Goal: Use online tool/utility: Use online tool/utility

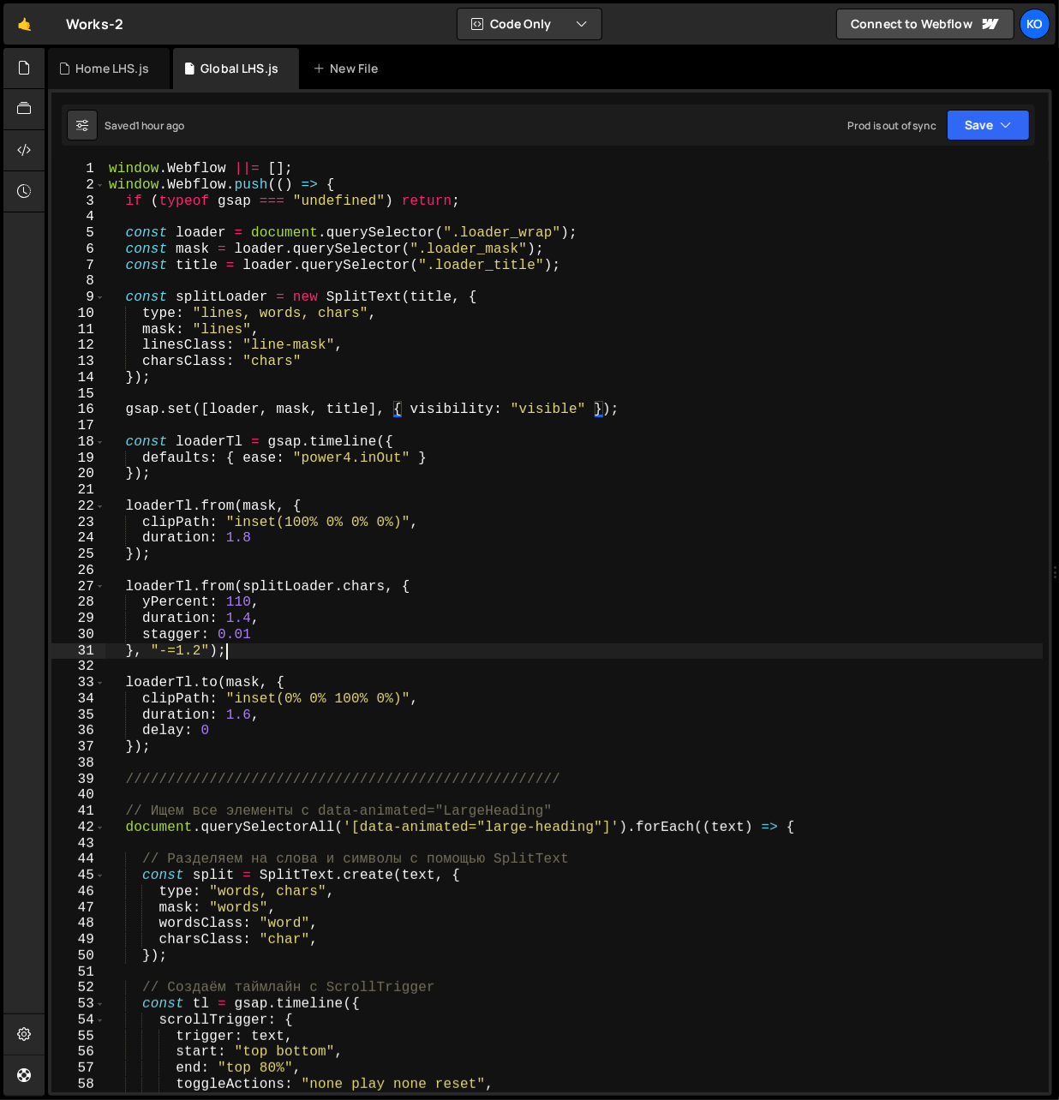
click at [236, 652] on div "window . Webflow ||= [ ] ; window . Webflow . push (( ) => { if ( typeof gsap =…" at bounding box center [574, 643] width 938 height 964
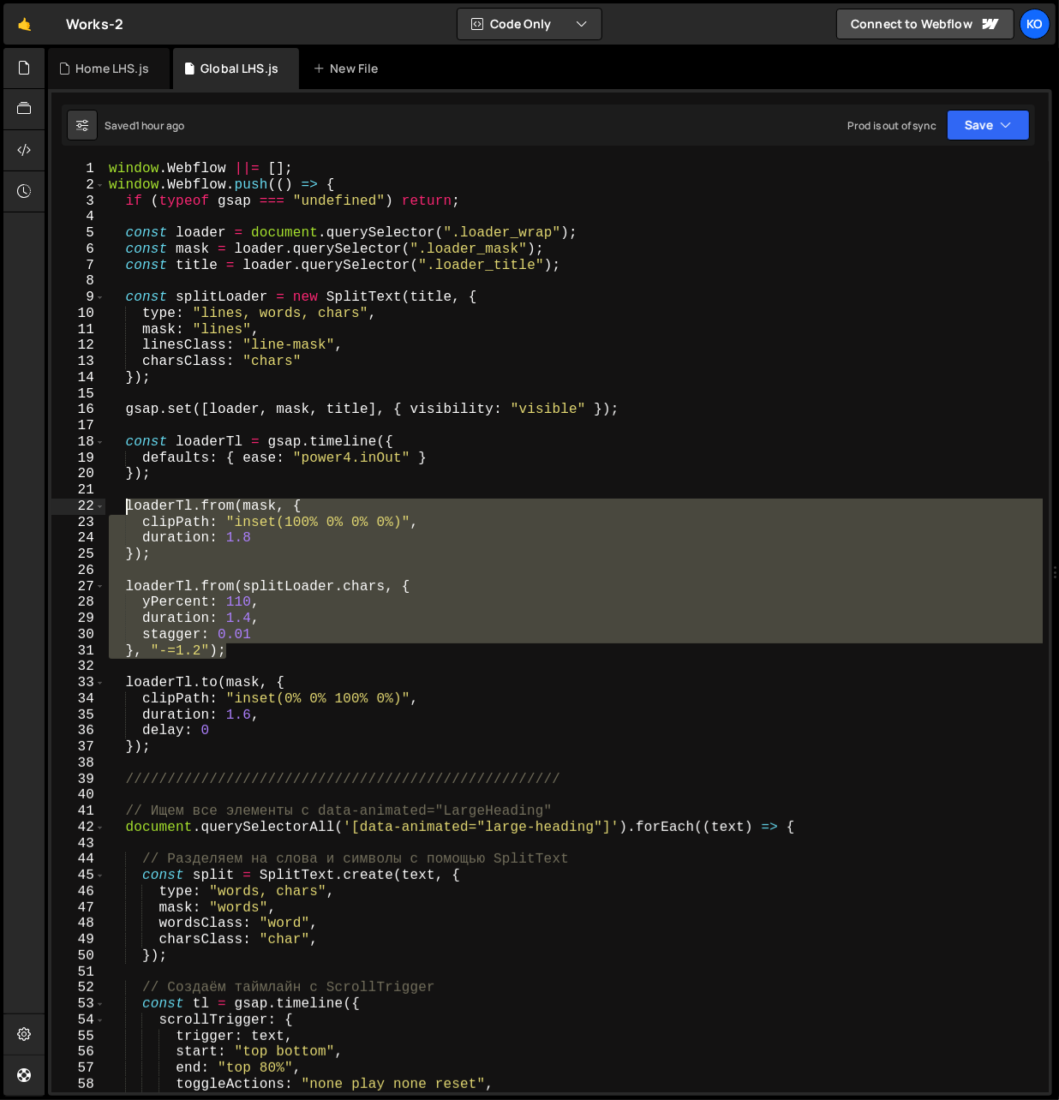
drag, startPoint x: 242, startPoint y: 652, endPoint x: 127, endPoint y: 511, distance: 181.4
click at [127, 511] on div "window . Webflow ||= [ ] ; window . Webflow . push (( ) => { if ( typeof gsap =…" at bounding box center [574, 643] width 938 height 964
click at [188, 749] on div "window . Webflow ||= [ ] ; window . Webflow . push (( ) => { if ( typeof gsap =…" at bounding box center [574, 643] width 938 height 964
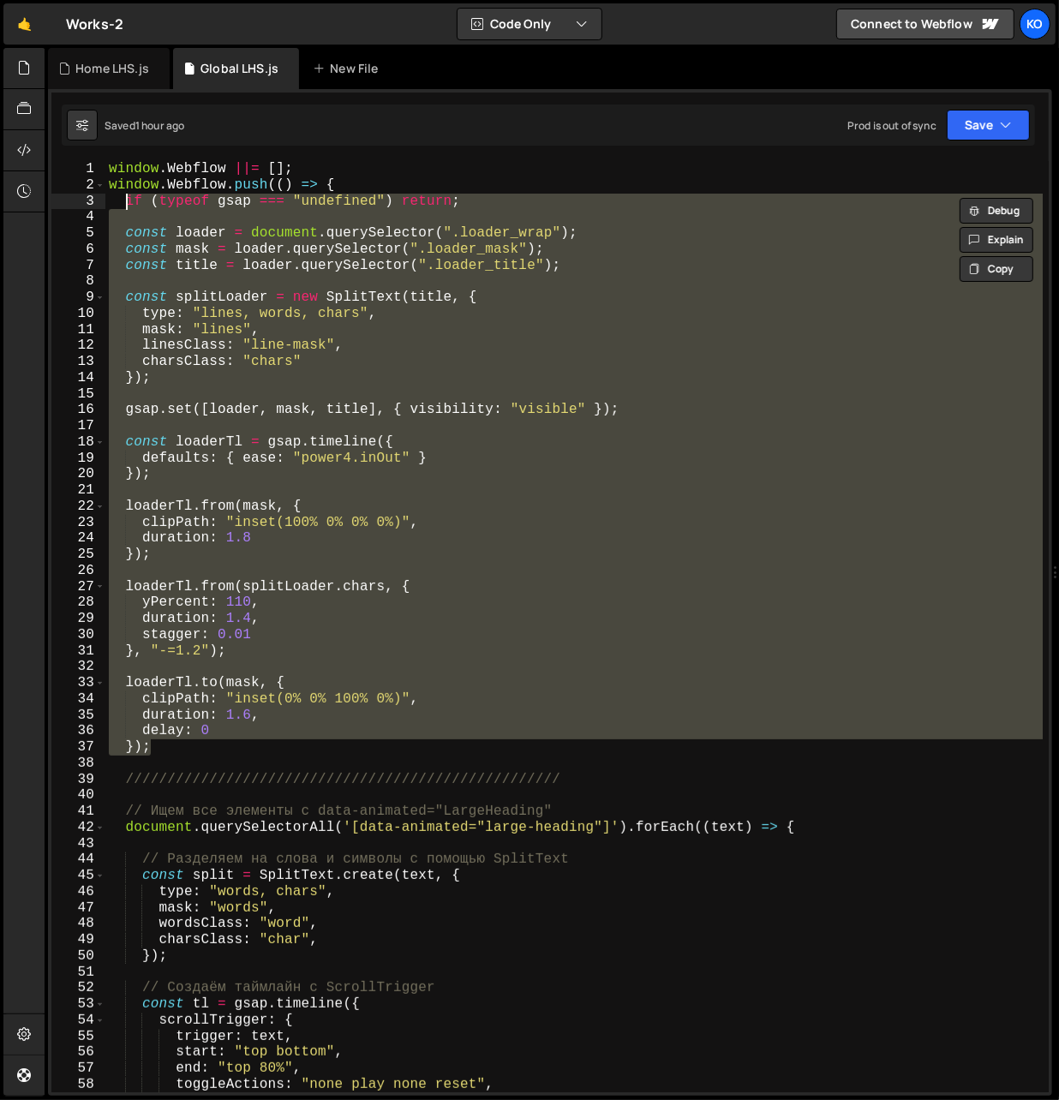
drag, startPoint x: 188, startPoint y: 749, endPoint x: 128, endPoint y: 200, distance: 552.3
click at [128, 200] on div "window . Webflow ||= [ ] ; window . Webflow . push (( ) => { if ( typeof gsap =…" at bounding box center [574, 643] width 938 height 964
click at [128, 300] on div "window . Webflow ||= [ ] ; window . Webflow . push (( ) => { if ( typeof gsap =…" at bounding box center [573, 626] width 937 height 931
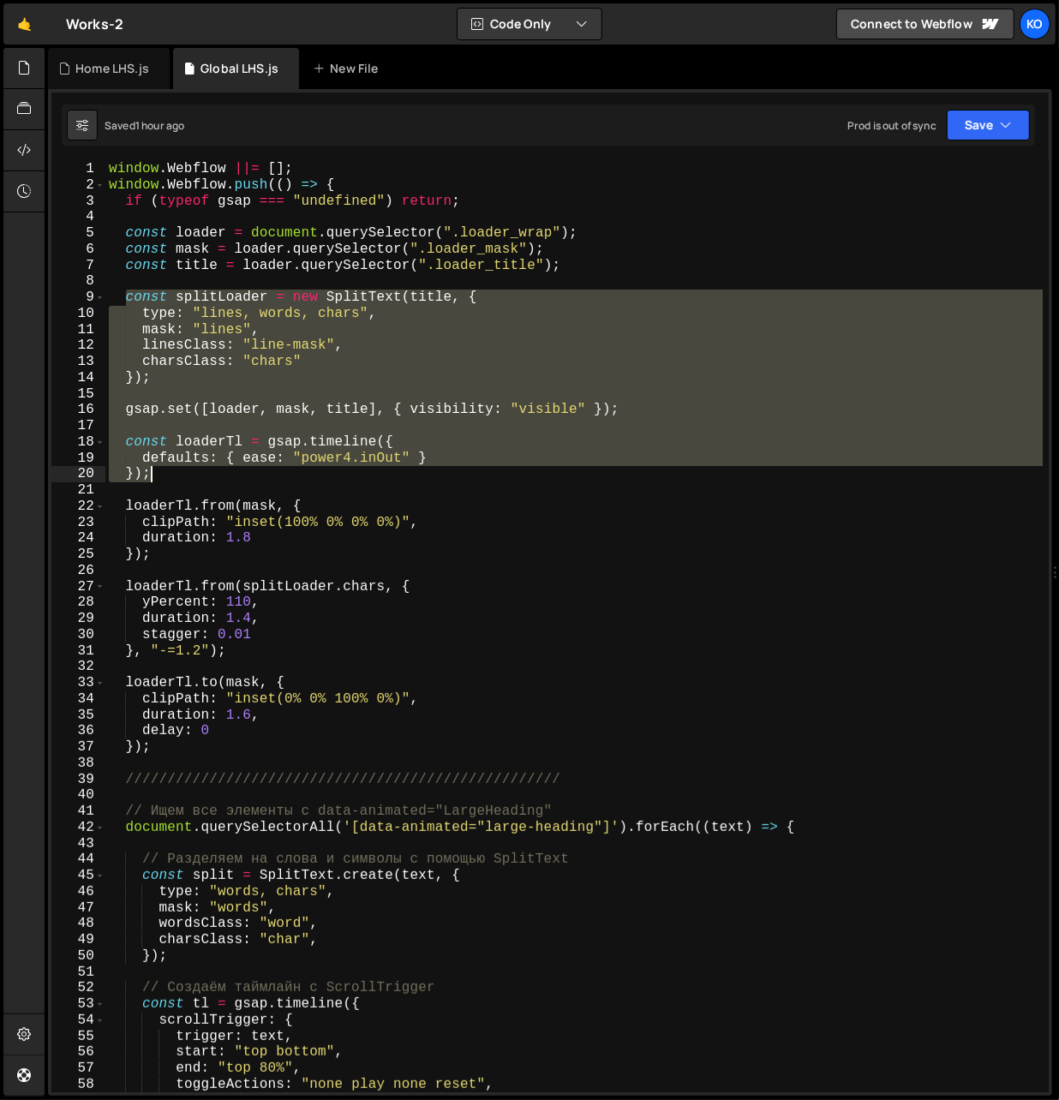
drag, startPoint x: 128, startPoint y: 300, endPoint x: 161, endPoint y: 472, distance: 175.2
click at [161, 472] on div "window . Webflow ||= [ ] ; window . Webflow . push (( ) => { if ( typeof gsap =…" at bounding box center [574, 643] width 938 height 964
type textarea "defaults: { ease: "power4.inOut" } });"
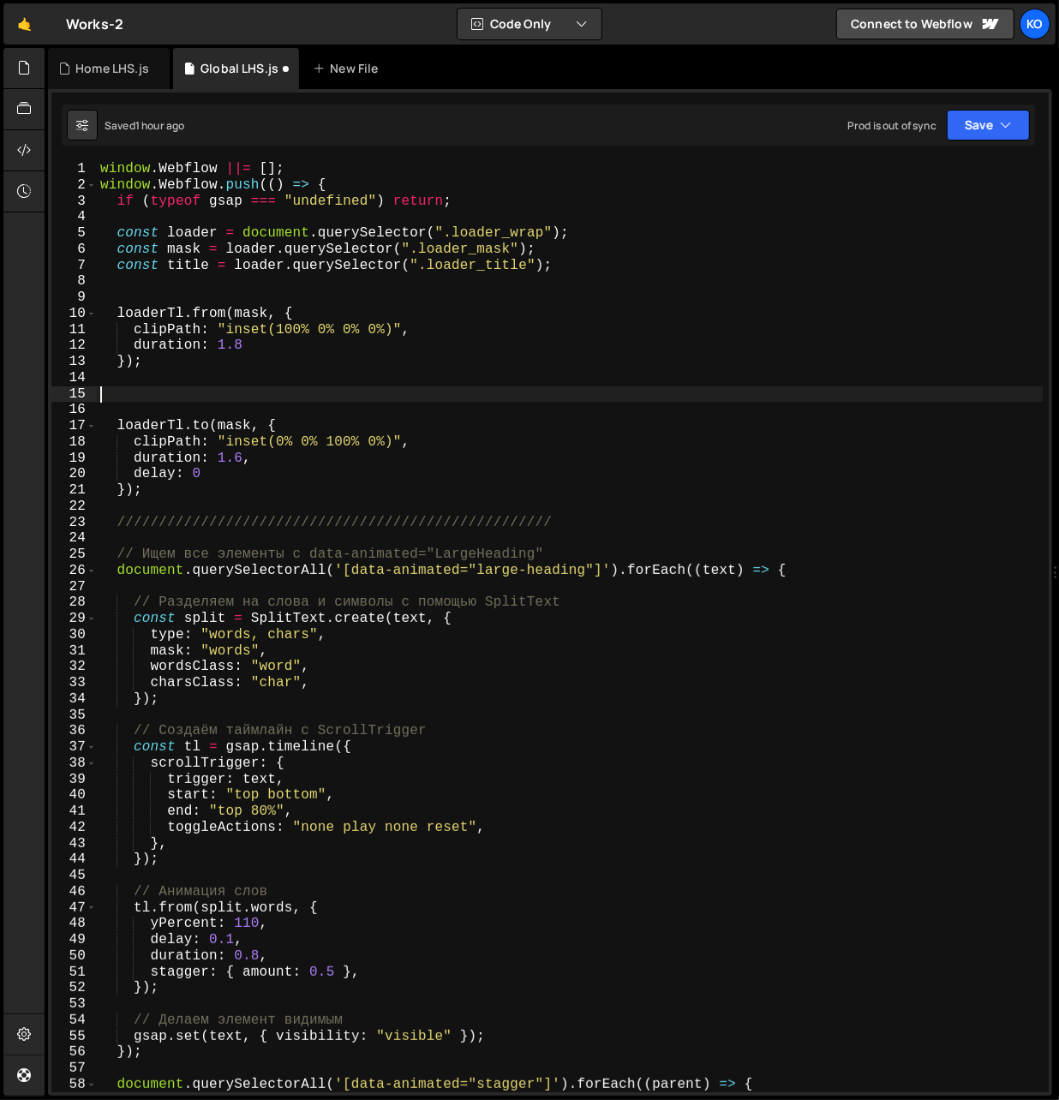
drag, startPoint x: 225, startPoint y: 459, endPoint x: 120, endPoint y: 391, distance: 125.7
click at [120, 391] on div "window . Webflow ||= [ ] ; window . Webflow . push (( ) => { if ( typeof gsap =…" at bounding box center [570, 643] width 946 height 964
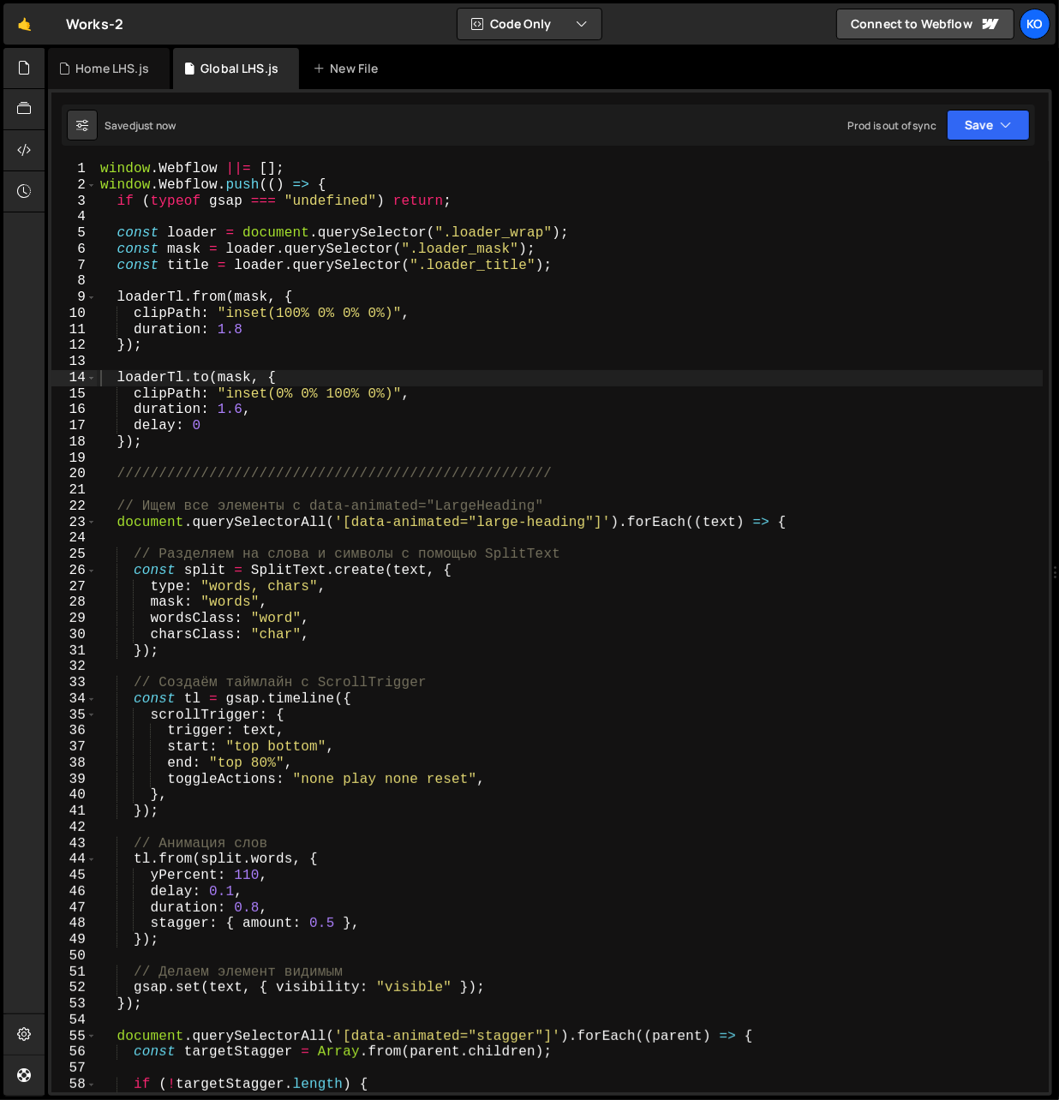
click at [239, 373] on div "window . Webflow ||= [ ] ; window . Webflow . push (( ) => { if ( typeof gsap =…" at bounding box center [570, 643] width 946 height 964
type textarea "});"
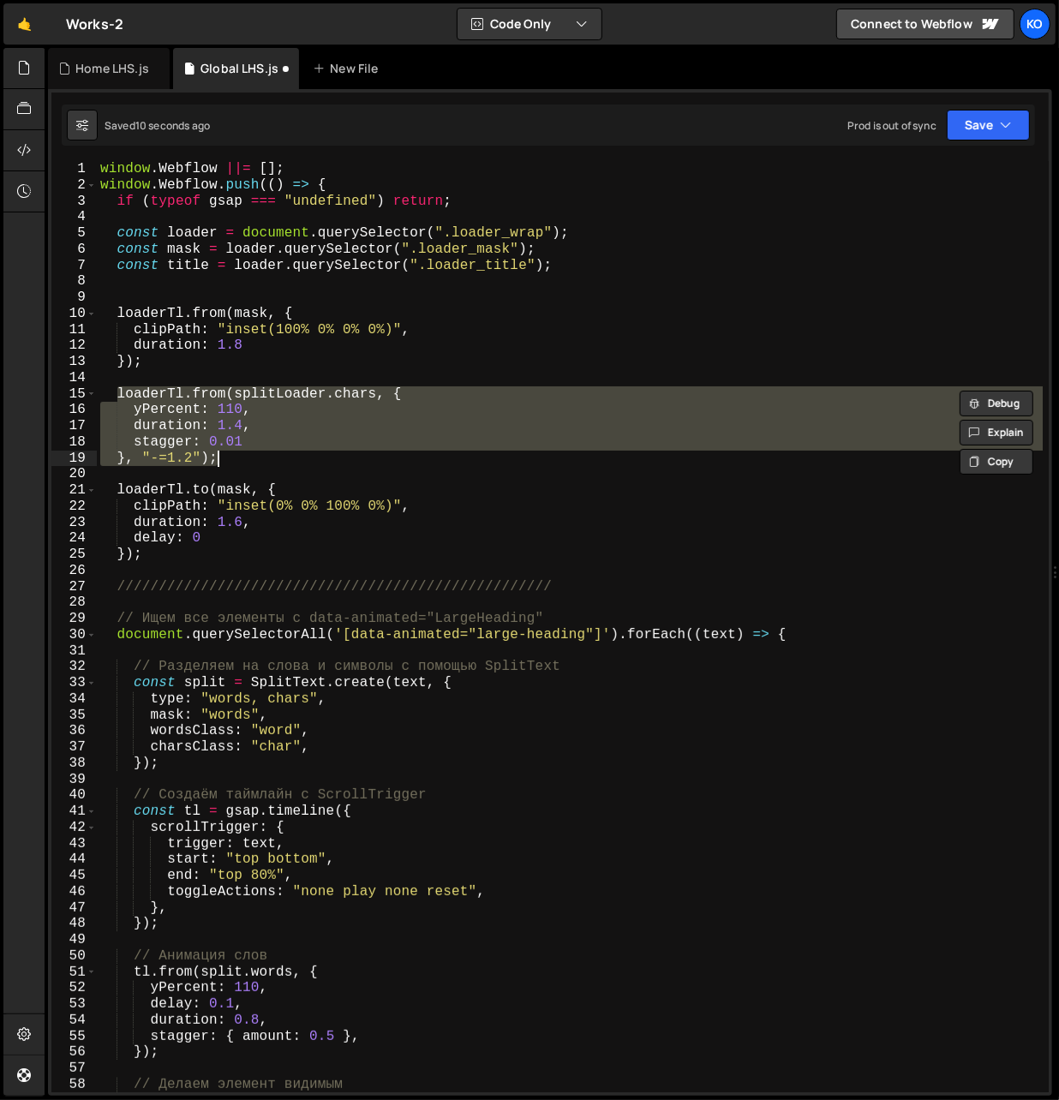
type textarea "defaults: { ease: "power4.inOut" } });"
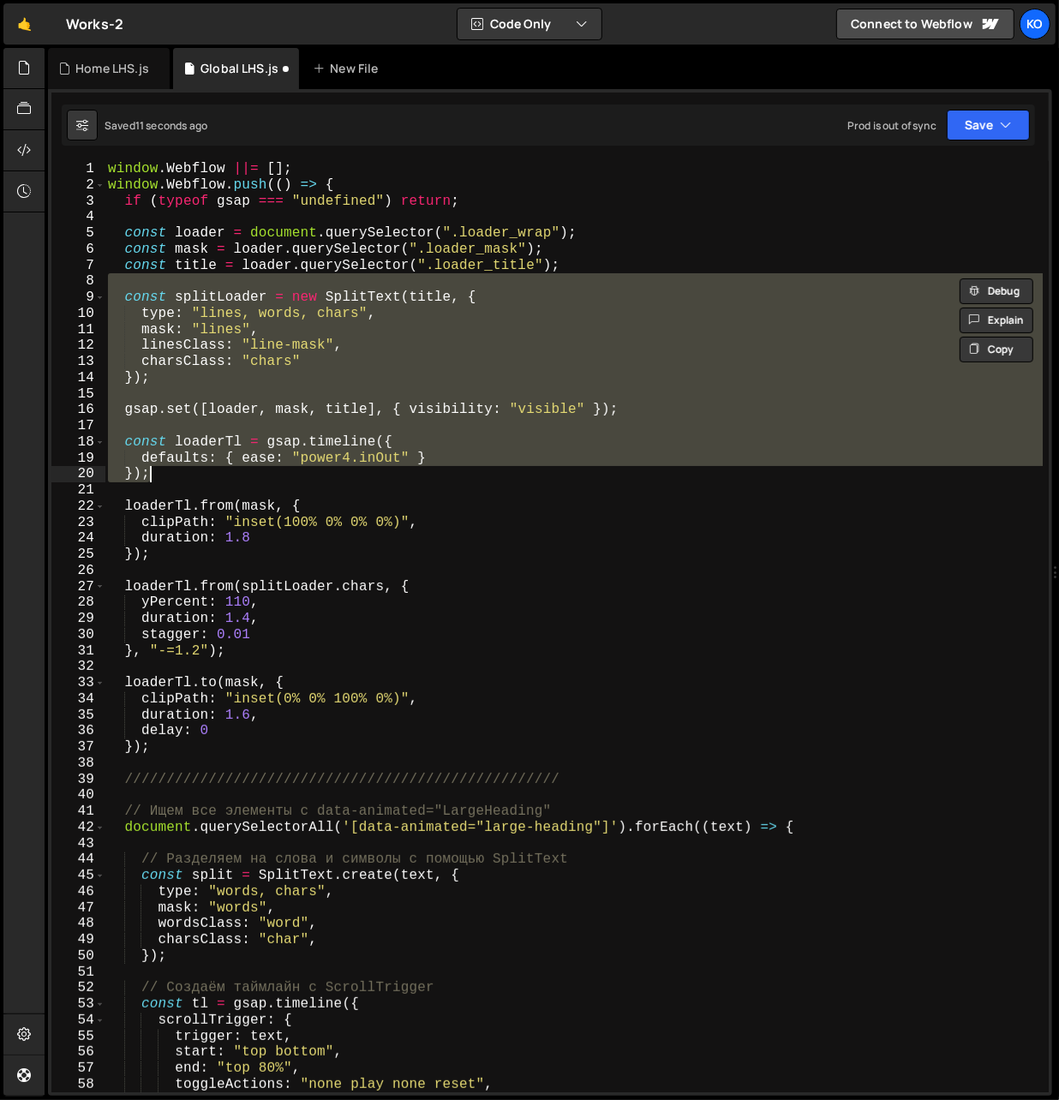
click at [175, 386] on div "window . Webflow ||= [ ] ; window . Webflow . push (( ) => { if ( typeof gsap =…" at bounding box center [573, 626] width 938 height 931
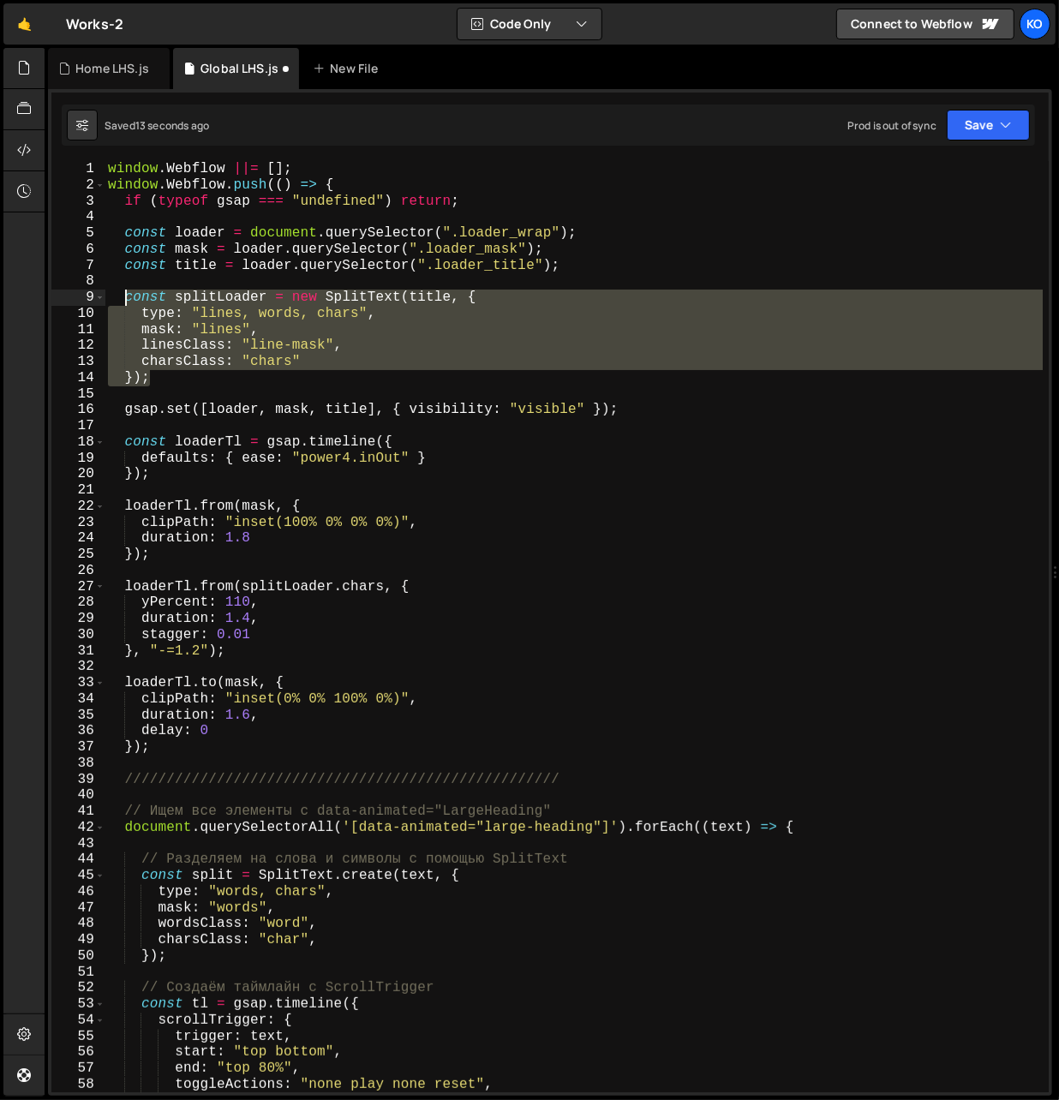
drag, startPoint x: 163, startPoint y: 379, endPoint x: 125, endPoint y: 298, distance: 88.9
click at [125, 298] on div "window . Webflow ||= [ ] ; window . Webflow . push (( ) => { if ( typeof gsap =…" at bounding box center [573, 643] width 939 height 964
type textarea "const splitLoader = new SplitText(title, { type: "lines, words, chars","
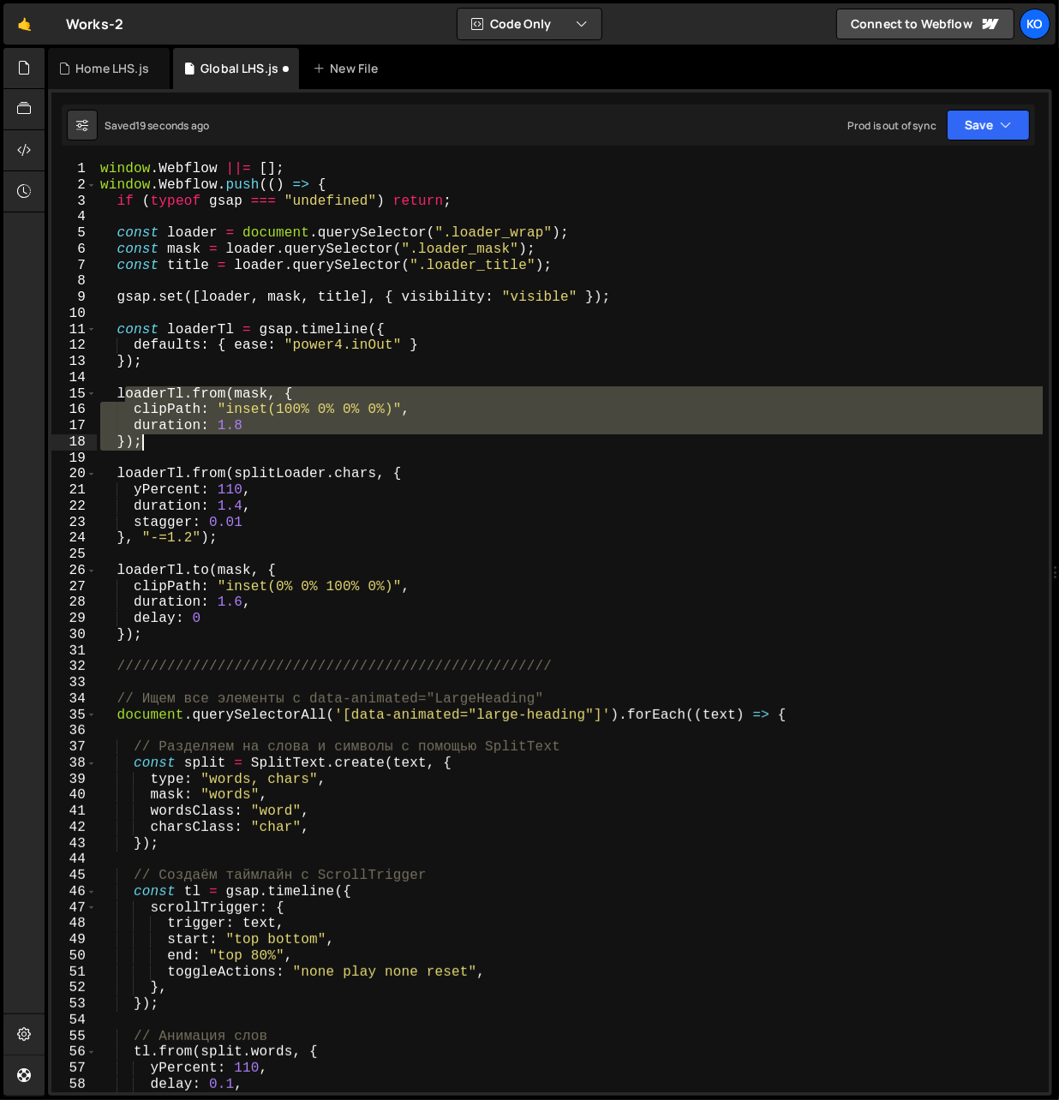
type textarea "l"
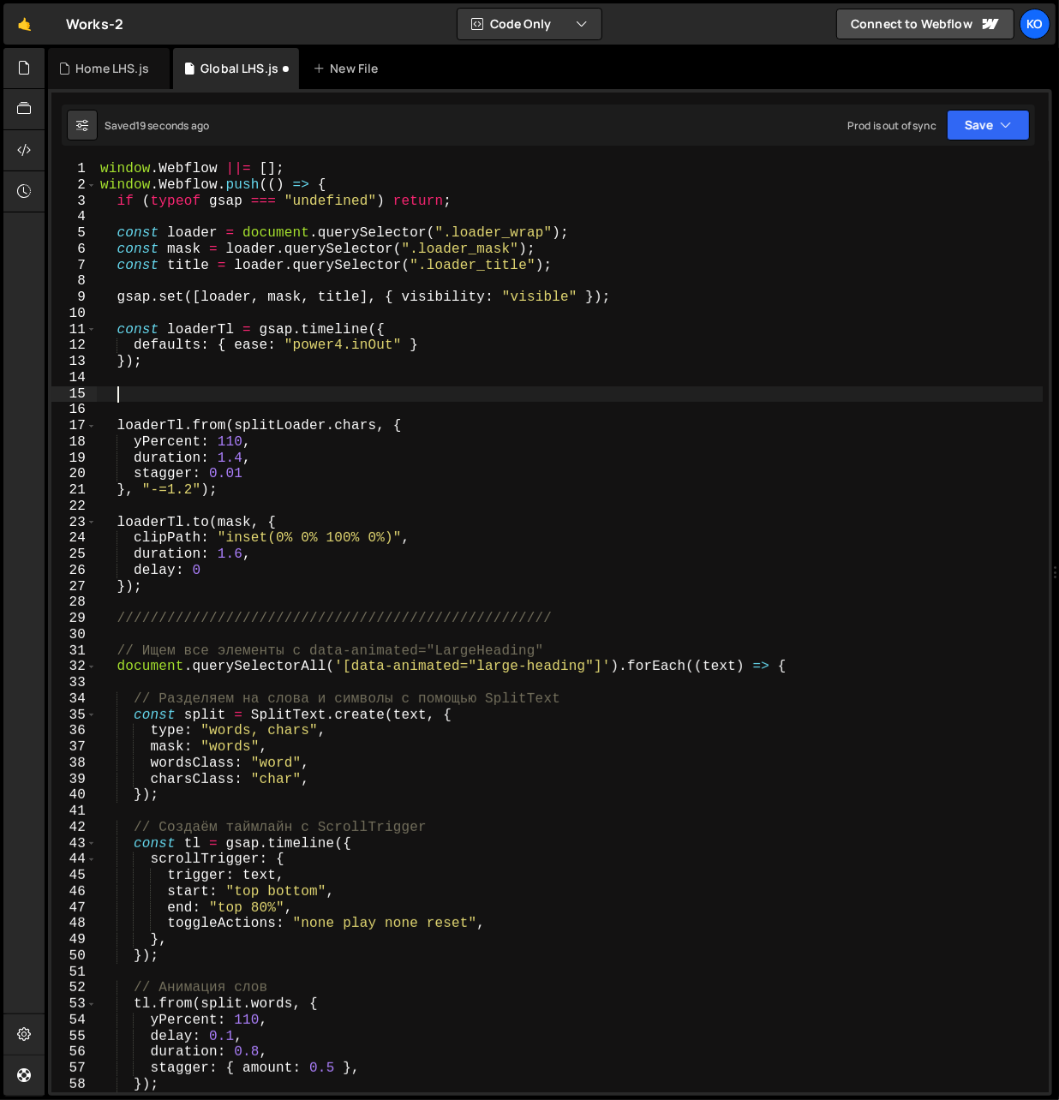
drag, startPoint x: 122, startPoint y: 396, endPoint x: 151, endPoint y: 441, distance: 53.9
click at [151, 441] on div "window . Webflow ||= [ ] ; window . Webflow . push (( ) => { if ( typeof gsap =…" at bounding box center [570, 643] width 946 height 964
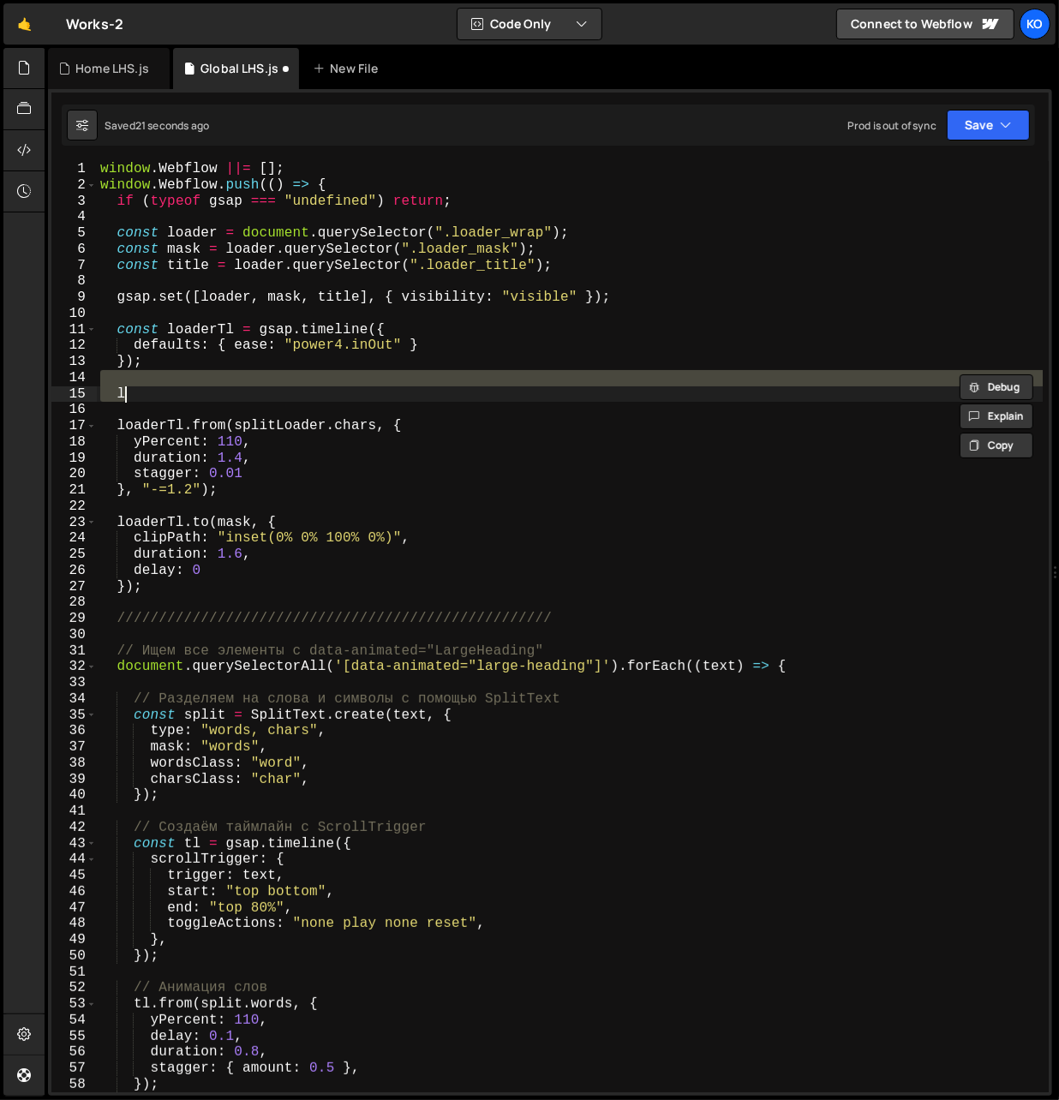
type textarea "duration: 1.8 });"
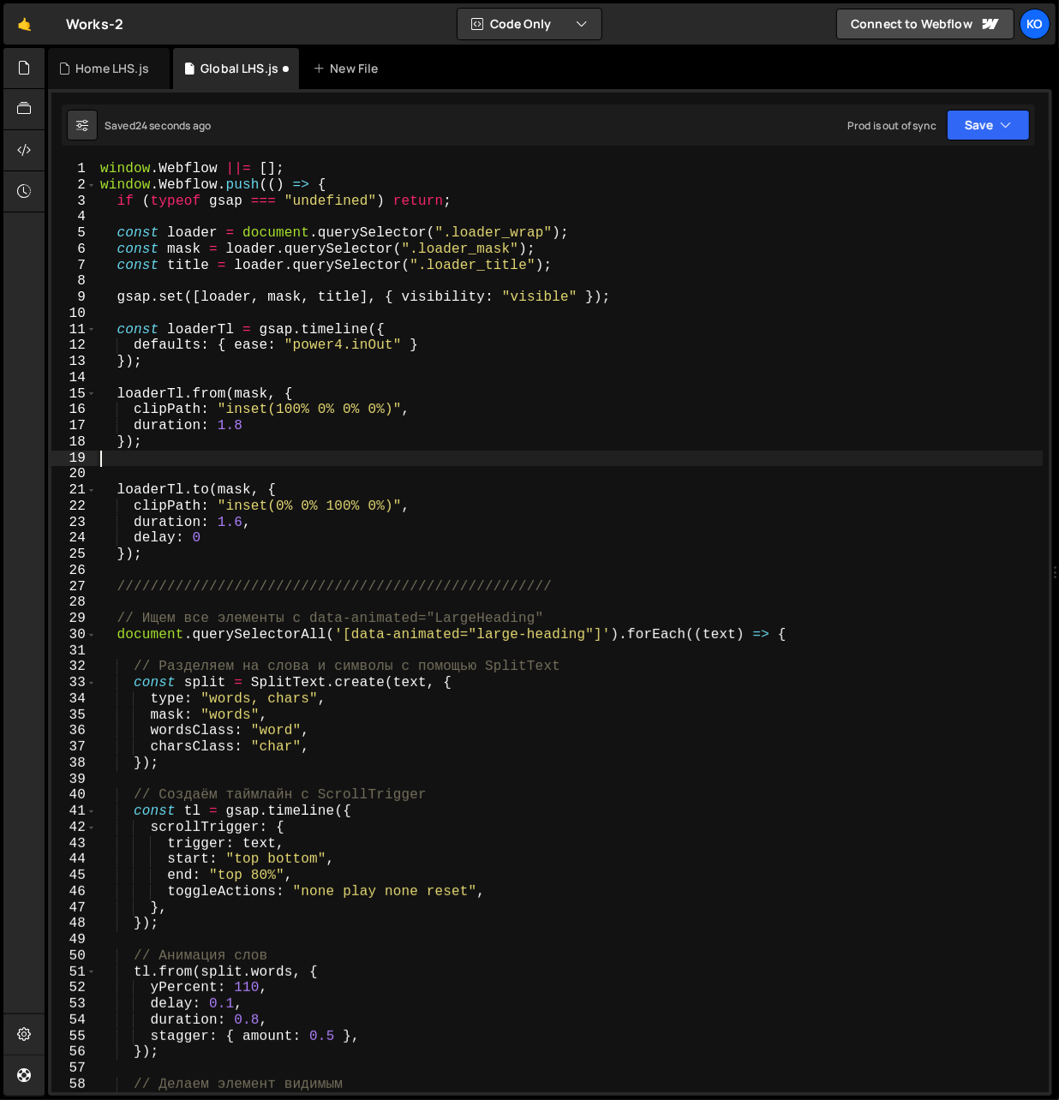
drag, startPoint x: 230, startPoint y: 536, endPoint x: 125, endPoint y: 454, distance: 133.0
click at [125, 454] on div "window . Webflow ||= [ ] ; window . Webflow . push (( ) => { if ( typeof gsap =…" at bounding box center [570, 643] width 946 height 964
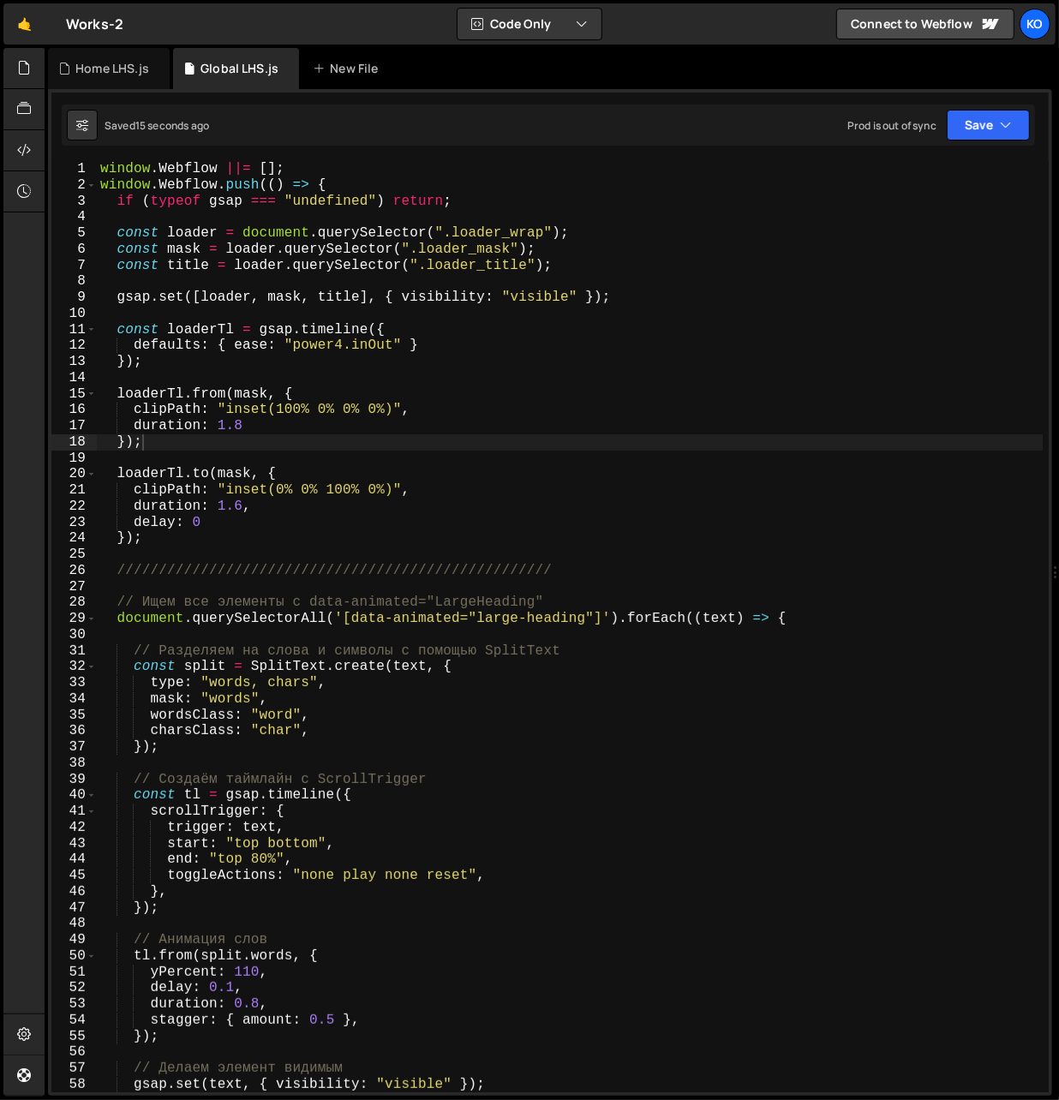
click at [153, 538] on div "window . Webflow ||= [ ] ; window . Webflow . push (( ) => { if ( typeof gsap =…" at bounding box center [570, 643] width 946 height 964
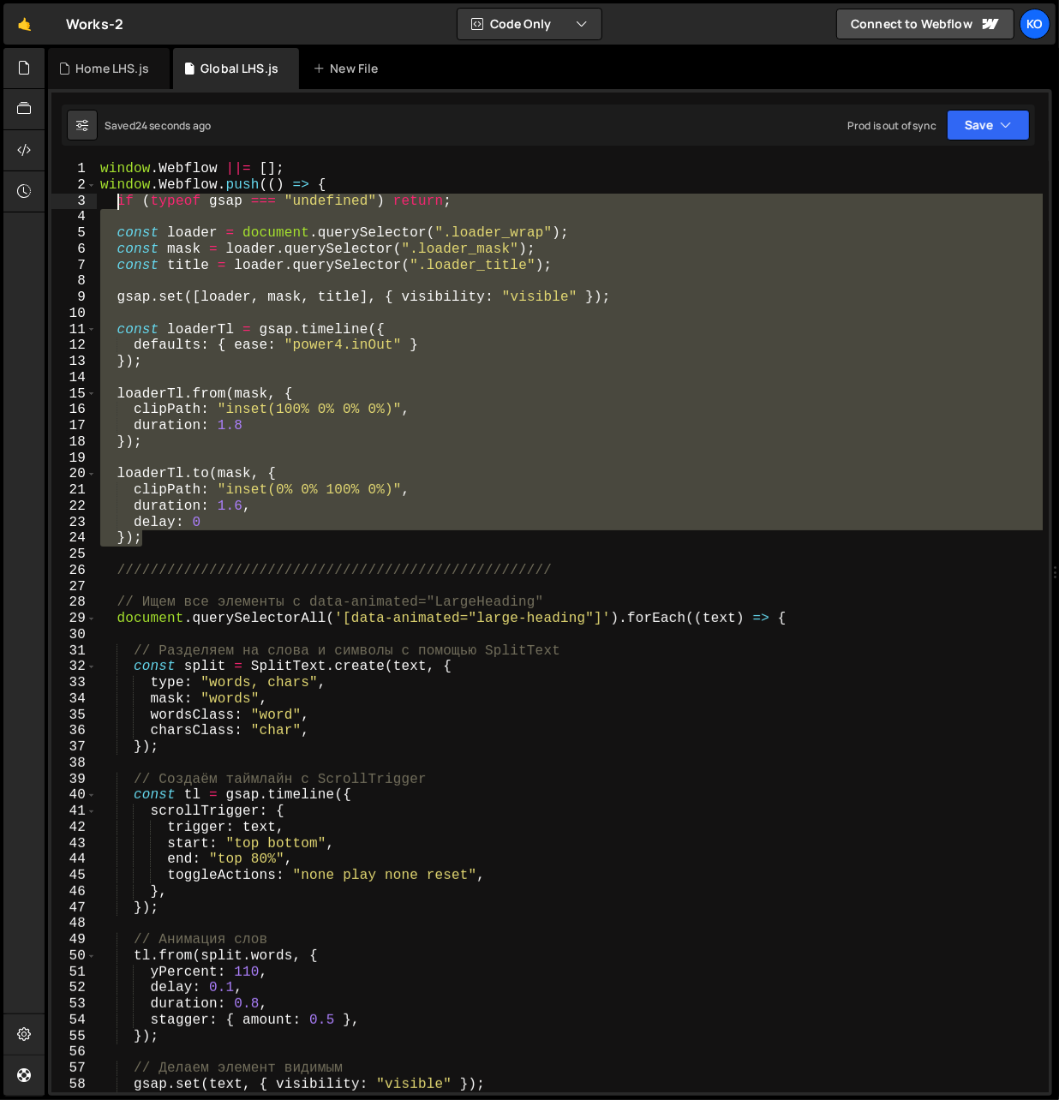
drag, startPoint x: 153, startPoint y: 538, endPoint x: 118, endPoint y: 204, distance: 335.9
click at [118, 204] on div "window . Webflow ||= [ ] ; window . Webflow . push (( ) => { if ( typeof gsap =…" at bounding box center [570, 643] width 946 height 964
click at [162, 363] on div "window . Webflow ||= [ ] ; window . Webflow . push (( ) => { if ( typeof gsap =…" at bounding box center [570, 626] width 946 height 931
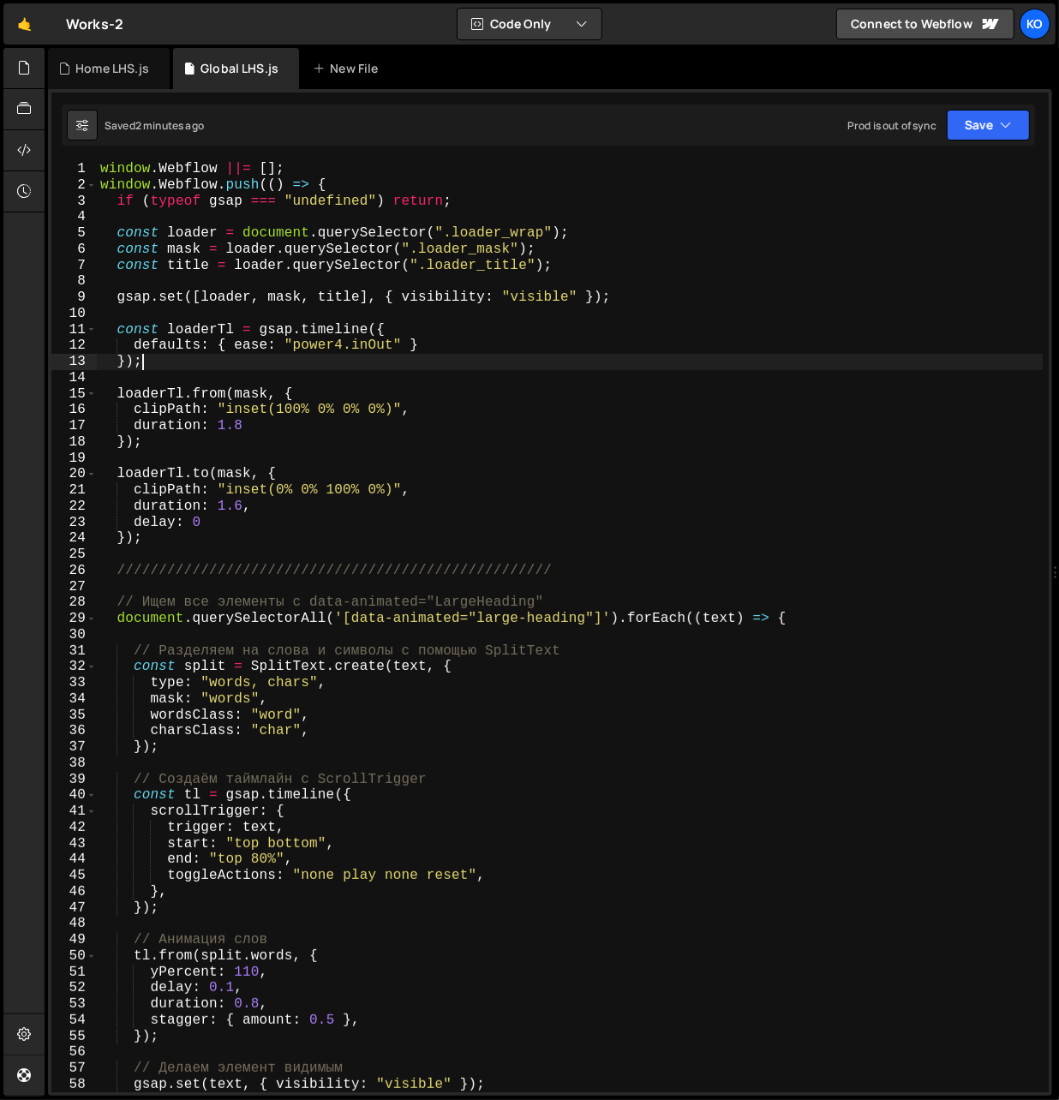
click at [158, 539] on div "window . Webflow ||= [ ] ; window . Webflow . push (( ) => { if ( typeof gsap =…" at bounding box center [570, 643] width 946 height 964
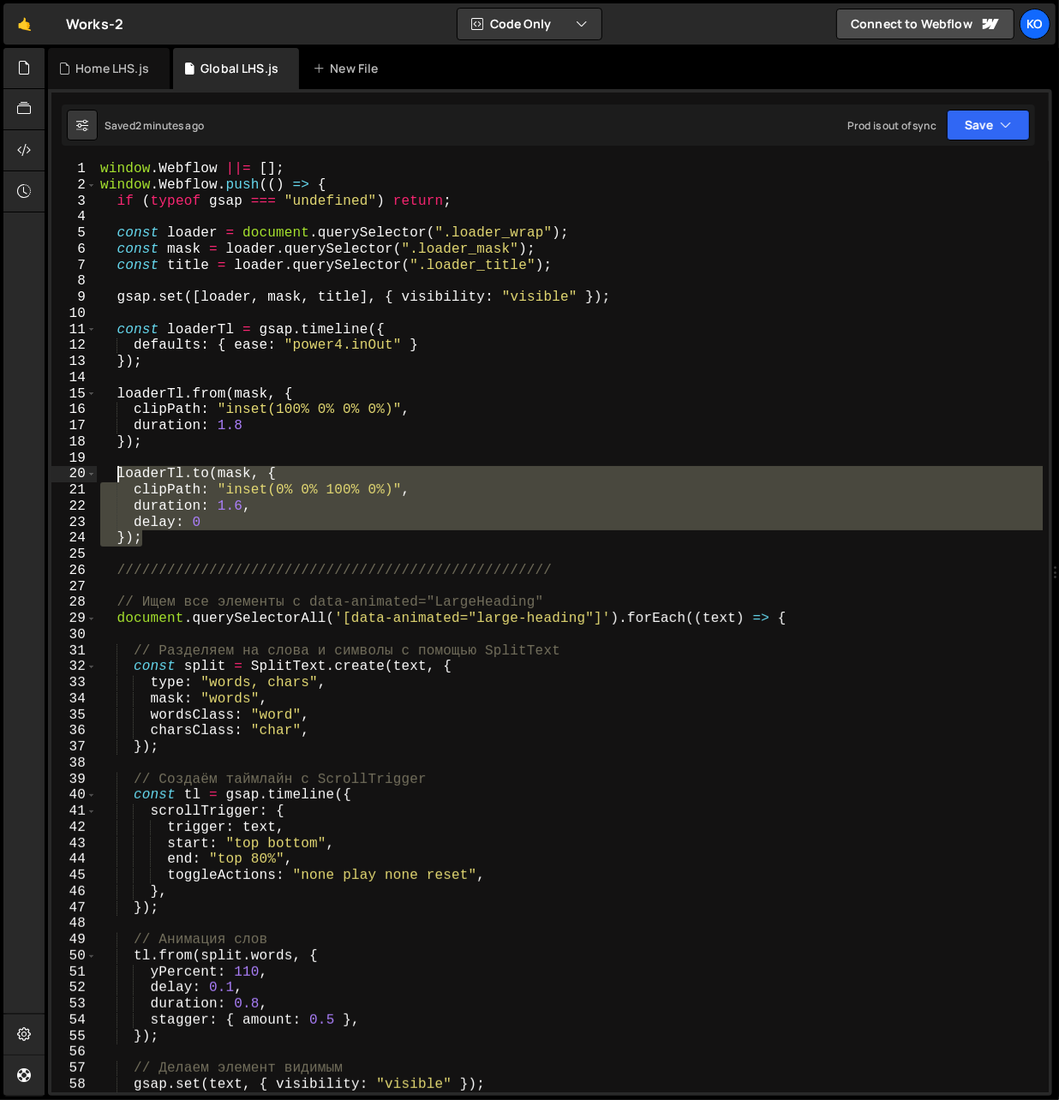
drag, startPoint x: 158, startPoint y: 539, endPoint x: 119, endPoint y: 473, distance: 76.8
click at [119, 473] on div "window . Webflow ||= [ ] ; window . Webflow . push (( ) => { if ( typeof gsap =…" at bounding box center [570, 643] width 946 height 964
click at [160, 439] on div "window . Webflow ||= [ ] ; window . Webflow . push (( ) => { if ( typeof gsap =…" at bounding box center [570, 643] width 946 height 964
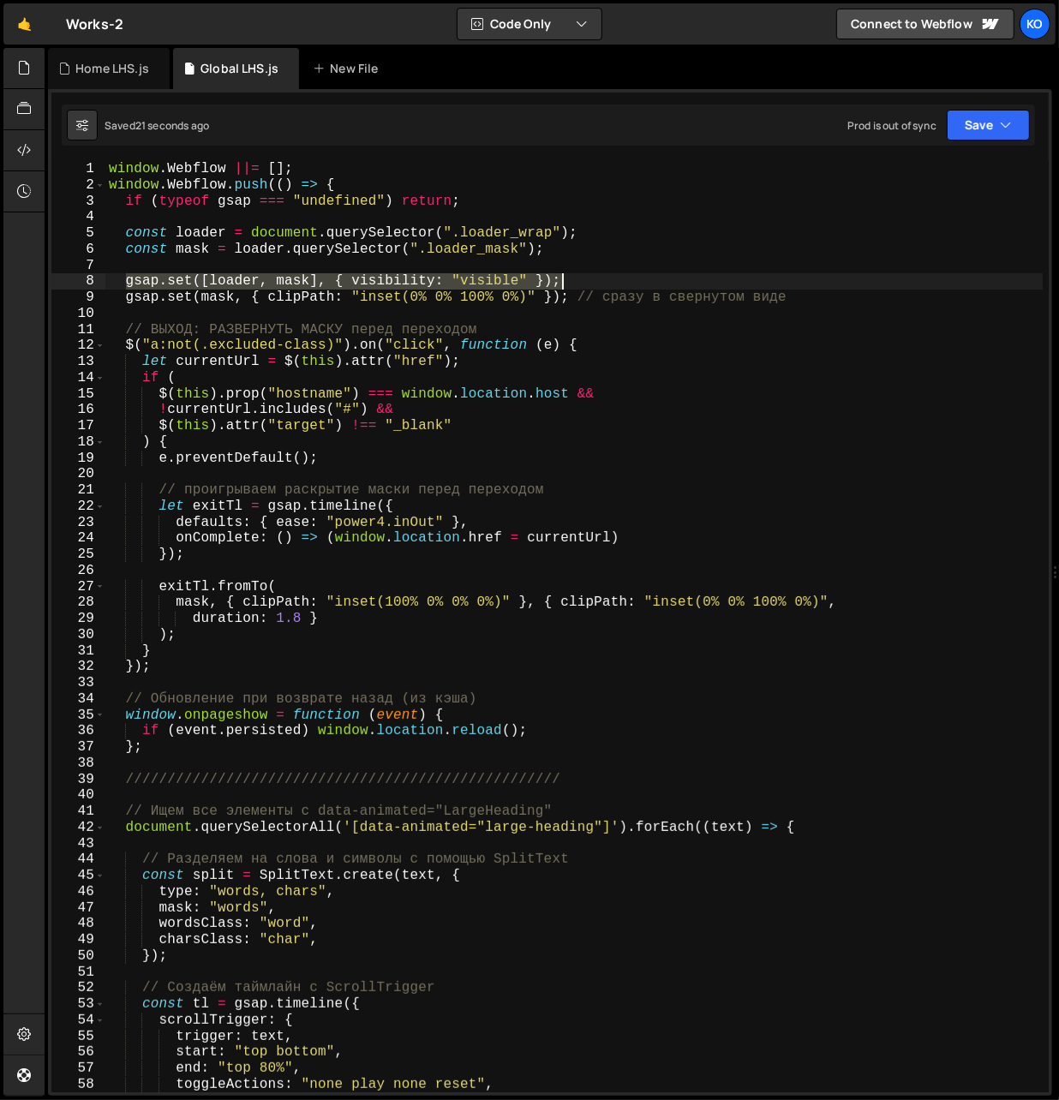
drag, startPoint x: 125, startPoint y: 283, endPoint x: 582, endPoint y: 278, distance: 457.4
click at [582, 278] on div "window . Webflow ||= [ ] ; window . Webflow . push (( ) => { if ( typeof gsap =…" at bounding box center [574, 643] width 938 height 964
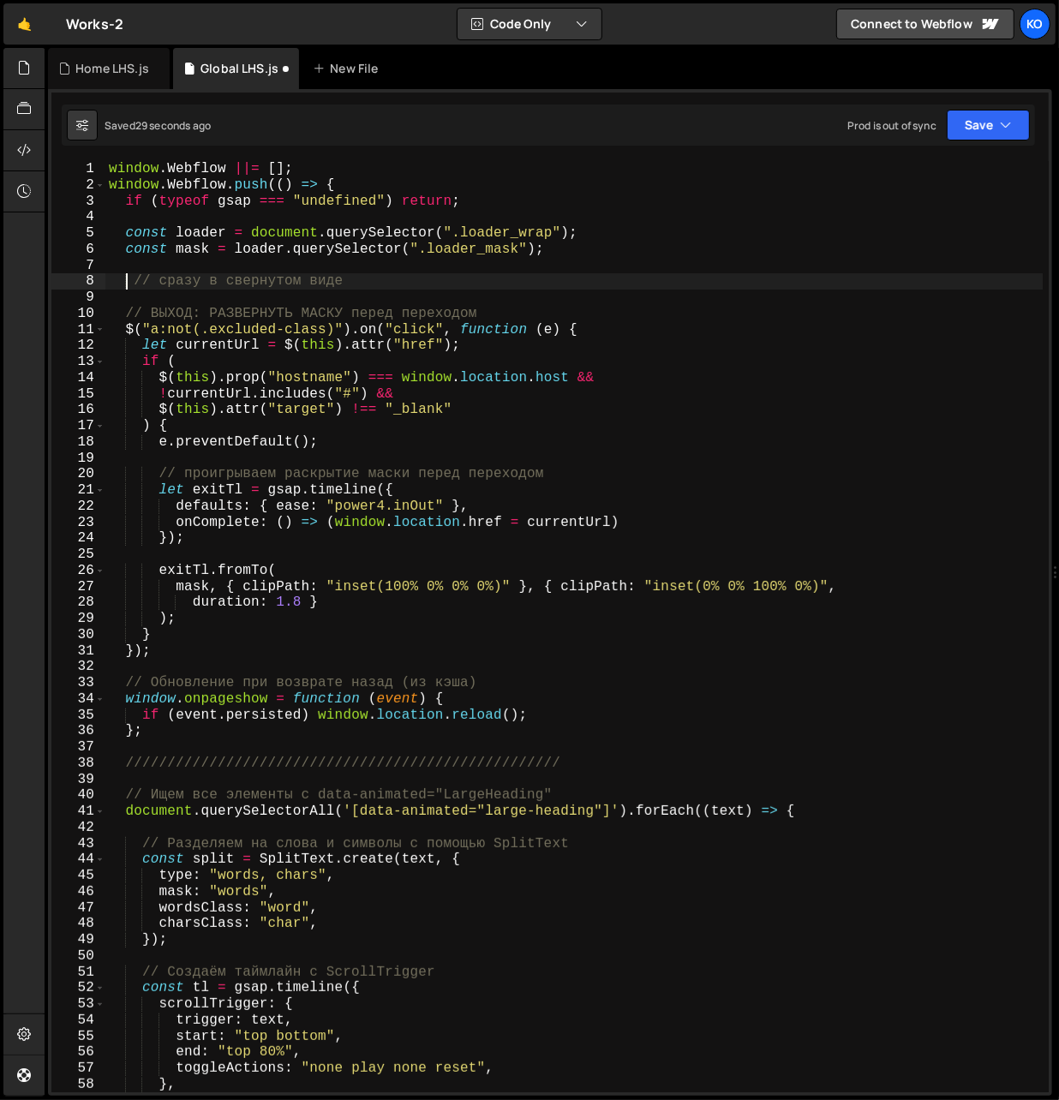
type textarea "// сразу в свернутом виде"
click at [480, 283] on div "window . Webflow ||= [ ] ; window . Webflow . push (( ) => { if ( typeof gsap =…" at bounding box center [574, 643] width 938 height 964
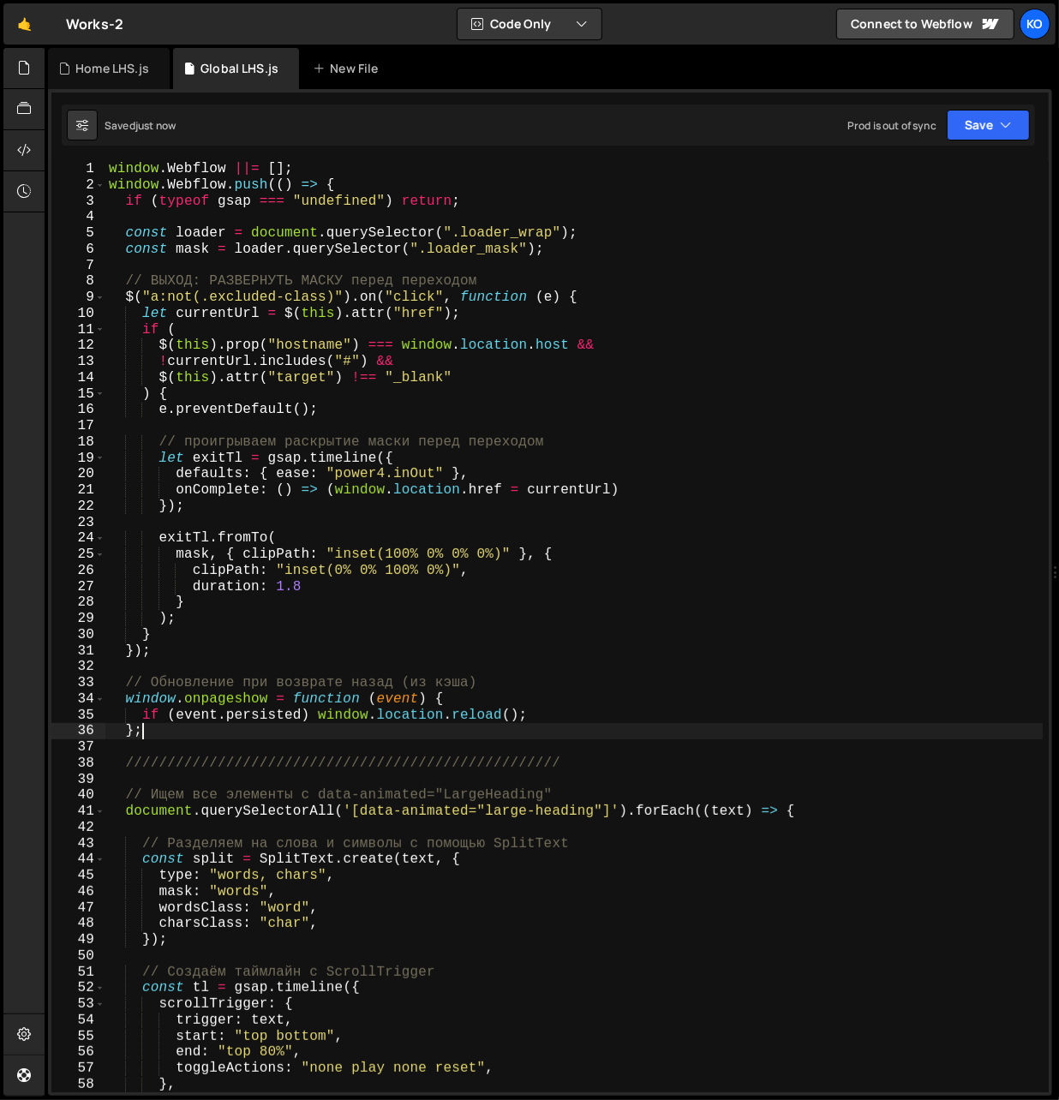
click at [166, 735] on div "window . Webflow ||= [ ] ; window . Webflow . push (( ) => { if ( typeof gsap =…" at bounding box center [574, 643] width 938 height 964
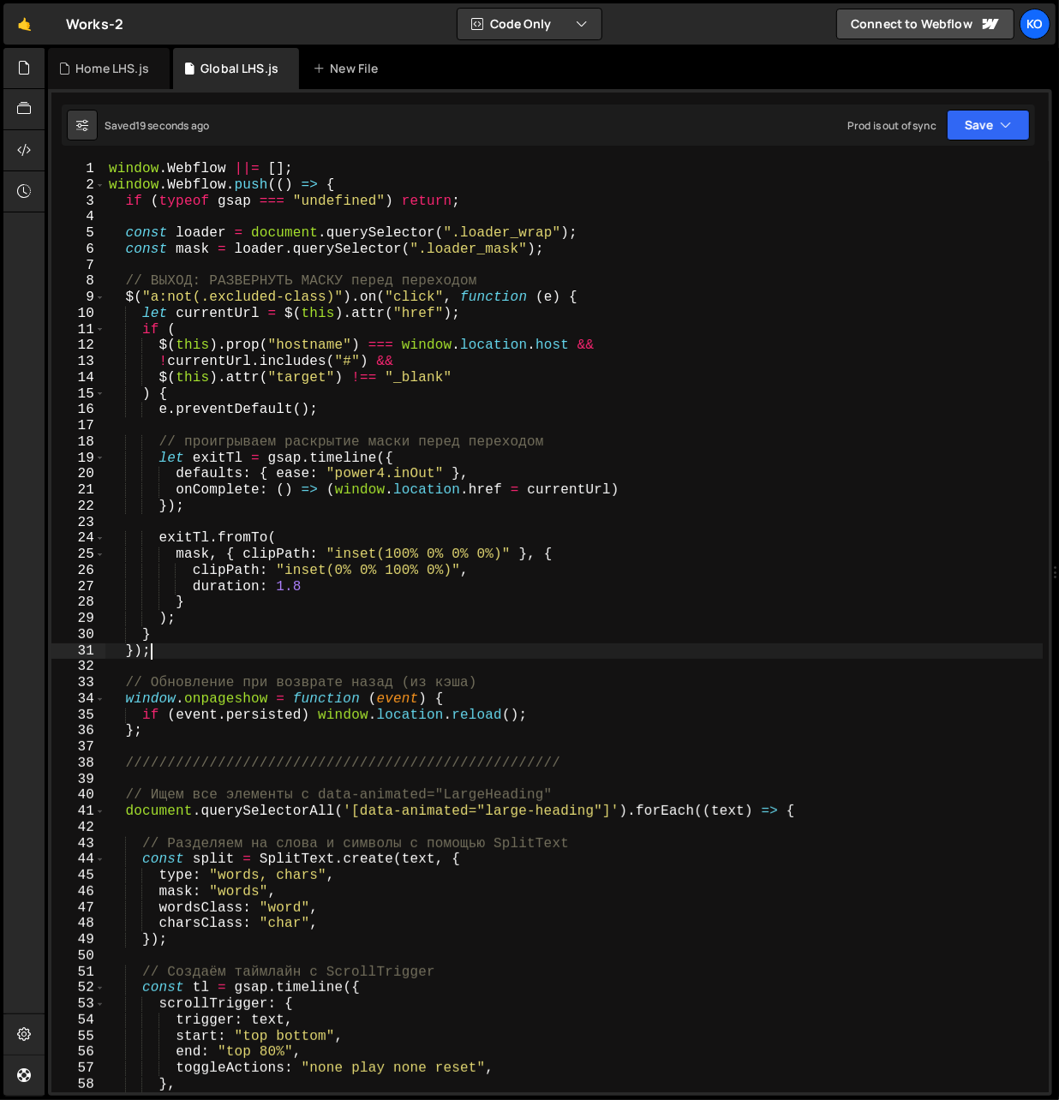
click at [169, 654] on div "window . Webflow ||= [ ] ; window . Webflow . push (( ) => { if ( typeof gsap =…" at bounding box center [574, 643] width 938 height 964
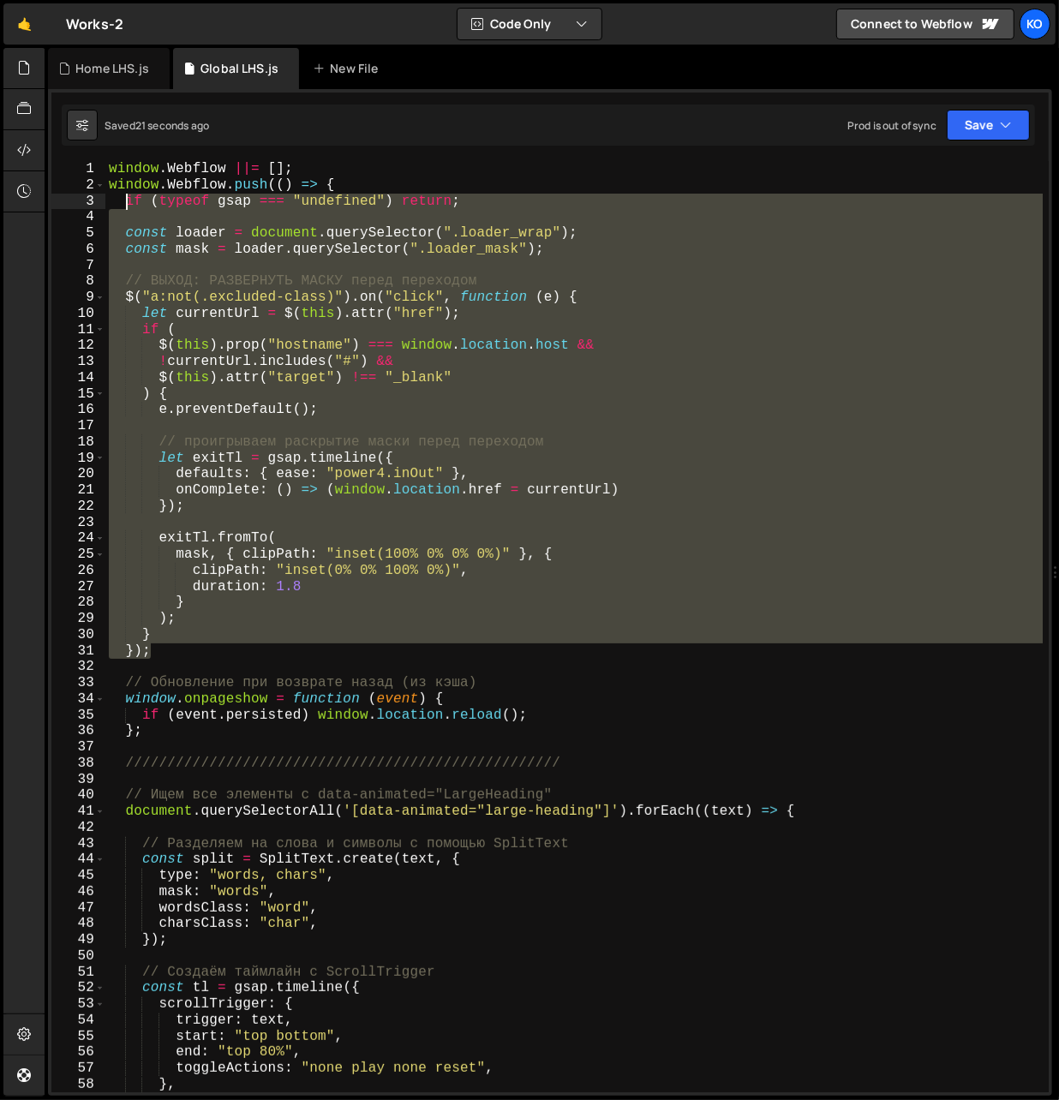
drag, startPoint x: 169, startPoint y: 654, endPoint x: 126, endPoint y: 200, distance: 456.8
click at [126, 200] on div "window . Webflow ||= [ ] ; window . Webflow . push (( ) => { if ( typeof gsap =…" at bounding box center [574, 643] width 938 height 964
type textarea "if (typeof gsap === "undefined") return;"
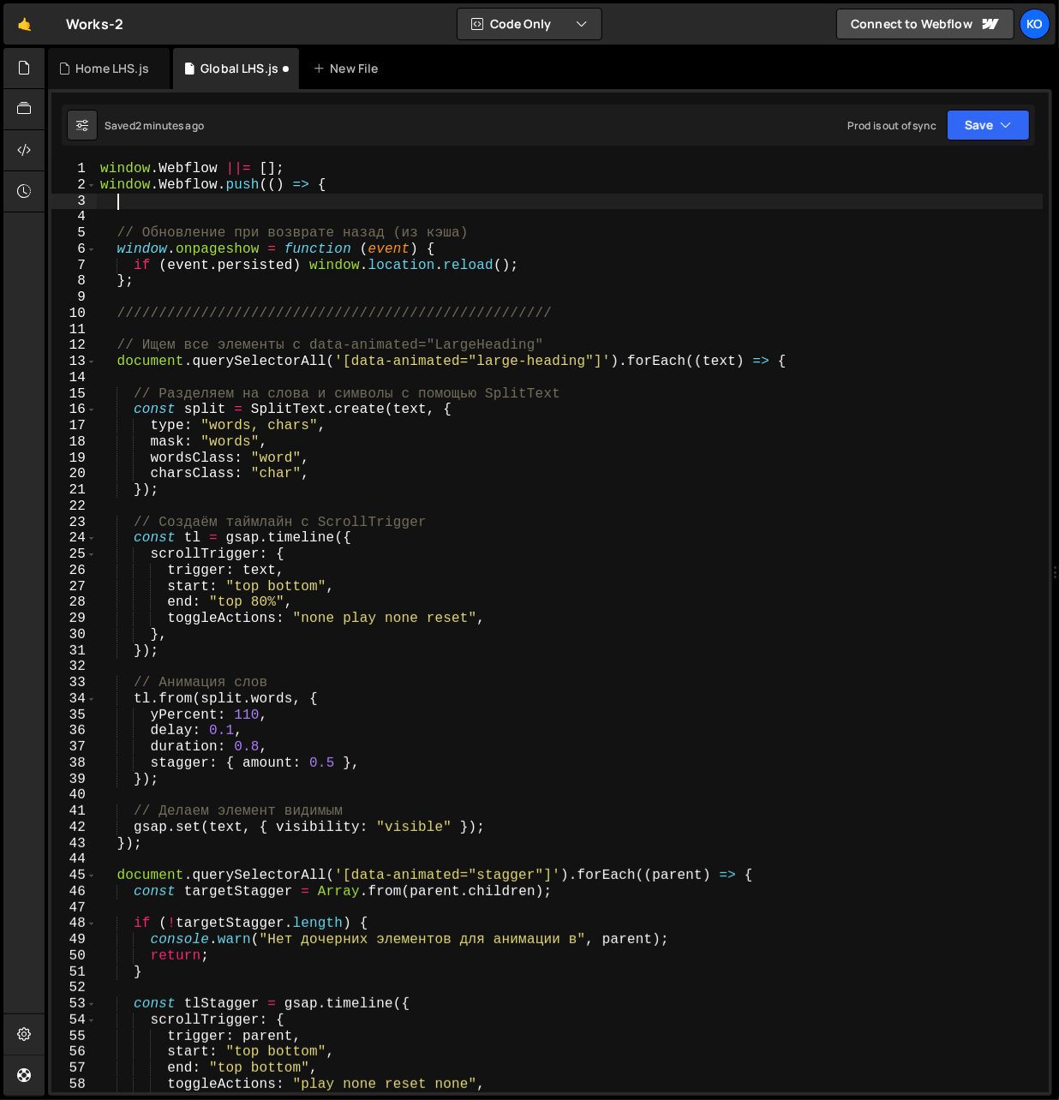
paste textarea "});"
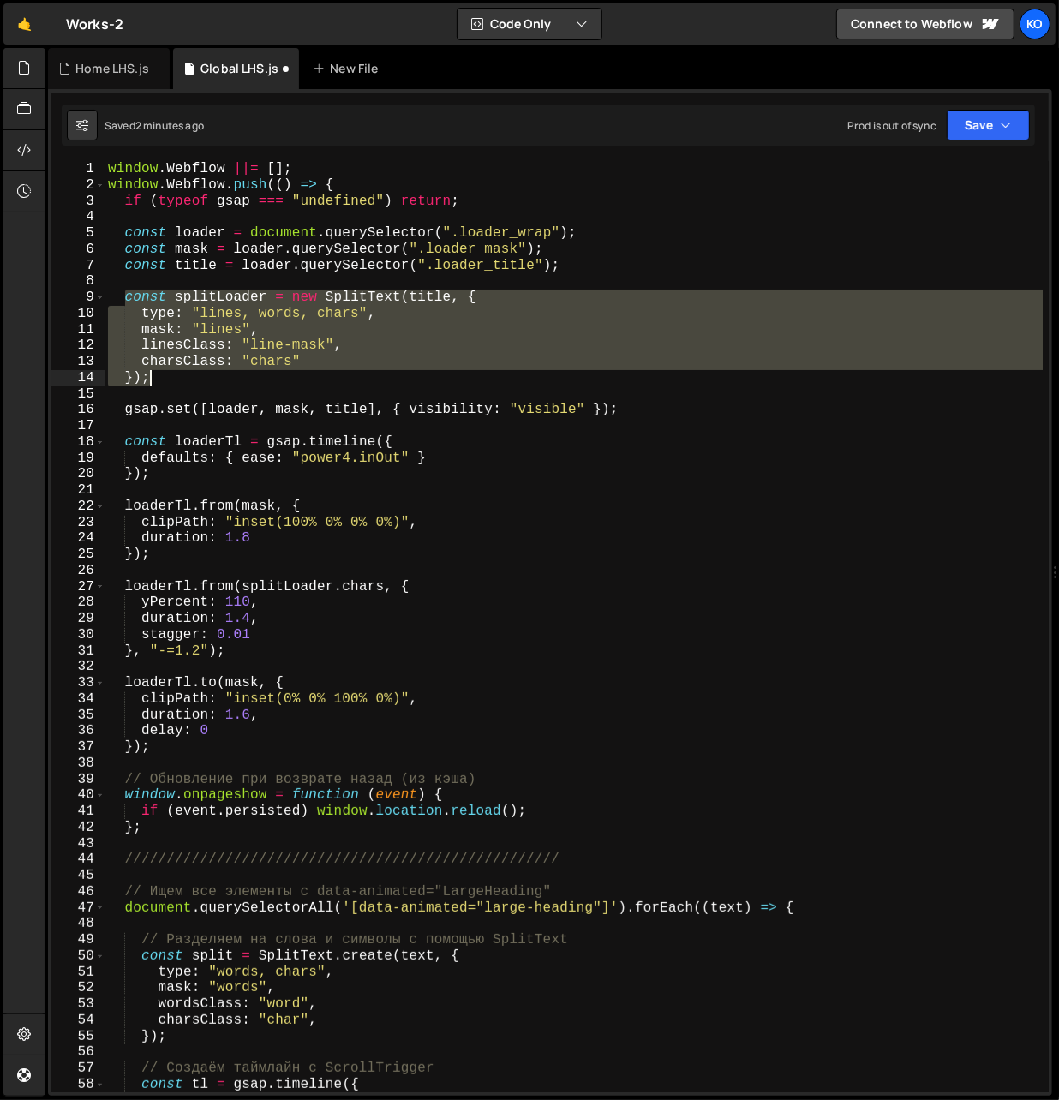
drag, startPoint x: 128, startPoint y: 300, endPoint x: 161, endPoint y: 380, distance: 86.8
click at [161, 380] on div "window . Webflow ||= [ ] ; window . Webflow . push (( ) => { if ( typeof gsap =…" at bounding box center [573, 643] width 939 height 964
type textarea "charsClass: "chars" });"
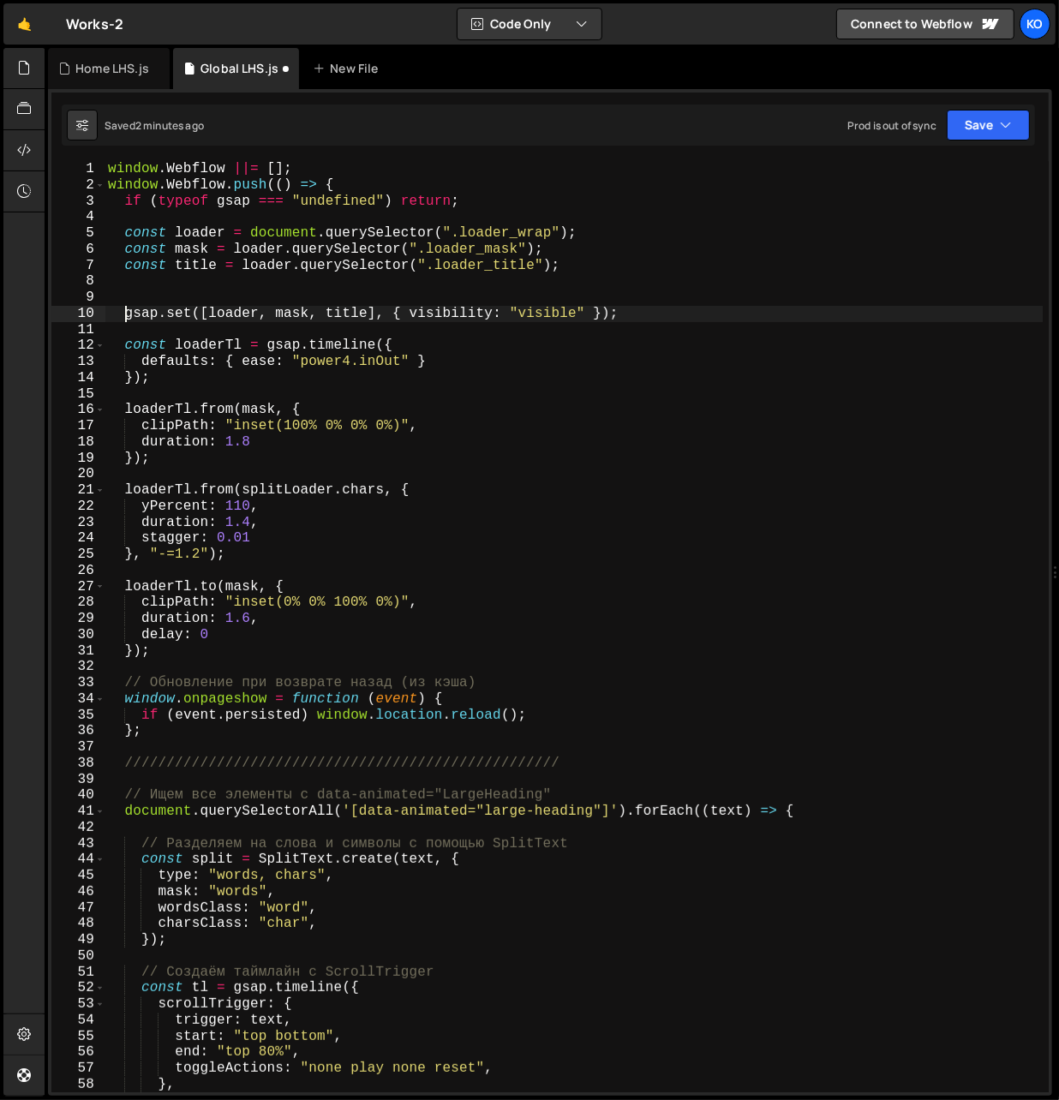
click at [128, 318] on div "window . Webflow ||= [ ] ; window . Webflow . push (( ) => { if ( typeof gsap =…" at bounding box center [573, 643] width 939 height 964
type textarea "gsap.set([loader, mask, title], { visibility: "visible" });"
click at [634, 318] on div "window . Webflow ||= [ ] ; window . Webflow . push (( ) => { if ( typeof gsap =…" at bounding box center [573, 643] width 939 height 964
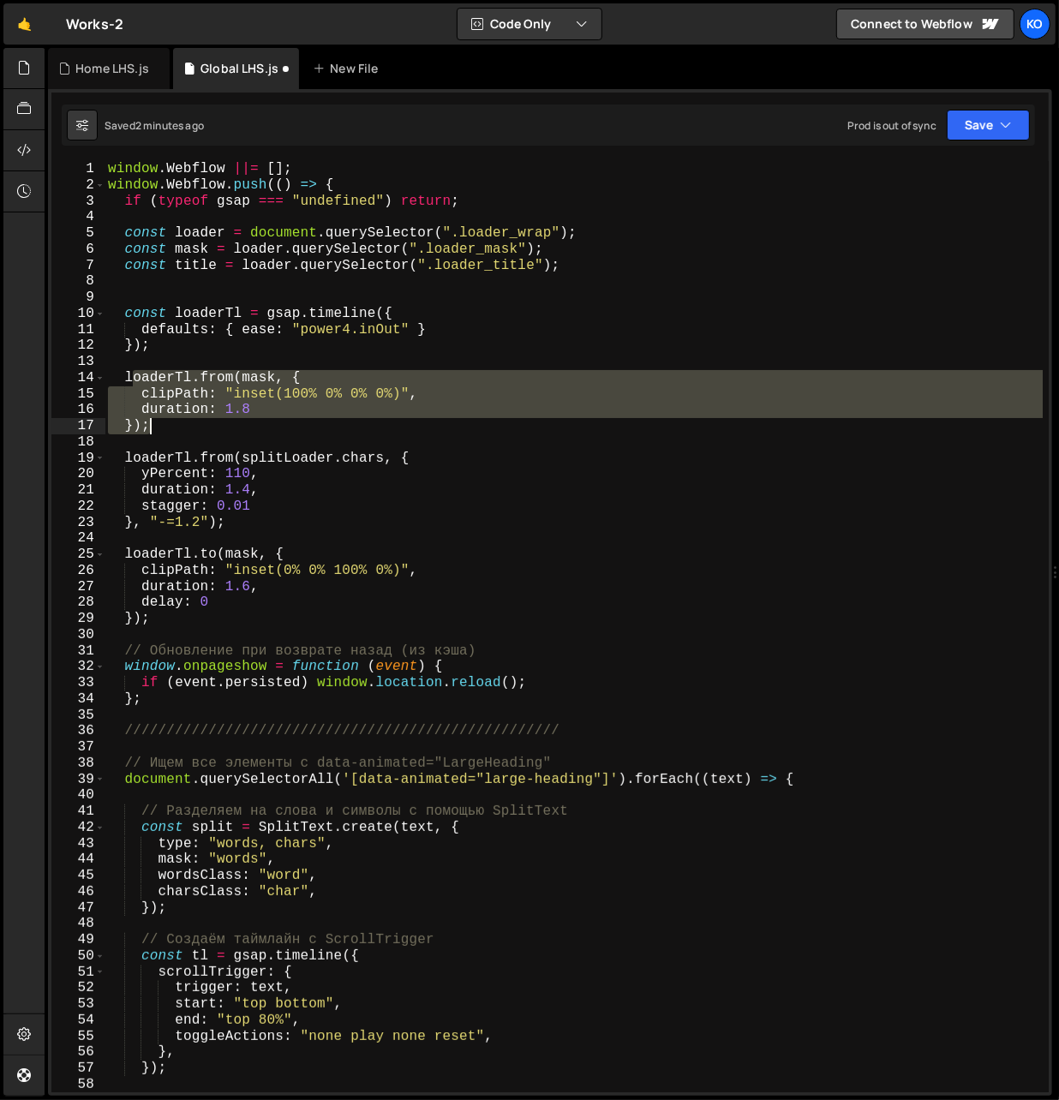
drag, startPoint x: 129, startPoint y: 375, endPoint x: 172, endPoint y: 432, distance: 70.9
click at [172, 432] on div "window . Webflow ||= [ ] ; window . Webflow . push (( ) => { if ( typeof gsap =…" at bounding box center [573, 643] width 939 height 964
click at [164, 431] on div "window . Webflow ||= [ ] ; window . Webflow . push (( ) => { if ( typeof gsap =…" at bounding box center [573, 626] width 938 height 931
drag, startPoint x: 164, startPoint y: 431, endPoint x: 125, endPoint y: 377, distance: 66.8
click at [125, 377] on div "window . Webflow ||= [ ] ; window . Webflow . push (( ) => { if ( typeof gsap =…" at bounding box center [573, 643] width 939 height 964
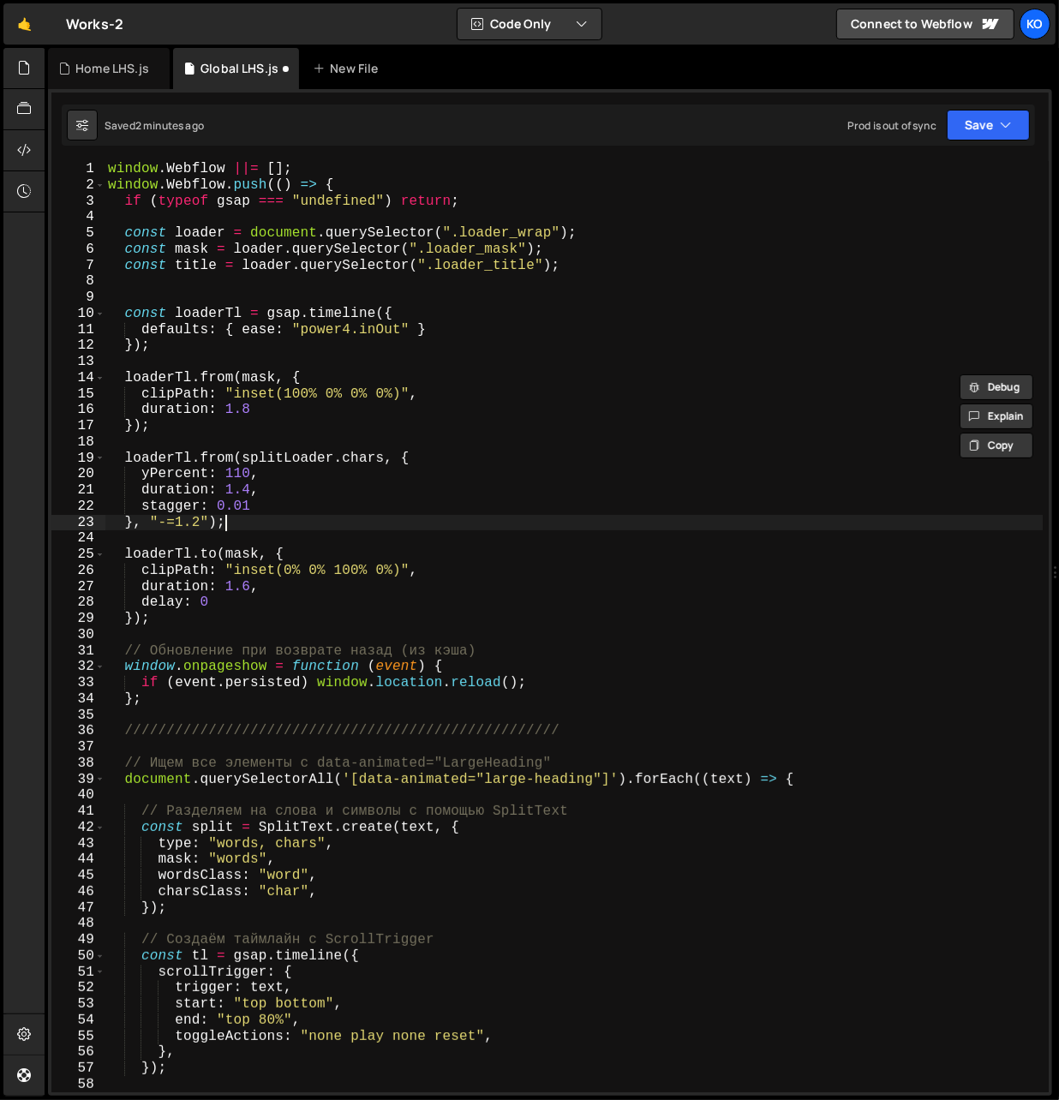
click at [240, 526] on div "window . Webflow ||= [ ] ; window . Webflow . push (( ) => { if ( typeof gsap =…" at bounding box center [573, 643] width 939 height 964
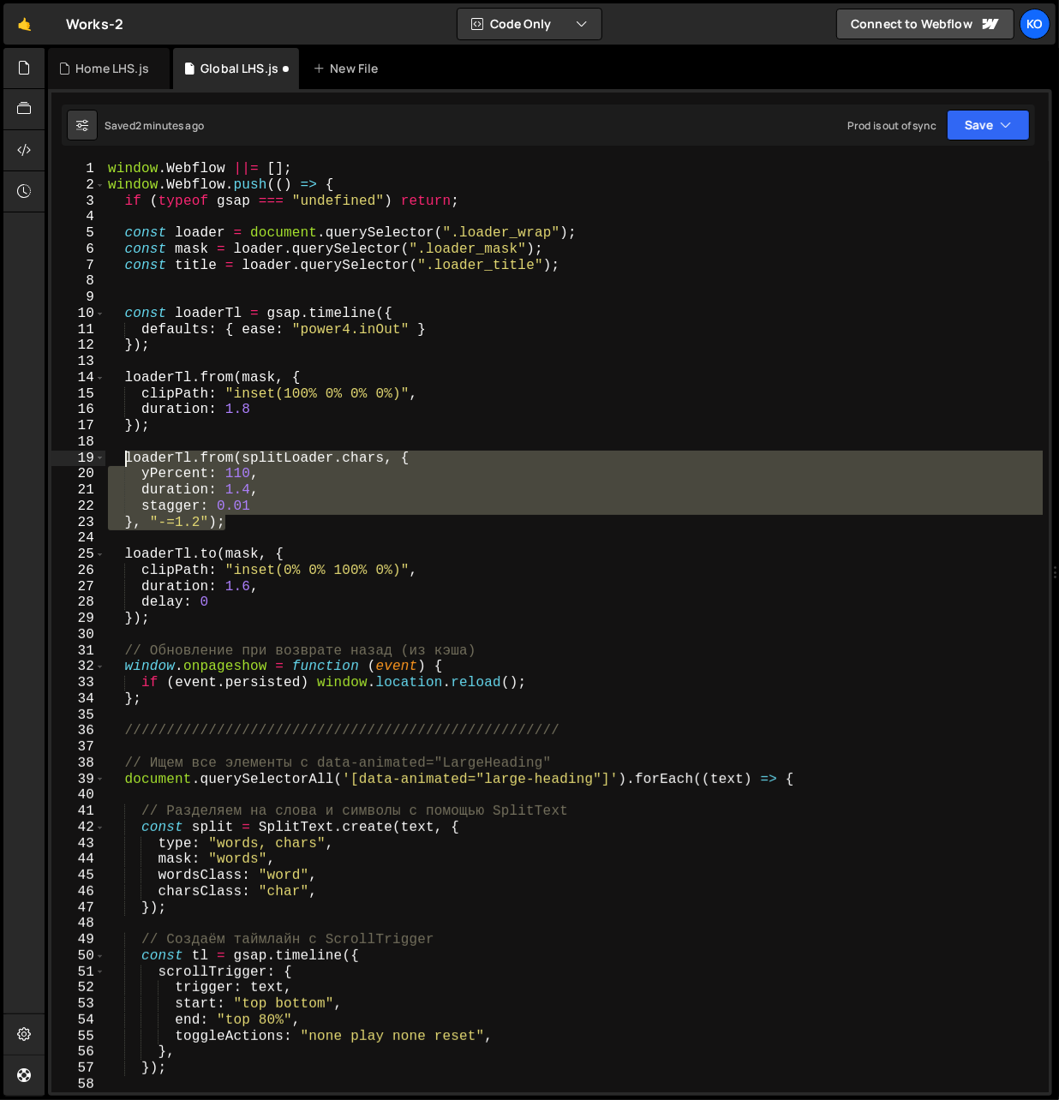
drag, startPoint x: 240, startPoint y: 526, endPoint x: 125, endPoint y: 456, distance: 134.6
click at [125, 456] on div "window . Webflow ||= [ ] ; window . Webflow . push (( ) => { if ( typeof gsap =…" at bounding box center [573, 643] width 939 height 964
type textarea "loaderTl.from(splitLoader.chars, { yPercent: 110,"
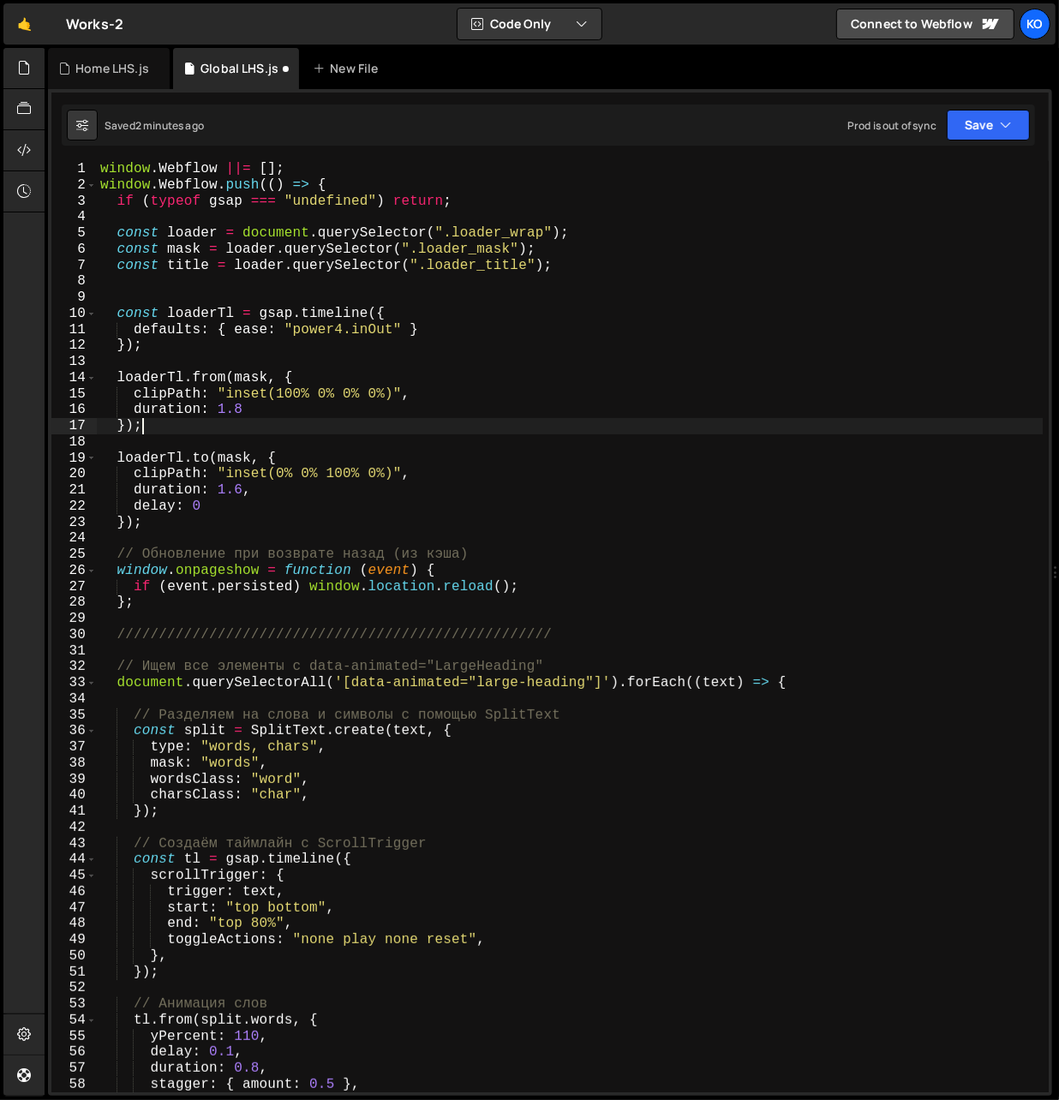
click at [153, 526] on div "window . Webflow ||= [ ] ; window . Webflow . push (( ) => { if ( typeof gsap =…" at bounding box center [570, 643] width 946 height 964
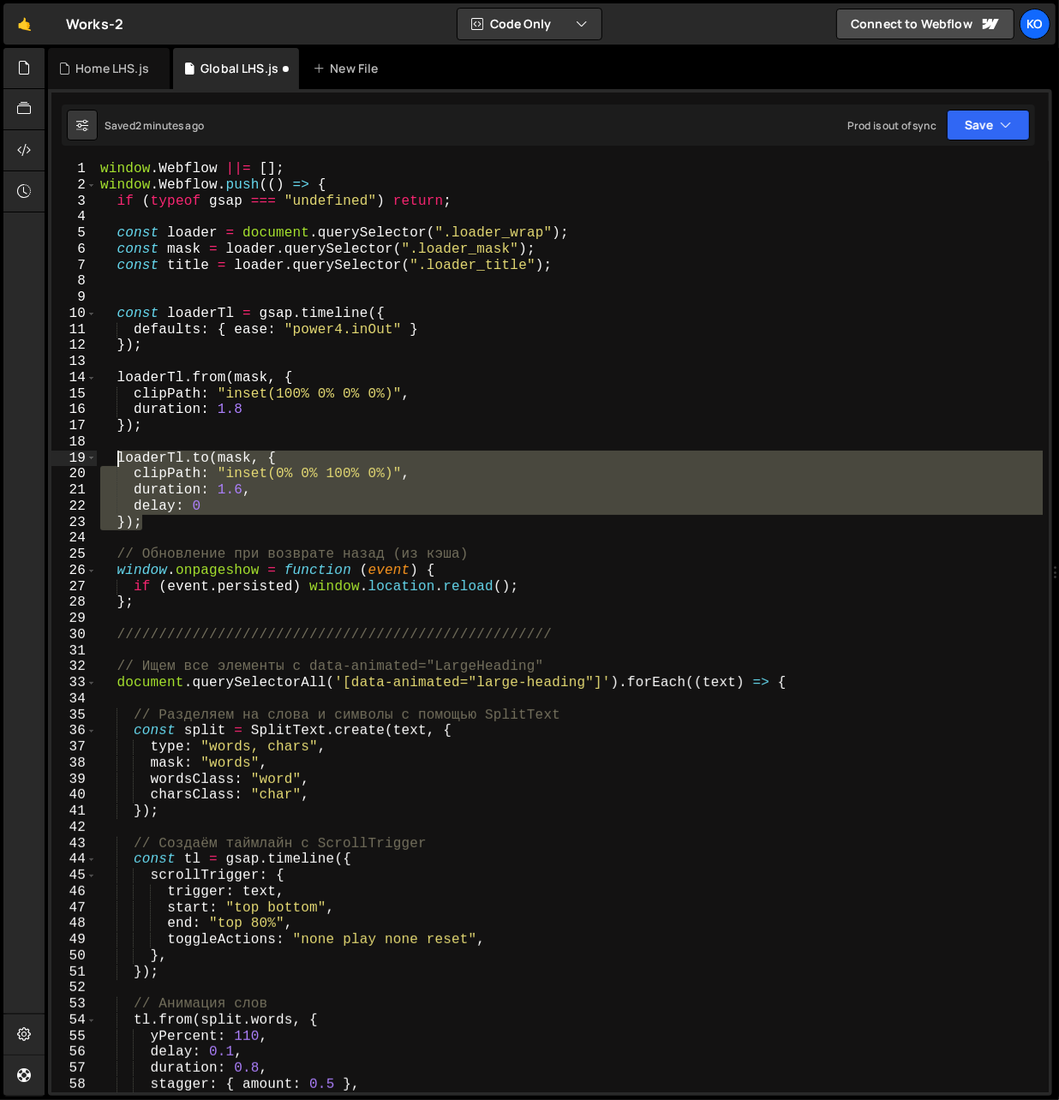
drag, startPoint x: 164, startPoint y: 524, endPoint x: 116, endPoint y: 460, distance: 79.7
click at [116, 460] on div "window . Webflow ||= [ ] ; window . Webflow . push (( ) => { if ( typeof gsap =…" at bounding box center [570, 643] width 946 height 964
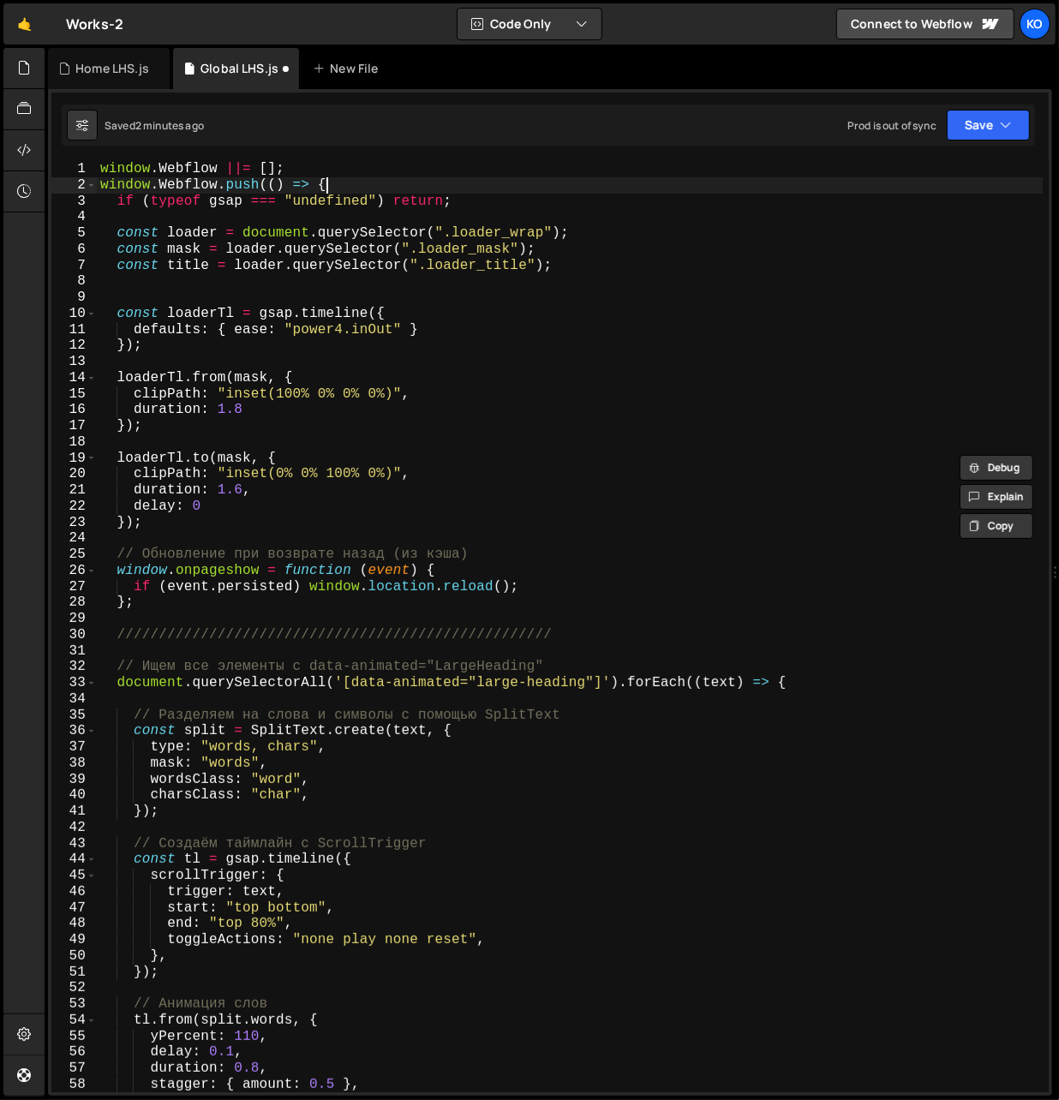
click at [355, 186] on div "window . Webflow ||= [ ] ; window . Webflow . push (( ) => { if ( typeof gsap =…" at bounding box center [570, 643] width 946 height 964
type textarea "window.Webflow.push(() => {"
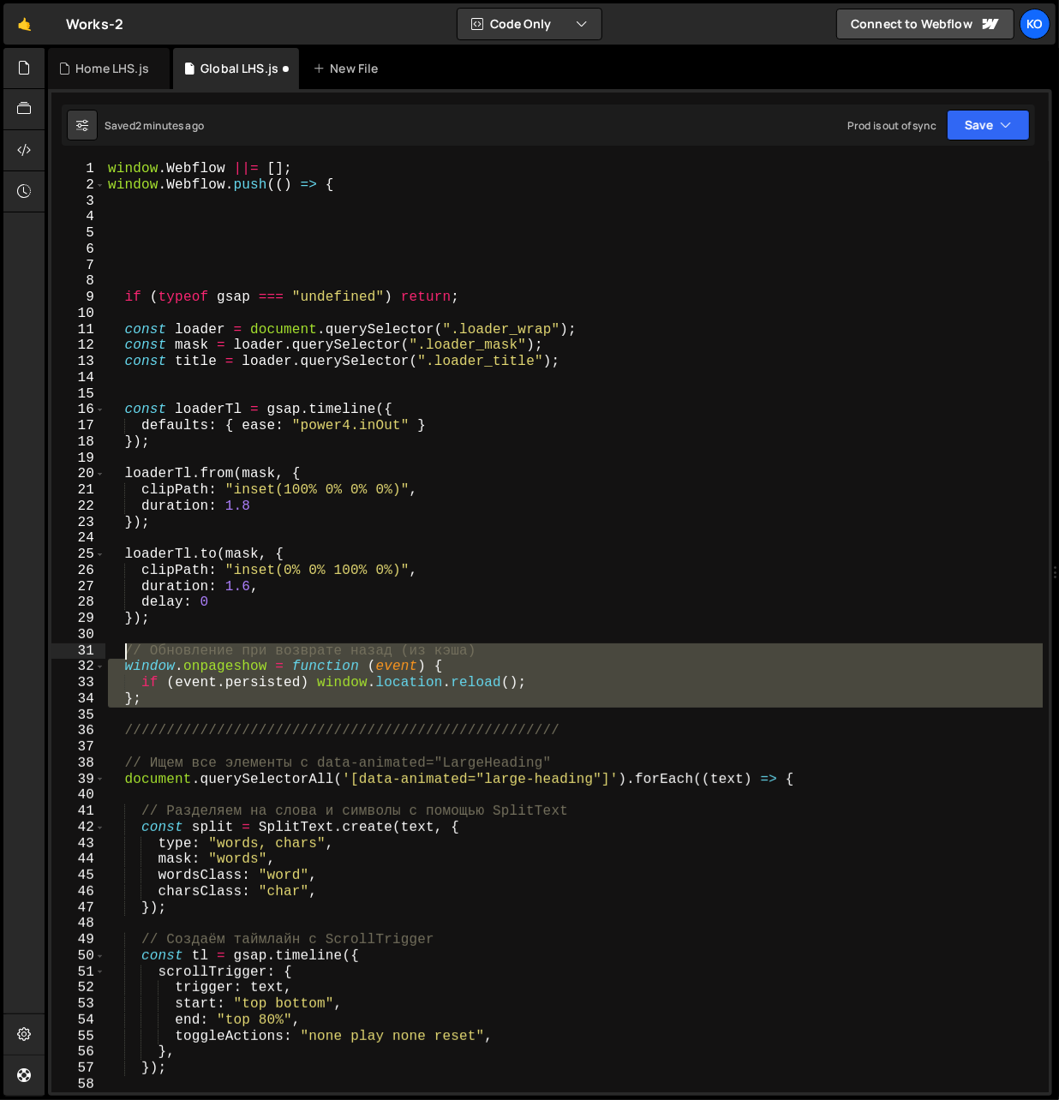
drag, startPoint x: 173, startPoint y: 710, endPoint x: 126, endPoint y: 649, distance: 76.9
click at [126, 649] on div "window . Webflow ||= [ ] ; window . Webflow . push (( ) => { if ( typeof gsap =…" at bounding box center [573, 643] width 939 height 964
type textarea "// Обновление при возврате назад (из кэша) window.onpageshow = function (event)…"
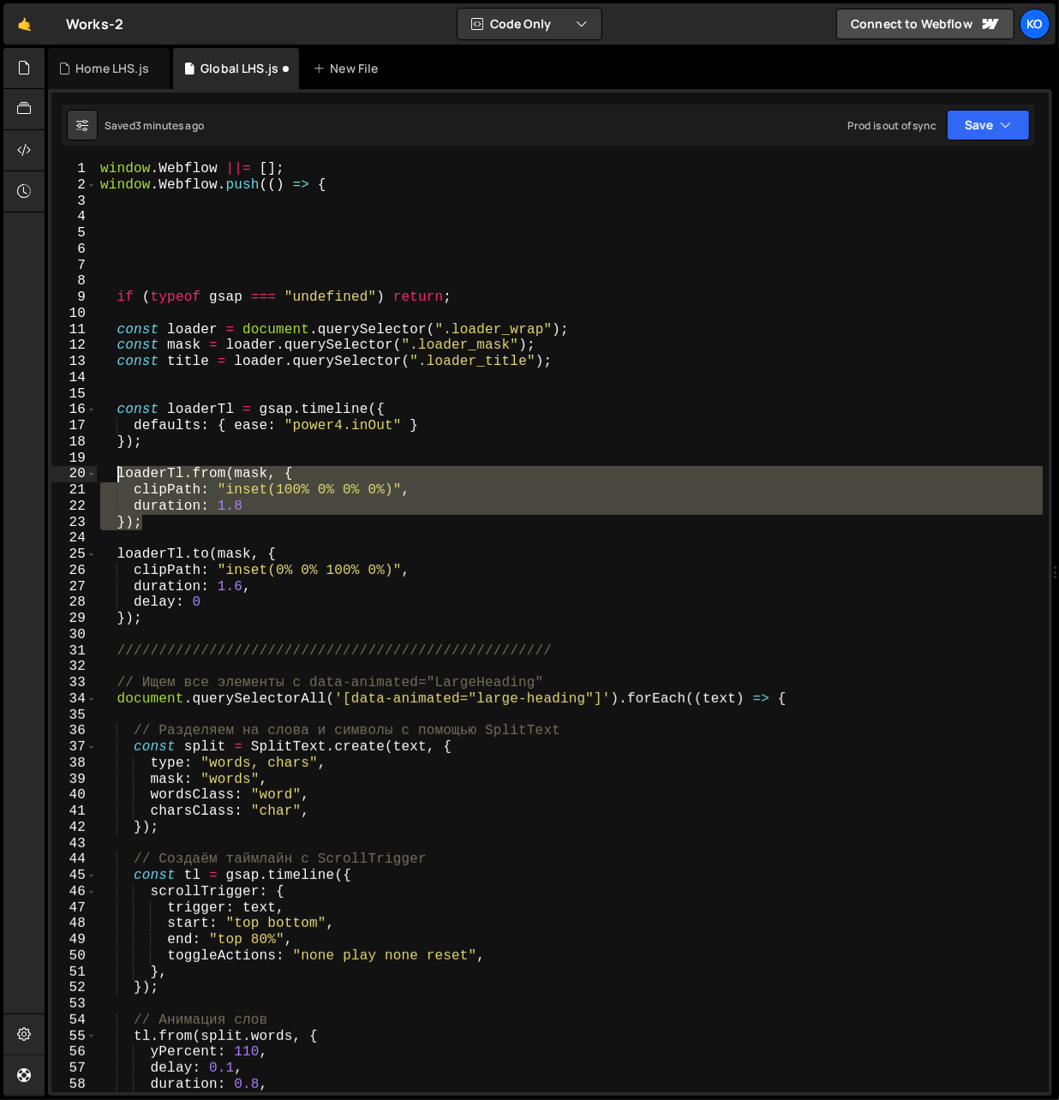
drag, startPoint x: 163, startPoint y: 528, endPoint x: 116, endPoint y: 474, distance: 71.1
click at [116, 474] on div "window . Webflow ||= [ ] ; window . Webflow . push (( ) => { if ( typeof gsap =…" at bounding box center [570, 643] width 946 height 964
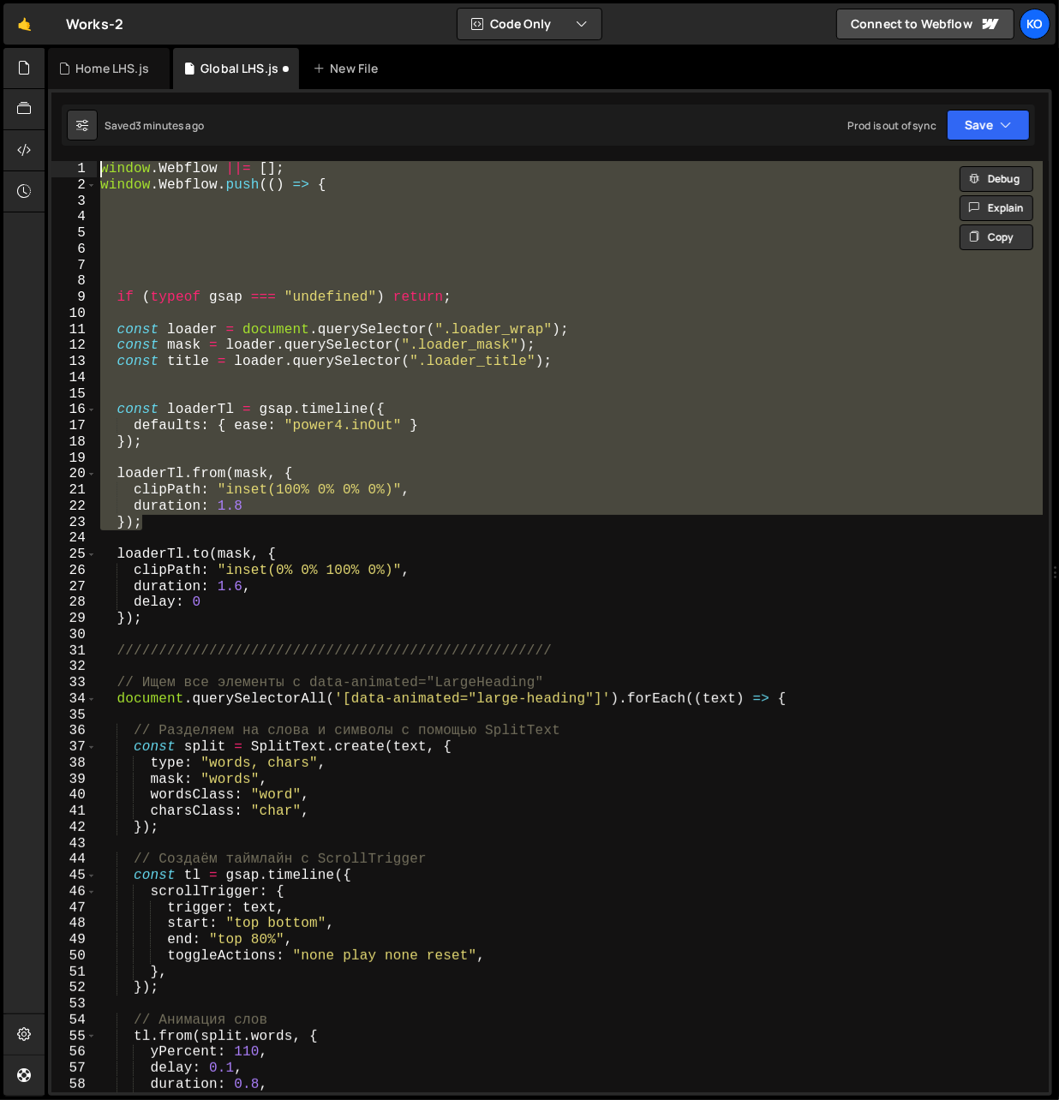
click at [152, 528] on div "window . Webflow ||= [ ] ; window . Webflow . push (( ) => { if ( typeof gsap =…" at bounding box center [570, 626] width 946 height 931
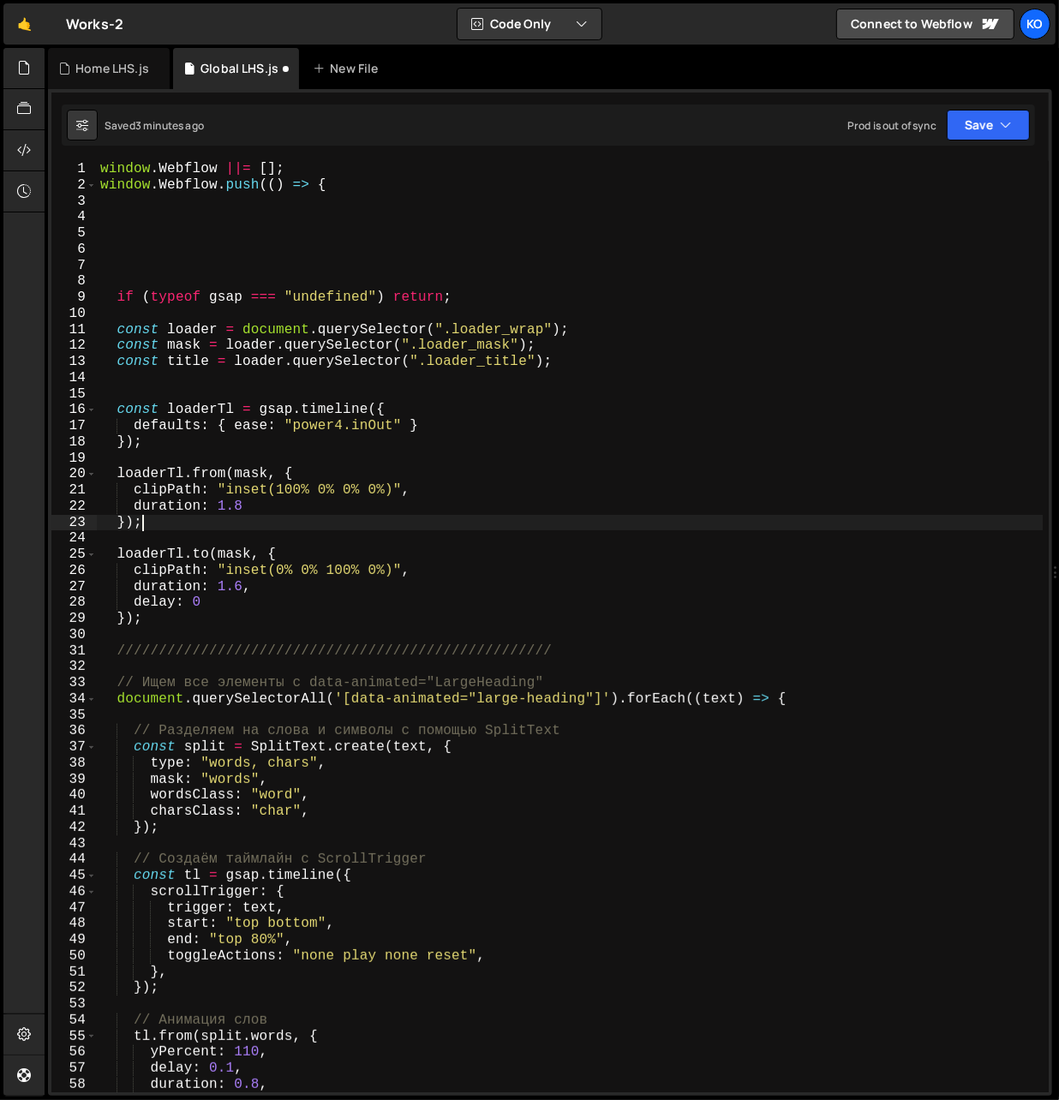
click at [117, 472] on div "window . Webflow ||= [ ] ; window . Webflow . push (( ) => { if ( typeof gsap =…" at bounding box center [570, 643] width 946 height 964
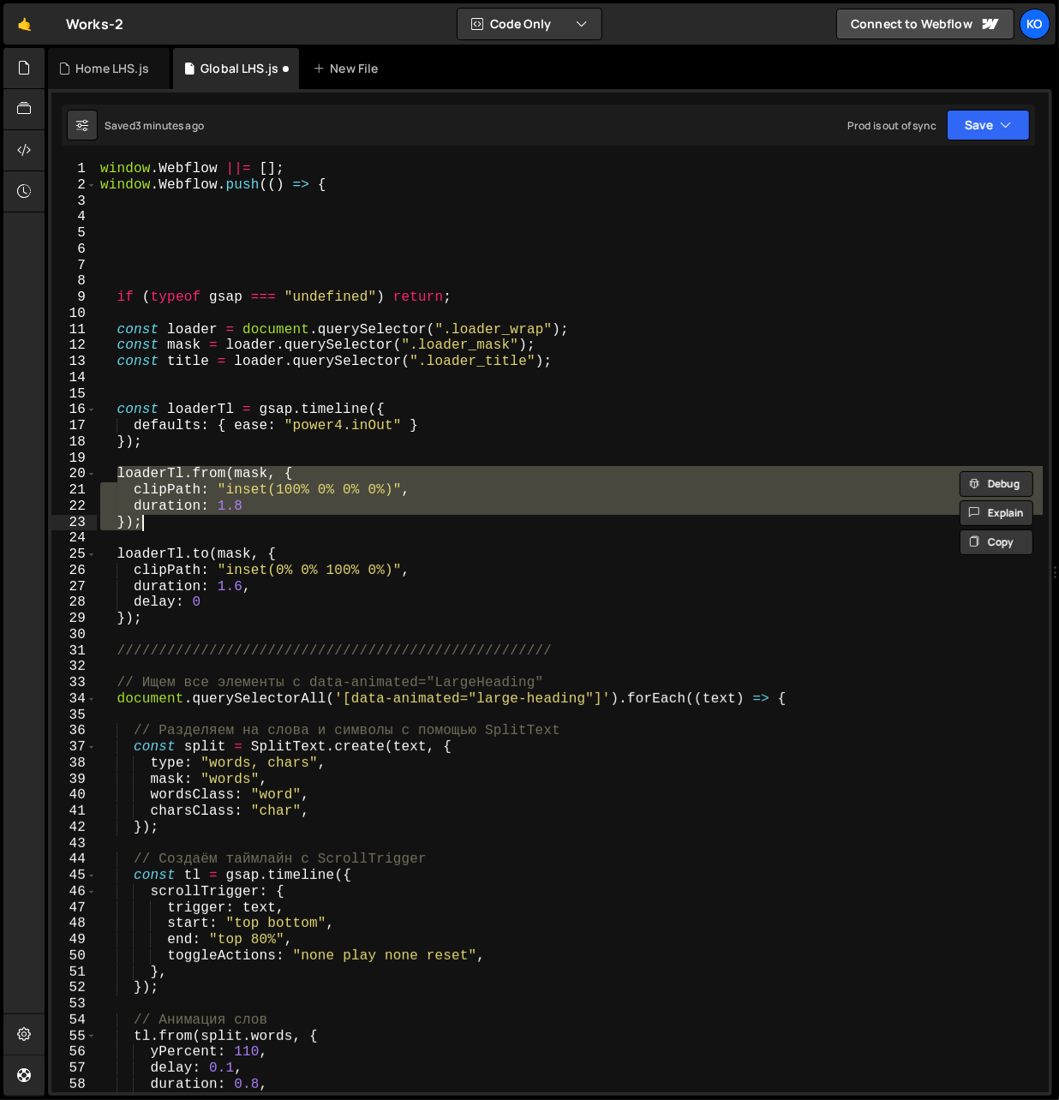
click at [154, 522] on div "window . Webflow ||= [ ] ; window . Webflow . push (( ) => { if ( typeof gsap =…" at bounding box center [570, 643] width 946 height 964
type textarea "duration: 1.8 });"
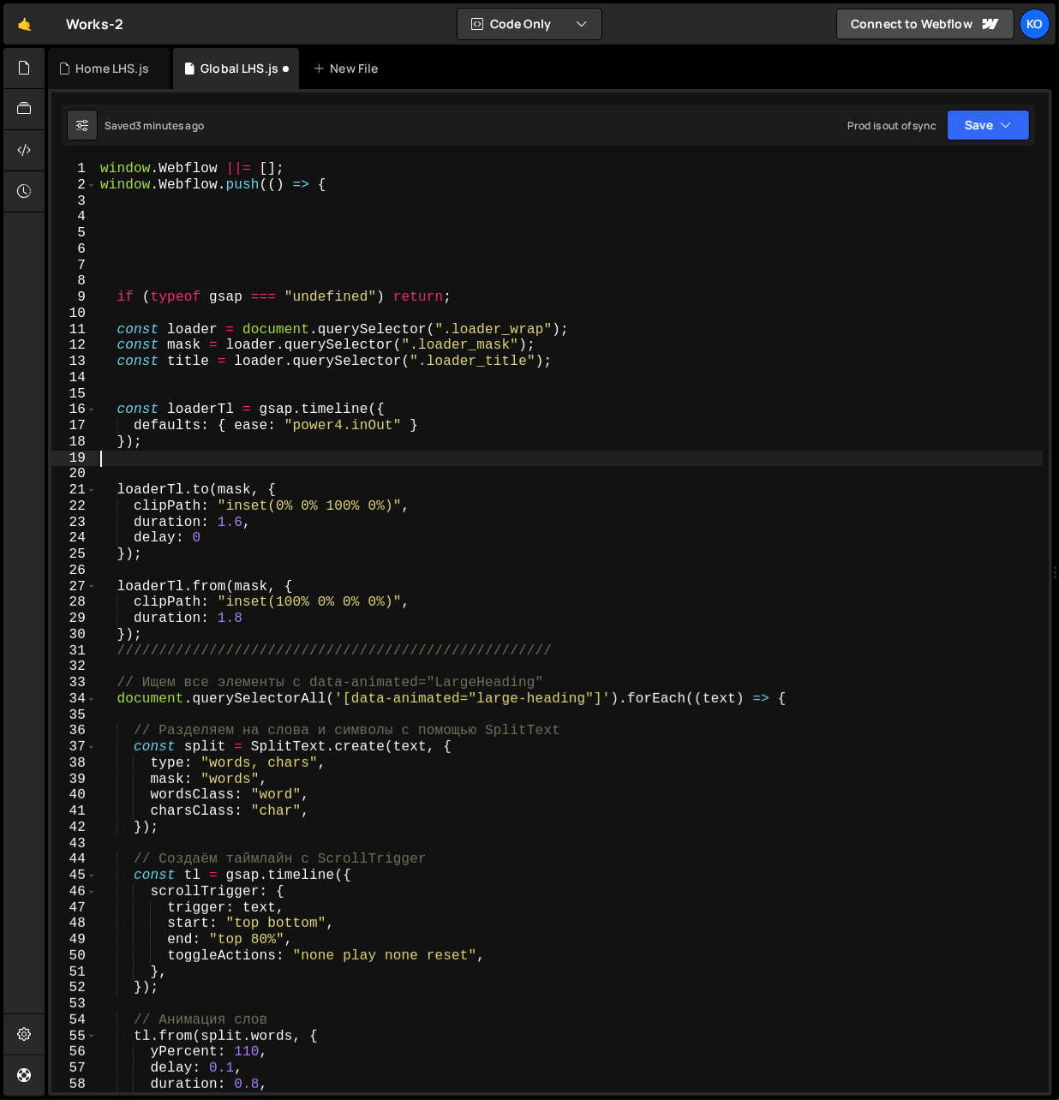
click at [177, 453] on div "window . Webflow ||= [ ] ; window . Webflow . push (( ) => { if ( typeof gsap =…" at bounding box center [570, 643] width 946 height 964
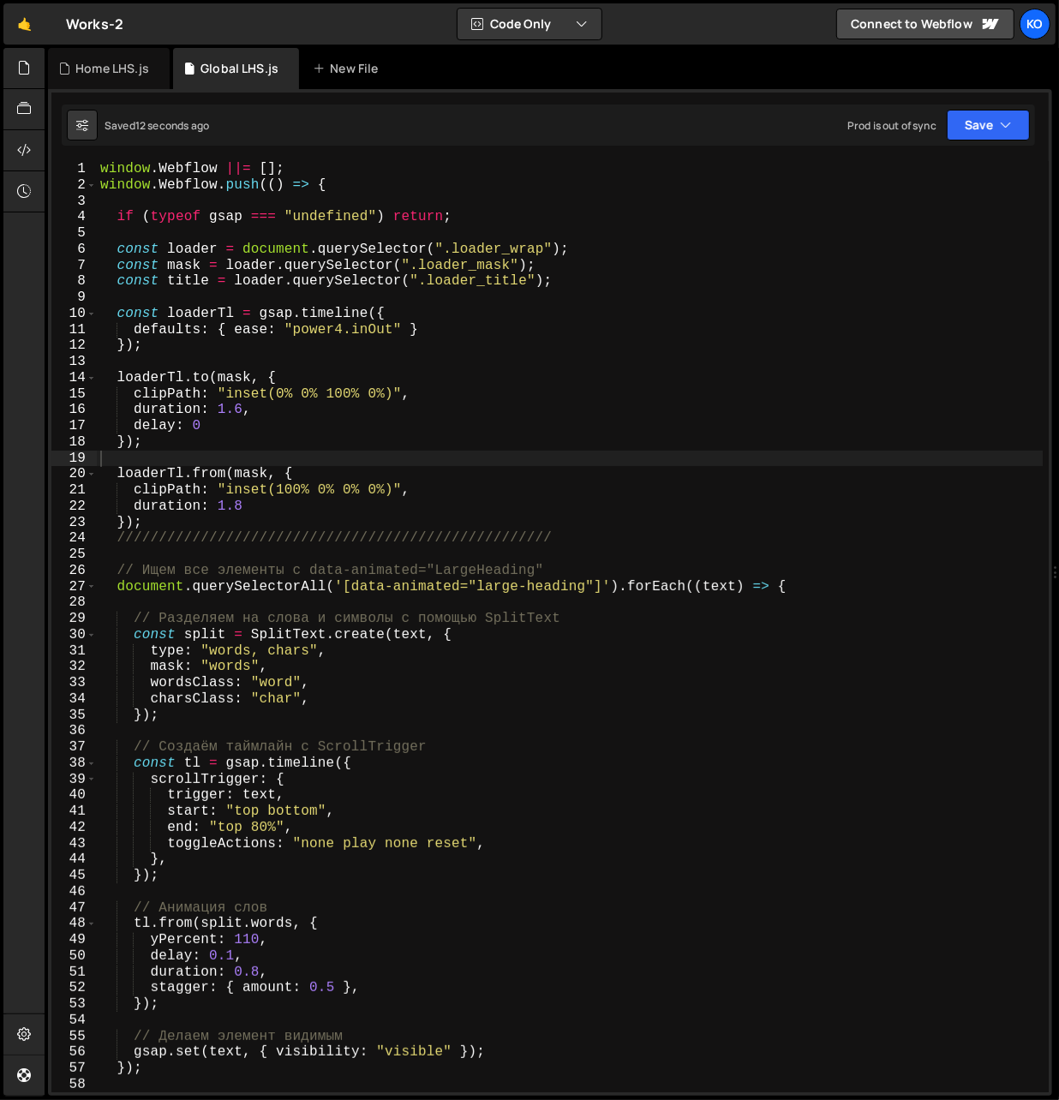
click at [121, 476] on div "window . Webflow ||= [ ] ; window . Webflow . push (( ) => { if ( typeof gsap =…" at bounding box center [570, 643] width 946 height 964
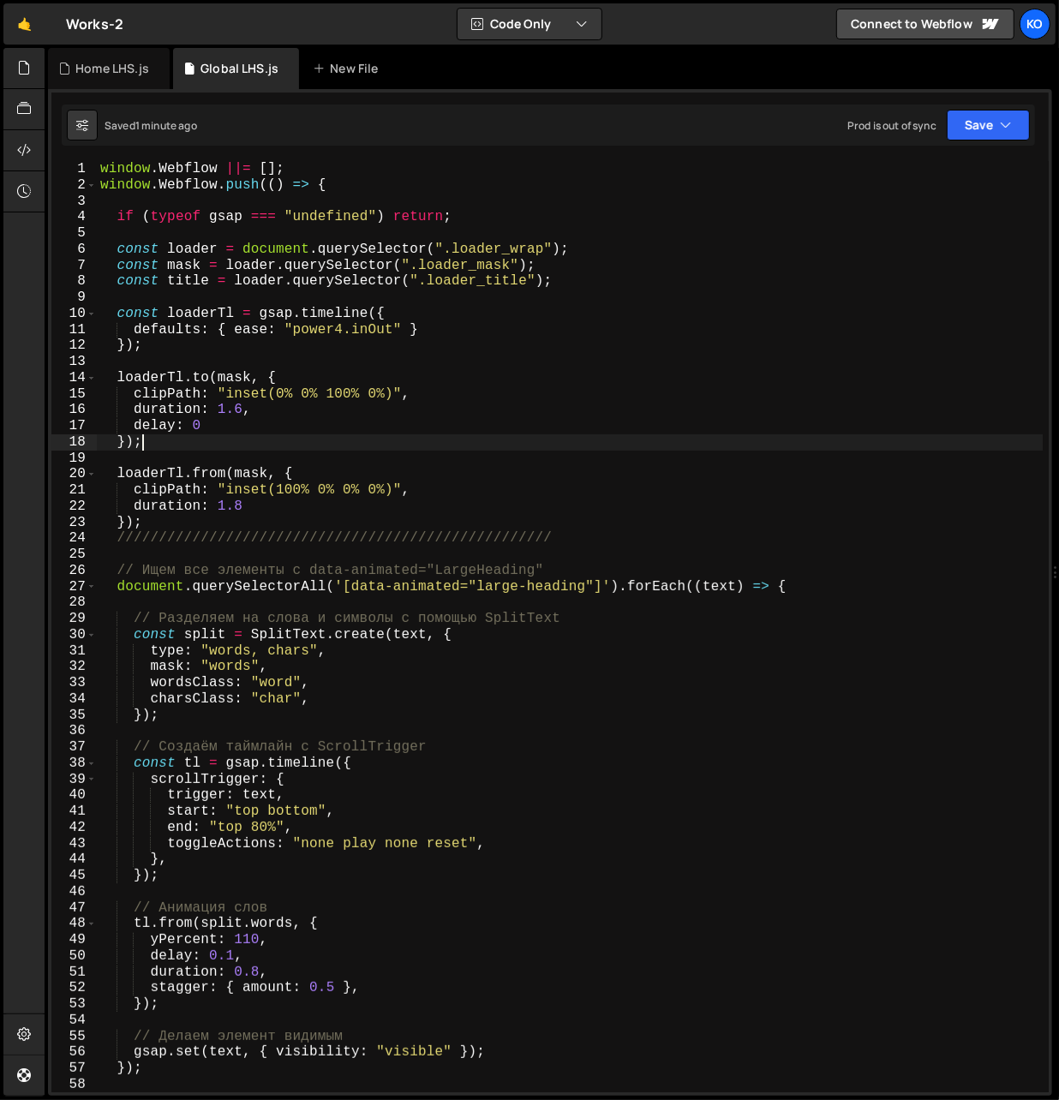
click at [152, 439] on div "window . Webflow ||= [ ] ; window . Webflow . push (( ) => { if ( typeof gsap =…" at bounding box center [570, 643] width 946 height 964
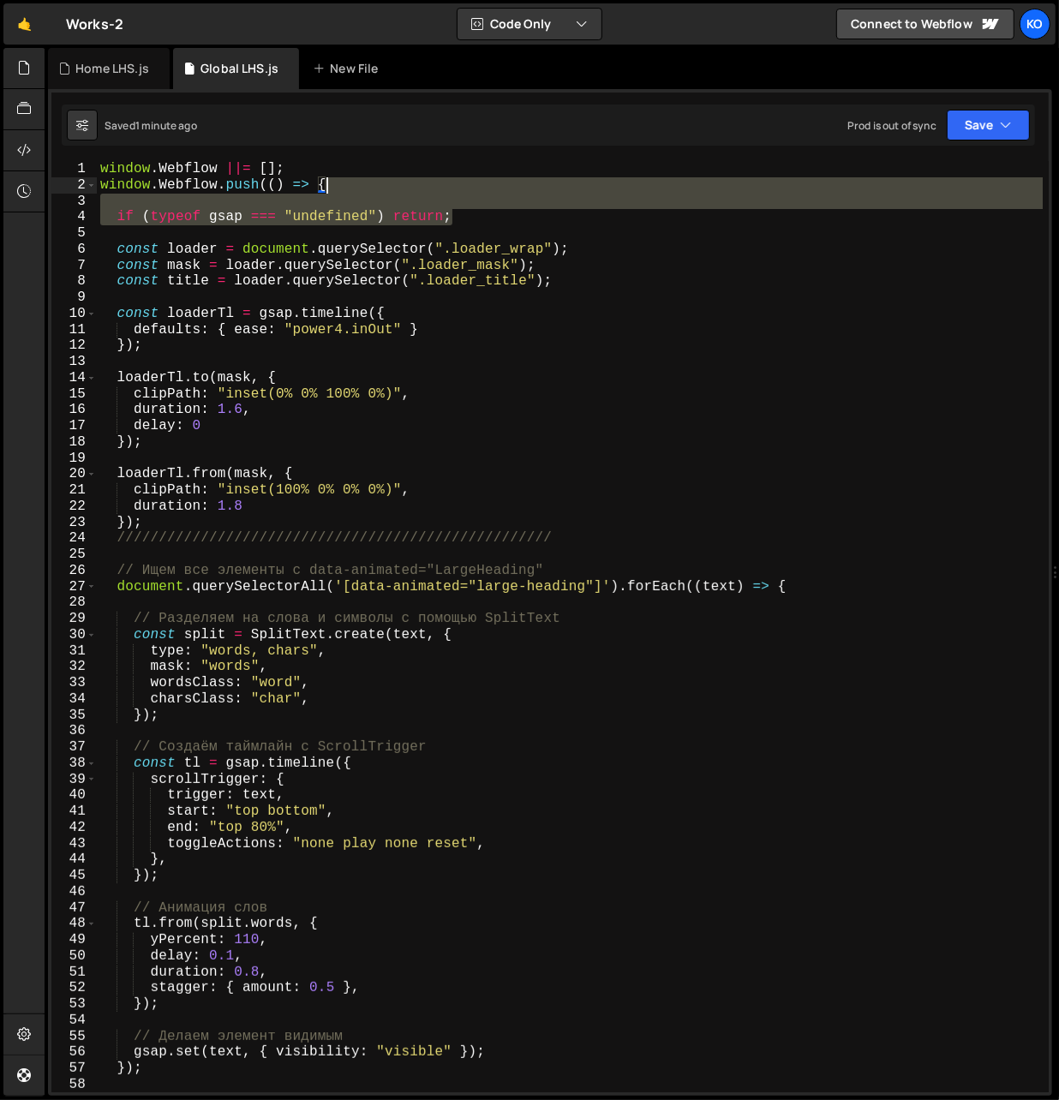
drag, startPoint x: 459, startPoint y: 218, endPoint x: 412, endPoint y: 185, distance: 57.3
click at [412, 185] on div "window . Webflow ||= [ ] ; window . Webflow . push (( ) => { if ( typeof gsap =…" at bounding box center [570, 643] width 946 height 964
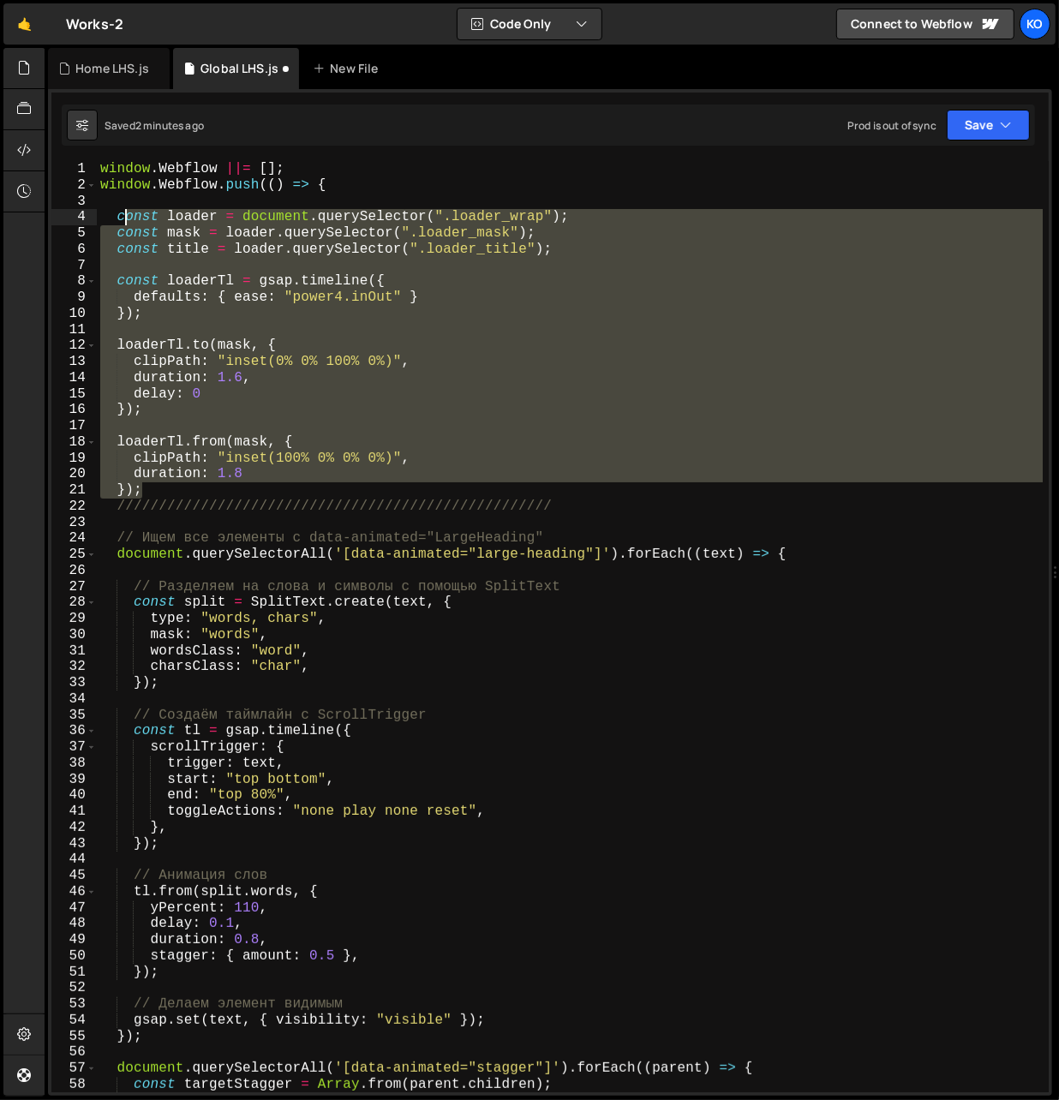
drag, startPoint x: 167, startPoint y: 495, endPoint x: 122, endPoint y: 218, distance: 280.2
click at [122, 218] on div "window . Webflow ||= [ ] ; window . Webflow . push (( ) => { const loader = doc…" at bounding box center [570, 643] width 946 height 964
type textarea "c"
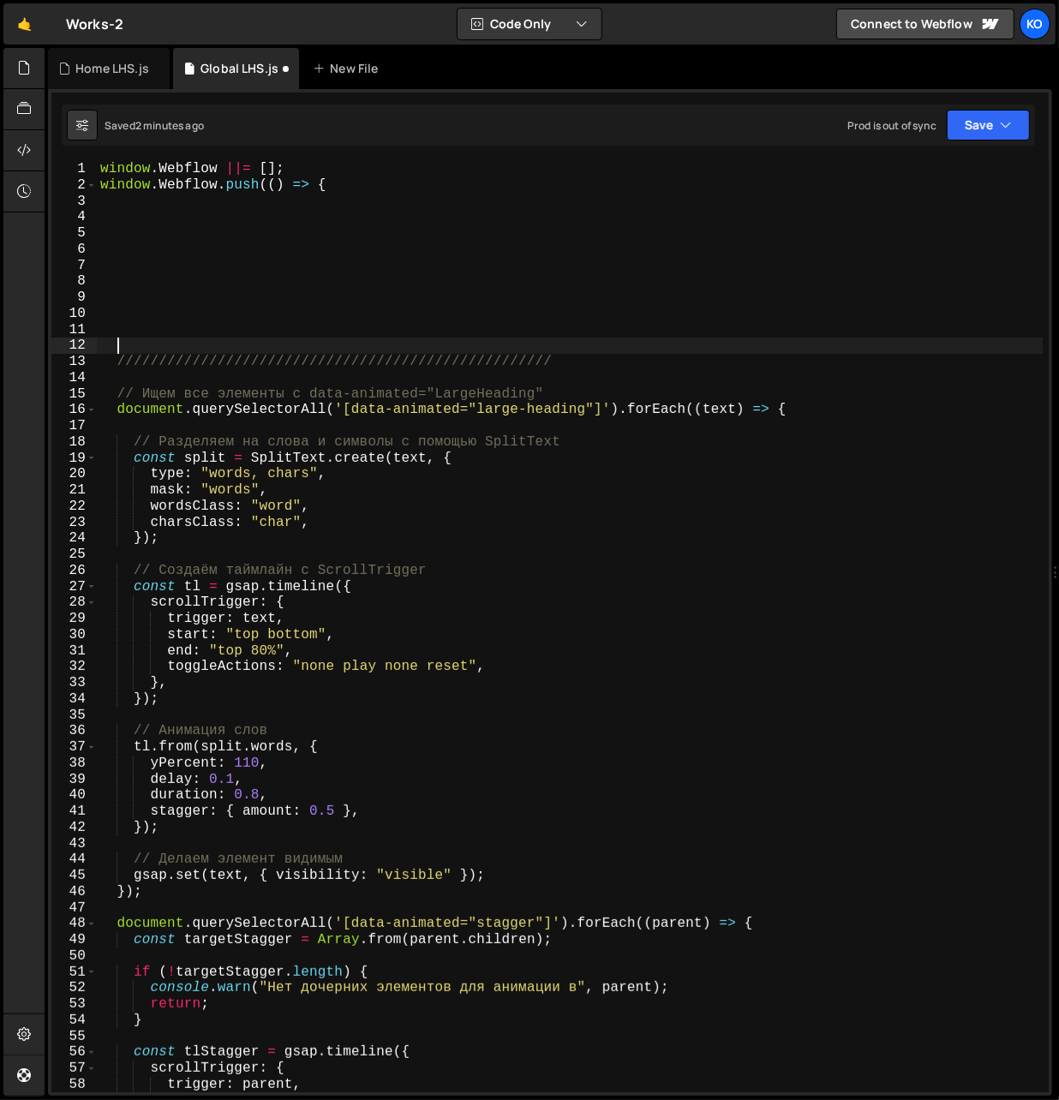
click at [145, 235] on div "window . Webflow ||= [ ] ; window . Webflow . push (( ) => { //////////////////…" at bounding box center [570, 643] width 946 height 964
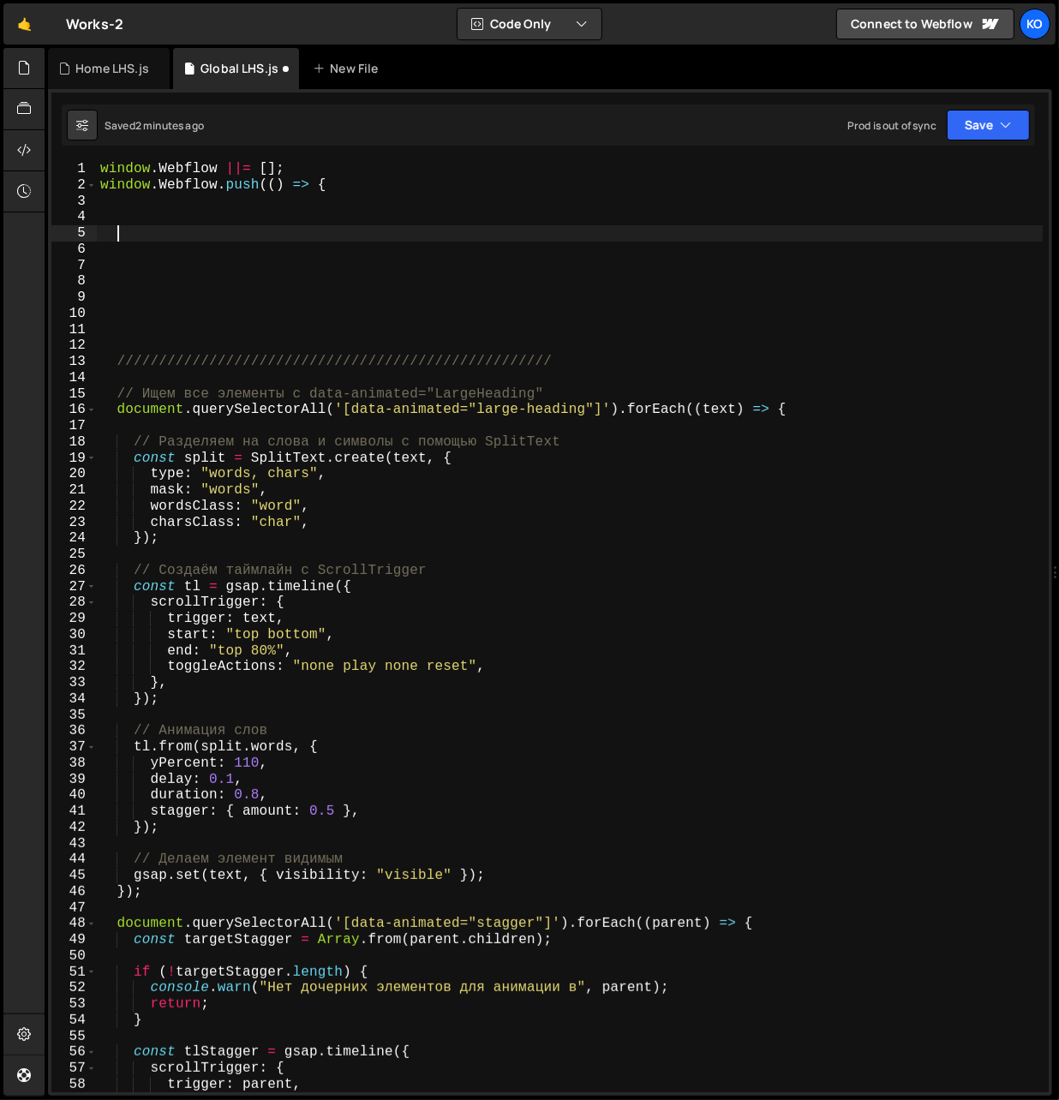
click at [164, 216] on div "window . Webflow ||= [ ] ; window . Webflow . push (( ) => { //////////////////…" at bounding box center [570, 643] width 946 height 964
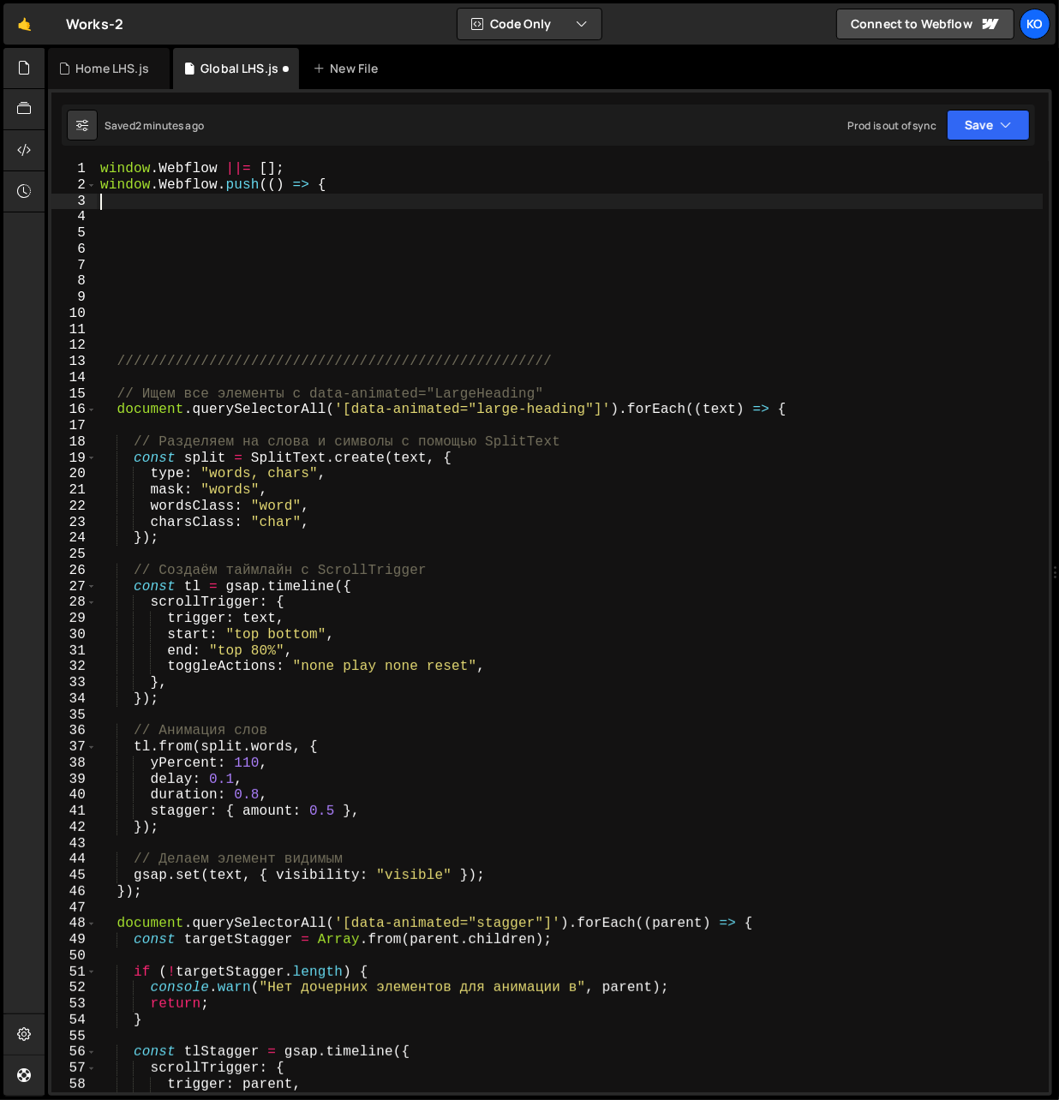
click at [150, 199] on div "window . Webflow ||= [ ] ; window . Webflow . push (( ) => { //////////////////…" at bounding box center [570, 643] width 946 height 964
click at [157, 219] on div "window . Webflow ||= [ ] ; window . Webflow . push (( ) => { //////////////////…" at bounding box center [570, 643] width 946 height 964
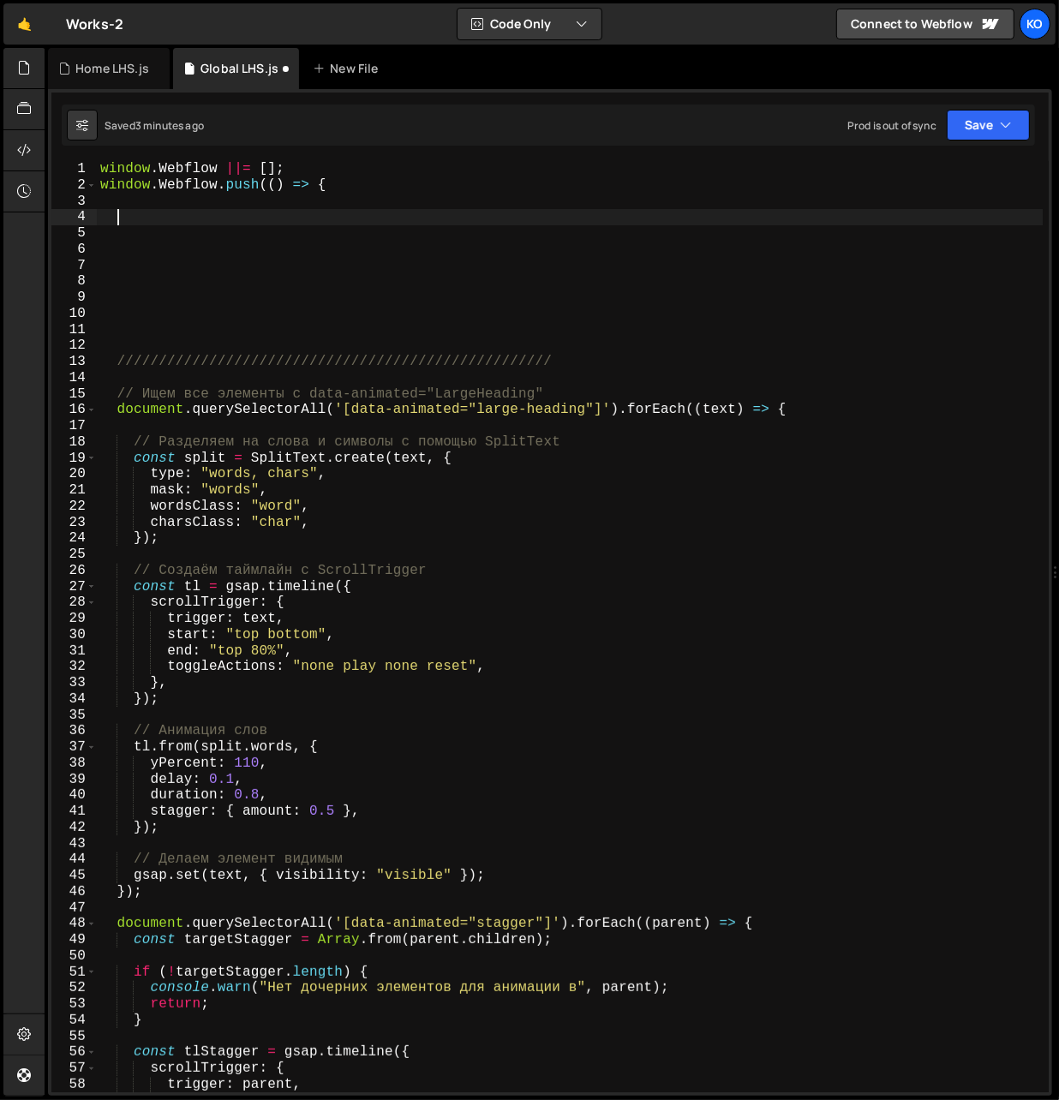
paste textarea "let tl = gsap.timeline();"
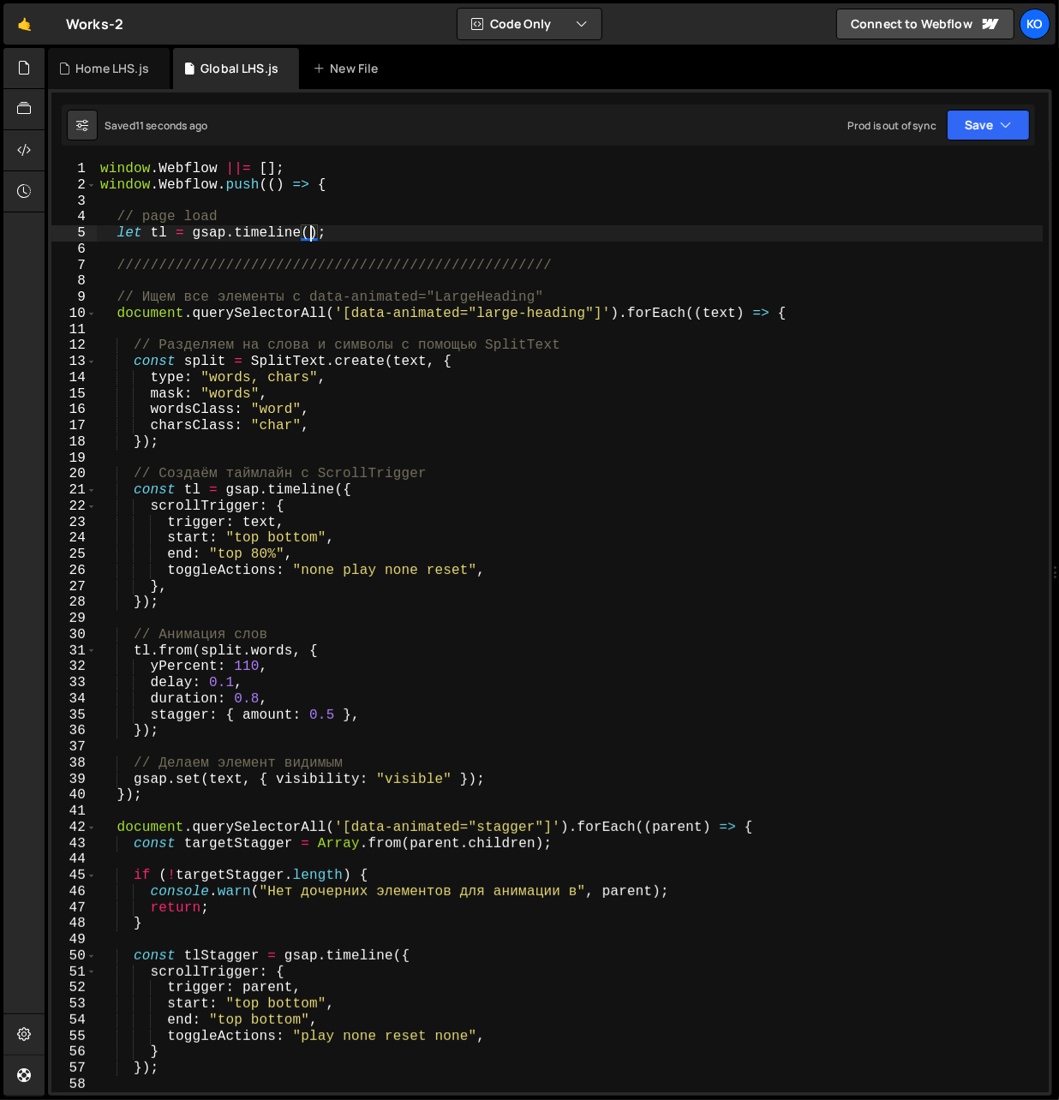
click at [158, 240] on div "window . Webflow ||= [ ] ; window . Webflow . push (( ) => { // page load let t…" at bounding box center [570, 643] width 946 height 964
paste textarea "loaderT"
type textarea "let loaderTl = gsap.timeline();"
click at [385, 239] on div "window . Webflow ||= [ ] ; window . Webflow . push (( ) => { // page load let l…" at bounding box center [570, 643] width 946 height 964
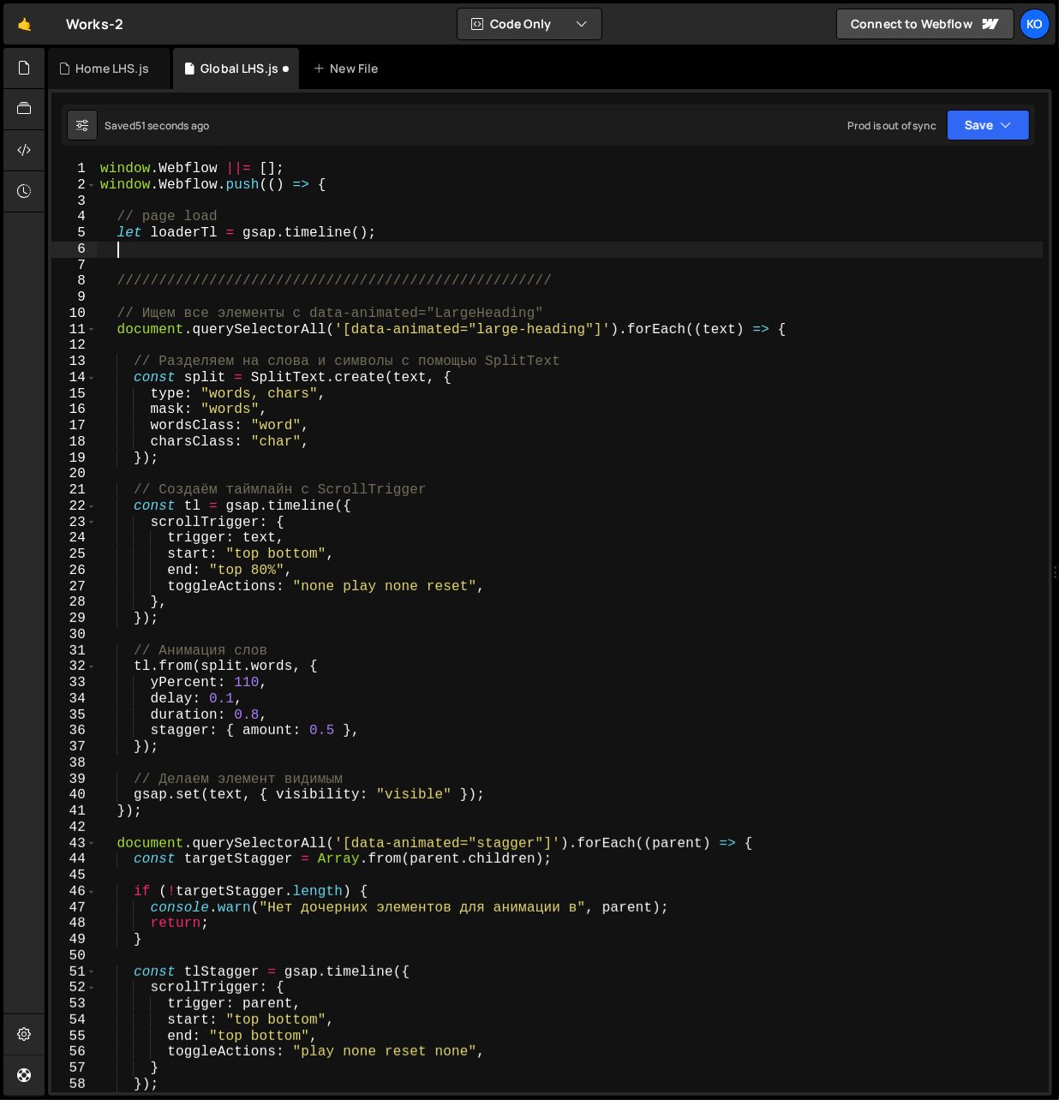
paste textarea "});"
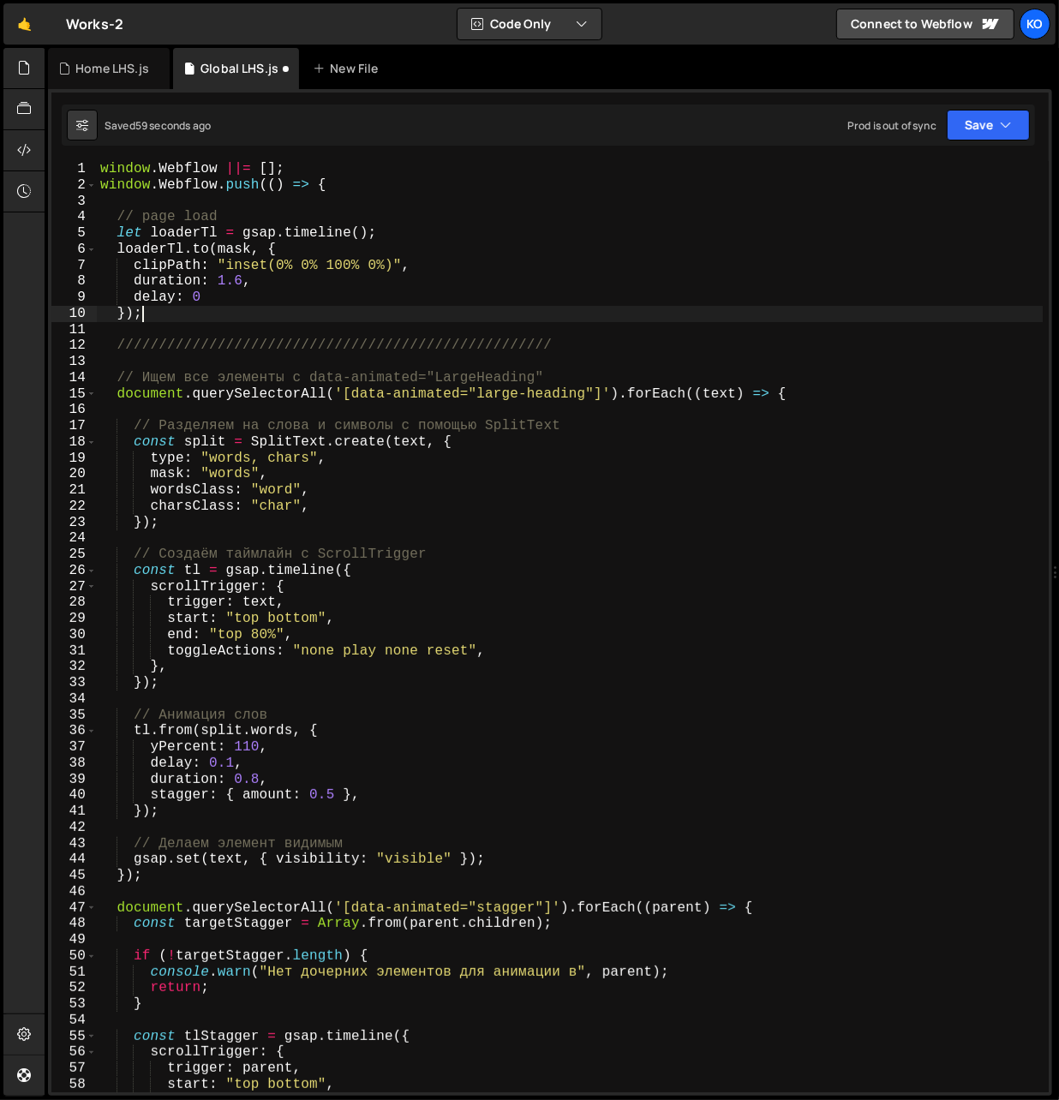
click at [231, 256] on div "window . Webflow ||= [ ] ; window . Webflow . push (( ) => { // page load let l…" at bounding box center [570, 643] width 946 height 964
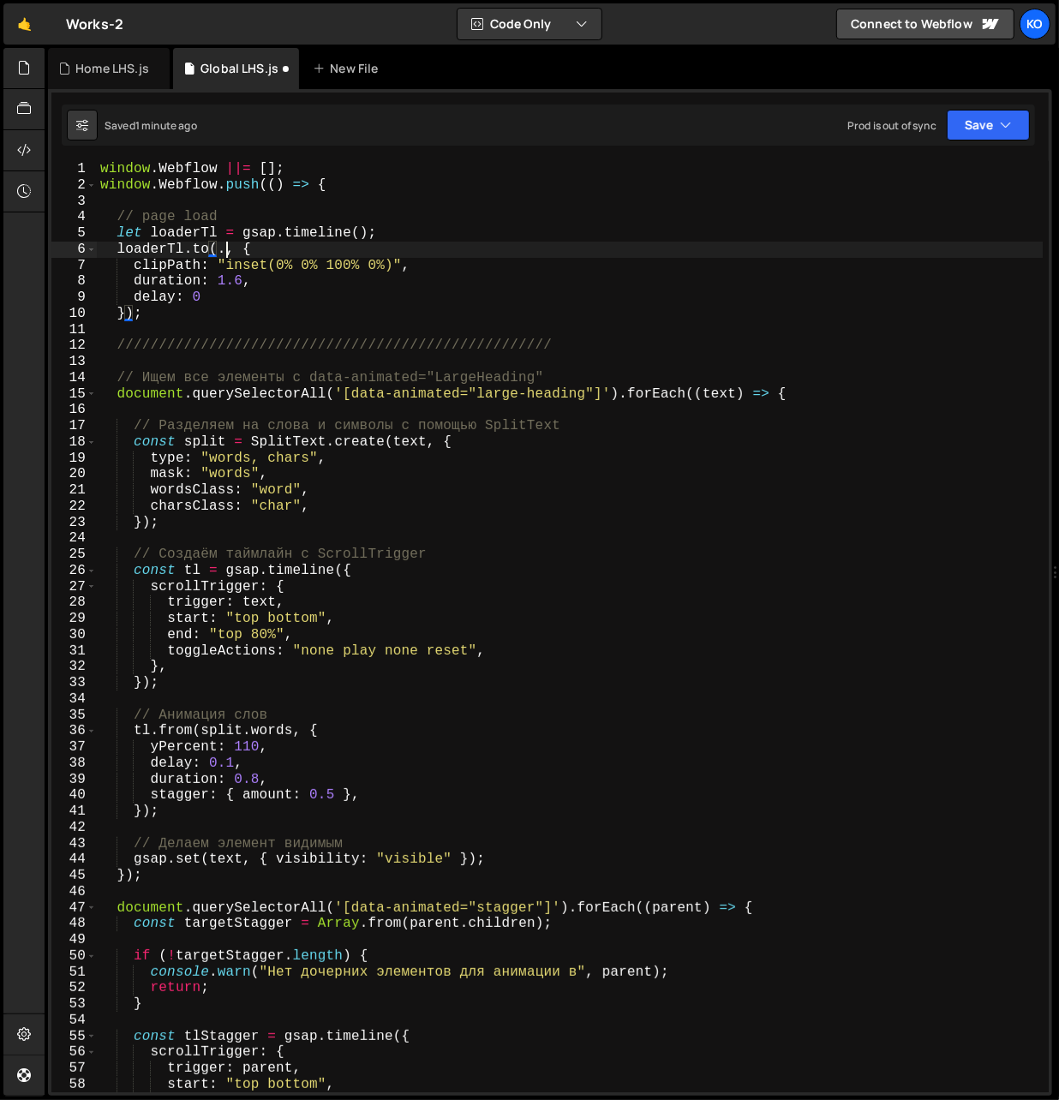
scroll to position [0, 8]
paste textarea "loader_mask"
click at [318, 250] on div "window . Webflow ||= [ ] ; window . Webflow . push (( ) => { // page load let l…" at bounding box center [570, 643] width 946 height 964
click at [218, 252] on div "window . Webflow ||= [ ] ; window . Webflow . push (( ) => { // page load let l…" at bounding box center [570, 643] width 946 height 964
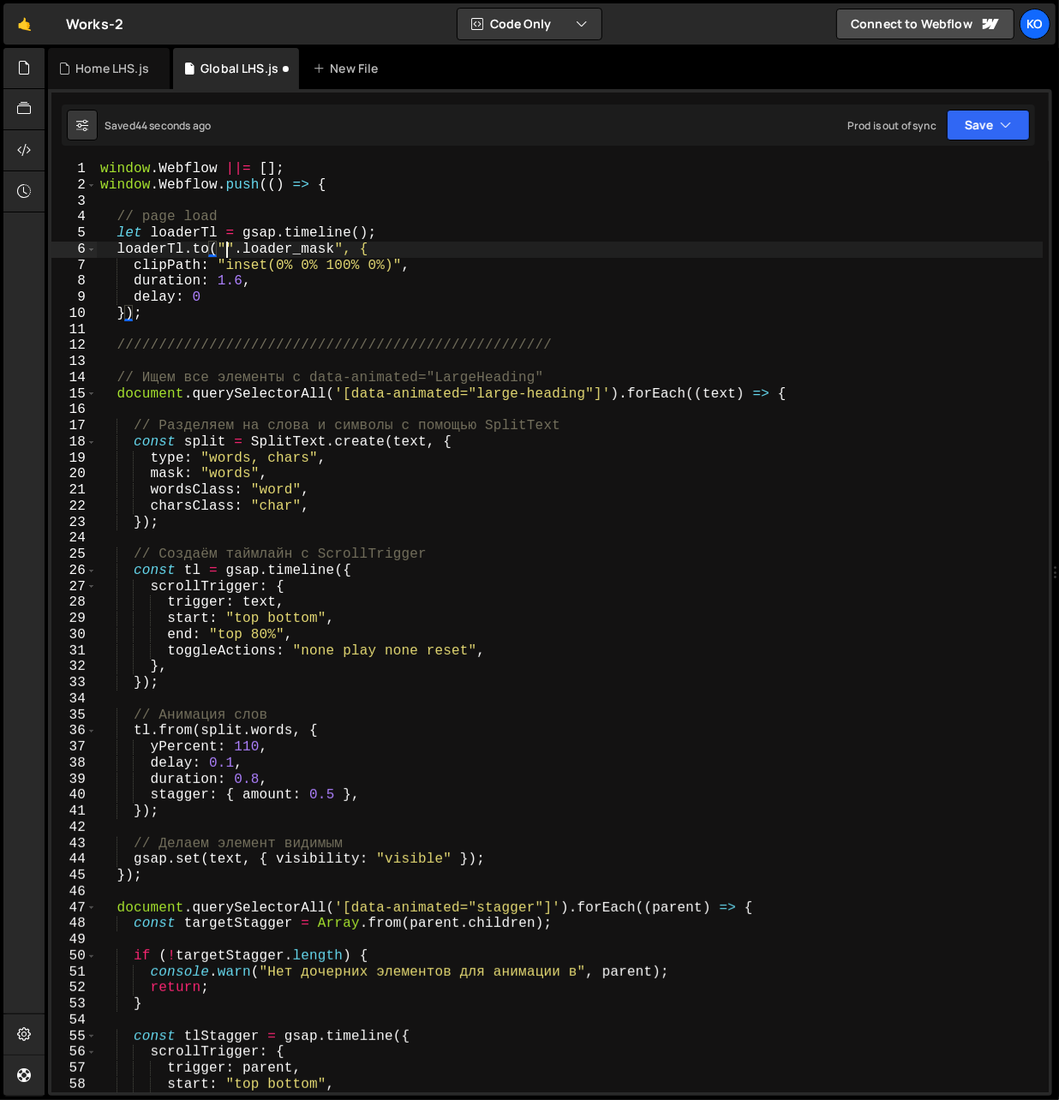
scroll to position [0, 7]
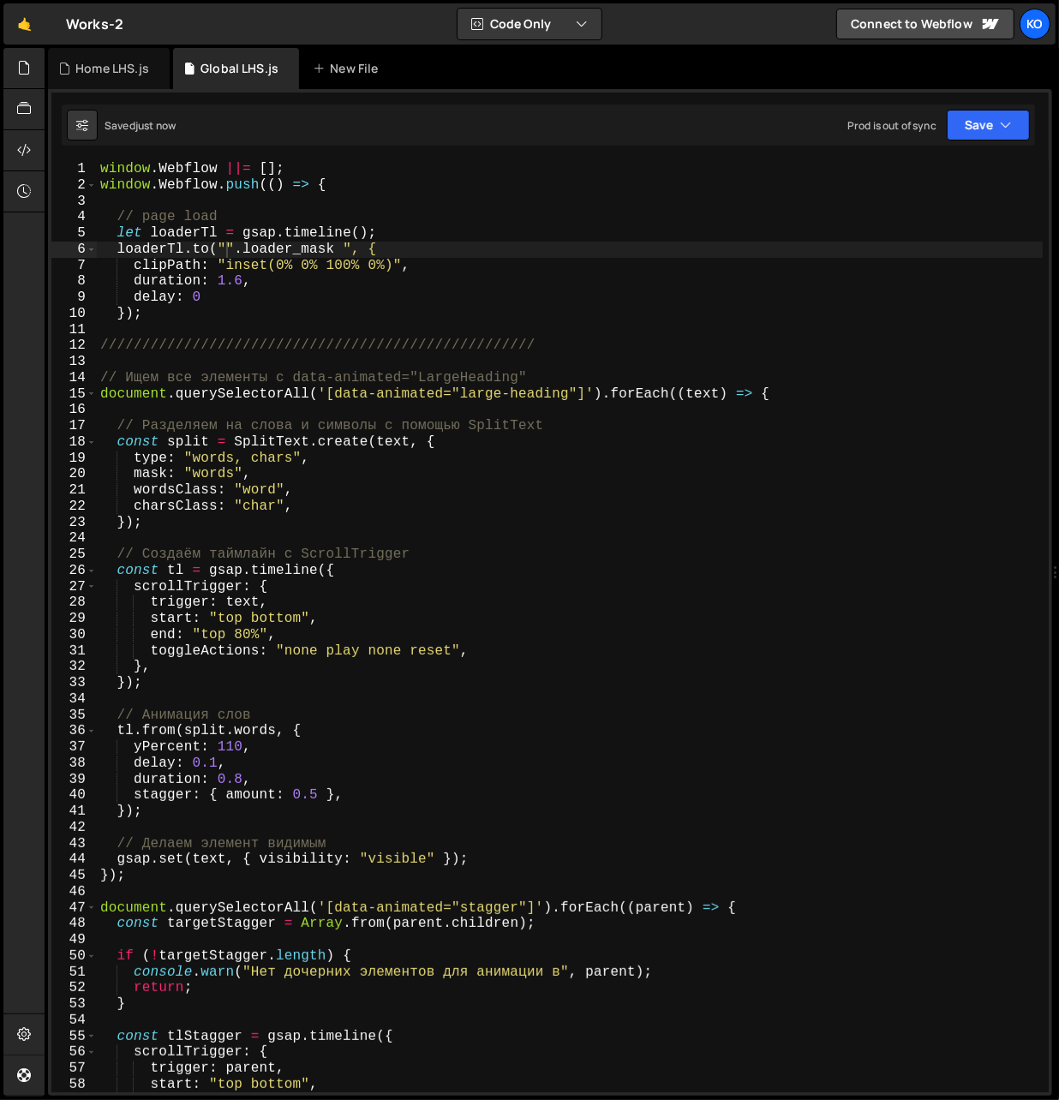
click at [227, 253] on div "window . Webflow ||= [ ] ; window . Webflow . push (( ) => { // page load let l…" at bounding box center [570, 643] width 946 height 964
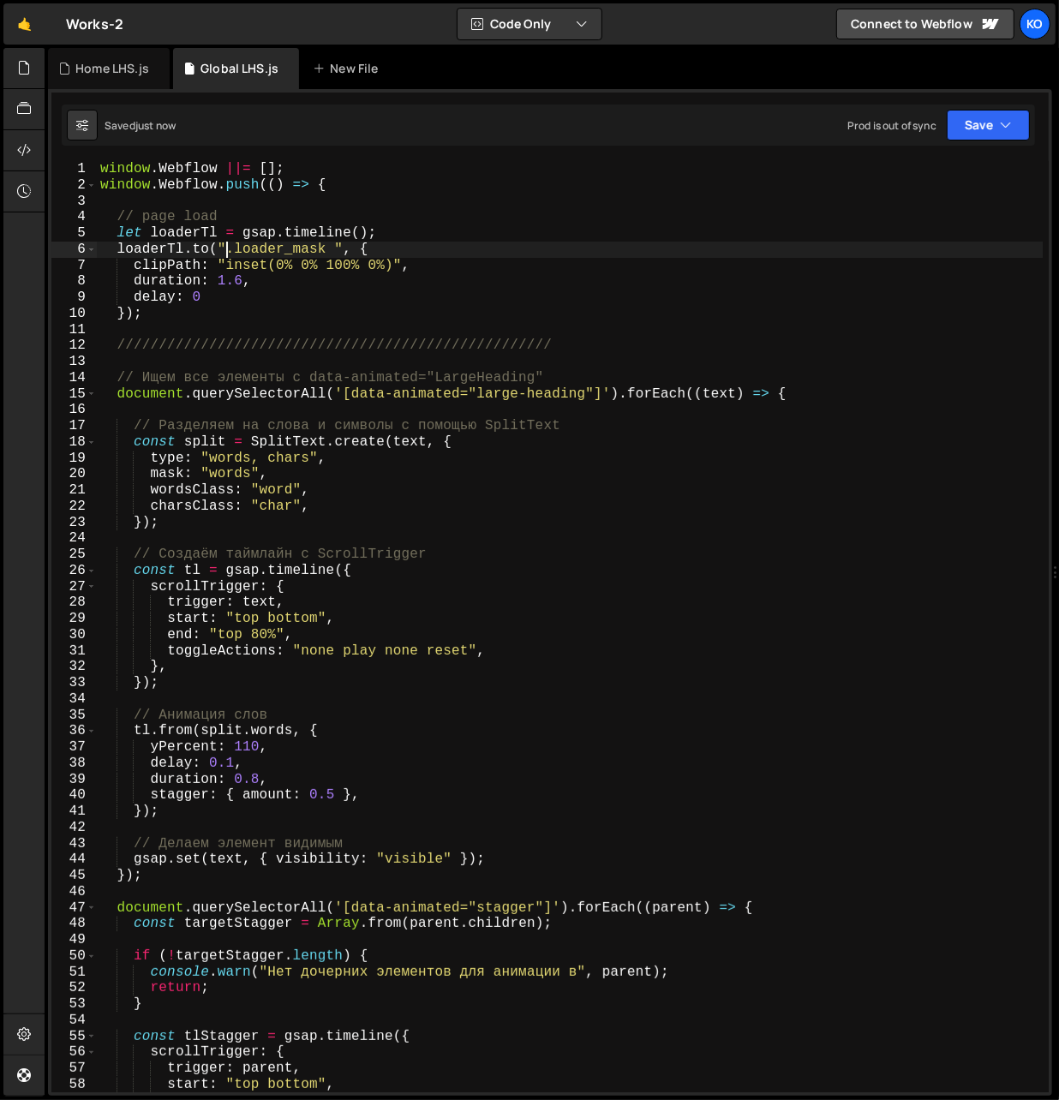
click at [337, 250] on div "window . Webflow ||= [ ] ; window . Webflow . push (( ) => { // page load let l…" at bounding box center [570, 643] width 946 height 964
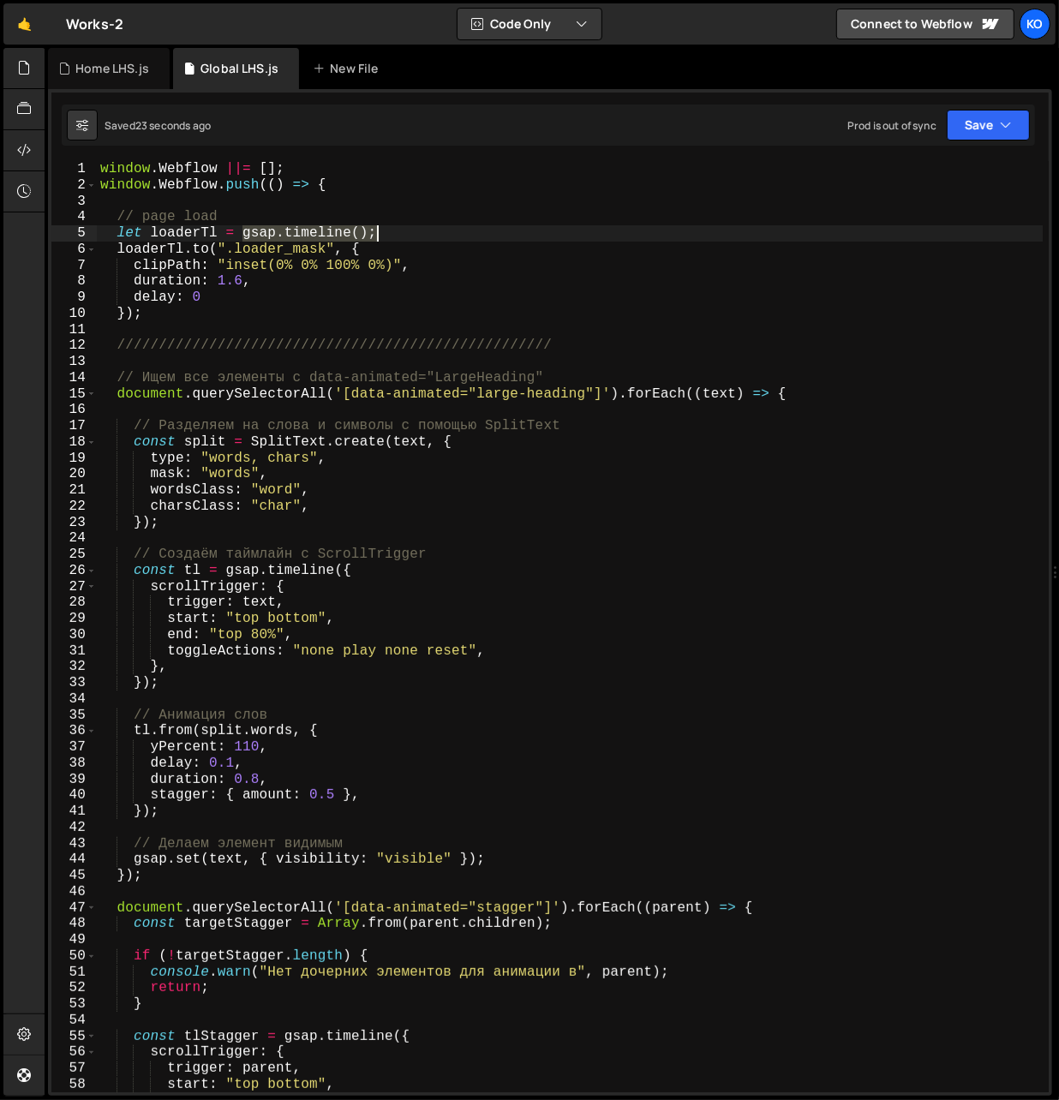
drag, startPoint x: 242, startPoint y: 234, endPoint x: 402, endPoint y: 227, distance: 159.5
click at [402, 227] on div "window . Webflow ||= [ ] ; window . Webflow . push (( ) => { // page load let l…" at bounding box center [570, 643] width 946 height 964
paste textarea "}"
type textarea "});"
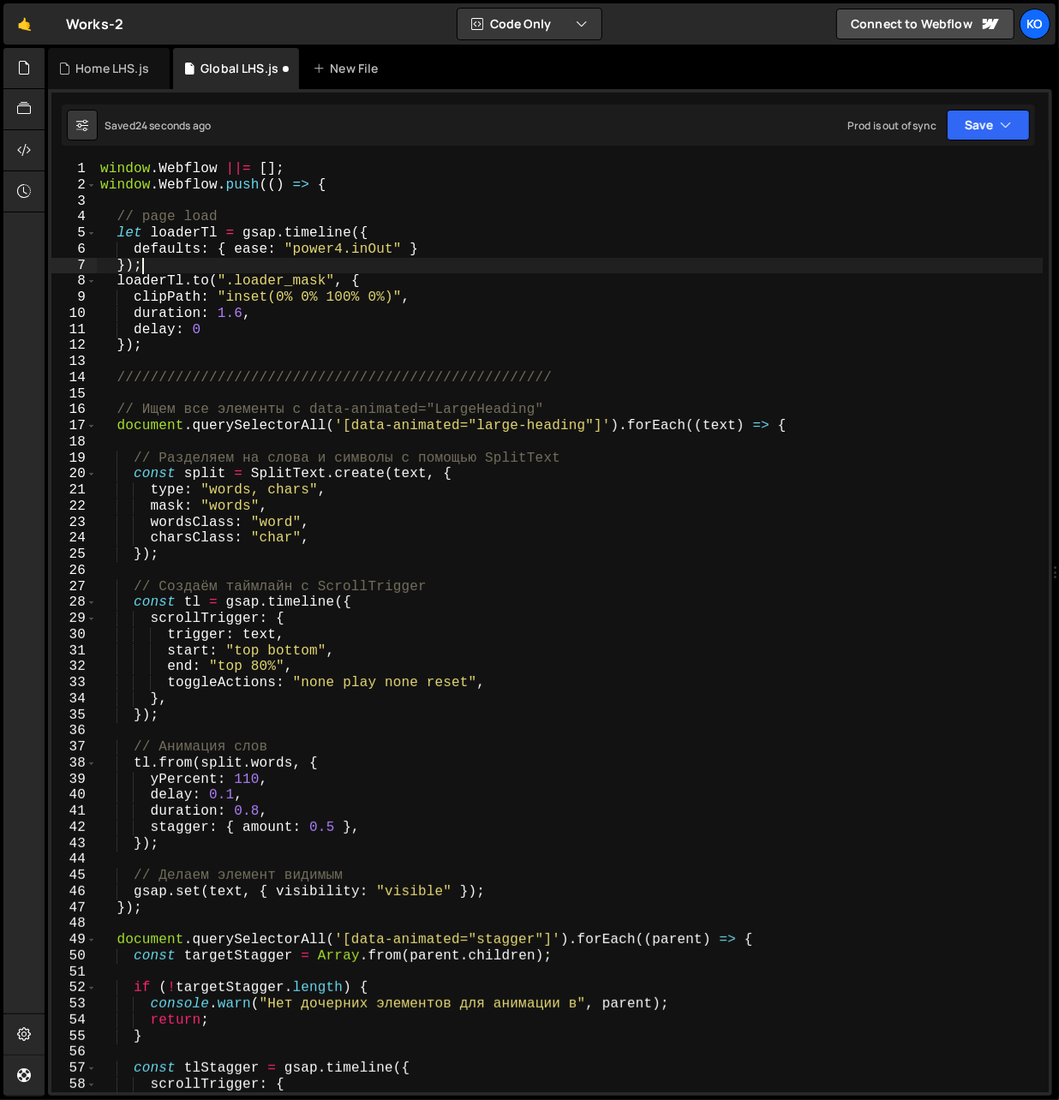
scroll to position [0, 1]
click at [173, 352] on div "window . Webflow ||= [ ] ; window . Webflow . push (( ) => { // page load let l…" at bounding box center [570, 643] width 946 height 964
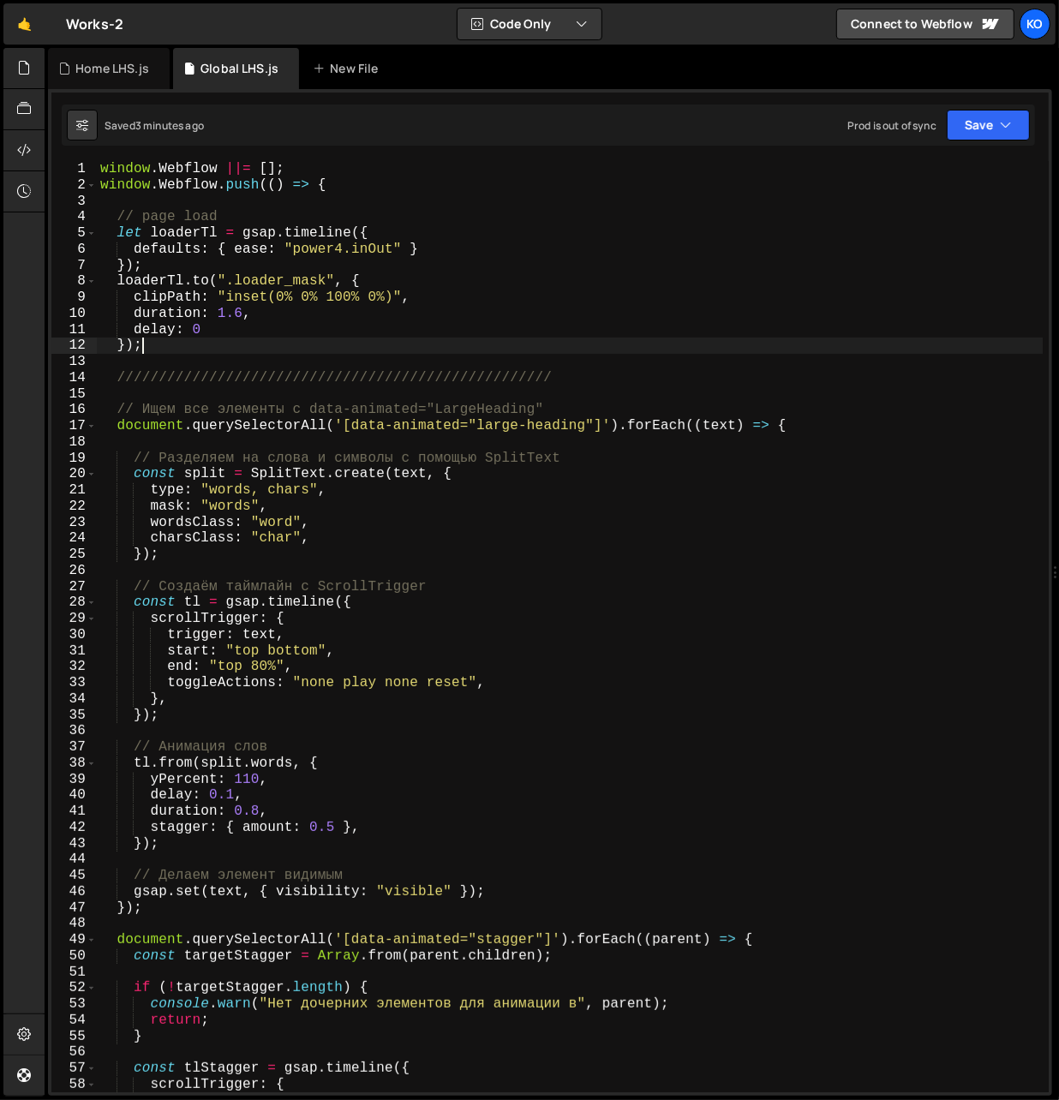
click at [173, 349] on div "window . Webflow ||= [ ] ; window . Webflow . push (( ) => { // page load let l…" at bounding box center [570, 643] width 946 height 964
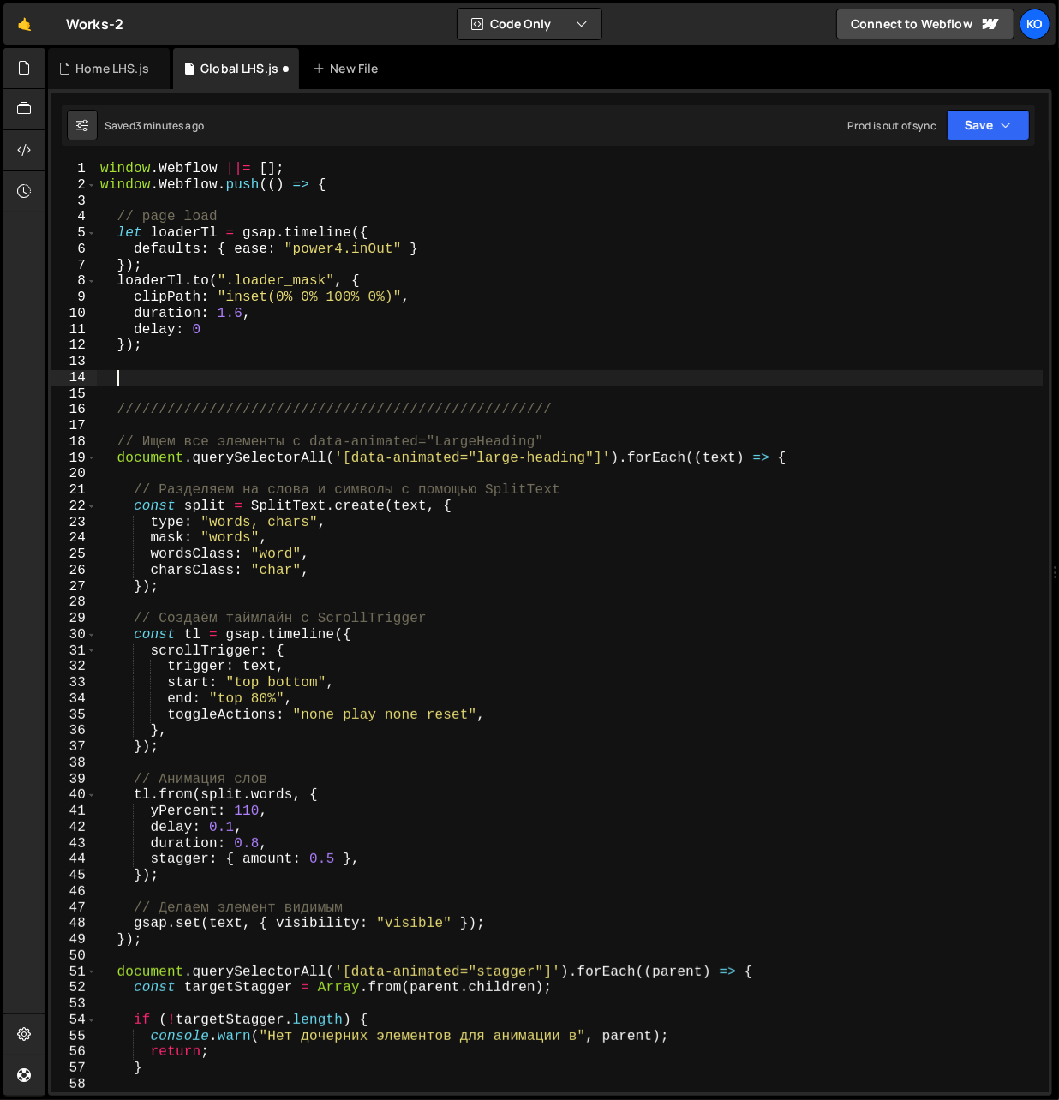
paste textarea "lenis.stop();"
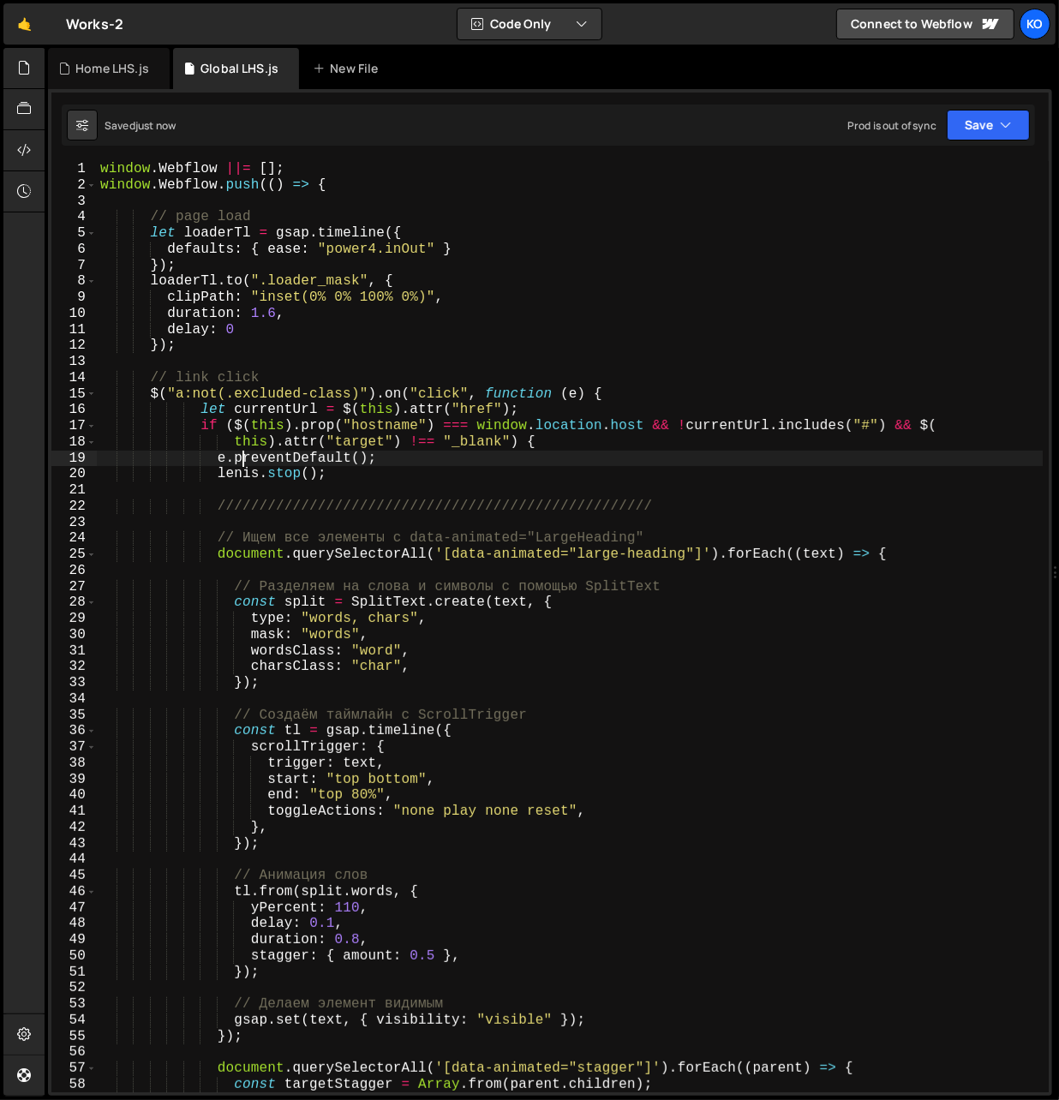
type textarea "});"
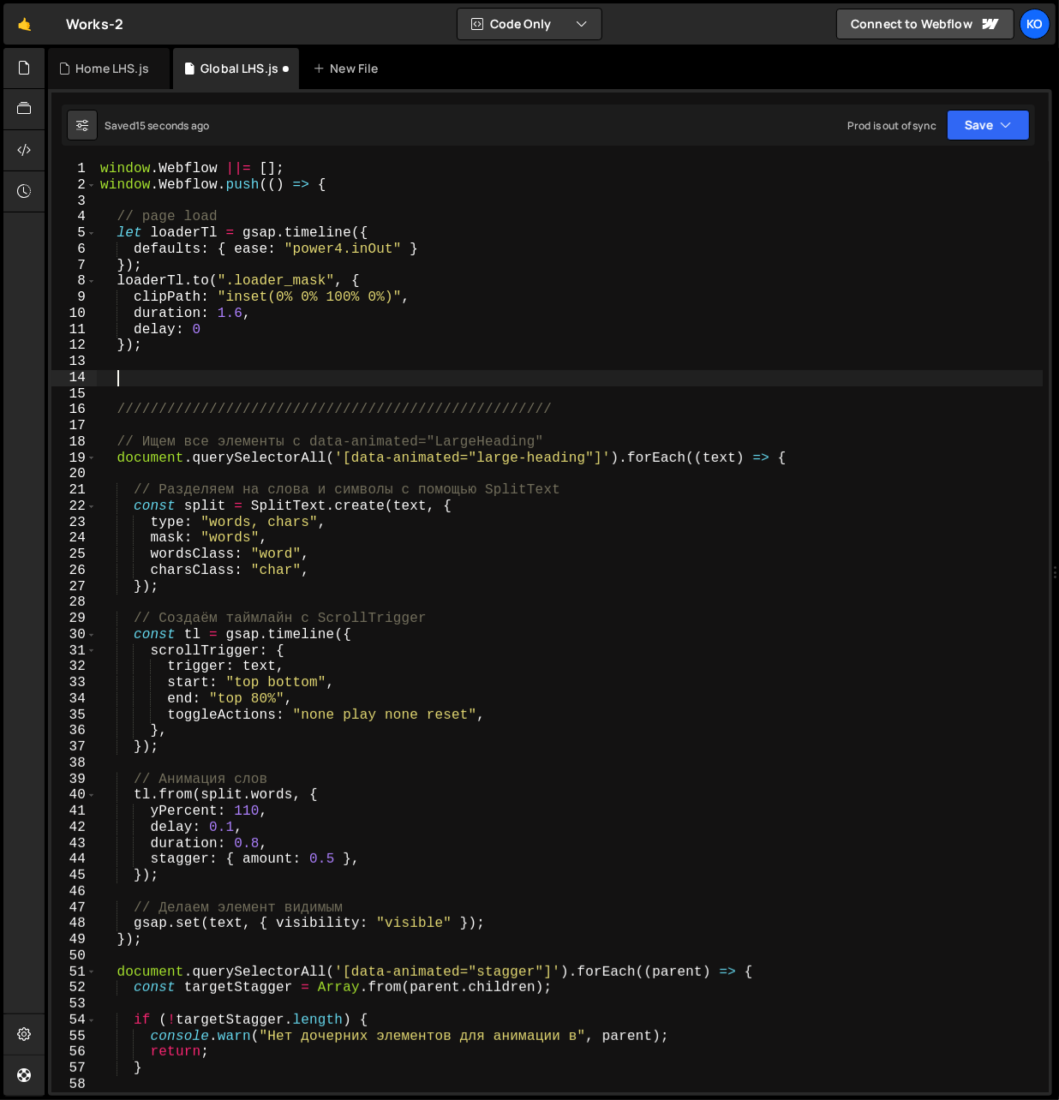
paste textarea "};"
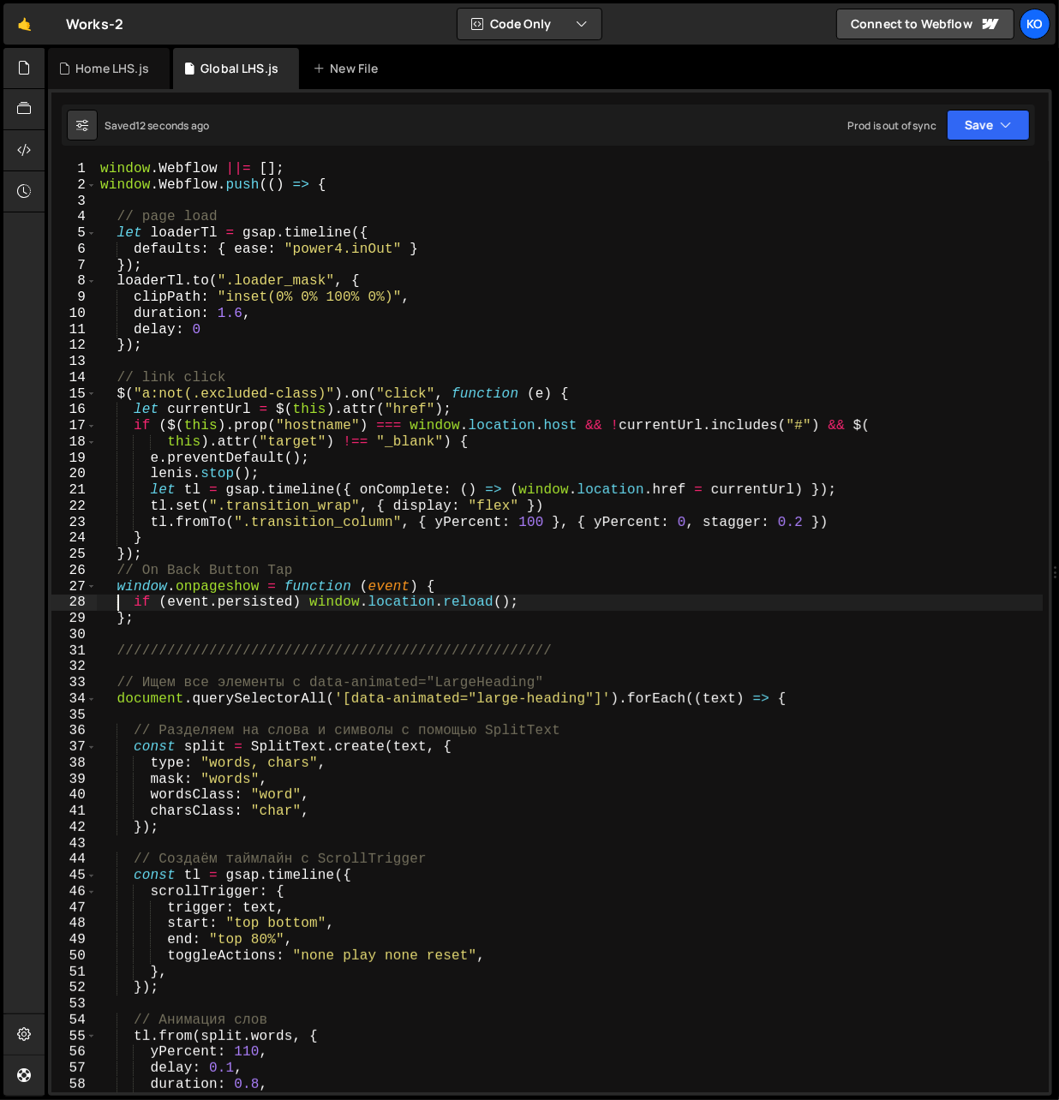
click at [546, 506] on div "window . Webflow ||= [ ] ; window . Webflow . push (( ) => { // page load let l…" at bounding box center [570, 643] width 946 height 964
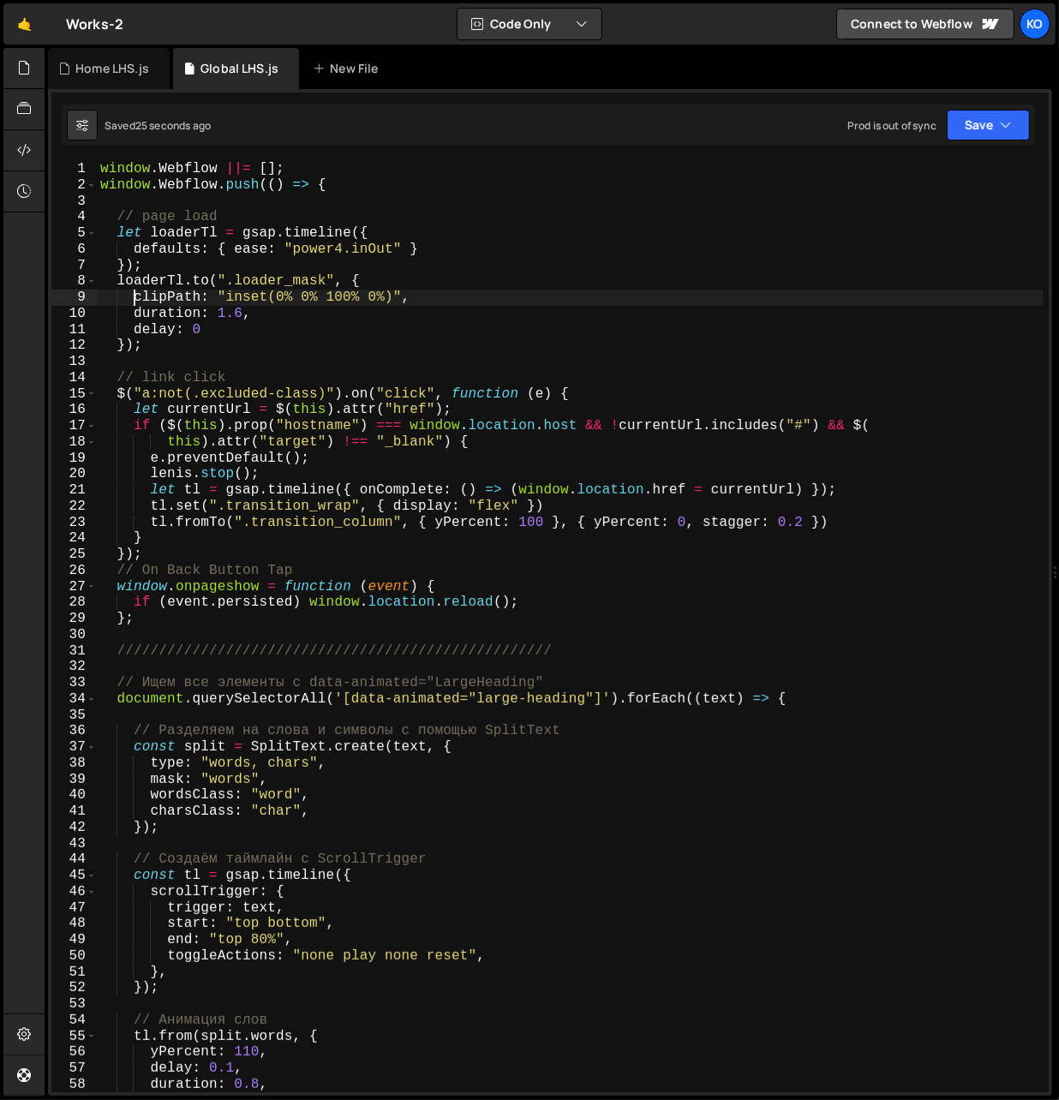
click at [134, 299] on div "window . Webflow ||= [ ] ; window . Webflow . push (( ) => { // page load let l…" at bounding box center [570, 643] width 946 height 964
drag, startPoint x: 134, startPoint y: 299, endPoint x: 415, endPoint y: 299, distance: 280.9
click at [415, 299] on div "window . Webflow ||= [ ] ; window . Webflow . push (( ) => { // page load let l…" at bounding box center [570, 643] width 946 height 964
click at [426, 507] on div "window . Webflow ||= [ ] ; window . Webflow . push (( ) => { // page load let l…" at bounding box center [570, 643] width 946 height 964
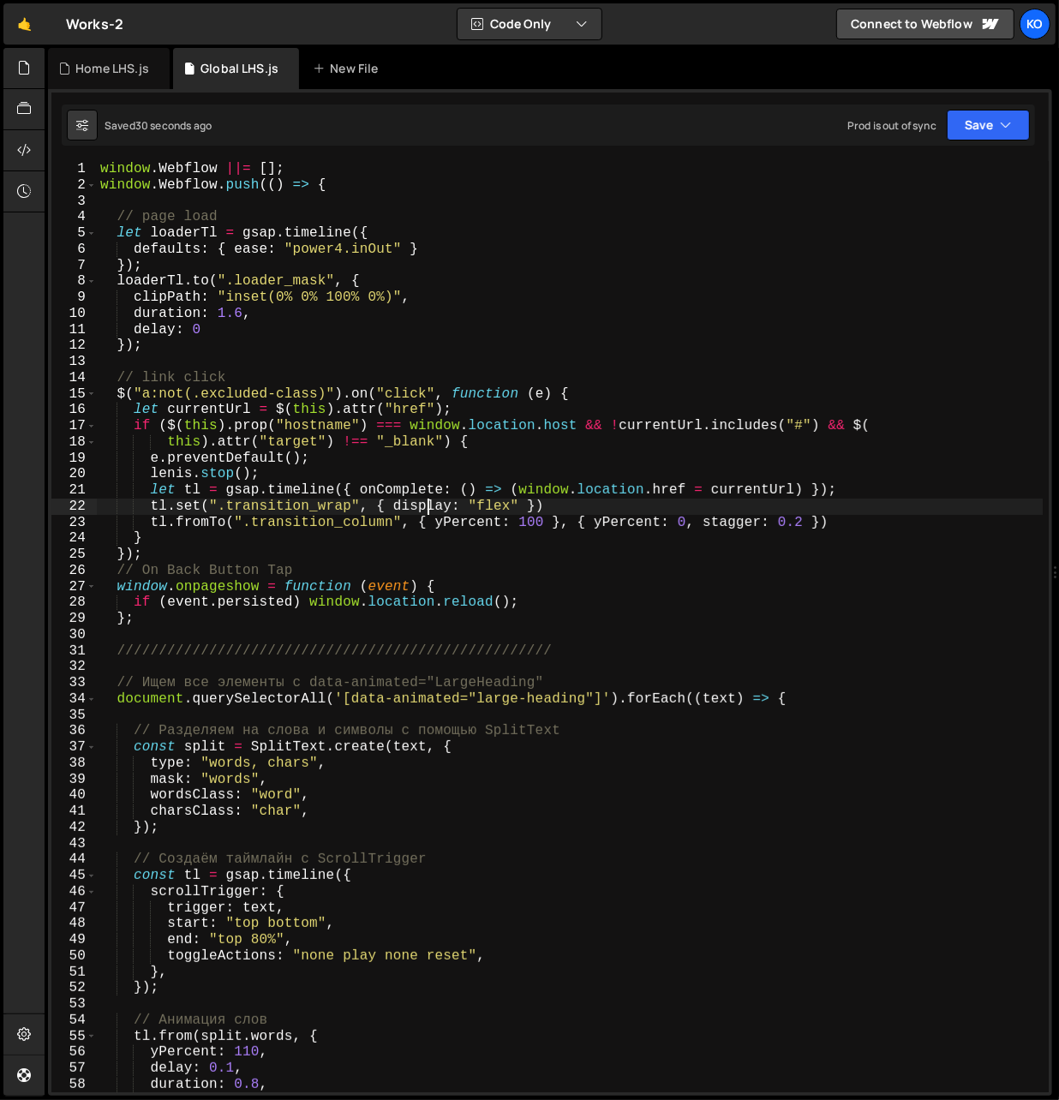
click at [426, 507] on div "window . Webflow ||= [ ] ; window . Webflow . push (( ) => { // page load let l…" at bounding box center [570, 643] width 946 height 964
click at [519, 508] on div "window . Webflow ||= [ ] ; window . Webflow . push (( ) => { // page load let l…" at bounding box center [570, 643] width 946 height 964
paste textarea "clipPath: "inset(0% 0% 100% 0%)","
click at [391, 509] on div "window . Webflow ||= [ ] ; window . Webflow . push (( ) => { // page load let l…" at bounding box center [570, 643] width 946 height 964
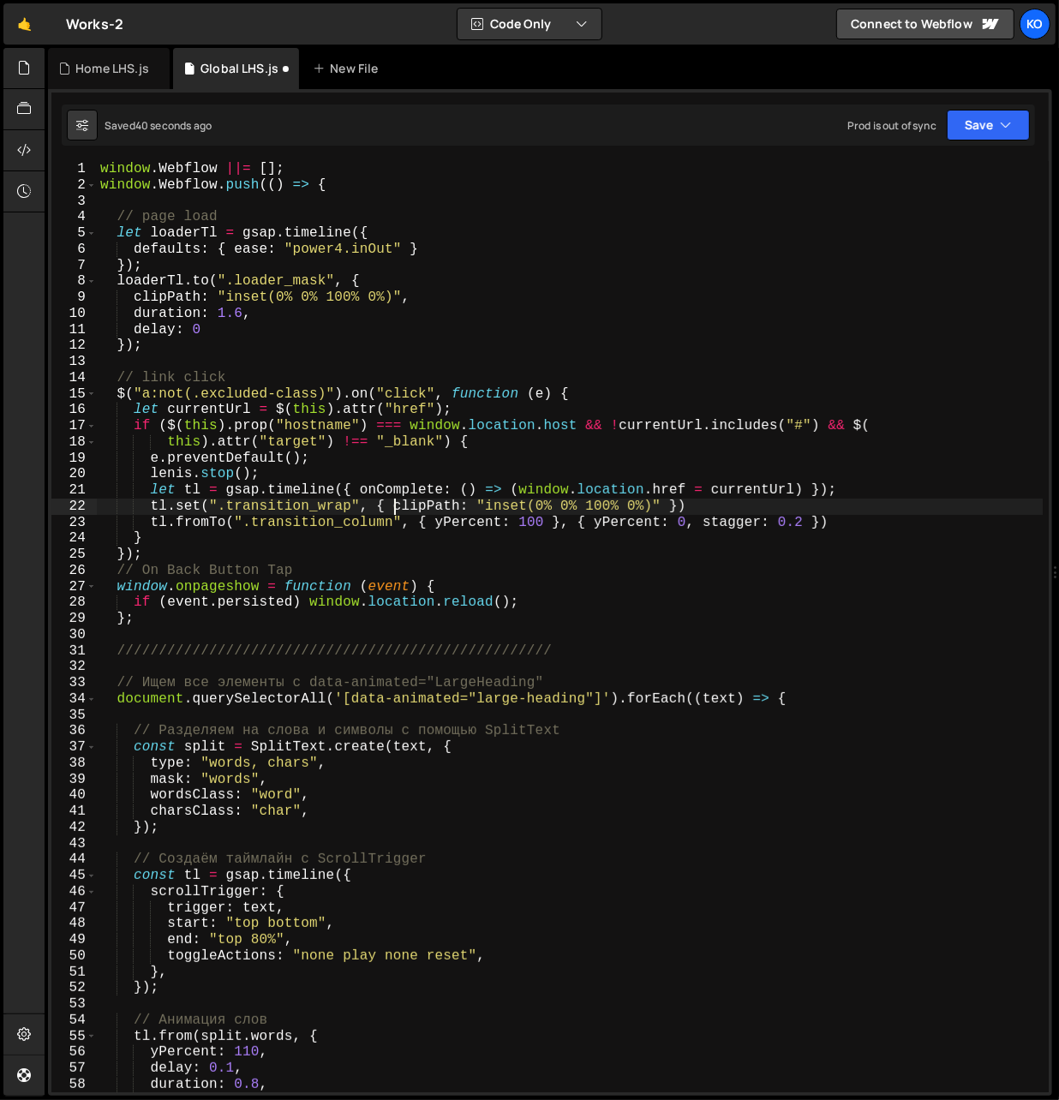
type textarea "clipPath: "inset(0% 0% 100% 0%)" })"
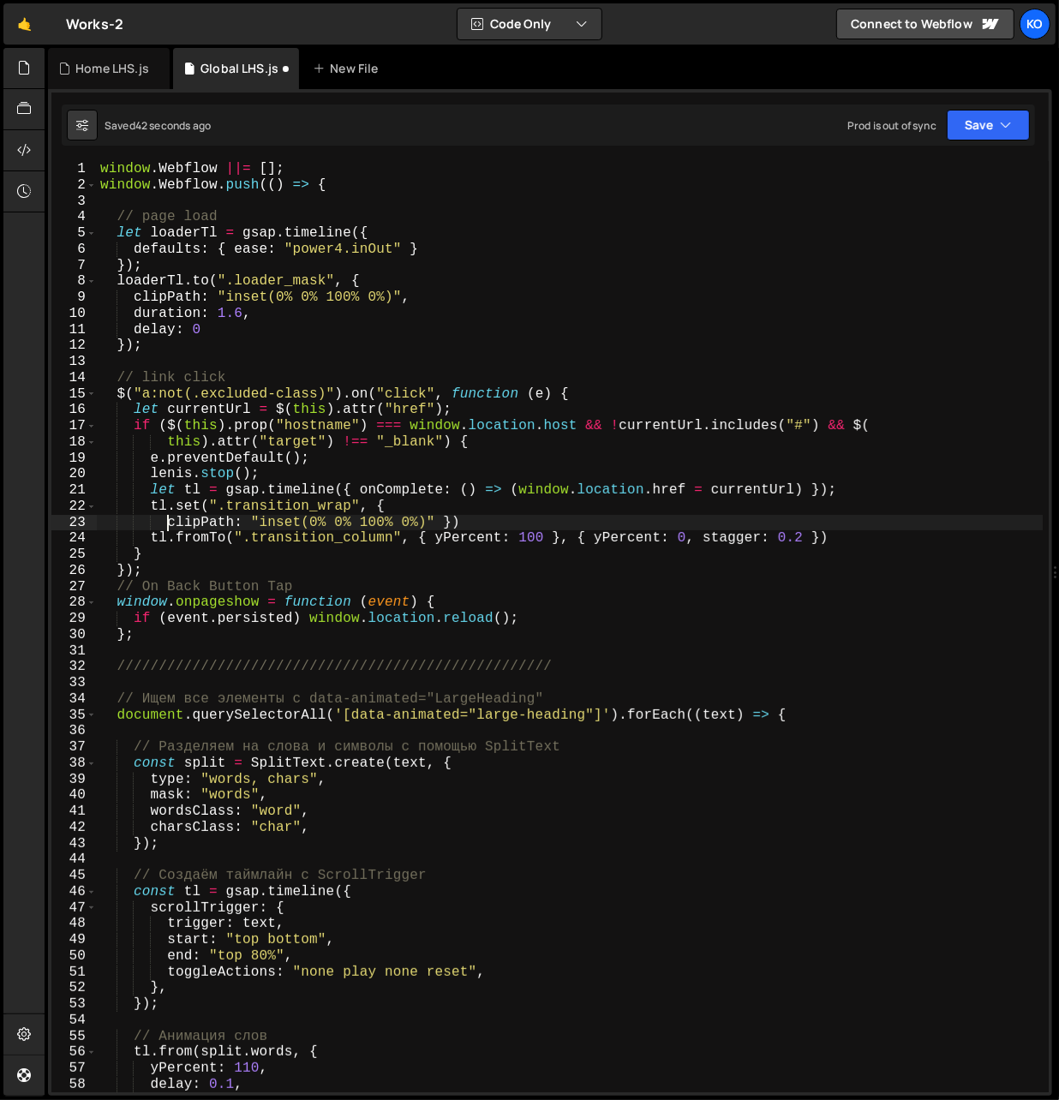
click at [443, 522] on div "window . Webflow ||= [ ] ; window . Webflow . push (( ) => { // page load let l…" at bounding box center [570, 643] width 946 height 964
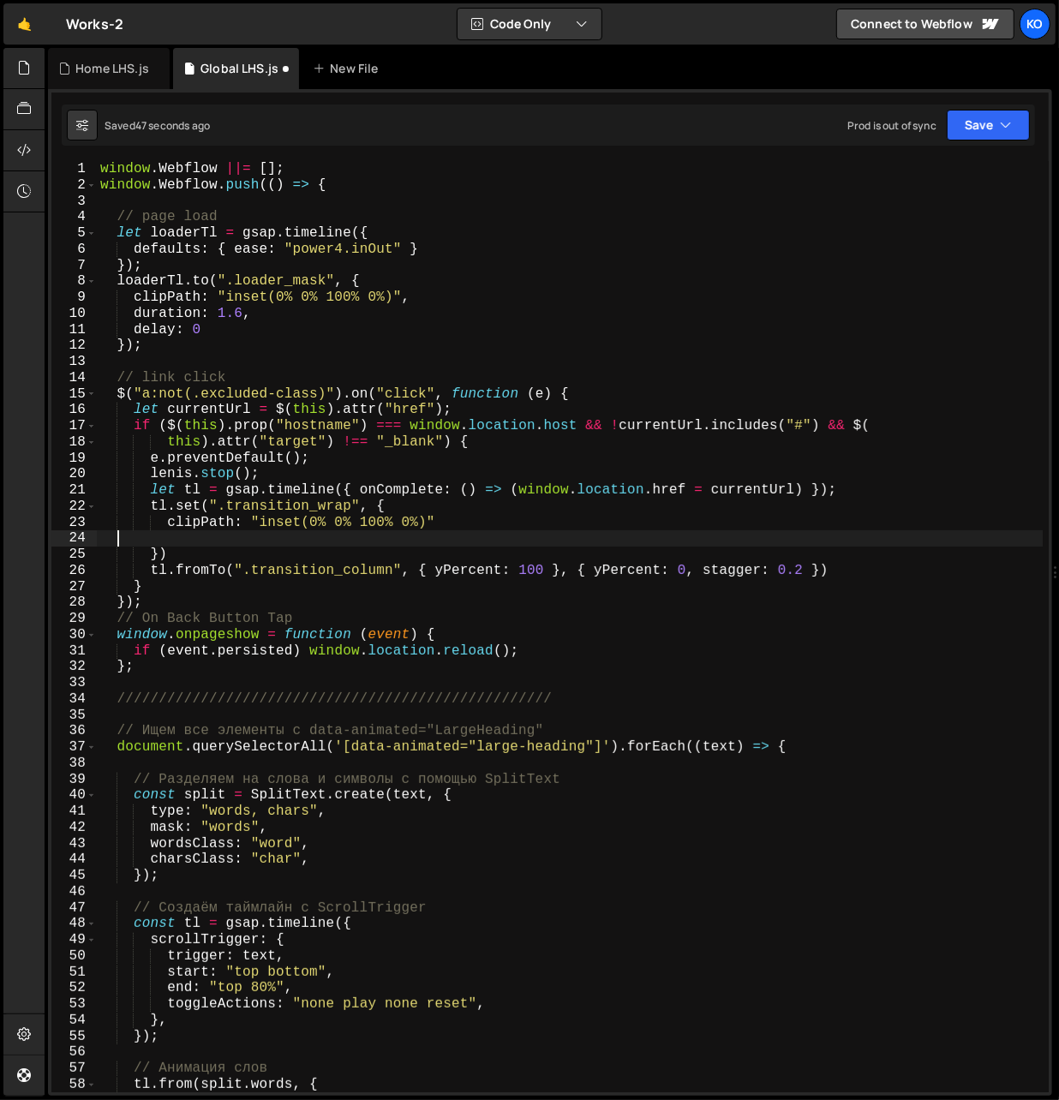
scroll to position [0, 0]
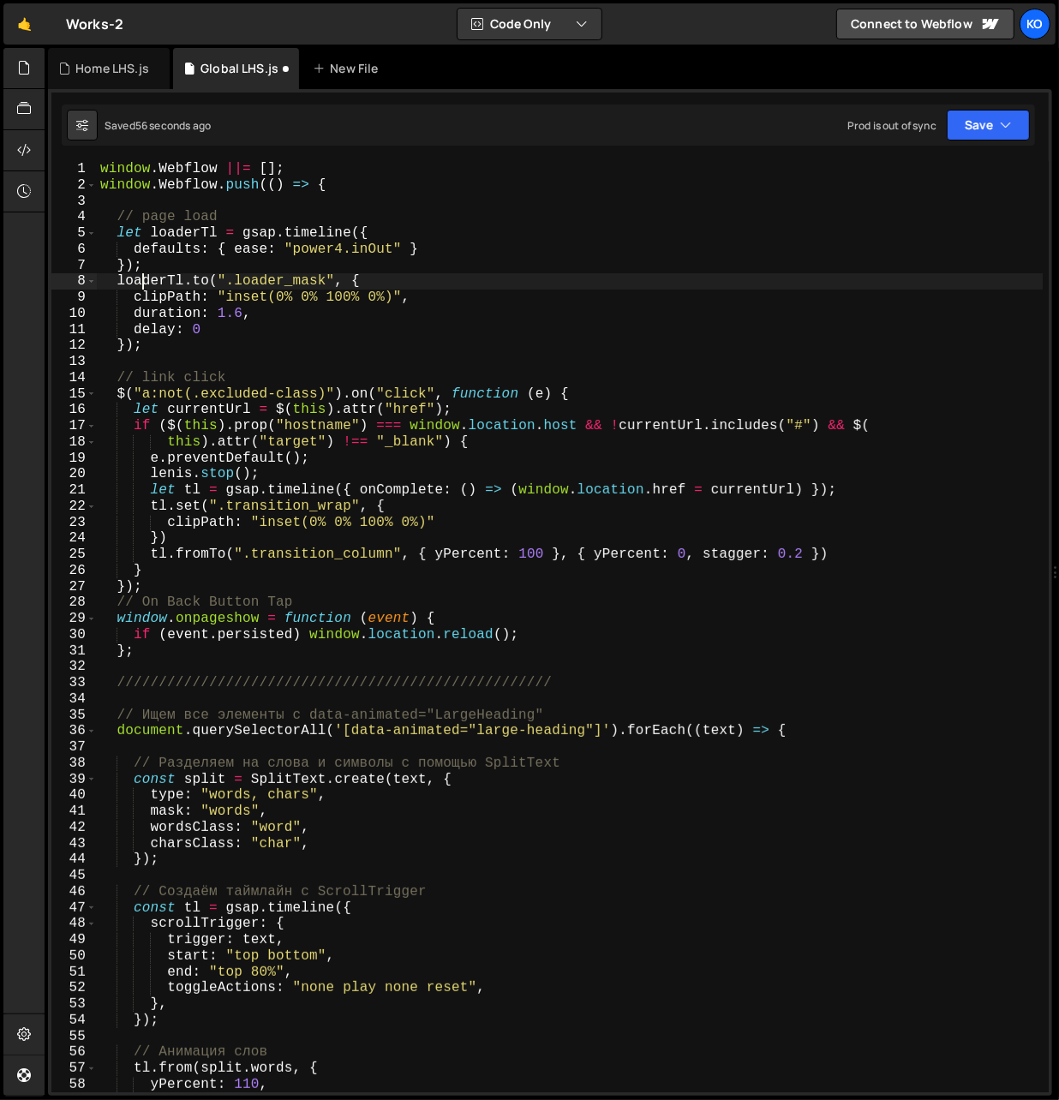
click at [138, 282] on div "window . Webflow ||= [ ] ; window . Webflow . push (( ) => { // page load let l…" at bounding box center [570, 643] width 946 height 964
click at [155, 509] on div "window . Webflow ||= [ ] ; window . Webflow . push (( ) => { // page load let l…" at bounding box center [570, 643] width 946 height 964
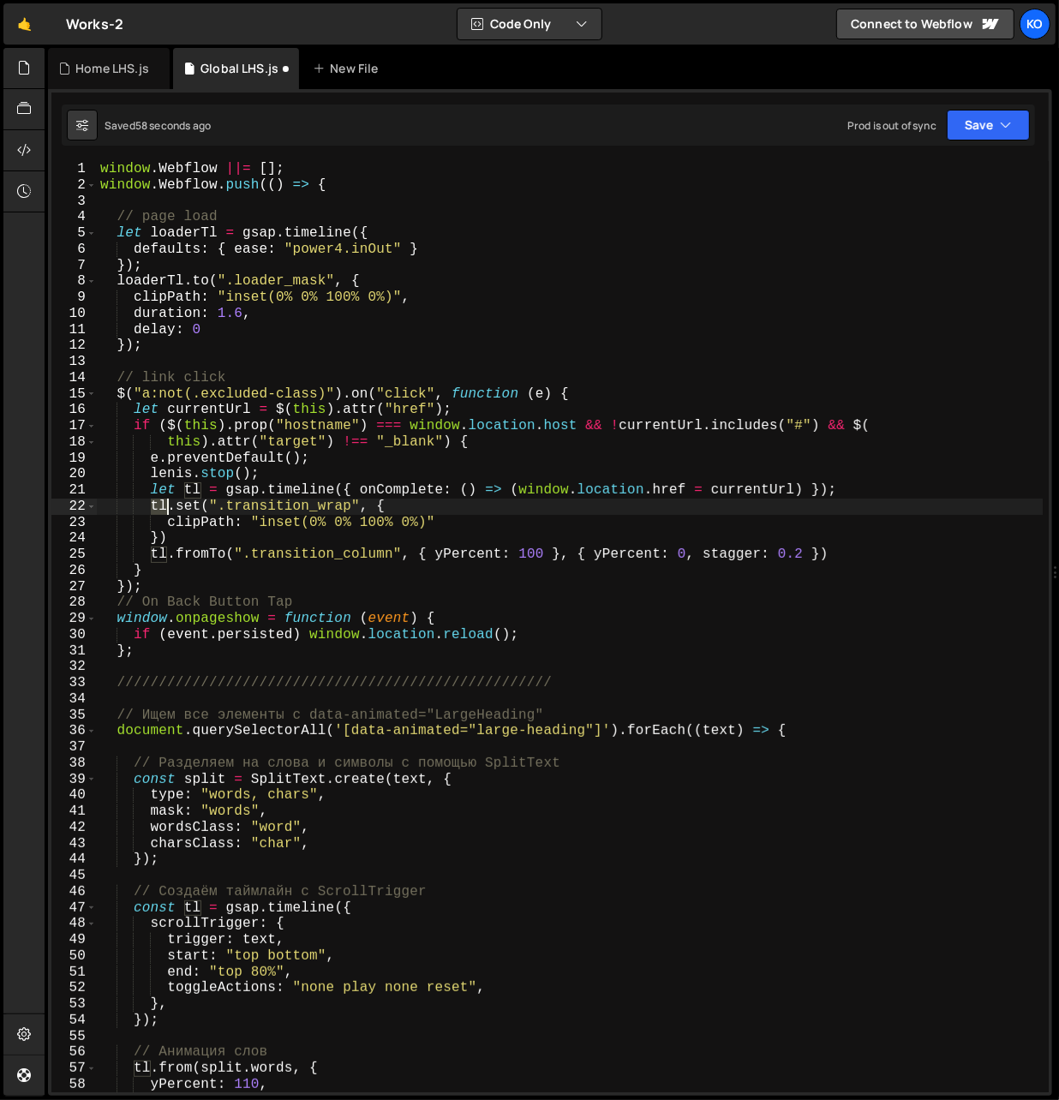
click at [155, 509] on div "window . Webflow ||= [ ] ; window . Webflow . push (( ) => { // page load let l…" at bounding box center [570, 643] width 946 height 964
paste textarea "loaderT"
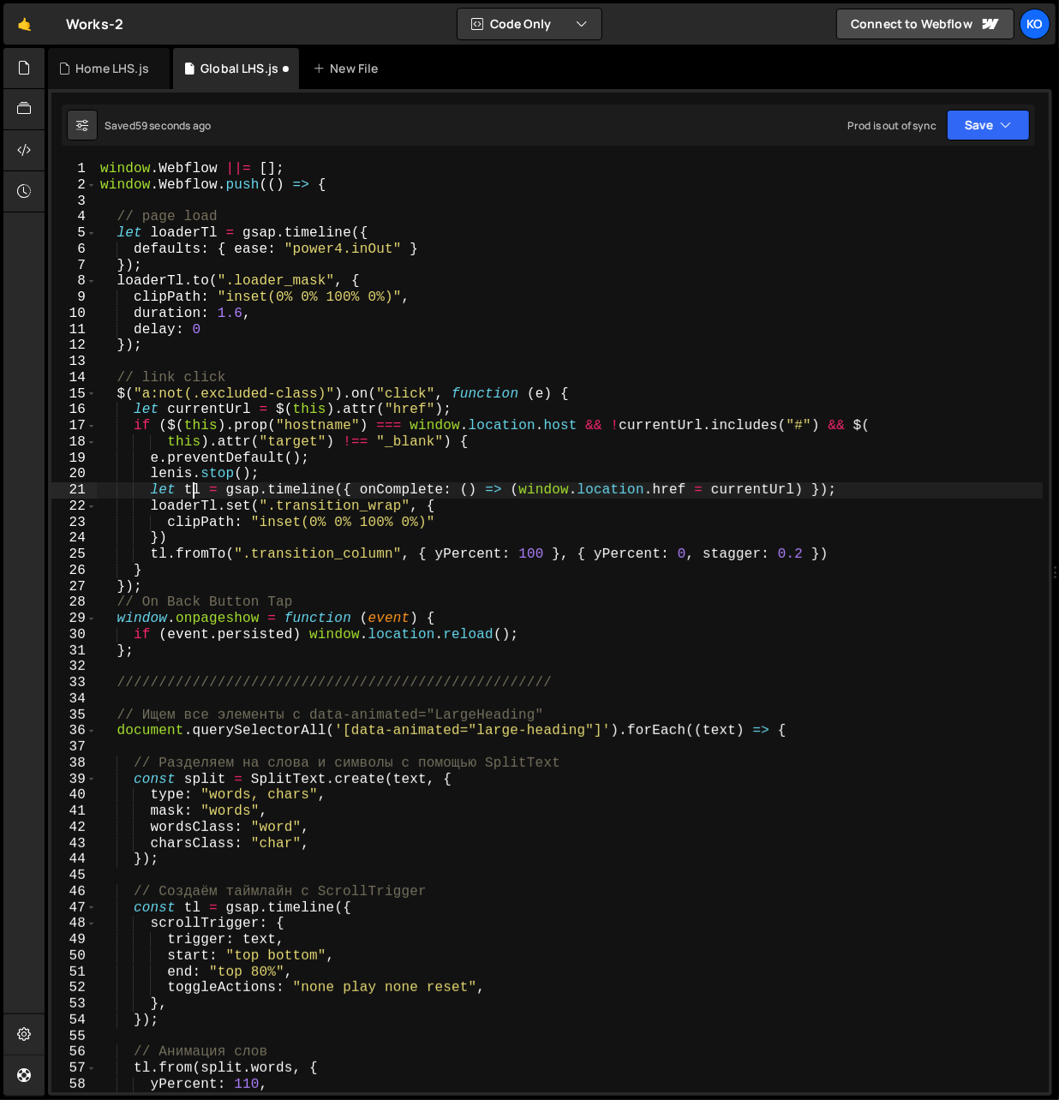
click at [191, 491] on div "window . Webflow ||= [ ] ; window . Webflow . push (( ) => { // page load let l…" at bounding box center [570, 643] width 946 height 964
paste textarea "loaderT"
click at [157, 557] on div "window . Webflow ||= [ ] ; window . Webflow . push (( ) => { // page load let l…" at bounding box center [570, 643] width 946 height 964
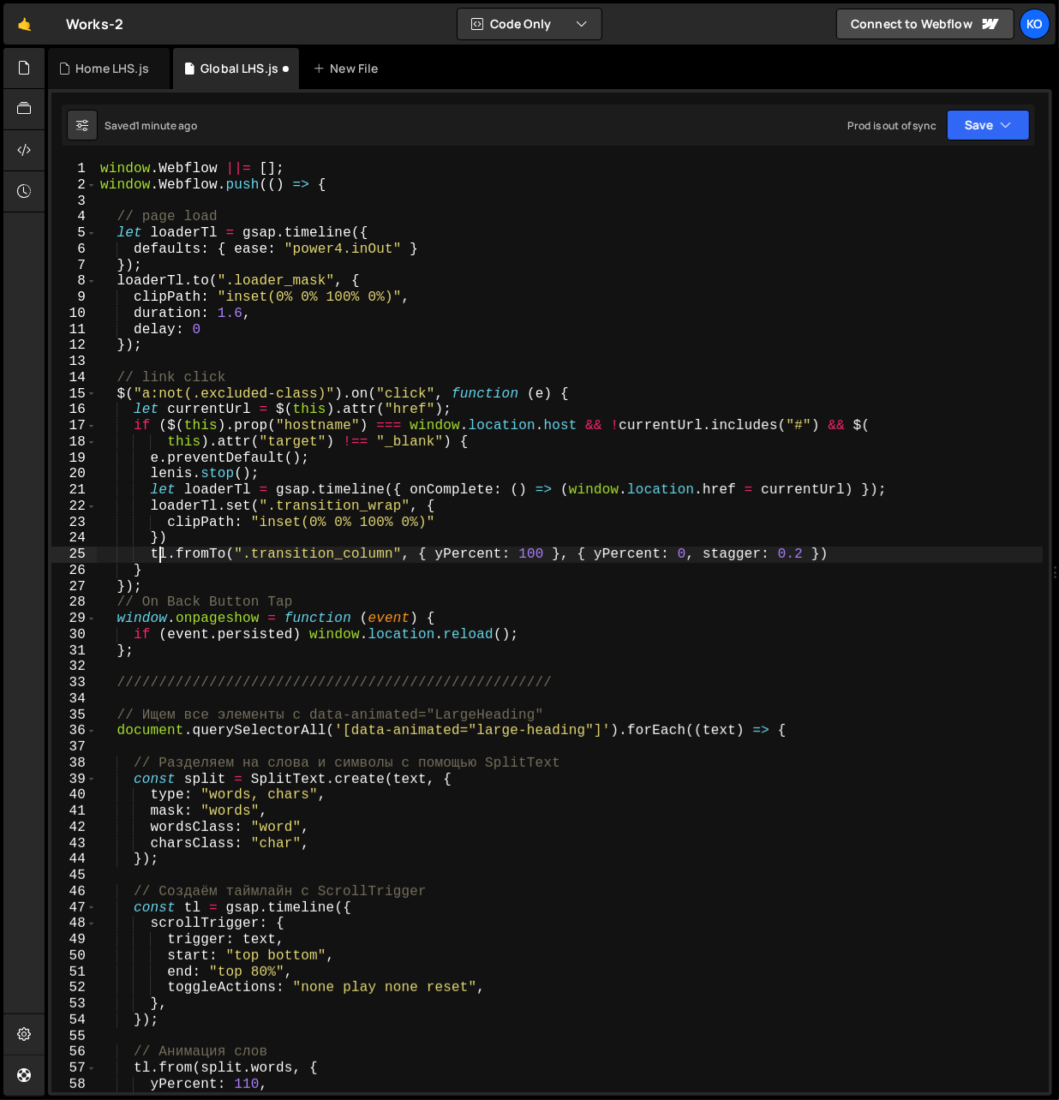
click at [157, 557] on div "window . Webflow ||= [ ] ; window . Webflow . push (( ) => { // page load let l…" at bounding box center [570, 643] width 946 height 964
paste textarea "loaderT"
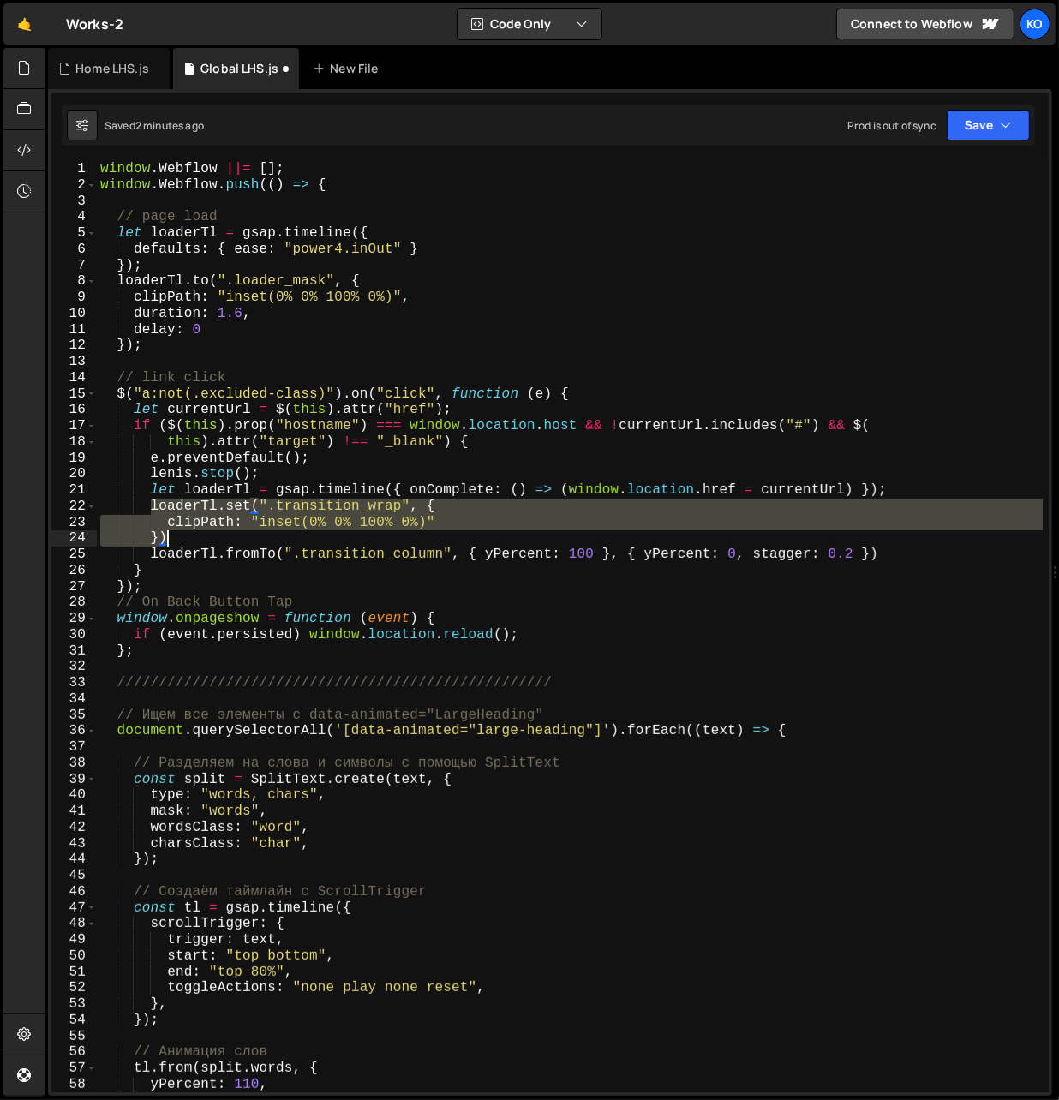
drag, startPoint x: 153, startPoint y: 508, endPoint x: 206, endPoint y: 534, distance: 59.0
click at [206, 534] on div "window . Webflow ||= [ ] ; window . Webflow . push (( ) => { // page load let l…" at bounding box center [570, 643] width 946 height 964
click at [176, 349] on div "window . Webflow ||= [ ] ; window . Webflow . push (( ) => { // page load let l…" at bounding box center [570, 643] width 946 height 964
type textarea "});"
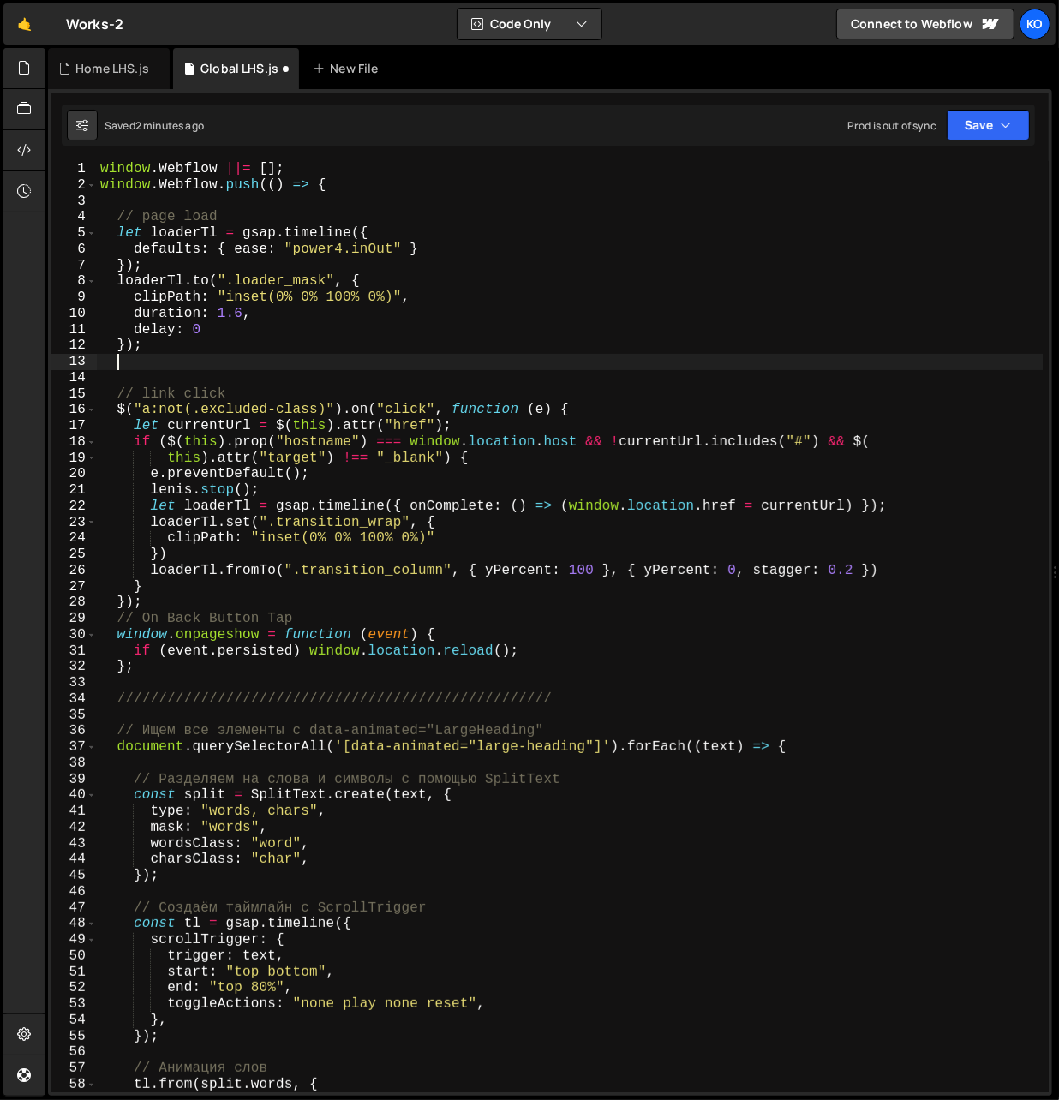
paste textarea "})"
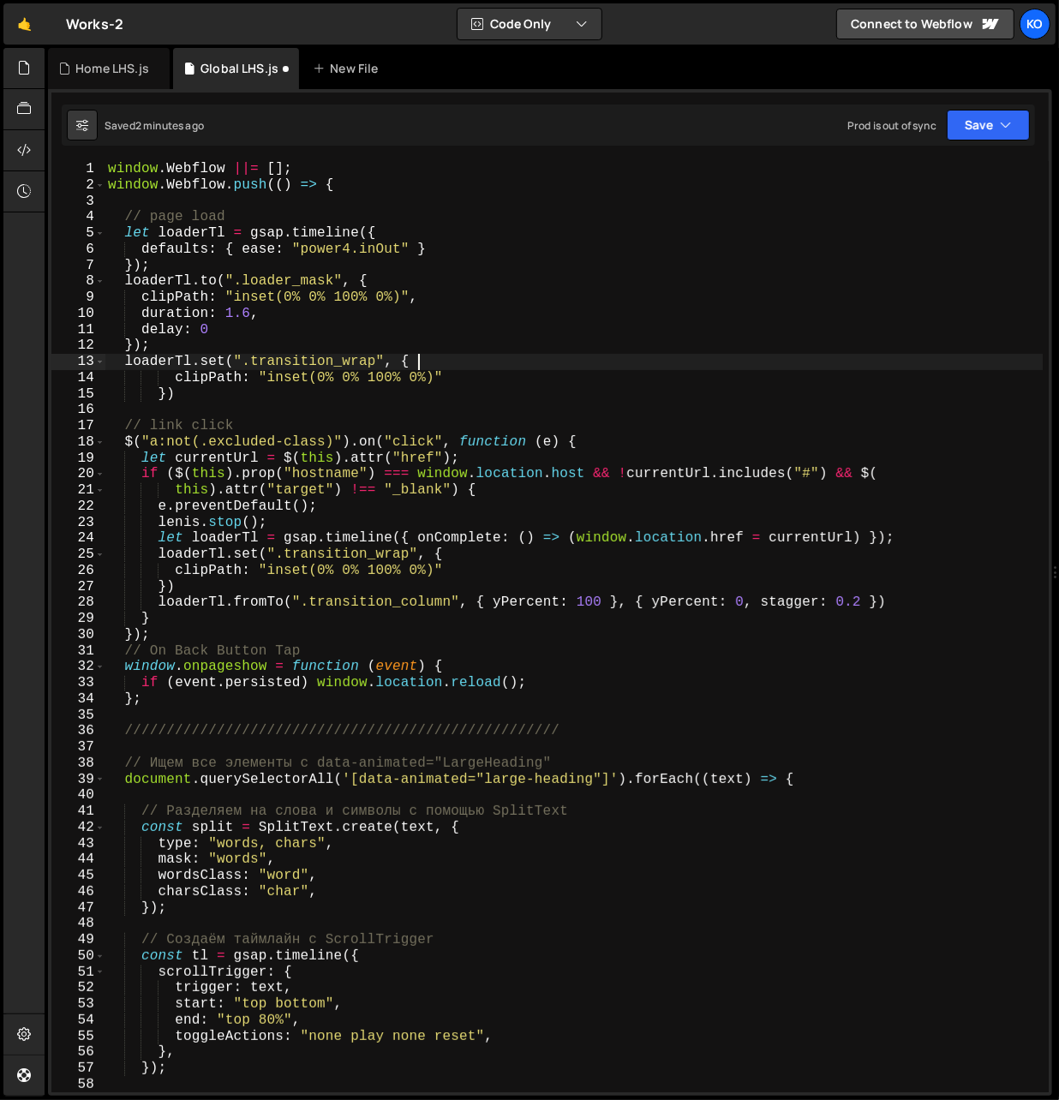
click at [421, 361] on div "window . Webflow ||= [ ] ; window . Webflow . push (( ) => { // page load let l…" at bounding box center [573, 643] width 939 height 964
paste textarea "display"
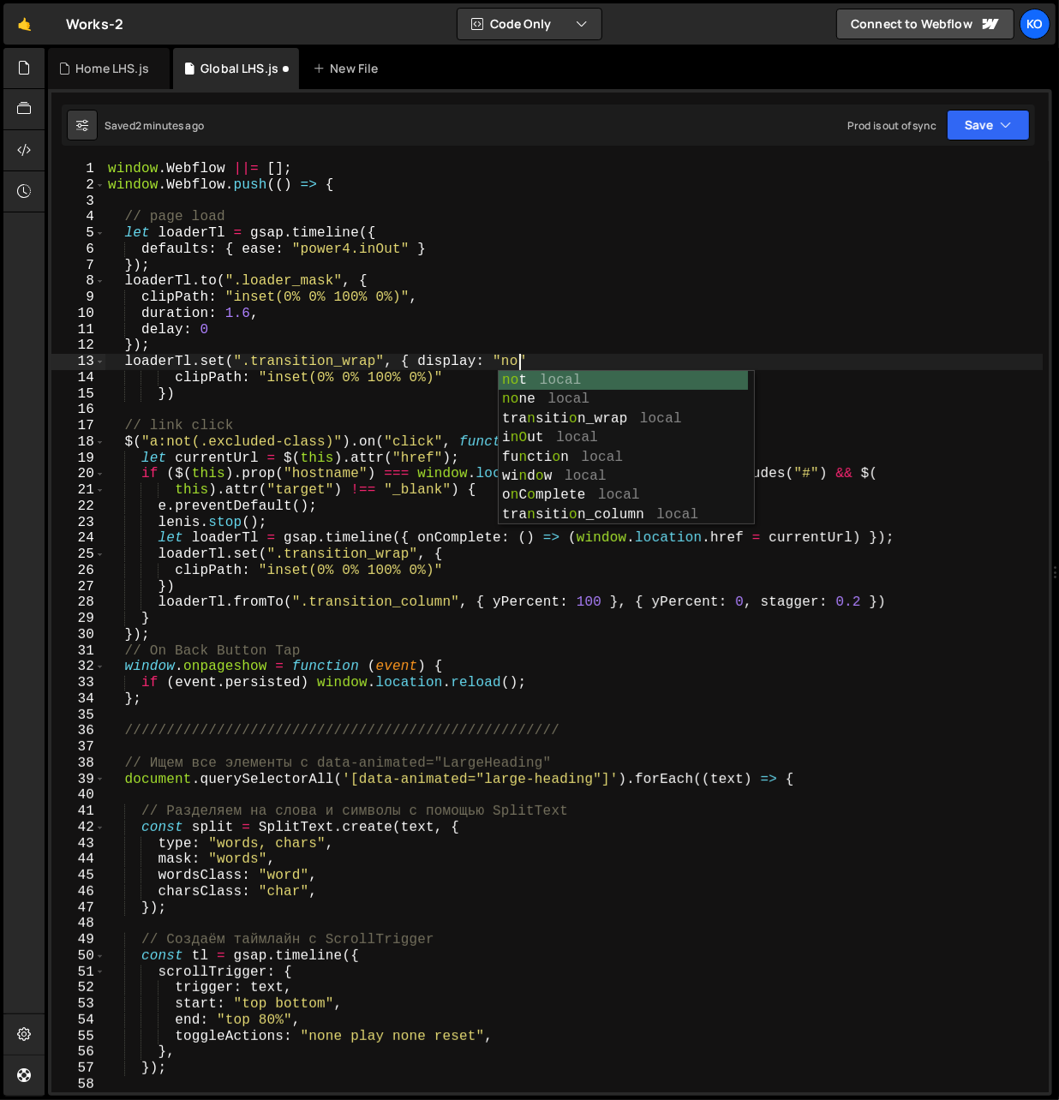
scroll to position [0, 26]
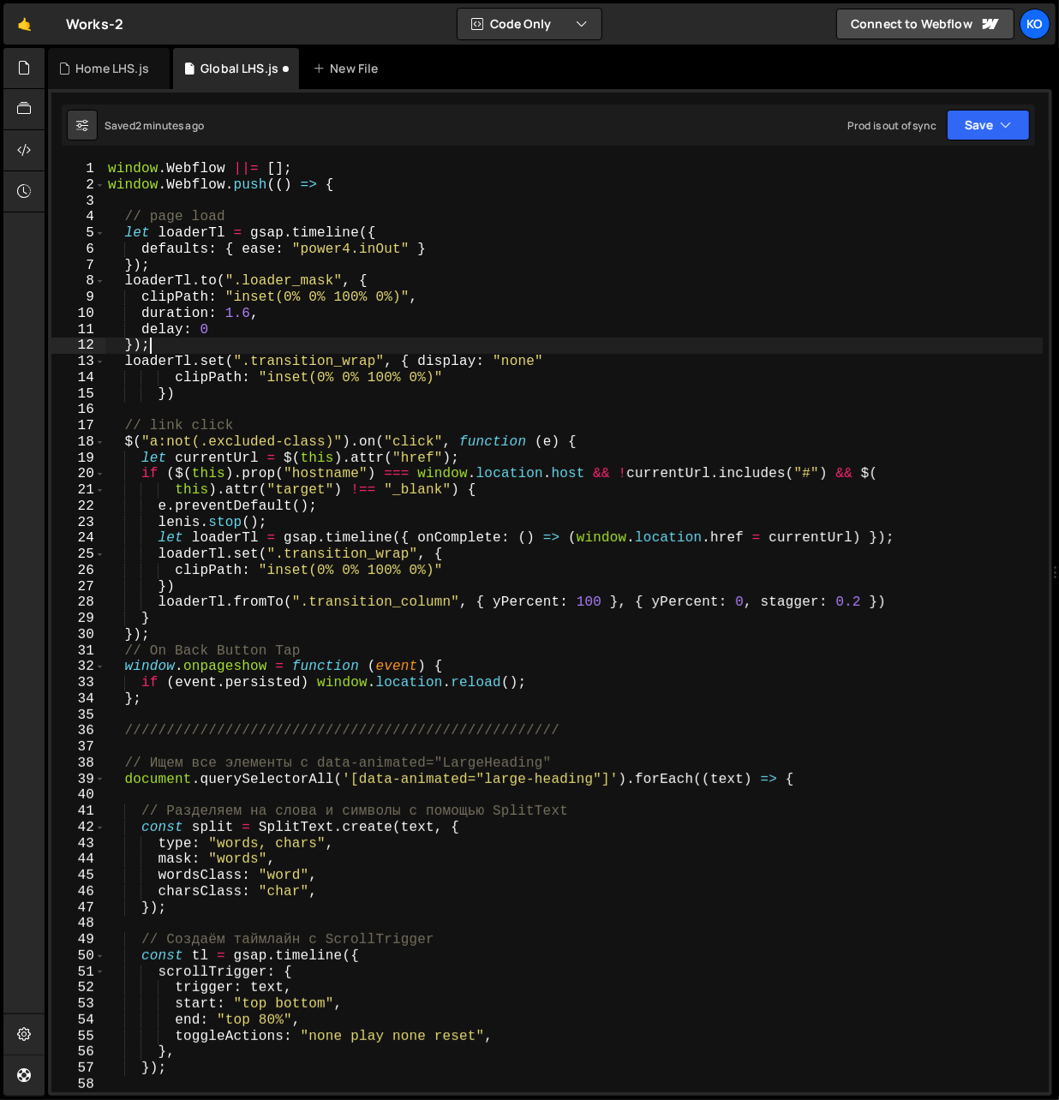
click at [585, 353] on div "window . Webflow ||= [ ] ; window . Webflow . push (( ) => { // page load let l…" at bounding box center [573, 643] width 939 height 964
click at [566, 368] on div "window . Webflow ||= [ ] ; window . Webflow . push (( ) => { // page load let l…" at bounding box center [573, 643] width 939 height 964
click at [422, 364] on div "window . Webflow ||= [ ] ; window . Webflow . push (( ) => { // page load let l…" at bounding box center [573, 643] width 939 height 964
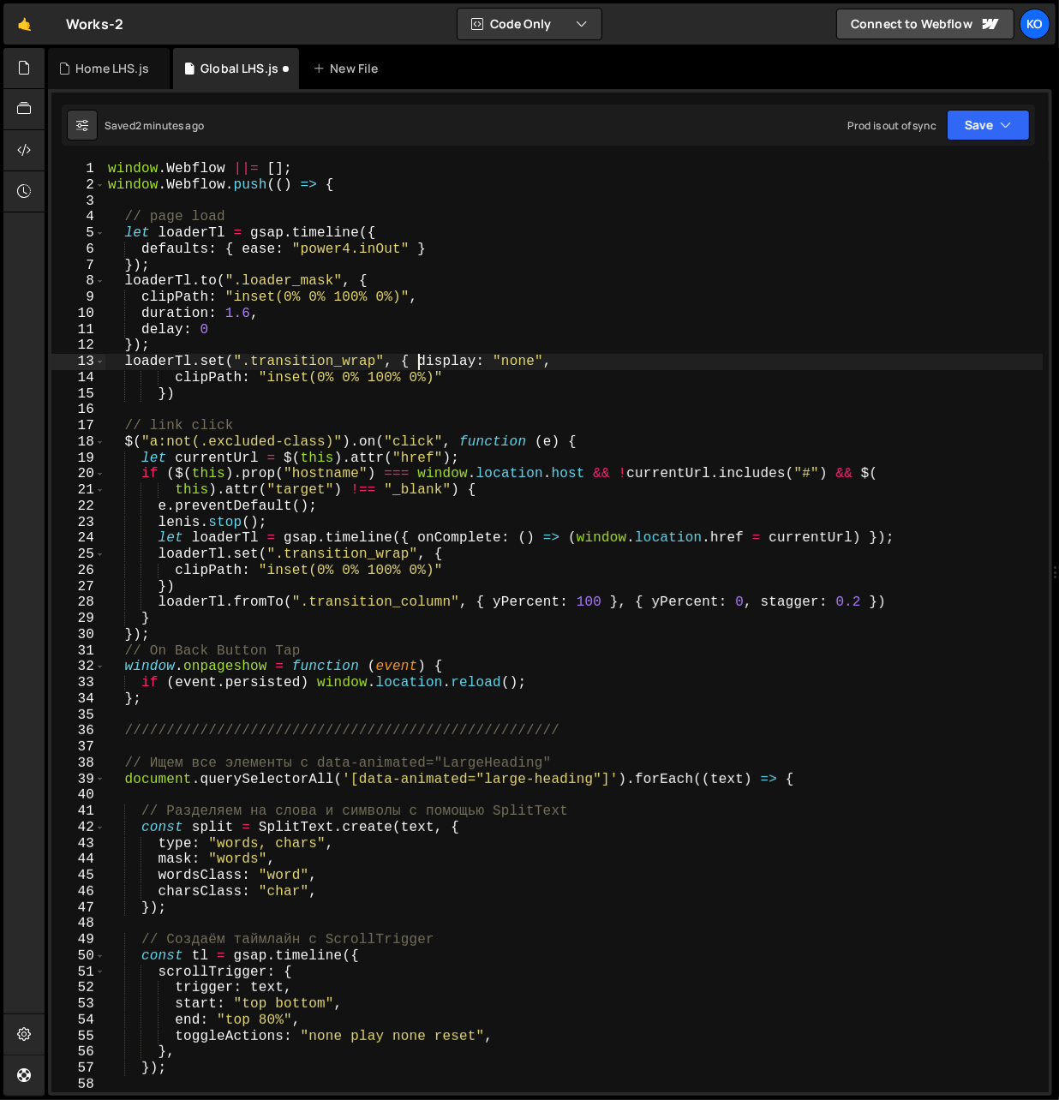
scroll to position [0, 2]
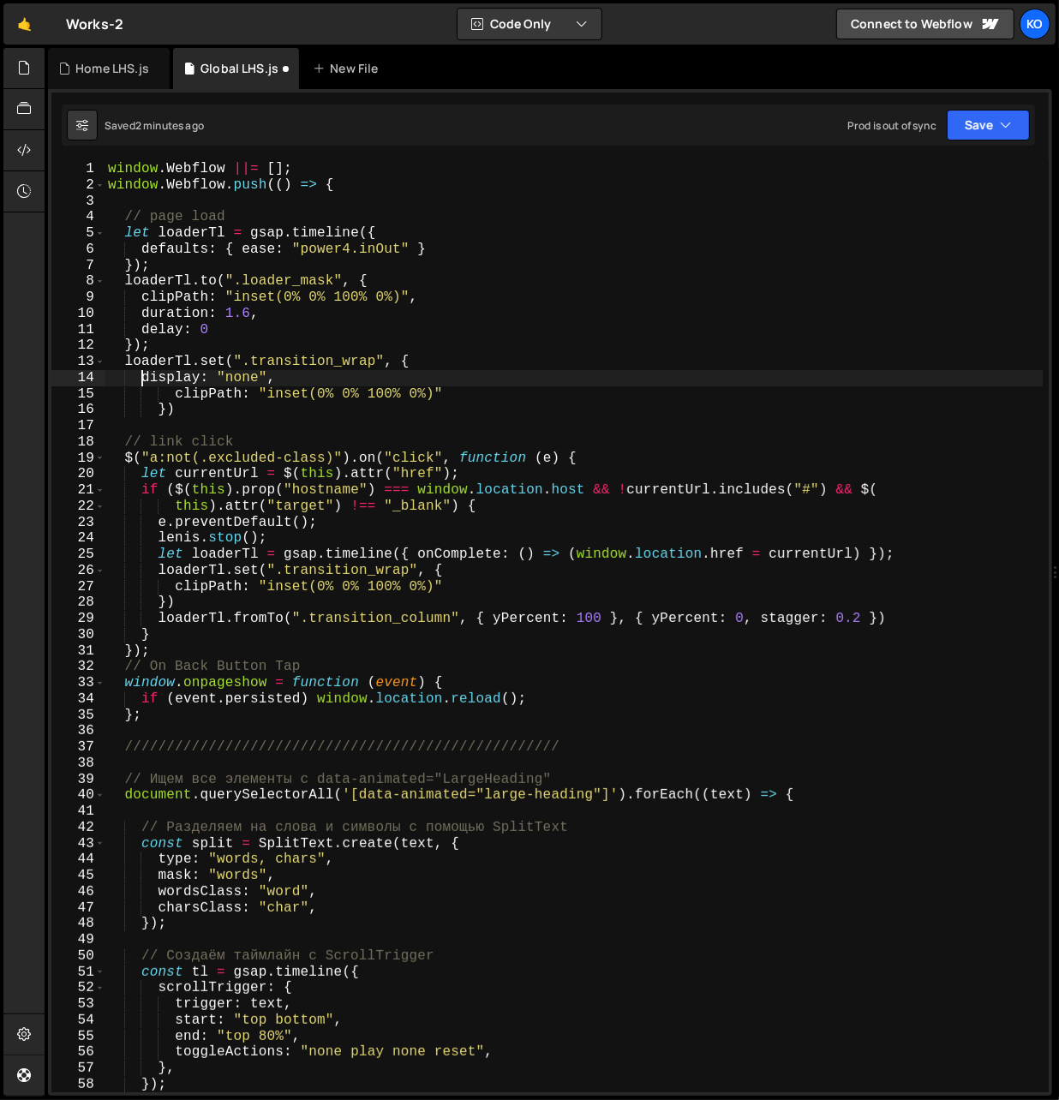
click at [178, 397] on div "window . Webflow ||= [ ] ; window . Webflow . push (( ) => { // page load let l…" at bounding box center [573, 643] width 939 height 964
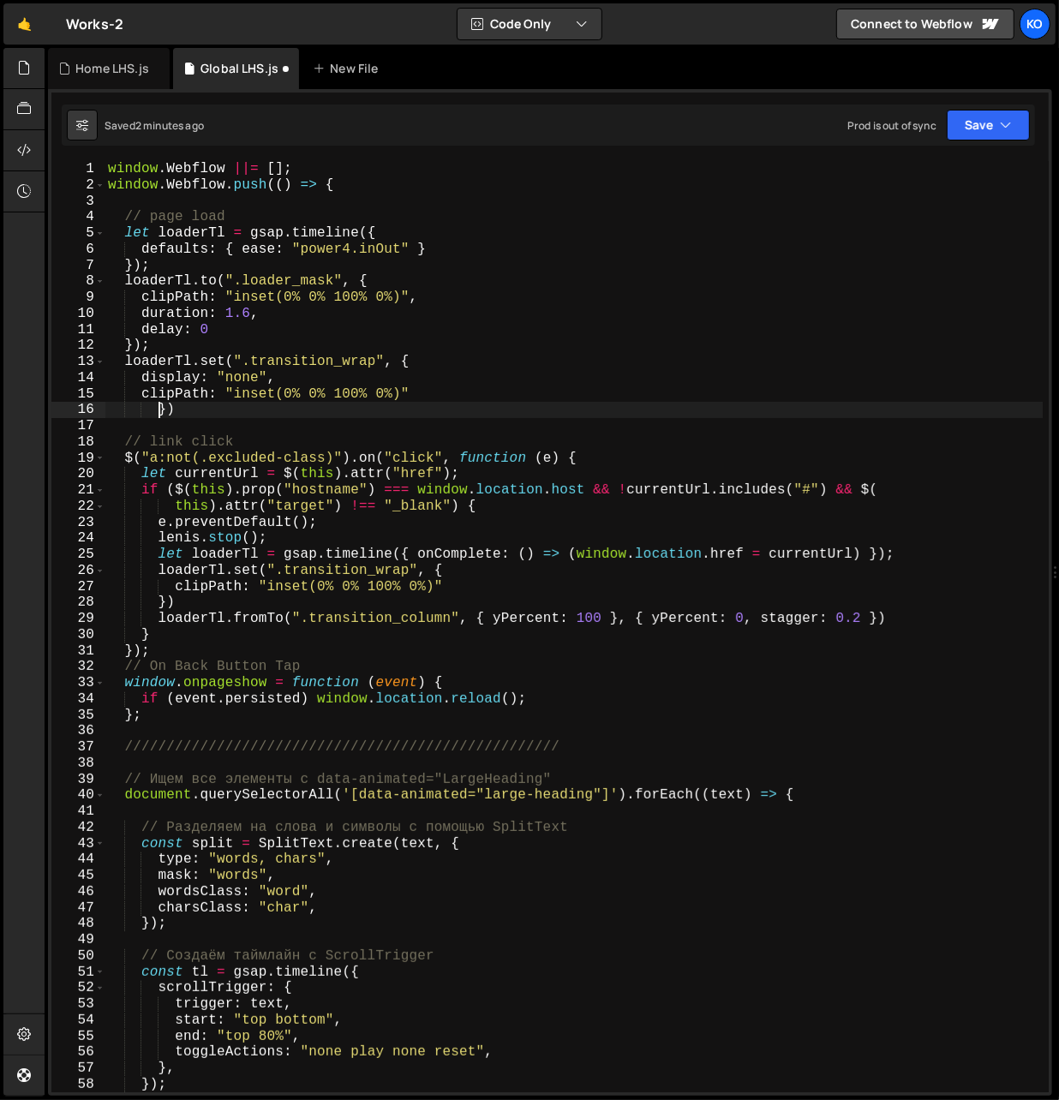
click at [159, 413] on div "window . Webflow ||= [ ] ; window . Webflow . push (( ) => { // page load let l…" at bounding box center [573, 643] width 939 height 964
click at [357, 398] on div "window . Webflow ||= [ ] ; window . Webflow . push (( ) => { // page load let l…" at bounding box center [573, 643] width 939 height 964
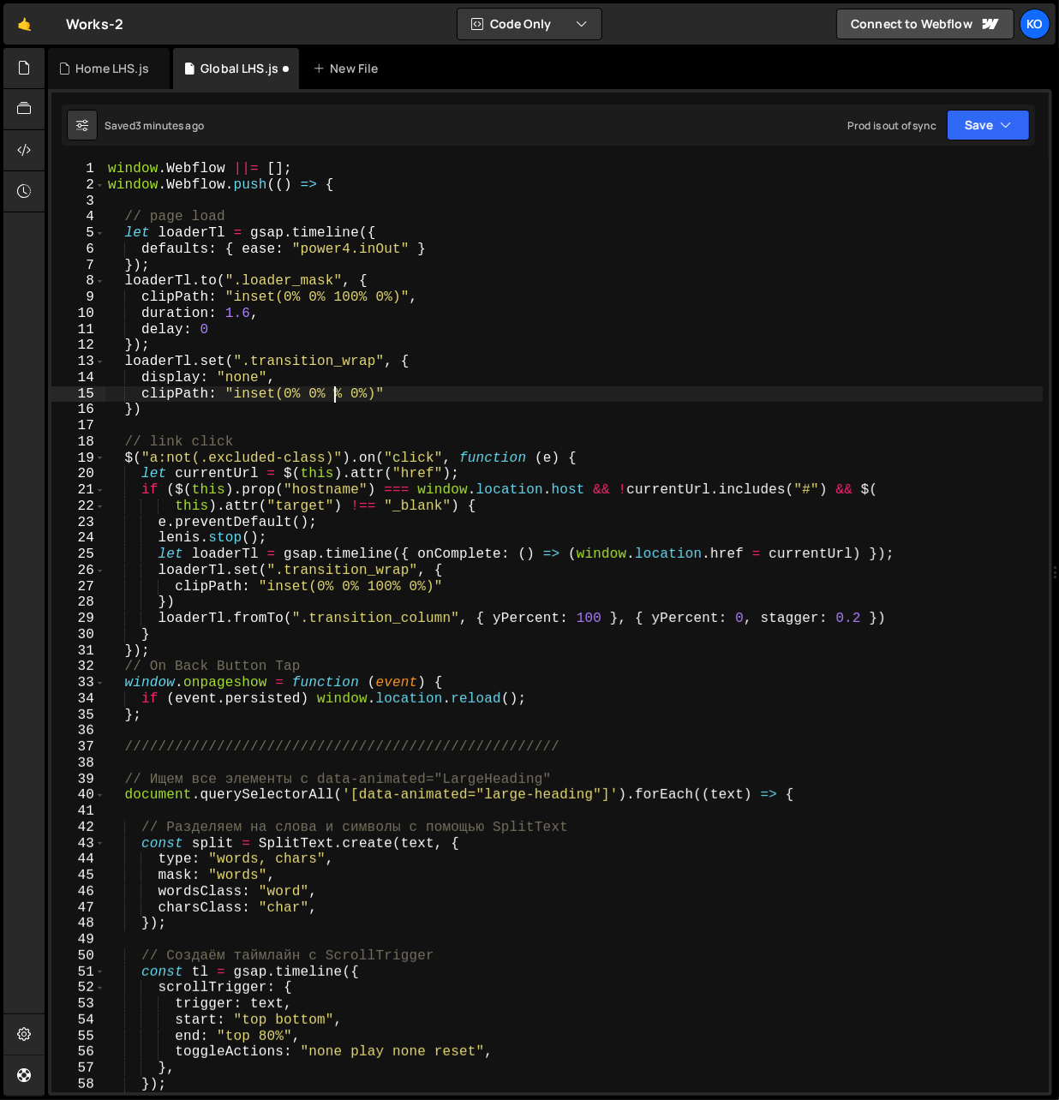
scroll to position [0, 14]
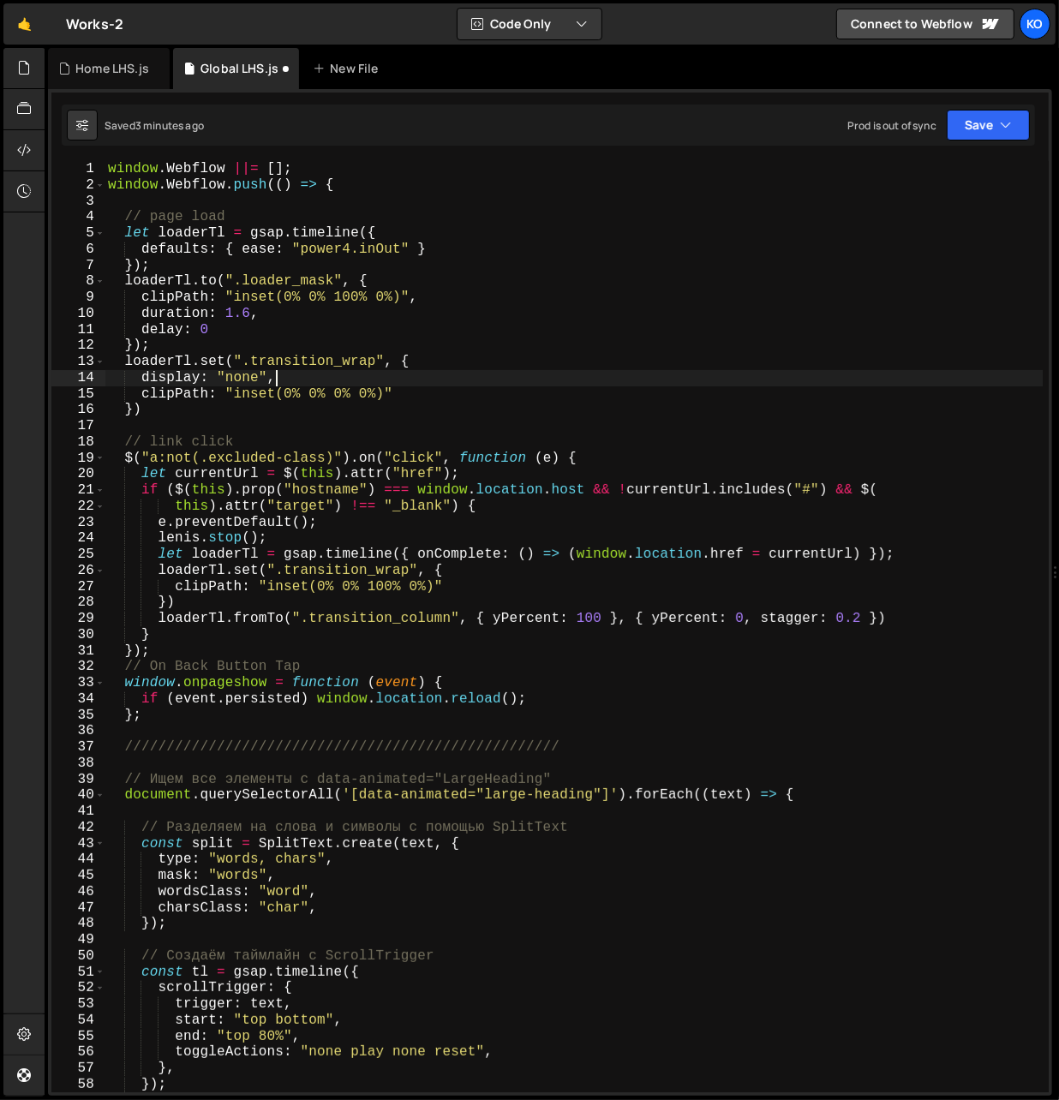
click at [491, 379] on div "window . Webflow ||= [ ] ; window . Webflow . push (( ) => { // page load let l…" at bounding box center [573, 643] width 939 height 964
click at [424, 396] on div "window . Webflow ||= [ ] ; window . Webflow . push (( ) => { // page load let l…" at bounding box center [573, 643] width 939 height 964
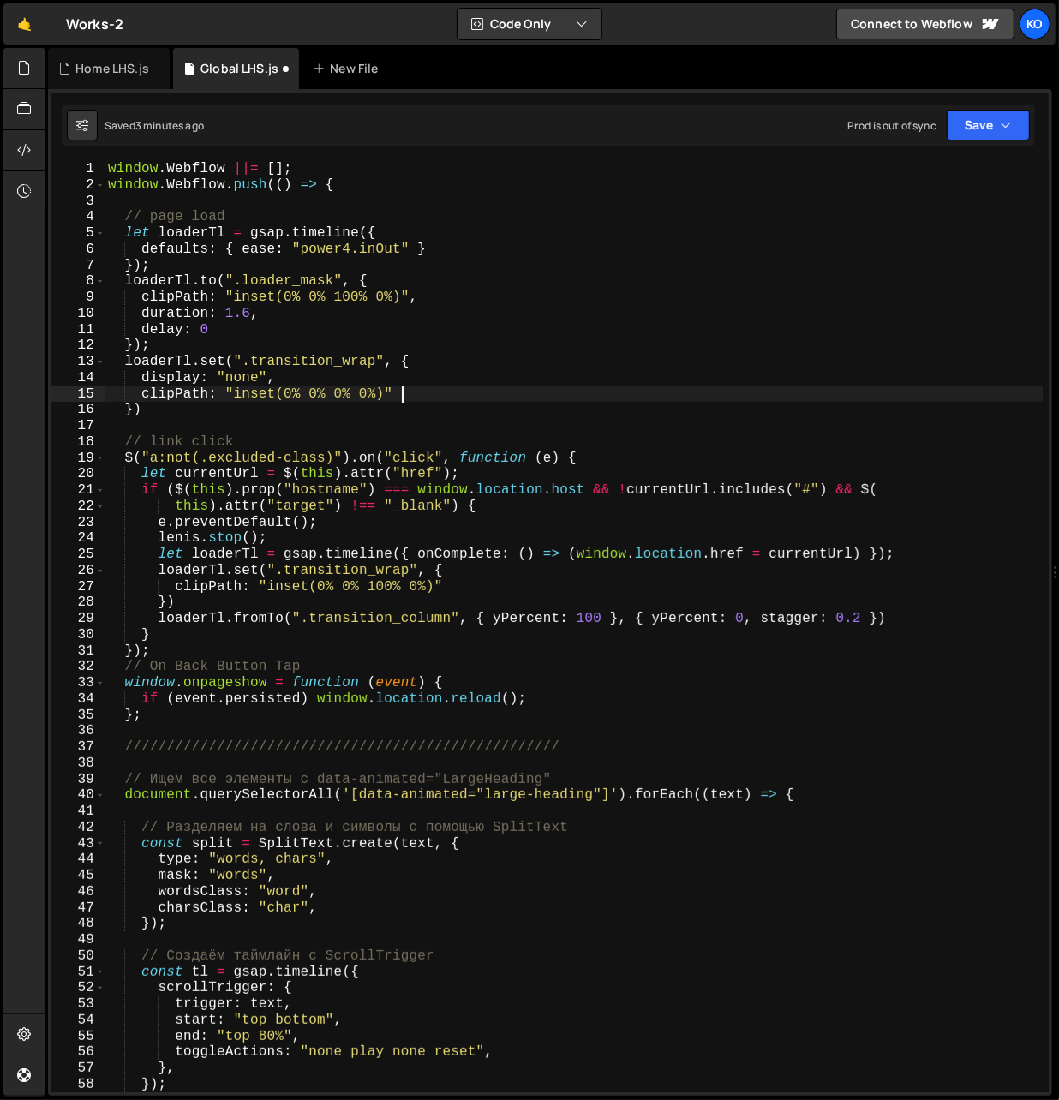
click at [266, 280] on div "window . Webflow ||= [ ] ; window . Webflow . push (( ) => { // page load let l…" at bounding box center [573, 643] width 939 height 964
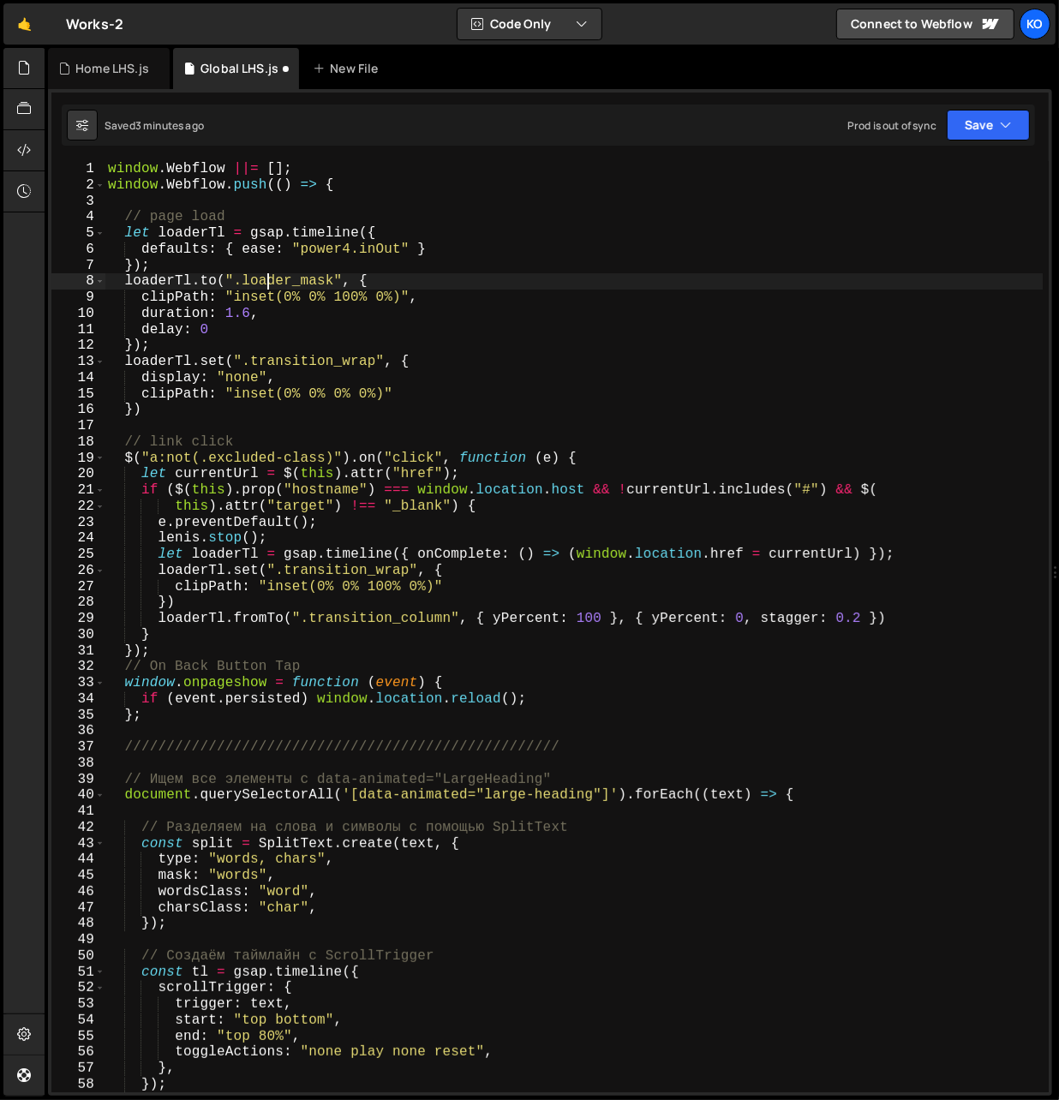
click at [266, 280] on div "window . Webflow ||= [ ] ; window . Webflow . push (( ) => { // page load let l…" at bounding box center [573, 643] width 939 height 964
click at [290, 364] on div "window . Webflow ||= [ ] ; window . Webflow . push (( ) => { // page load let l…" at bounding box center [573, 643] width 939 height 964
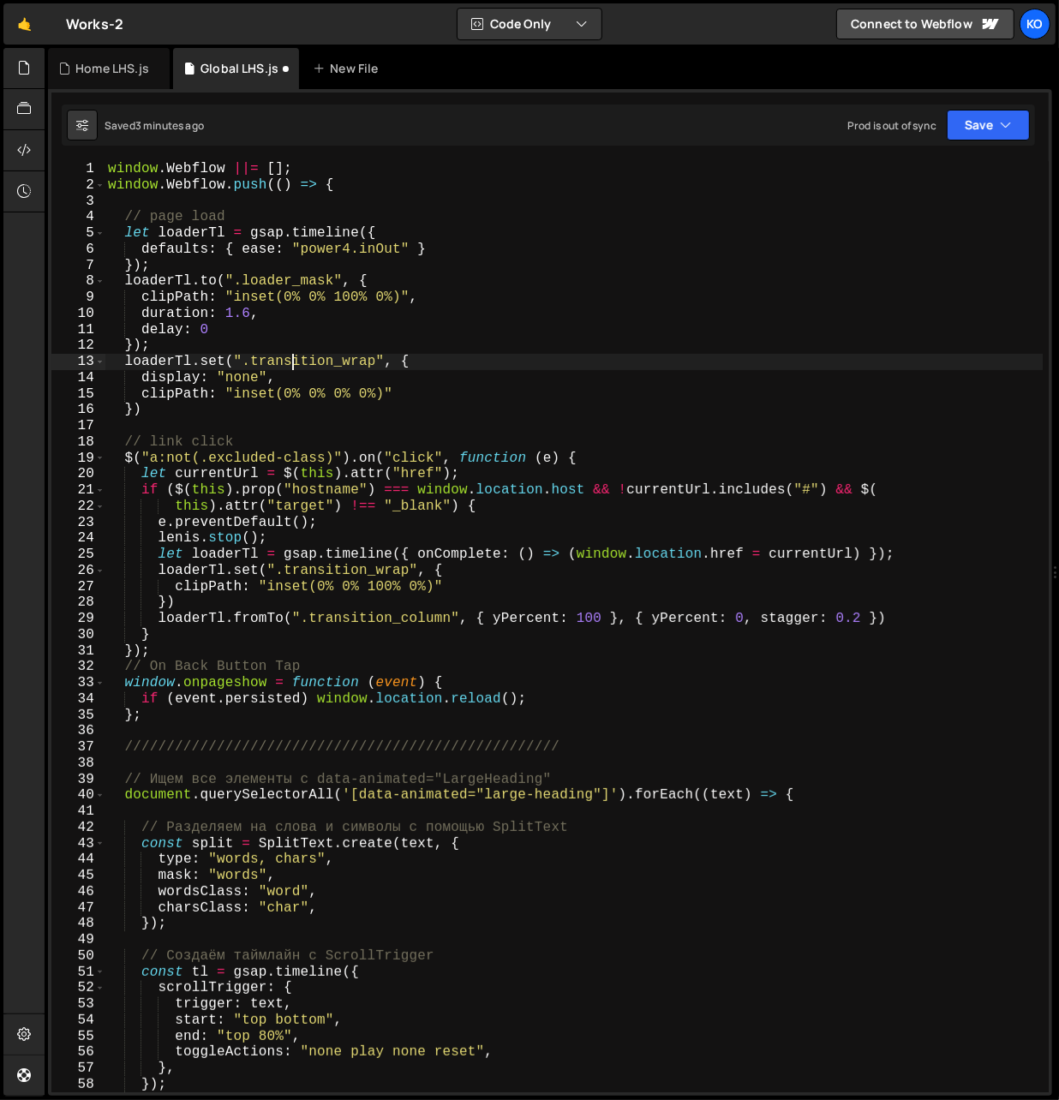
click at [290, 364] on div "window . Webflow ||= [ ] ; window . Webflow . push (( ) => { // page load let l…" at bounding box center [573, 643] width 939 height 964
paste textarea "loader_mask"
click at [176, 349] on div "window . Webflow ||= [ ] ; window . Webflow . push (( ) => { // page load let l…" at bounding box center [573, 643] width 939 height 964
type textarea "});"
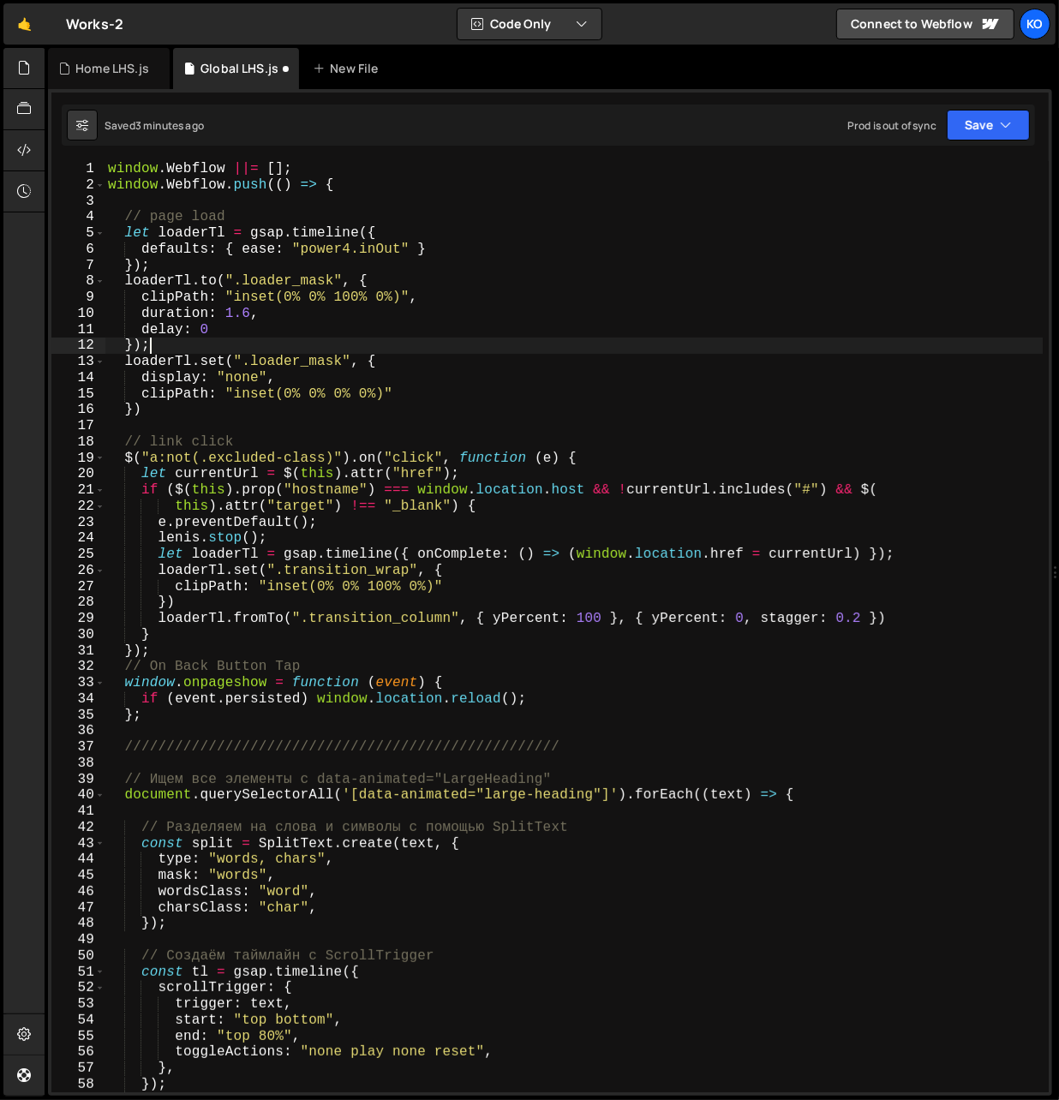
click at [167, 272] on div "window . Webflow ||= [ ] ; window . Webflow . push (( ) => { // page load let l…" at bounding box center [573, 643] width 939 height 964
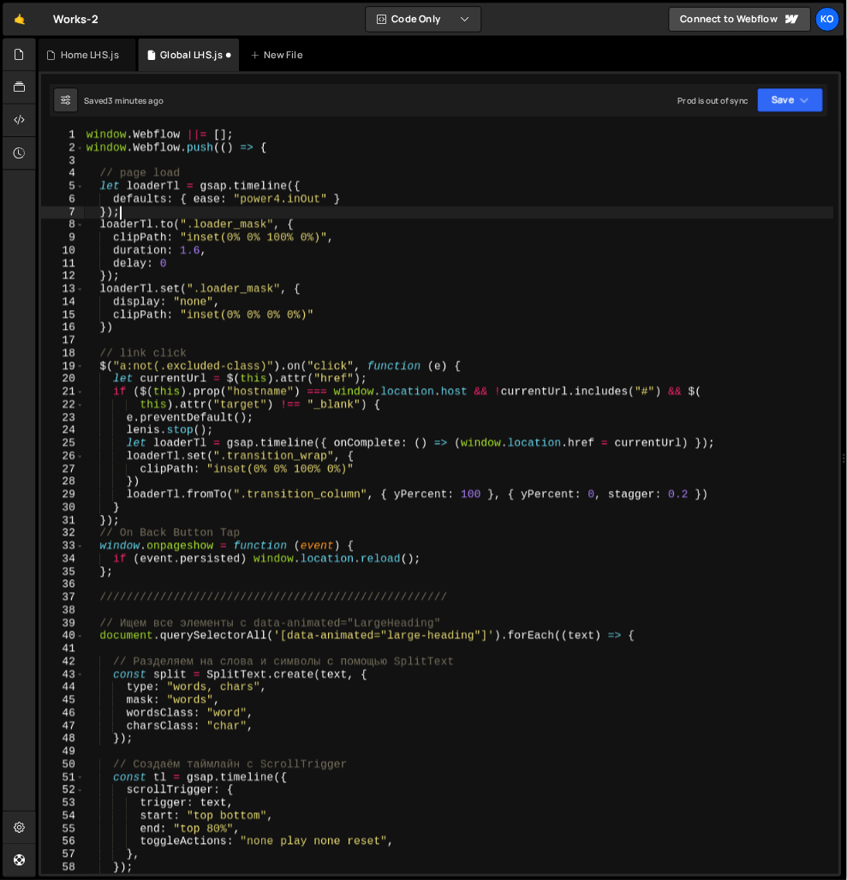
scroll to position [0, 0]
click at [178, 349] on div "window . Webflow ||= [ ] ; window . Webflow . push (( ) => { // page load let l…" at bounding box center [573, 643] width 939 height 964
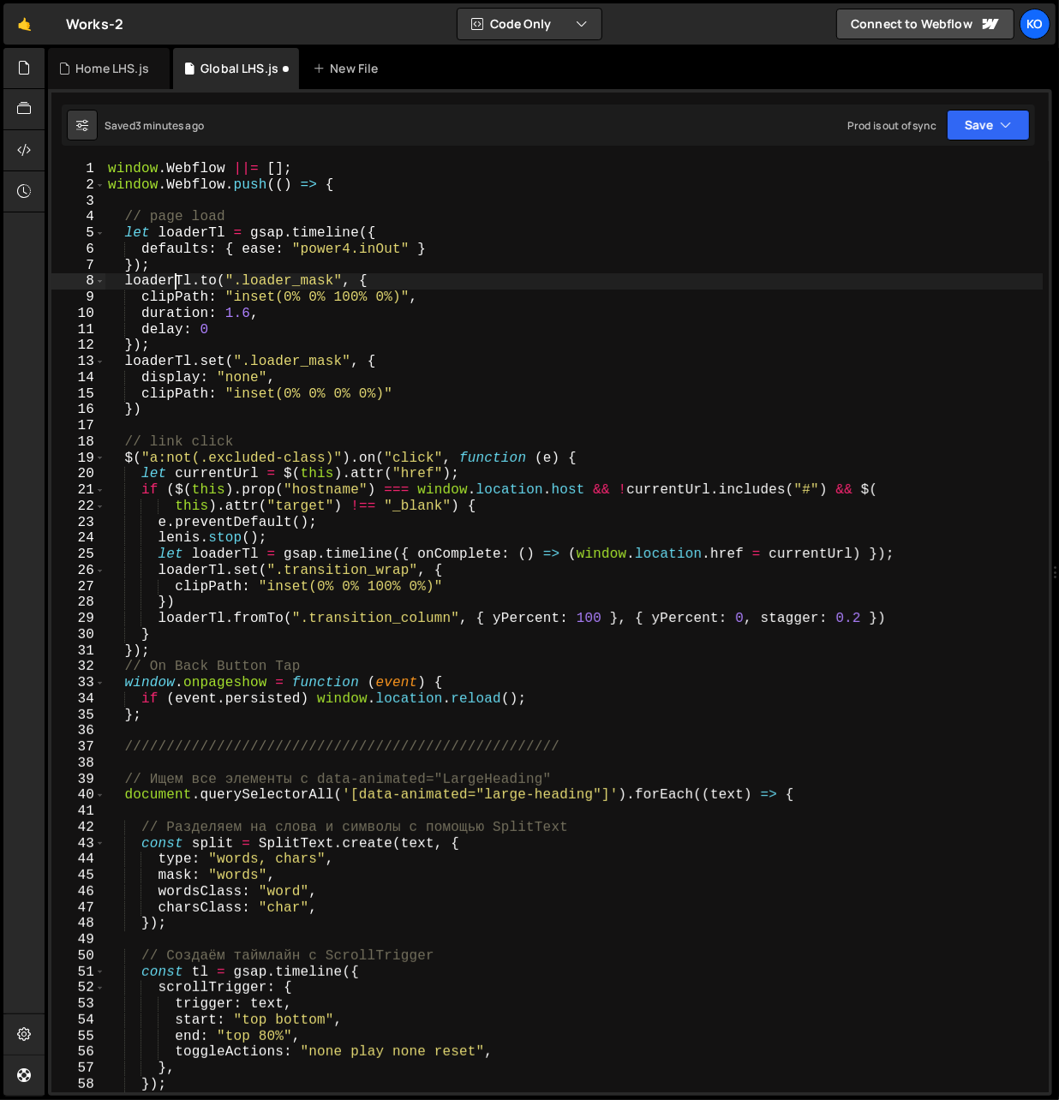
click at [175, 274] on div "window . Webflow ||= [ ] ; window . Webflow . push (( ) => { // page load let l…" at bounding box center [573, 643] width 939 height 964
click at [154, 267] on div "window . Webflow ||= [ ] ; window . Webflow . push (( ) => { // page load let l…" at bounding box center [573, 643] width 939 height 964
type textarea "});"
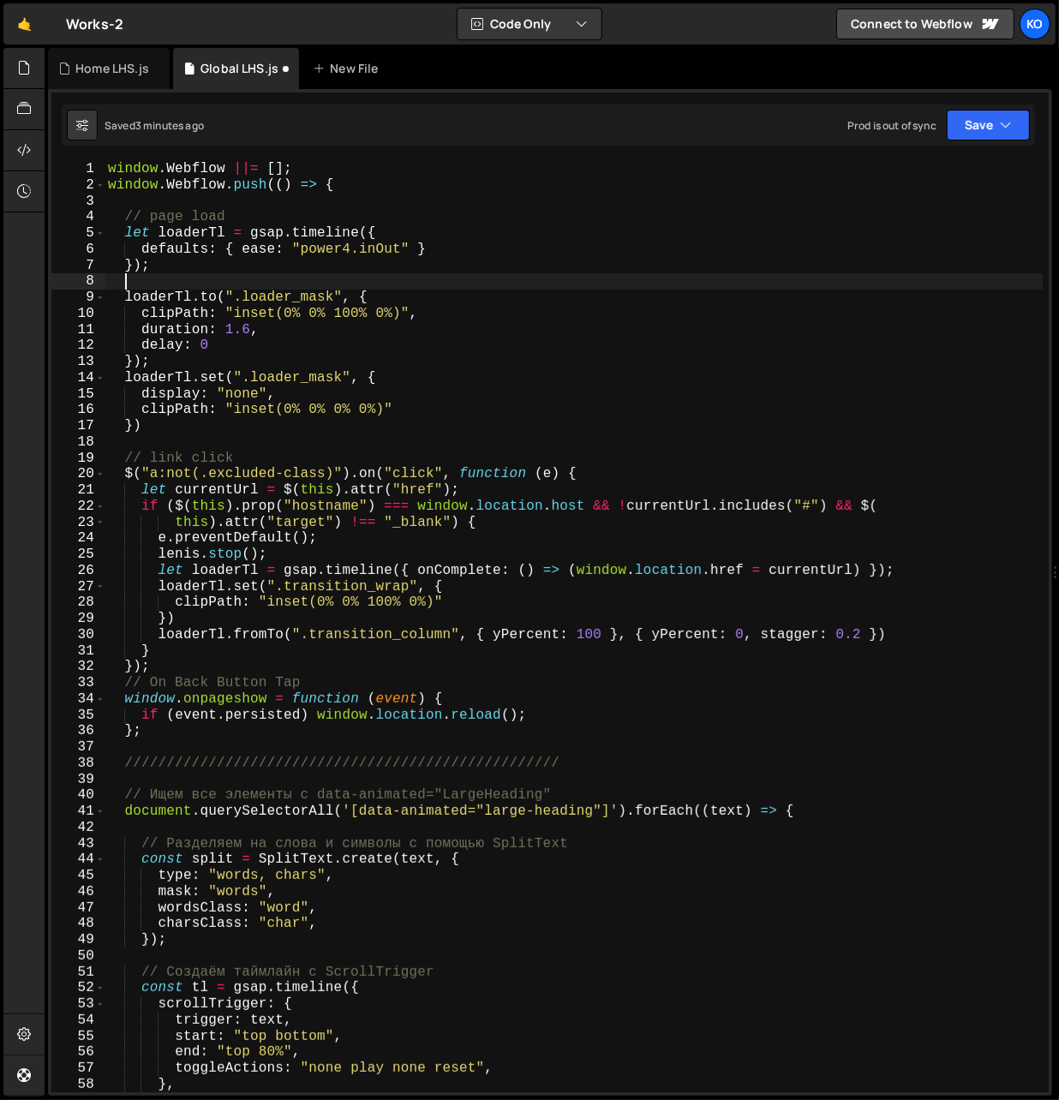
click at [164, 360] on div "window . Webflow ||= [ ] ; window . Webflow . push (( ) => { // page load let l…" at bounding box center [573, 643] width 939 height 964
type textarea "});"
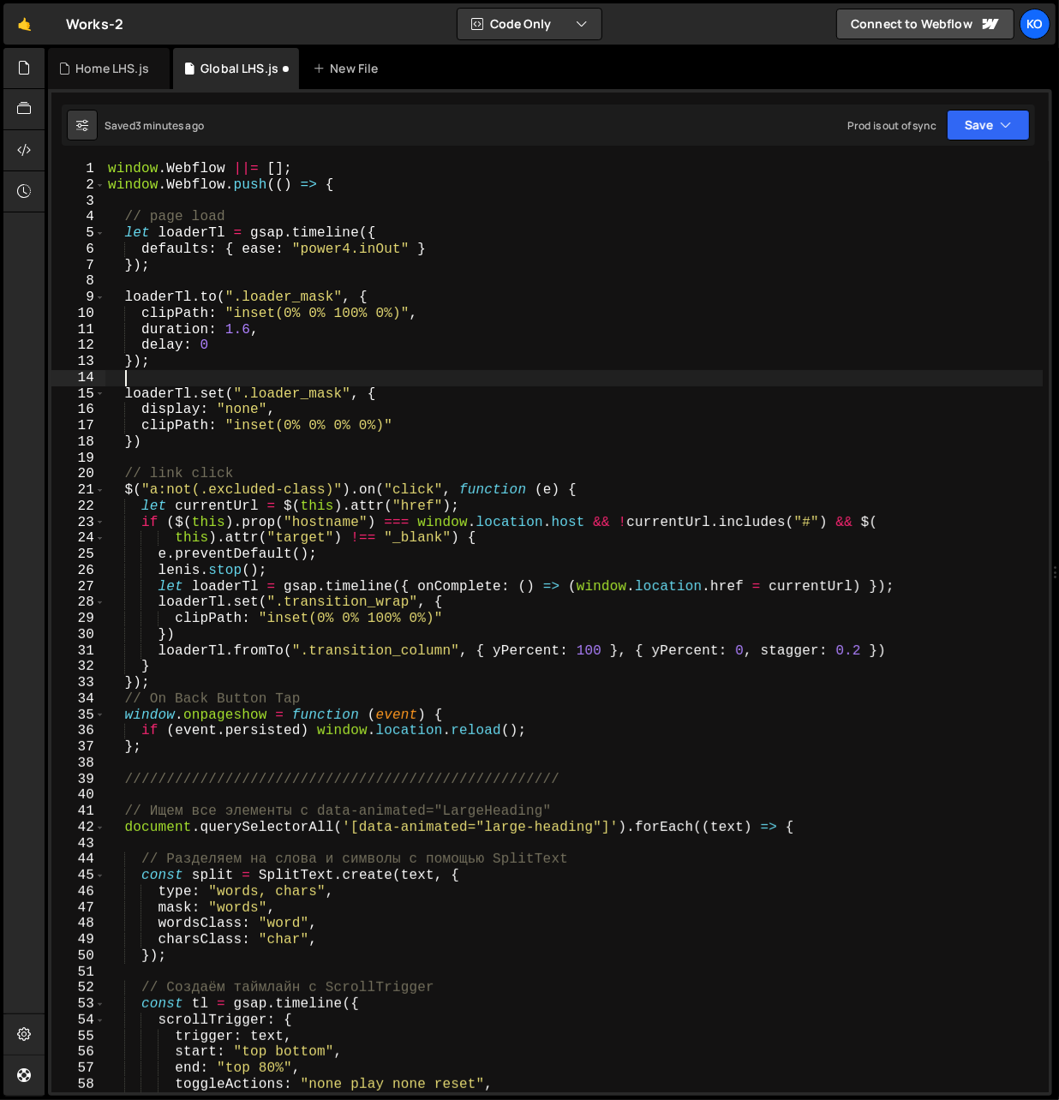
click at [458, 356] on div "window . Webflow ||= [ ] ; window . Webflow . push (( ) => { // page load let l…" at bounding box center [573, 643] width 939 height 964
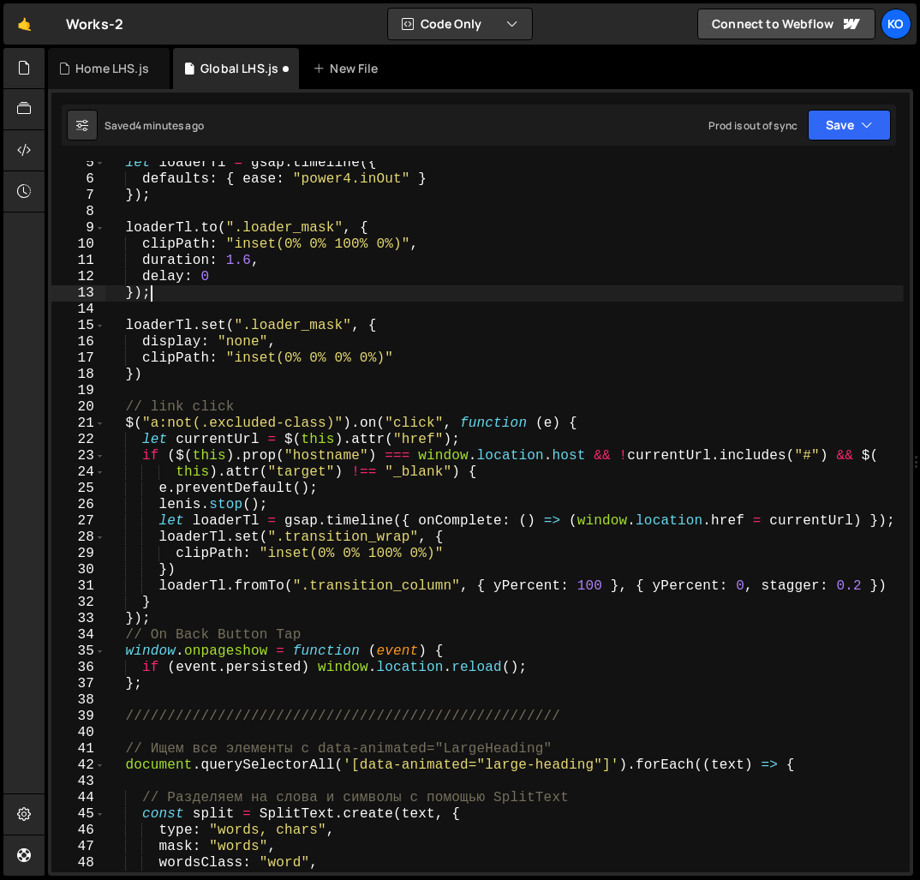
scroll to position [74, 0]
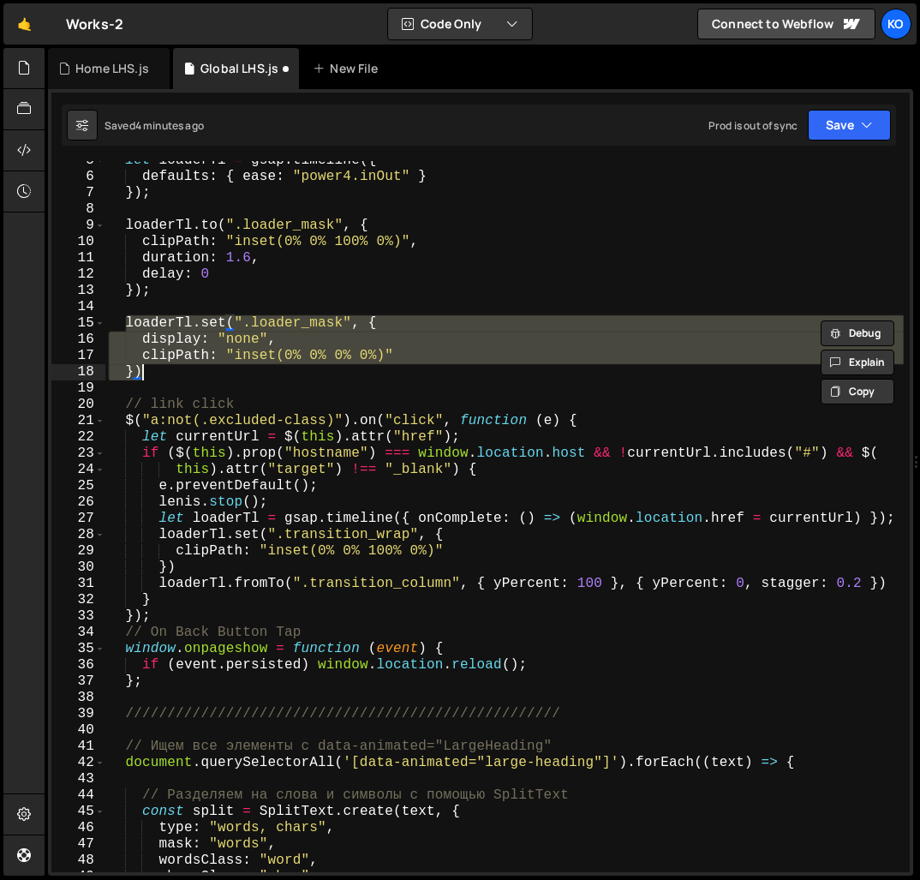
drag, startPoint x: 128, startPoint y: 323, endPoint x: 178, endPoint y: 366, distance: 66.2
click at [178, 366] on div "let loaderTl = gsap . timeline ({ defaults : { ease : "power4.inOut" } }) ; loa…" at bounding box center [504, 523] width 798 height 743
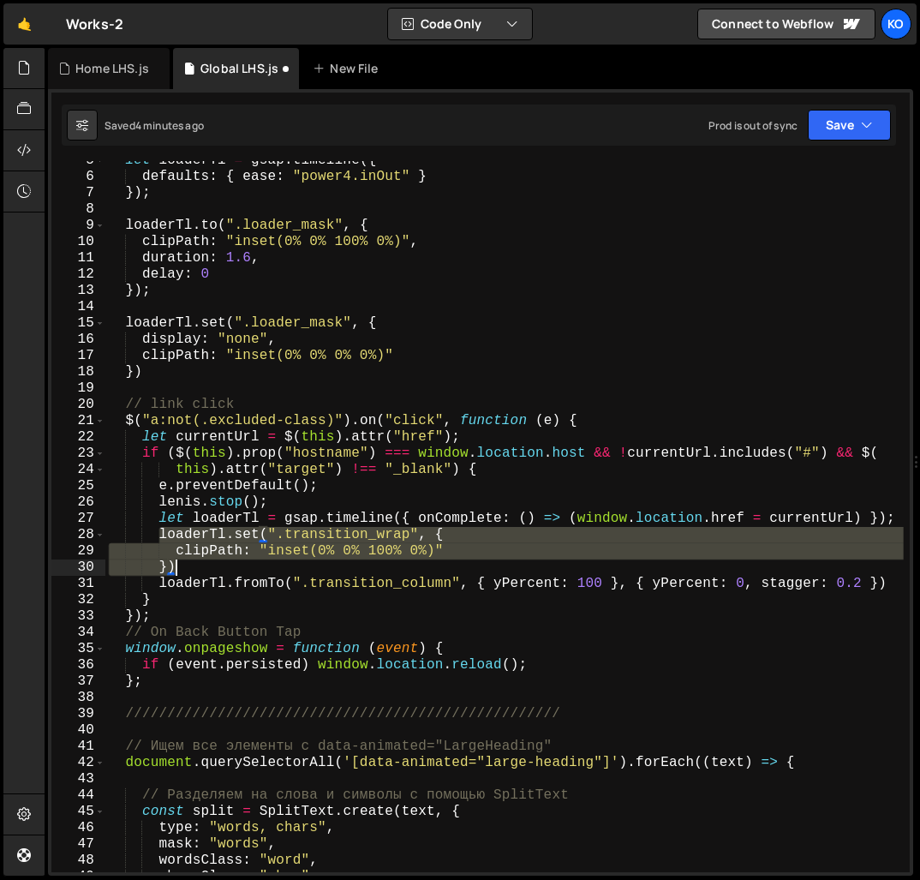
drag, startPoint x: 159, startPoint y: 536, endPoint x: 182, endPoint y: 564, distance: 36.5
click at [182, 564] on div "let loaderTl = gsap . timeline ({ defaults : { ease : "power4.inOut" } }) ; loa…" at bounding box center [504, 523] width 798 height 743
paste textarea
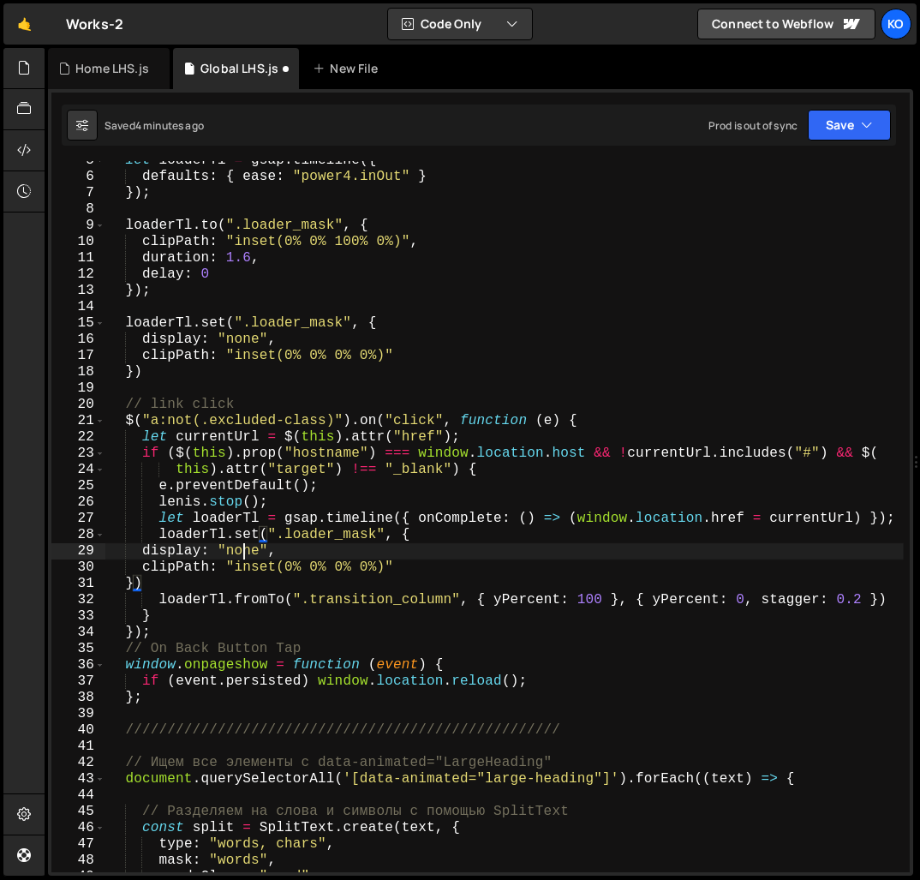
click at [247, 553] on div "let loaderTl = gsap . timeline ({ defaults : { ease : "power4.inOut" } }) ; loa…" at bounding box center [504, 523] width 798 height 743
click at [248, 551] on div "let loaderTl = gsap . timeline ({ defaults : { ease : "power4.inOut" } }) ; loa…" at bounding box center [504, 523] width 798 height 743
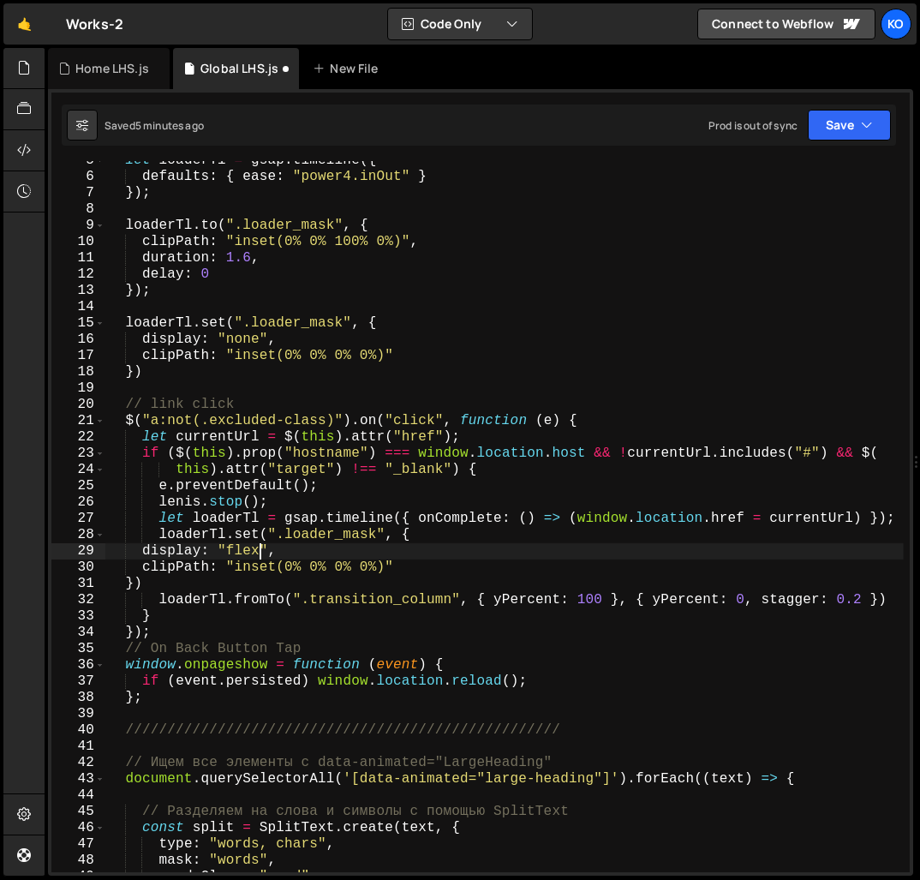
click at [301, 546] on div "let loaderTl = gsap . timeline ({ defaults : { ease : "power4.inOut" } }) ; loa…" at bounding box center [504, 523] width 798 height 743
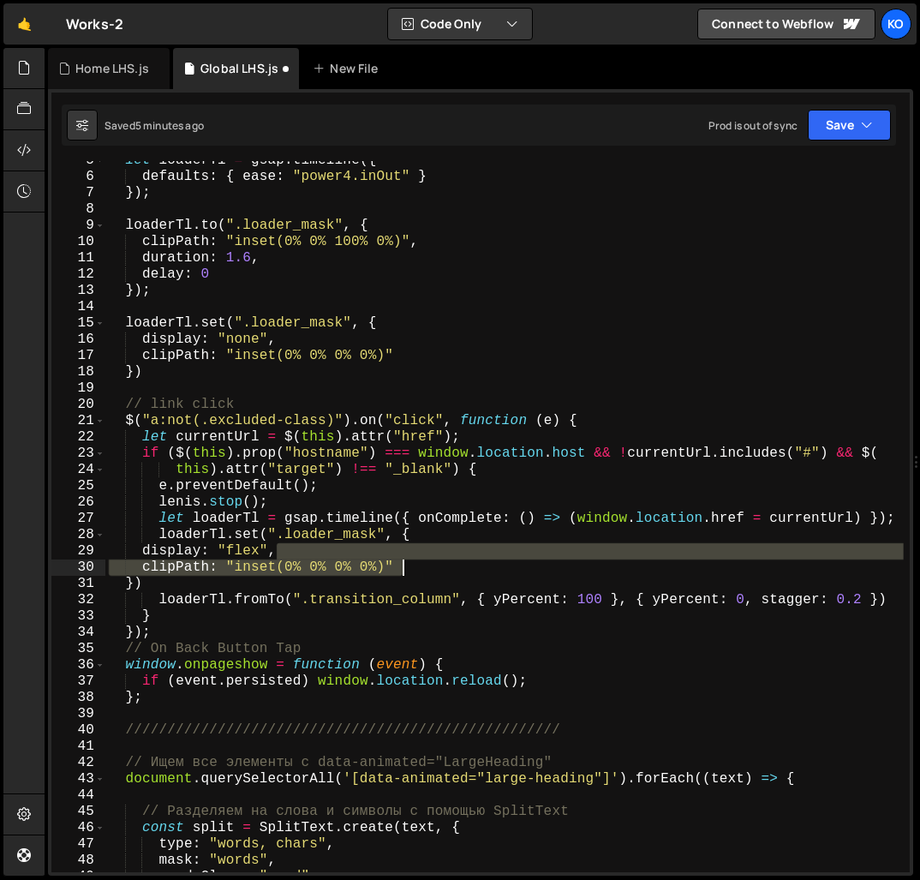
click at [401, 569] on div "let loaderTl = gsap . timeline ({ defaults : { ease : "power4.inOut" } }) ; loa…" at bounding box center [504, 523] width 798 height 743
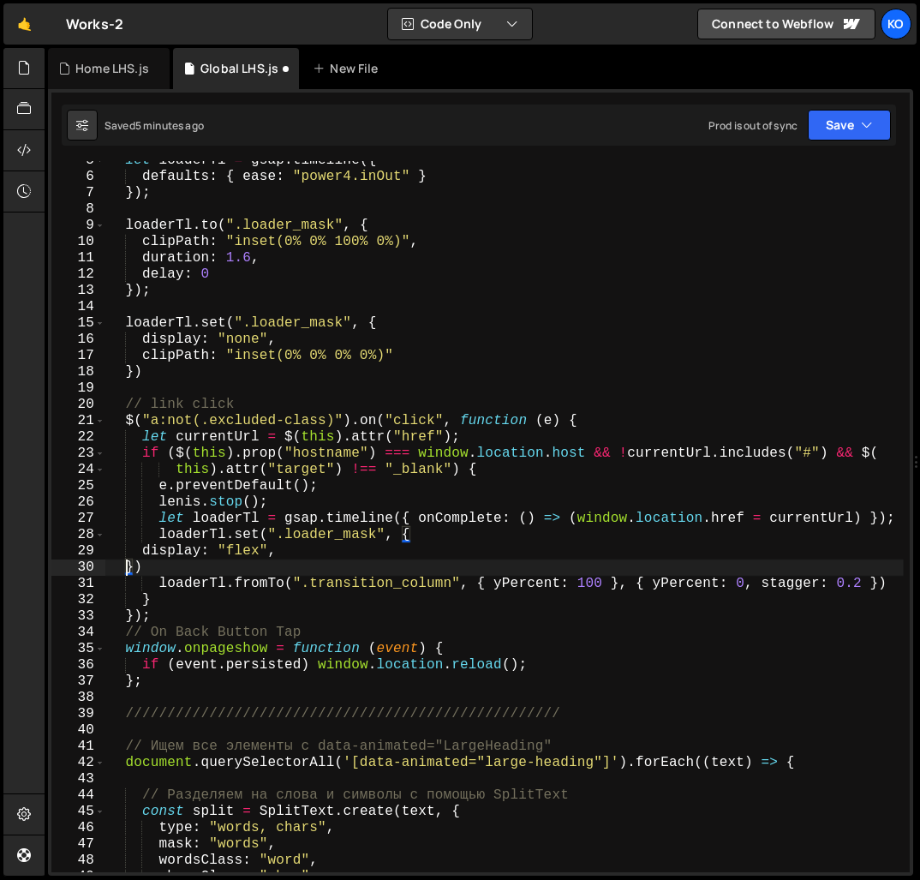
scroll to position [0, 0]
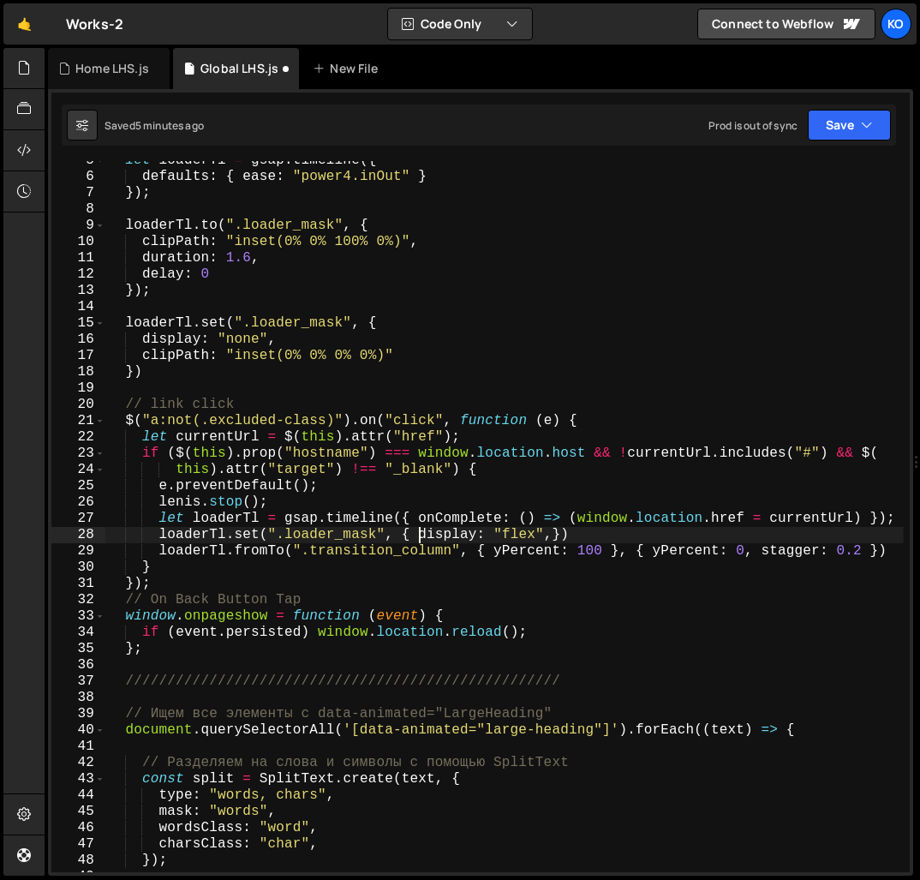
click at [553, 539] on div "let loaderTl = gsap . timeline ({ defaults : { ease : "power4.inOut" } }) ; loa…" at bounding box center [504, 523] width 798 height 743
click at [267, 556] on div "let loaderTl = gsap . timeline ({ defaults : { ease : "power4.inOut" } }) ; loa…" at bounding box center [504, 523] width 798 height 743
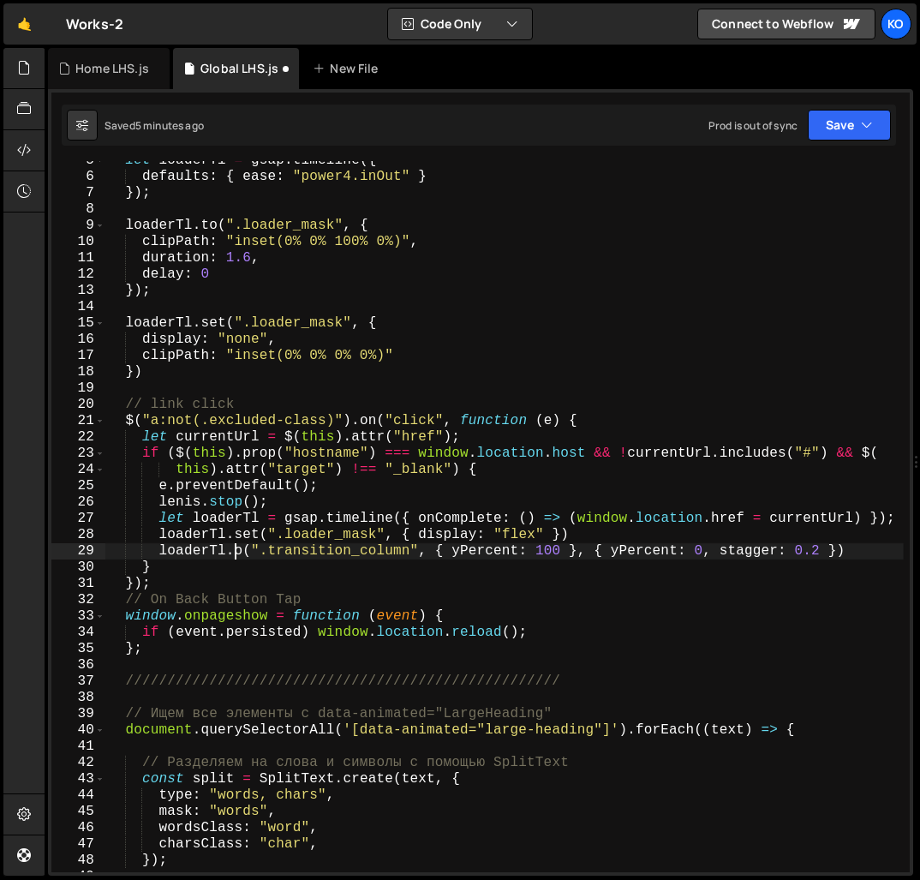
scroll to position [0, 9]
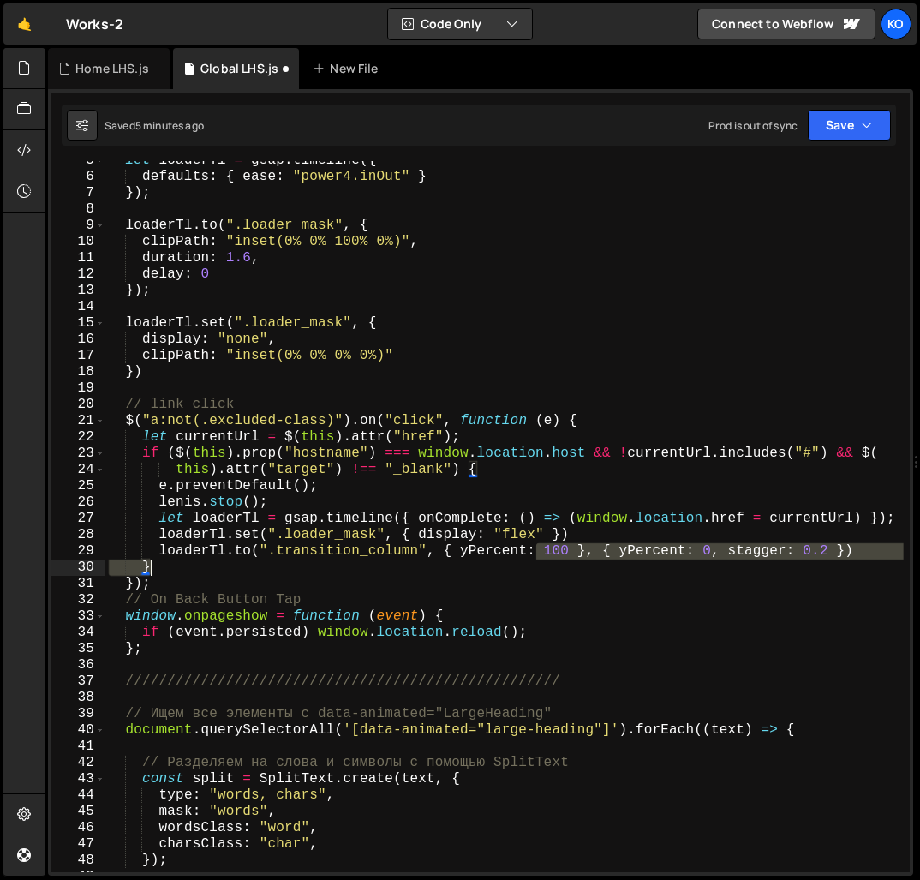
click at [540, 560] on div "let loaderTl = gsap . timeline ({ defaults : { ease : "power4.inOut" } }) ; loa…" at bounding box center [504, 523] width 798 height 743
click at [484, 588] on div "let loaderTl = gsap . timeline ({ defaults : { ease : "power4.inOut" } }) ; loa…" at bounding box center [504, 523] width 798 height 743
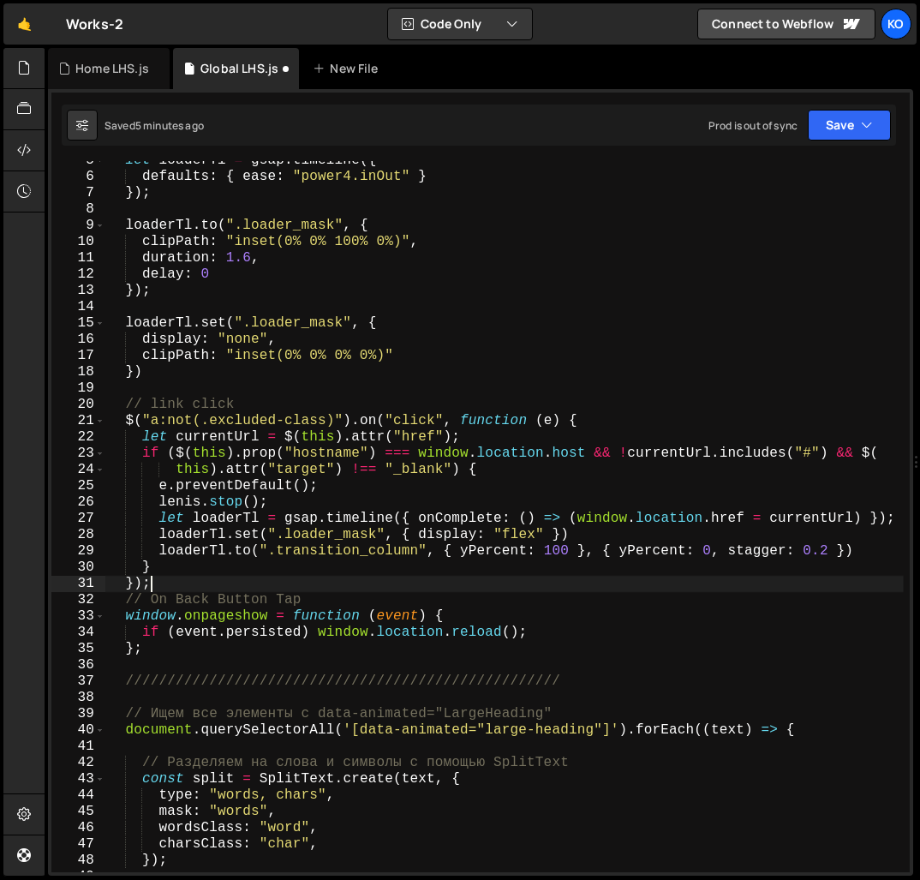
scroll to position [0, 2]
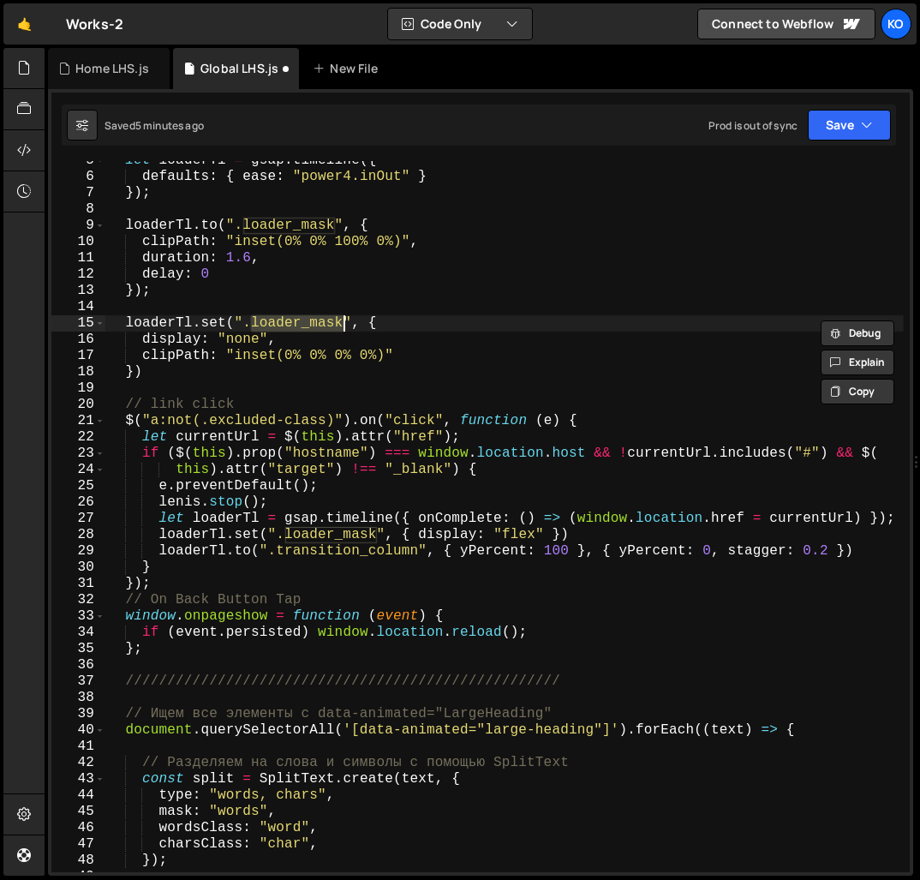
drag, startPoint x: 254, startPoint y: 324, endPoint x: 342, endPoint y: 318, distance: 87.6
click at [342, 318] on div "let loaderTl = gsap . timeline ({ defaults : { ease : "power4.inOut" } }) ; loa…" at bounding box center [504, 523] width 798 height 743
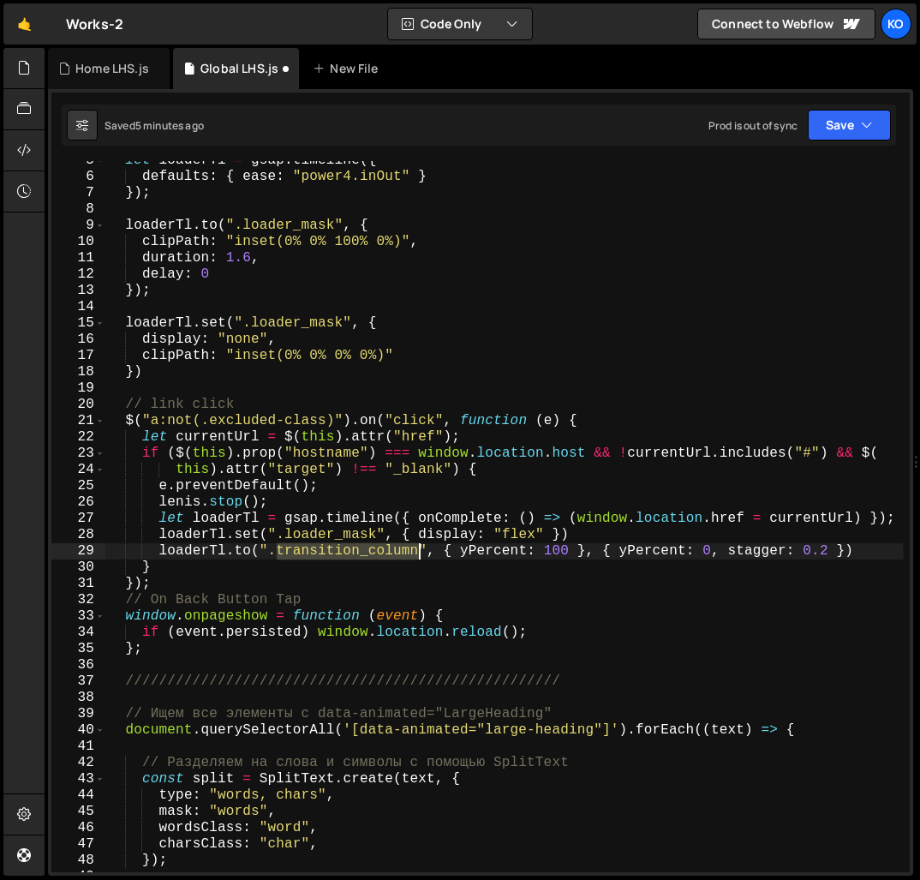
drag, startPoint x: 278, startPoint y: 554, endPoint x: 415, endPoint y: 552, distance: 137.9
click at [415, 552] on div "let loaderTl = gsap . timeline ({ defaults : { ease : "power4.inOut" } }) ; loa…" at bounding box center [504, 523] width 798 height 743
paste textarea "loader_mask"
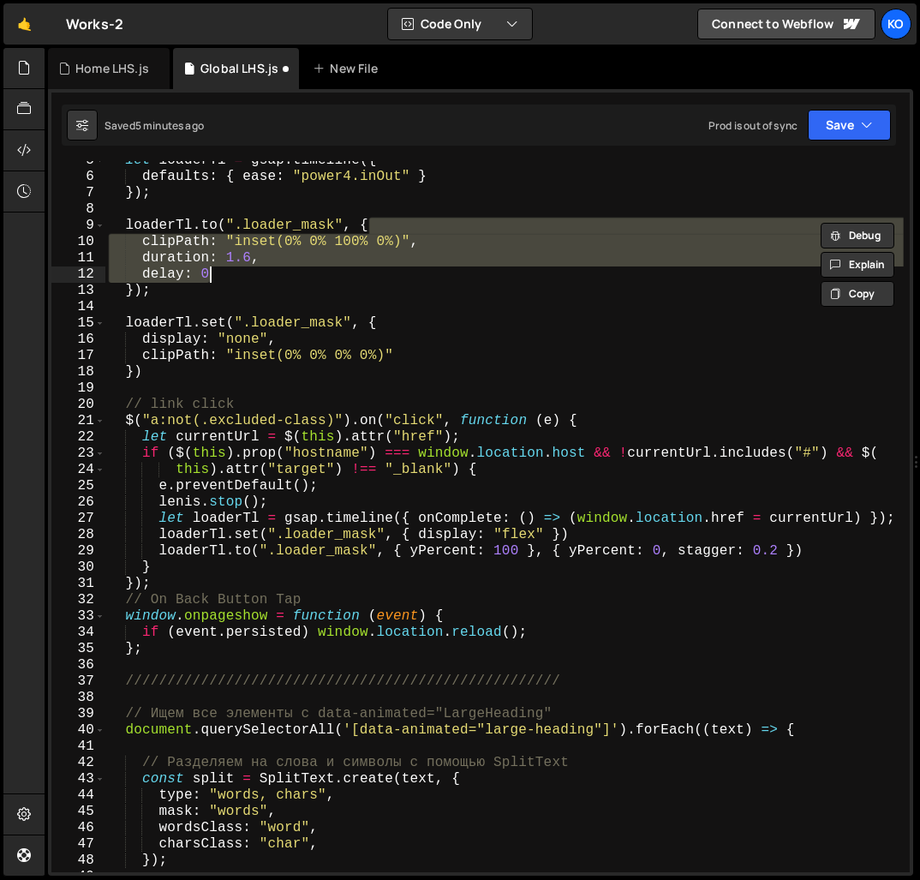
drag, startPoint x: 380, startPoint y: 224, endPoint x: 296, endPoint y: 273, distance: 97.1
click at [296, 273] on div "let loaderTl = gsap . timeline ({ defaults : { ease : "power4.inOut" } }) ; loa…" at bounding box center [504, 523] width 798 height 743
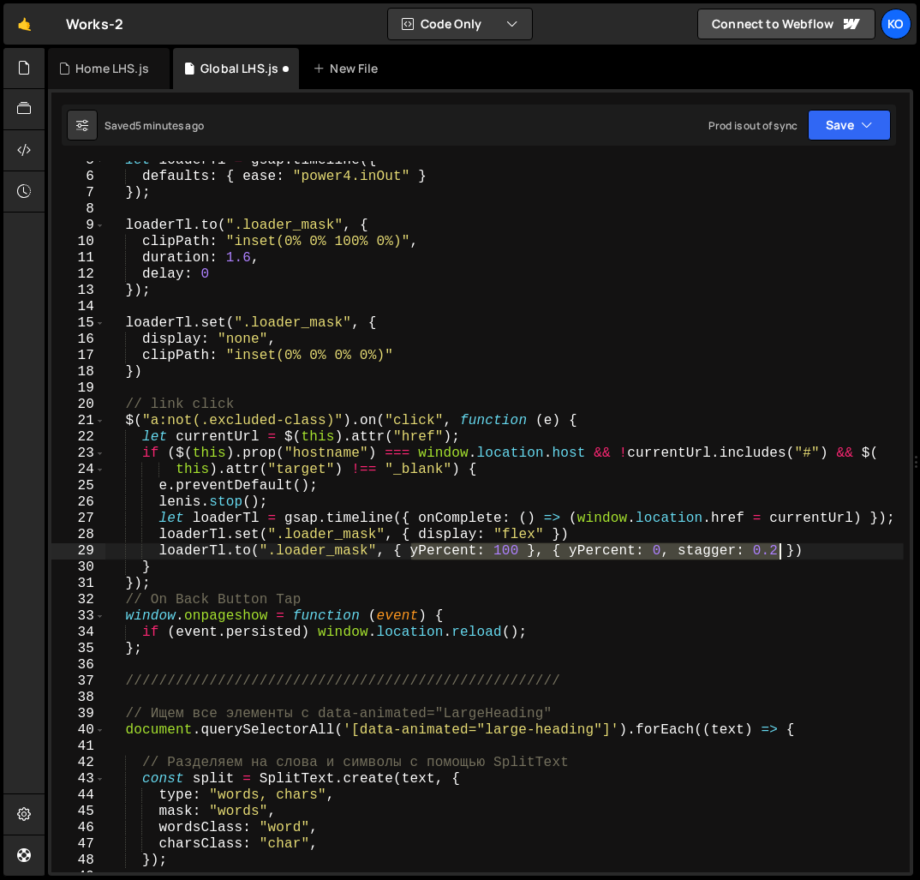
drag, startPoint x: 412, startPoint y: 557, endPoint x: 778, endPoint y: 549, distance: 365.8
click at [778, 549] on div "let loaderTl = gsap . timeline ({ defaults : { ease : "power4.inOut" } }) ; loa…" at bounding box center [504, 523] width 798 height 743
paste textarea "delay: 0"
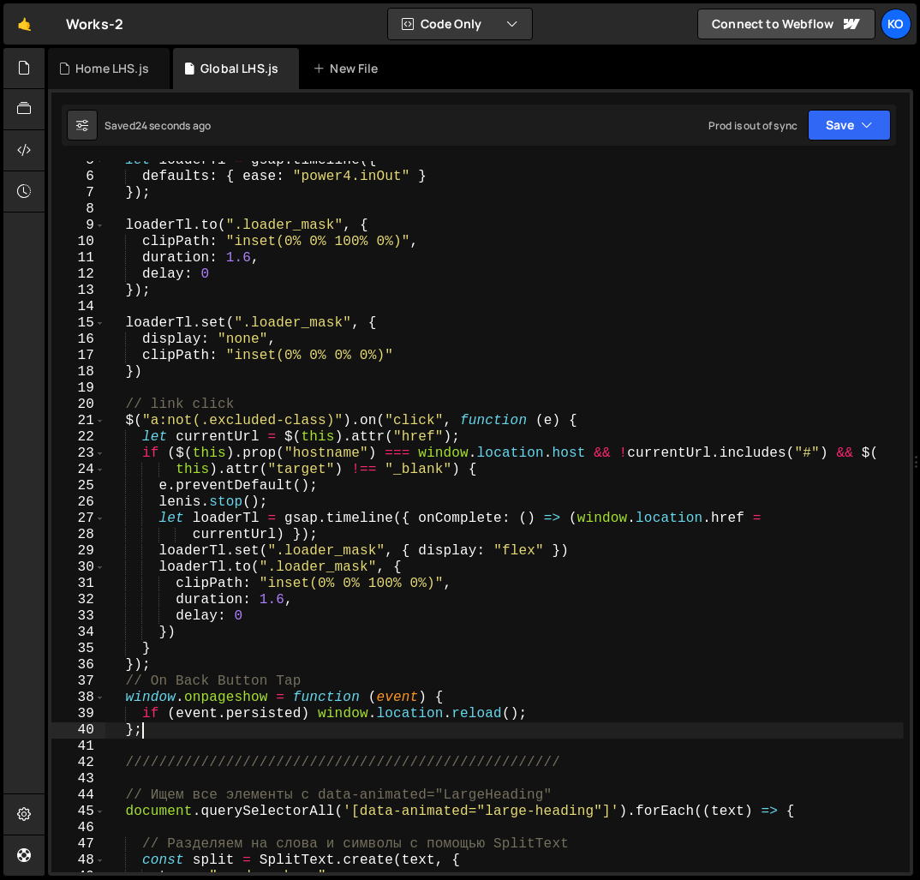
click at [159, 732] on div "let loaderTl = gsap . timeline ({ defaults : { ease : "power4.inOut" } }) ; loa…" at bounding box center [504, 523] width 798 height 743
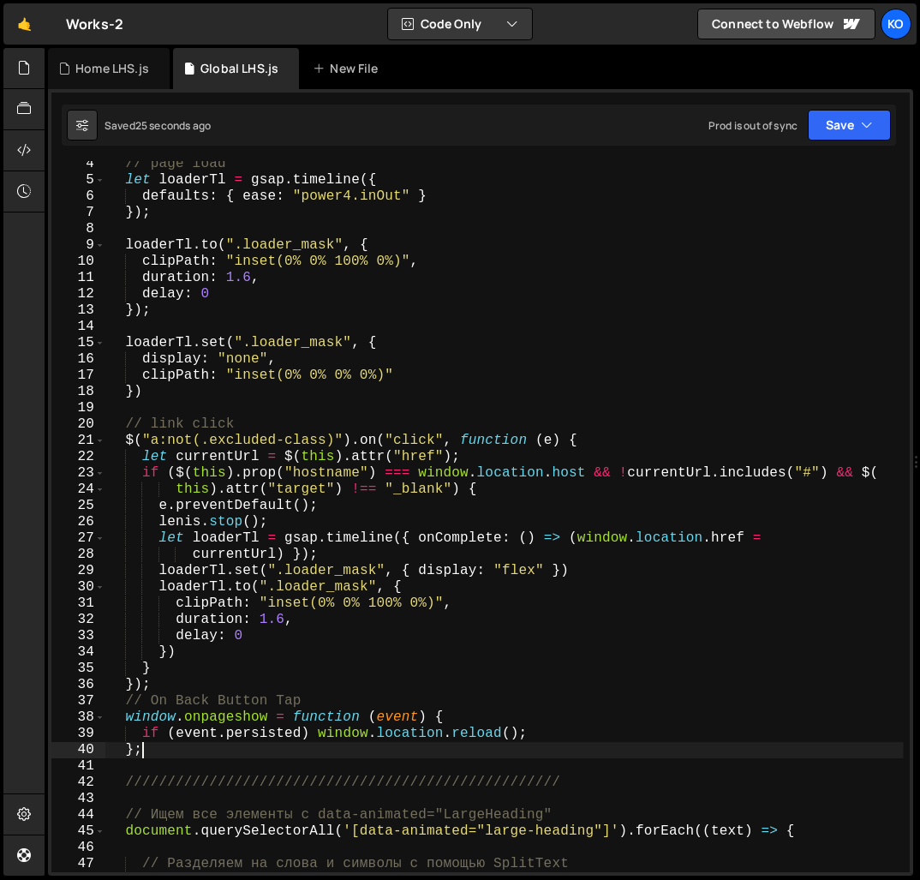
scroll to position [0, 0]
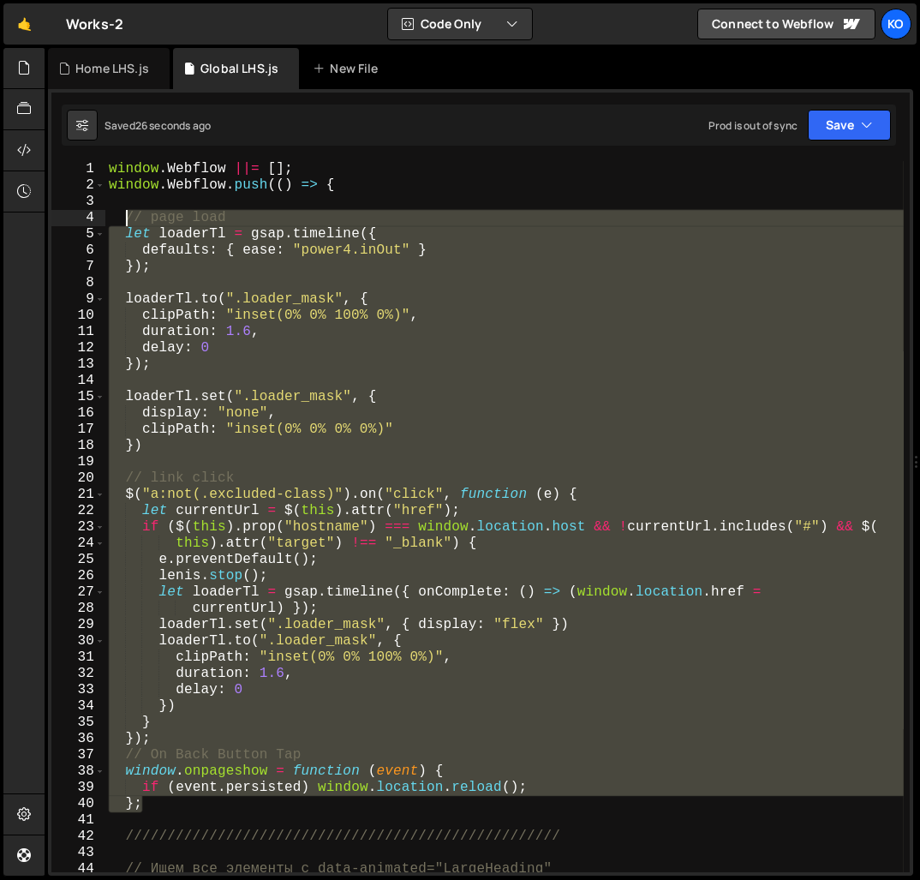
click at [127, 221] on div "window . Webflow ||= [ ] ; window . Webflow . push (( ) => { // page load let l…" at bounding box center [504, 532] width 798 height 743
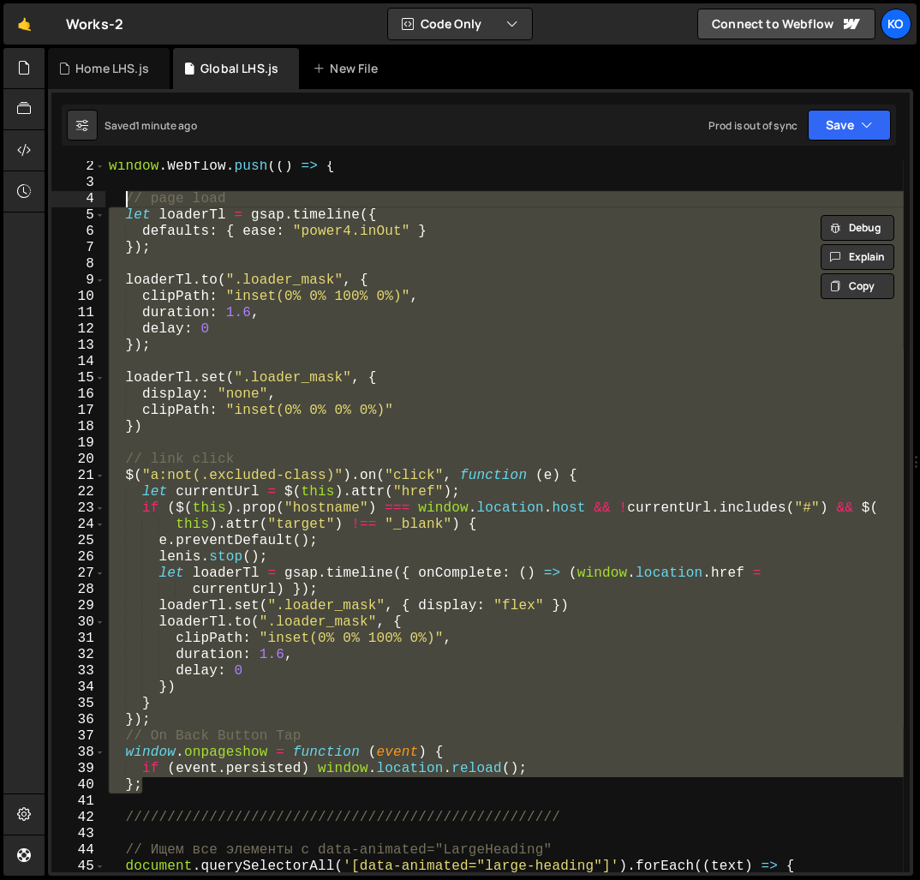
scroll to position [21, 0]
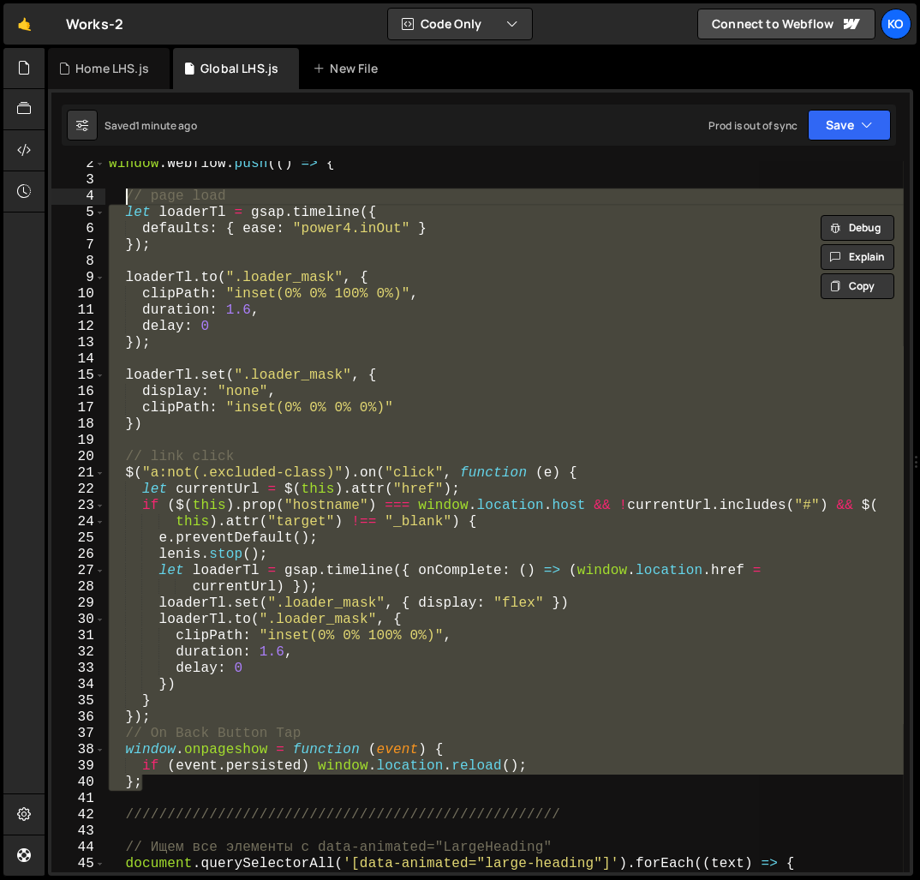
click at [385, 638] on div "window . Webflow . push (( ) => { // page load let loaderTl = gsap . timeline (…" at bounding box center [504, 516] width 798 height 711
click at [385, 638] on div "window . Webflow . push (( ) => { // page load let loaderTl = gsap . timeline (…" at bounding box center [504, 527] width 798 height 743
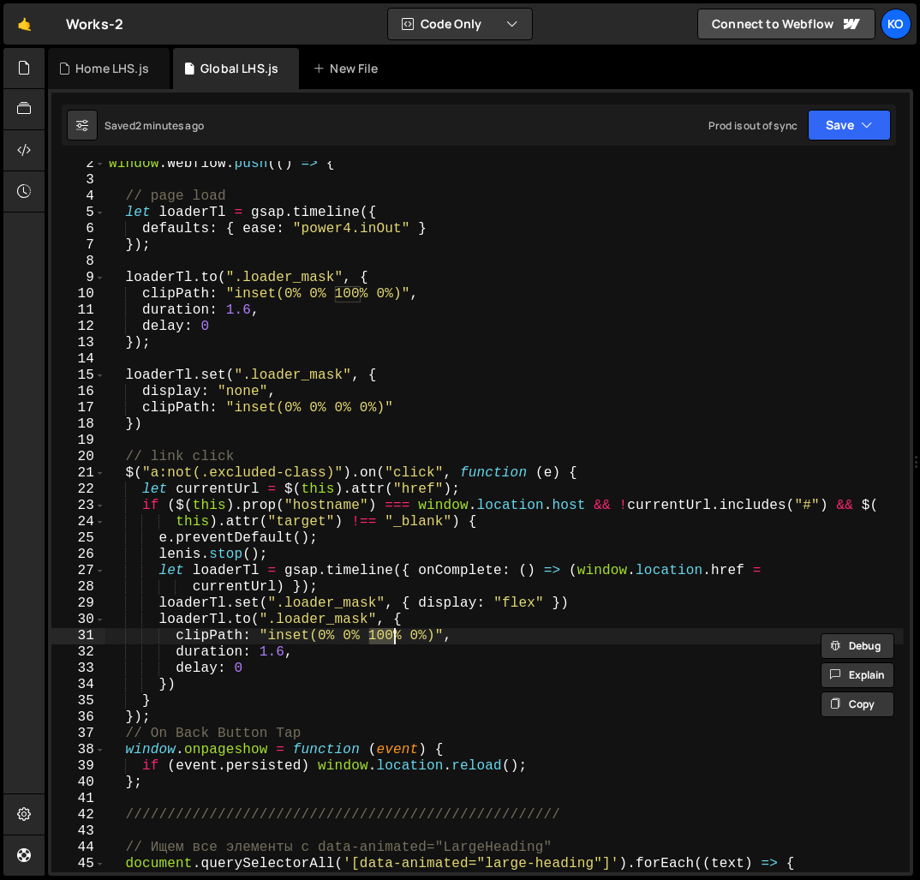
click at [285, 409] on div "window . Webflow . push (( ) => { // page load let loaderTl = gsap . timeline (…" at bounding box center [504, 527] width 798 height 743
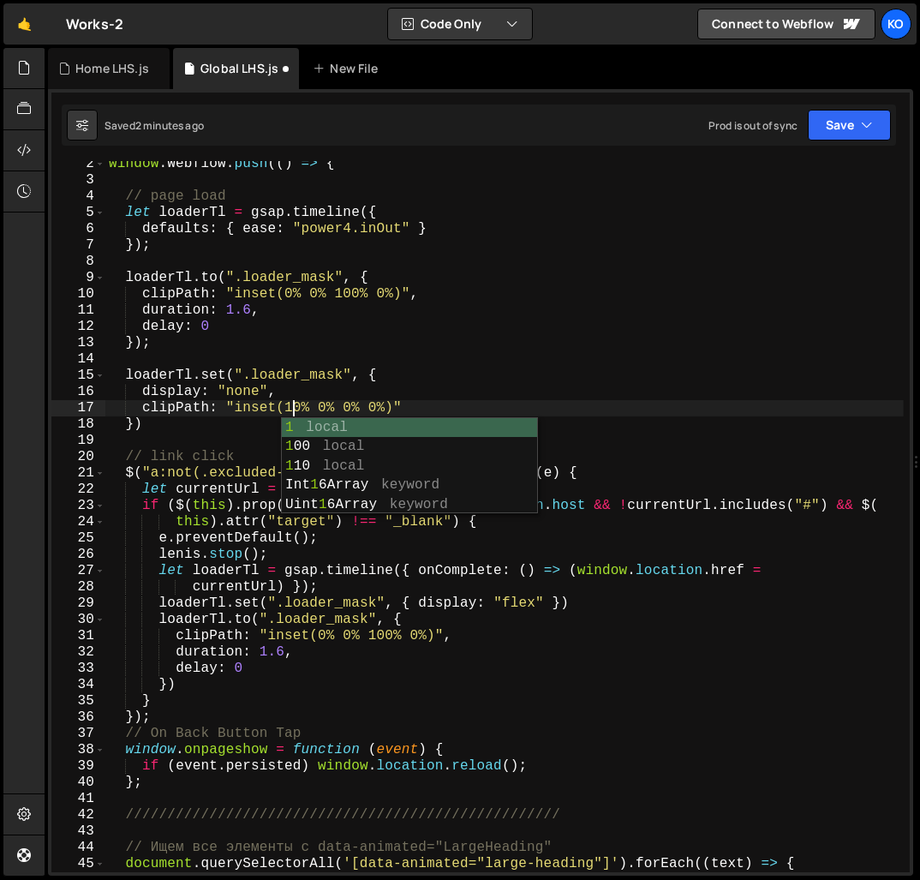
scroll to position [0, 11]
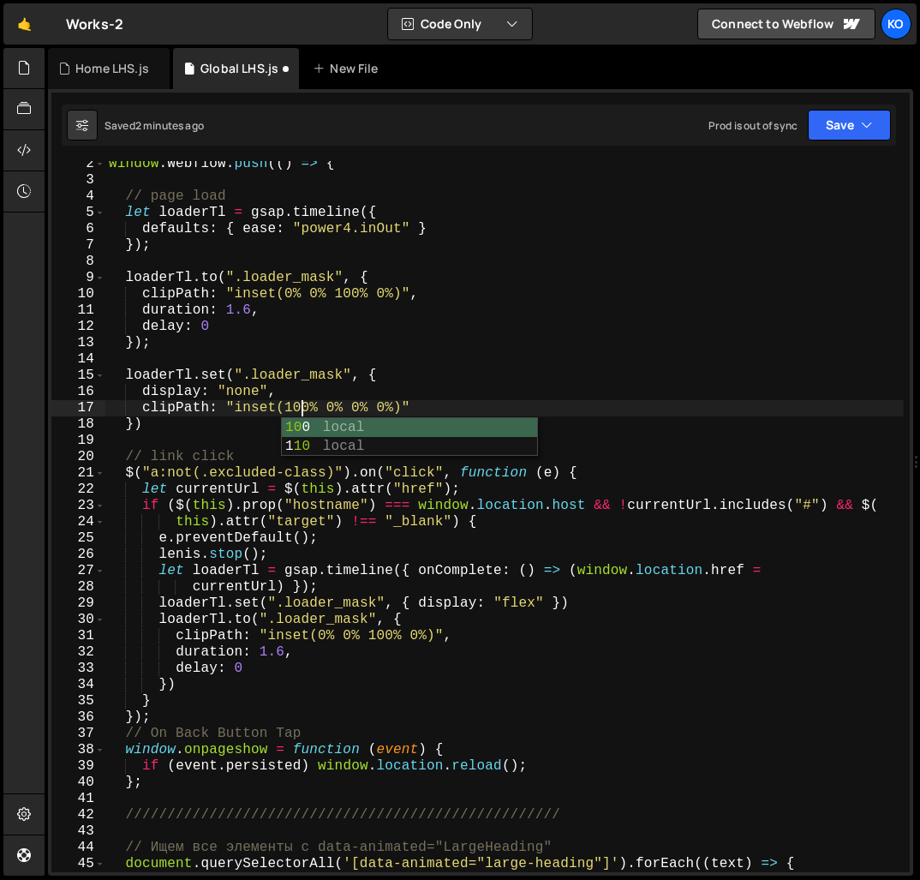
click at [349, 662] on div "window . Webflow . push (( ) => { // page load let loaderTl = gsap . timeline (…" at bounding box center [504, 527] width 798 height 743
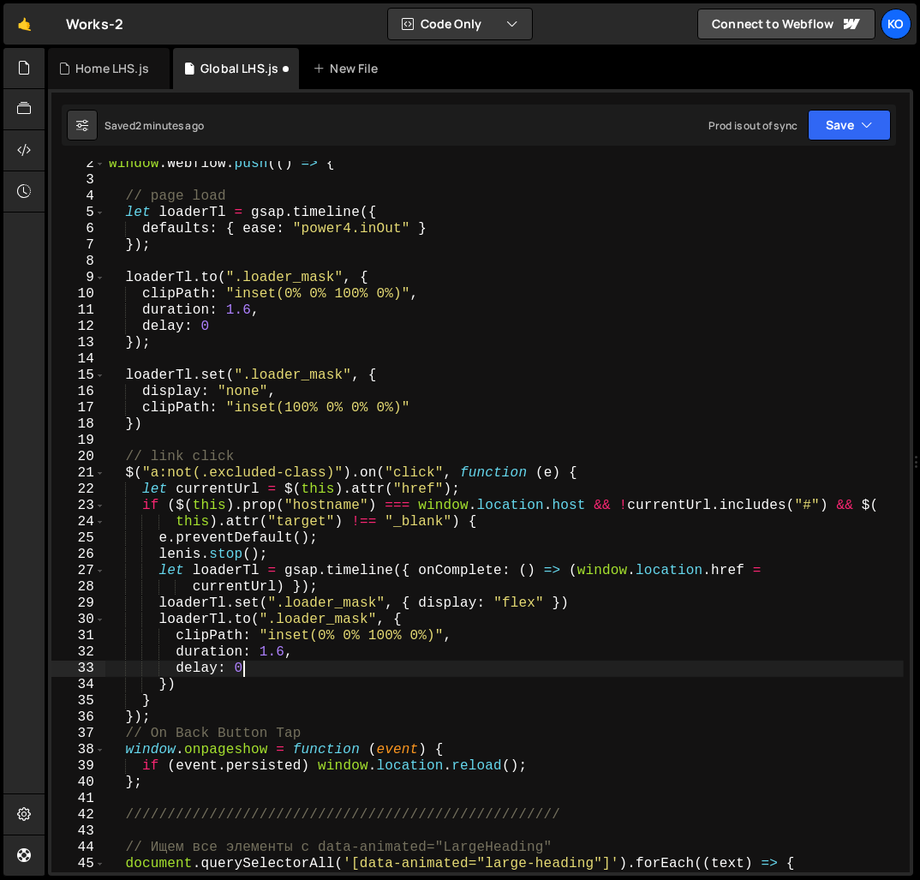
click at [385, 636] on div "window . Webflow . push (( ) => { // page load let loaderTl = gsap . timeline (…" at bounding box center [504, 527] width 798 height 743
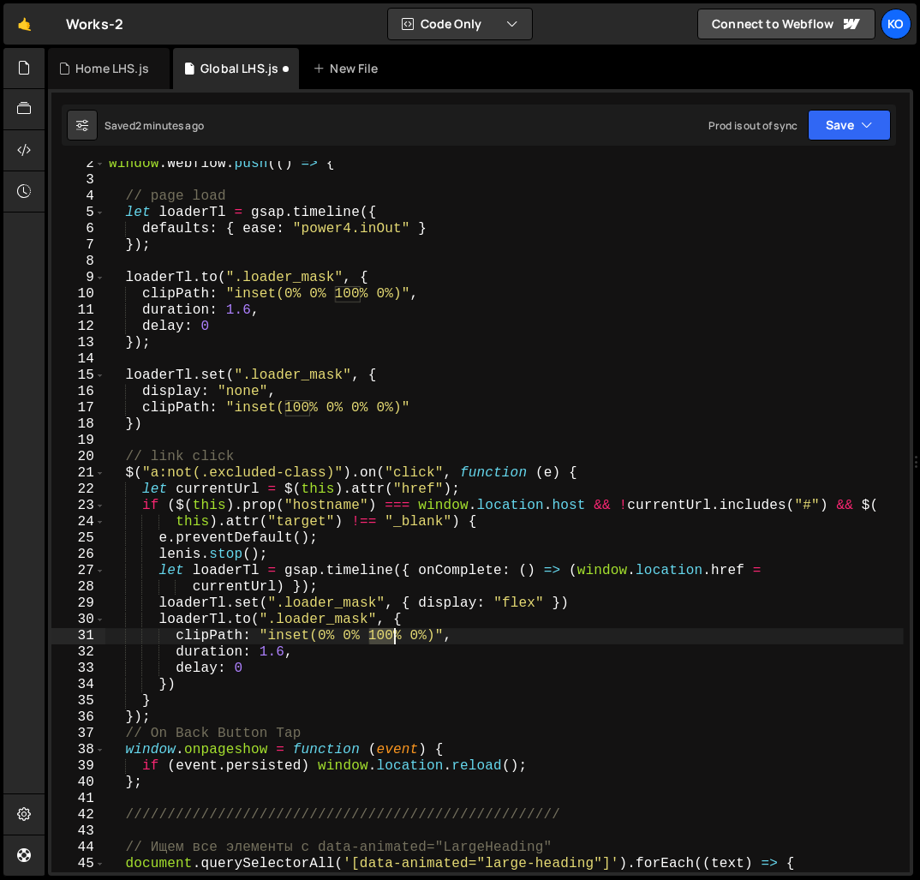
click at [385, 636] on div "window . Webflow . push (( ) => { // page load let loaderTl = gsap . timeline (…" at bounding box center [504, 527] width 798 height 743
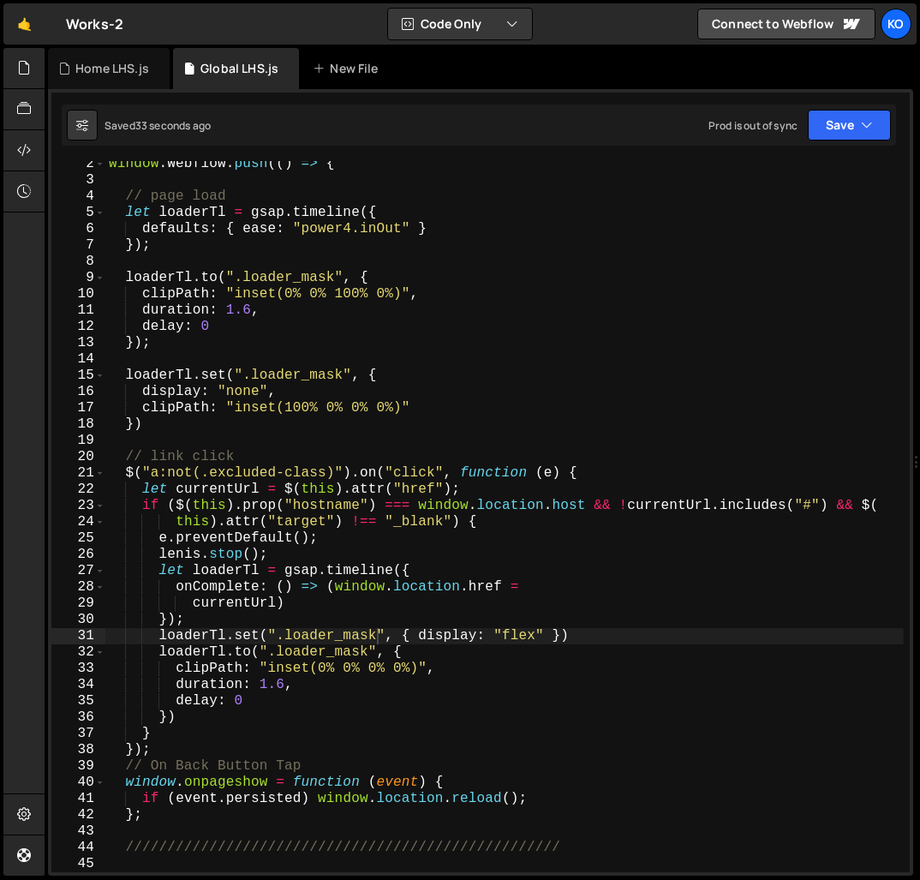
click at [150, 822] on div "window . Webflow . push (( ) => { // page load let loaderTl = gsap . timeline (…" at bounding box center [504, 527] width 798 height 743
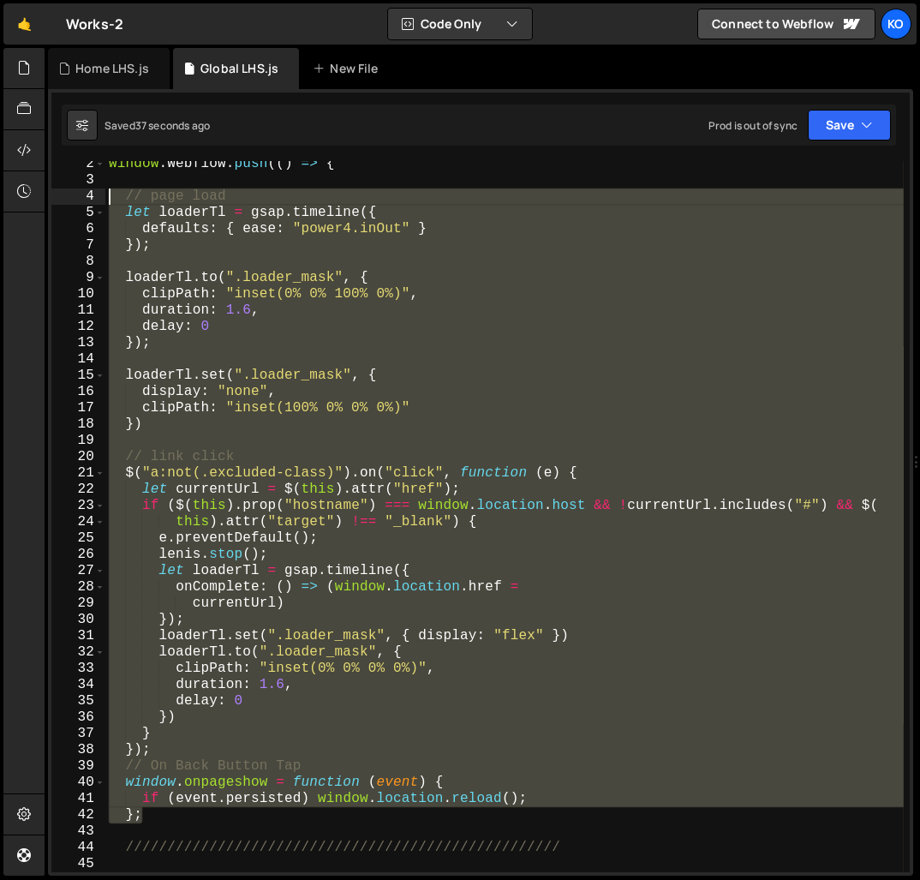
drag, startPoint x: 150, startPoint y: 822, endPoint x: 141, endPoint y: 200, distance: 622.7
click at [141, 200] on div "window . Webflow . push (( ) => { // page load let loaderTl = gsap . timeline (…" at bounding box center [504, 527] width 798 height 743
type textarea "// page load let loaderTl = gsap.timeline({"
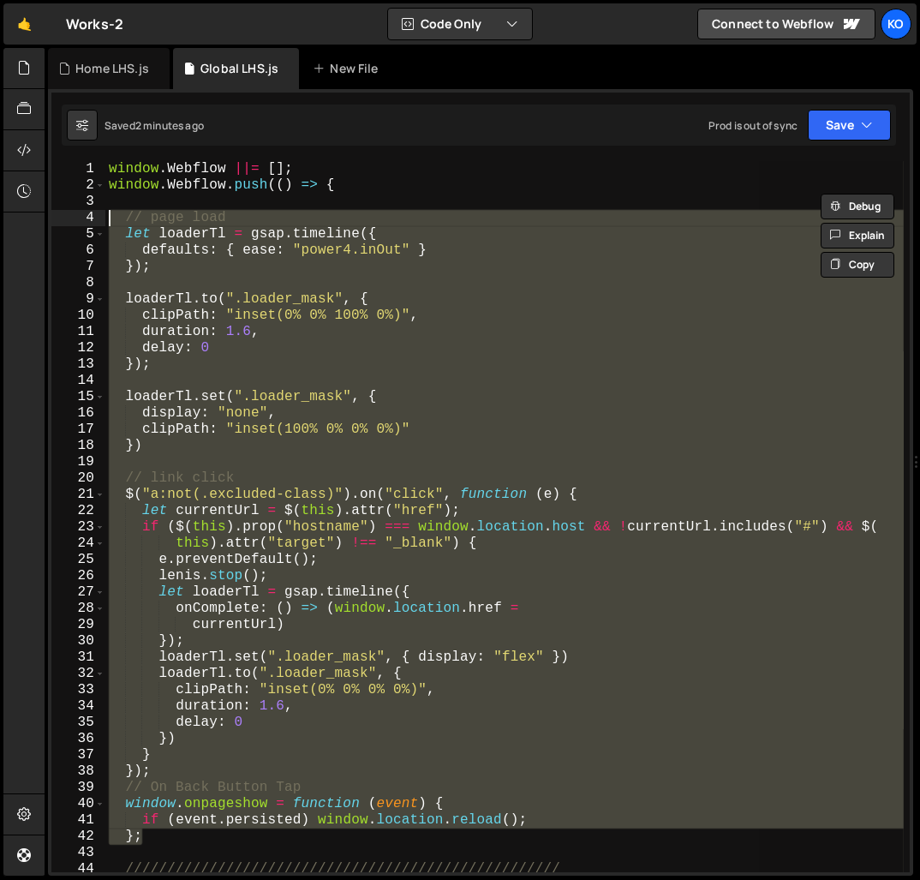
click at [176, 376] on div "window . Webflow ||= [ ] ; window . Webflow . push (( ) => { // page load let l…" at bounding box center [504, 516] width 798 height 711
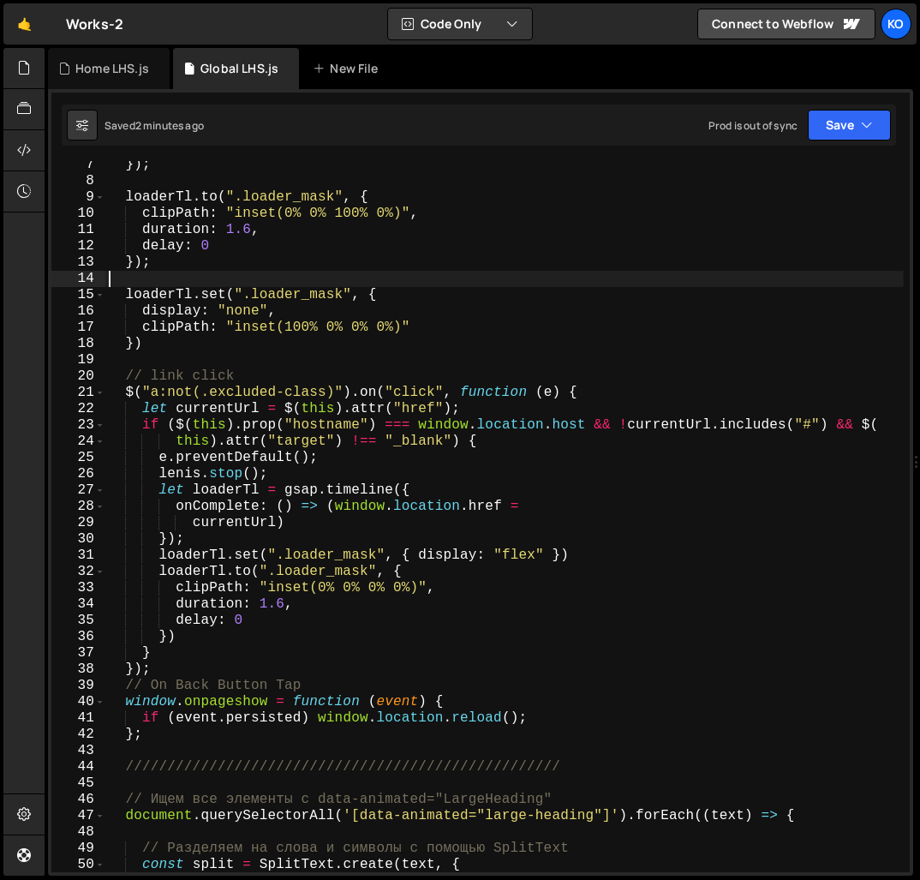
scroll to position [114, 0]
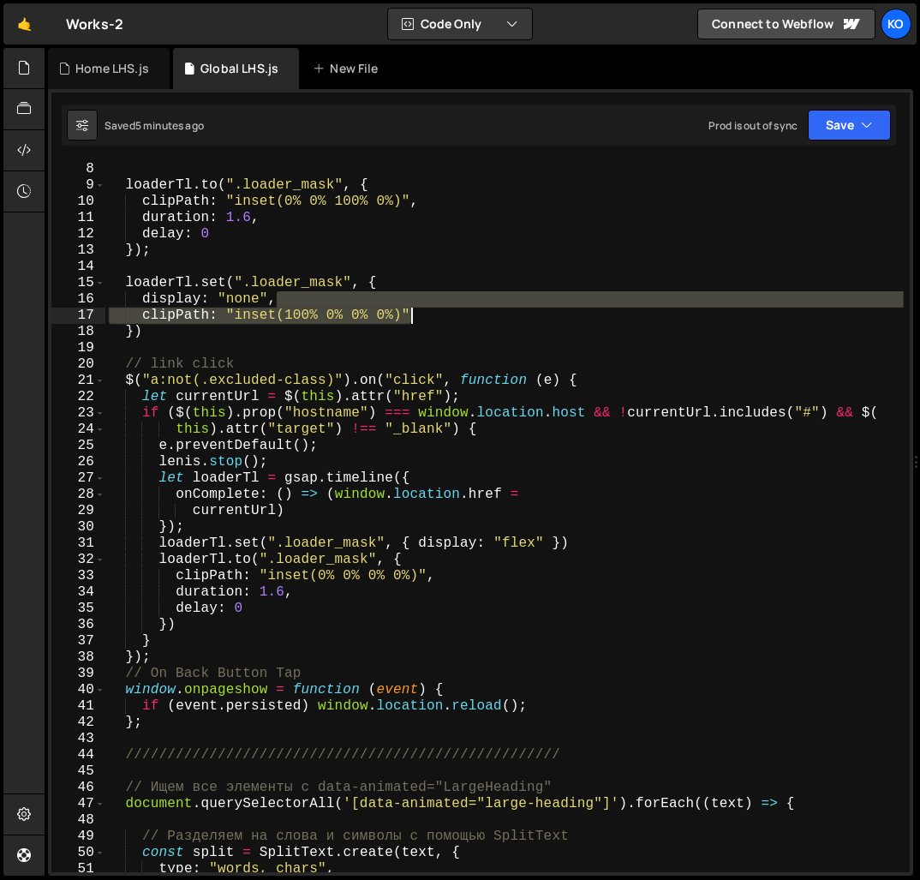
drag, startPoint x: 281, startPoint y: 301, endPoint x: 440, endPoint y: 309, distance: 159.5
click at [440, 309] on div "loaderTl . to ( ".loader_mask" , { clipPath : "inset(0% 0% 100% 0%)" , duration…" at bounding box center [504, 532] width 798 height 743
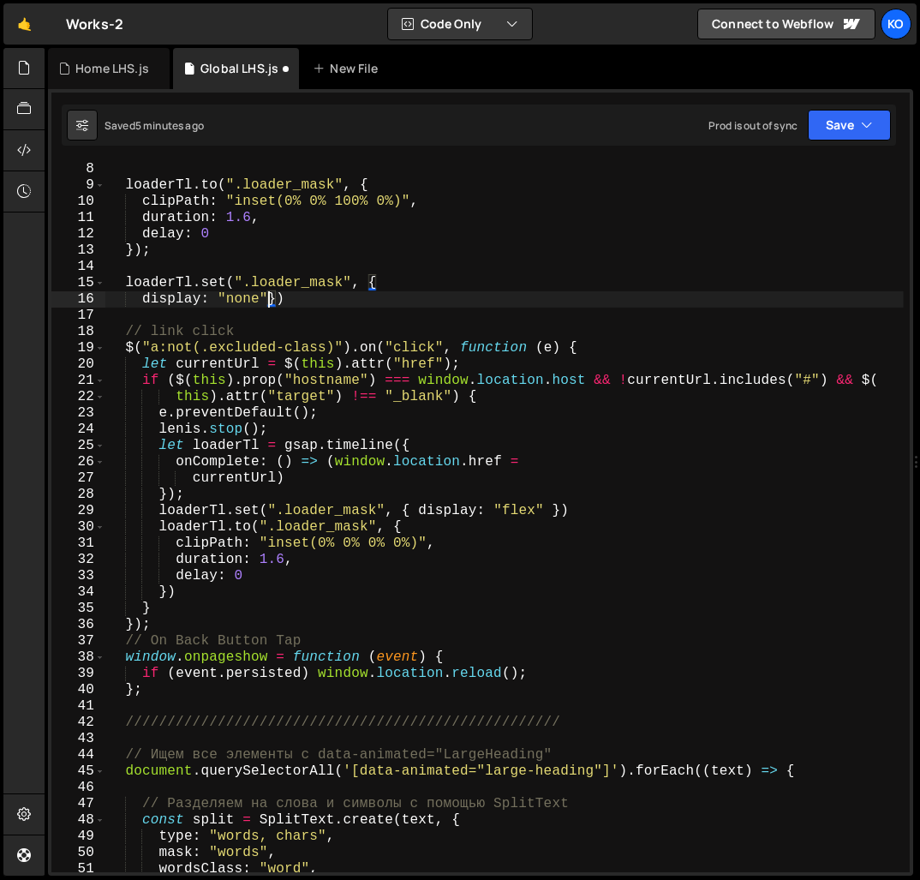
scroll to position [0, 9]
click at [146, 306] on div "loaderTl . to ( ".loader_mask" , { clipPath : "inset(0% 0% 100% 0%)" , duration…" at bounding box center [504, 532] width 798 height 743
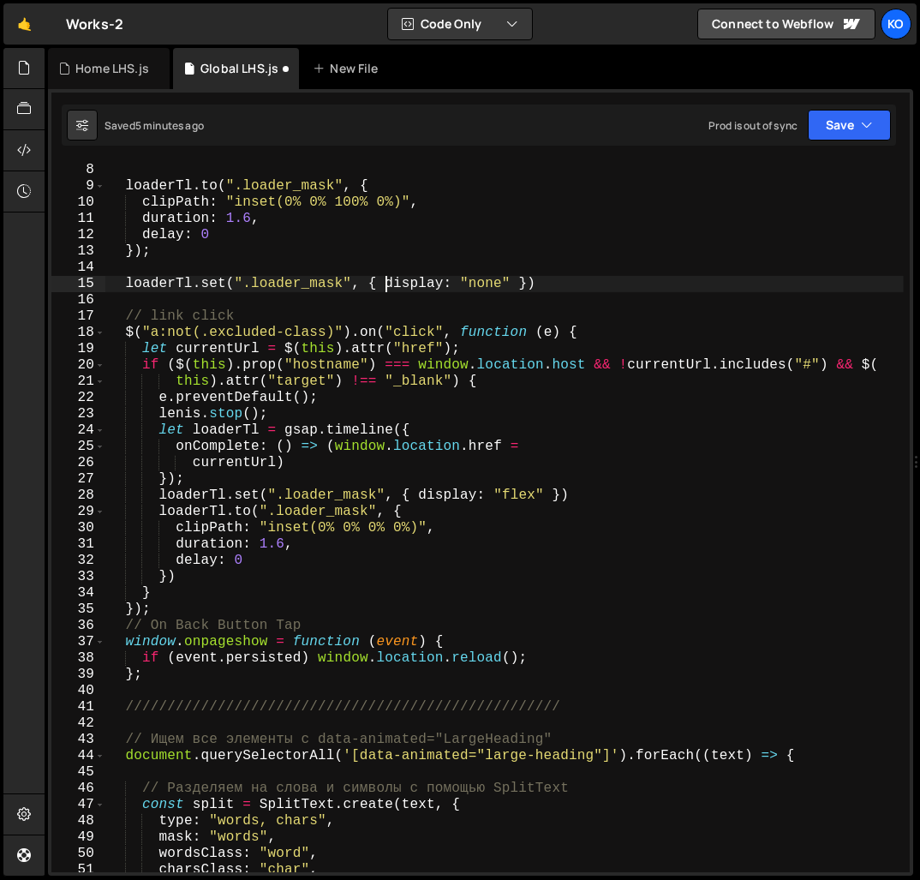
scroll to position [113, 0]
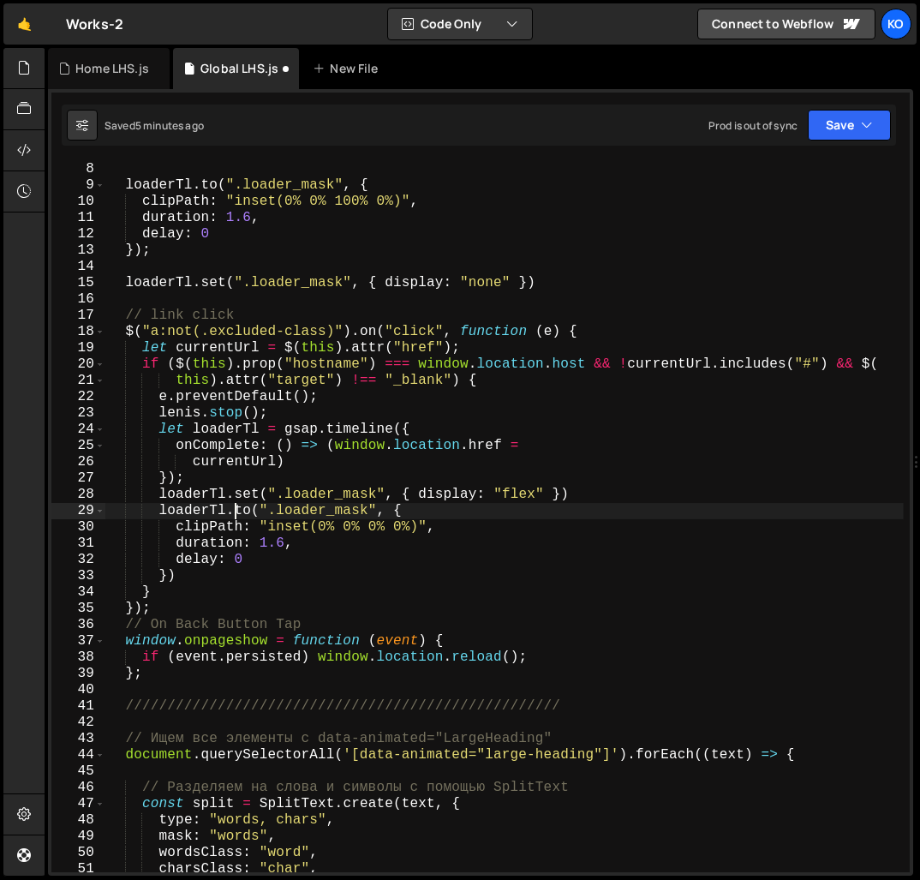
click at [236, 514] on div "}) ; loaderTl . to ( ".loader_mask" , { clipPath : "inset(0% 0% 100% 0%)" , dur…" at bounding box center [504, 516] width 798 height 743
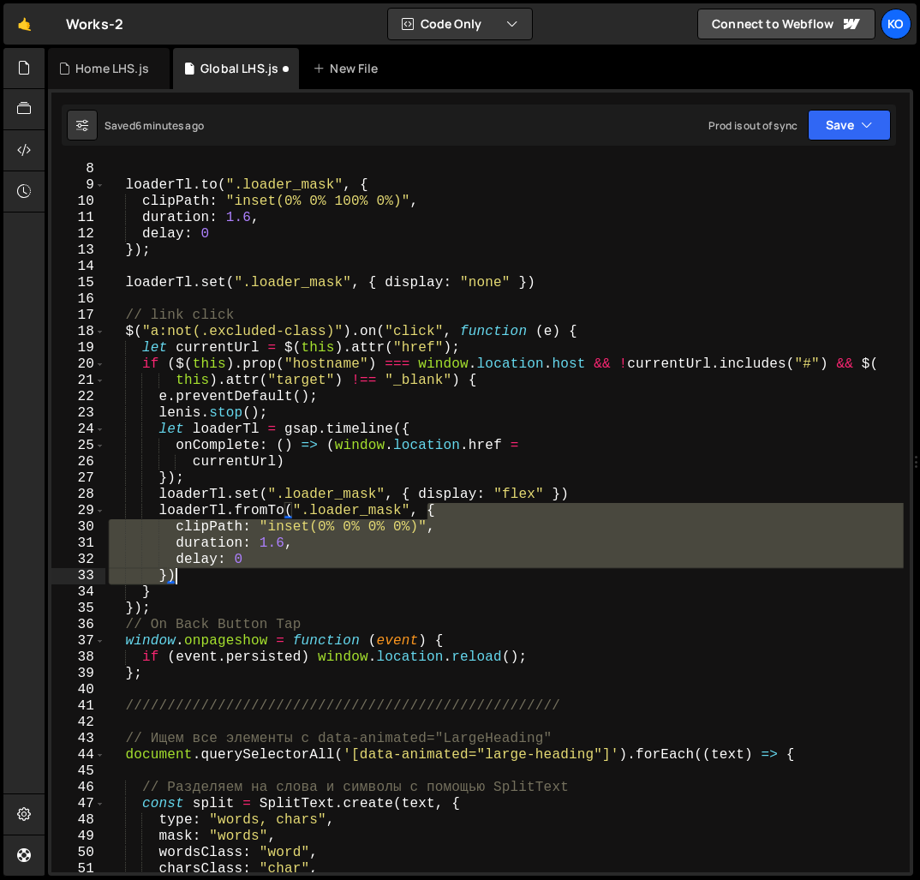
drag, startPoint x: 430, startPoint y: 513, endPoint x: 394, endPoint y: 575, distance: 71.4
click at [394, 575] on div "}) ; loaderTl . to ( ".loader_mask" , { clipPath : "inset(0% 0% 100% 0%)" , dur…" at bounding box center [504, 516] width 798 height 743
paste textarea "loaderTl.fromTo(".loader_mask", {yPercent: 100}, {yPercent: 0, stagger: 0.2"
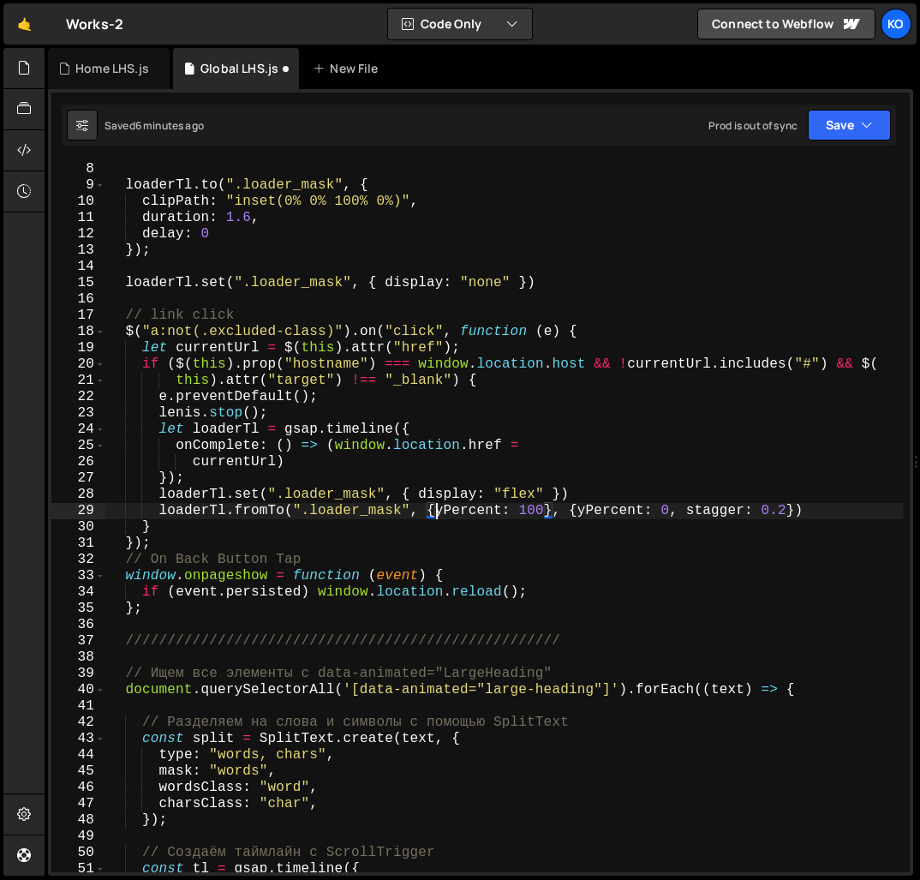
click at [437, 514] on div "}) ; loaderTl . to ( ".loader_mask" , { clipPath : "inset(0% 0% 100% 0%)" , dur…" at bounding box center [504, 516] width 798 height 743
type textarea "yPercent: 100}, {yPercent: 0, stagger: 0.2})"
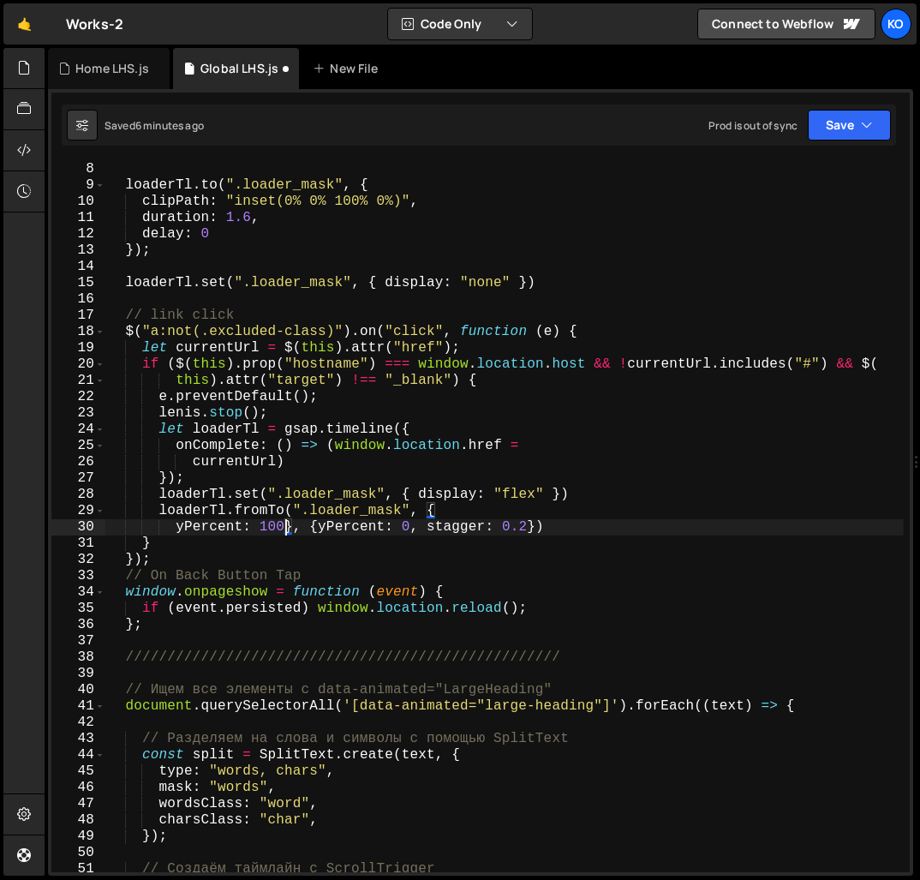
click at [287, 529] on div "}) ; loaderTl . to ( ".loader_mask" , { clipPath : "inset(0% 0% 100% 0%)" , dur…" at bounding box center [504, 516] width 798 height 743
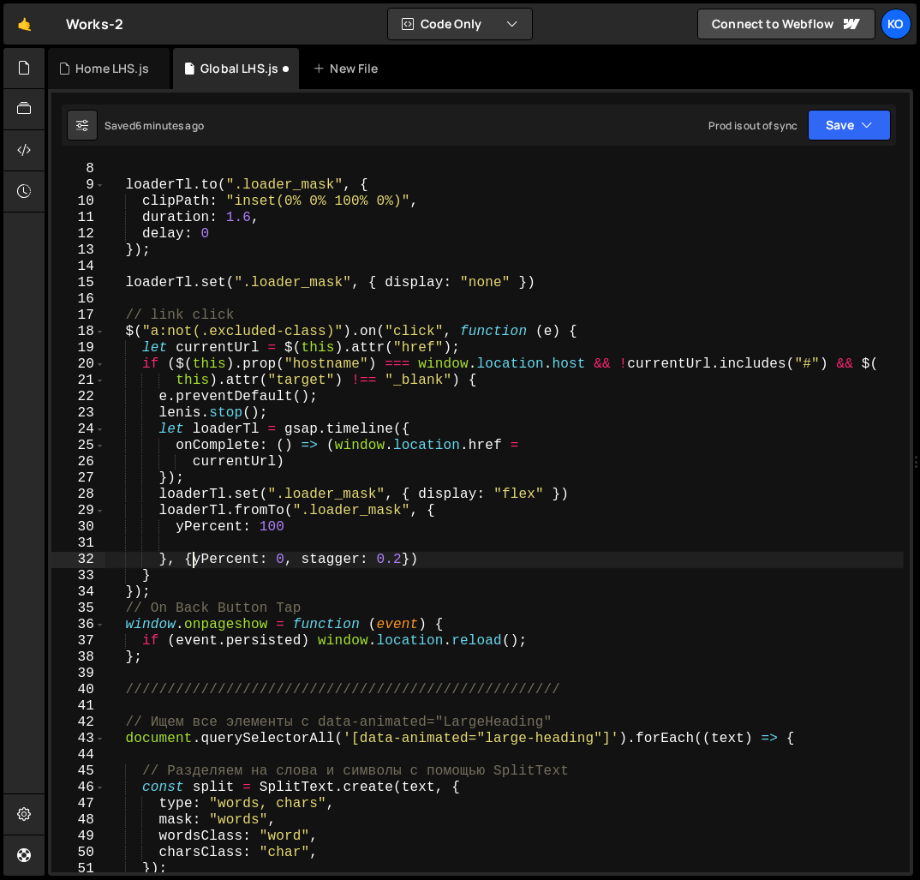
click at [193, 561] on div "}) ; loaderTl . to ( ".loader_mask" , { clipPath : "inset(0% 0% 100% 0%)" , dur…" at bounding box center [504, 516] width 798 height 743
type textarea "yPercent: 0, stagger: 0.2})"
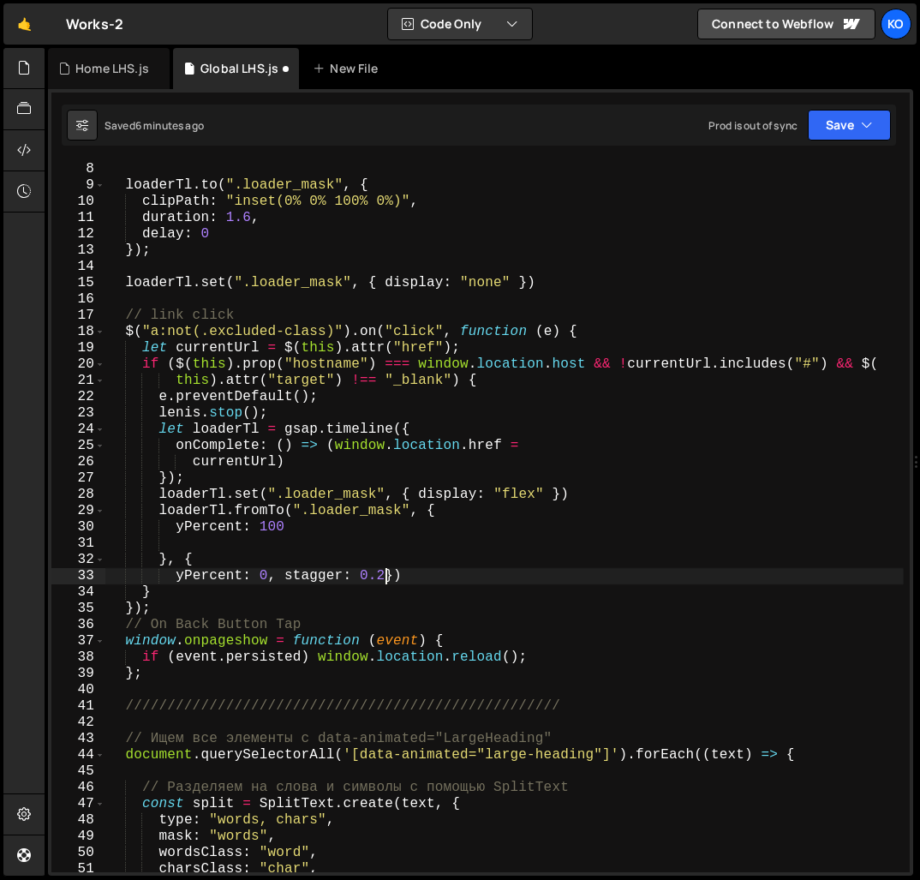
click at [386, 577] on div "}) ; loaderTl . to ( ".loader_mask" , { clipPath : "inset(0% 0% 100% 0%)" , dur…" at bounding box center [504, 516] width 798 height 743
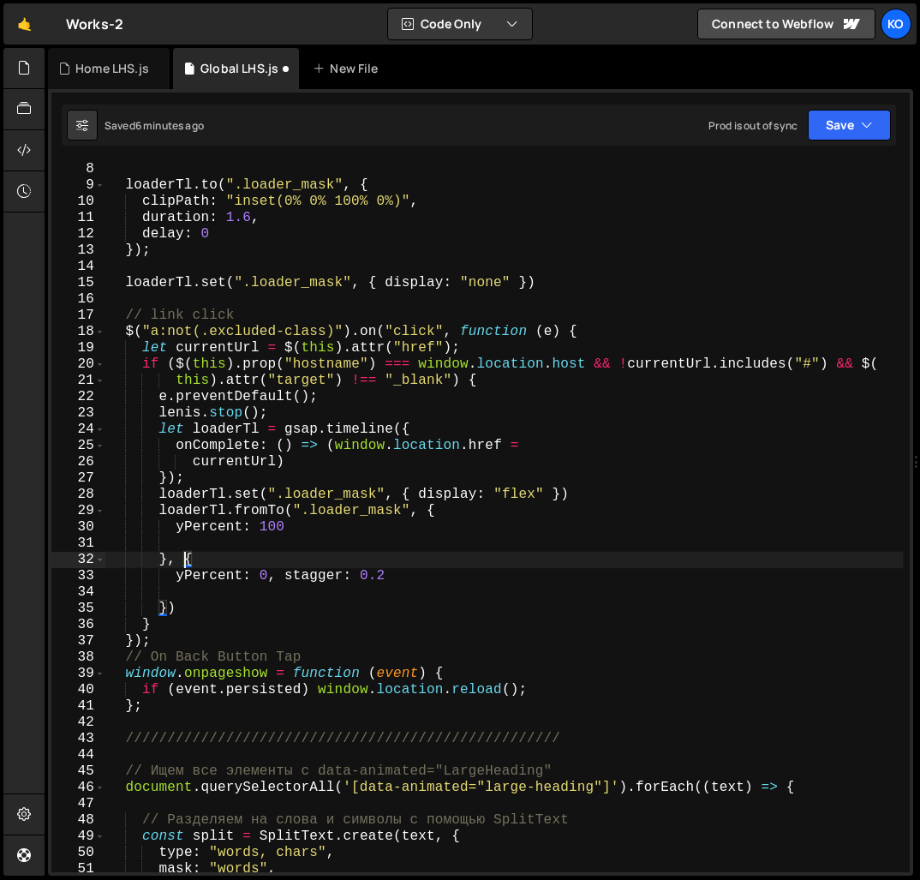
click at [183, 564] on div "}) ; loaderTl . to ( ".loader_mask" , { clipPath : "inset(0% 0% 100% 0%)" , dur…" at bounding box center [504, 516] width 798 height 743
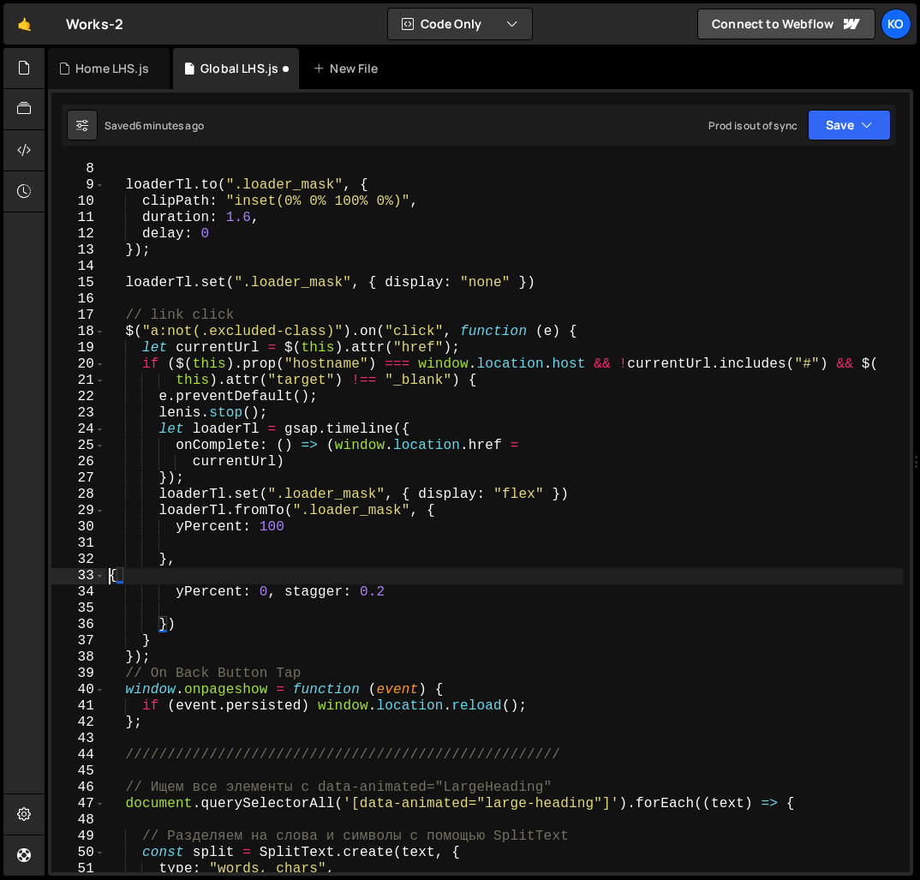
scroll to position [0, 0]
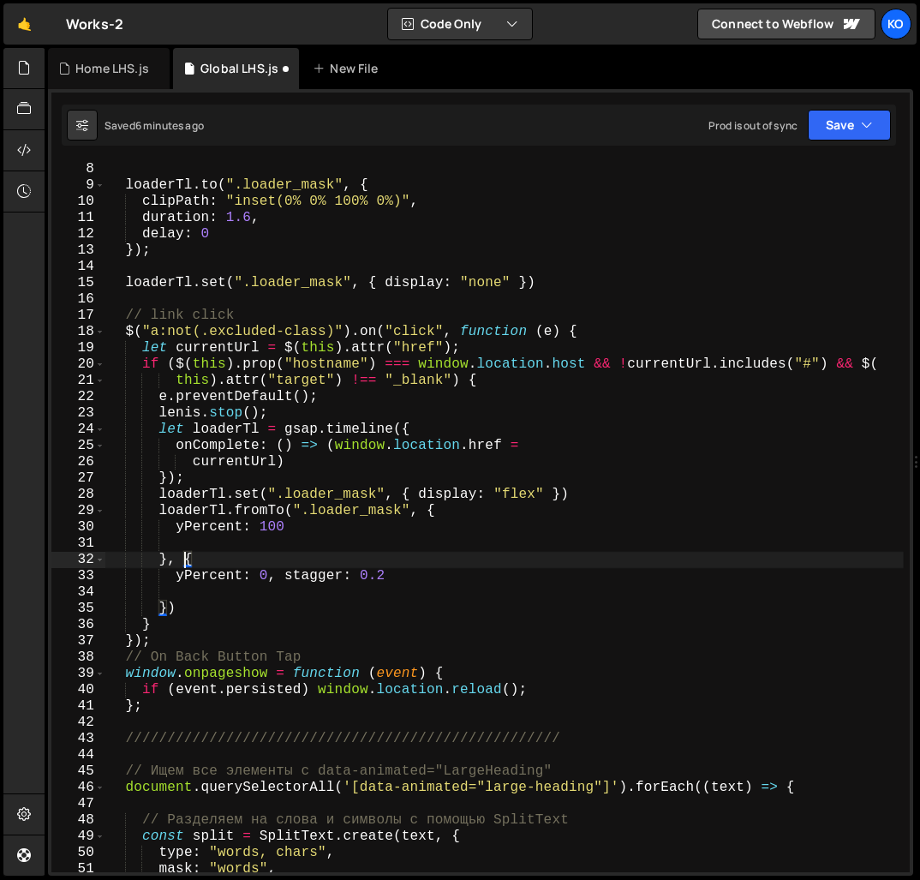
click at [162, 563] on div "}) ; loaderTl . to ( ".loader_mask" , { clipPath : "inset(0% 0% 100% 0%)" , dur…" at bounding box center [504, 516] width 798 height 743
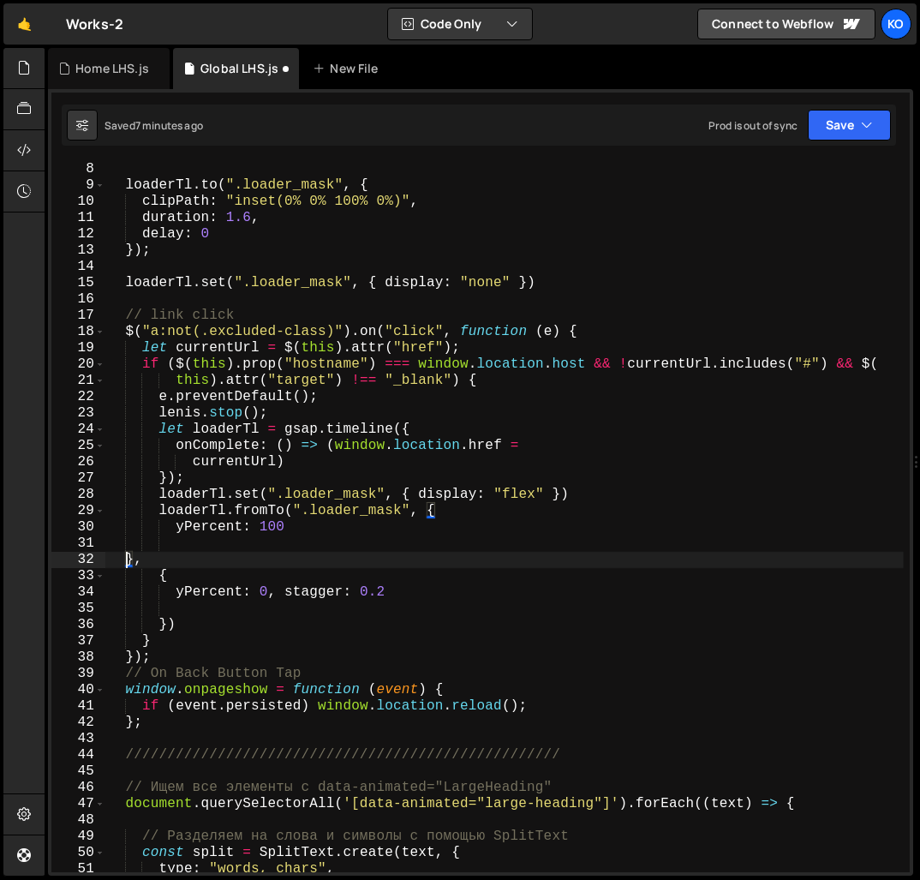
scroll to position [0, 1]
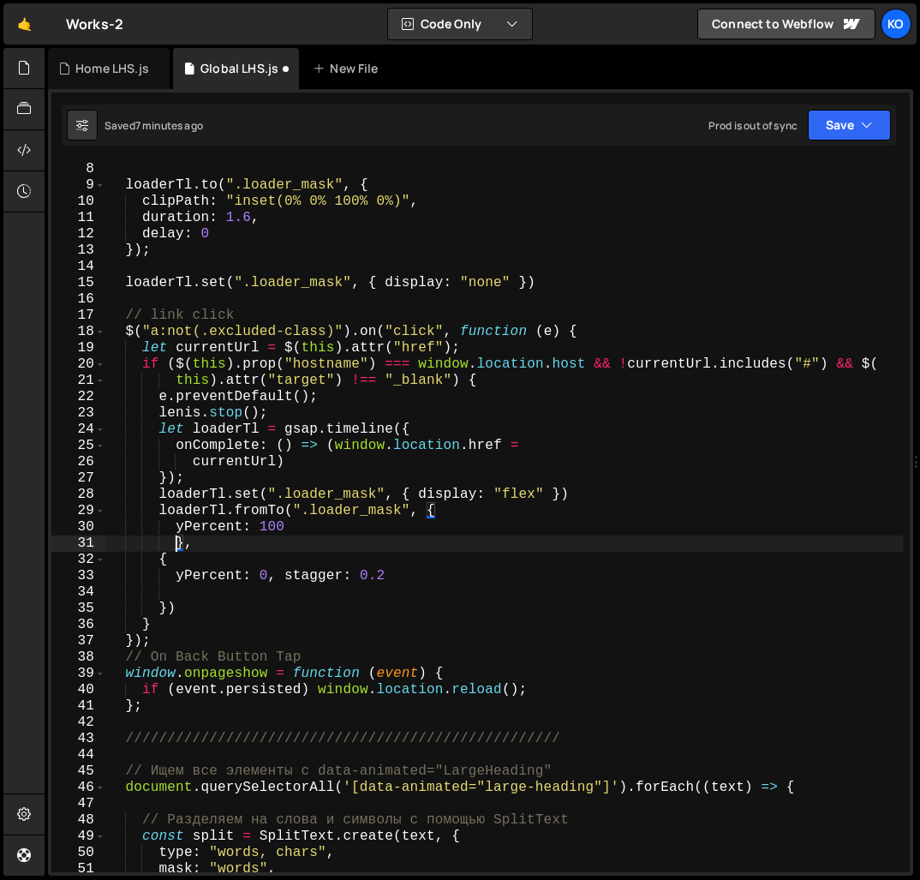
click at [177, 582] on div "}) ; loaderTl . to ( ".loader_mask" , { clipPath : "inset(0% 0% 100% 0%)" , dur…" at bounding box center [504, 516] width 798 height 743
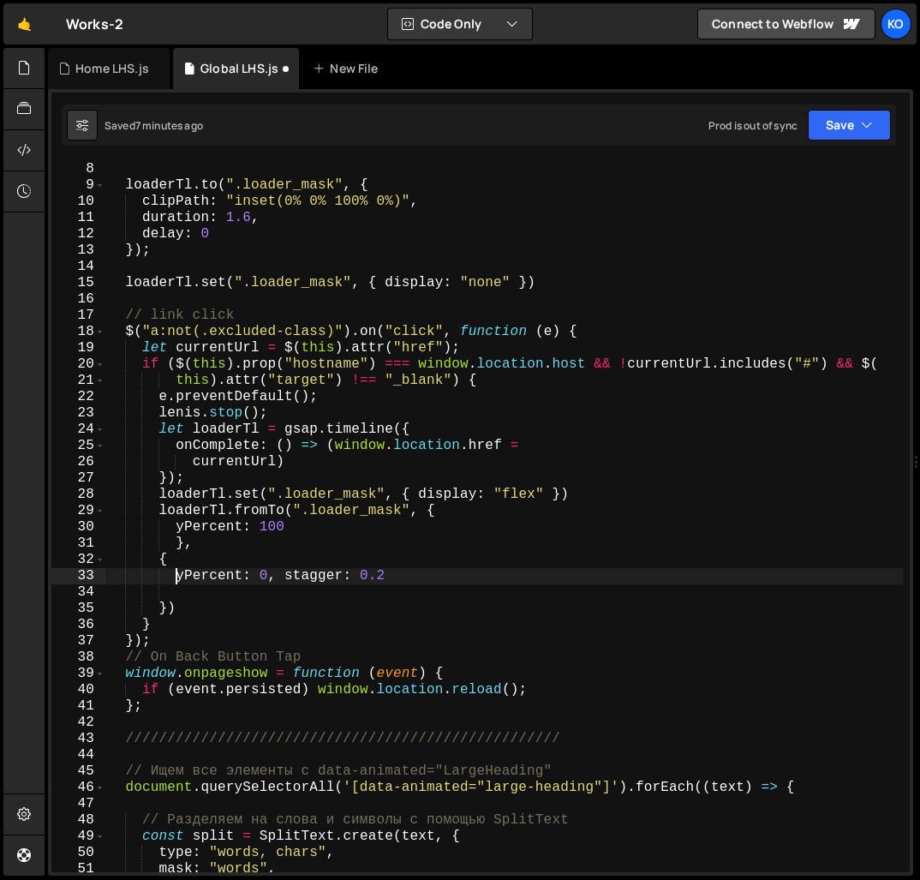
type textarea "yPercent: 0, stagger: 0.2"
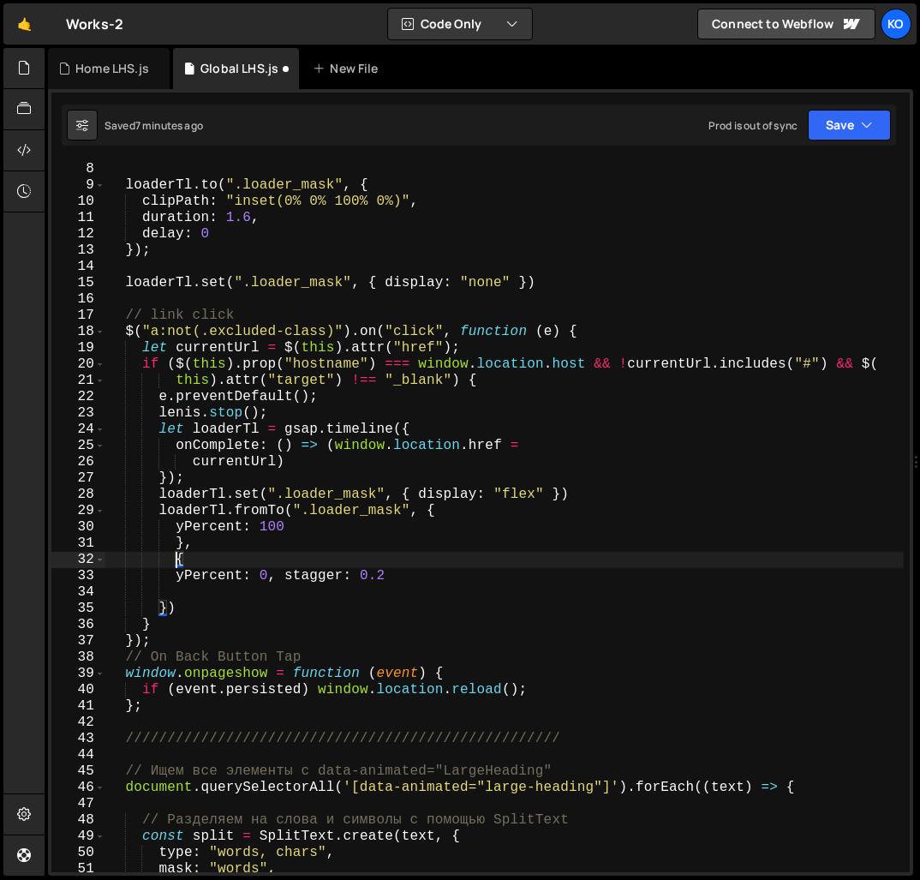
type textarea "yPercent: 0, stagger: 0.2"
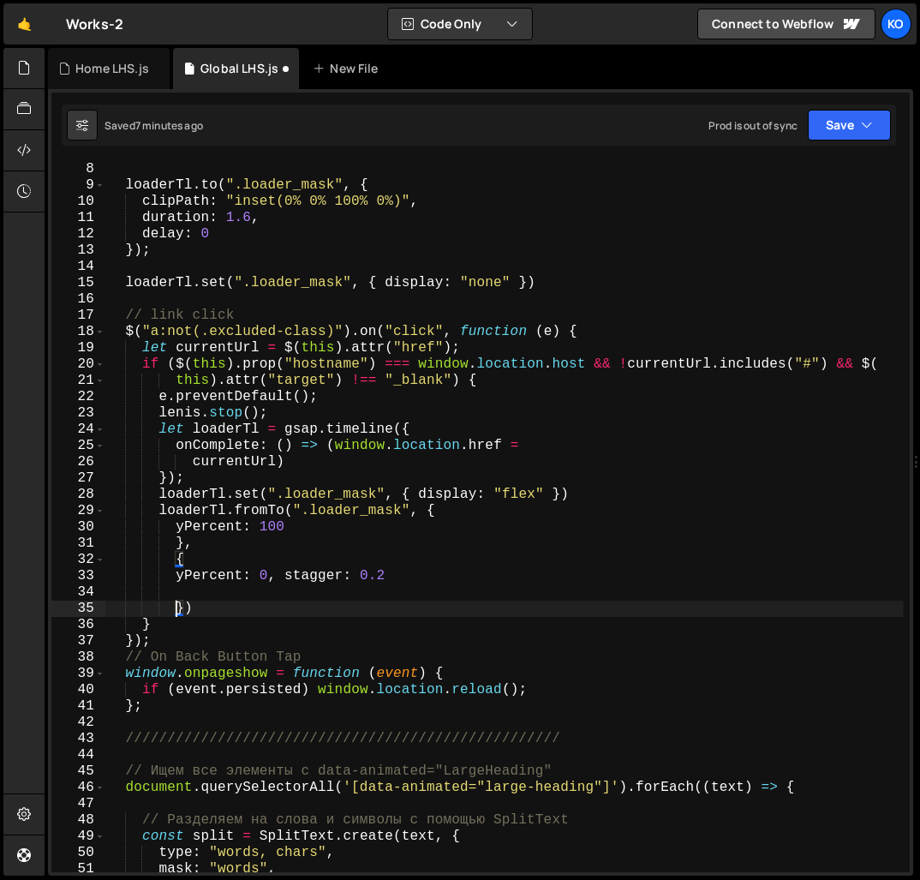
click at [251, 618] on div "}) ; loaderTl . to ( ".loader_mask" , { clipPath : "inset(0% 0% 100% 0%)" , dur…" at bounding box center [504, 516] width 798 height 743
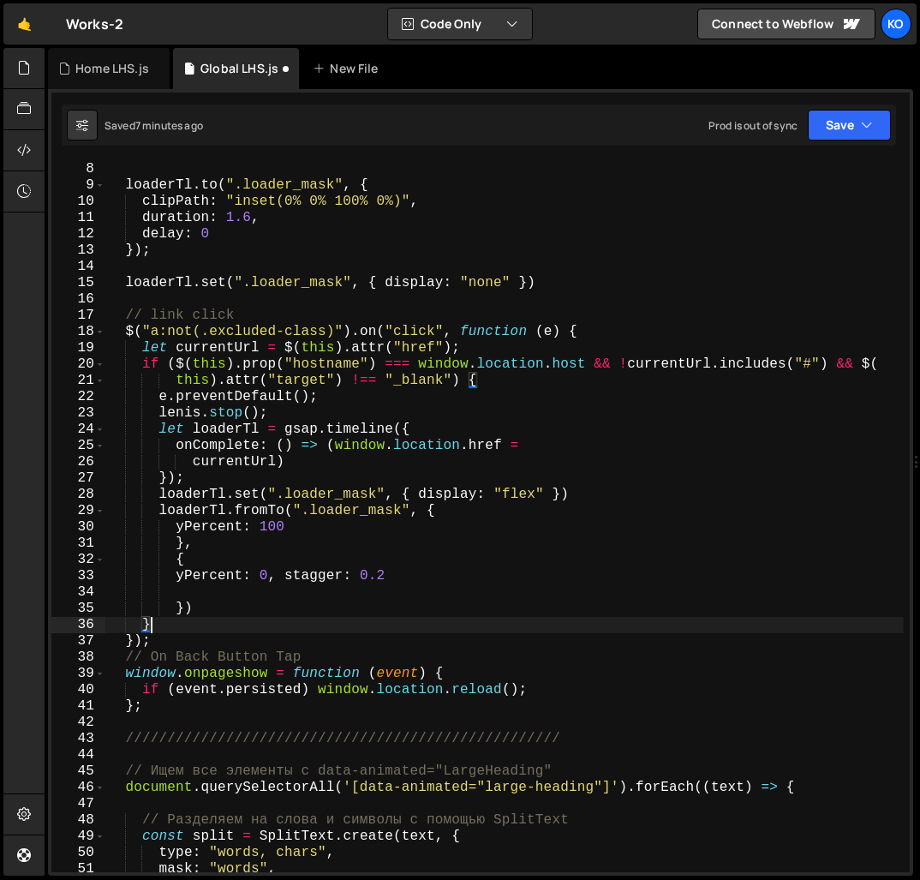
click at [178, 529] on div "}) ; loaderTl . to ( ".loader_mask" , { clipPath : "inset(0% 0% 100% 0%)" , dur…" at bounding box center [504, 516] width 798 height 743
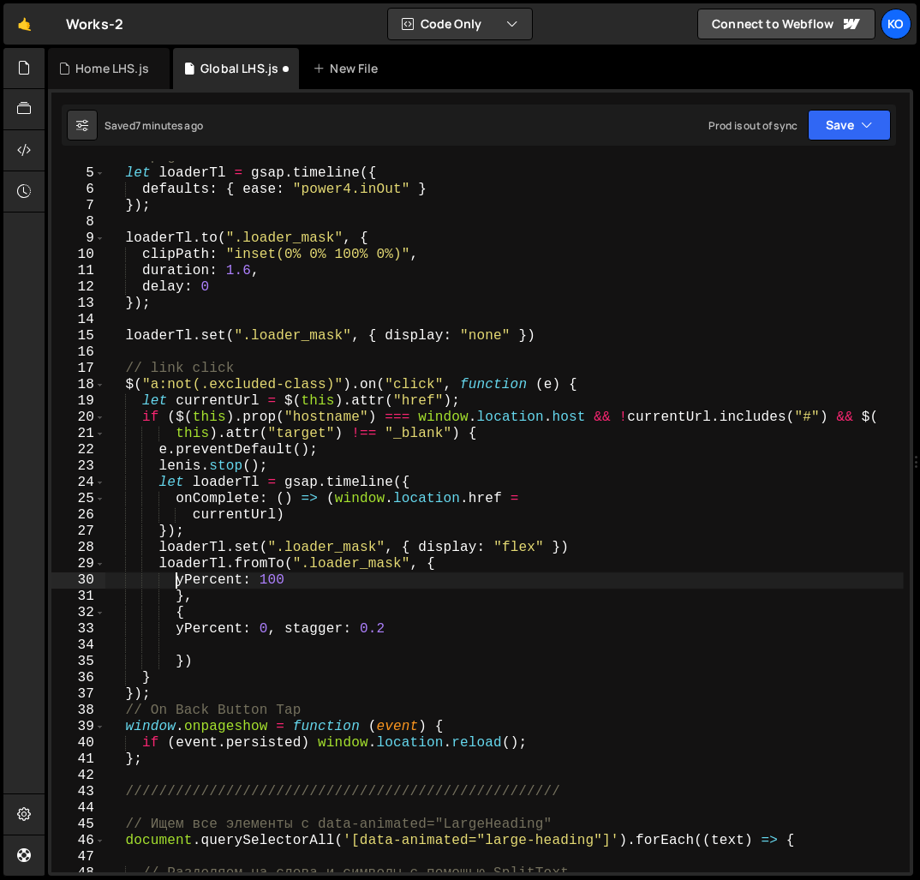
scroll to position [33, 0]
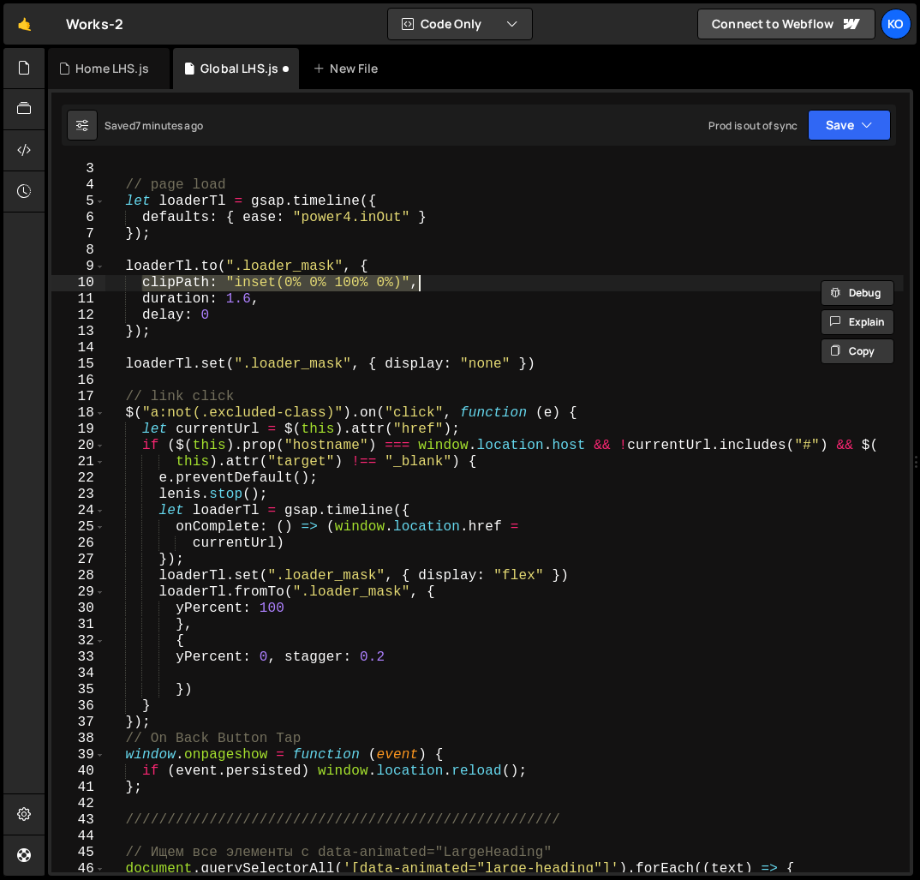
drag, startPoint x: 145, startPoint y: 283, endPoint x: 428, endPoint y: 283, distance: 283.5
click at [428, 283] on div "// page load let loaderTl = gsap . timeline ({ defaults : { ease : "power4.inOu…" at bounding box center [504, 532] width 798 height 743
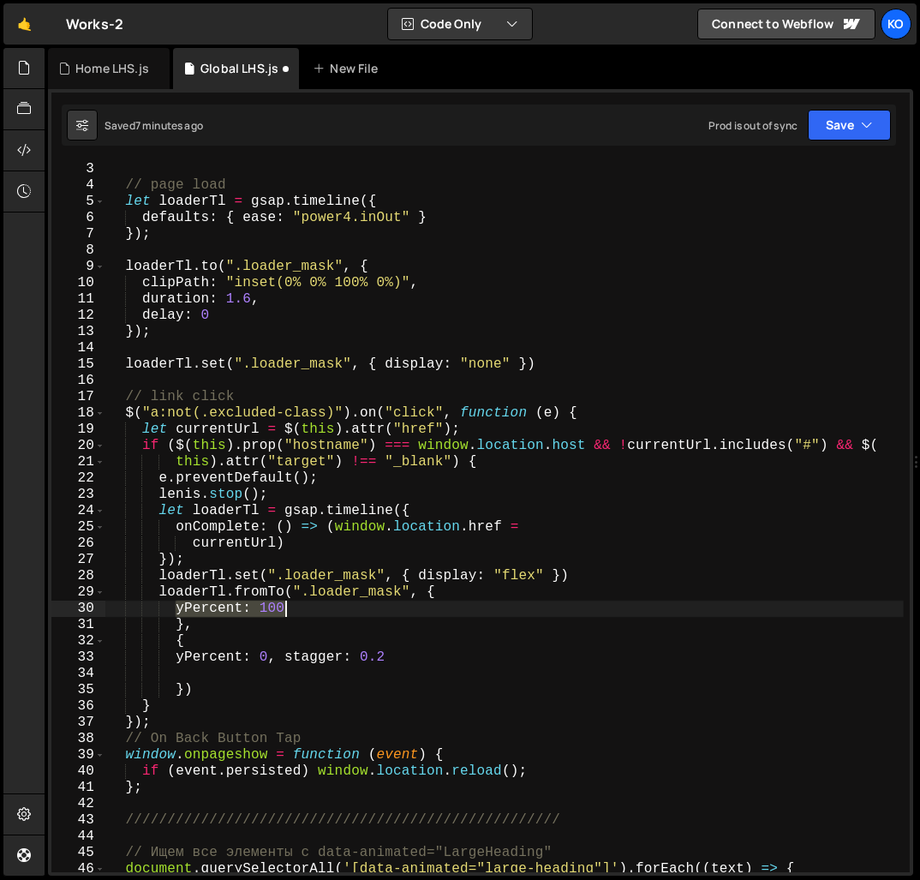
drag, startPoint x: 177, startPoint y: 610, endPoint x: 292, endPoint y: 604, distance: 114.9
click at [292, 604] on div "// page load let loaderTl = gsap . timeline ({ defaults : { ease : "power4.inOu…" at bounding box center [504, 532] width 798 height 743
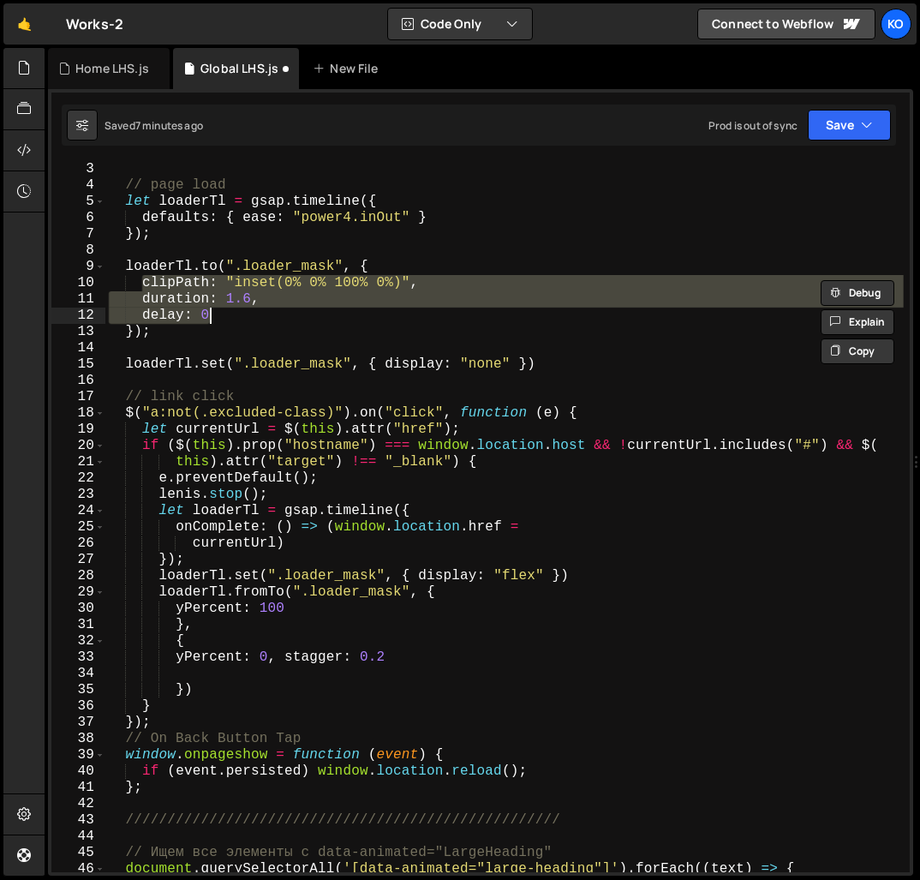
drag, startPoint x: 143, startPoint y: 284, endPoint x: 224, endPoint y: 320, distance: 89.0
click at [224, 320] on div "// page load let loaderTl = gsap . timeline ({ defaults : { ease : "power4.inOu…" at bounding box center [504, 532] width 798 height 743
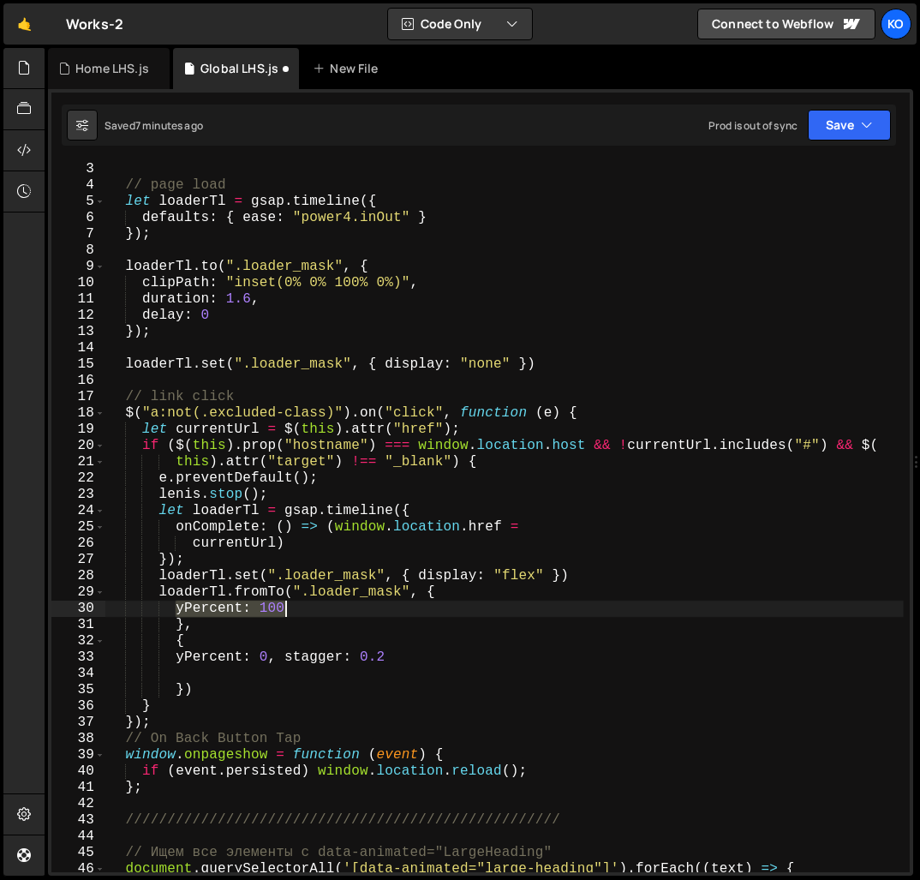
drag, startPoint x: 176, startPoint y: 611, endPoint x: 307, endPoint y: 606, distance: 132.0
click at [307, 606] on div "// page load let loaderTl = gsap . timeline ({ defaults : { ease : "power4.inOu…" at bounding box center [504, 532] width 798 height 743
paste textarea "delay:"
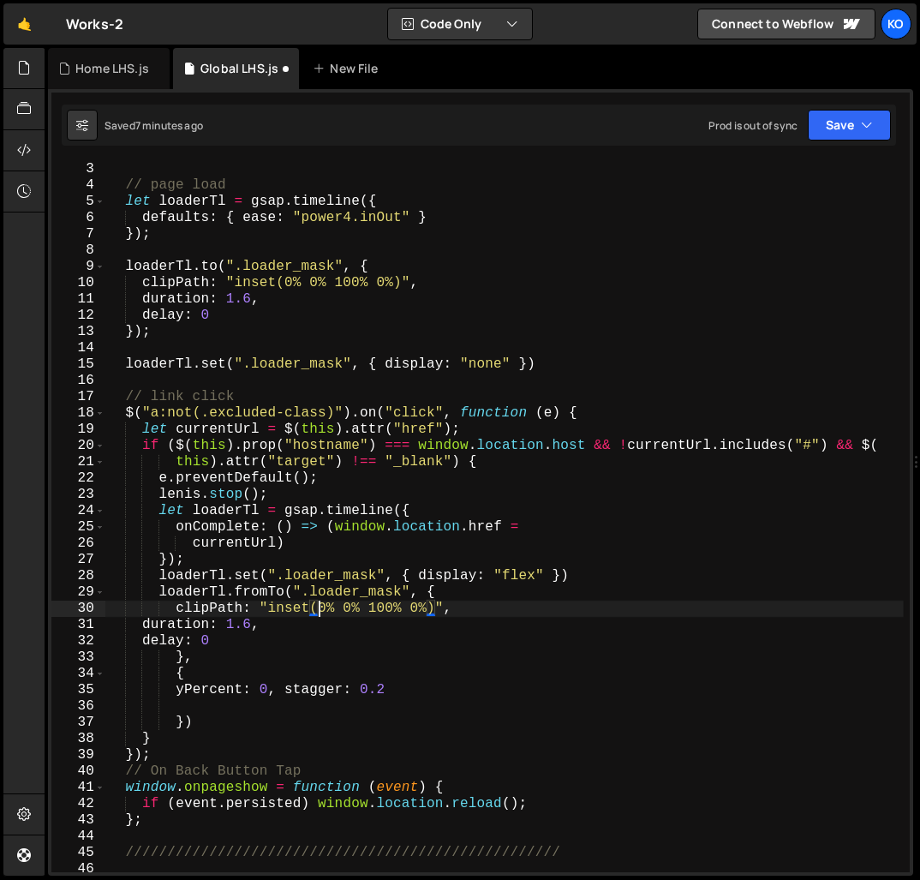
click at [318, 611] on div "// page load let loaderTl = gsap . timeline ({ defaults : { ease : "power4.inOu…" at bounding box center [504, 532] width 798 height 743
click at [403, 608] on div "// page load let loaderTl = gsap . timeline ({ defaults : { ease : "power4.inOu…" at bounding box center [504, 532] width 798 height 743
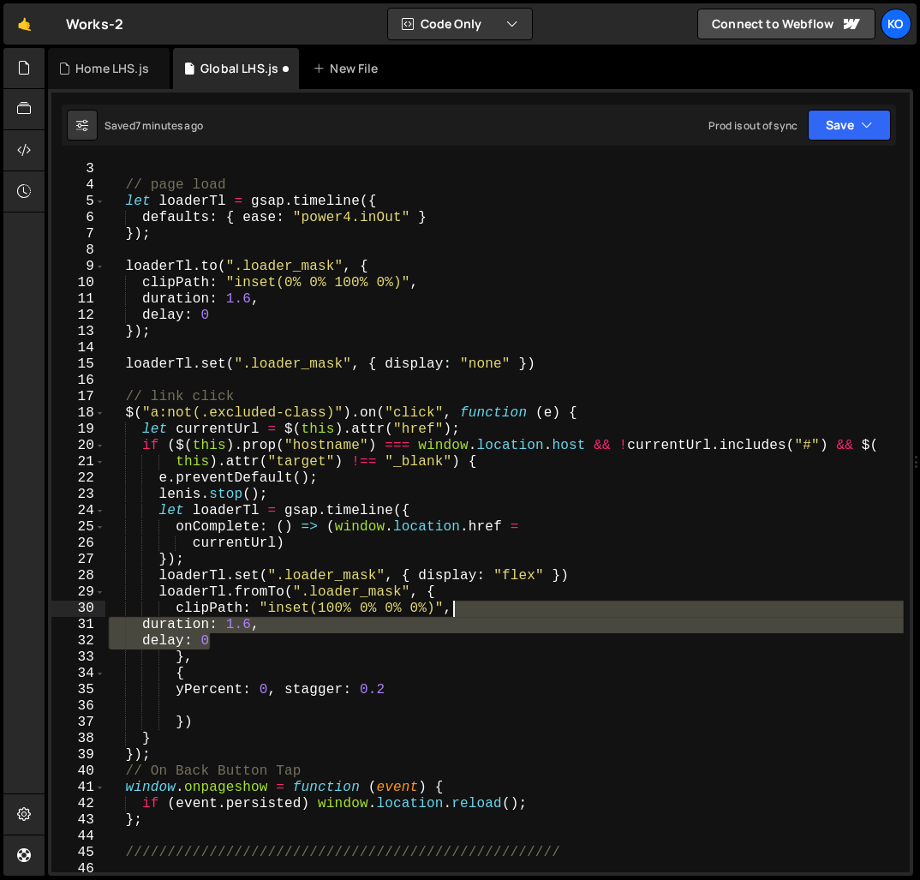
drag, startPoint x: 217, startPoint y: 640, endPoint x: 497, endPoint y: 603, distance: 282.5
click at [497, 603] on div "// page load let loaderTl = gsap . timeline ({ defaults : { ease : "power4.inOu…" at bounding box center [504, 532] width 798 height 743
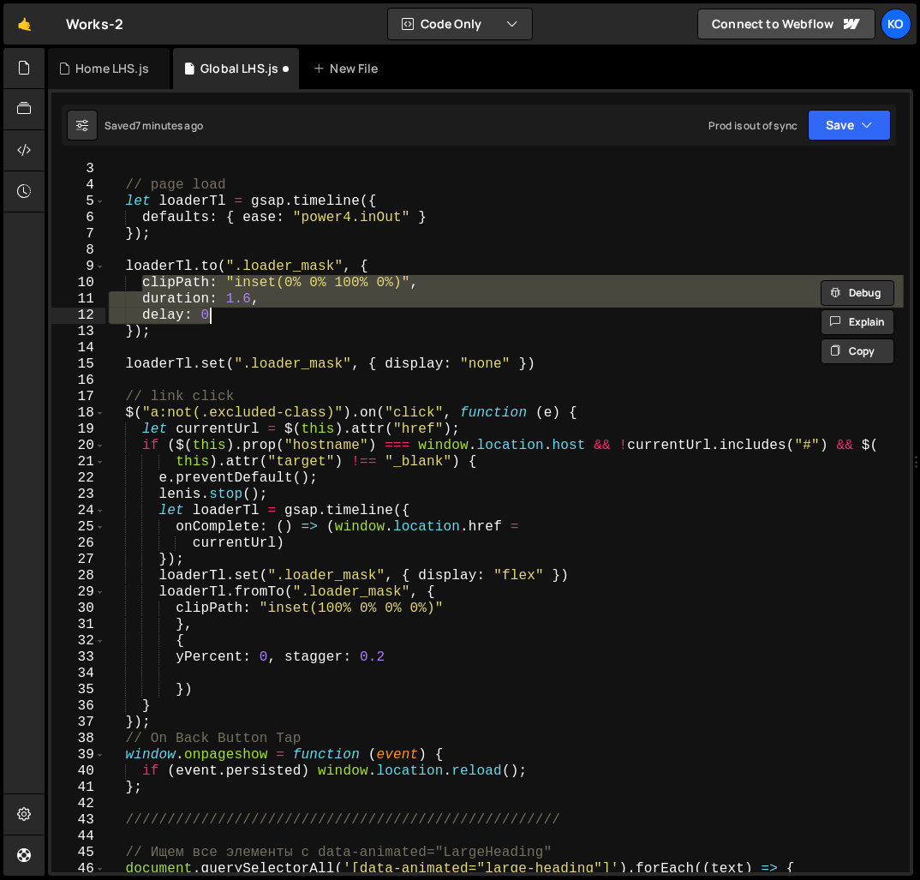
scroll to position [0, 9]
drag, startPoint x: 142, startPoint y: 285, endPoint x: 221, endPoint y: 314, distance: 84.0
click at [221, 314] on div "// page load let loaderTl = gsap . timeline ({ defaults : { ease : "power4.inOu…" at bounding box center [504, 532] width 798 height 743
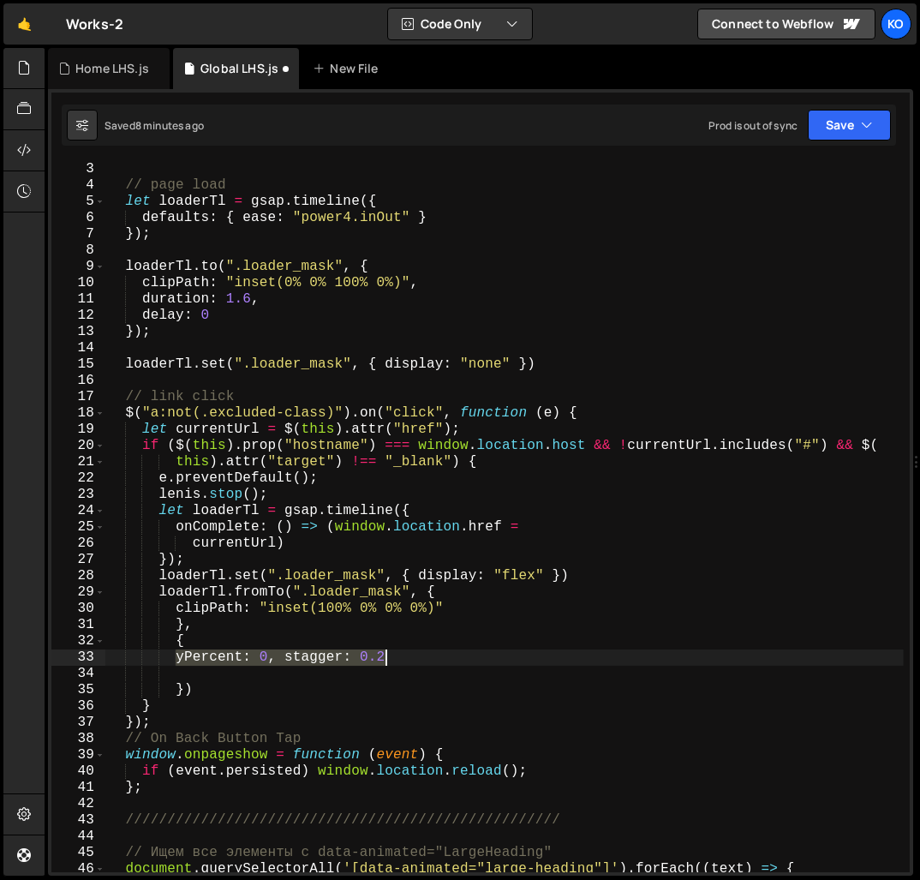
drag, startPoint x: 176, startPoint y: 657, endPoint x: 400, endPoint y: 662, distance: 224.5
click at [400, 662] on div "// page load let loaderTl = gsap . timeline ({ defaults : { ease : "power4.inOu…" at bounding box center [504, 532] width 798 height 743
paste textarea "delay: 0"
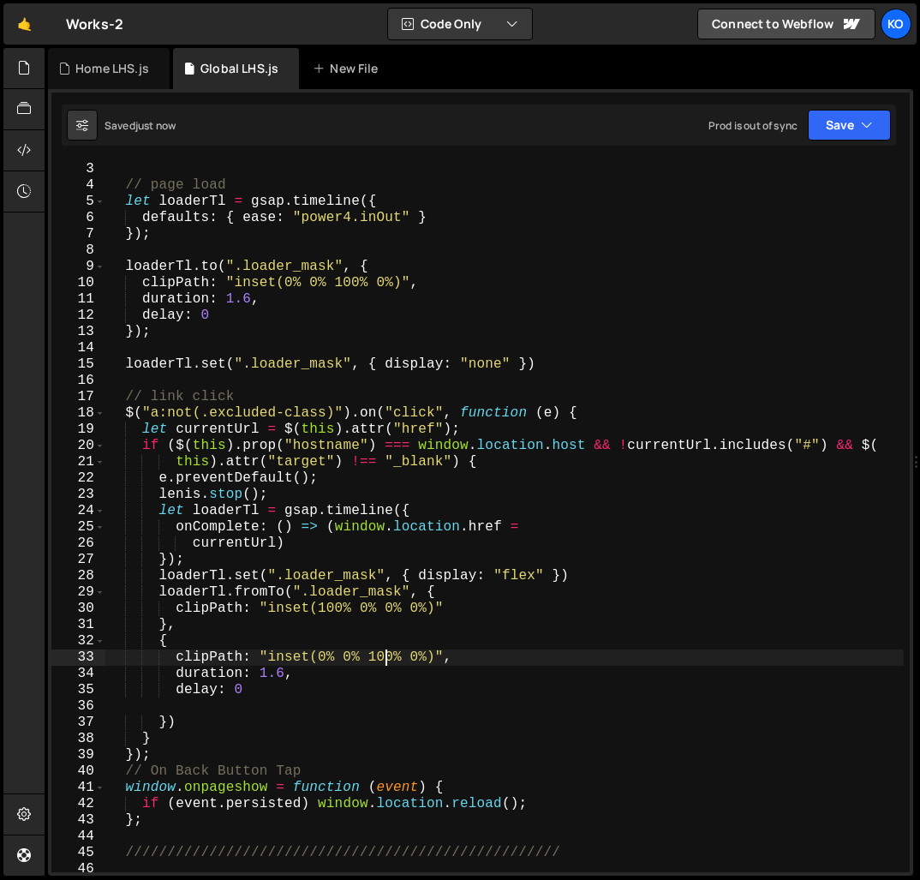
click at [385, 658] on div "// page load let loaderTl = gsap . timeline ({ defaults : { ease : "power4.inOu…" at bounding box center [504, 532] width 798 height 743
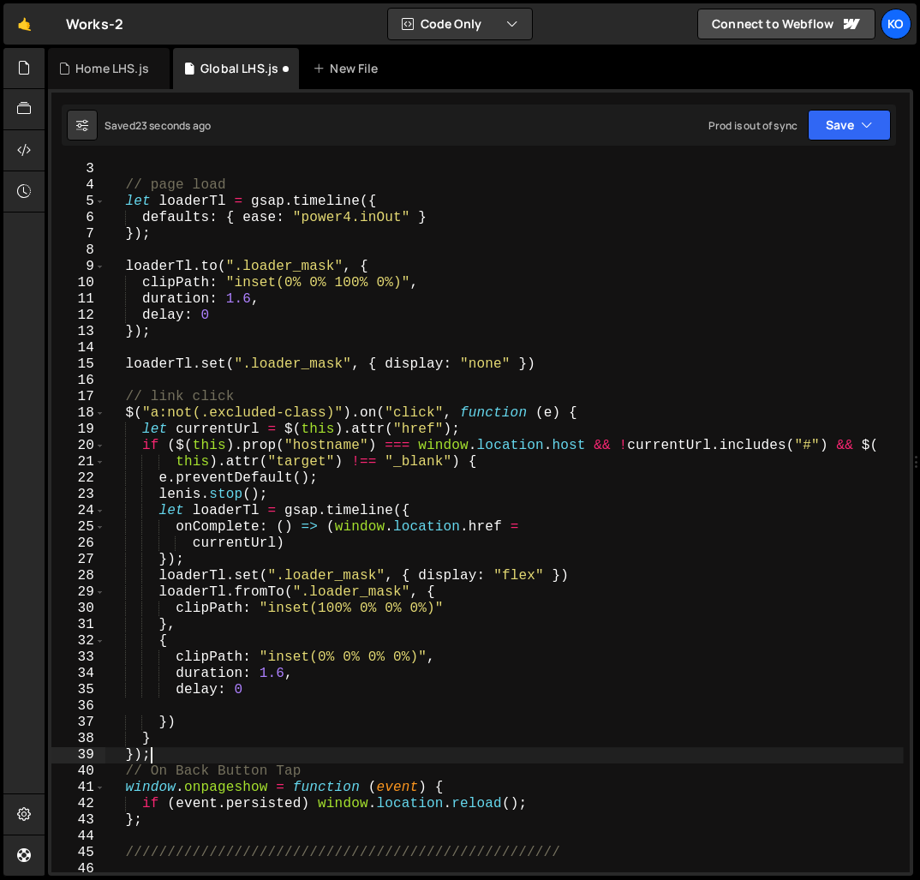
click at [173, 755] on div "// page load let loaderTl = gsap . timeline ({ defaults : { ease : "power4.inOu…" at bounding box center [504, 532] width 798 height 743
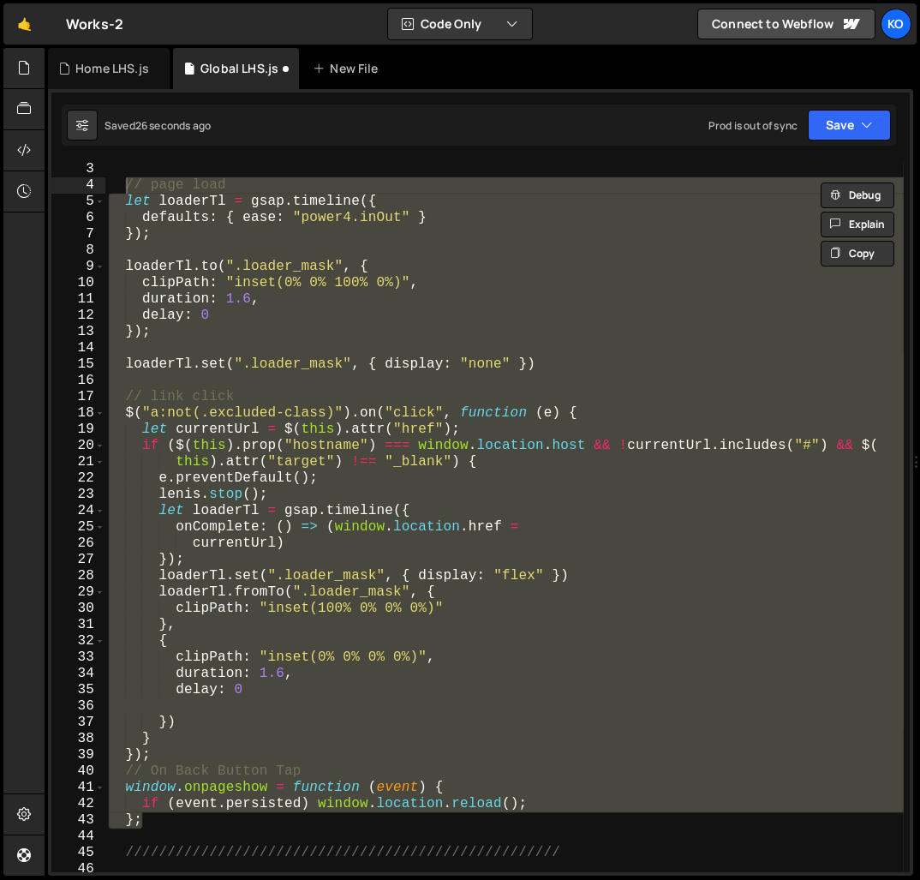
drag, startPoint x: 152, startPoint y: 824, endPoint x: 122, endPoint y: 180, distance: 644.8
click at [122, 180] on div "// page load let loaderTl = gsap . timeline ({ defaults : { ease : "power4.inOu…" at bounding box center [504, 532] width 798 height 743
click at [254, 692] on div "// page load let loaderTl = gsap . timeline ({ defaults : { ease : "power4.inOu…" at bounding box center [504, 516] width 798 height 711
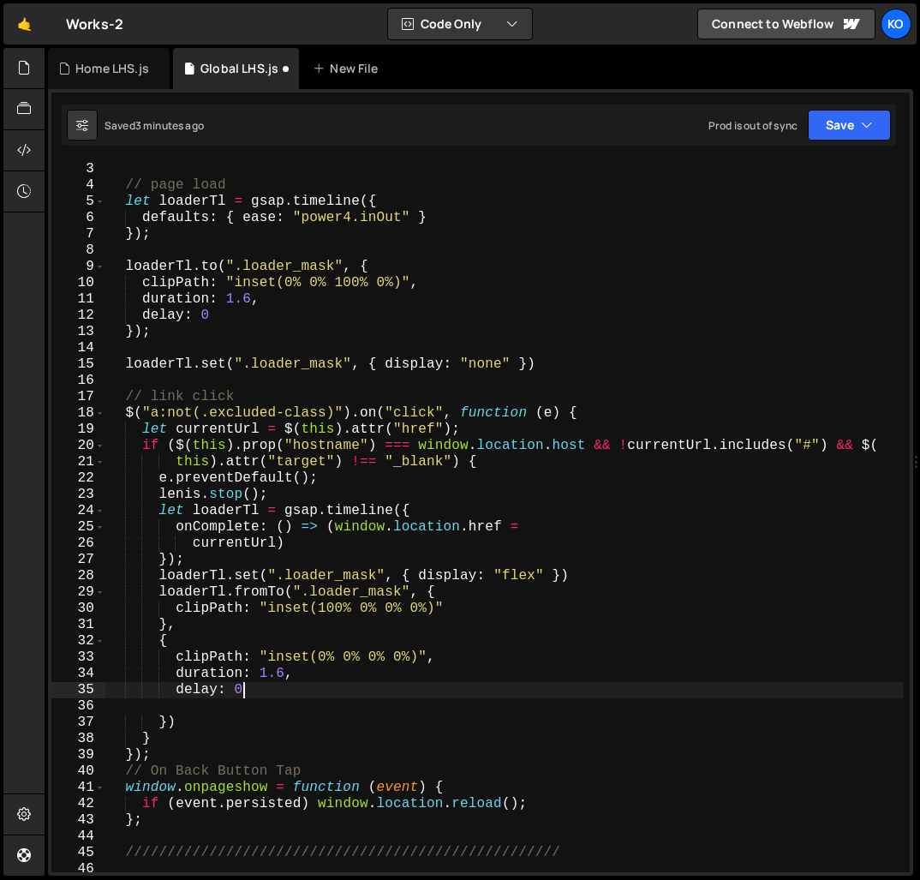
click at [312, 675] on div "// page load let loaderTl = gsap . timeline ({ defaults : { ease : "power4.inOu…" at bounding box center [504, 532] width 798 height 743
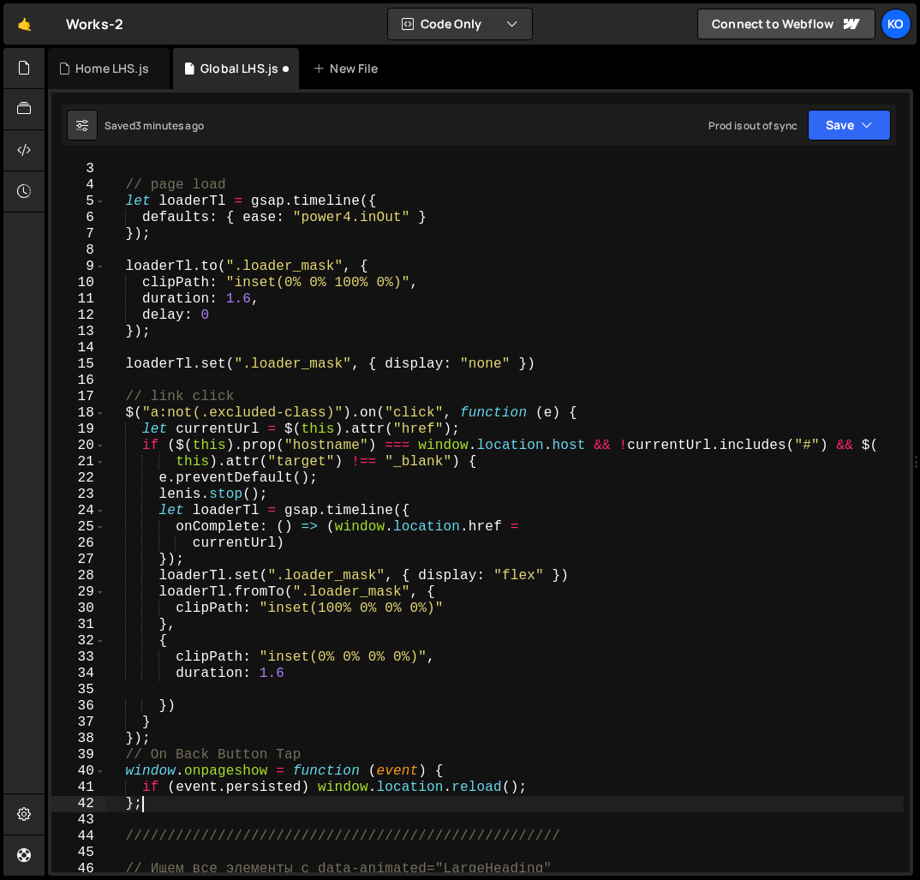
click at [161, 808] on div "// page load let loaderTl = gsap . timeline ({ defaults : { ease : "power4.inOu…" at bounding box center [504, 532] width 798 height 743
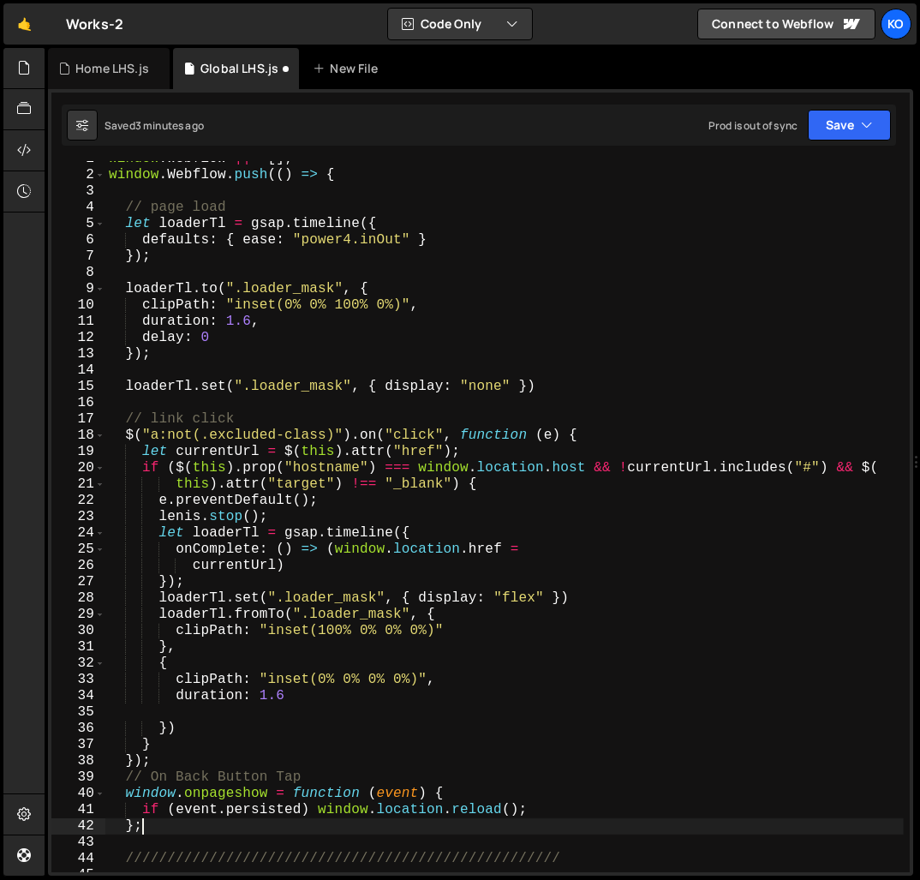
scroll to position [10, 0]
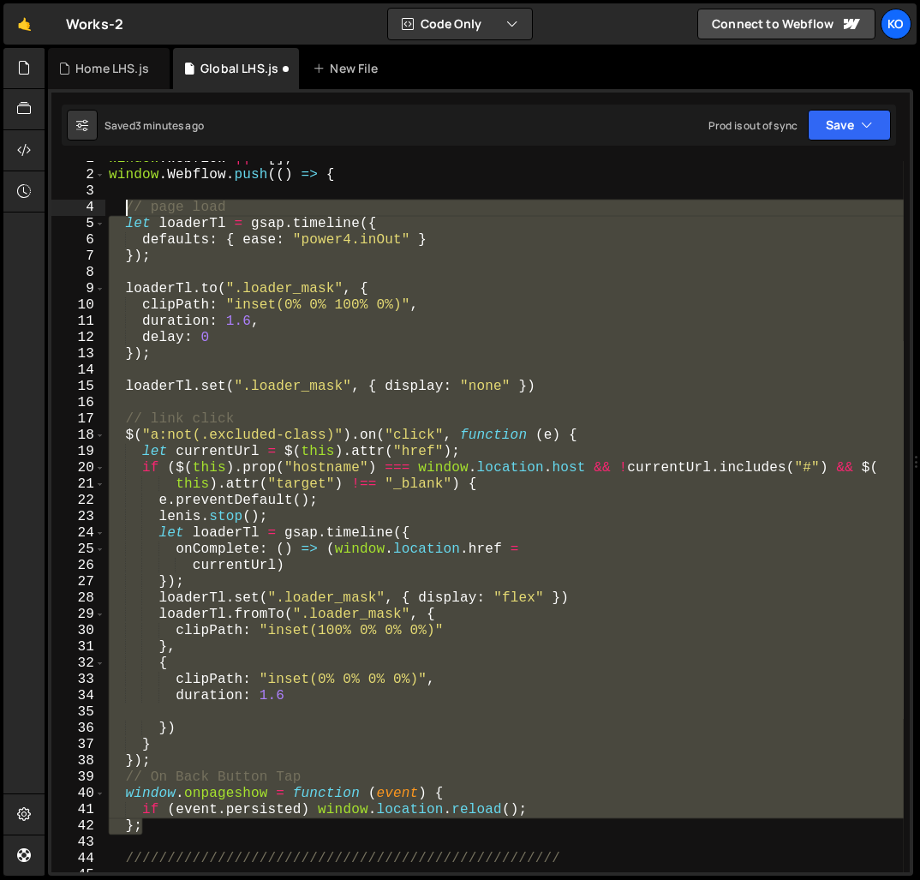
click at [127, 212] on div "window . Webflow ||= [ ] ; window . Webflow . push (( ) => { // page load let l…" at bounding box center [504, 522] width 798 height 743
click at [162, 516] on div "window . Webflow ||= [ ] ; window . Webflow . push (( ) => { // page load let l…" at bounding box center [504, 516] width 798 height 711
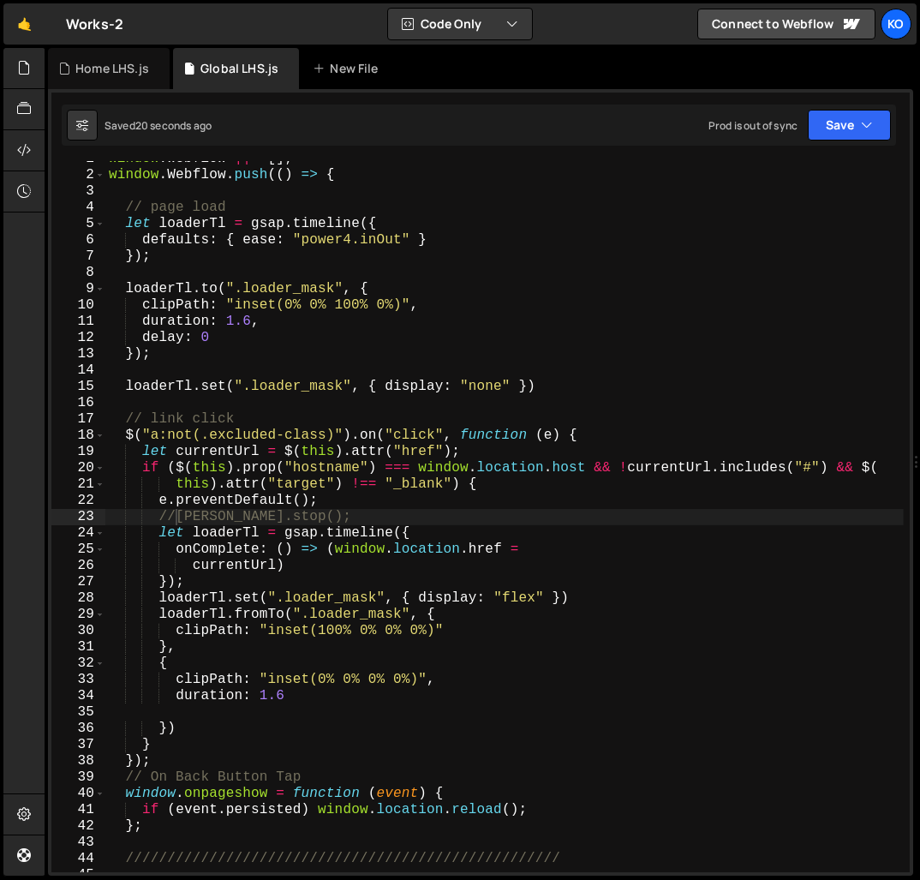
scroll to position [0, 0]
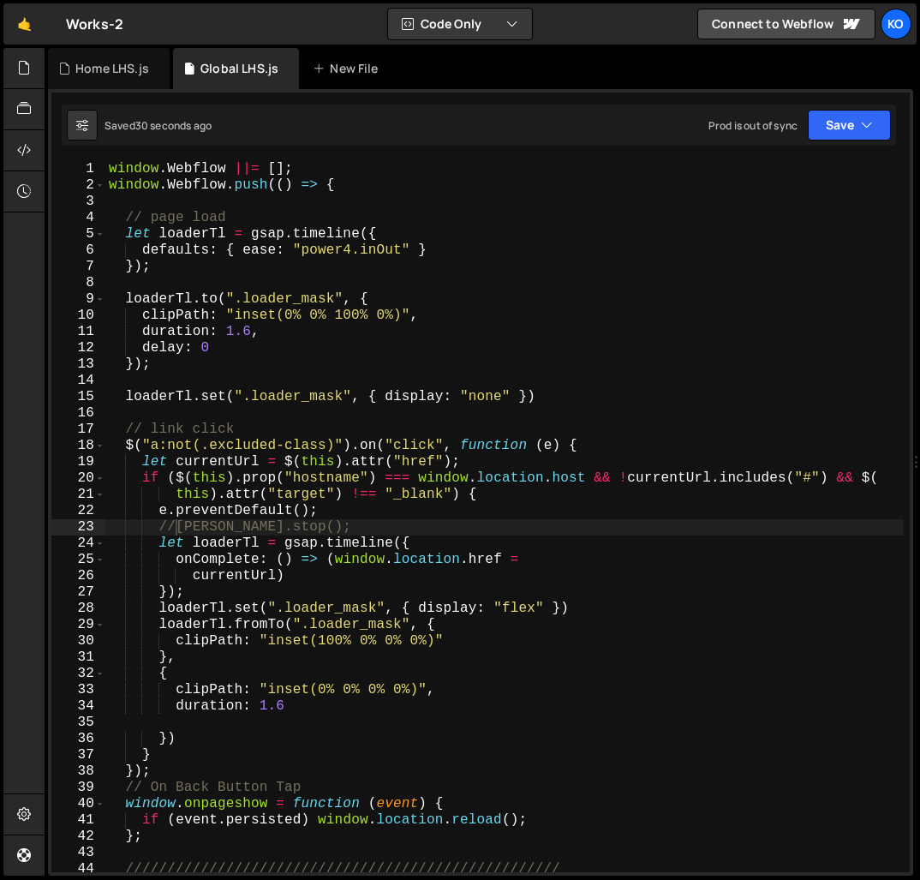
click at [267, 332] on div "window . Webflow ||= [ ] ; window . Webflow . push (( ) => { // page load let l…" at bounding box center [504, 532] width 798 height 743
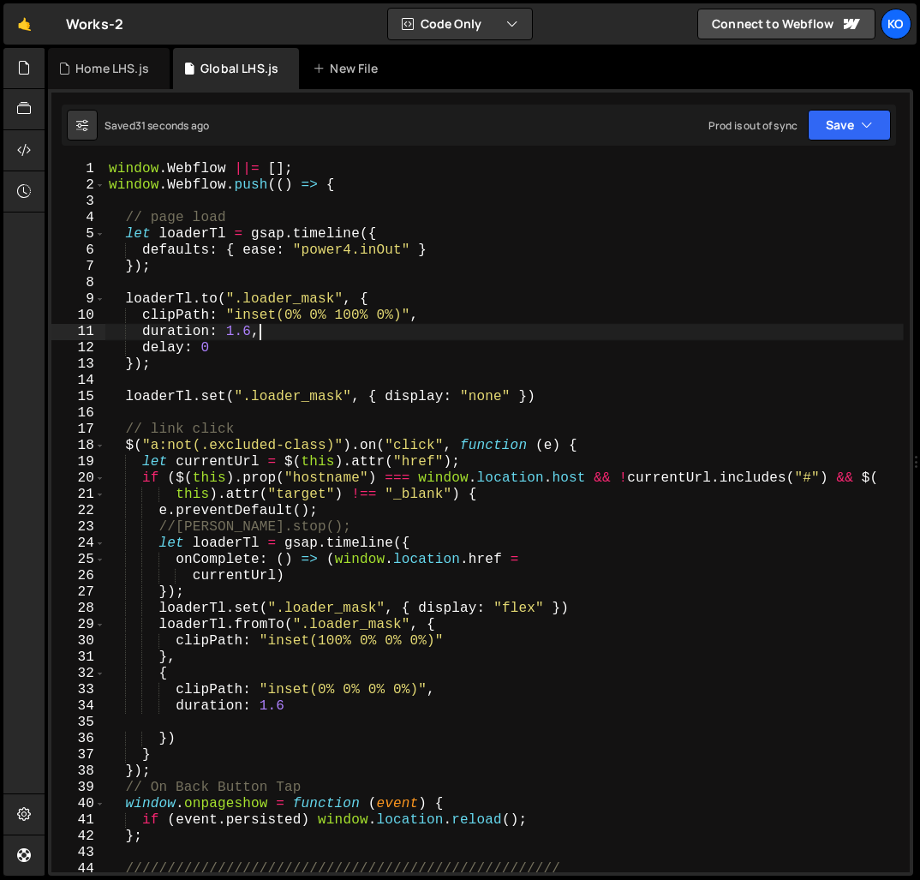
click at [256, 352] on div "window . Webflow ||= [ ] ; window . Webflow . push (( ) => { // page load let l…" at bounding box center [504, 532] width 798 height 743
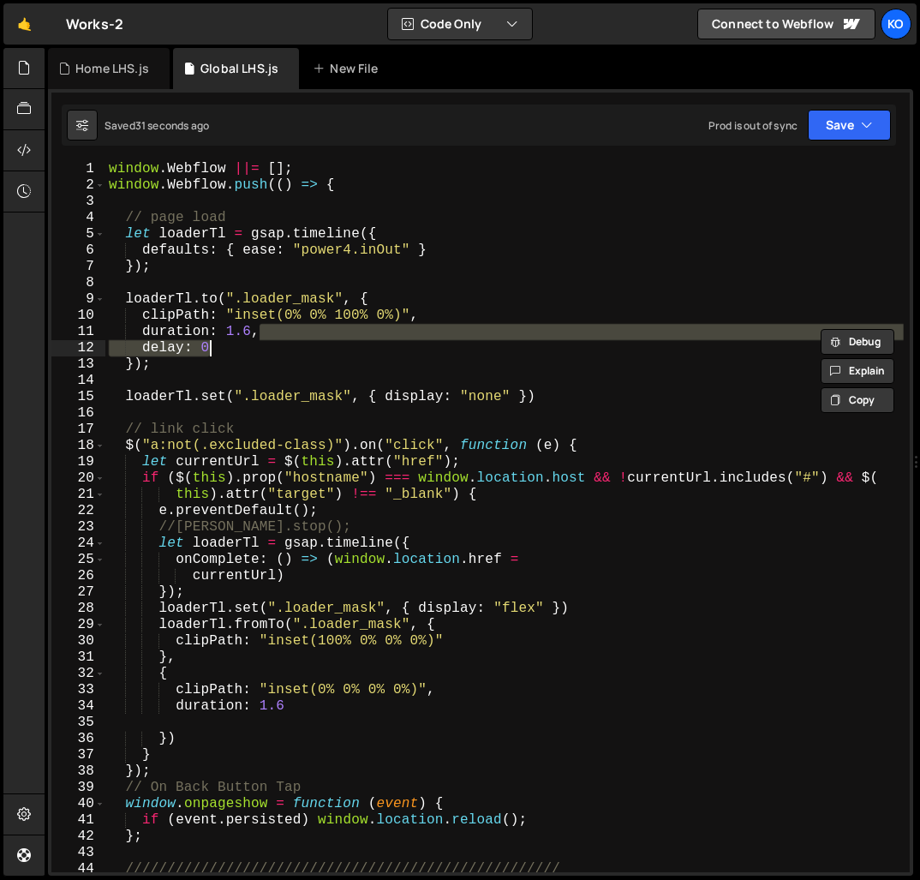
type textarea "duration: 1.6"
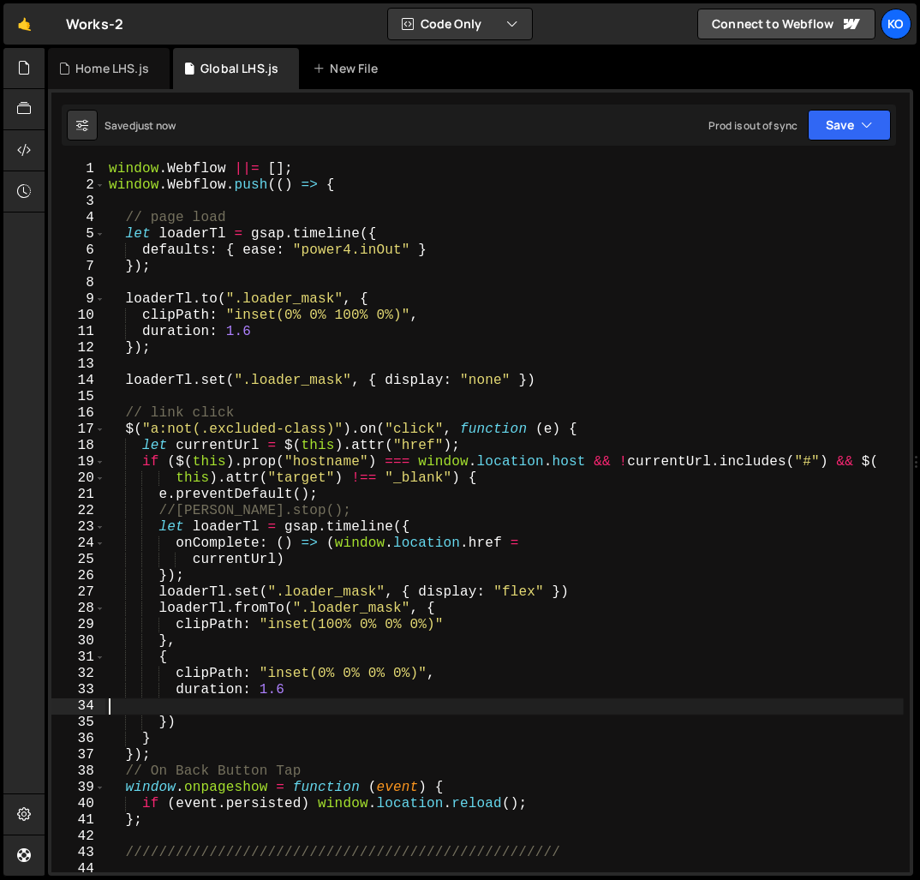
click at [229, 713] on div "window . Webflow ||= [ ] ; window . Webflow . push (( ) => { // page load let l…" at bounding box center [504, 532] width 798 height 743
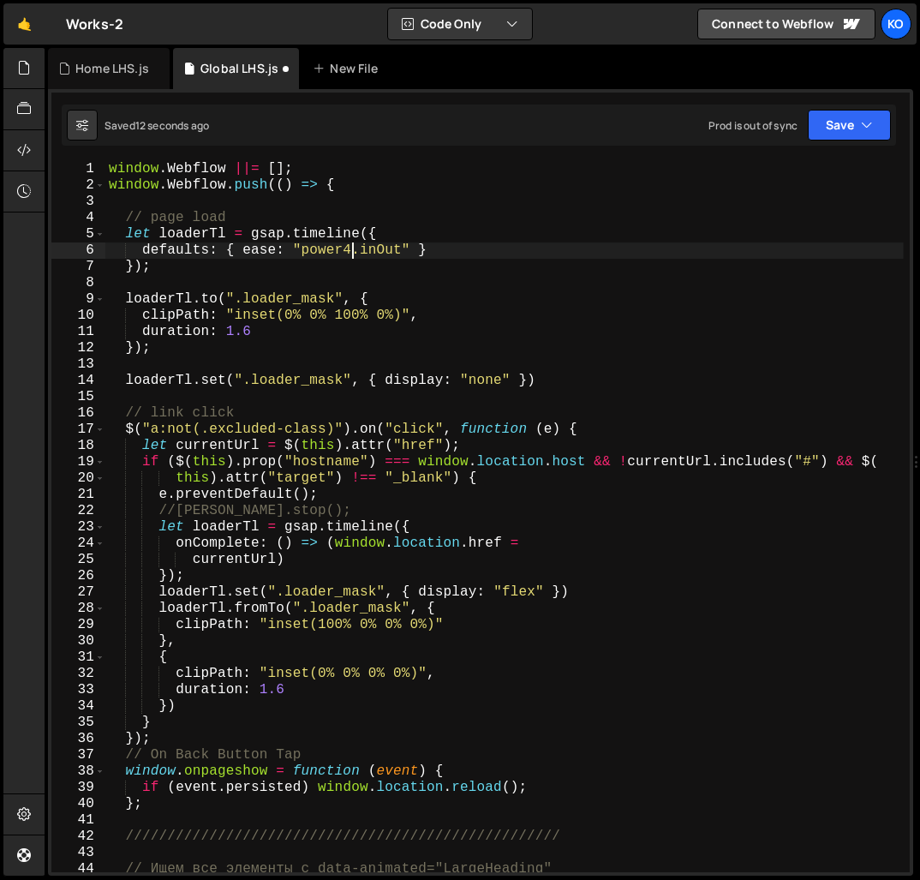
click at [350, 254] on div "window . Webflow ||= [ ] ; window . Webflow . push (( ) => { // page load let l…" at bounding box center [504, 532] width 798 height 743
click at [355, 252] on div "window . Webflow ||= [ ] ; window . Webflow . push (( ) => { // page load let l…" at bounding box center [504, 532] width 798 height 743
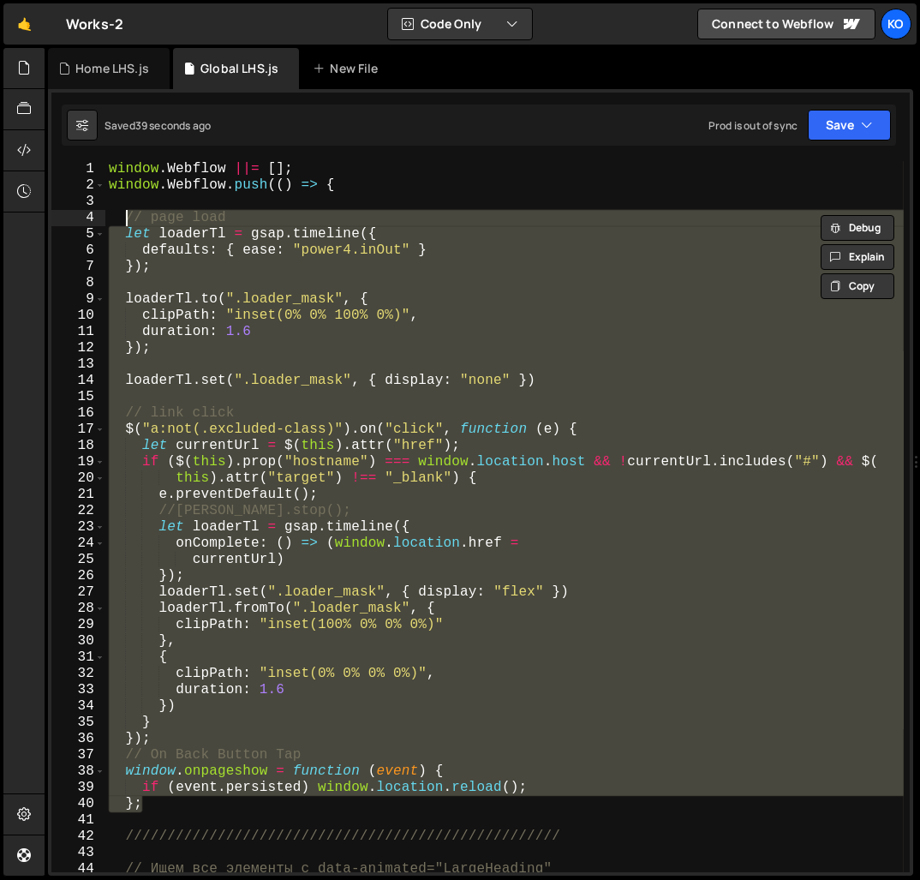
drag, startPoint x: 154, startPoint y: 805, endPoint x: 125, endPoint y: 212, distance: 594.3
click at [125, 212] on div "window . Webflow ||= [ ] ; window . Webflow . push (( ) => { // page load let l…" at bounding box center [504, 532] width 798 height 743
click at [195, 343] on div "window . Webflow ||= [ ] ; window . Webflow . push (( ) => { // page load let l…" at bounding box center [504, 516] width 798 height 711
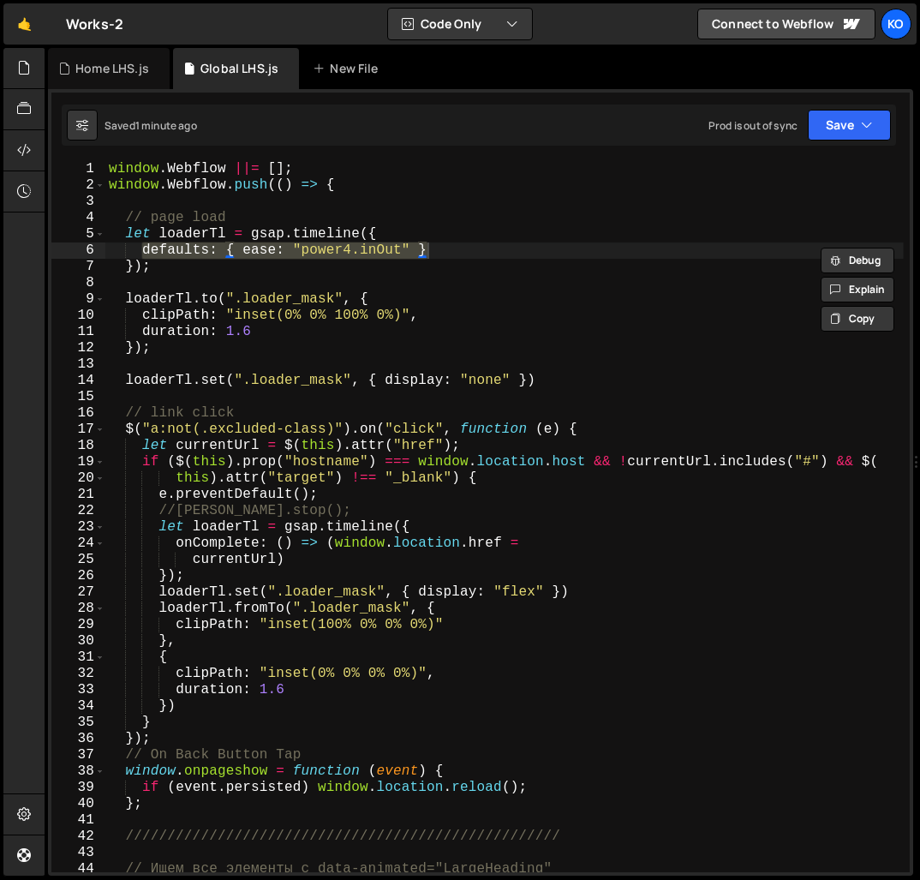
drag, startPoint x: 143, startPoint y: 250, endPoint x: 478, endPoint y: 253, distance: 334.9
click at [478, 253] on div "window . Webflow ||= [ ] ; window . Webflow . push (( ) => { // page load let l…" at bounding box center [504, 532] width 798 height 743
drag, startPoint x: 243, startPoint y: 251, endPoint x: 410, endPoint y: 245, distance: 167.1
click at [410, 245] on div "window . Webflow ||= [ ] ; window . Webflow . push (( ) => { // page load let l…" at bounding box center [504, 532] width 798 height 743
click at [427, 316] on div "window . Webflow ||= [ ] ; window . Webflow . push (( ) => { // page load let l…" at bounding box center [504, 532] width 798 height 743
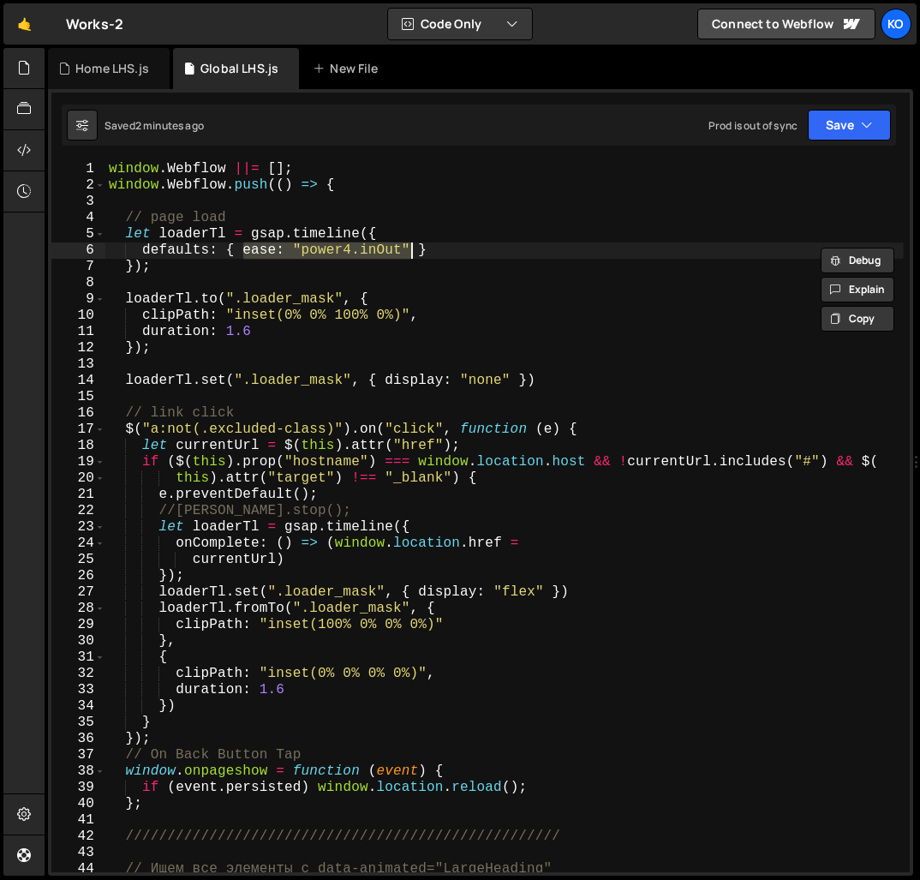
type textarea "clipPath: "inset(0% 0% 100% 0%)","
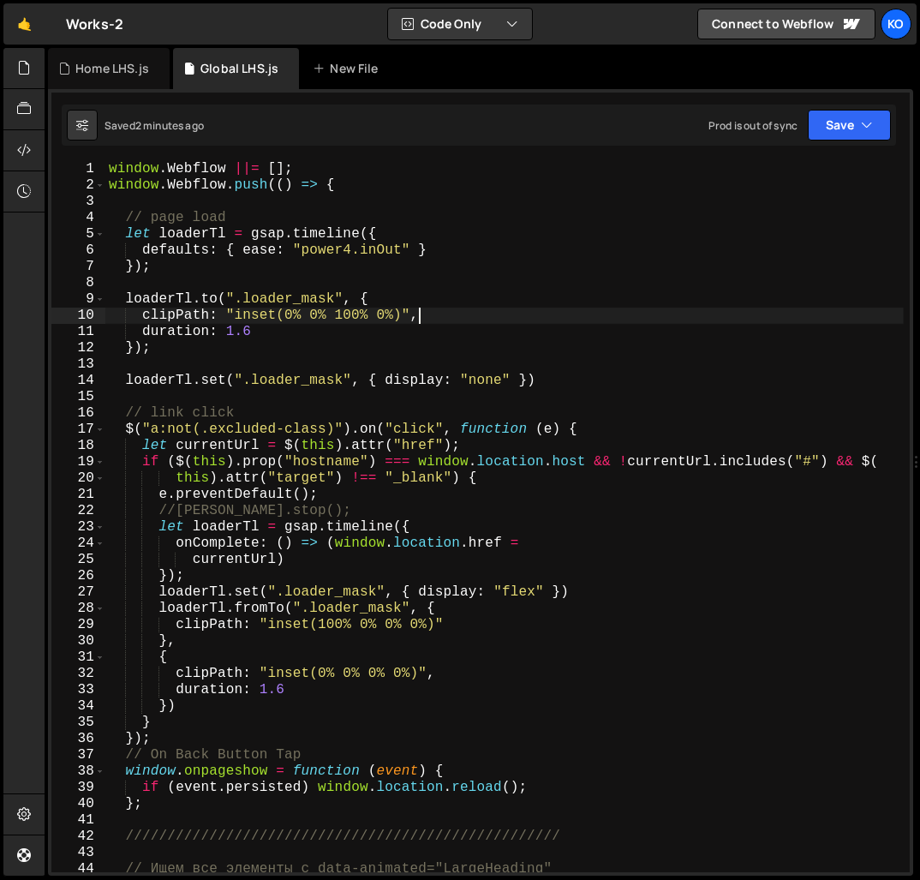
scroll to position [0, 1]
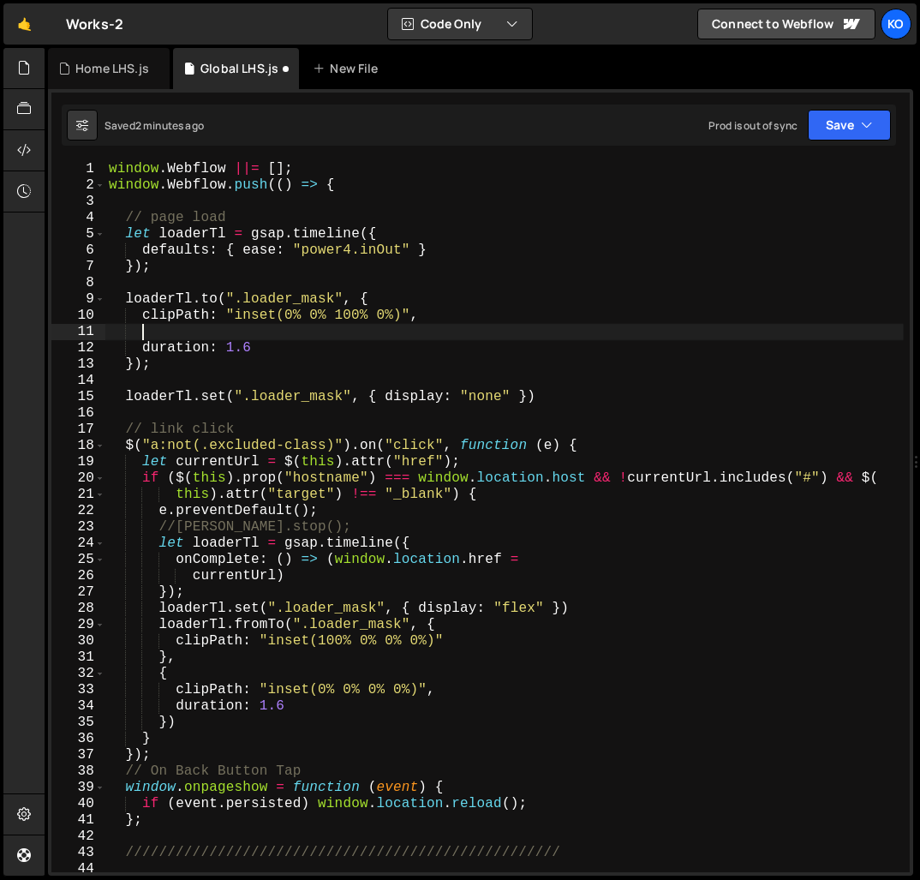
paste textarea "ease: "power4.inOut""
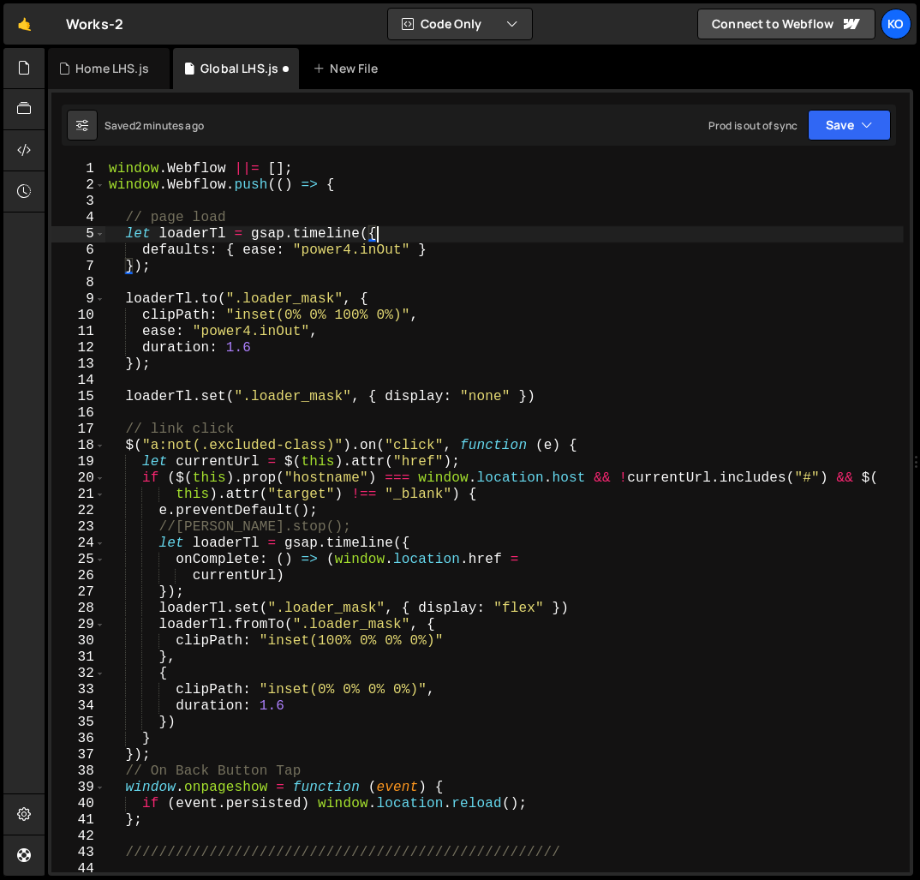
click at [391, 234] on div "window . Webflow ||= [ ] ; window . Webflow . push (( ) => { // page load let l…" at bounding box center [504, 532] width 798 height 743
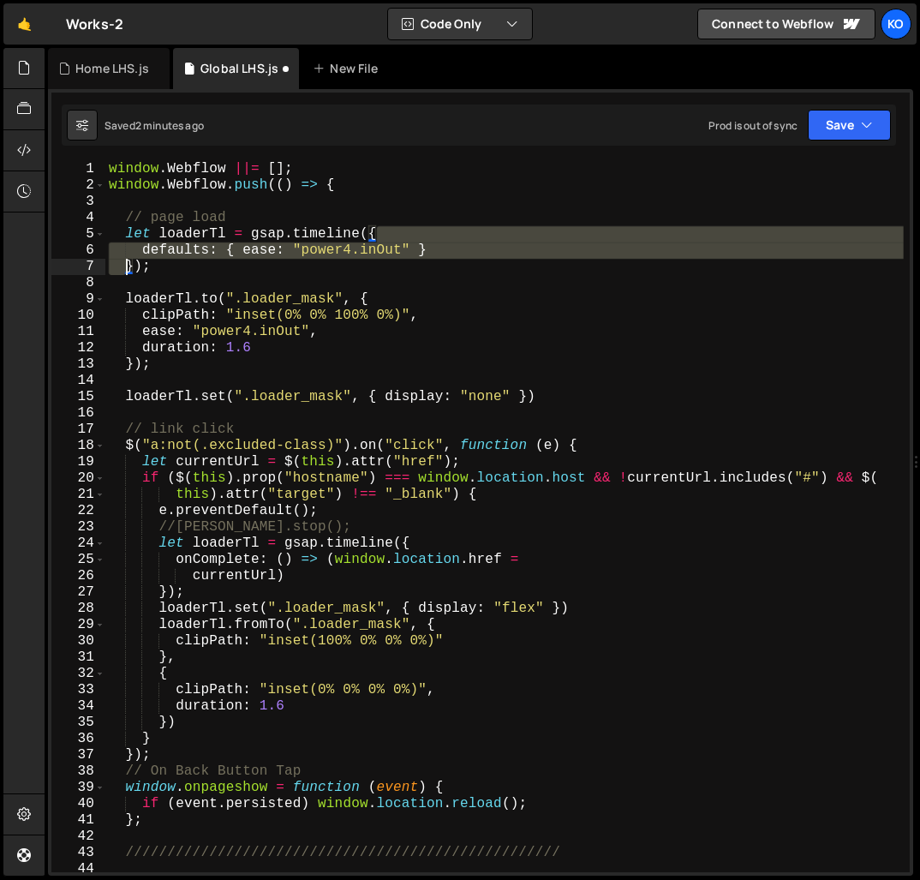
click at [125, 272] on div "window . Webflow ||= [ ] ; window . Webflow . push (( ) => { // page load let l…" at bounding box center [504, 532] width 798 height 743
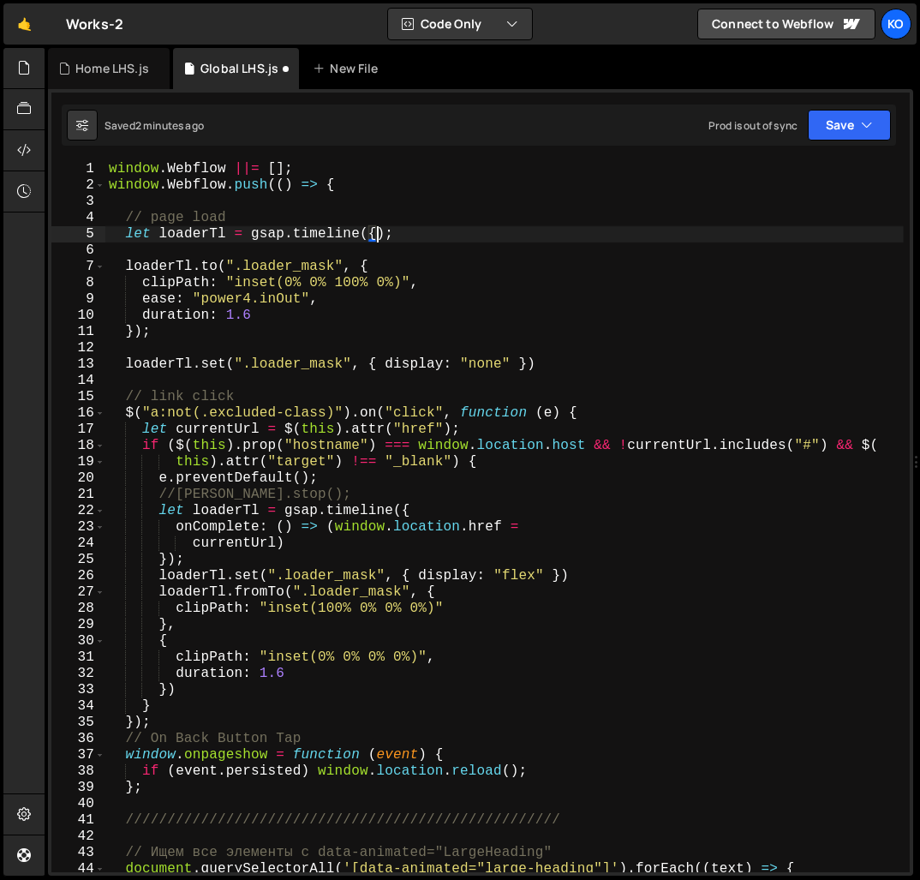
scroll to position [0, 16]
type textarea "let loaderTl = gsap.timeline( );"
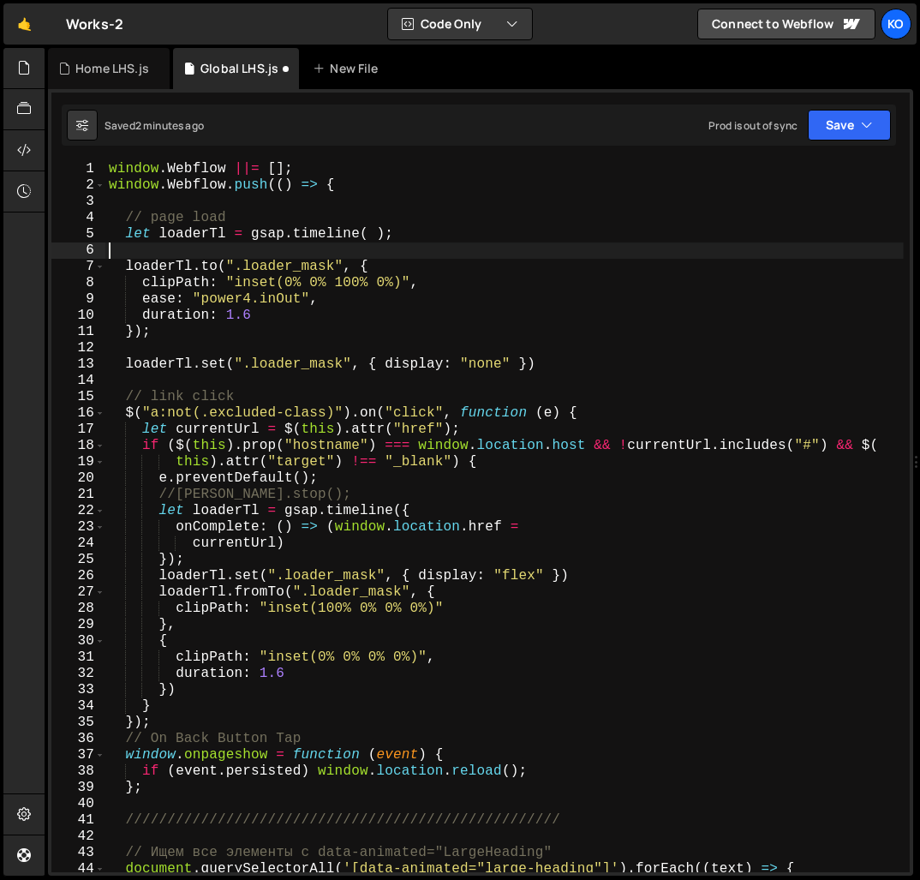
click at [461, 257] on div "window . Webflow ||= [ ] ; window . Webflow . push (( ) => { // page load let l…" at bounding box center [504, 532] width 798 height 743
click at [250, 303] on div "window . Webflow ||= [ ] ; window . Webflow . push (( ) => { // page load let l…" at bounding box center [504, 532] width 798 height 743
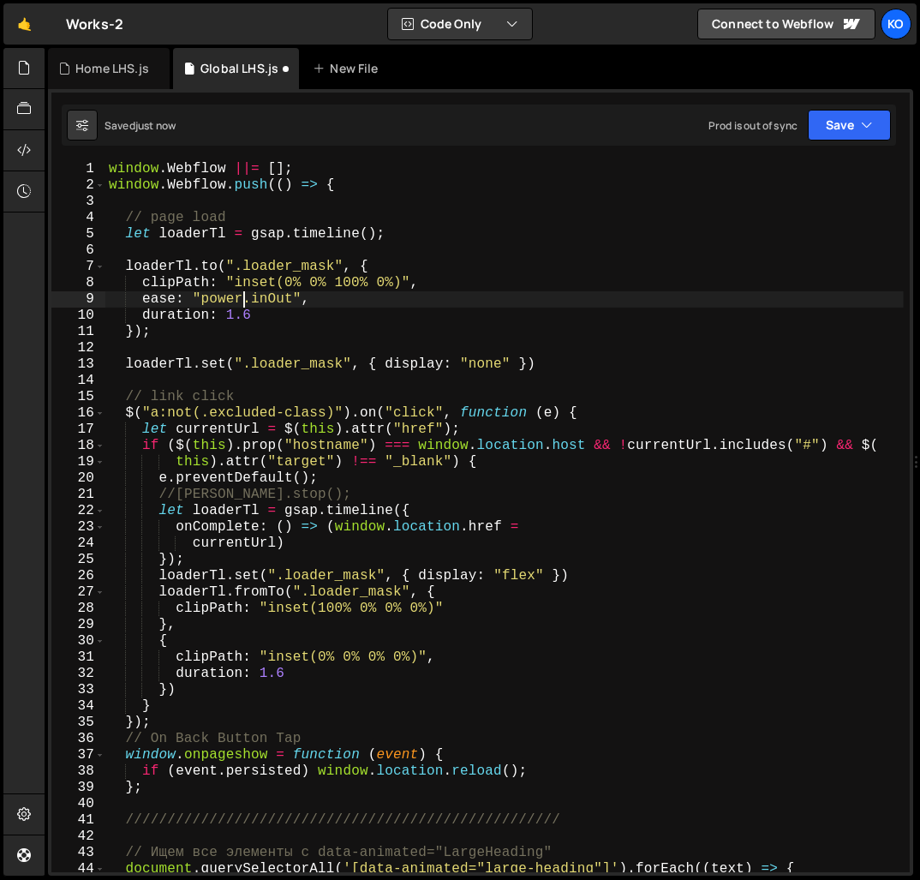
scroll to position [0, 8]
click at [250, 304] on div "window . Webflow ||= [ ] ; window . Webflow . push (( ) => { // page load let l…" at bounding box center [504, 532] width 798 height 743
drag, startPoint x: 143, startPoint y: 300, endPoint x: 331, endPoint y: 303, distance: 188.5
click at [331, 303] on div "window . Webflow ||= [ ] ; window . Webflow . push (( ) => { // page load let l…" at bounding box center [504, 532] width 798 height 743
click at [451, 659] on div "window . Webflow ||= [ ] ; window . Webflow . push (( ) => { // page load let l…" at bounding box center [504, 532] width 798 height 743
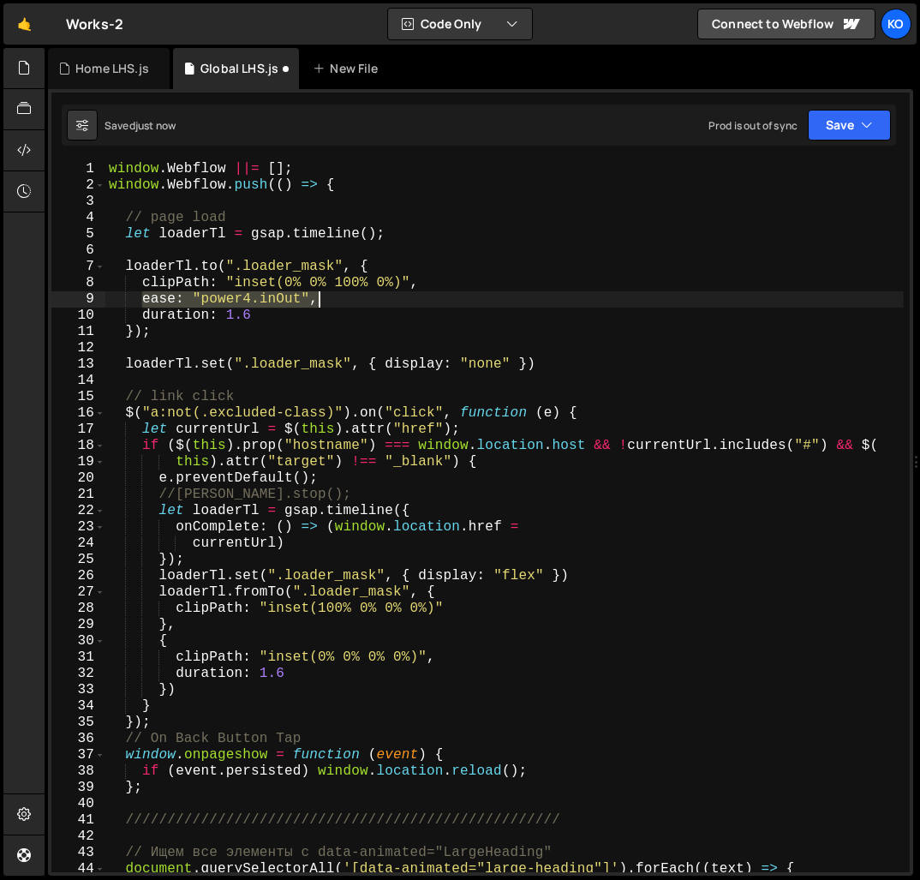
type textarea "clipPath: "inset(0% 0% 0% 0%)","
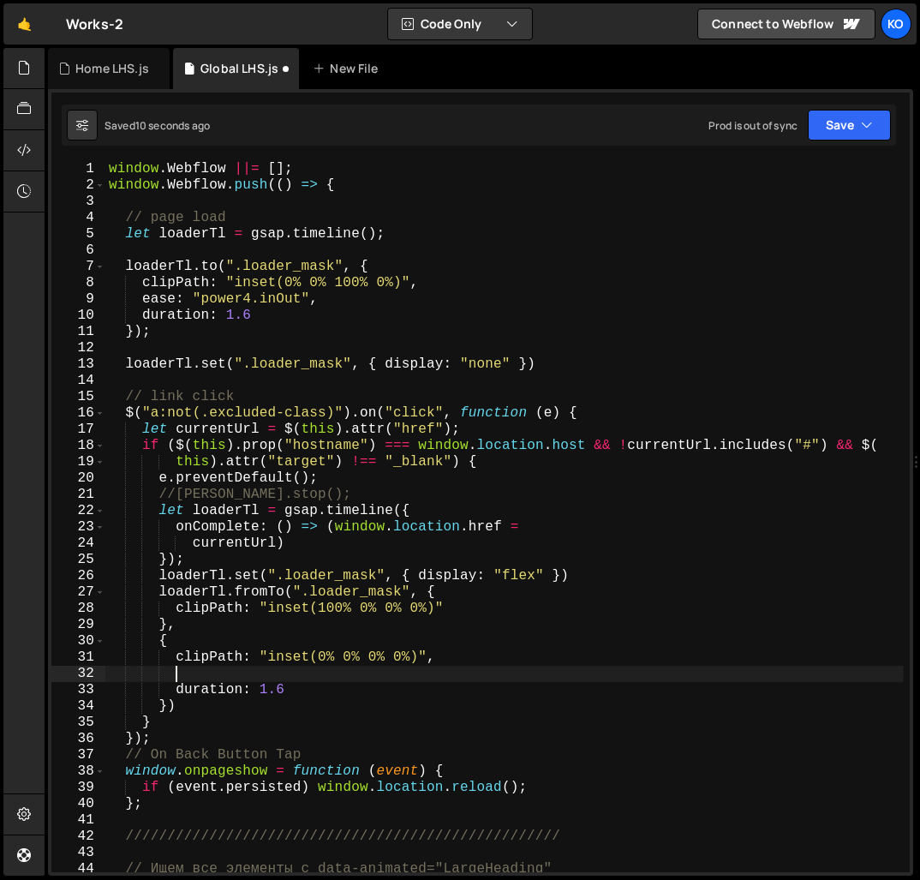
scroll to position [0, 3]
paste textarea "ease: "power4.inOut","
click at [265, 693] on div "window . Webflow ||= [ ] ; window . Webflow . push (( ) => { // page load let l…" at bounding box center [504, 532] width 798 height 743
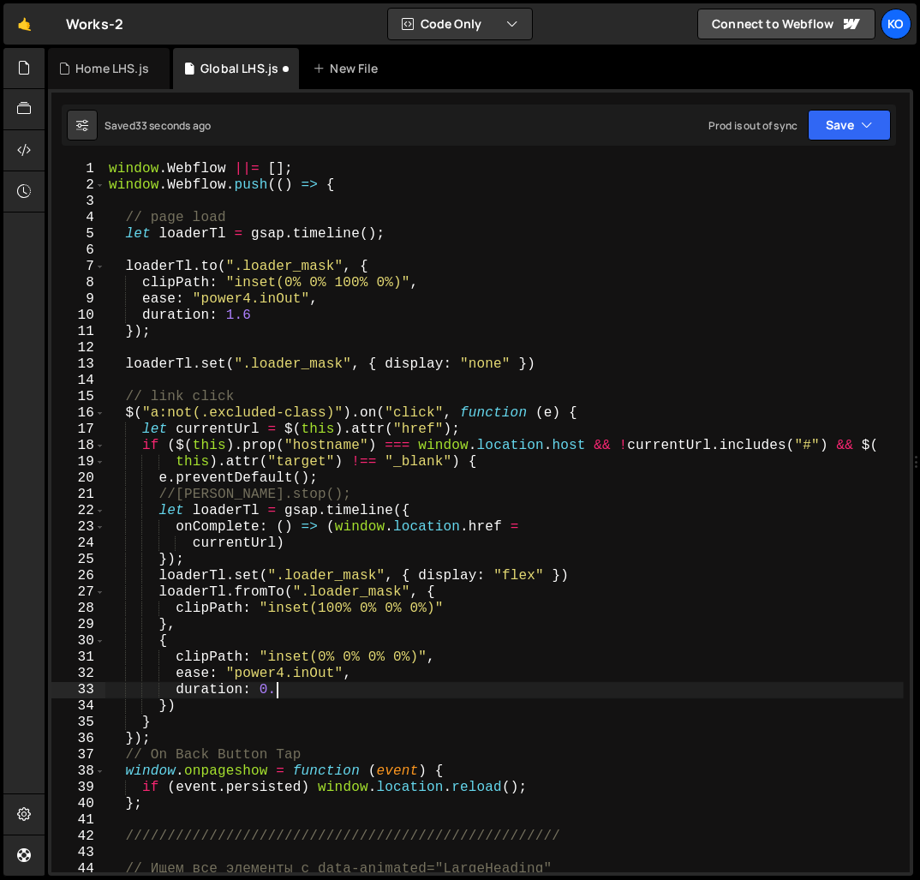
scroll to position [0, 9]
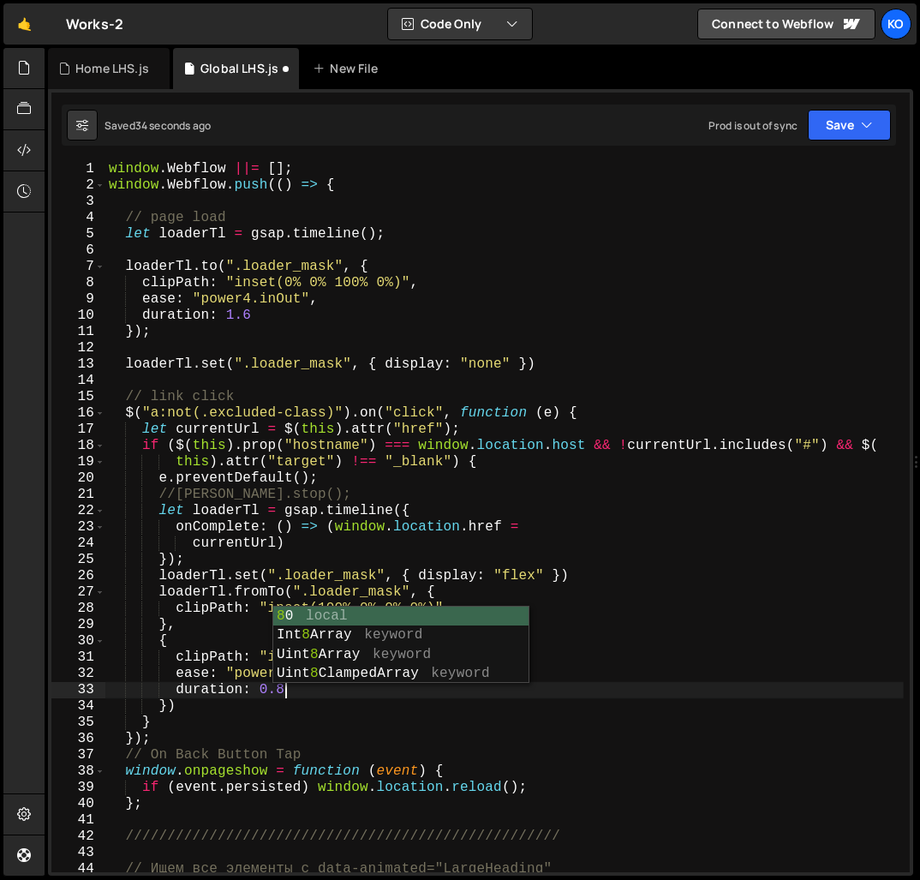
click at [247, 713] on div "window . Webflow ||= [ ] ; window . Webflow . push (( ) => { // page load let l…" at bounding box center [504, 532] width 798 height 743
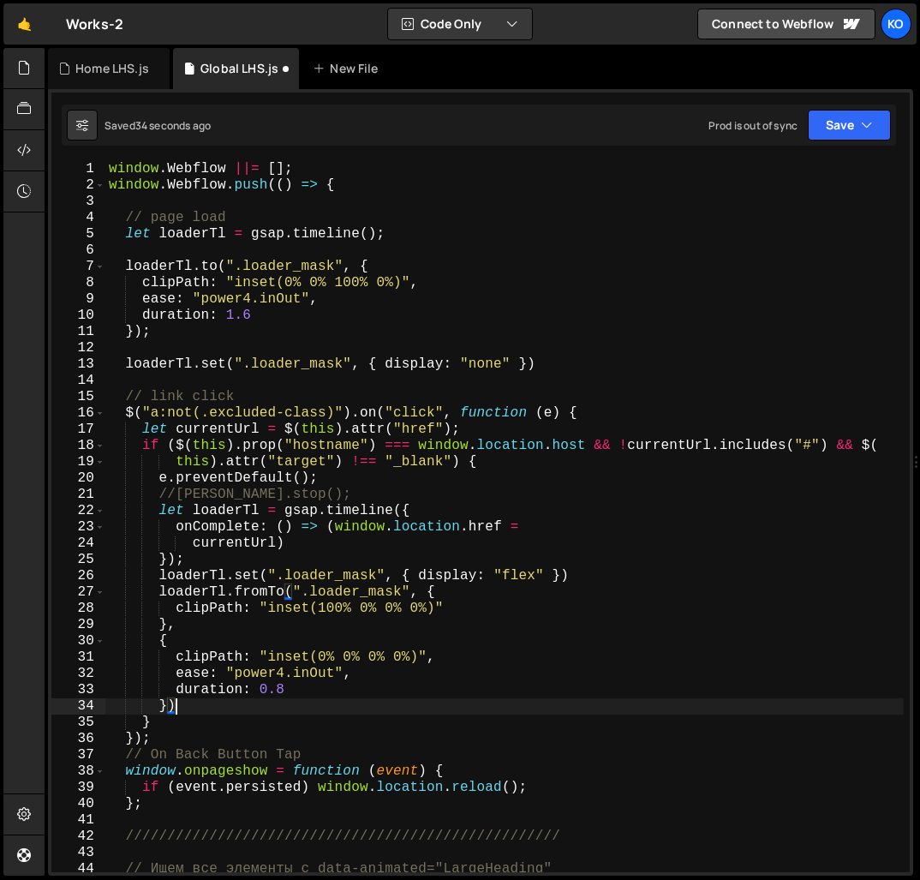
scroll to position [0, 3]
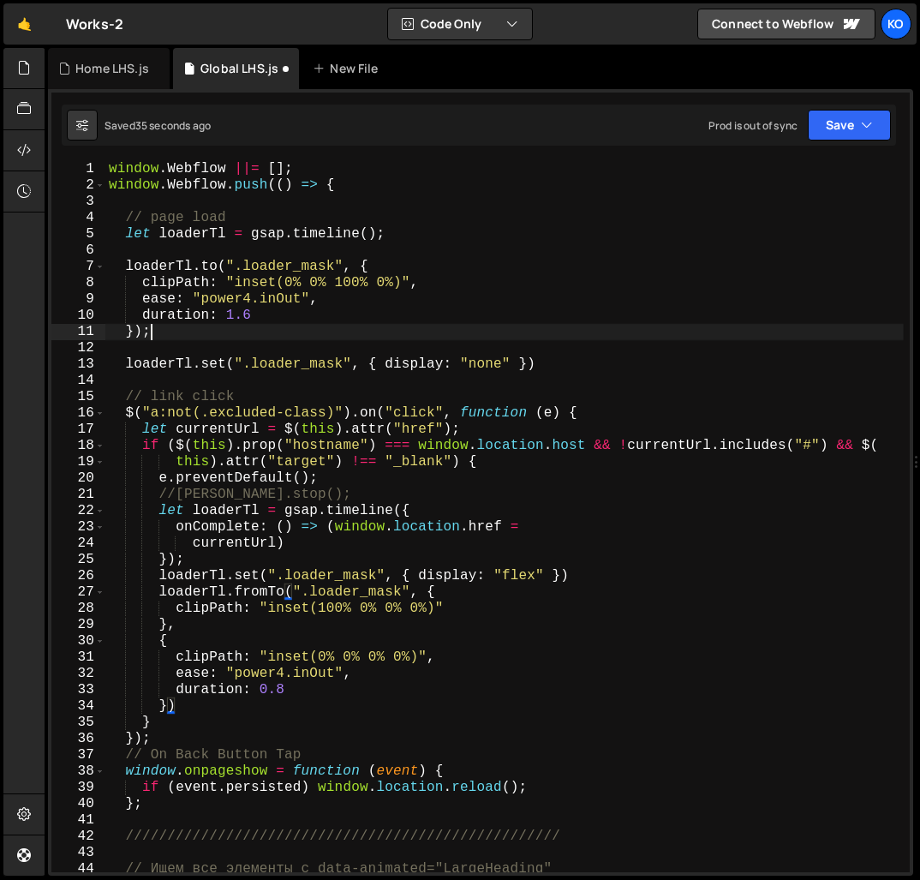
click at [232, 324] on div "window . Webflow ||= [ ] ; window . Webflow . push (( ) => { // page load let l…" at bounding box center [504, 532] width 798 height 743
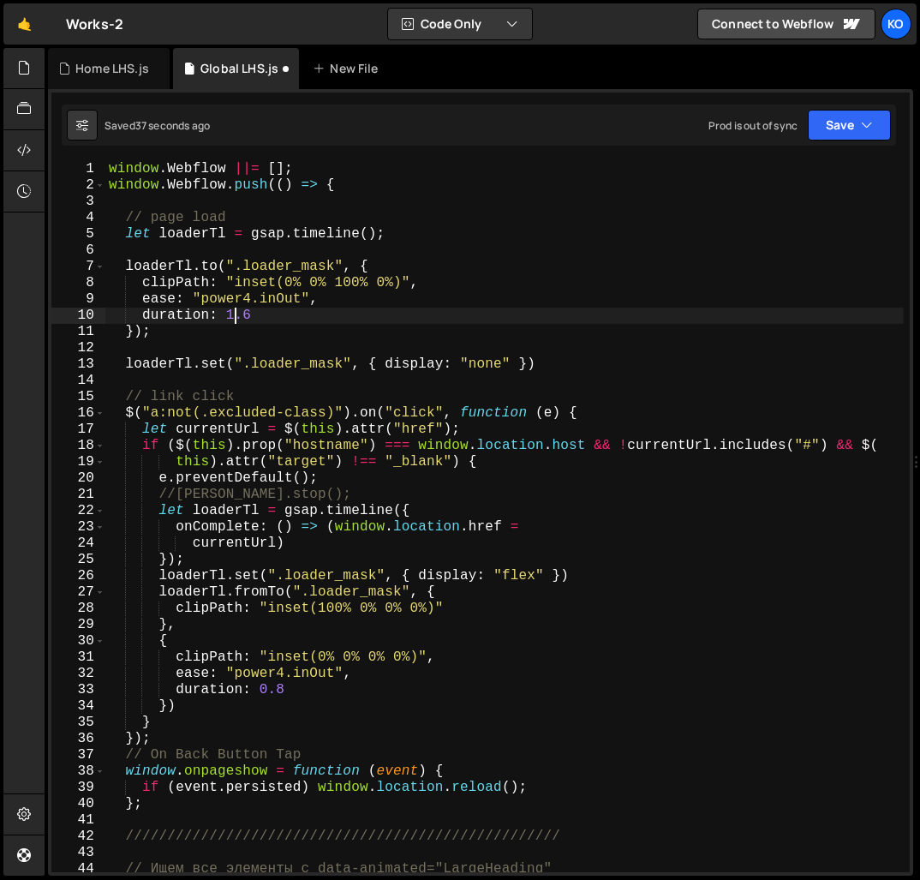
click at [232, 320] on div "window . Webflow ||= [ ] ; window . Webflow . push (( ) => { // page load let l…" at bounding box center [504, 532] width 798 height 743
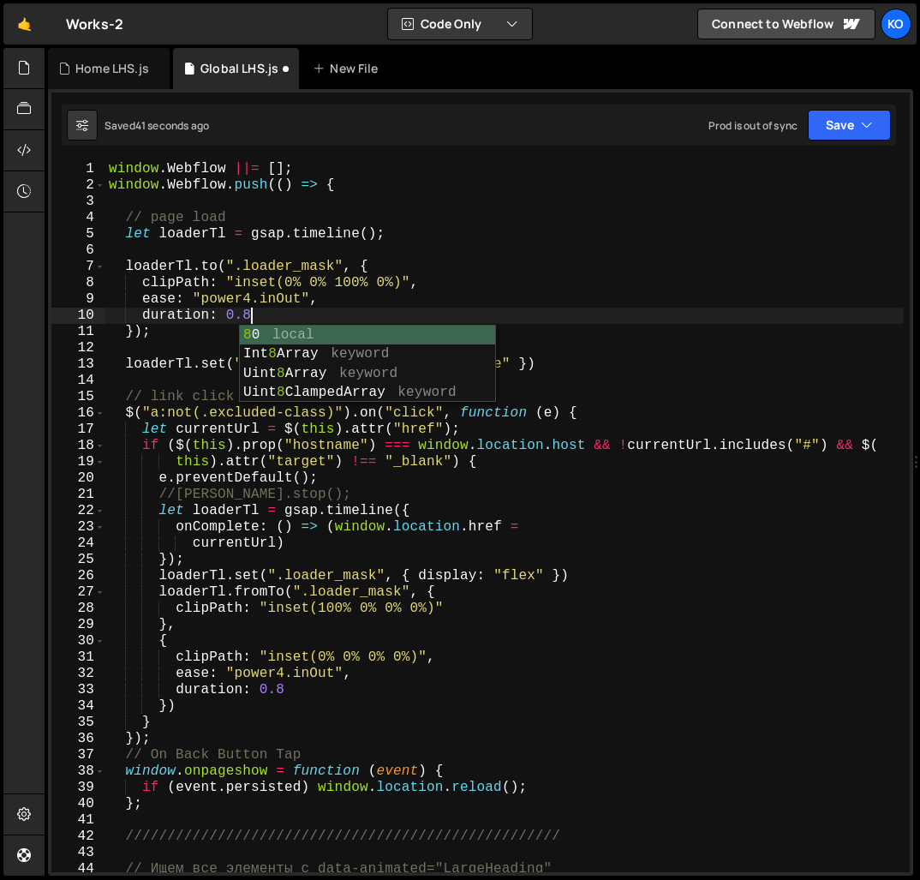
scroll to position [0, 8]
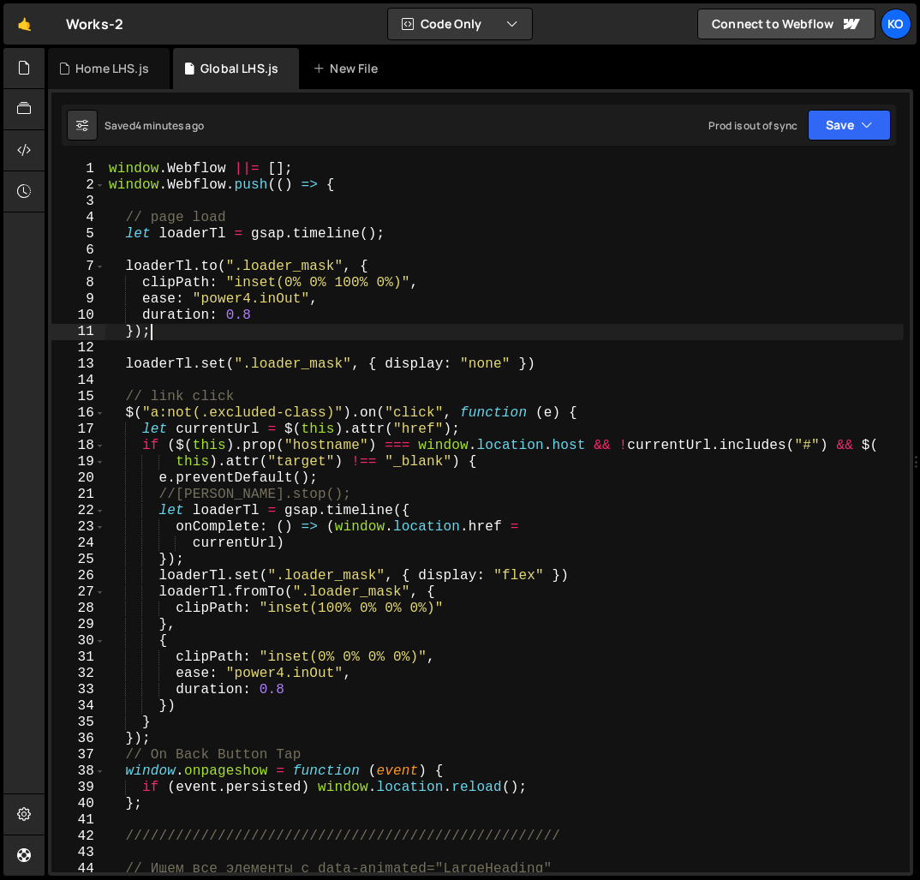
click at [184, 331] on div "window . Webflow ||= [ ] ; window . Webflow . push (( ) => { // page load let l…" at bounding box center [504, 532] width 798 height 743
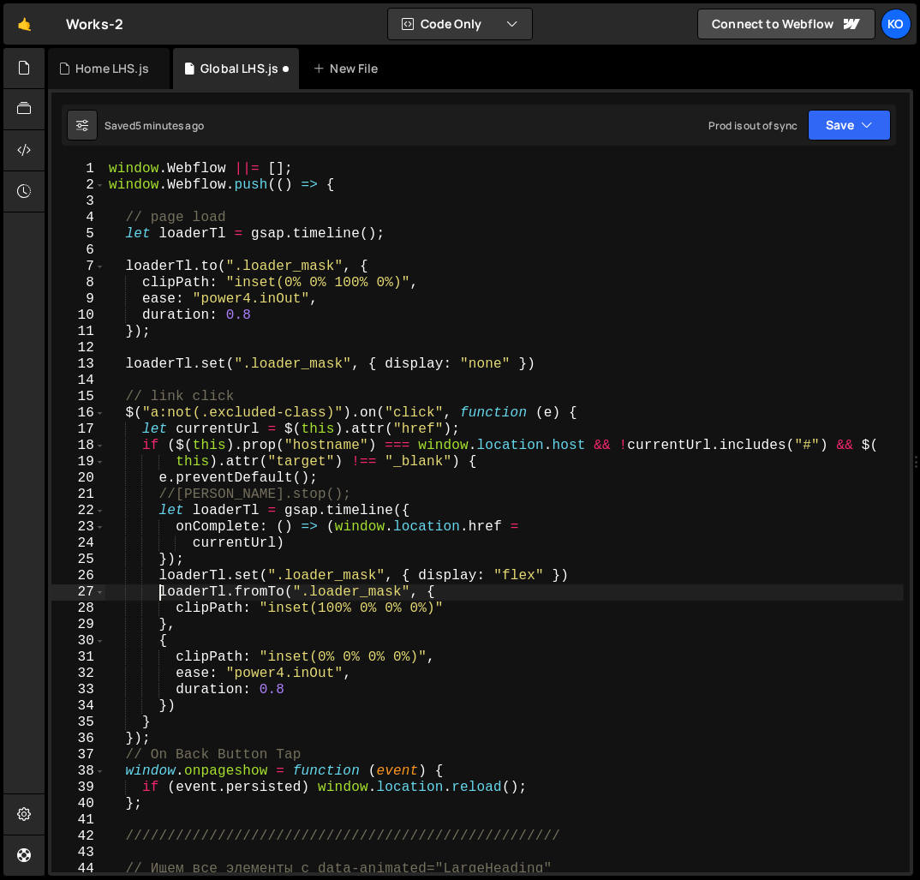
click at [159, 594] on div "window . Webflow ||= [ ] ; window . Webflow . push (( ) => { // page load let l…" at bounding box center [504, 532] width 798 height 743
click at [576, 582] on div "window . Webflow ||= [ ] ; window . Webflow . push (( ) => { // page load let l…" at bounding box center [504, 532] width 798 height 743
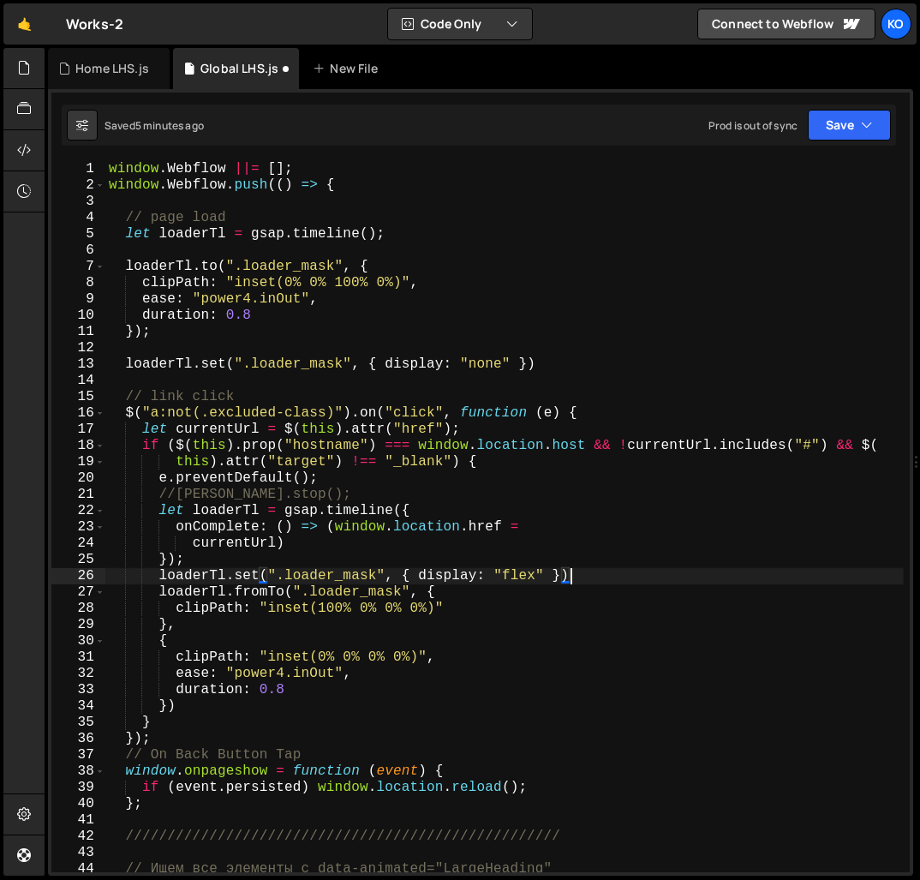
click at [128, 369] on div "window . Webflow ||= [ ] ; window . Webflow . push (( ) => { // page load let l…" at bounding box center [504, 532] width 798 height 743
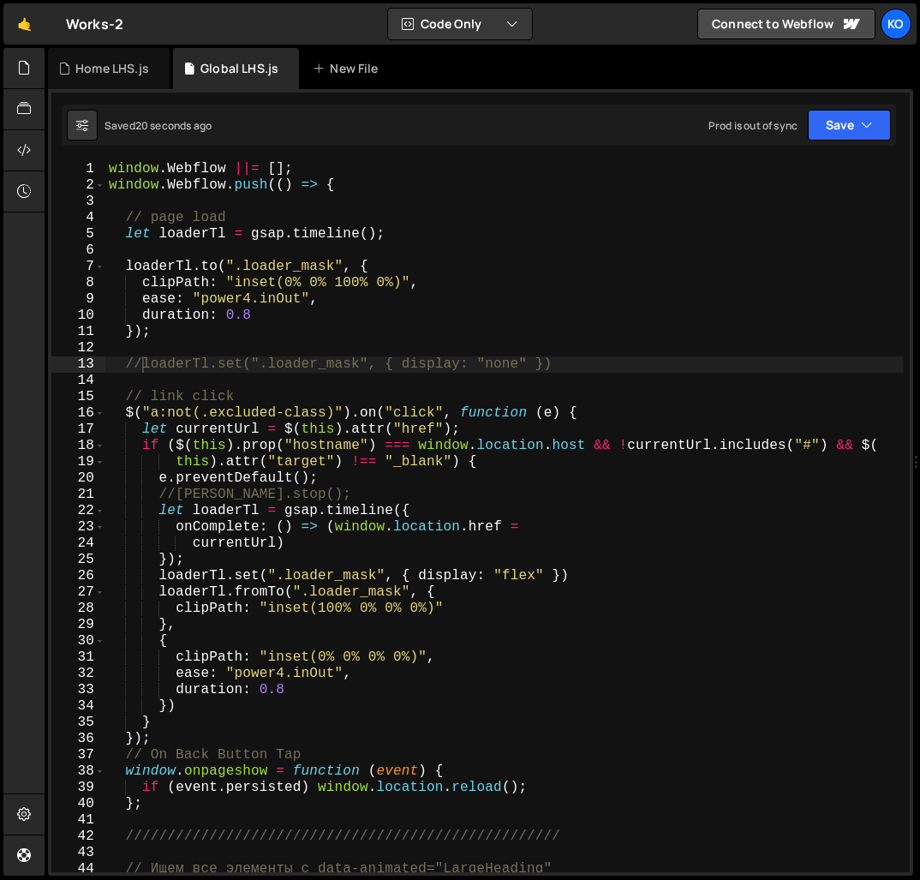
click at [161, 578] on div "window . Webflow ||= [ ] ; window . Webflow . push (( ) => { // page load let l…" at bounding box center [504, 532] width 798 height 743
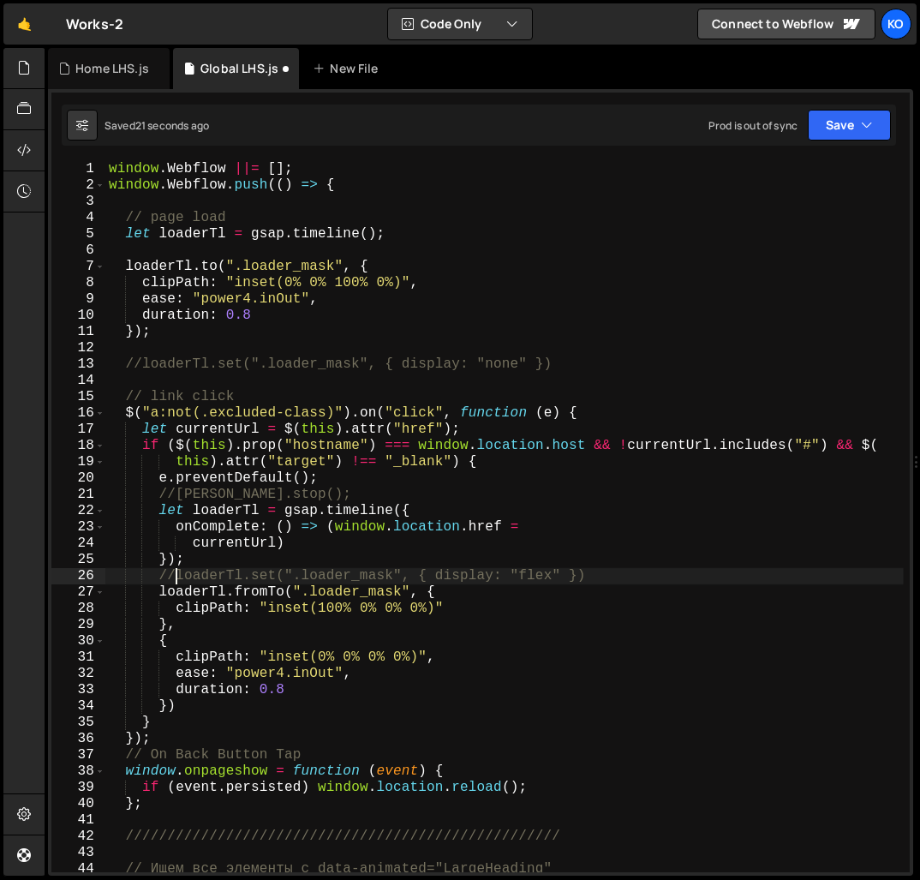
scroll to position [0, 3]
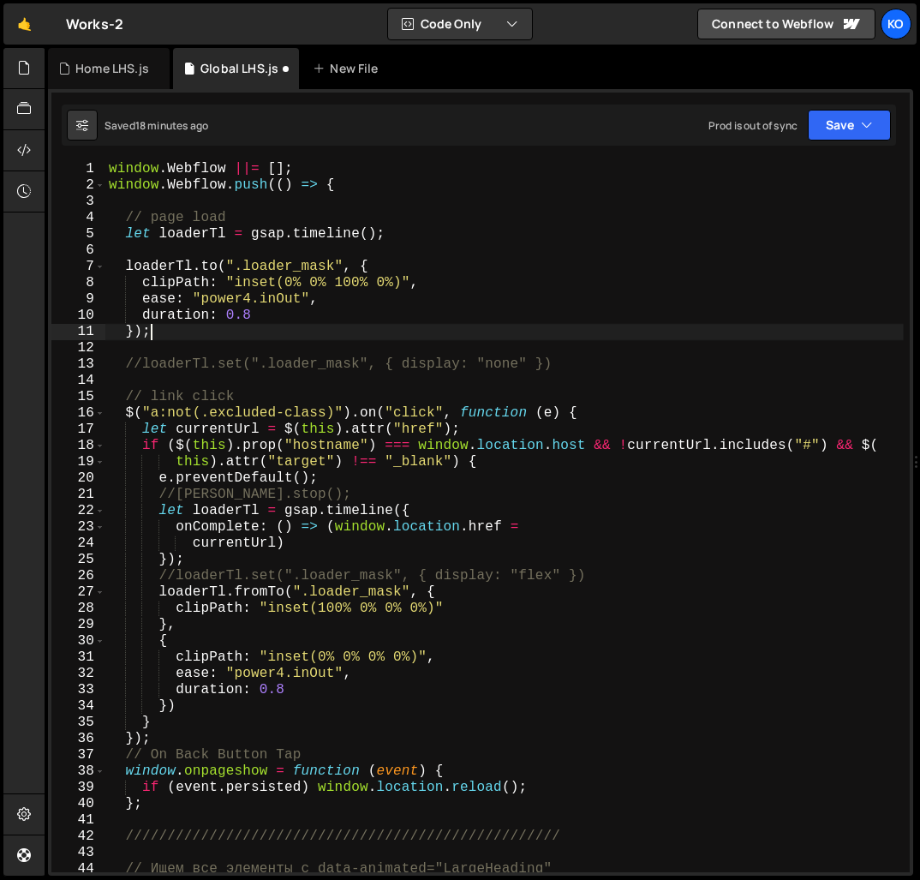
click at [159, 332] on div "window . Webflow ||= [ ] ; window . Webflow . push (( ) => { // page load let l…" at bounding box center [504, 532] width 798 height 743
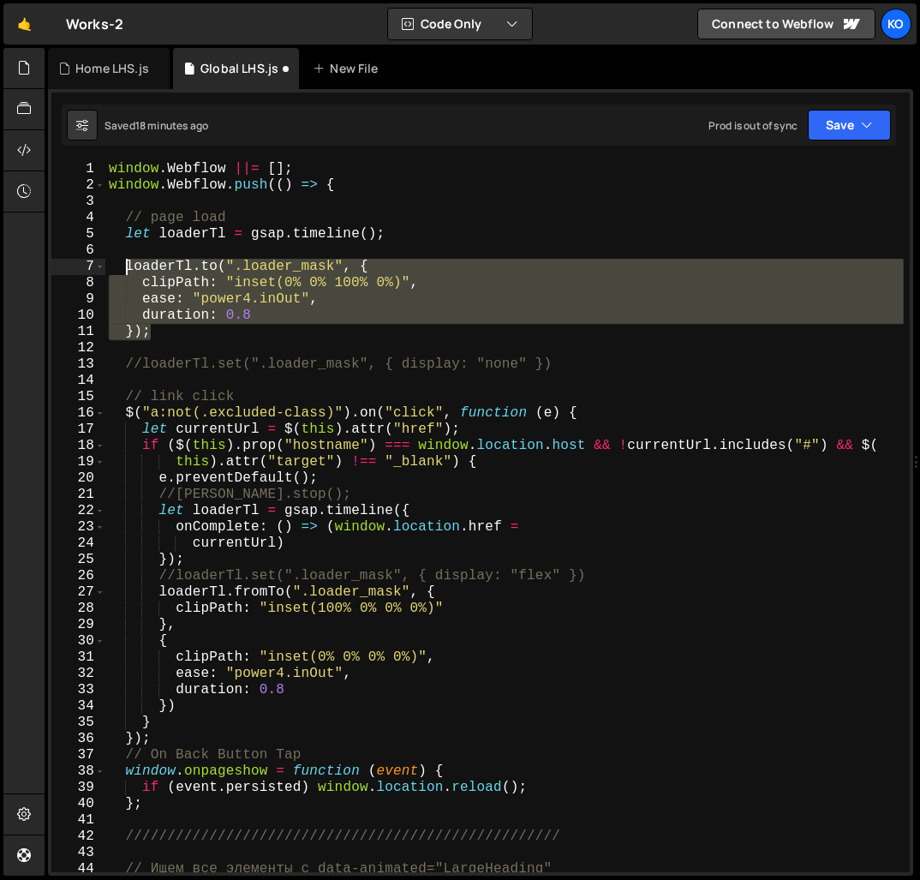
drag, startPoint x: 159, startPoint y: 332, endPoint x: 126, endPoint y: 266, distance: 74.7
click at [126, 266] on div "window . Webflow ||= [ ] ; window . Webflow . push (( ) => { // page load let l…" at bounding box center [504, 532] width 798 height 743
click at [167, 336] on div "window . Webflow ||= [ ] ; window . Webflow . push (( ) => { // page load let l…" at bounding box center [504, 516] width 798 height 711
type textarea "});"
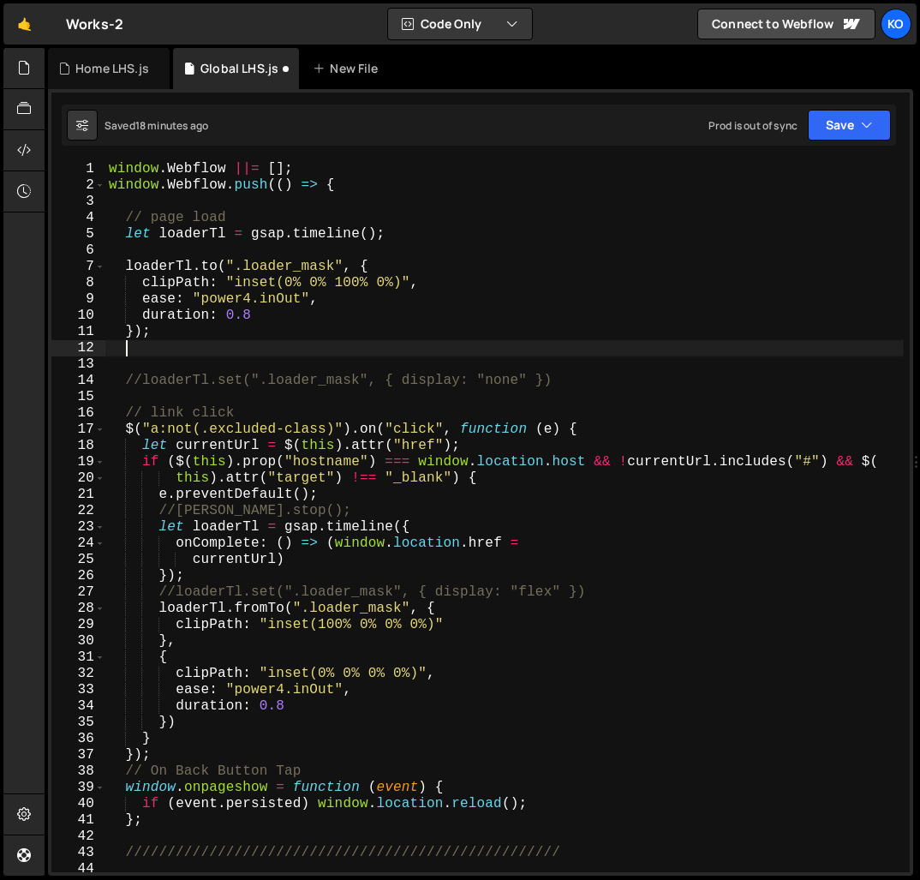
scroll to position [0, 0]
paste textarea "});"
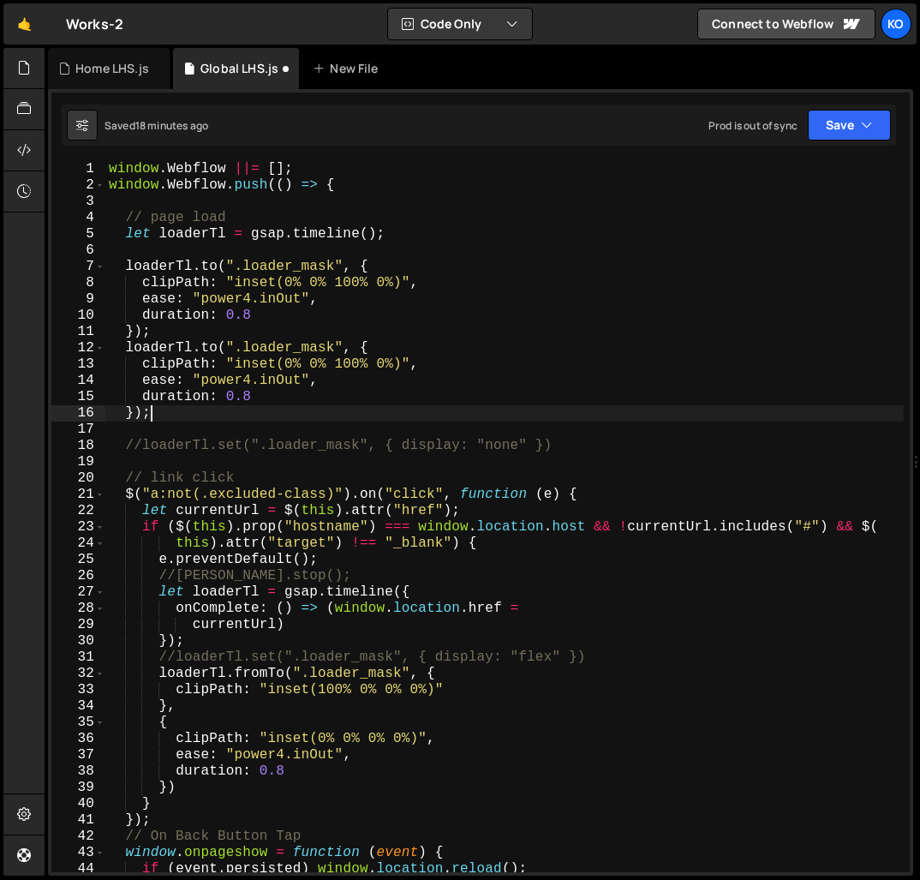
click at [317, 348] on div "window . Webflow ||= [ ] ; window . Webflow . push (( ) => { // page load let l…" at bounding box center [504, 532] width 798 height 743
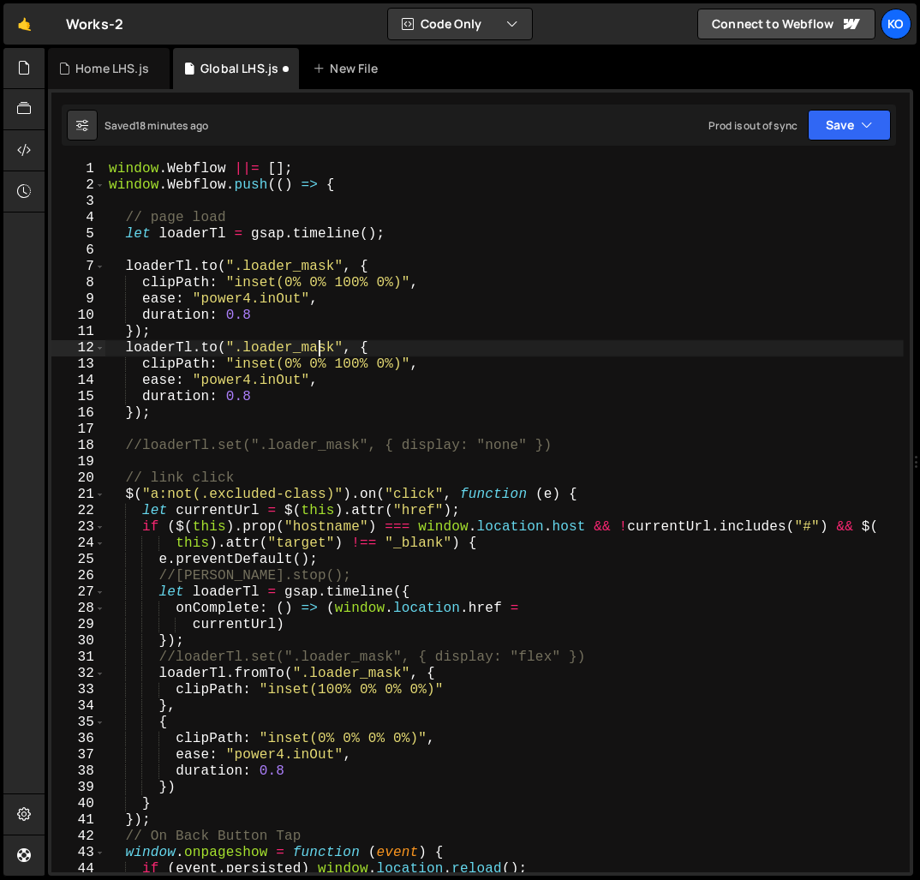
click at [317, 348] on div "window . Webflow ||= [ ] ; window . Webflow . push (( ) => { // page load let l…" at bounding box center [504, 532] width 798 height 743
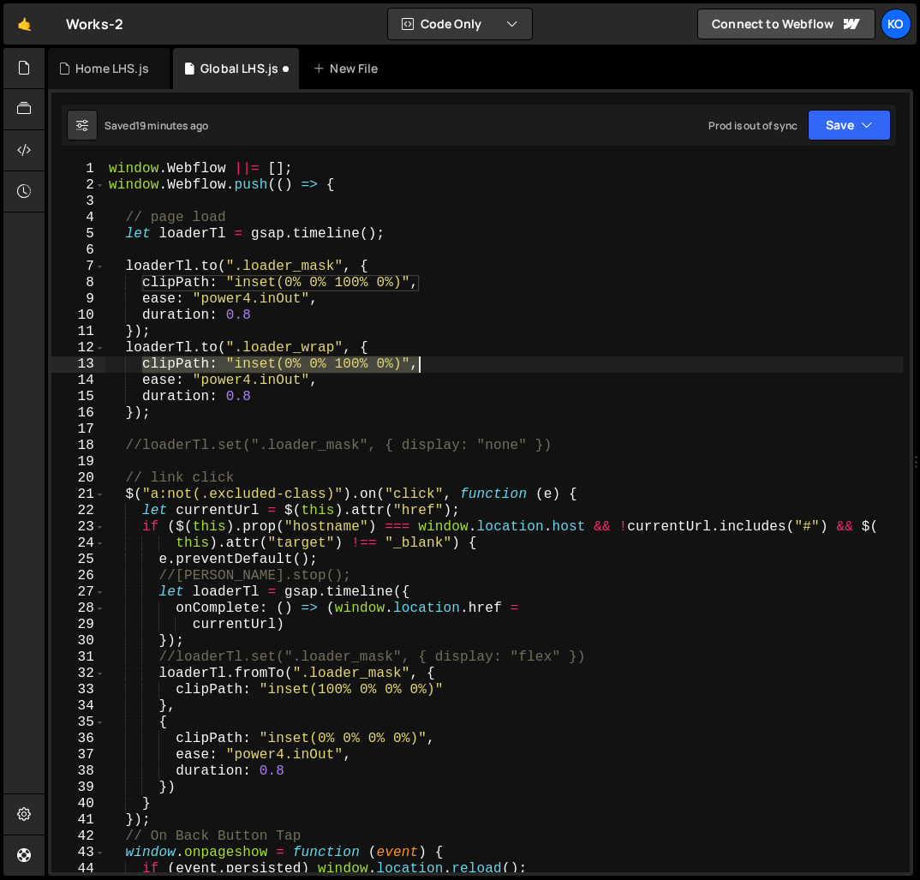
drag, startPoint x: 146, startPoint y: 365, endPoint x: 449, endPoint y: 367, distance: 303.2
click at [449, 367] on div "window . Webflow ||= [ ] ; window . Webflow . push (( ) => { // page load let l…" at bounding box center [504, 532] width 798 height 743
paste textarea "backgroundColor: "rgba(0, 0, 0, 0"
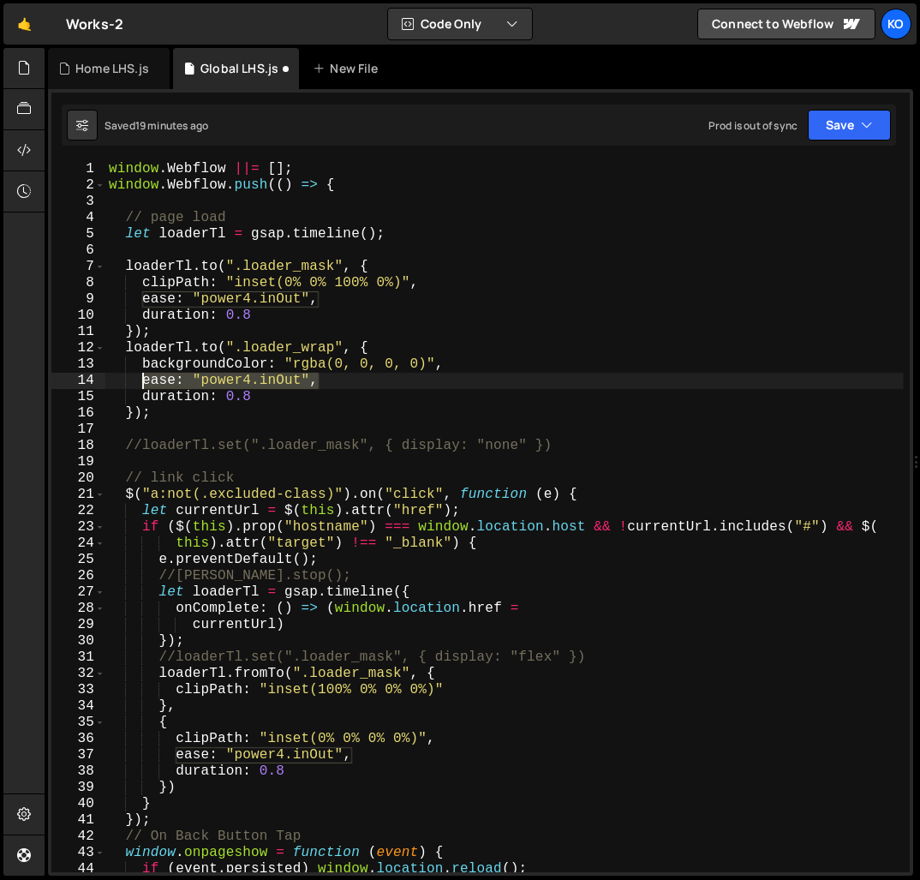
scroll to position [0, 12]
drag, startPoint x: 317, startPoint y: 381, endPoint x: 145, endPoint y: 385, distance: 172.2
click at [145, 385] on div "window . Webflow ||= [ ] ; window . Webflow . push (( ) => { // page load let l…" at bounding box center [504, 532] width 798 height 743
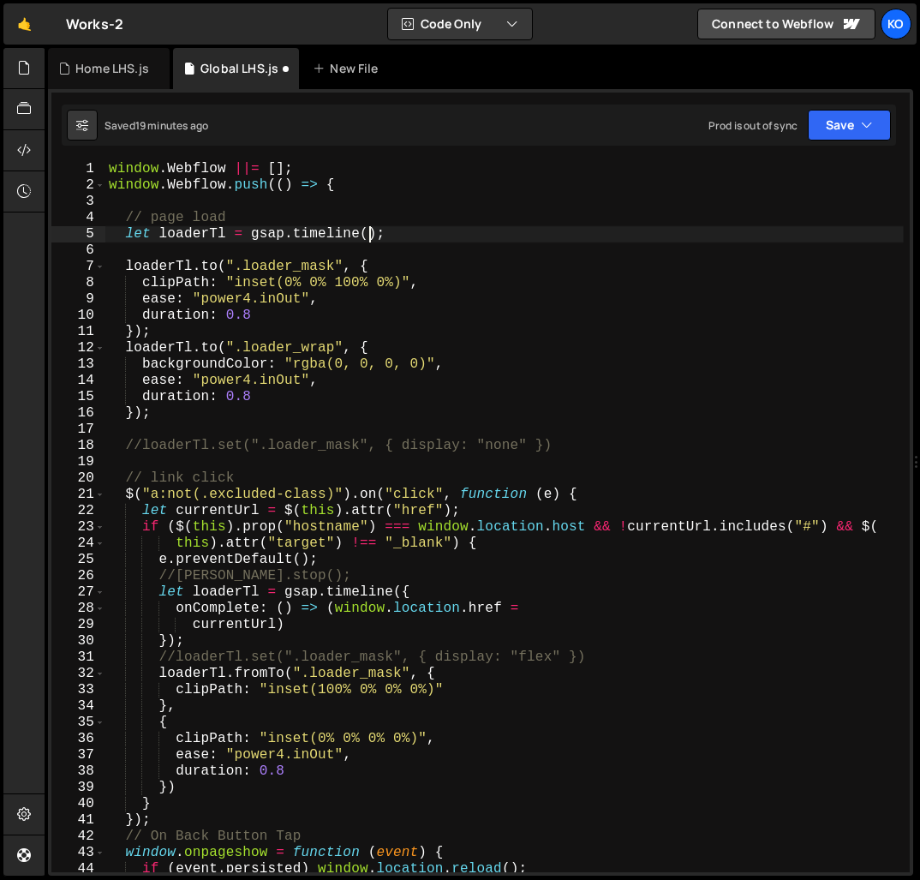
click at [369, 236] on div "window . Webflow ||= [ ] ; window . Webflow . push (( ) => { // page load let l…" at bounding box center [504, 532] width 798 height 743
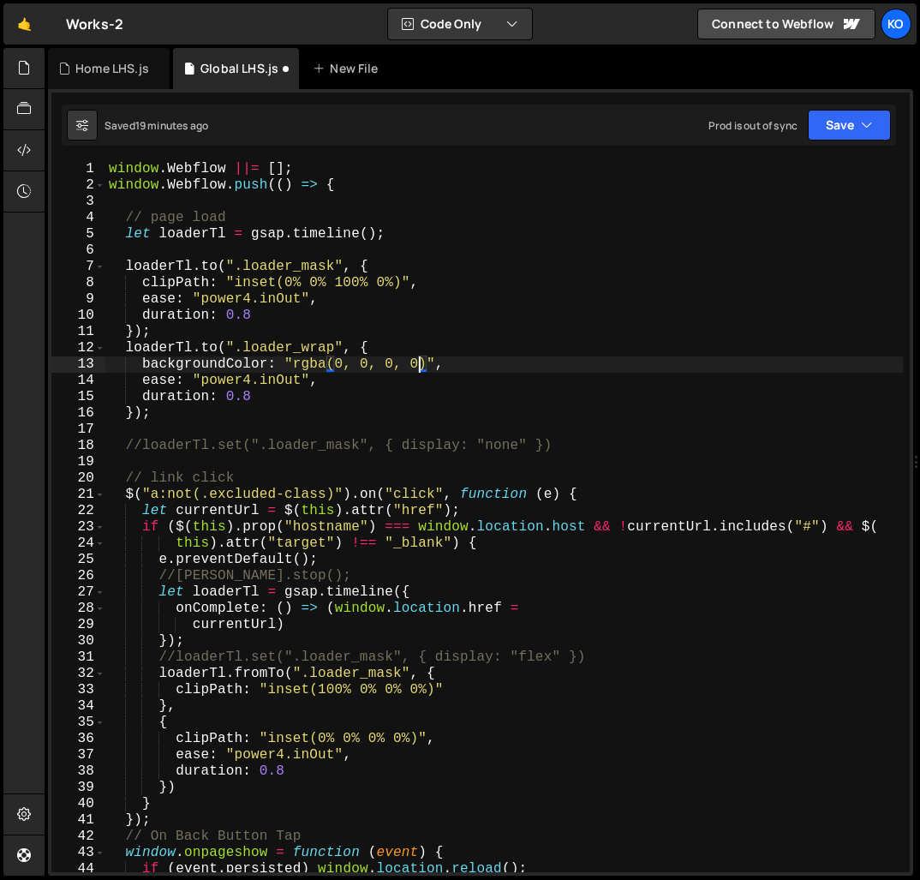
click at [417, 367] on div "window . Webflow ||= [ ] ; window . Webflow . push (( ) => { // page load let l…" at bounding box center [504, 532] width 798 height 743
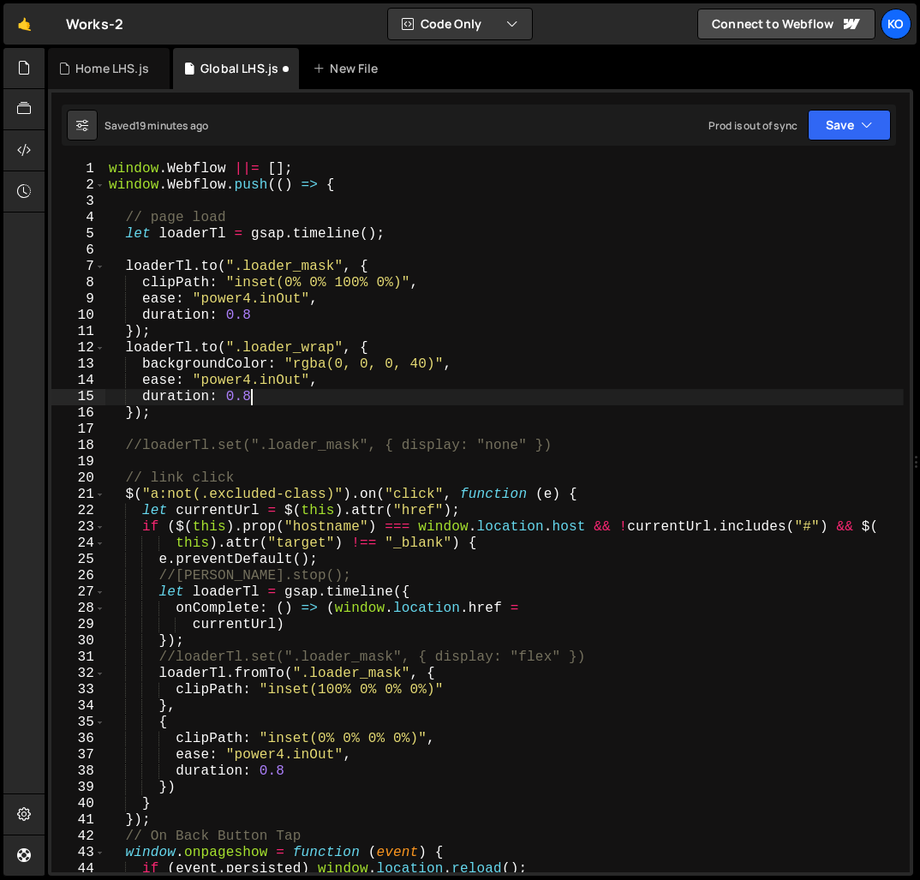
click at [363, 403] on div "window . Webflow ||= [ ] ; window . Webflow . push (( ) => { // page load let l…" at bounding box center [504, 532] width 798 height 743
click at [162, 418] on div "window . Webflow ||= [ ] ; window . Webflow . push (( ) => { // page load let l…" at bounding box center [504, 532] width 798 height 743
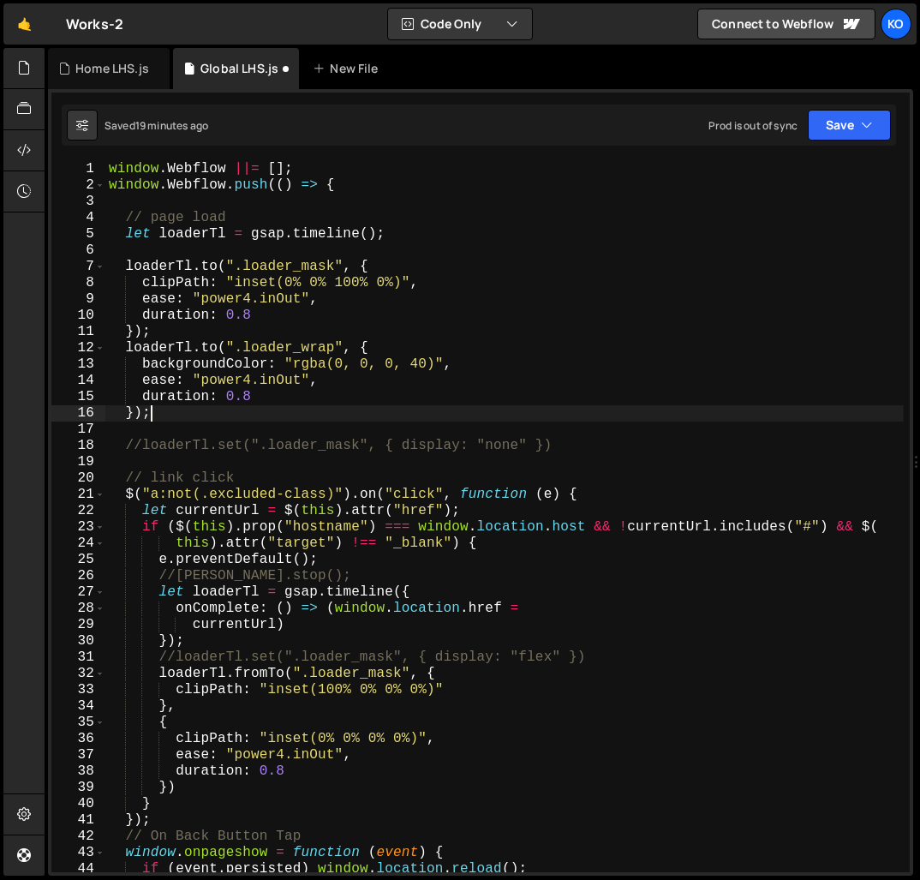
scroll to position [0, 2]
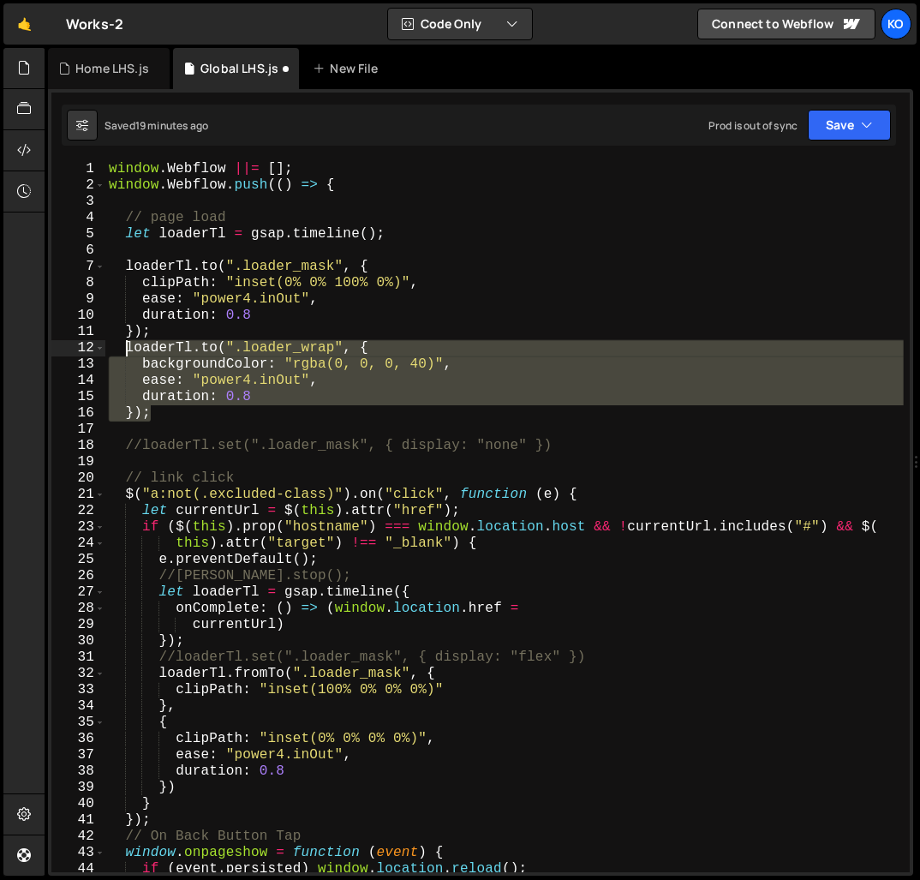
drag, startPoint x: 162, startPoint y: 418, endPoint x: 128, endPoint y: 349, distance: 77.4
click at [128, 349] on div "window . Webflow ||= [ ] ; window . Webflow . push (( ) => { // page load let l…" at bounding box center [504, 532] width 798 height 743
type textarea "loaderTl.to(".loader_wrap", { backgroundColor: "rgba(0, 0, 0, 40)","
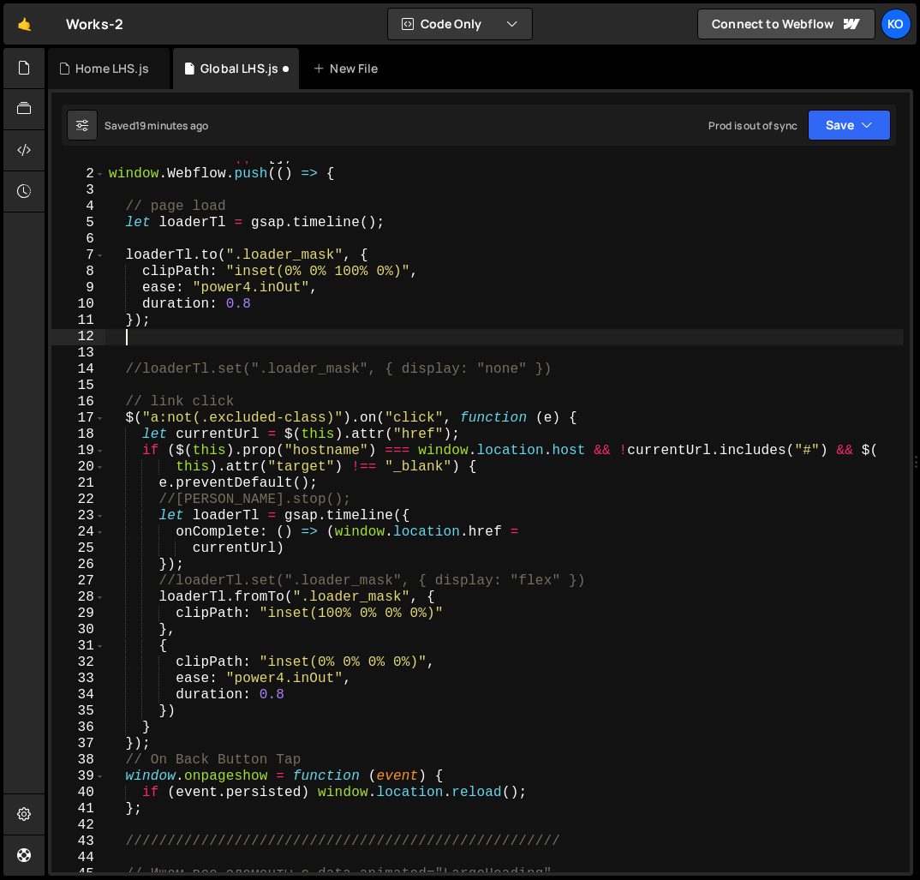
scroll to position [10, 0]
paste textarea "});"
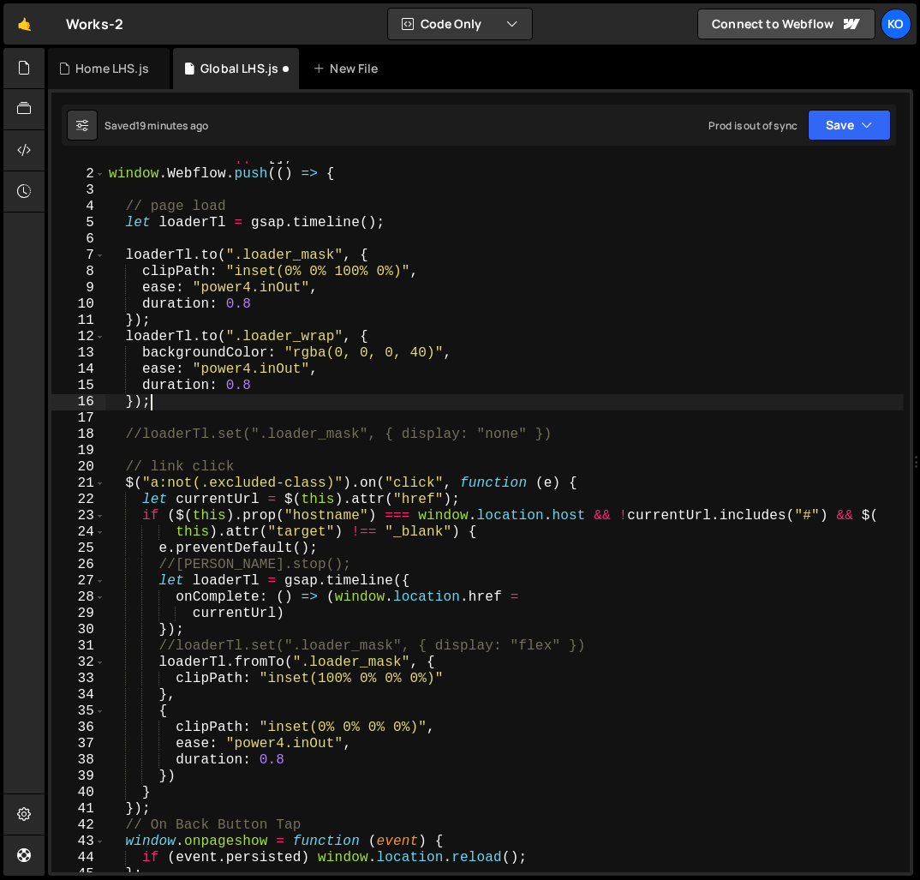
click at [418, 356] on div "window . Webflow ||= [ ] ; window . Webflow . push (( ) => { // page load let l…" at bounding box center [504, 521] width 798 height 743
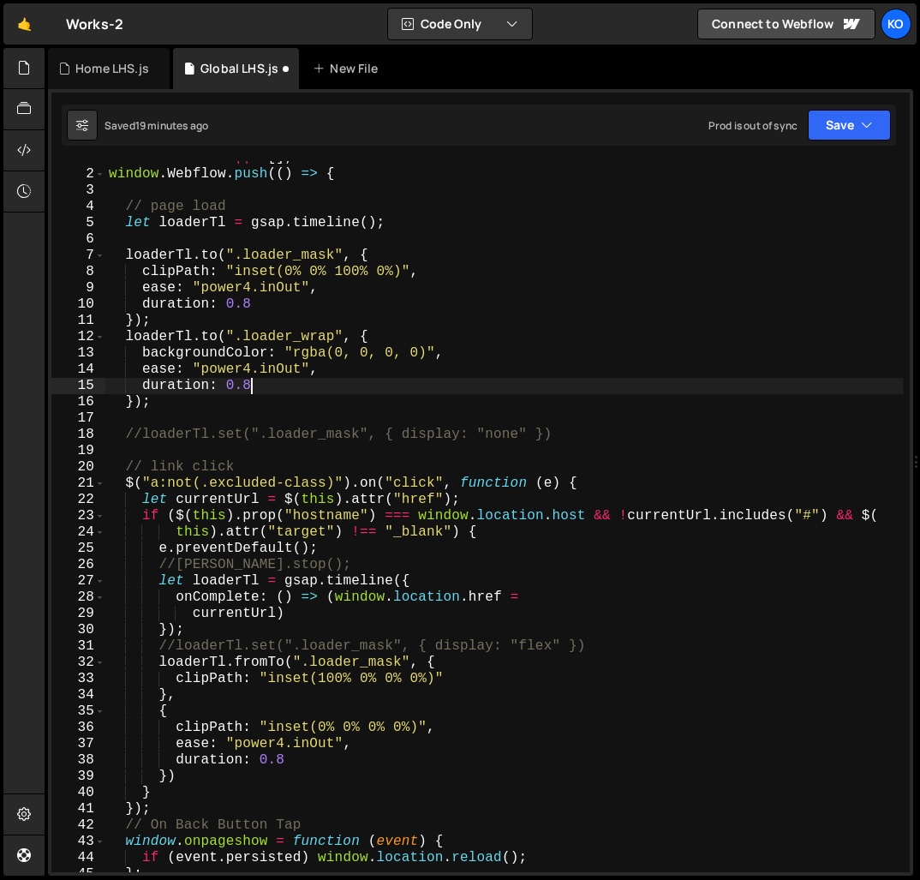
click at [248, 389] on div "window . Webflow ||= [ ] ; window . Webflow . push (( ) => { // page load let l…" at bounding box center [504, 521] width 798 height 743
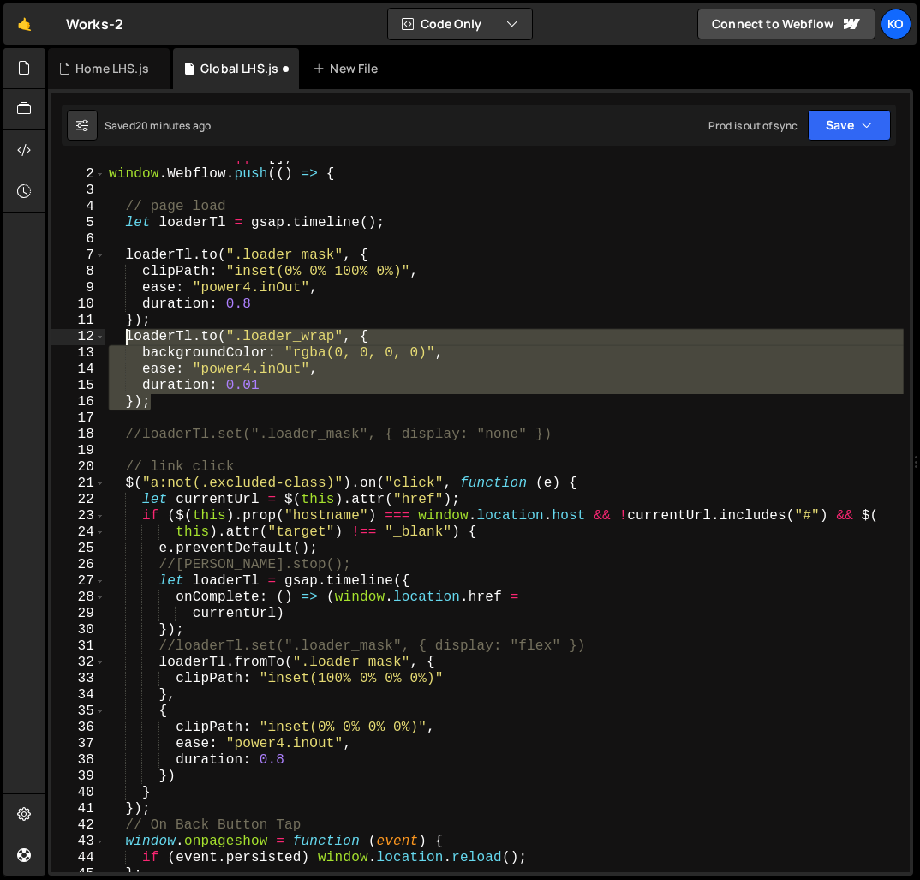
drag, startPoint x: 172, startPoint y: 403, endPoint x: 126, endPoint y: 337, distance: 79.9
click at [126, 337] on div "window . Webflow ||= [ ] ; window . Webflow . push (( ) => { // page load let l…" at bounding box center [504, 521] width 798 height 743
type textarea "loaderTl.to(".loader_wrap", { backgroundColor: "rgba(0, 0, 0, 0)","
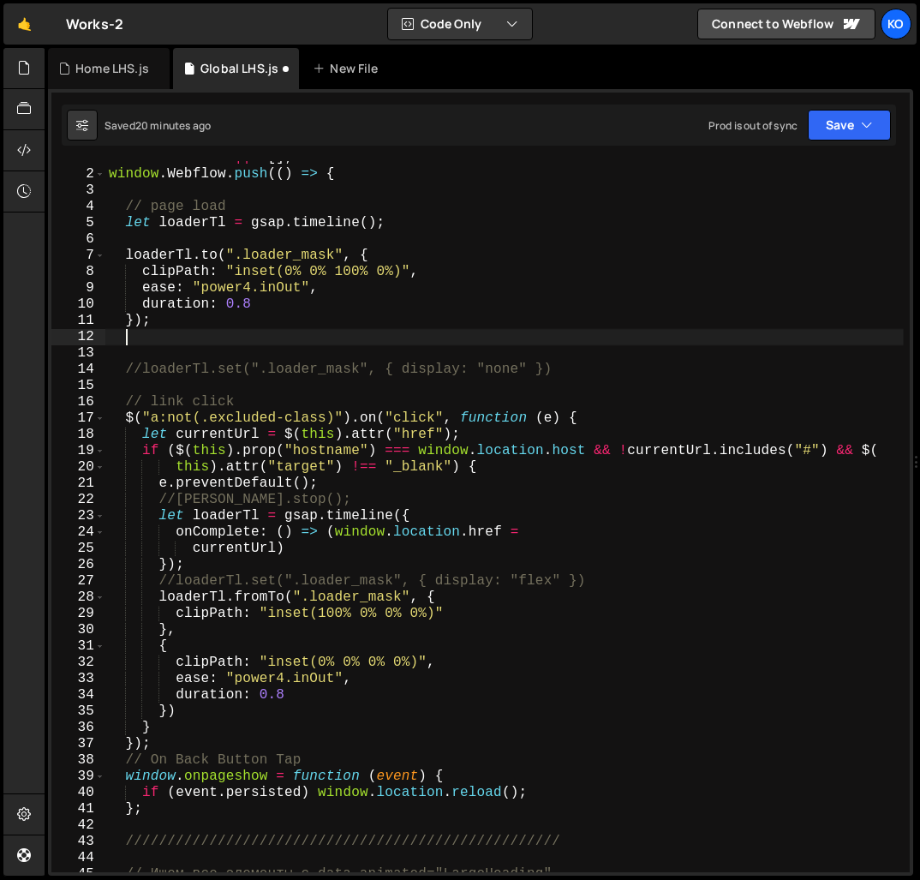
scroll to position [0, 0]
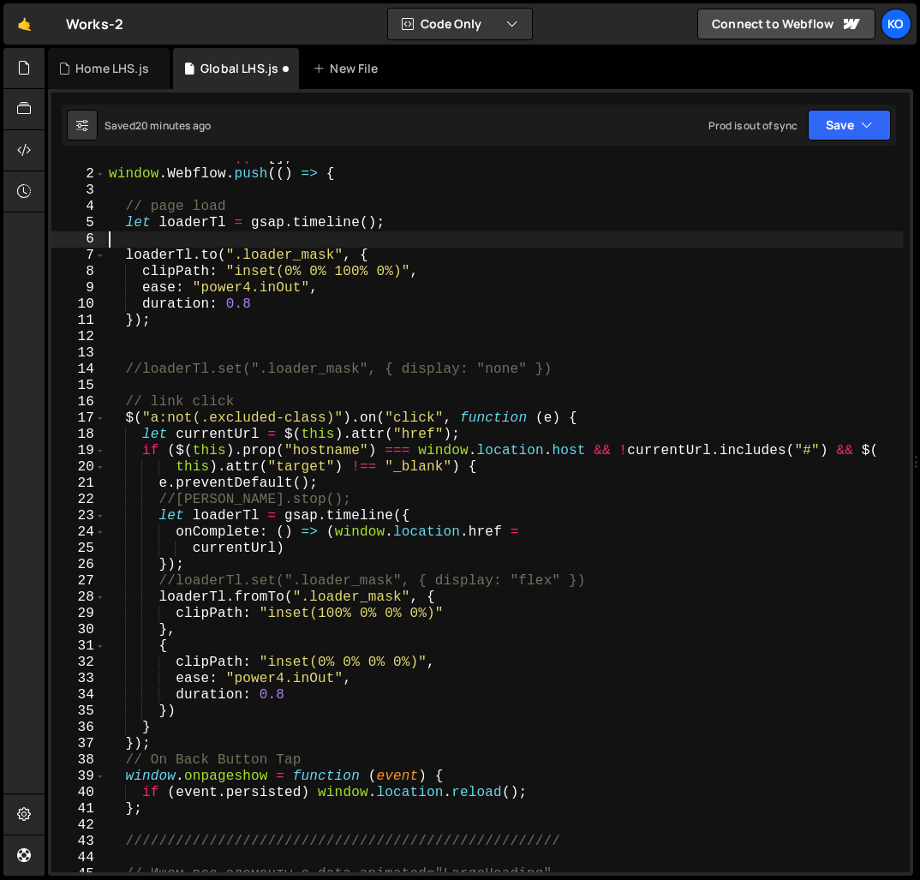
click at [143, 242] on div "window . Webflow ||= [ ] ; window . Webflow . push (( ) => { // page load let l…" at bounding box center [504, 521] width 798 height 743
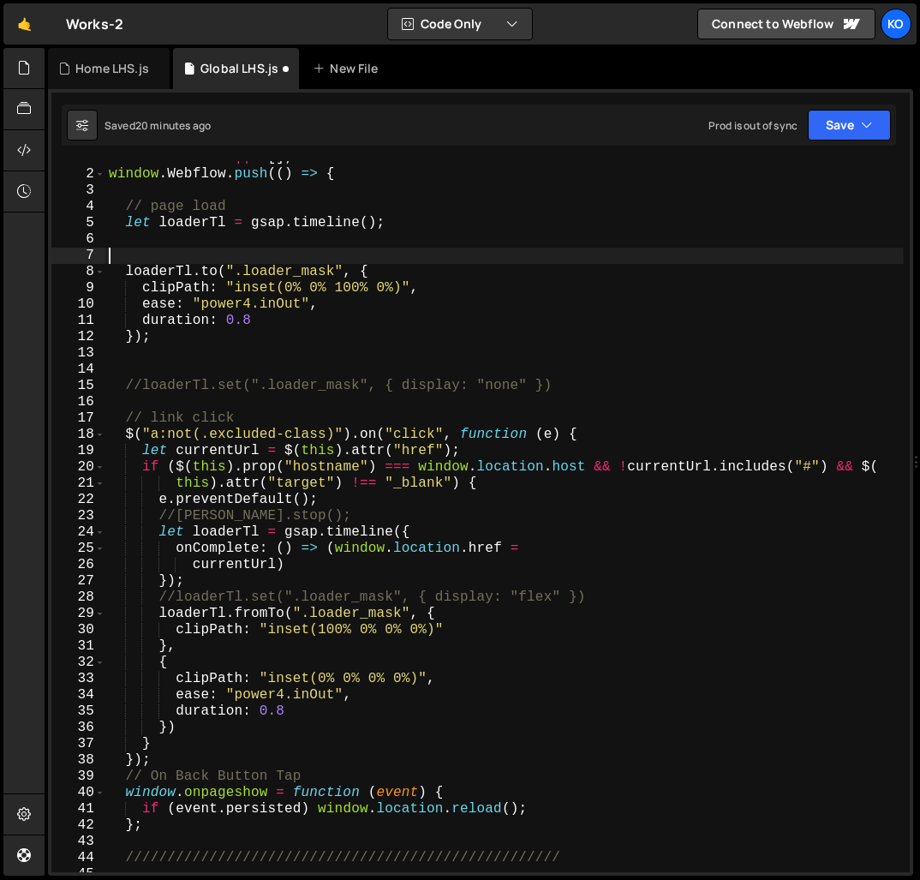
paste textarea "});"
type textarea "});"
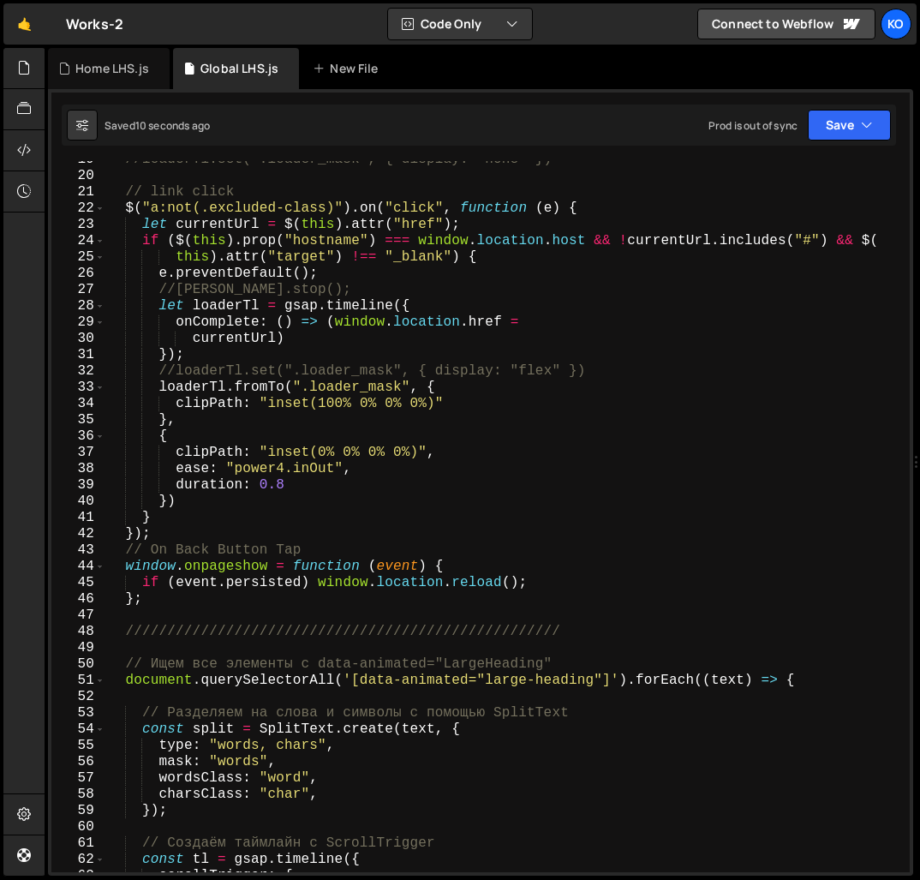
scroll to position [295, 0]
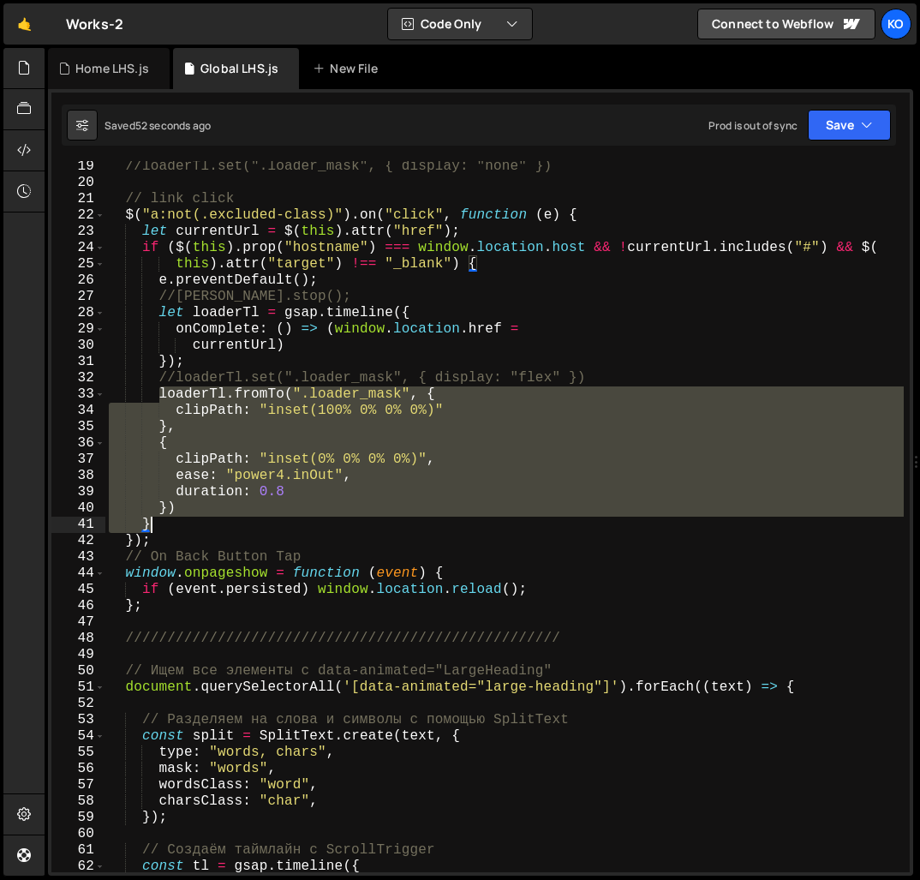
drag, startPoint x: 161, startPoint y: 397, endPoint x: 175, endPoint y: 528, distance: 132.6
click at [175, 528] on div "//loaderTl.set(".loader_mask", { display: "none" }) // link click $ ( "a:not(.e…" at bounding box center [504, 529] width 798 height 743
click at [612, 380] on div "//loaderTl.set(".loader_mask", { display: "none" }) // link click $ ( "a:not(.e…" at bounding box center [504, 529] width 798 height 743
type textarea "//loaderTl.set(".loader_mask", { display: "flex" })"
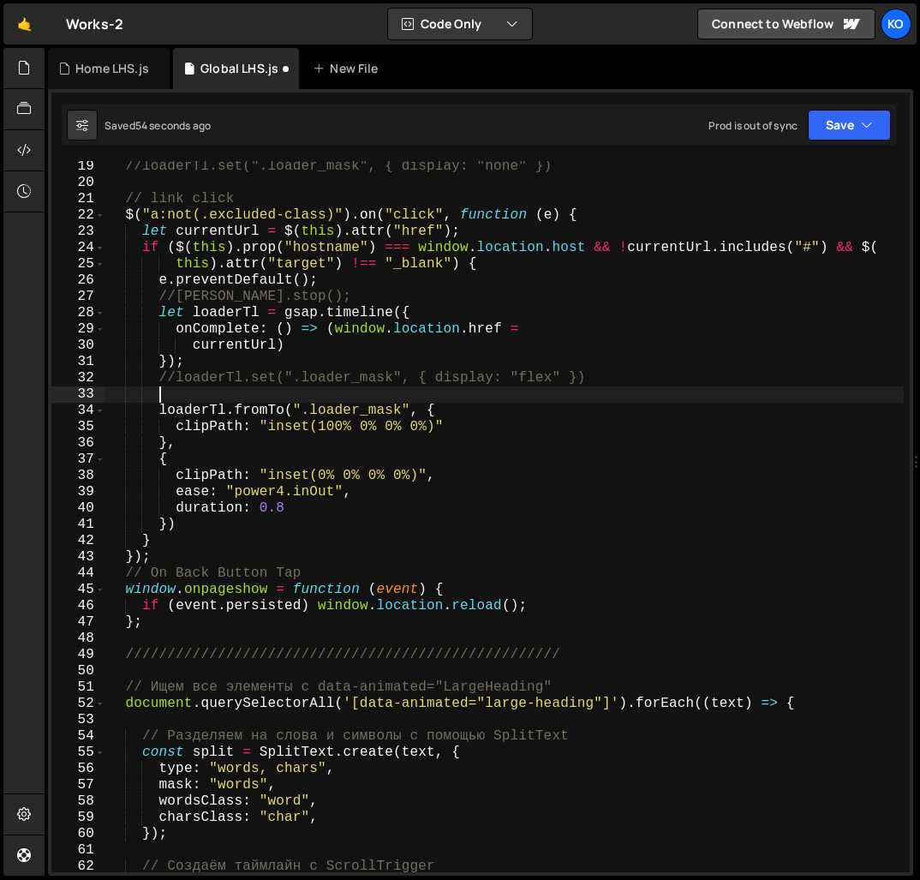
paste textarea "}"
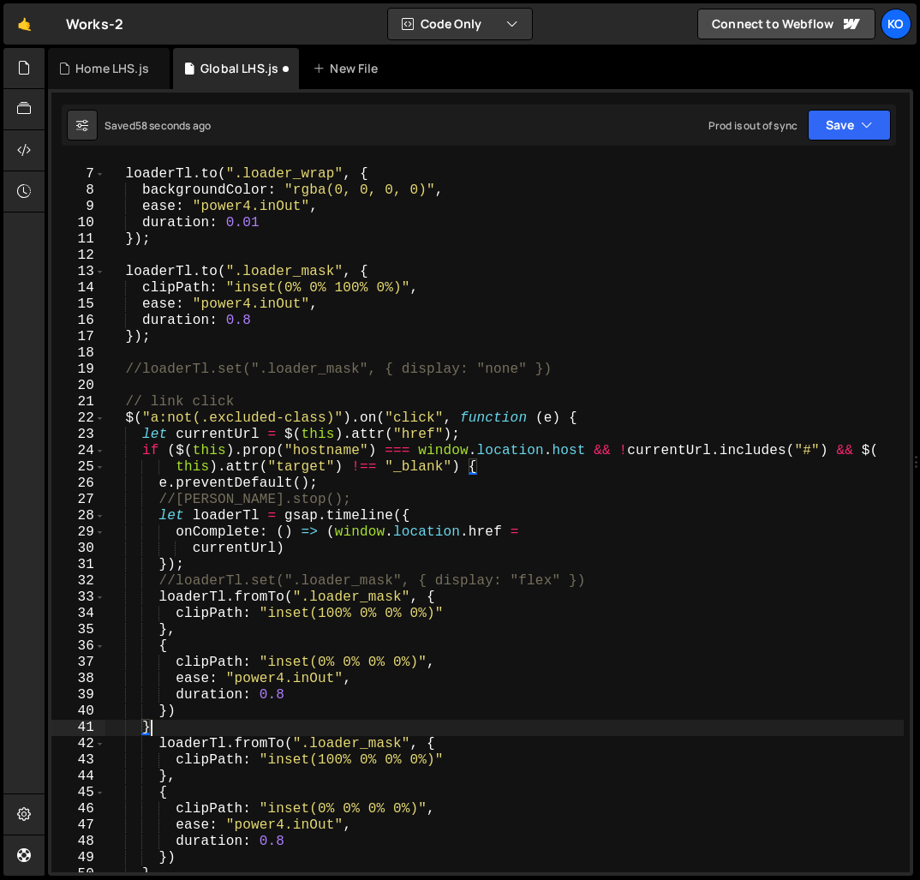
scroll to position [93, 0]
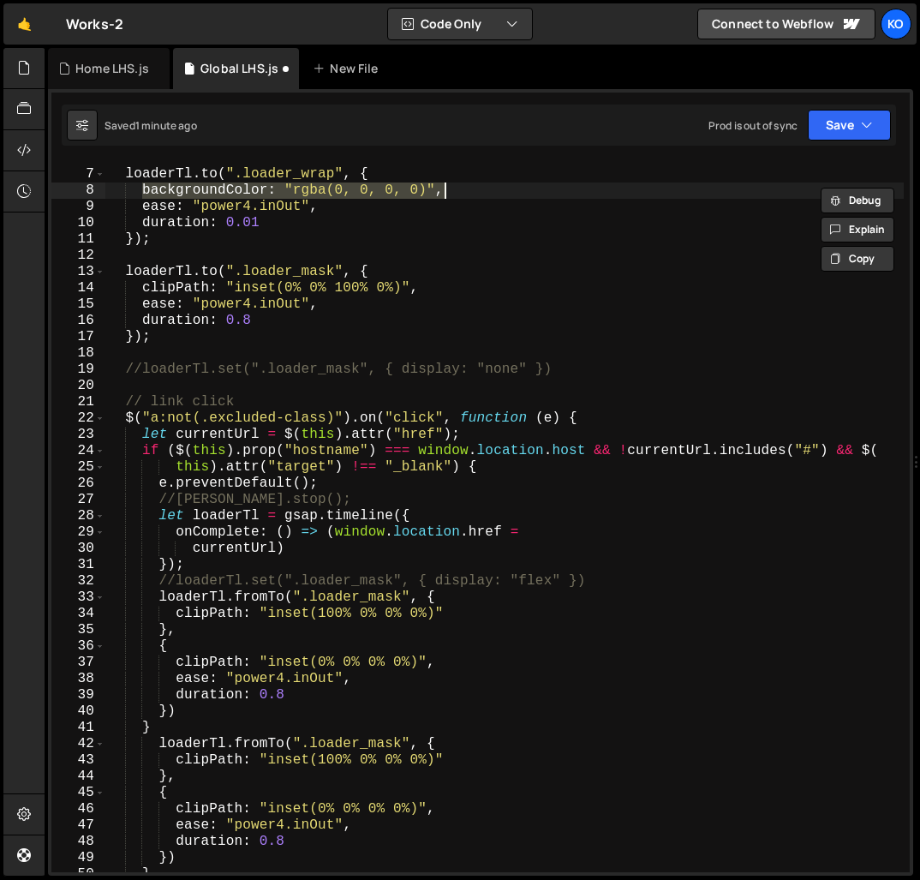
drag, startPoint x: 145, startPoint y: 188, endPoint x: 469, endPoint y: 188, distance: 323.8
click at [469, 188] on div "loaderTl . to ( ".loader_wrap" , { backgroundColor : "rgba(0, 0, 0, 0)" , ease …" at bounding box center [504, 521] width 798 height 743
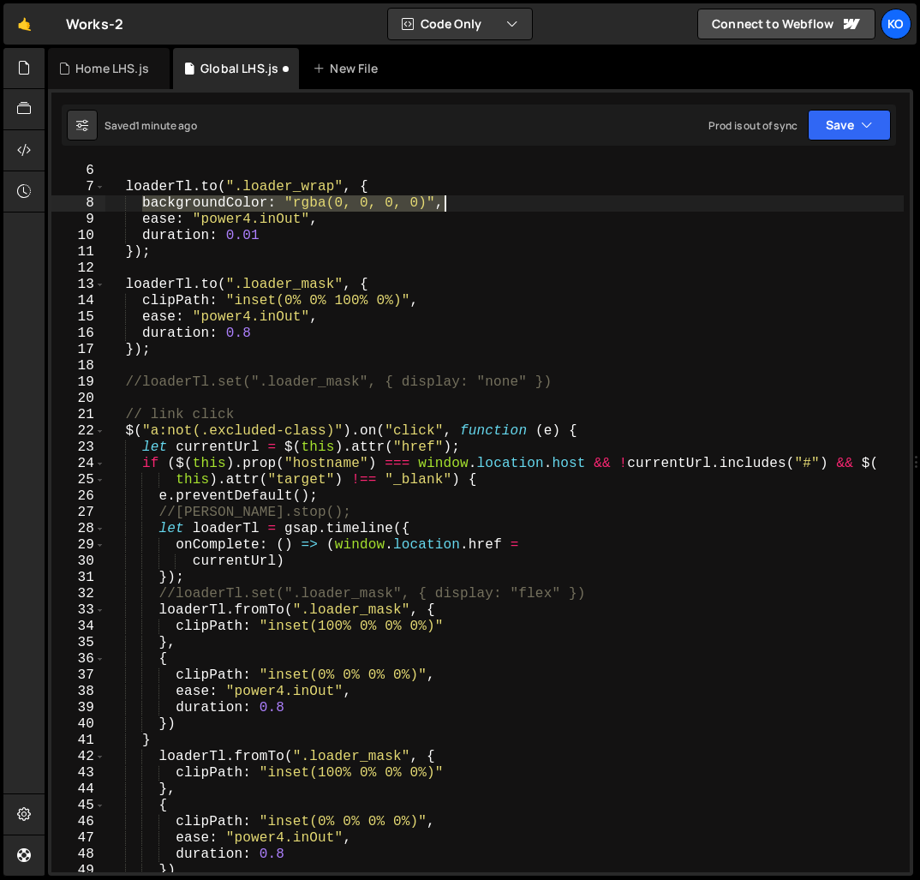
scroll to position [60, 0]
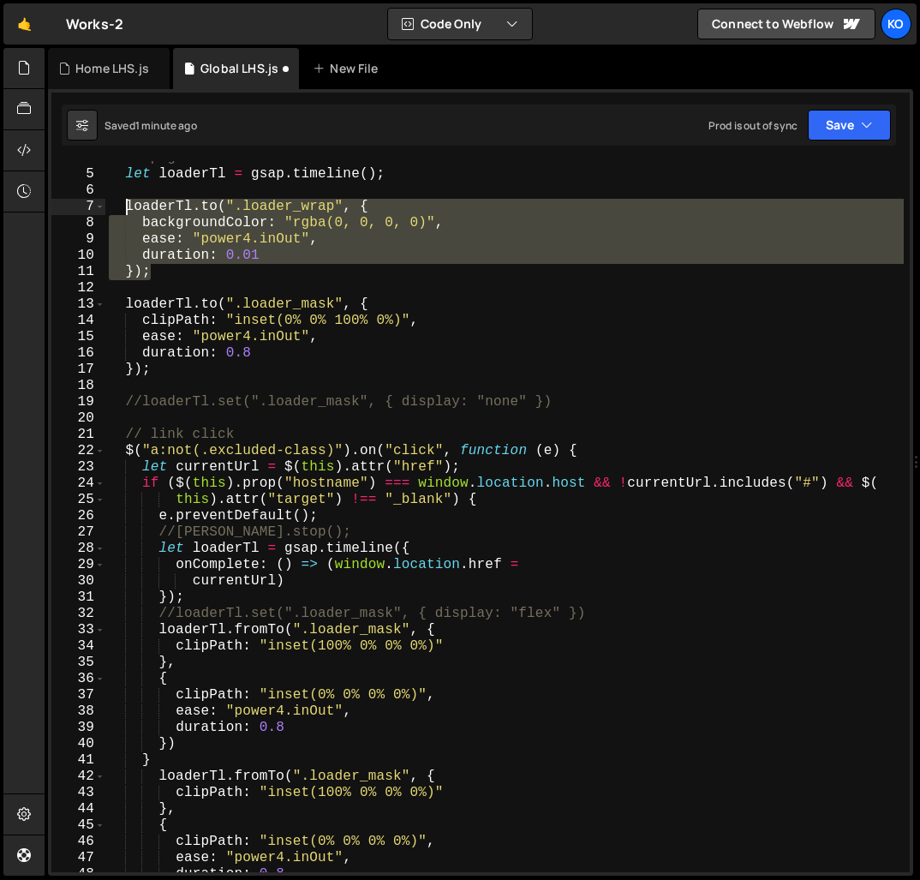
drag, startPoint x: 163, startPoint y: 274, endPoint x: 127, endPoint y: 206, distance: 77.4
click at [127, 206] on div "// page load let loaderTl = gsap . timeline ( ) ; loaderTl . to ( ".loader_wrap…" at bounding box center [504, 521] width 798 height 743
type textarea "loaderTl.to(".loader_wrap", { backgroundColor: "rgba(0, 0, 0, 0)","
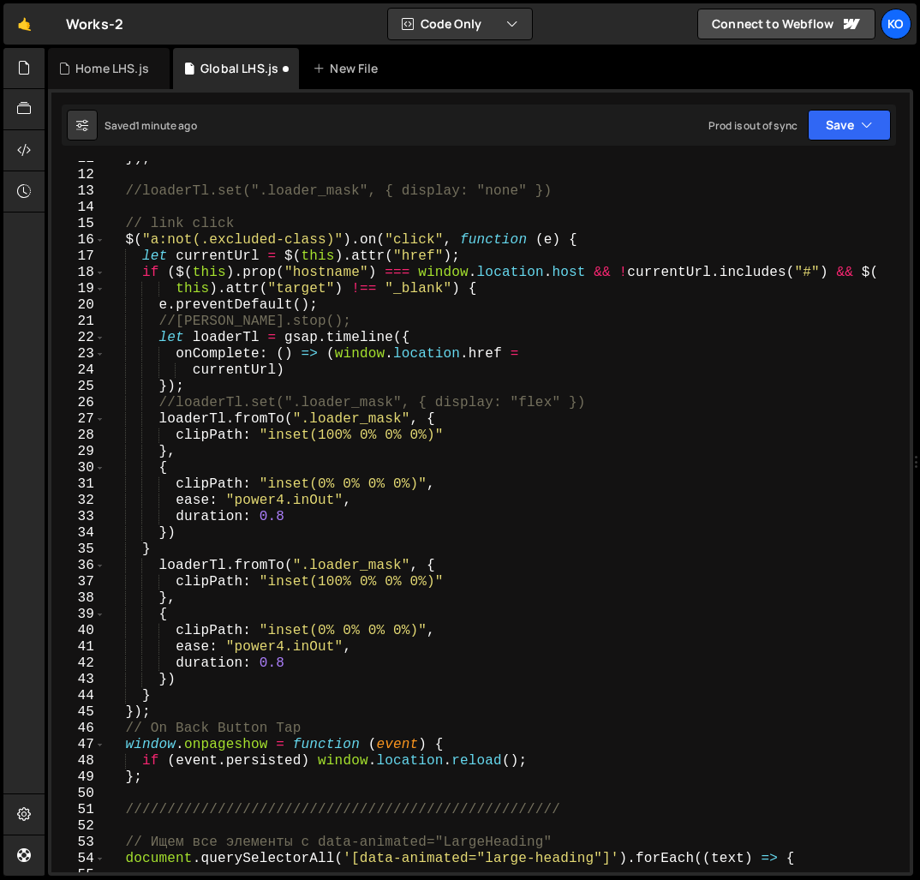
scroll to position [172, 0]
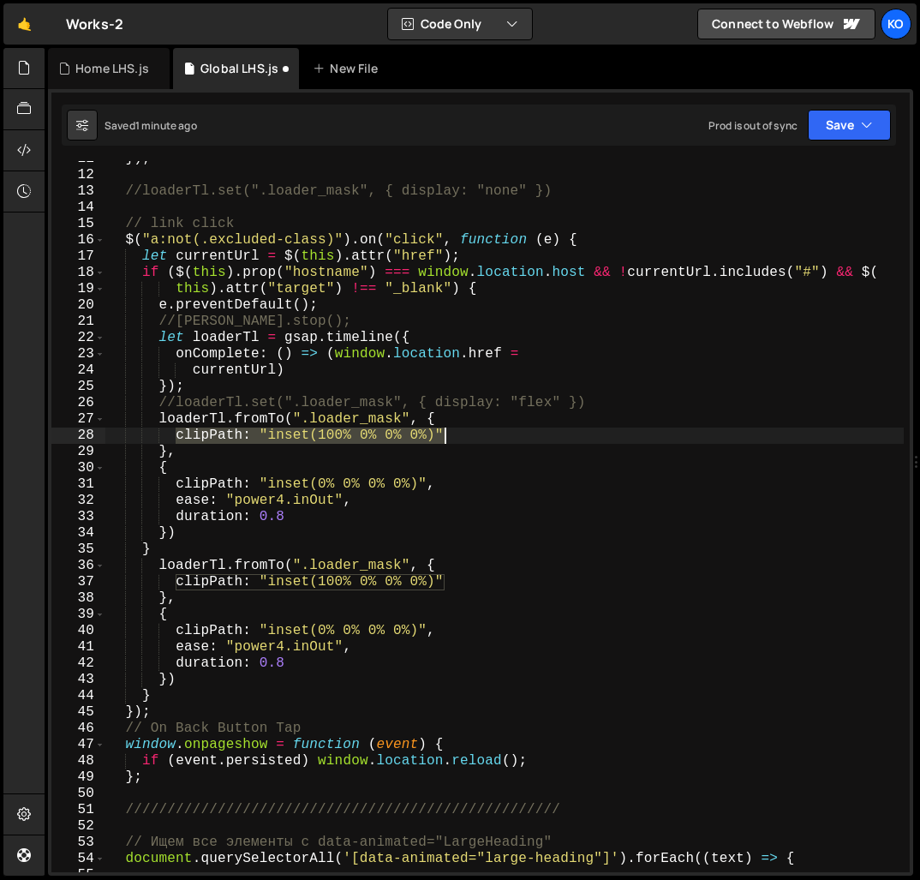
drag, startPoint x: 178, startPoint y: 437, endPoint x: 454, endPoint y: 433, distance: 275.8
click at [454, 433] on div "}) ; //loaderTl.set(".loader_mask", { display: "none" }) // link click $ ( "a:n…" at bounding box center [504, 522] width 798 height 743
paste textarea "backgroundColor: "rgba(0, 0, 0, 0)","
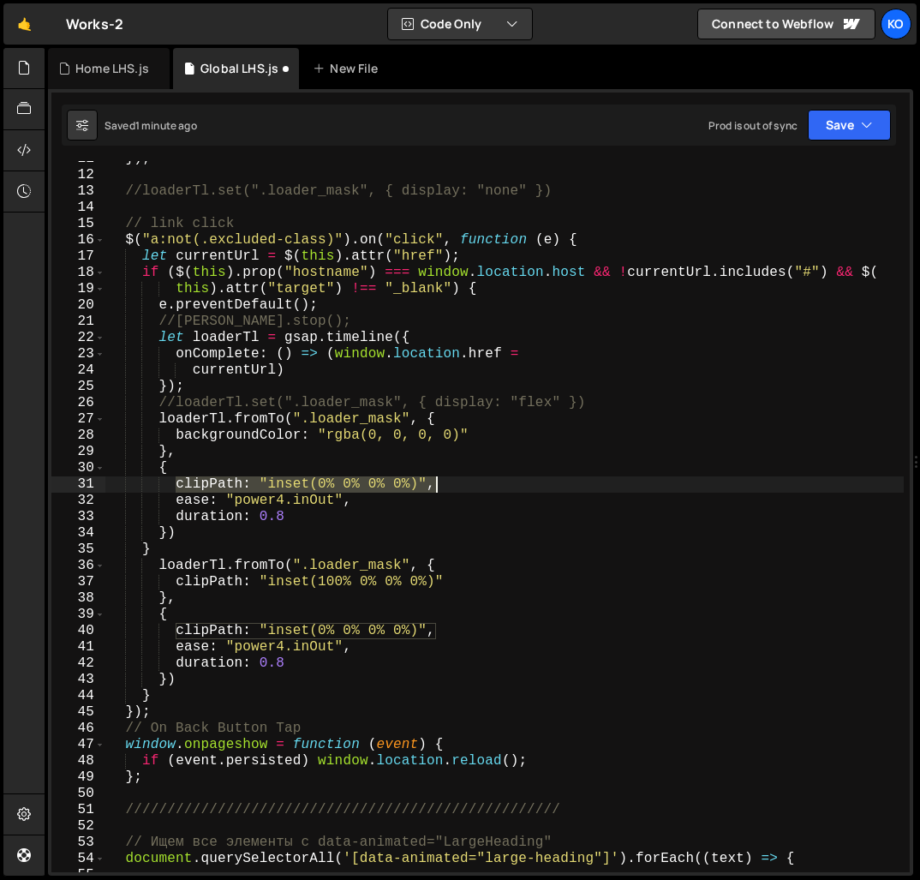
drag, startPoint x: 177, startPoint y: 488, endPoint x: 440, endPoint y: 480, distance: 263.1
click at [440, 480] on div "}) ; //loaderTl.set(".loader_mask", { display: "none" }) // link click $ ( "a:n…" at bounding box center [504, 522] width 798 height 743
paste textarea "backgroundColor: "rgba(0, 0, 0, 0"
click at [445, 491] on div "}) ; //loaderTl.set(".loader_mask", { display: "none" }) // link click $ ( "a:n…" at bounding box center [504, 522] width 798 height 743
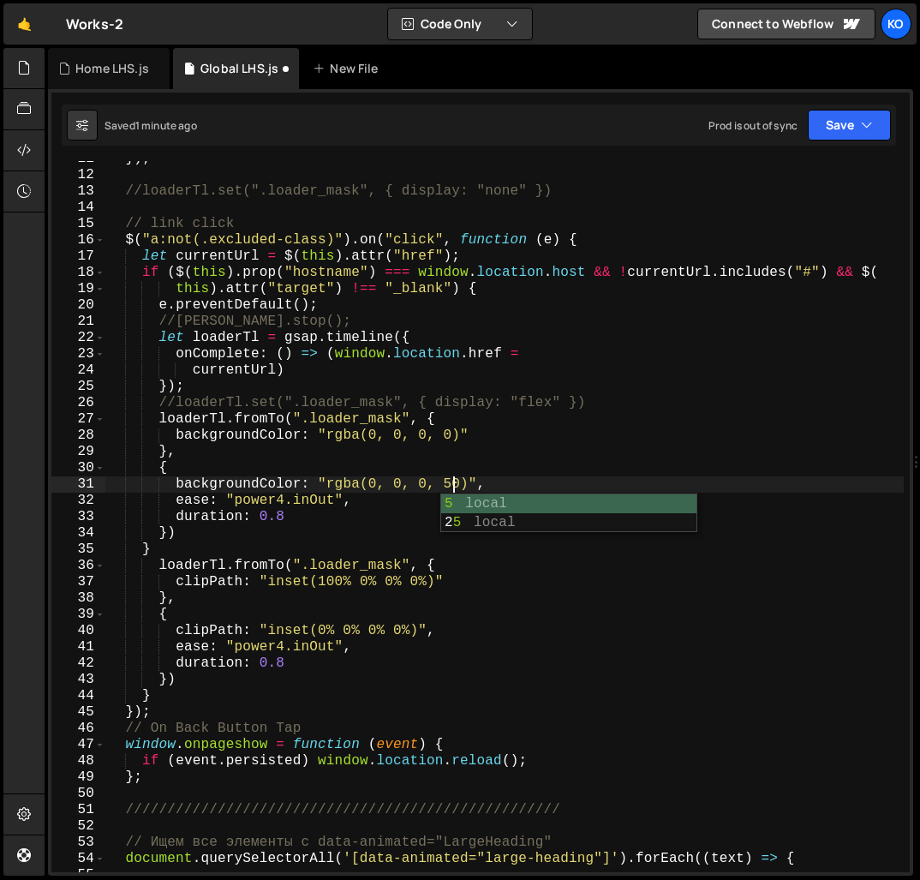
scroll to position [0, 21]
click at [385, 419] on div "}) ; //loaderTl.set(".loader_mask", { display: "none" }) // link click $ ( "a:n…" at bounding box center [504, 522] width 798 height 743
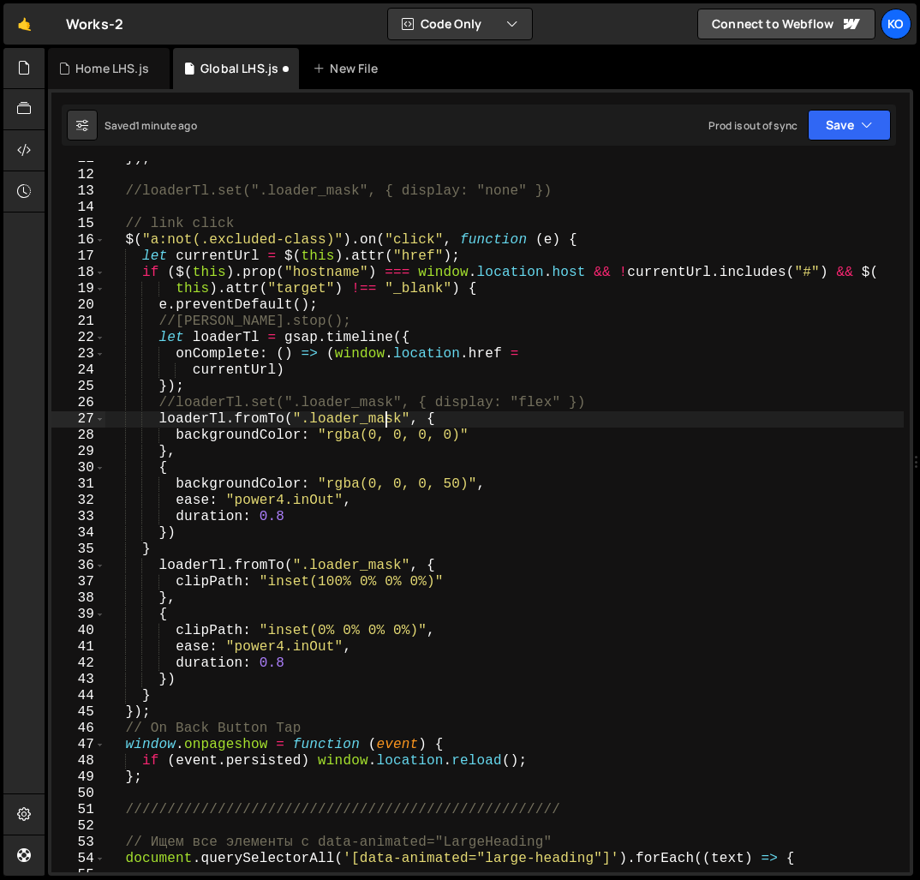
scroll to position [0, 19]
click at [385, 419] on div "}) ; //loaderTl.set(".loader_mask", { display: "none" }) // link click $ ( "a:n…" at bounding box center [504, 522] width 798 height 743
click at [394, 423] on div "}) ; //loaderTl.set(".loader_mask", { display: "none" }) // link click $ ( "a:n…" at bounding box center [504, 516] width 798 height 711
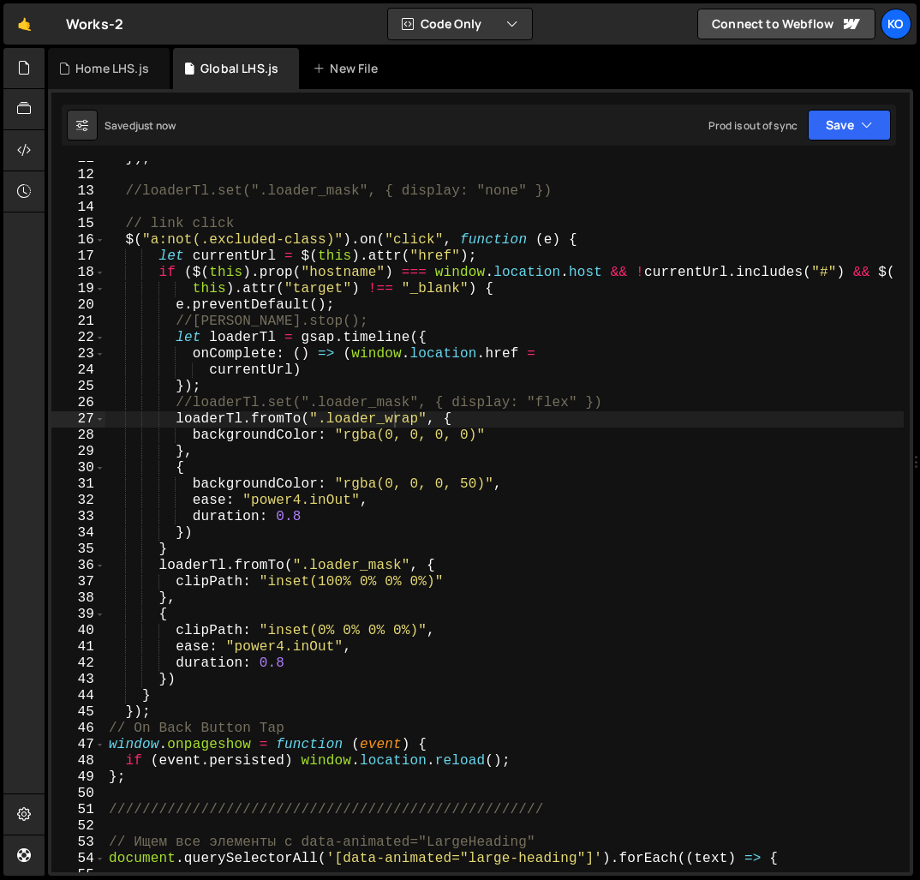
click at [149, 781] on div "}) ; //loaderTl.set(".loader_mask", { display: "none" }) // link click $ ( "a:n…" at bounding box center [504, 522] width 798 height 743
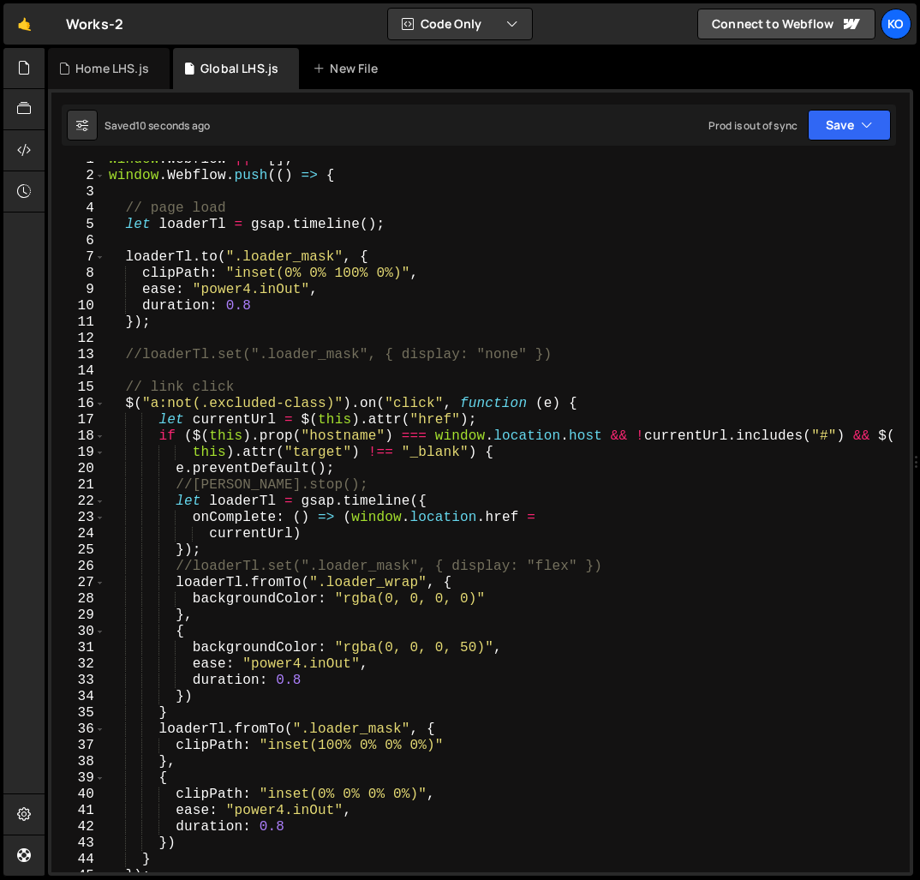
scroll to position [0, 0]
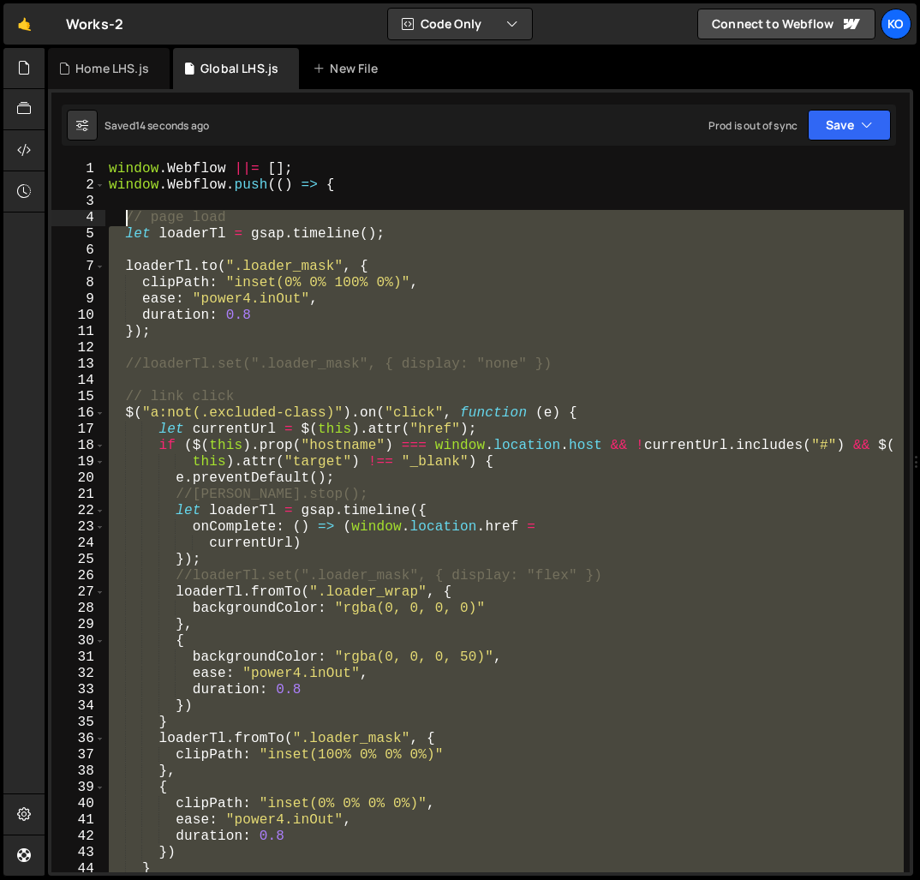
click at [127, 222] on div "window . Webflow ||= [ ] ; window . Webflow . push (( ) => { // page load let l…" at bounding box center [504, 532] width 798 height 743
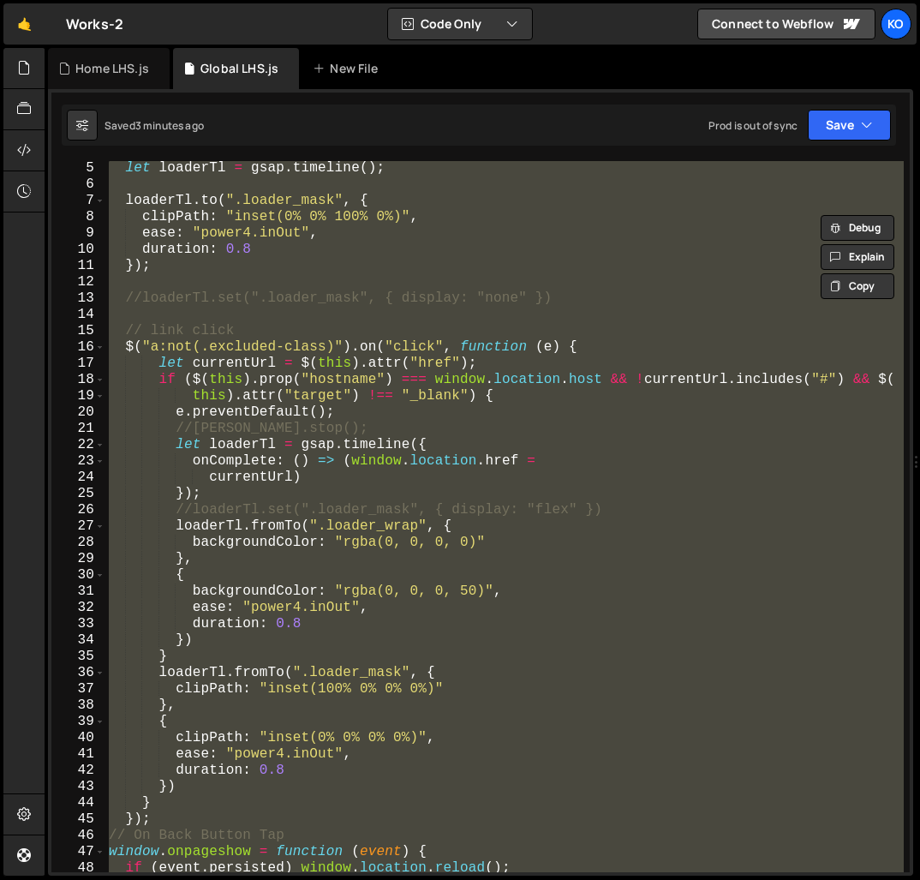
scroll to position [85, 0]
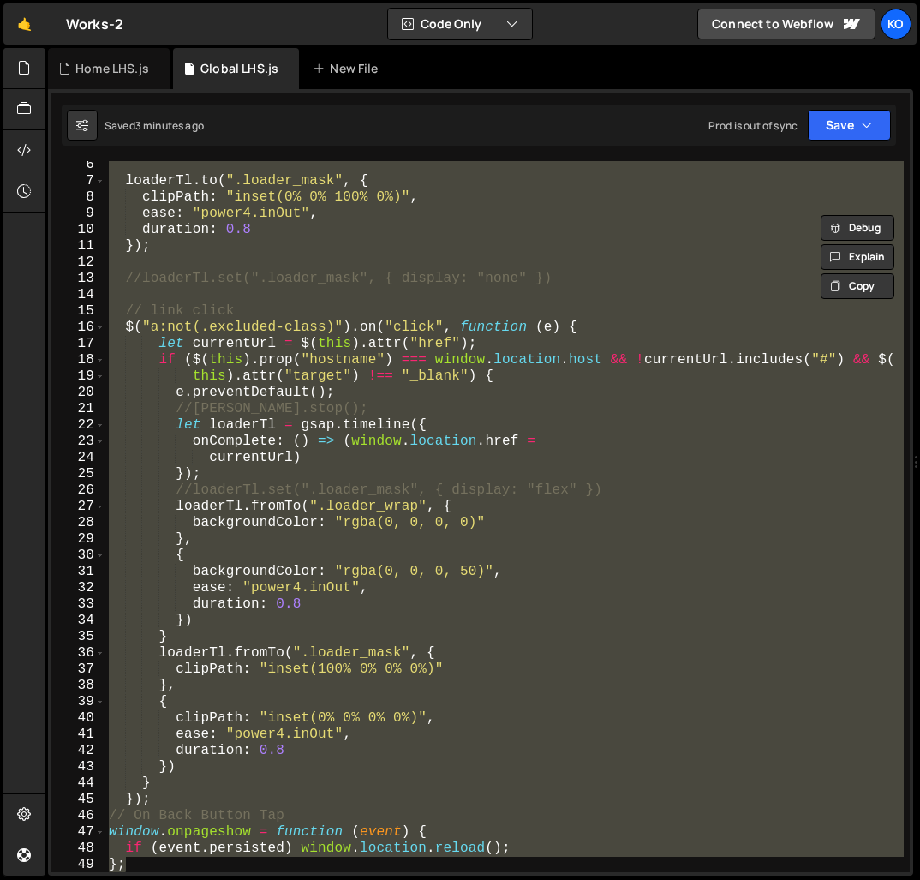
click at [471, 576] on div "loaderTl . to ( ".loader_mask" , { clipPath : "inset(0% 0% 100% 0%)" , ease : "…" at bounding box center [504, 516] width 798 height 711
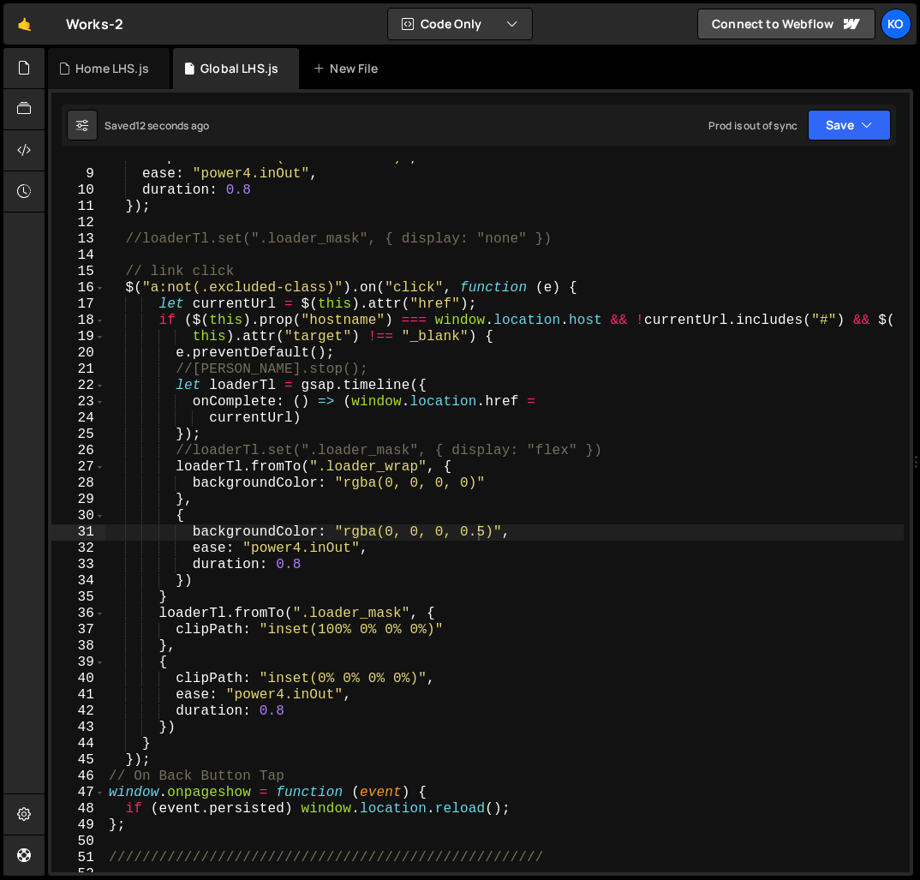
scroll to position [221, 0]
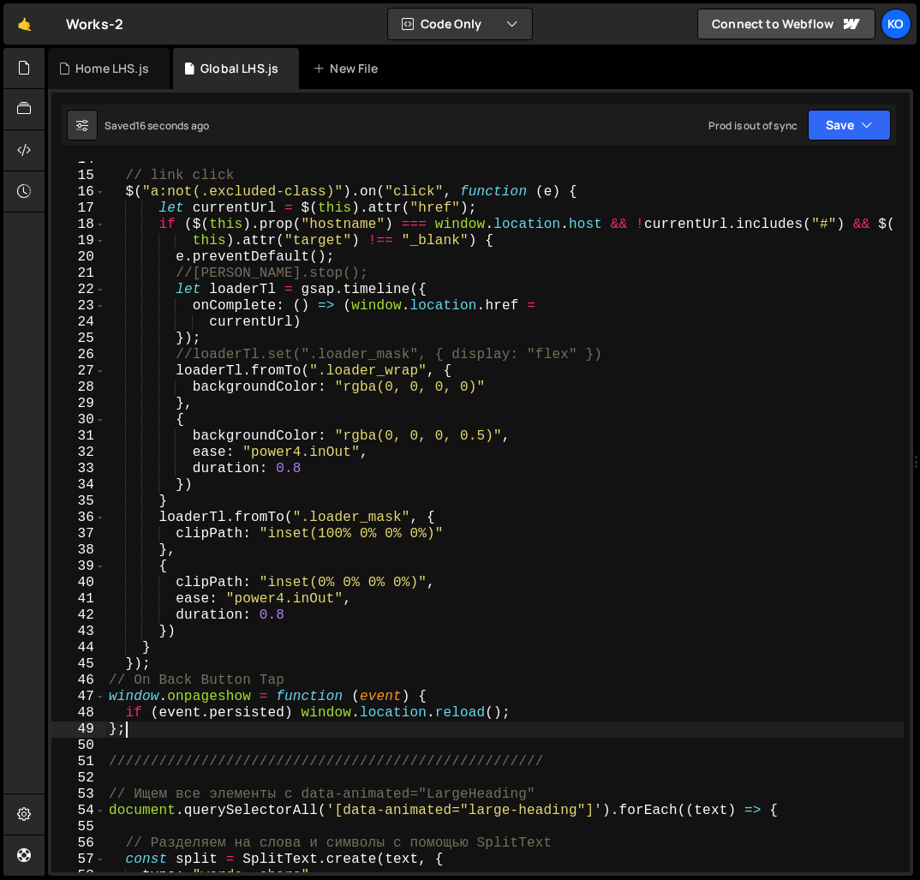
click at [140, 731] on div "// link click $ ( "a:not(.excluded-class)" ) . on ( "click" , function ( e ) { …" at bounding box center [504, 523] width 798 height 743
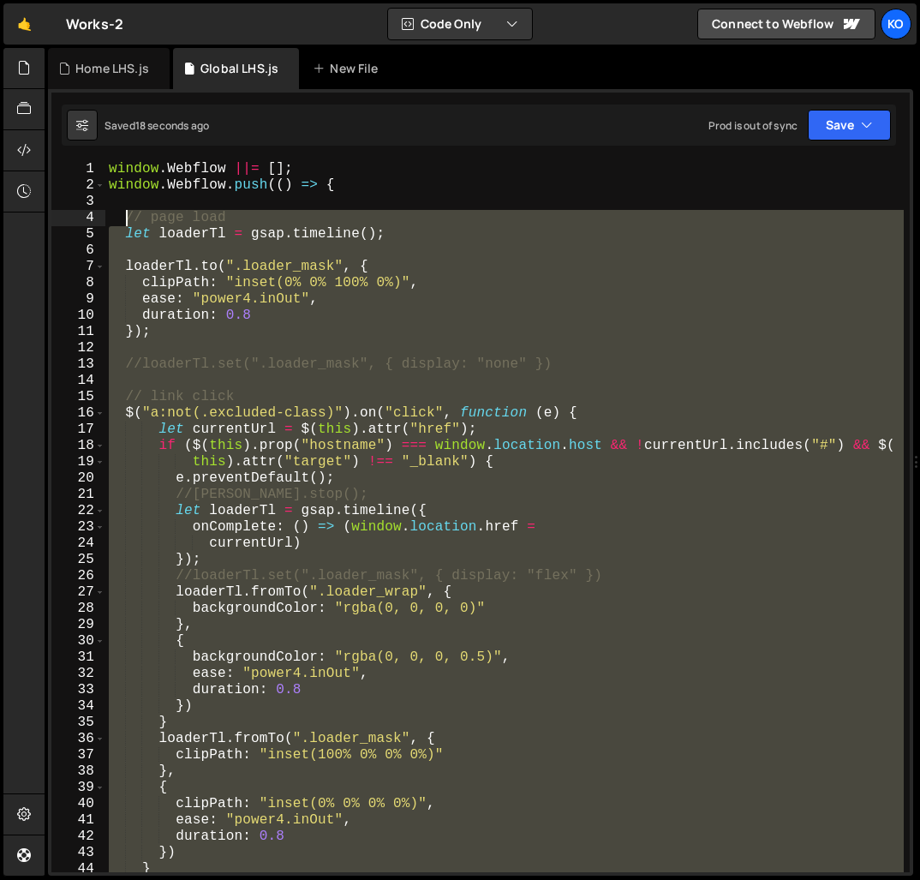
click at [127, 218] on div "window . Webflow ||= [ ] ; window . Webflow . push (( ) => { // page load let l…" at bounding box center [504, 532] width 798 height 743
type textarea "// page load let loaderTl = gsap.timeline();"
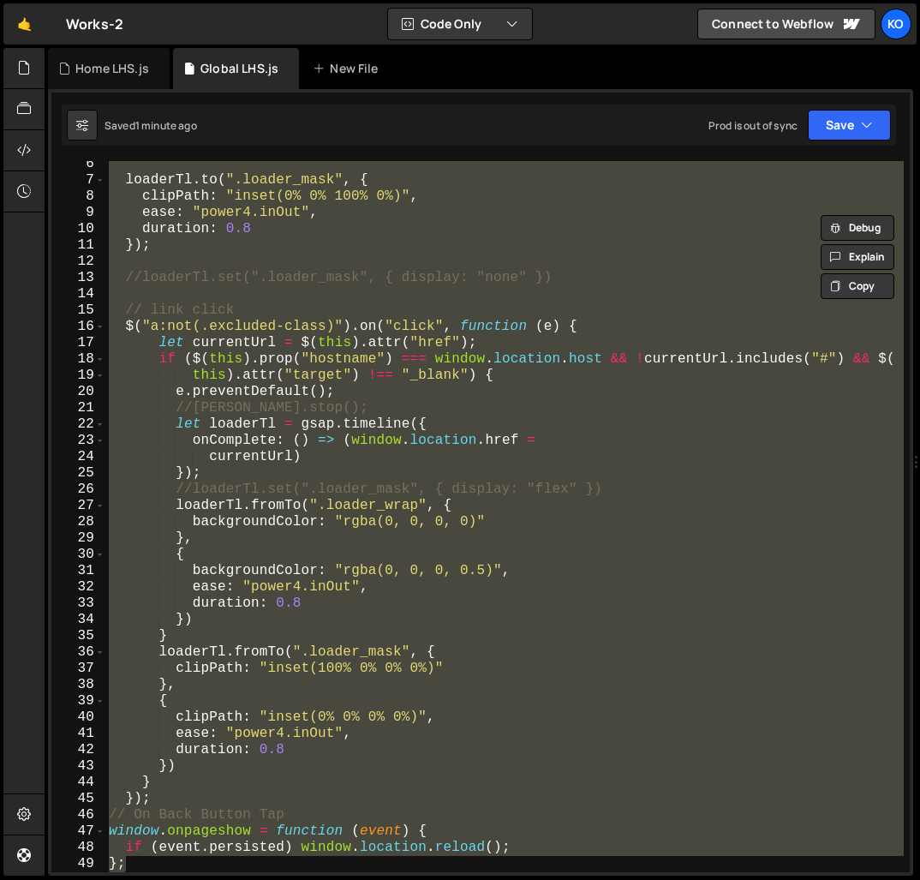
scroll to position [134, 0]
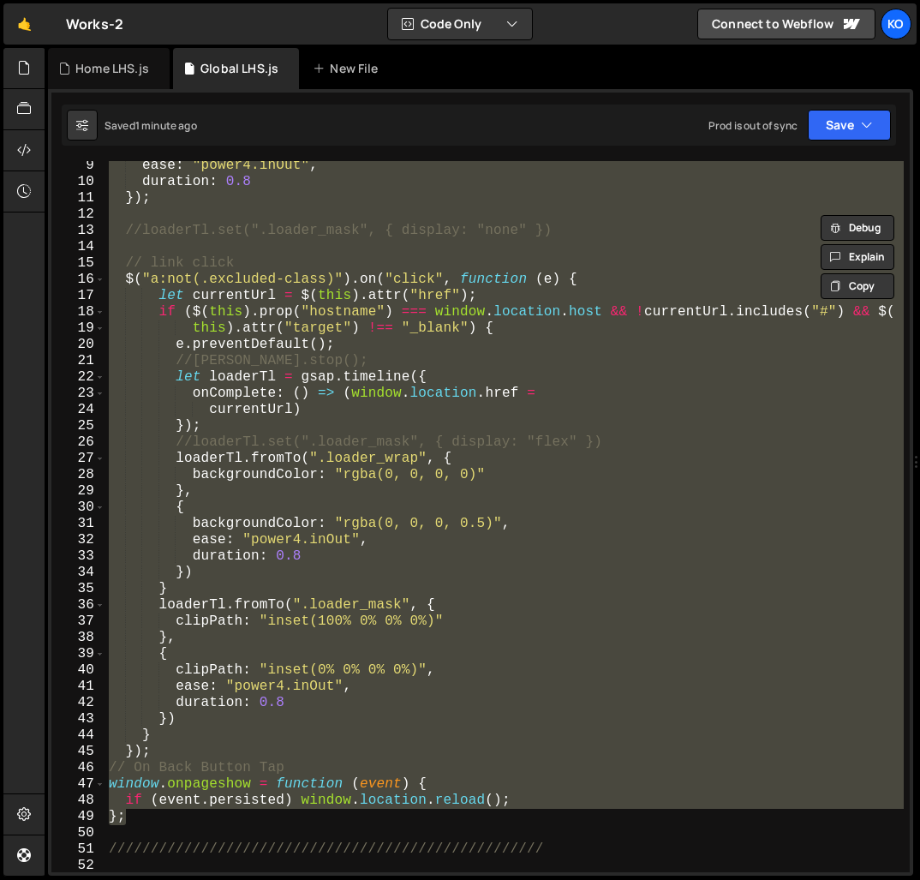
paste textarea
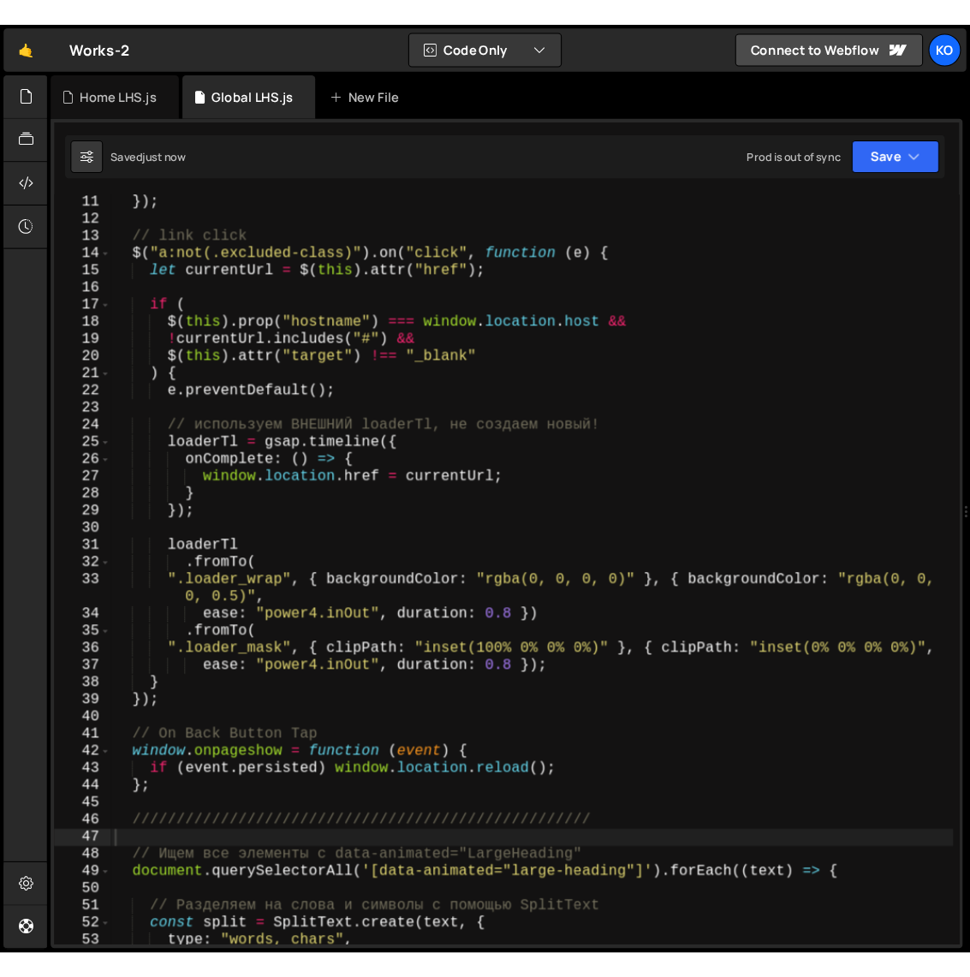
scroll to position [166, 0]
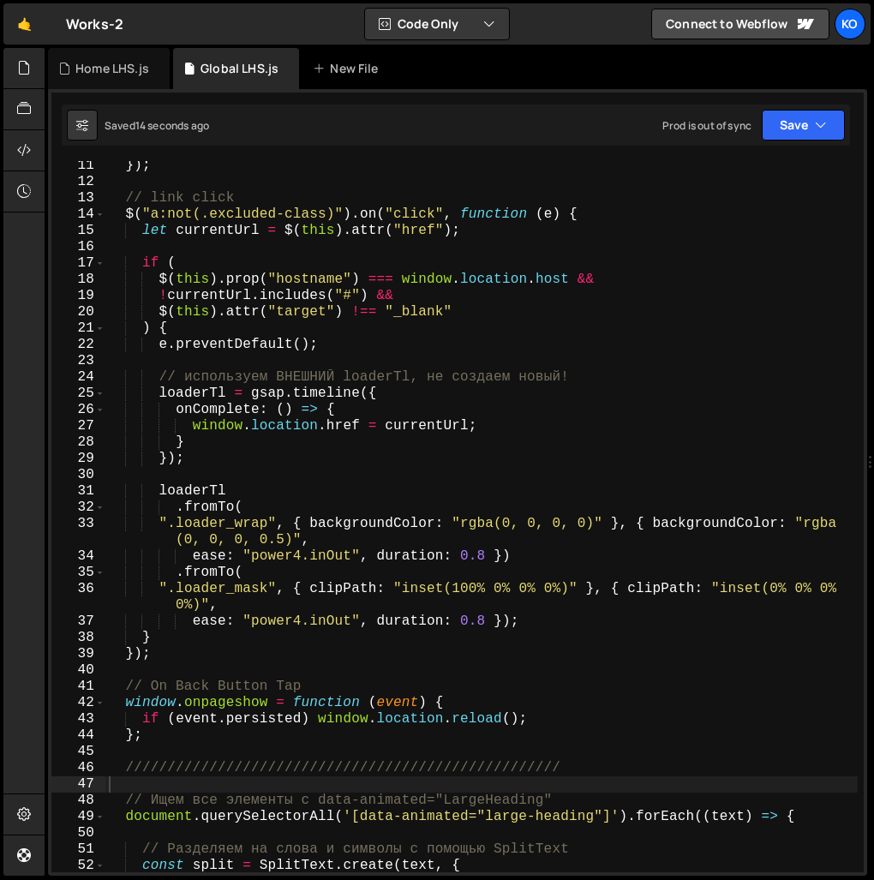
click at [258, 485] on div "}) ; // link click $ ( "a:not(.excluded-class)" ) . on ( "click" , function ( e…" at bounding box center [481, 529] width 752 height 743
type textarea "loaderTl"
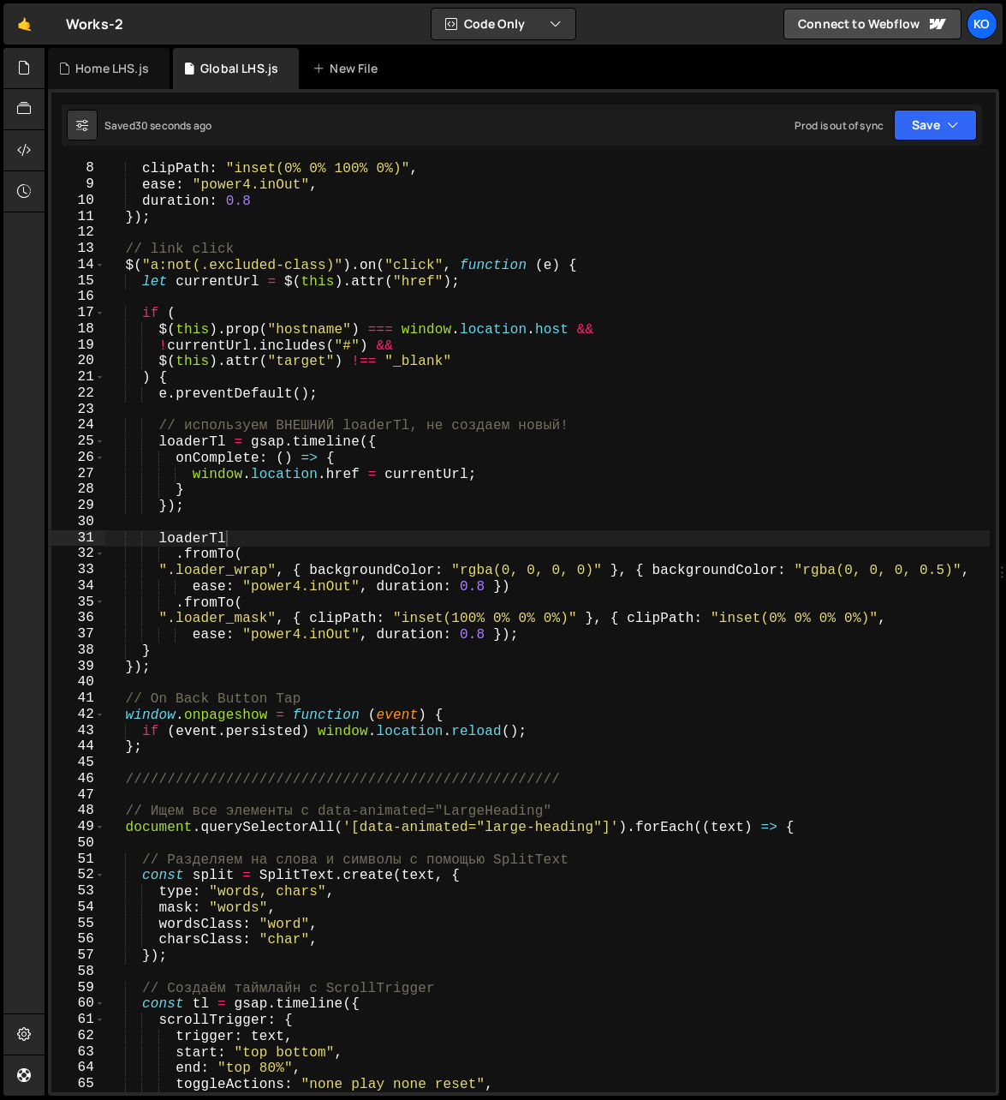
scroll to position [102, 0]
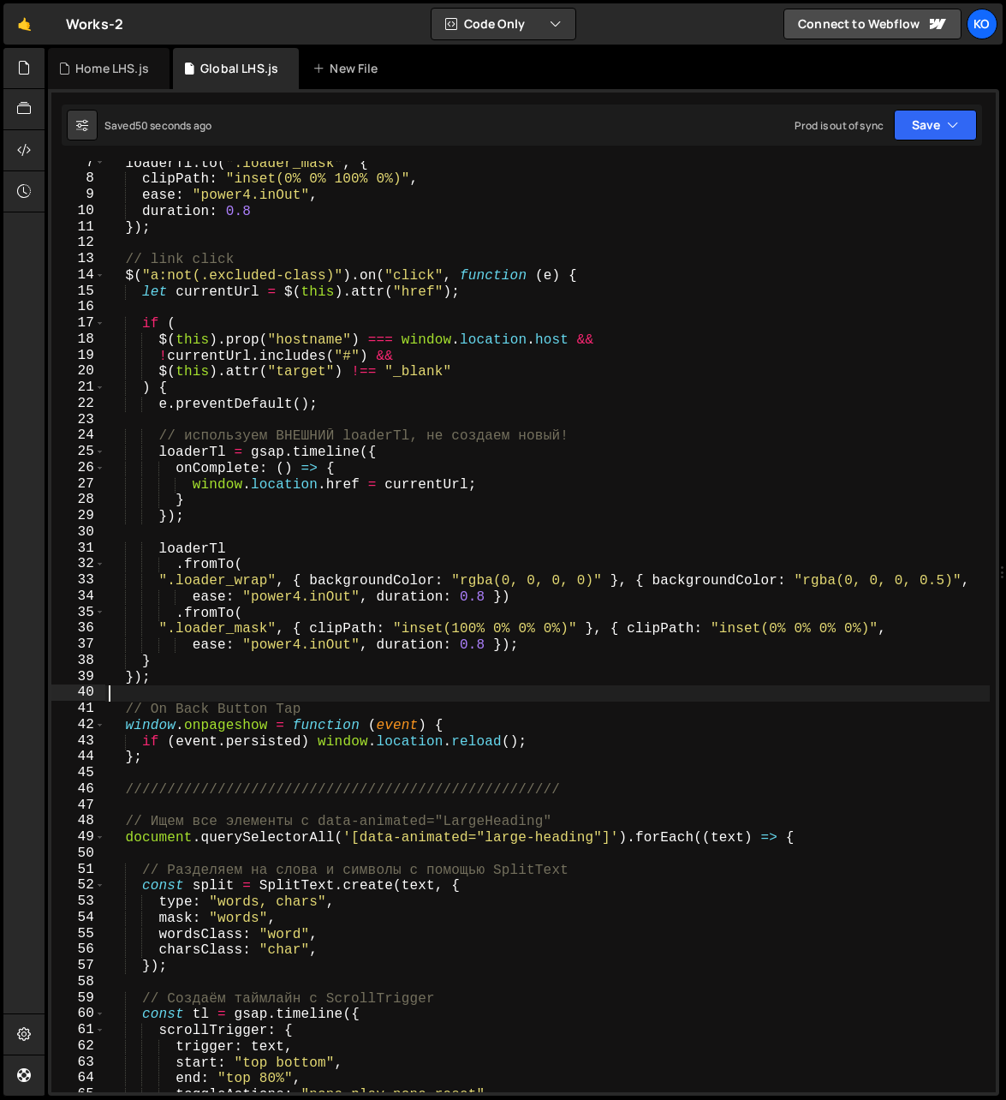
click at [157, 685] on div "loaderTl . to ( ".loader_mask" , { clipPath : "inset(0% 0% 100% 0%)" , ease : "…" at bounding box center [548, 637] width 886 height 964
click at [183, 767] on div "loaderTl . to ( ".loader_mask" , { clipPath : "inset(0% 0% 100% 0%)" , ease : "…" at bounding box center [548, 637] width 886 height 964
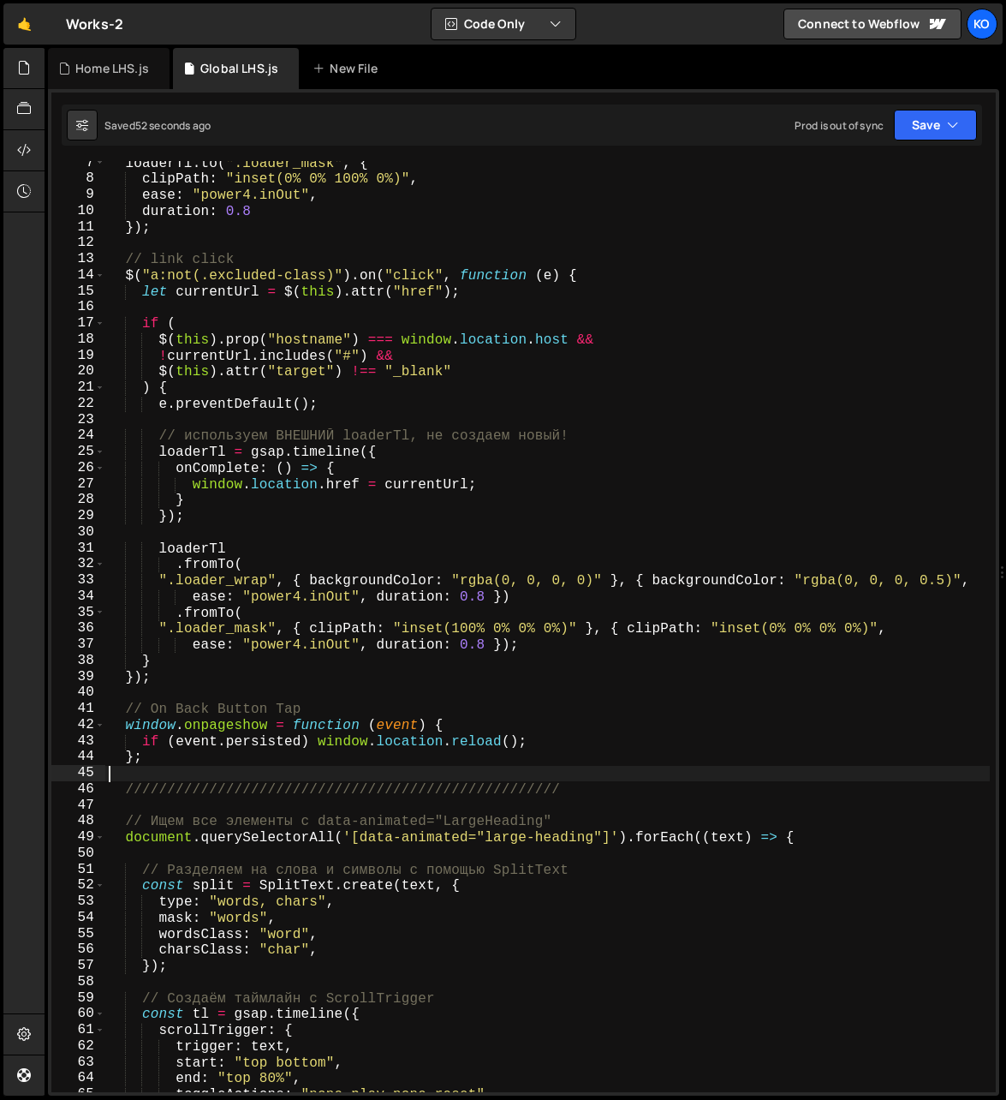
click at [162, 757] on div "loaderTl . to ( ".loader_mask" , { clipPath : "inset(0% 0% 100% 0%)" , ease : "…" at bounding box center [548, 637] width 886 height 964
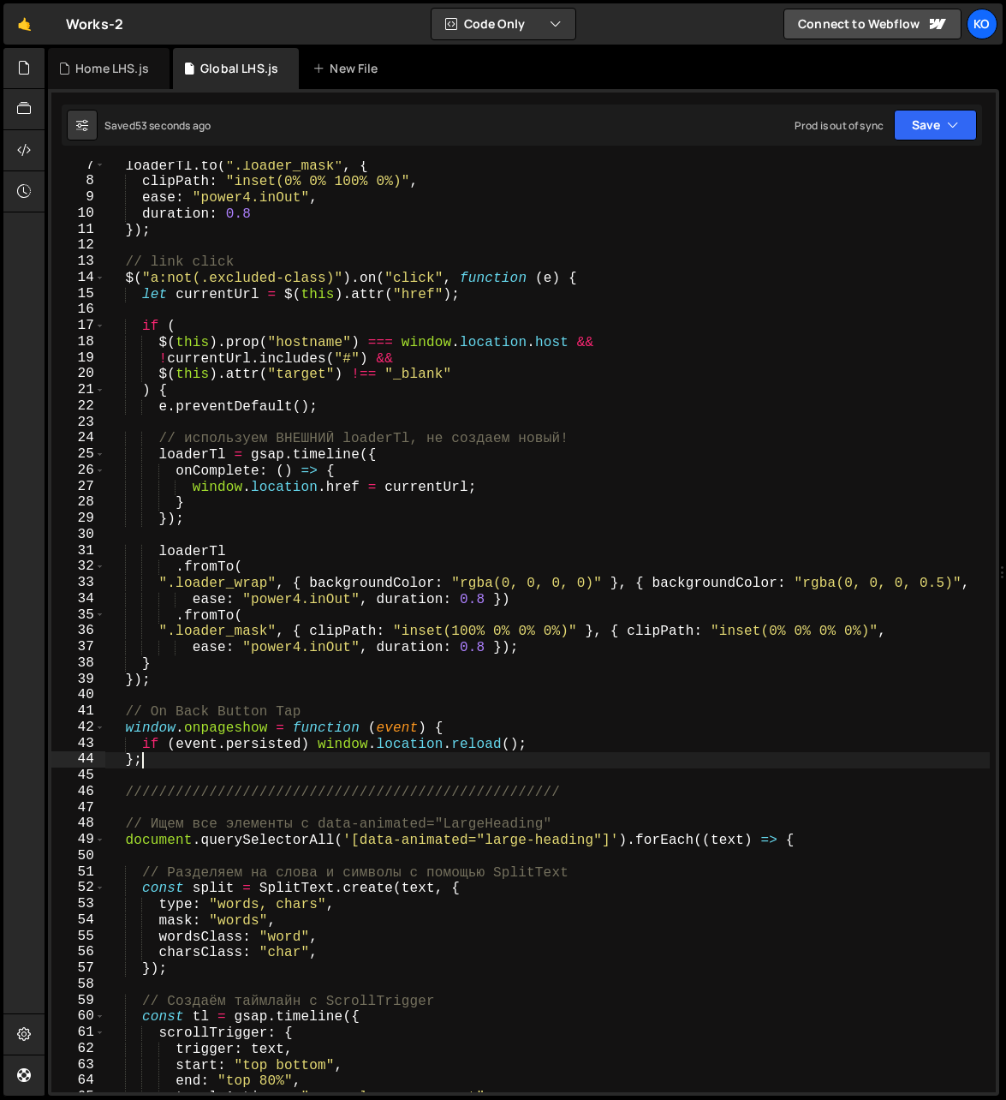
scroll to position [0, 0]
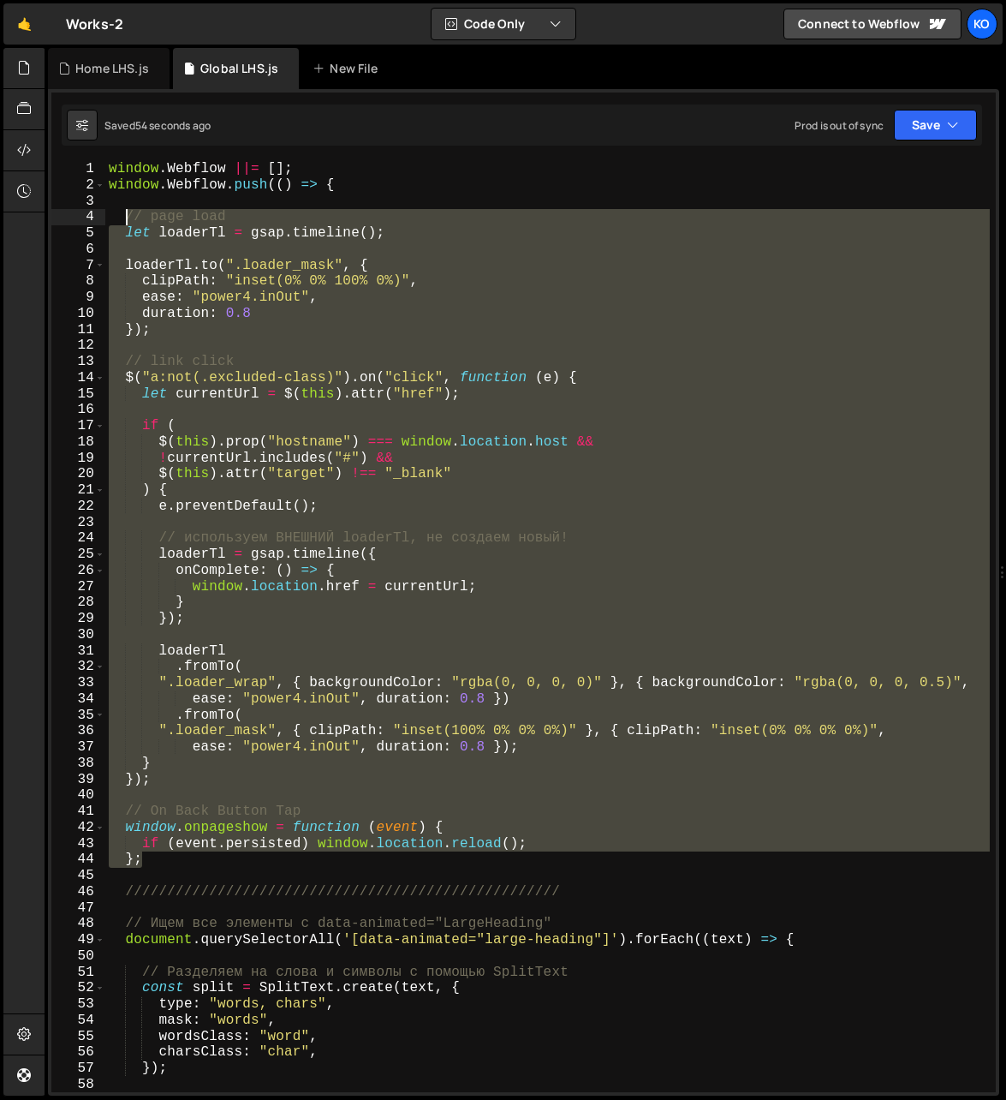
click at [123, 215] on div "window . Webflow ||= [ ] ; window . Webflow . push (( ) => { // page load let l…" at bounding box center [548, 643] width 886 height 964
click at [354, 643] on div "window . Webflow ||= [ ] ; window . Webflow . push (( ) => { // page load let l…" at bounding box center [547, 626] width 885 height 931
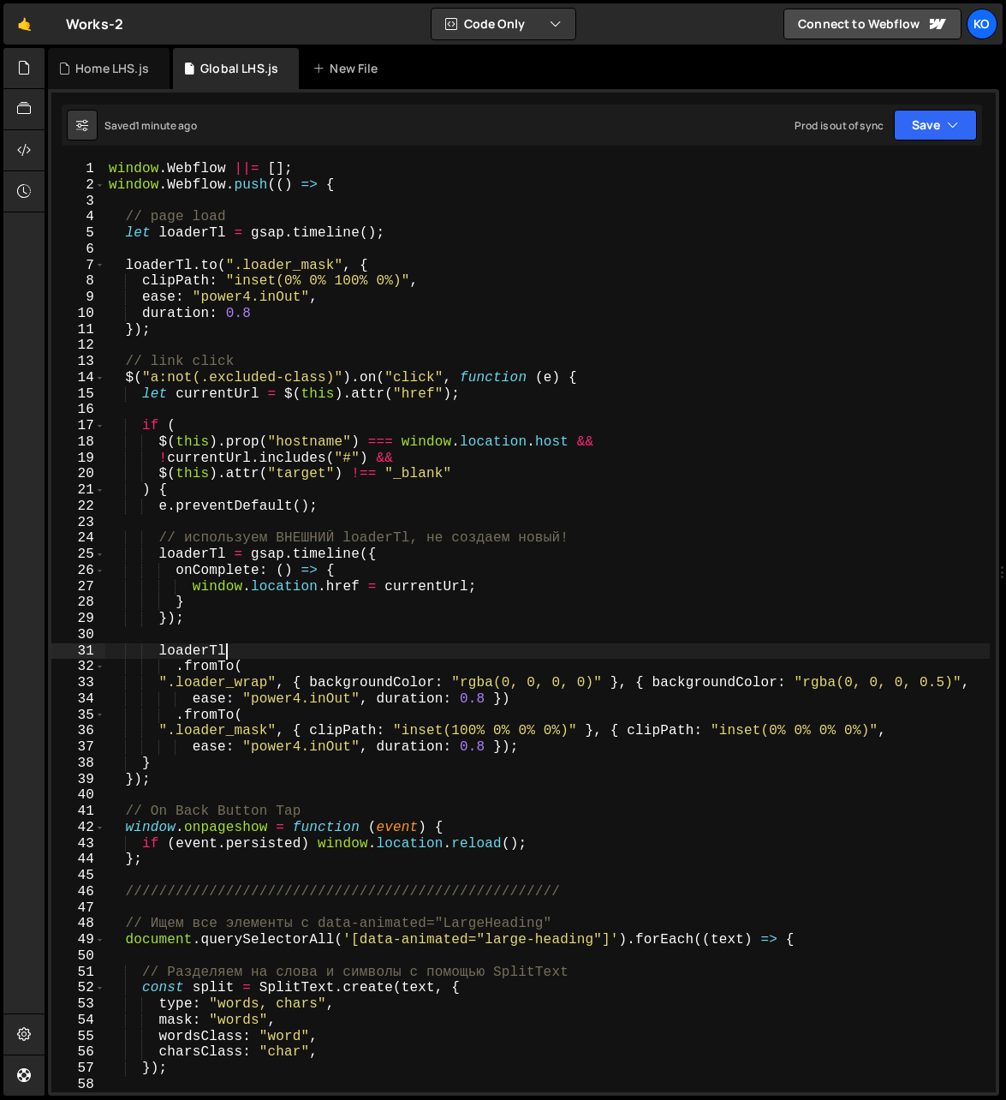
click at [125, 219] on div "window . Webflow ||= [ ] ; window . Webflow . push (( ) => { // page load let l…" at bounding box center [548, 643] width 886 height 964
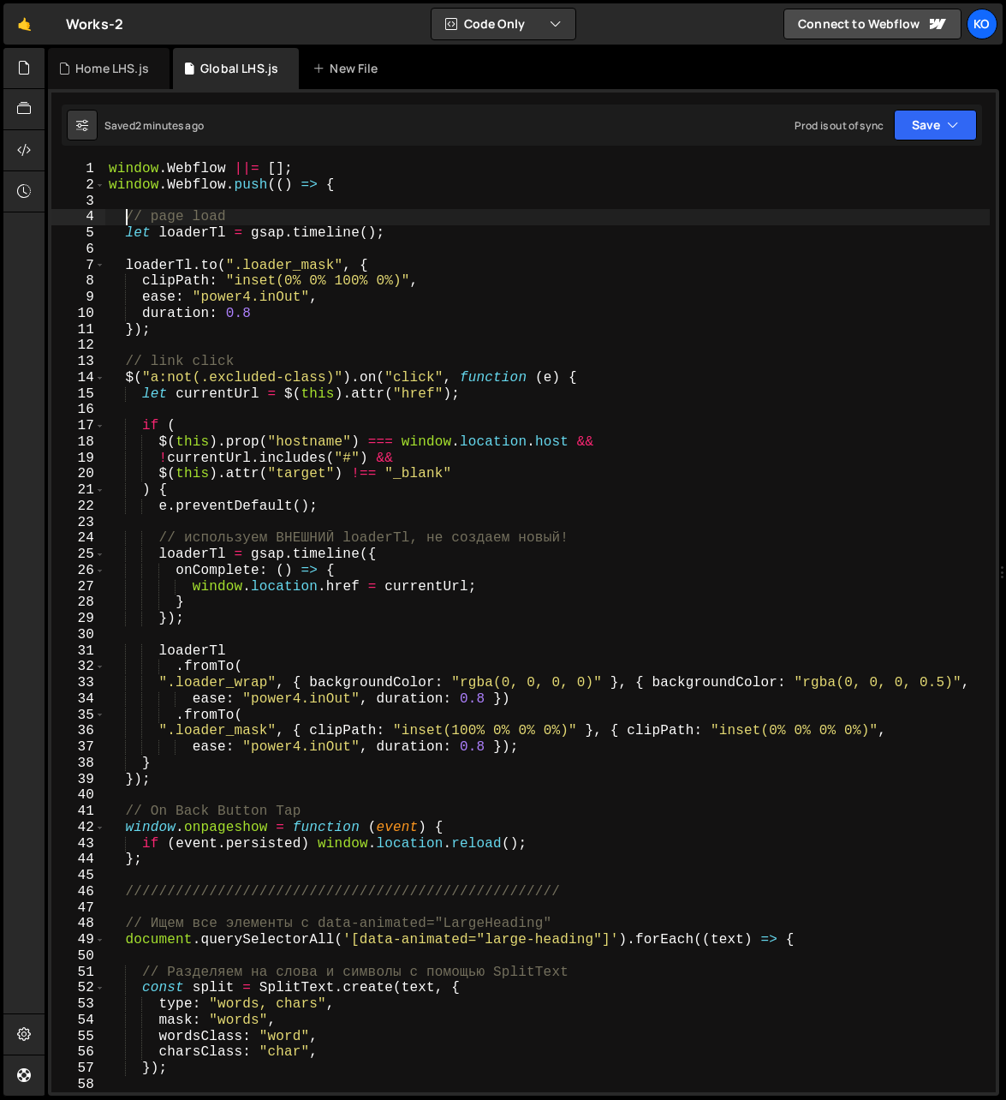
click at [171, 860] on div "window . Webflow ||= [ ] ; window . Webflow . push (( ) => { // page load let l…" at bounding box center [548, 643] width 886 height 964
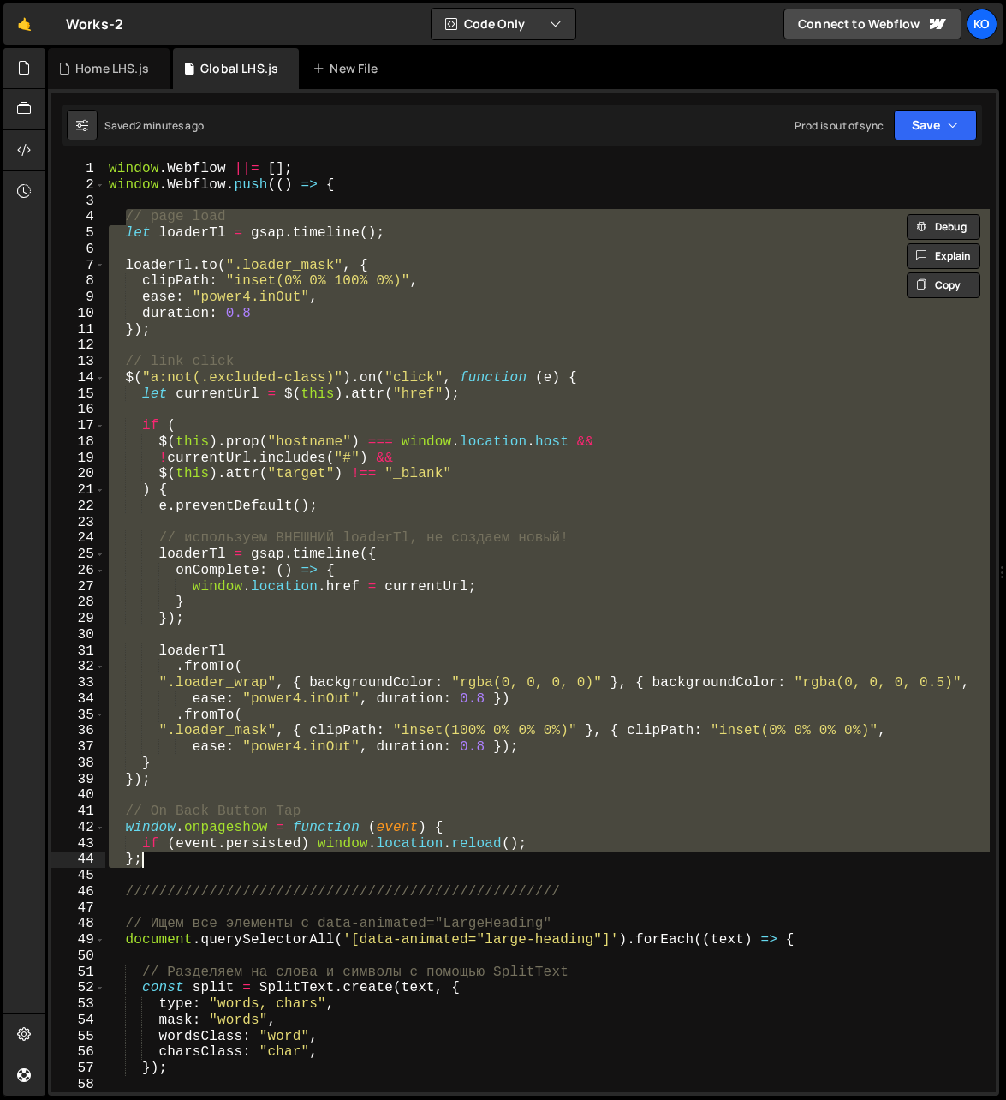
click at [426, 786] on div "window . Webflow ||= [ ] ; window . Webflow . push (( ) => { // page load let l…" at bounding box center [547, 626] width 885 height 931
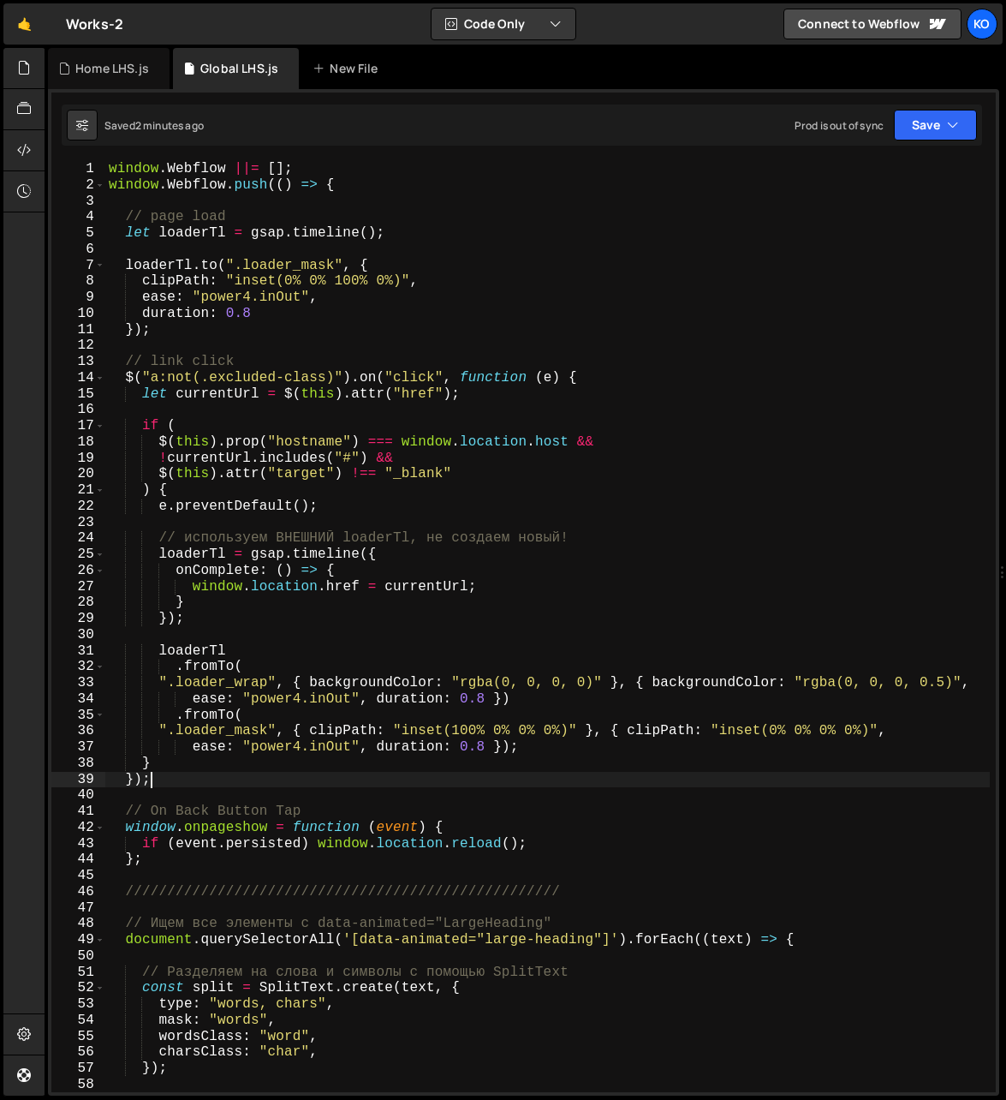
click at [127, 218] on div "window . Webflow ||= [ ] ; window . Webflow . push (( ) => { // page load let l…" at bounding box center [548, 643] width 886 height 964
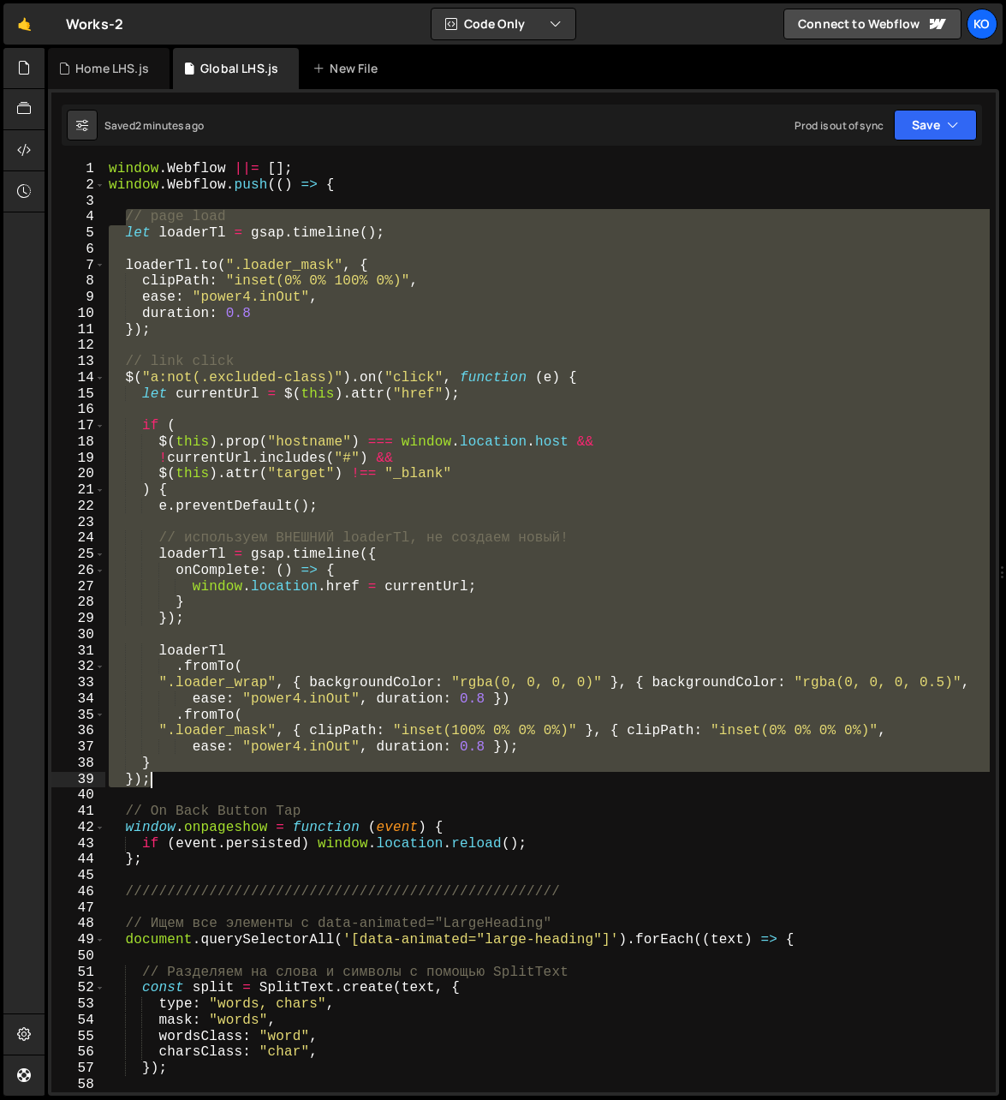
click at [174, 783] on div "window . Webflow ||= [ ] ; window . Webflow . push (( ) => { // page load let l…" at bounding box center [548, 643] width 886 height 964
click at [179, 867] on div "window . Webflow ||= [ ] ; window . Webflow . push (( ) => { // page load let l…" at bounding box center [548, 643] width 886 height 964
type textarea "if (event.persisted) window.location.reload(); };"
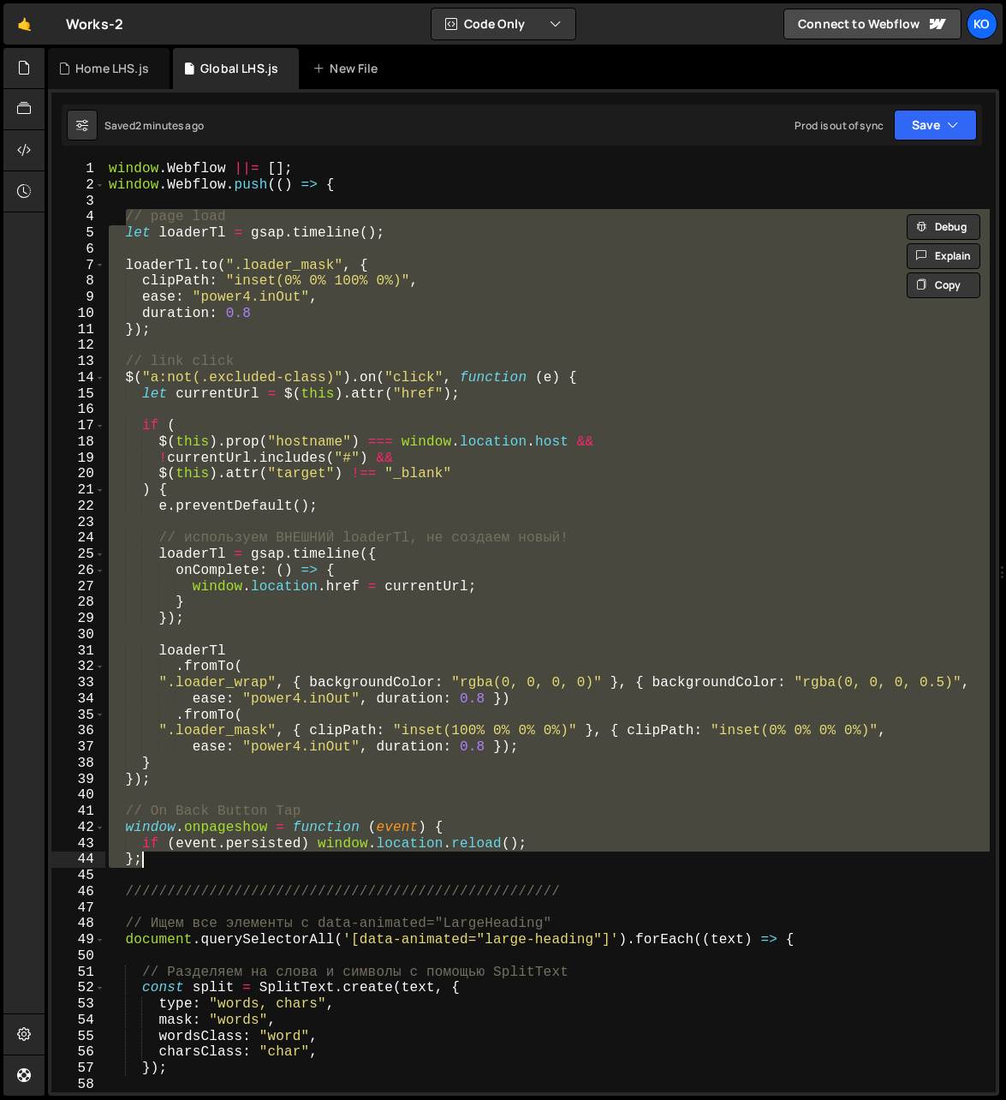
paste textarea
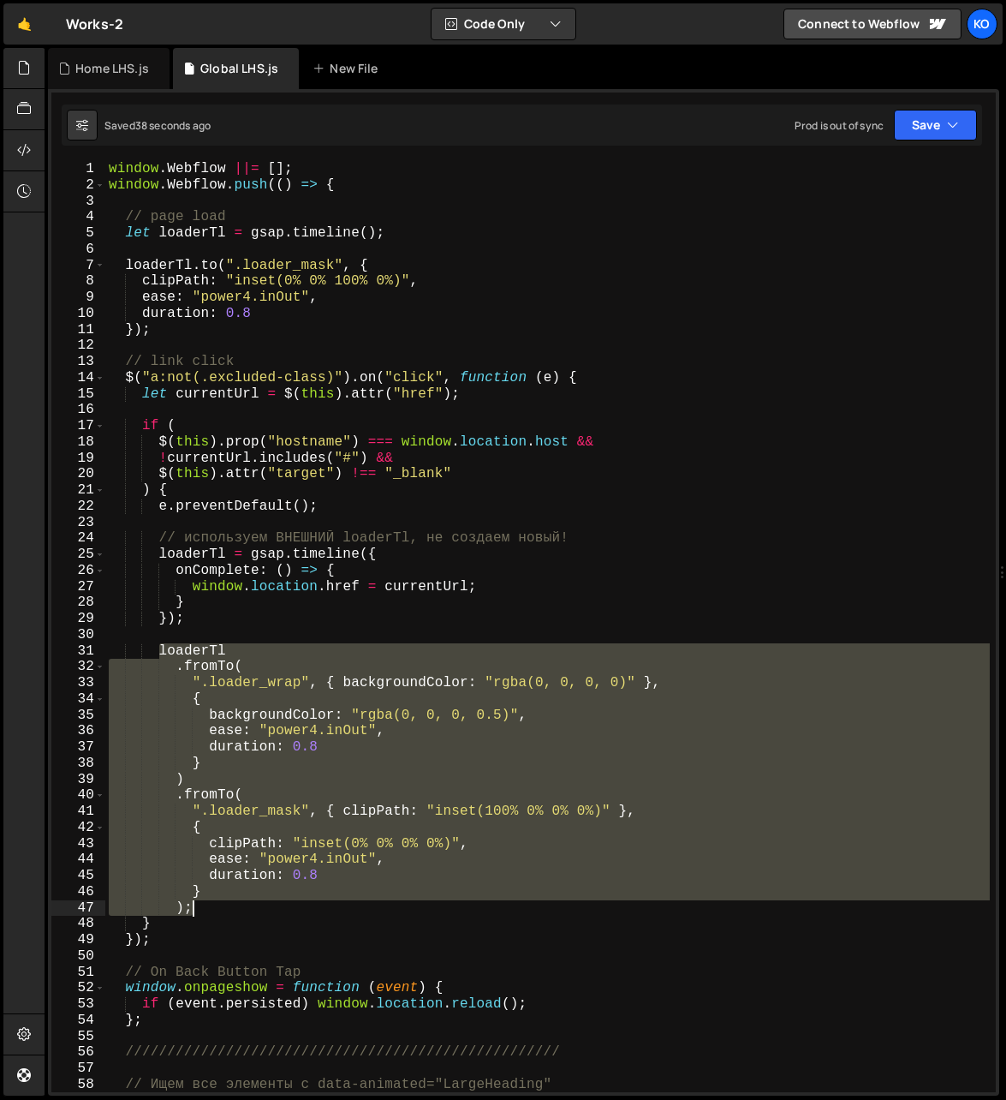
drag, startPoint x: 163, startPoint y: 652, endPoint x: 202, endPoint y: 904, distance: 255.7
click at [202, 904] on div "window . Webflow ||= [ ] ; window . Webflow . push (( ) => { // page load let l…" at bounding box center [548, 643] width 886 height 964
type textarea "} );"
paste textarea
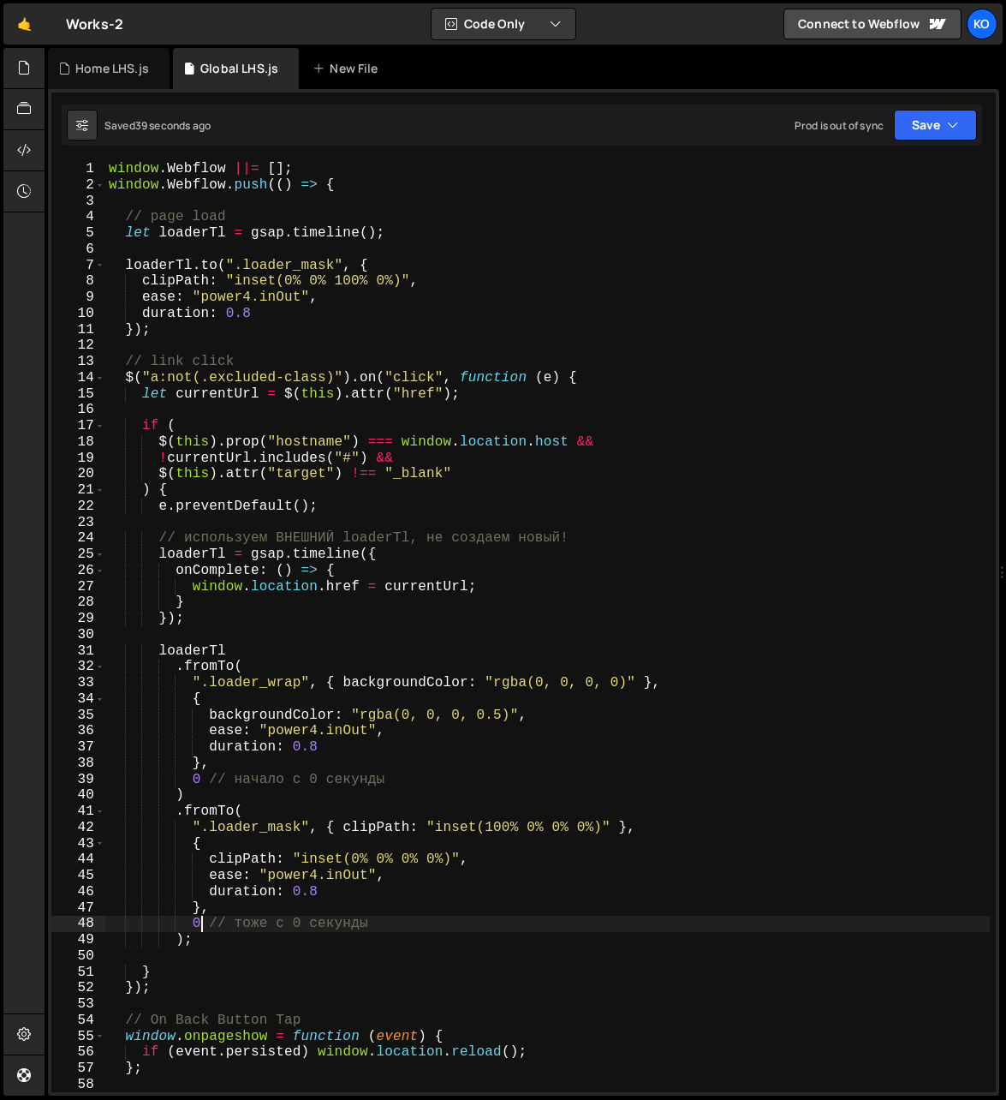
click at [202, 927] on div "window . Webflow ||= [ ] ; window . Webflow . push (( ) => { // page load let l…" at bounding box center [548, 643] width 886 height 964
click at [217, 929] on div "window . Webflow ||= [ ] ; window . Webflow . push (( ) => { // page load let l…" at bounding box center [548, 643] width 886 height 964
click at [194, 929] on div "window . Webflow ||= [ ] ; window . Webflow . push (( ) => { // page load let l…" at bounding box center [548, 643] width 886 height 964
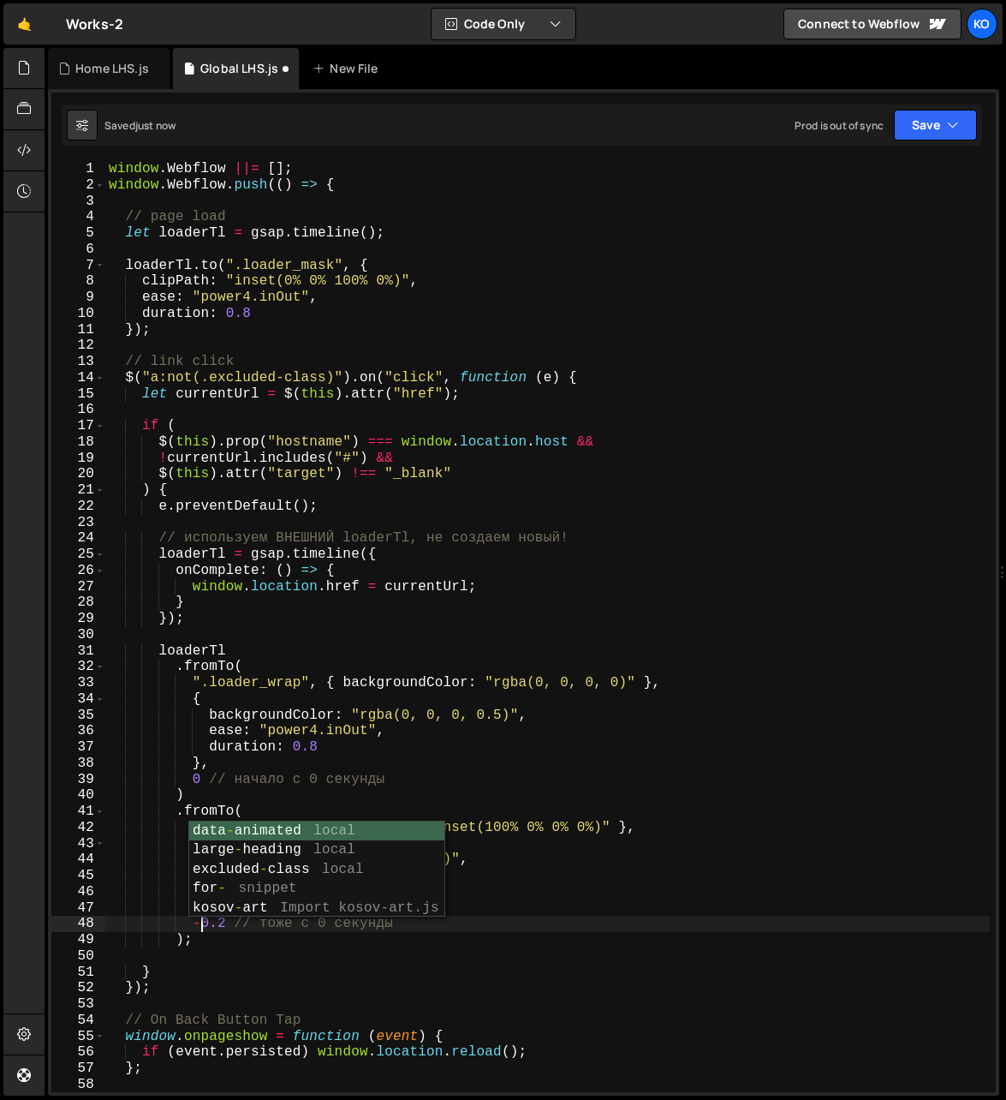
scroll to position [0, 5]
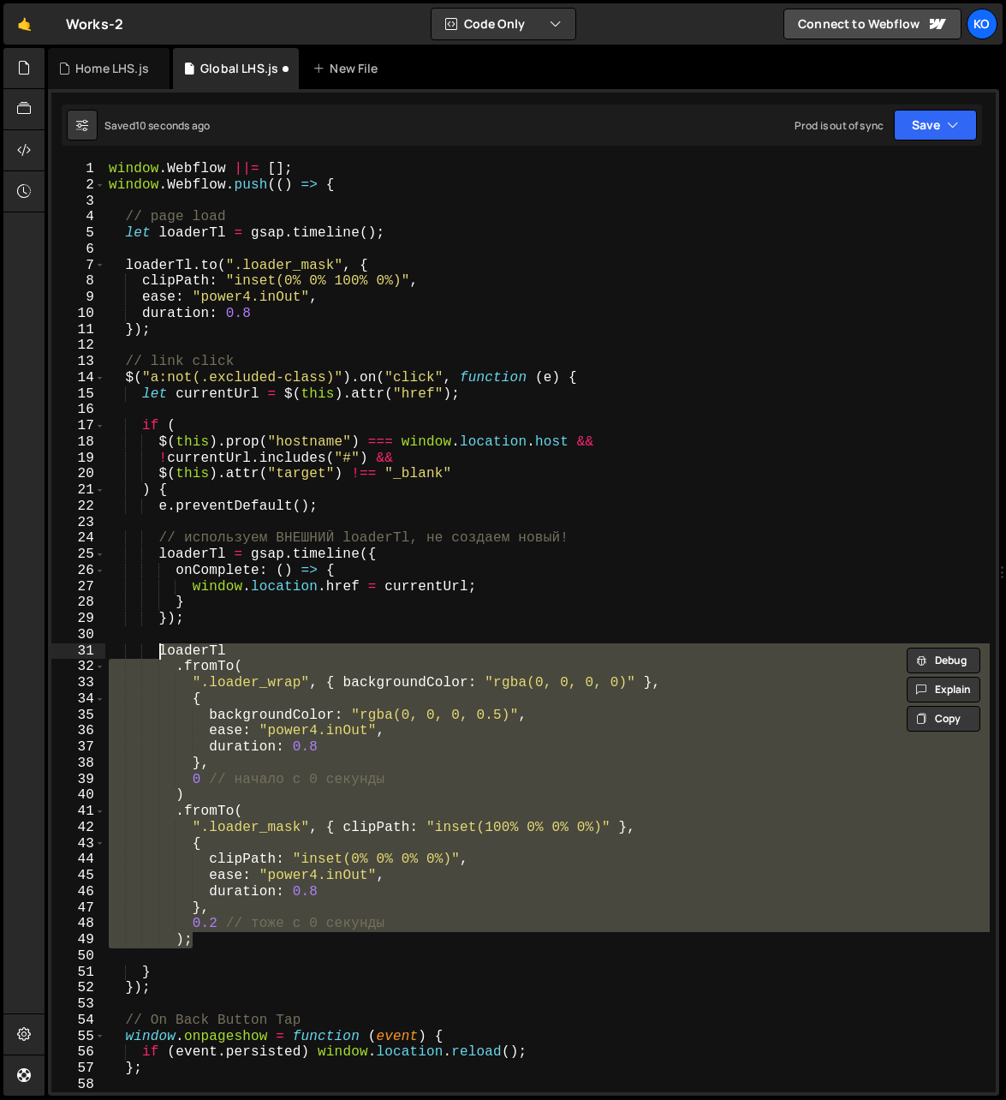
type textarea "loaderTl .fromTo("
drag, startPoint x: 205, startPoint y: 942, endPoint x: 159, endPoint y: 651, distance: 294.7
click at [159, 651] on div "window . Webflow ||= [ ] ; window . Webflow . push (( ) => { // page load let l…" at bounding box center [548, 643] width 886 height 964
paste textarea
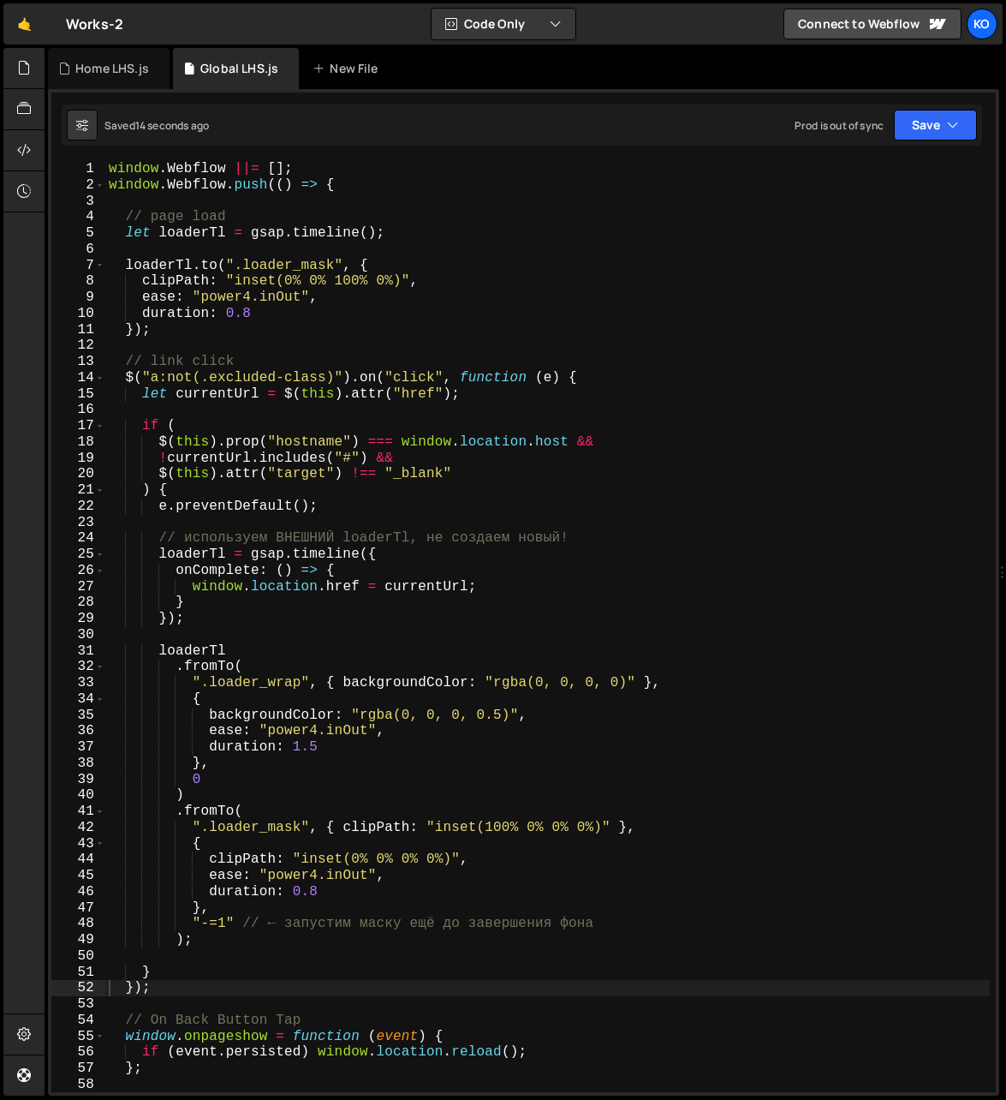
click at [224, 926] on div "window . Webflow ||= [ ] ; window . Webflow . push (( ) => { // page load let l…" at bounding box center [548, 643] width 886 height 964
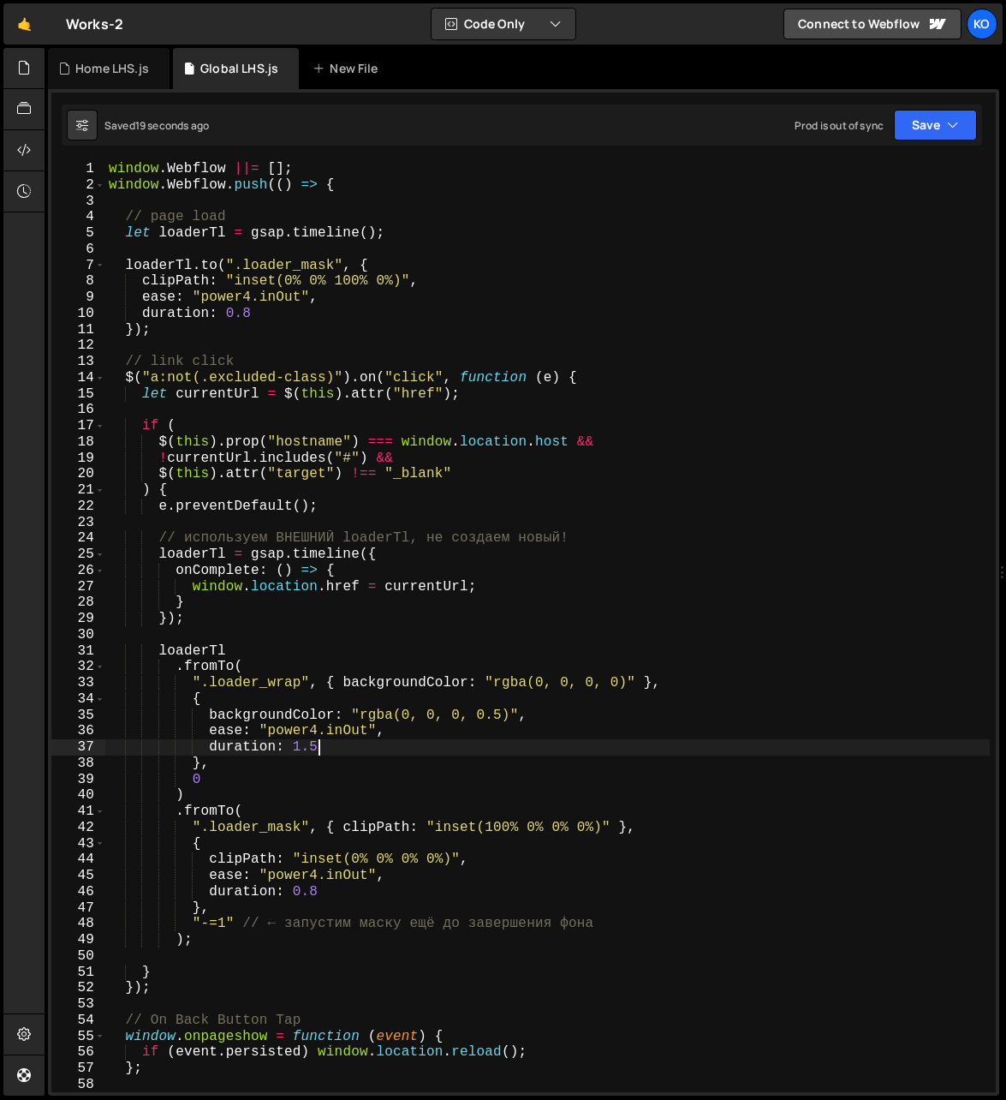
click at [319, 751] on div "window . Webflow ||= [ ] ; window . Webflow . push (( ) => { // page load let l…" at bounding box center [548, 643] width 886 height 964
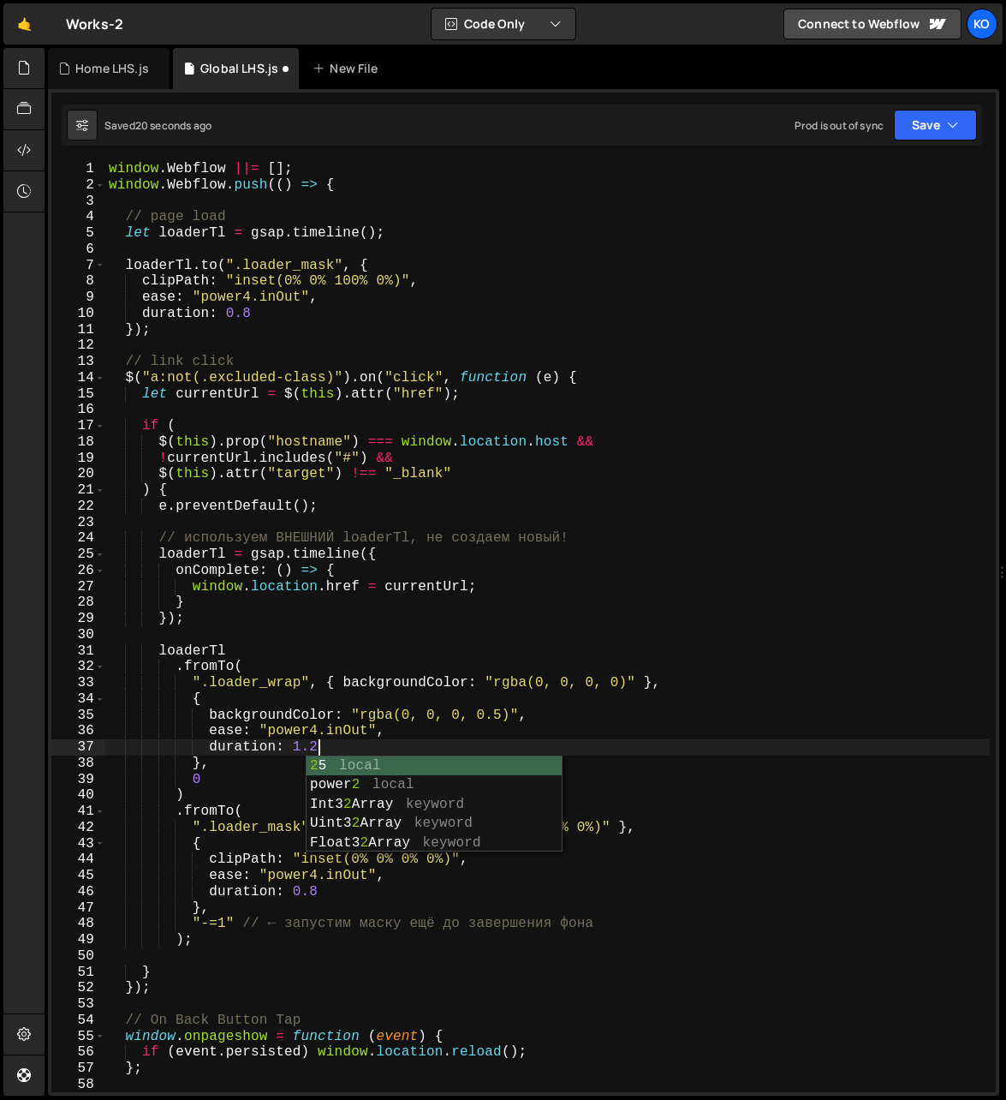
scroll to position [0, 12]
click at [502, 725] on div "window . Webflow ||= [ ] ; window . Webflow . push (( ) => { // page load let l…" at bounding box center [548, 643] width 886 height 964
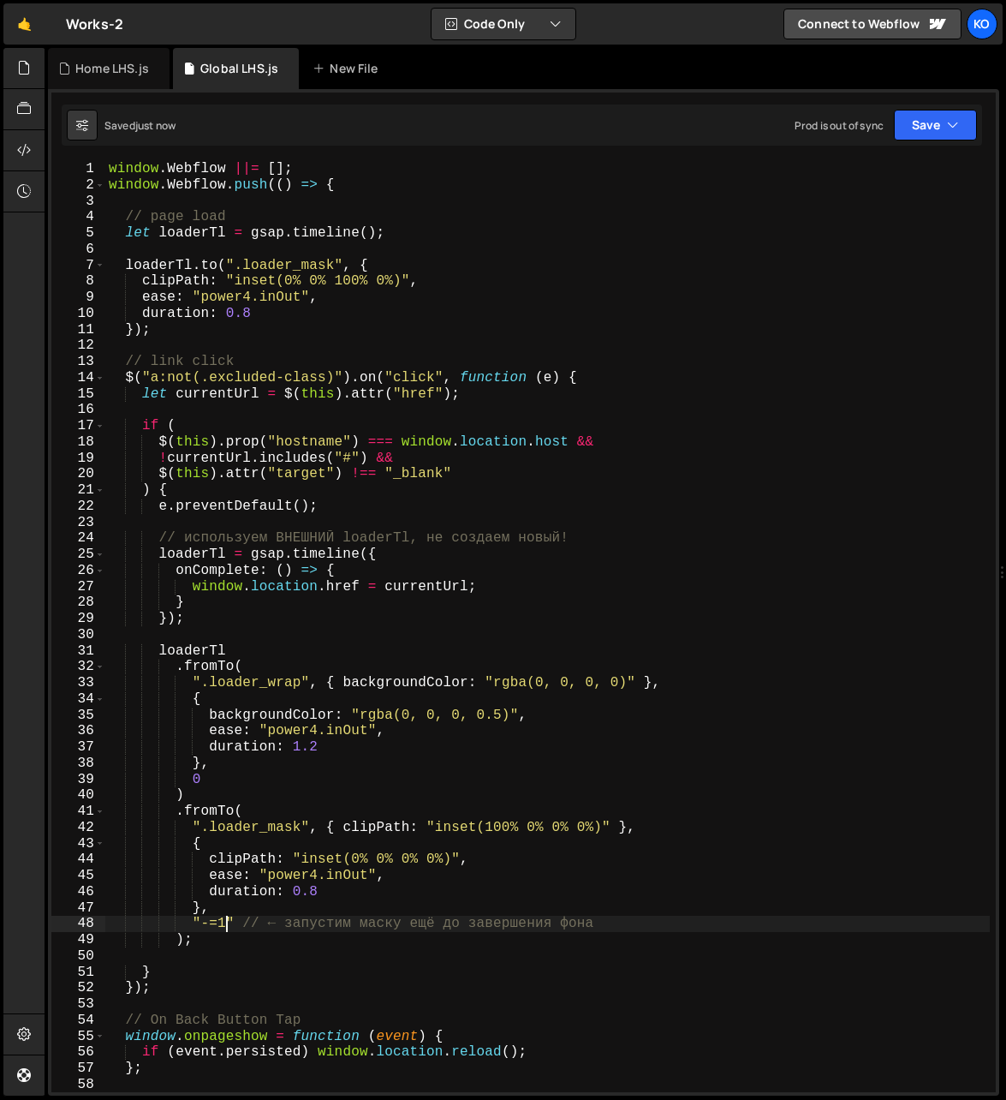
click at [224, 930] on div "window . Webflow ||= [ ] ; window . Webflow . push (( ) => { // page load let l…" at bounding box center [548, 643] width 886 height 964
click at [242, 929] on div "window . Webflow ||= [ ] ; window . Webflow . push (( ) => { // page load let l…" at bounding box center [548, 643] width 886 height 964
click at [250, 926] on div "window . Webflow ||= [ ] ; window . Webflow . push (( ) => { // page load let l…" at bounding box center [548, 643] width 886 height 964
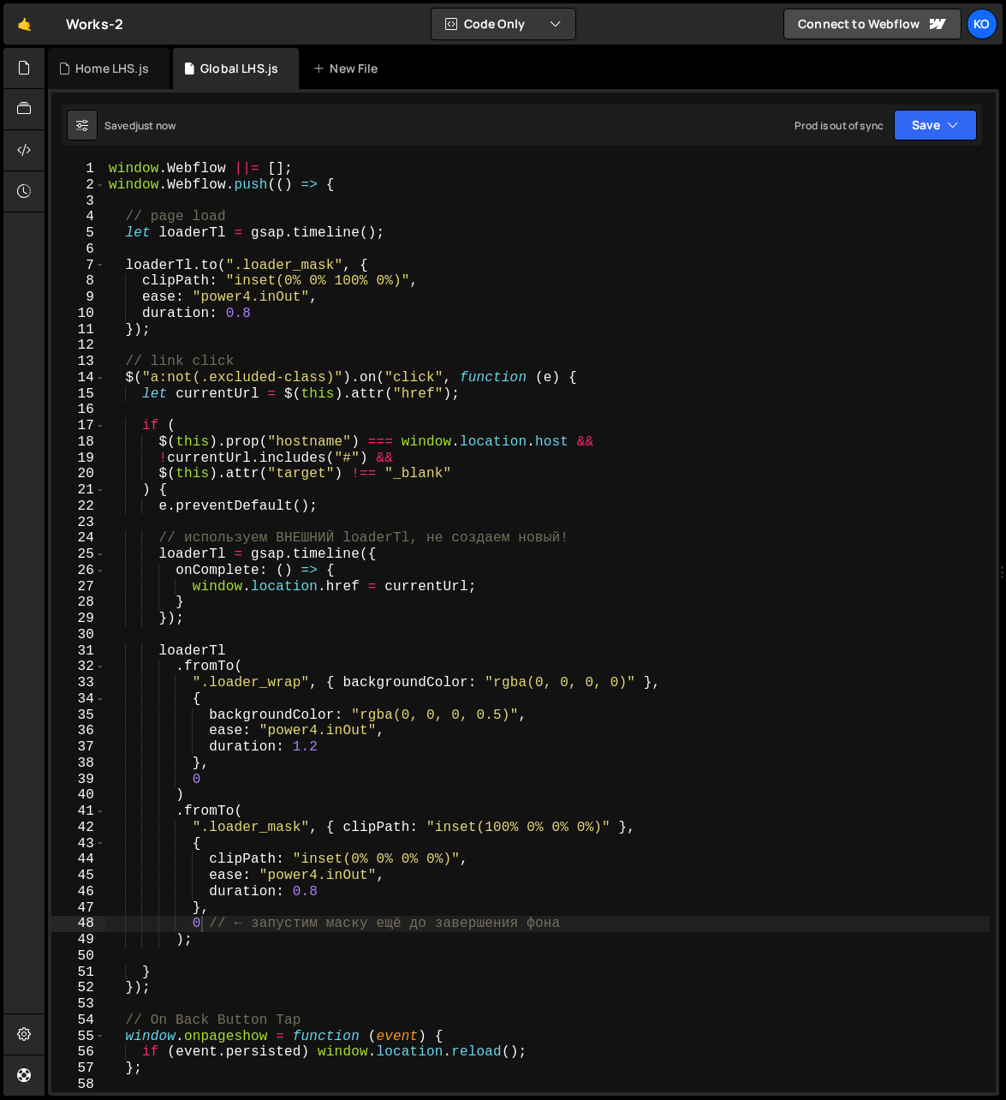
click at [202, 934] on div "window . Webflow ||= [ ] ; window . Webflow . push (( ) => { // page load let l…" at bounding box center [548, 643] width 886 height 964
click at [313, 749] on div "window . Webflow ||= [ ] ; window . Webflow . push (( ) => { // page load let l…" at bounding box center [548, 643] width 886 height 964
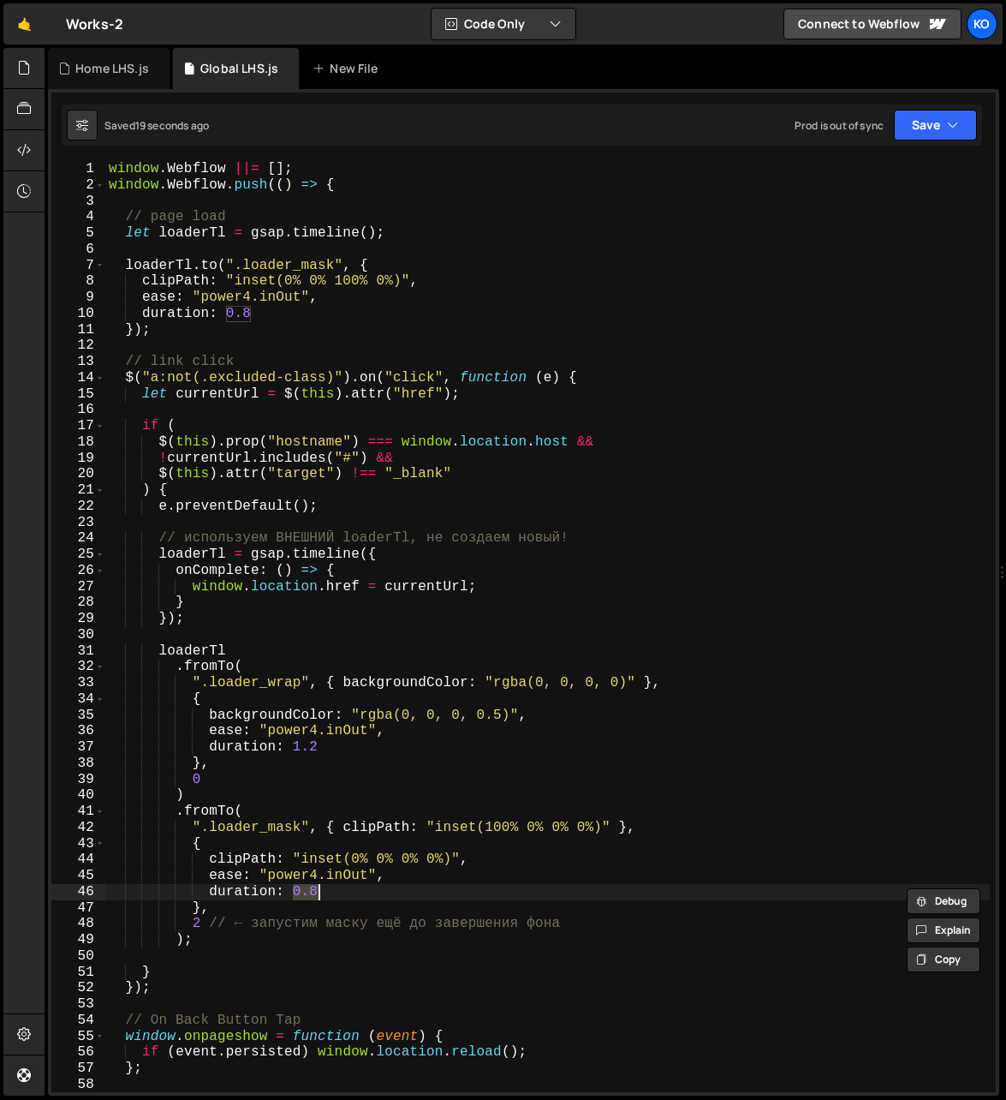
drag, startPoint x: 294, startPoint y: 892, endPoint x: 321, endPoint y: 891, distance: 27.4
click at [321, 891] on div "window . Webflow ||= [ ] ; window . Webflow . push (( ) => { // page load let l…" at bounding box center [548, 643] width 886 height 964
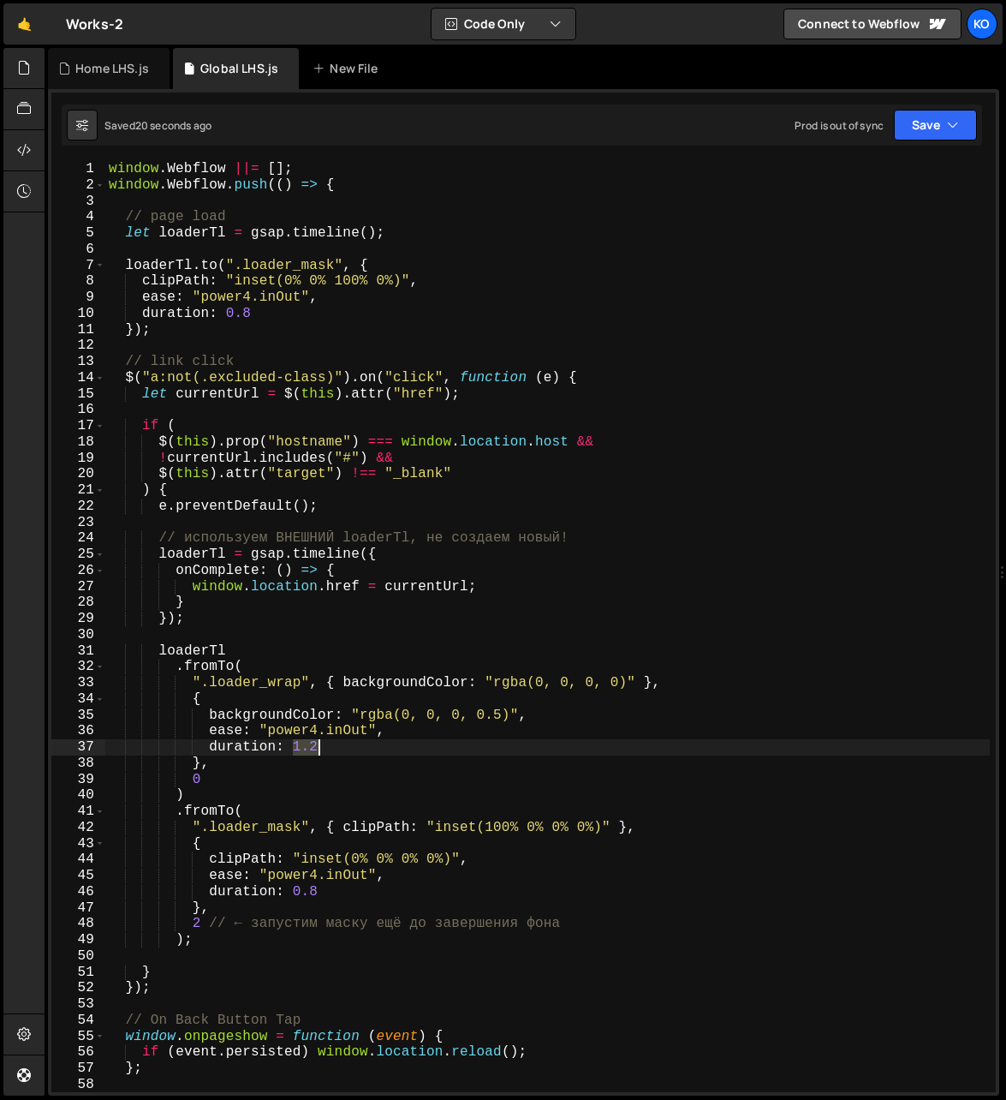
drag, startPoint x: 294, startPoint y: 748, endPoint x: 316, endPoint y: 747, distance: 22.3
click at [316, 747] on div "window . Webflow ||= [ ] ; window . Webflow . push (( ) => { // page load let l…" at bounding box center [548, 643] width 886 height 964
paste textarea "0.8"
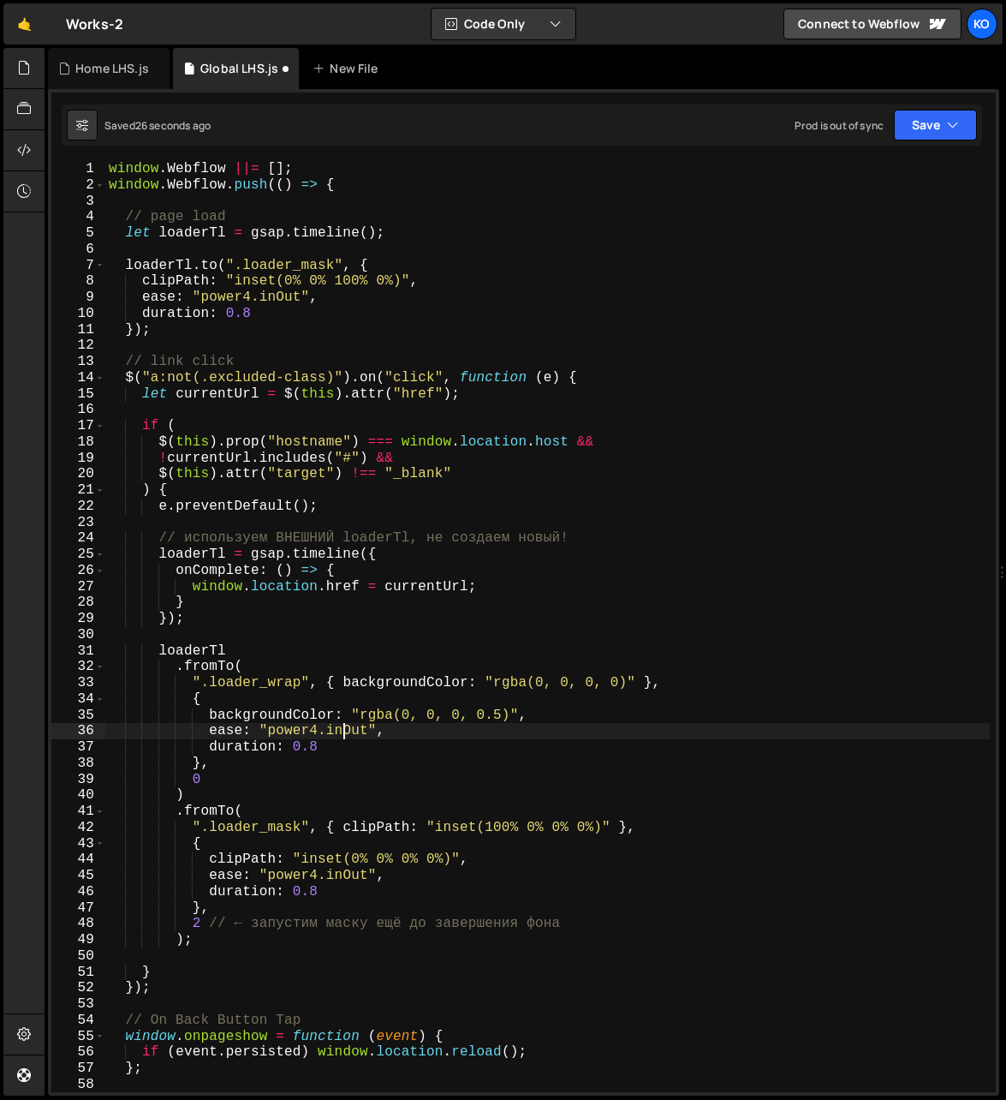
click at [341, 733] on div "window . Webflow ||= [ ] ; window . Webflow . push (( ) => { // page load let l…" at bounding box center [548, 643] width 886 height 964
click at [196, 923] on div "window . Webflow ||= [ ] ; window . Webflow . push (( ) => { // page load let l…" at bounding box center [548, 643] width 886 height 964
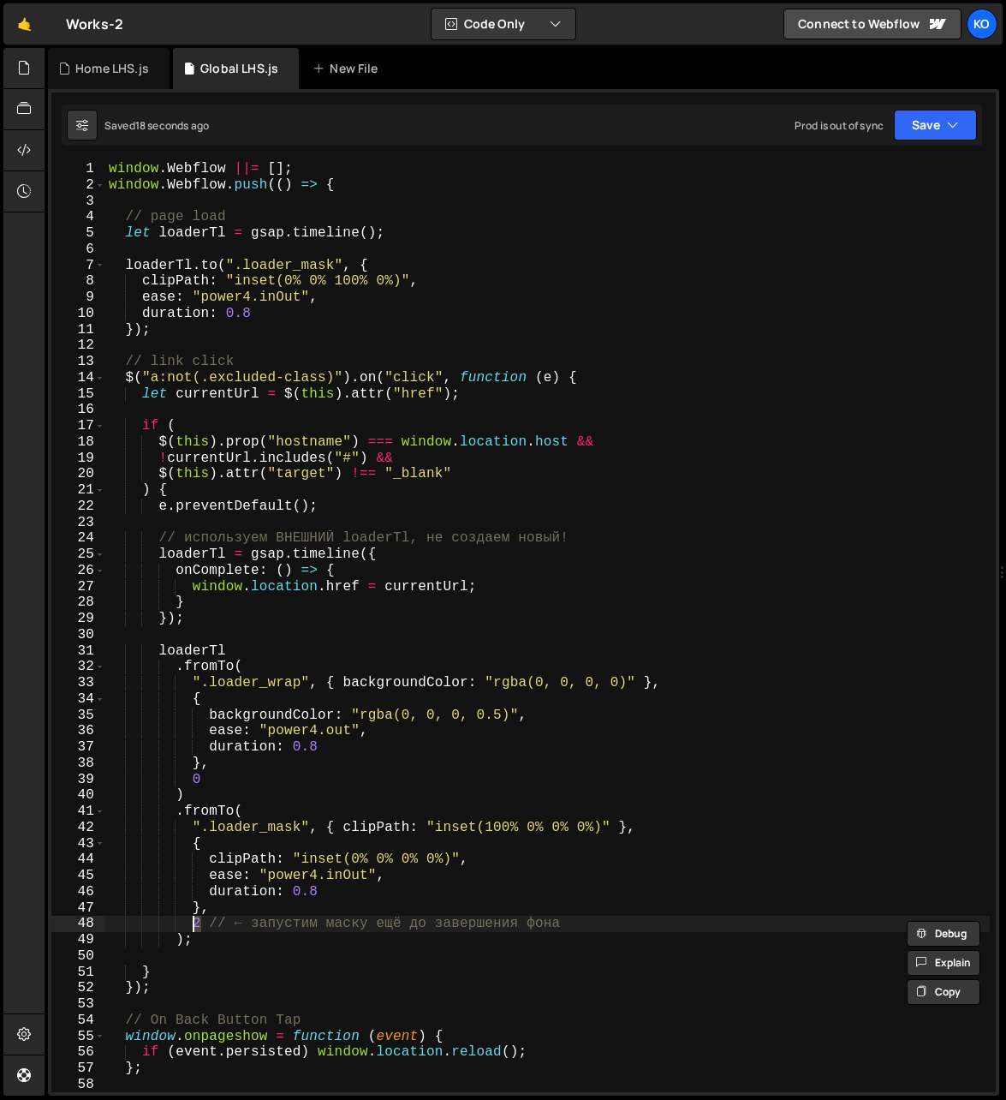
paste textarea ""-=1""
click at [243, 928] on div "window . Webflow ||= [ ] ; window . Webflow . push (( ) => { // page load let l…" at bounding box center [548, 643] width 886 height 964
click at [248, 926] on div "window . Webflow ||= [ ] ; window . Webflow . push (( ) => { // page load let l…" at bounding box center [548, 643] width 886 height 964
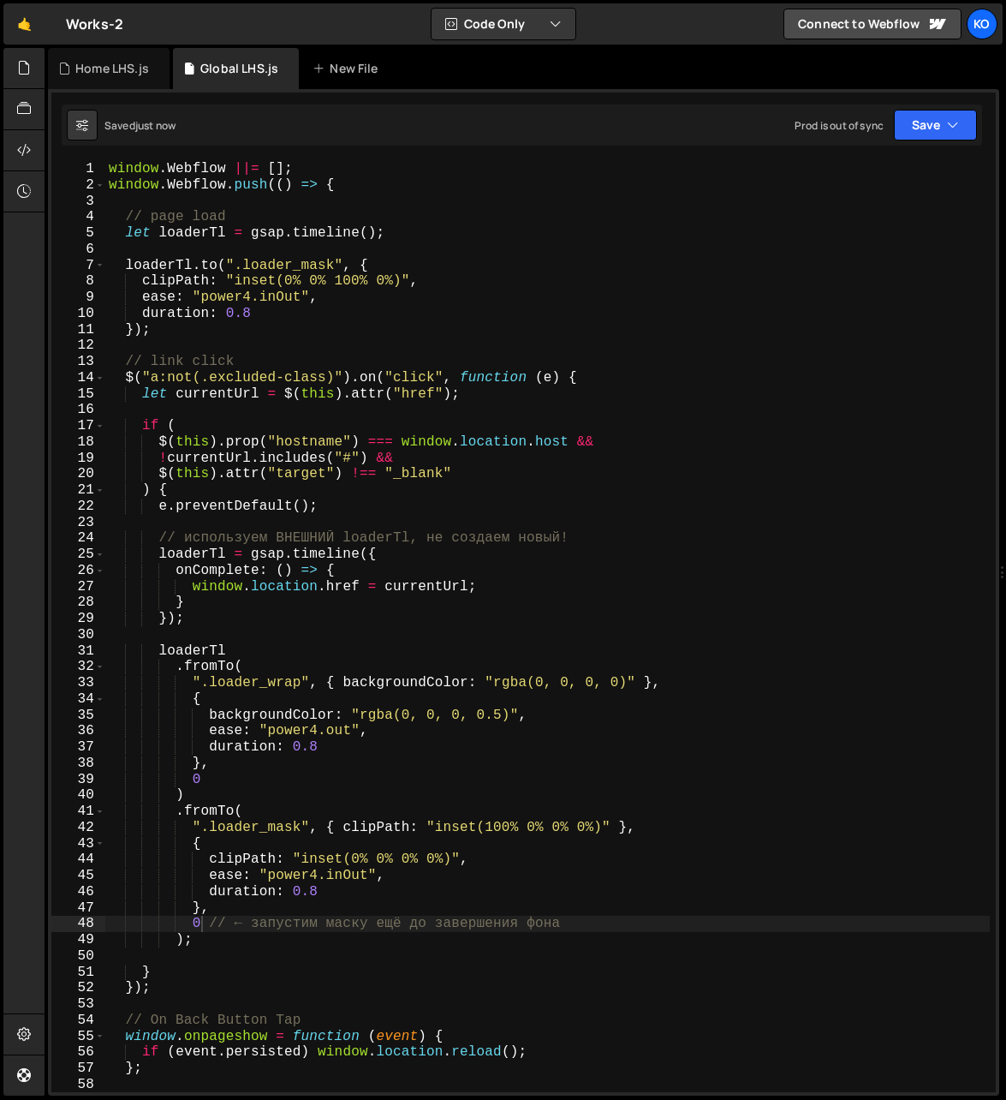
click at [339, 736] on div "window . Webflow ||= [ ] ; window . Webflow . push (( ) => { // page load let l…" at bounding box center [548, 643] width 886 height 964
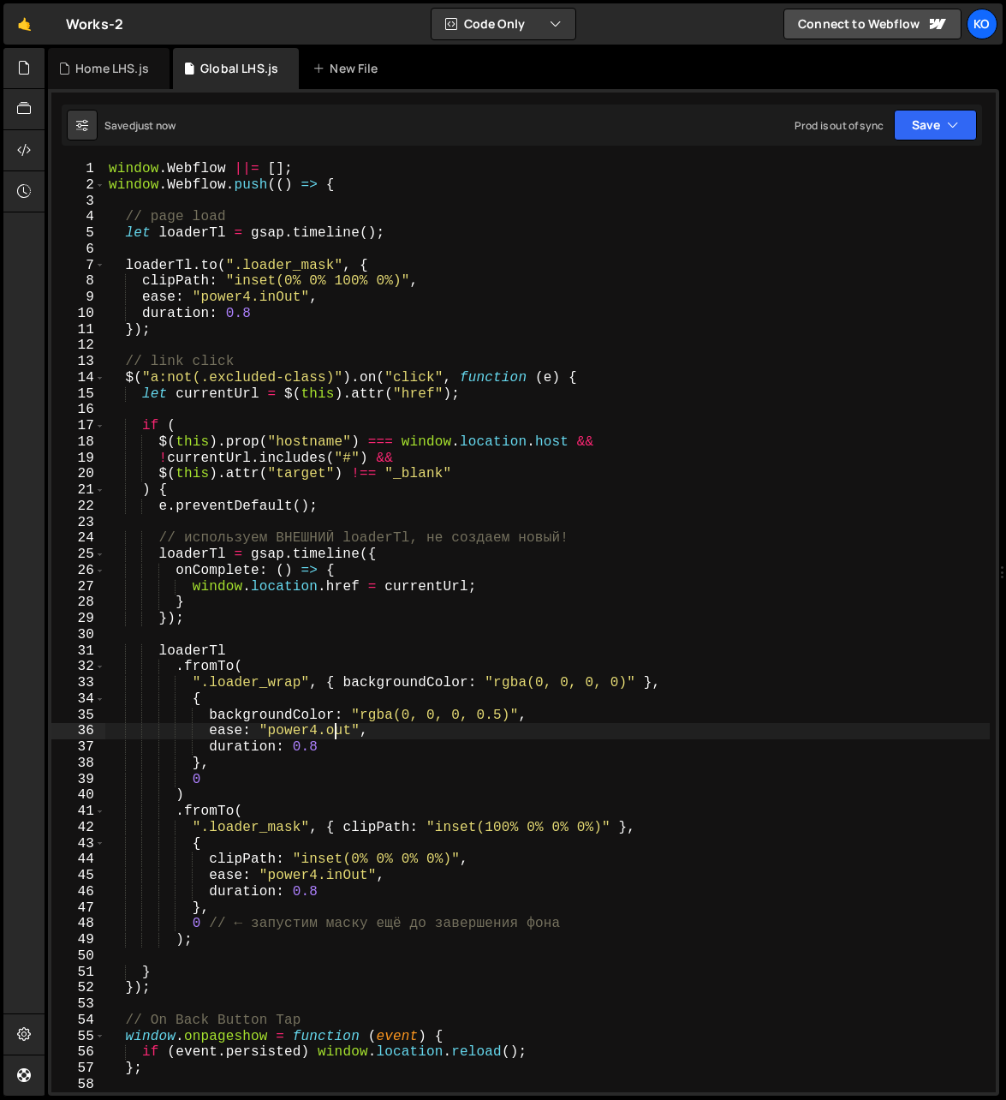
click at [339, 736] on div "window . Webflow ||= [ ] ; window . Webflow . push (( ) => { // page load let l…" at bounding box center [548, 643] width 886 height 964
click at [314, 731] on div "window . Webflow ||= [ ] ; window . Webflow . push (( ) => { // page load let l…" at bounding box center [548, 643] width 886 height 964
click at [336, 731] on div "window . Webflow ||= [ ] ; window . Webflow . push (( ) => { // page load let l…" at bounding box center [548, 643] width 886 height 964
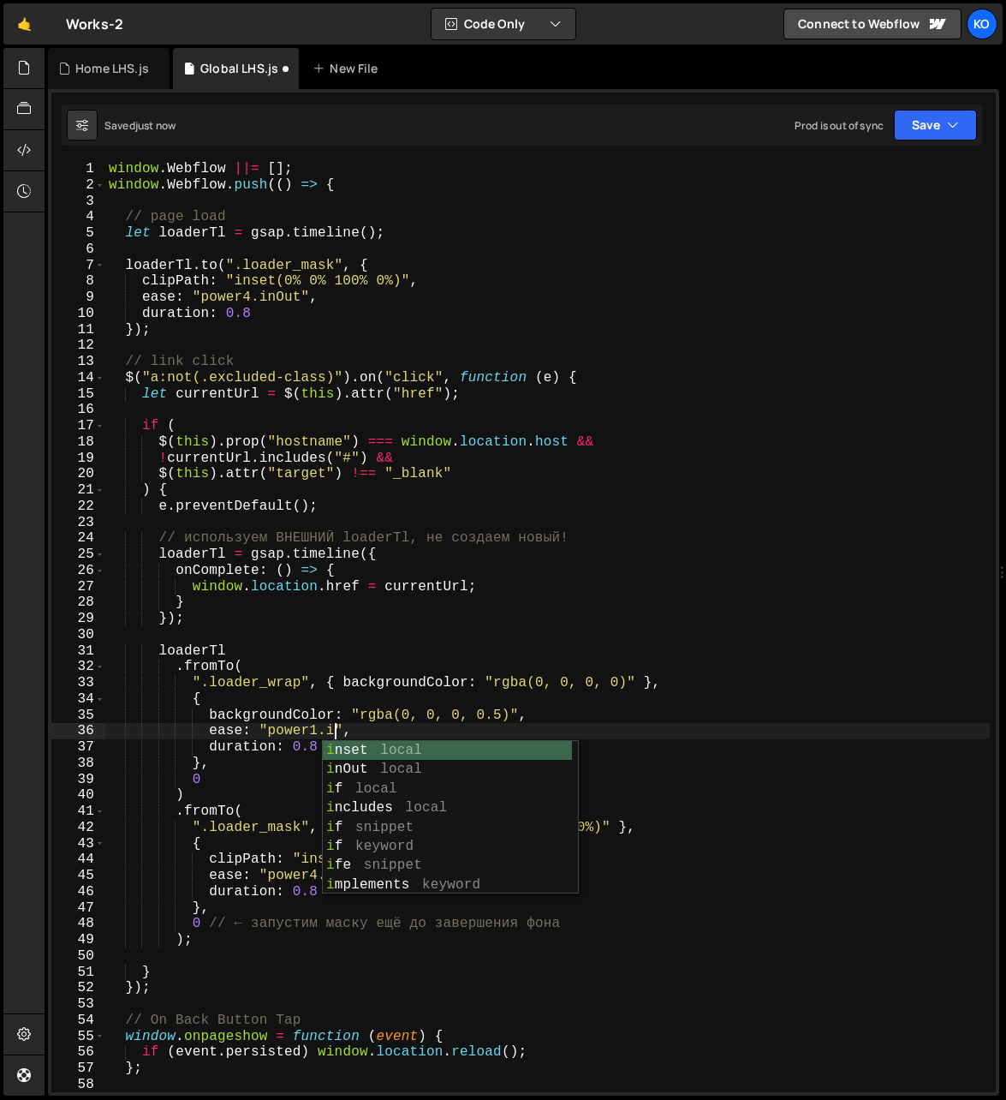
scroll to position [0, 14]
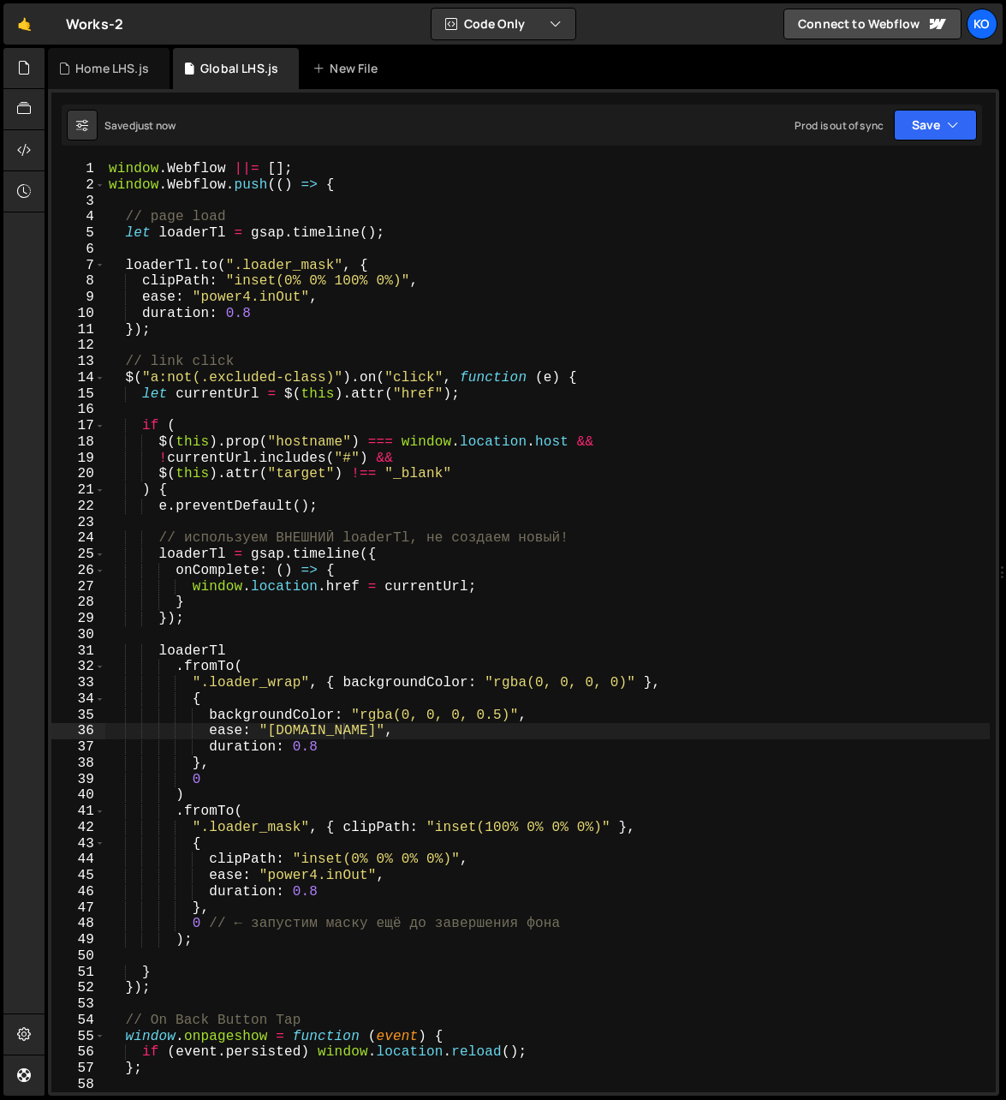
click at [499, 717] on div "window . Webflow ||= [ ] ; window . Webflow . push (( ) => { // page load let l…" at bounding box center [548, 643] width 886 height 964
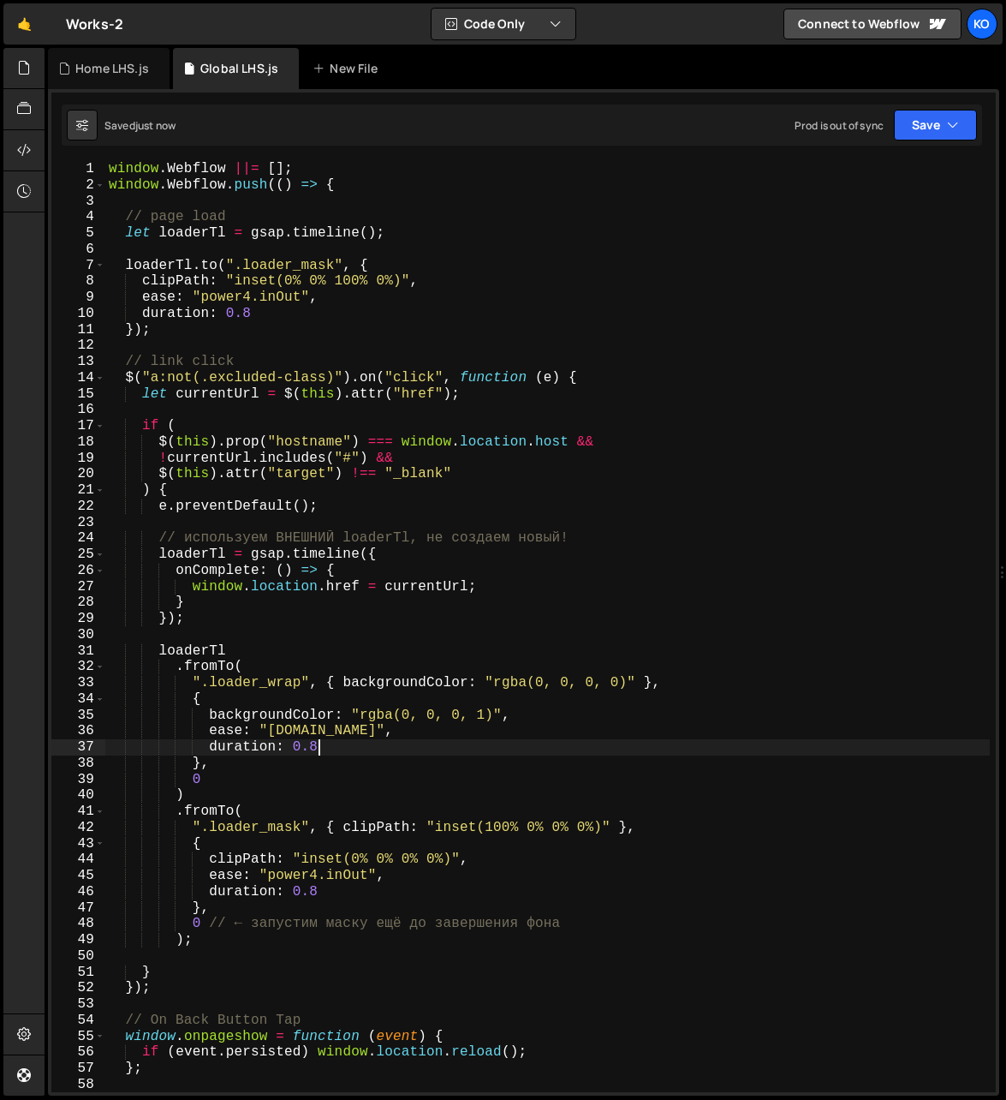
click at [333, 748] on div "window . Webflow ||= [ ] ; window . Webflow . push (( ) => { // page load let l…" at bounding box center [548, 643] width 886 height 964
click at [290, 301] on div "window . Webflow ||= [ ] ; window . Webflow . push (( ) => { // page load let l…" at bounding box center [548, 643] width 886 height 964
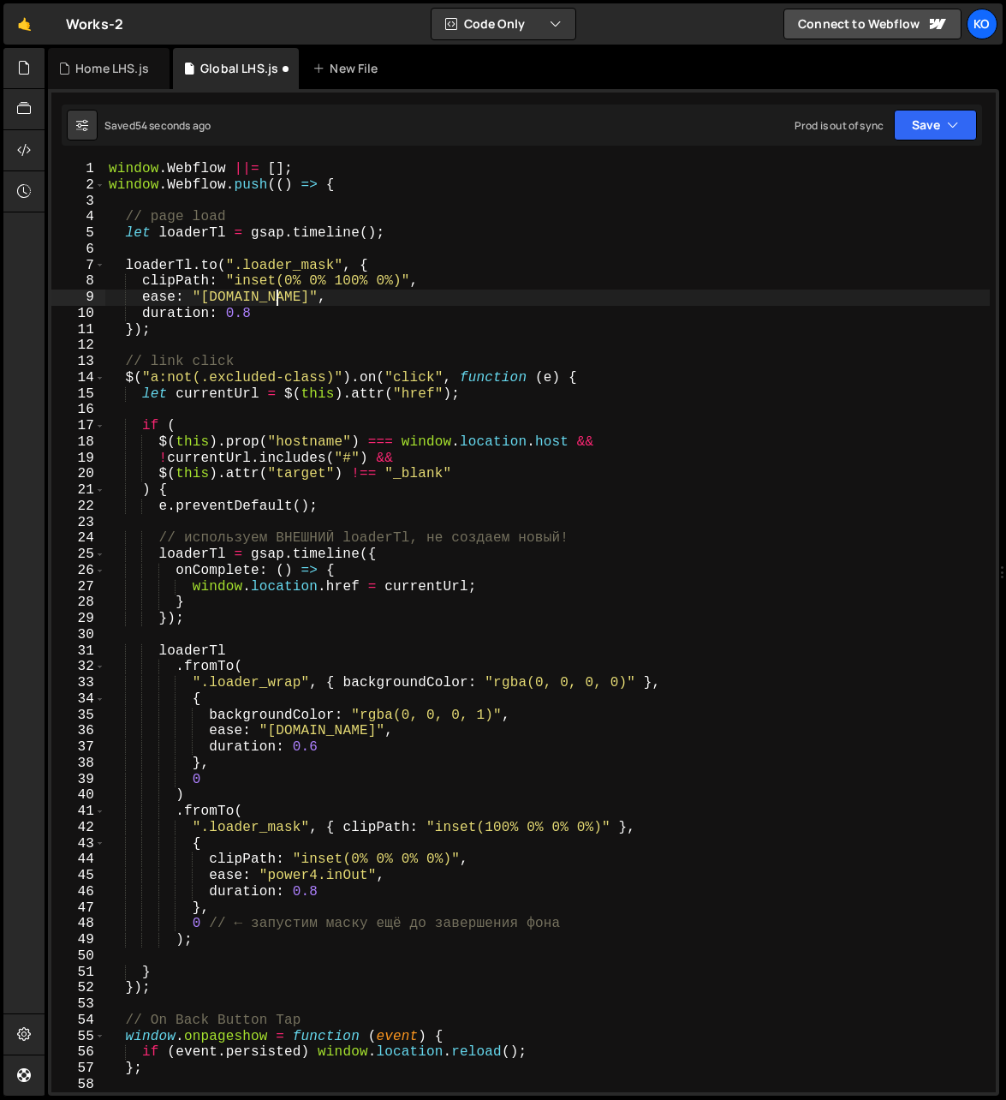
scroll to position [0, 10]
click at [248, 301] on div "window . Webflow ||= [ ] ; window . Webflow . push (( ) => { // page load let l…" at bounding box center [548, 643] width 886 height 964
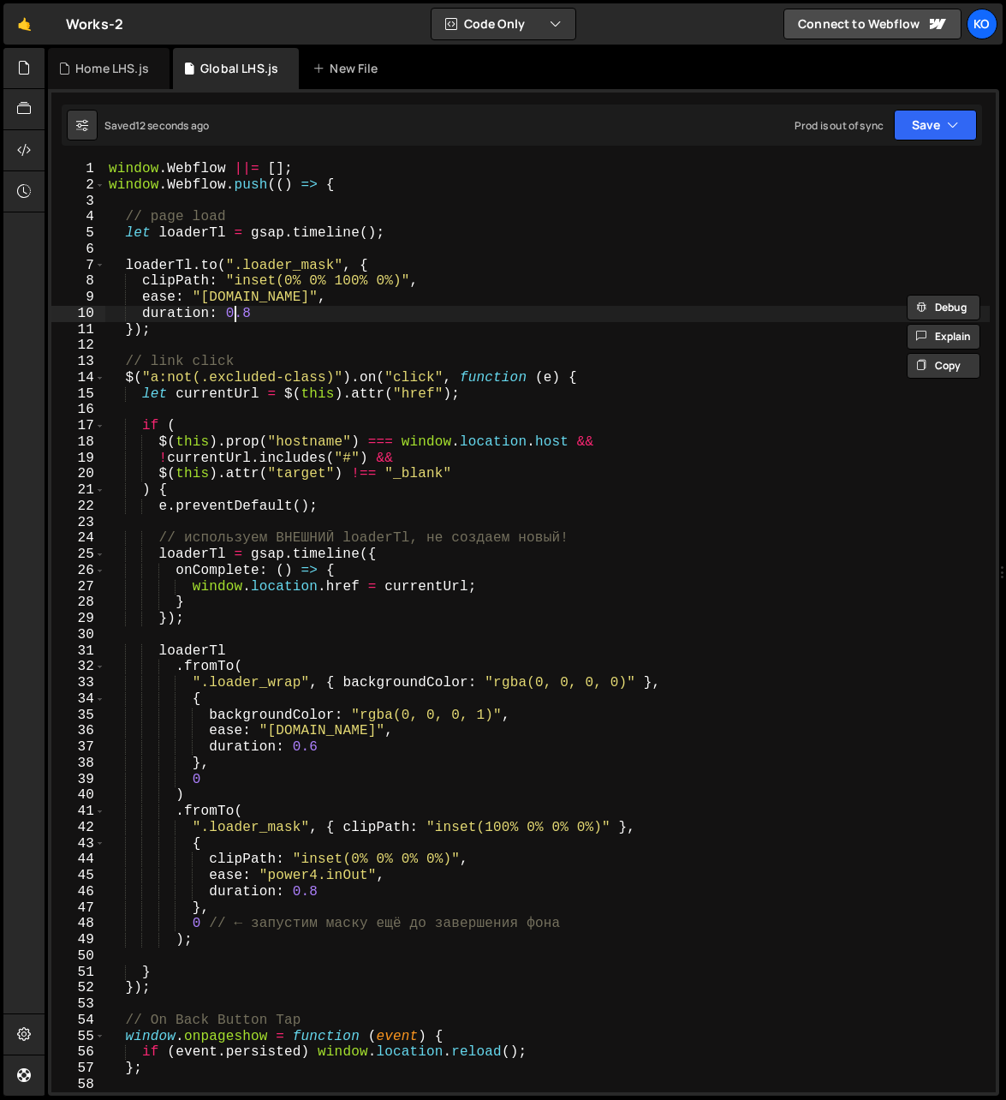
click at [233, 317] on div "window . Webflow ||= [ ] ; window . Webflow . push (( ) => { // page load let l…" at bounding box center [548, 643] width 886 height 964
type textarea "duration: 1.8"
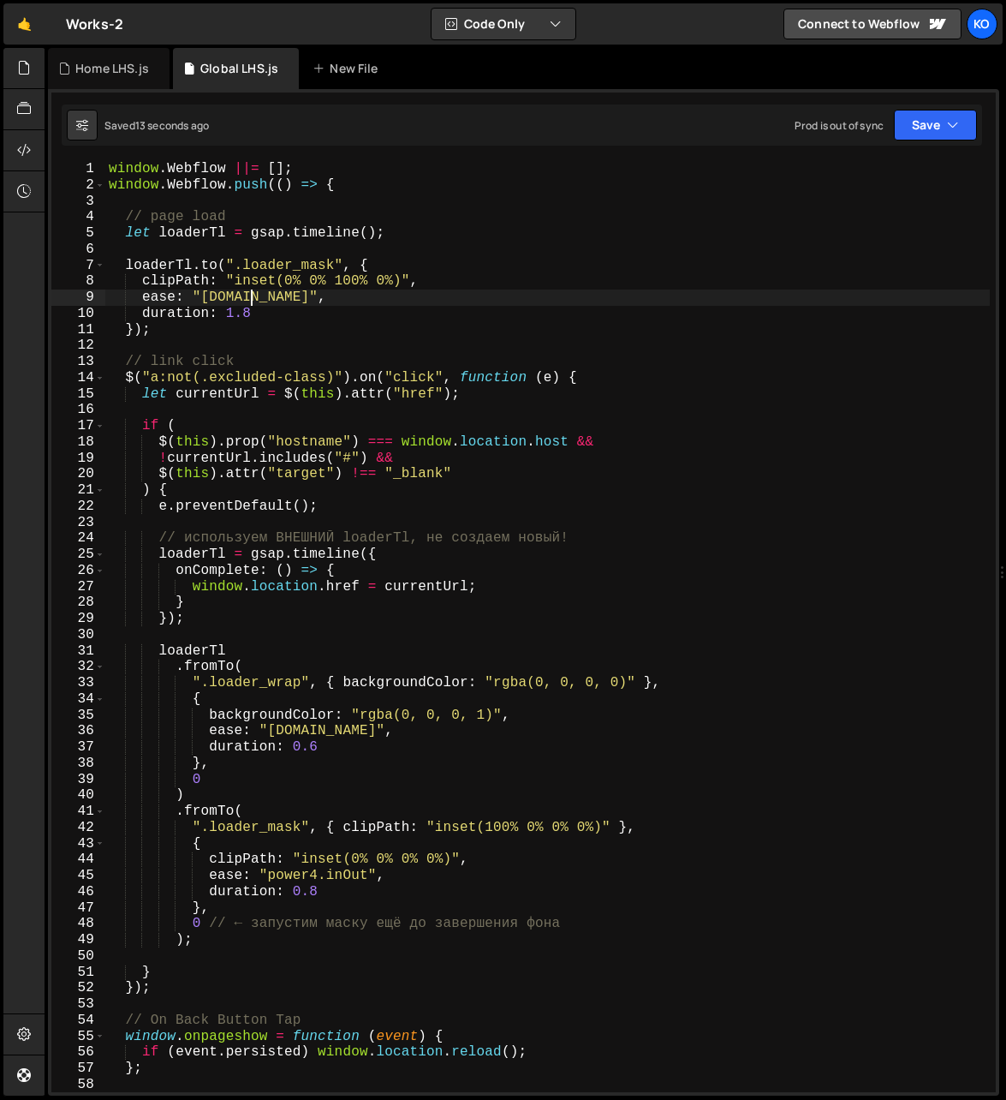
click at [248, 300] on div "window . Webflow ||= [ ] ; window . Webflow . push (( ) => { // page load let l…" at bounding box center [548, 643] width 886 height 964
click at [231, 314] on div "window . Webflow ||= [ ] ; window . Webflow . push (( ) => { // page load let l…" at bounding box center [548, 643] width 886 height 964
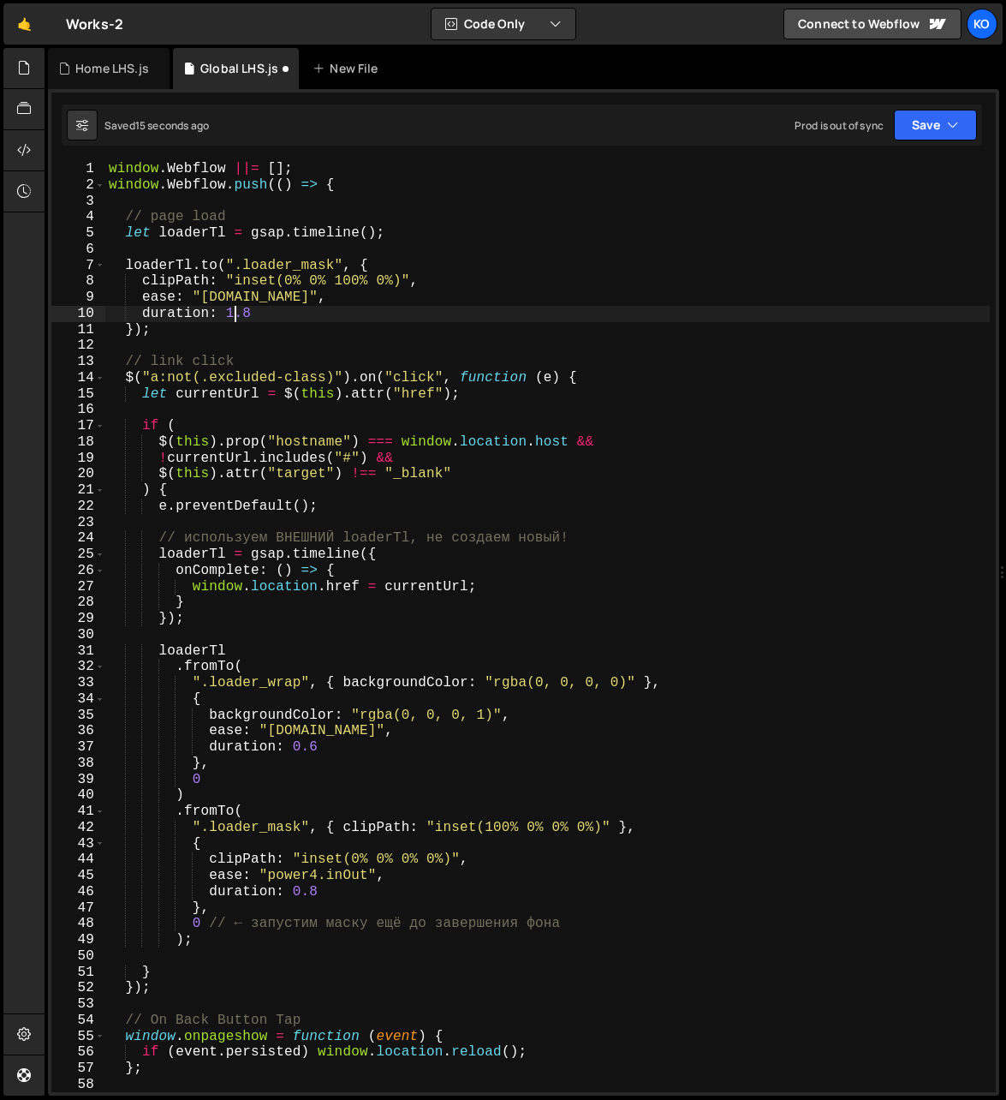
scroll to position [0, 7]
click at [250, 301] on div "window . Webflow ||= [ ] ; window . Webflow . push (( ) => { // page load let l…" at bounding box center [548, 643] width 886 height 964
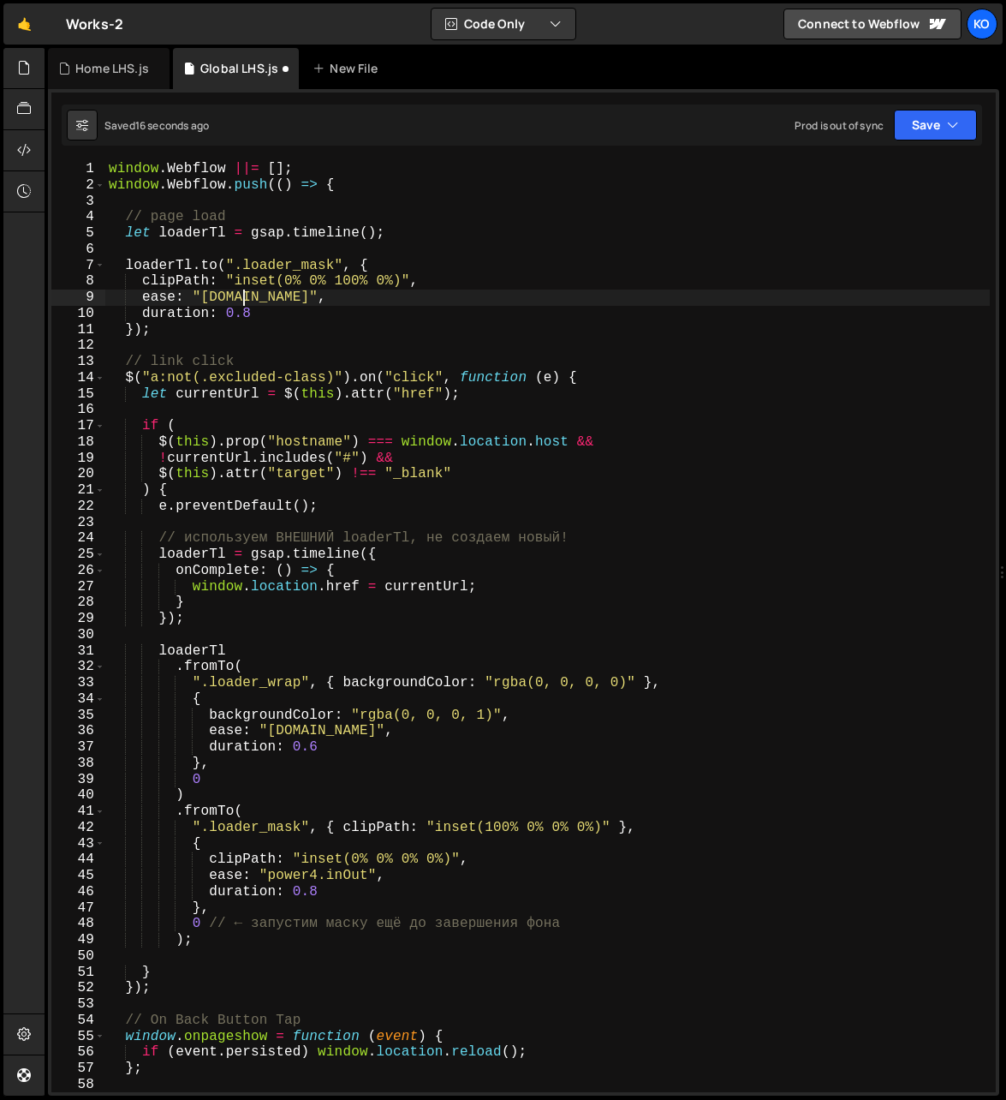
scroll to position [0, 8]
click at [314, 881] on div "window . Webflow ||= [ ] ; window . Webflow . push (( ) => { // page load let l…" at bounding box center [548, 643] width 886 height 964
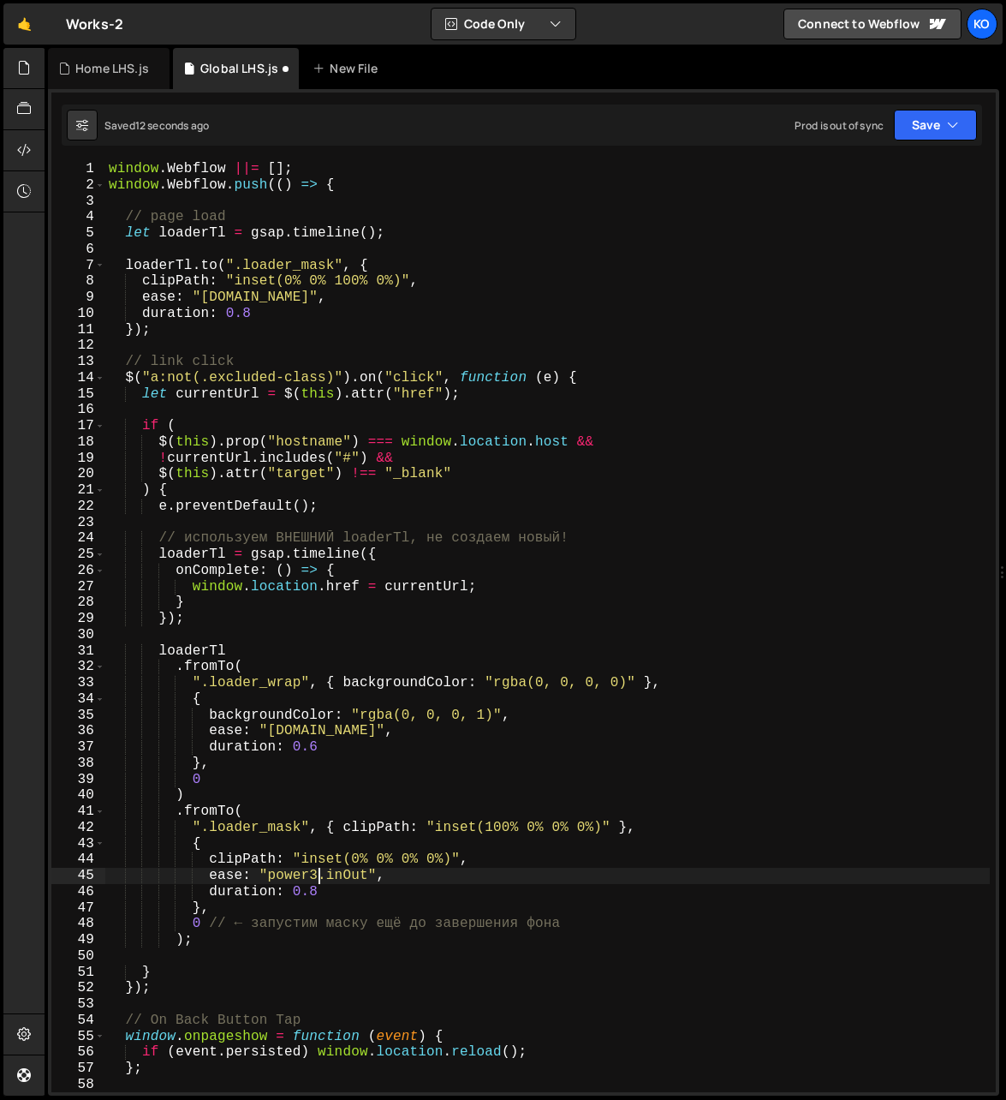
scroll to position [0, 13]
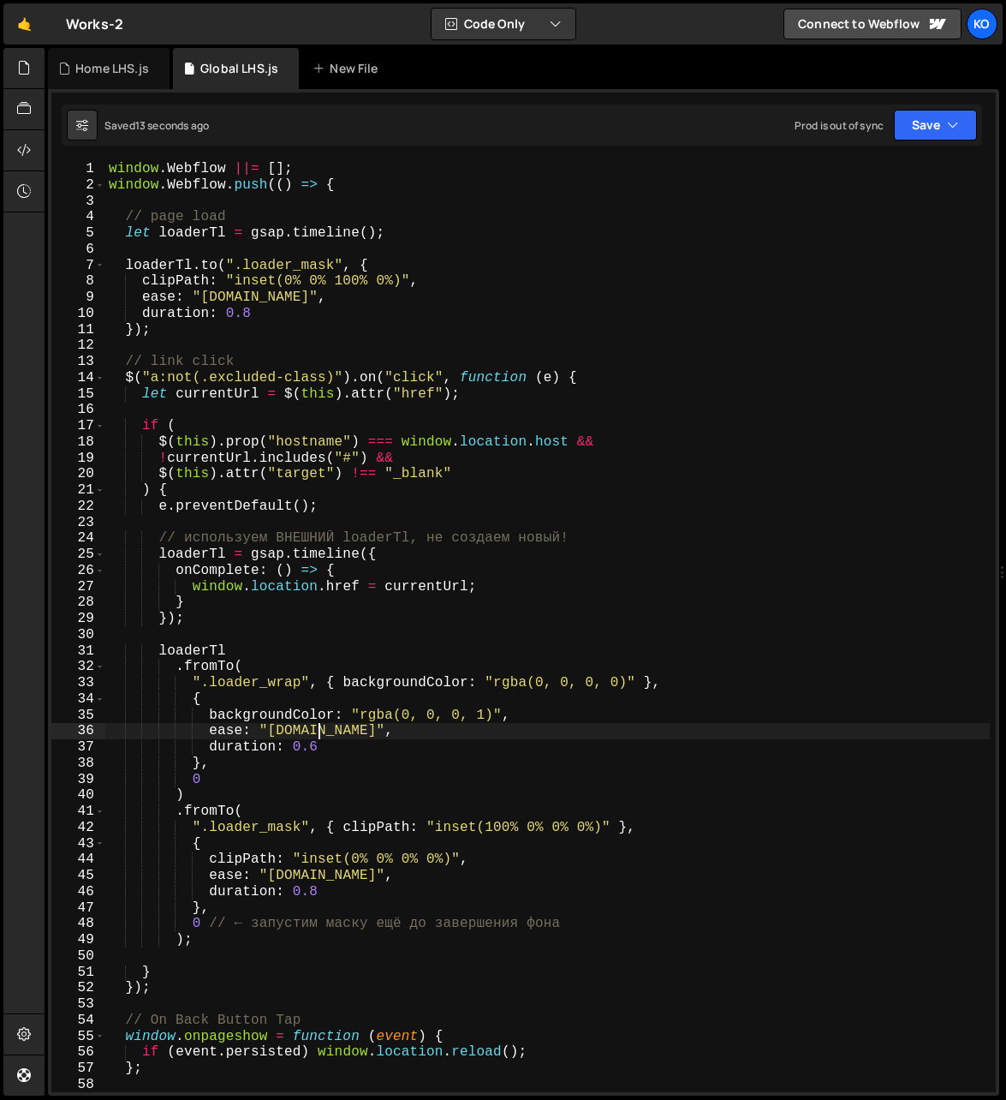
click at [314, 735] on div "window . Webflow ||= [ ] ; window . Webflow . push (( ) => { // page load let l…" at bounding box center [548, 643] width 886 height 964
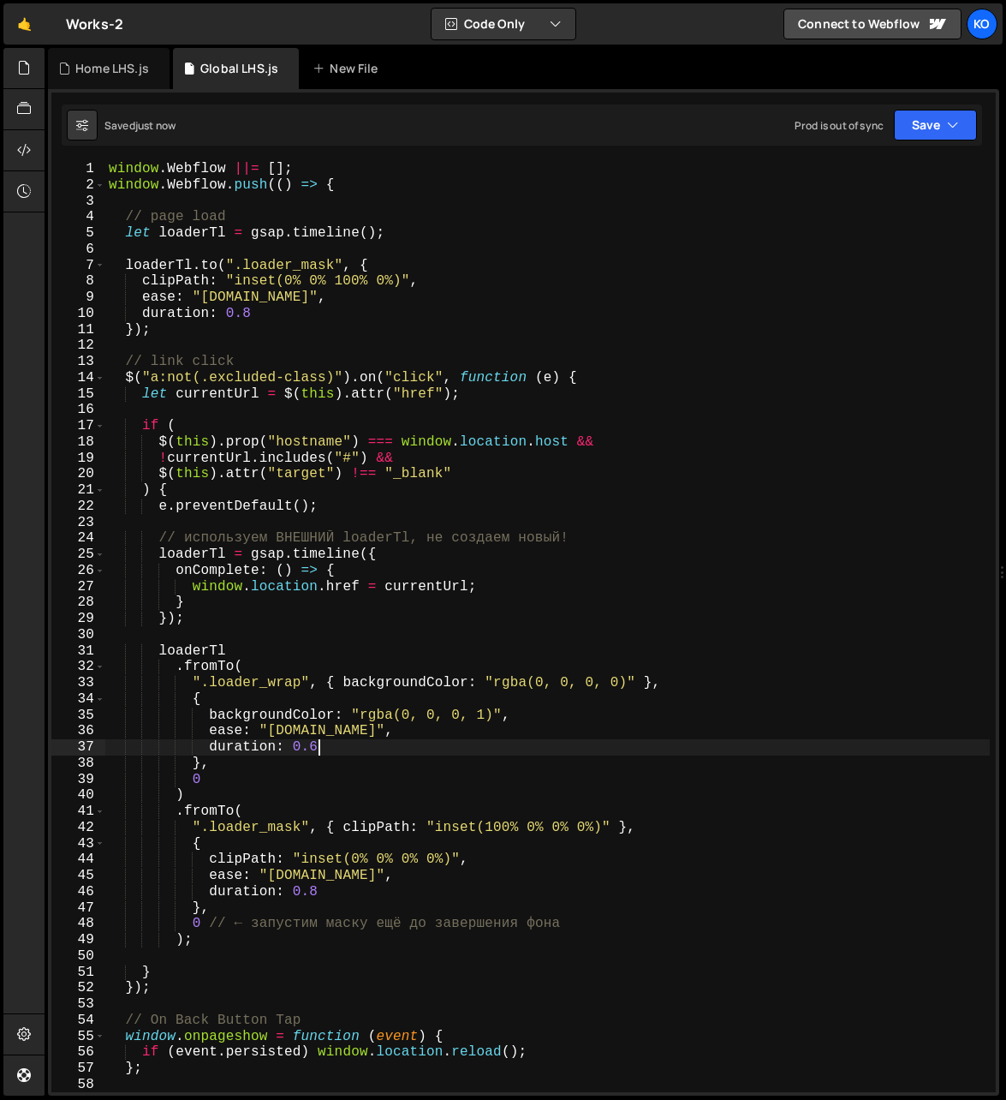
click at [330, 749] on div "window . Webflow ||= [ ] ; window . Webflow . push (( ) => { // page load let l…" at bounding box center [548, 643] width 886 height 964
click at [331, 749] on div "window . Webflow ||= [ ] ; window . Webflow . push (( ) => { // page load let l…" at bounding box center [548, 643] width 886 height 964
type textarea "duration: 1"
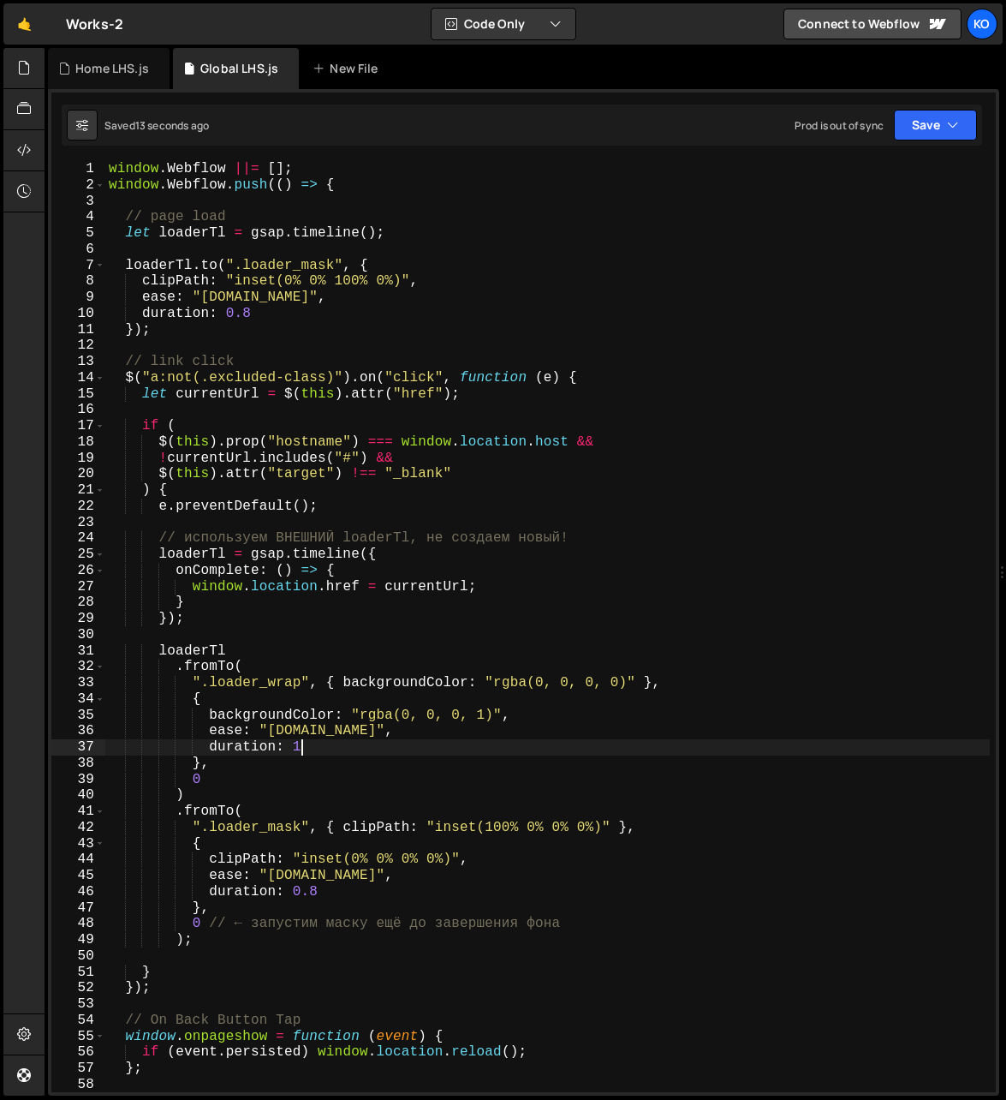
click at [308, 752] on div "window . Webflow ||= [ ] ; window . Webflow . push (( ) => { // page load let l…" at bounding box center [548, 643] width 886 height 964
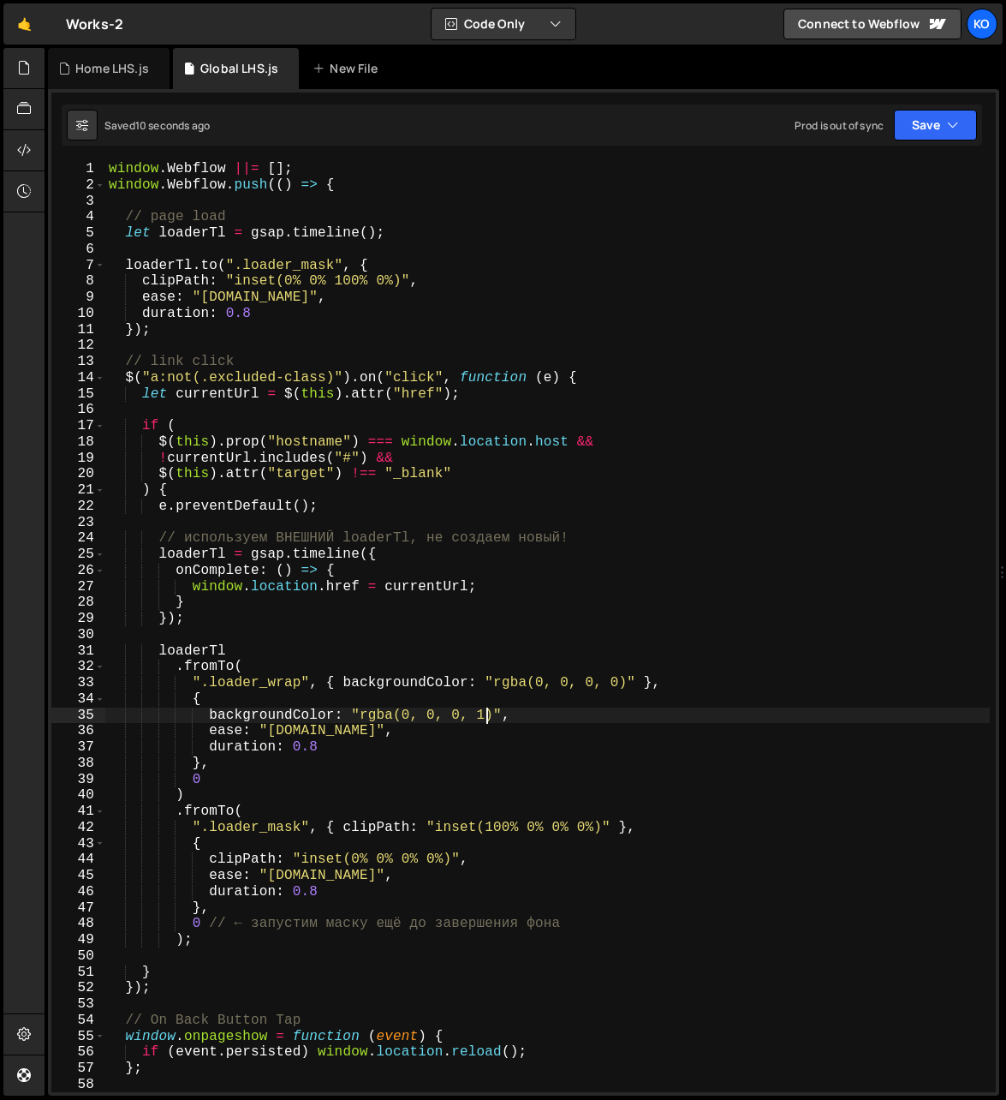
click at [485, 720] on div "window . Webflow ||= [ ] ; window . Webflow . push (( ) => { // page load let l…" at bounding box center [548, 643] width 886 height 964
click at [338, 750] on div "window . Webflow ||= [ ] ; window . Webflow . push (( ) => { // page load let l…" at bounding box center [548, 643] width 886 height 964
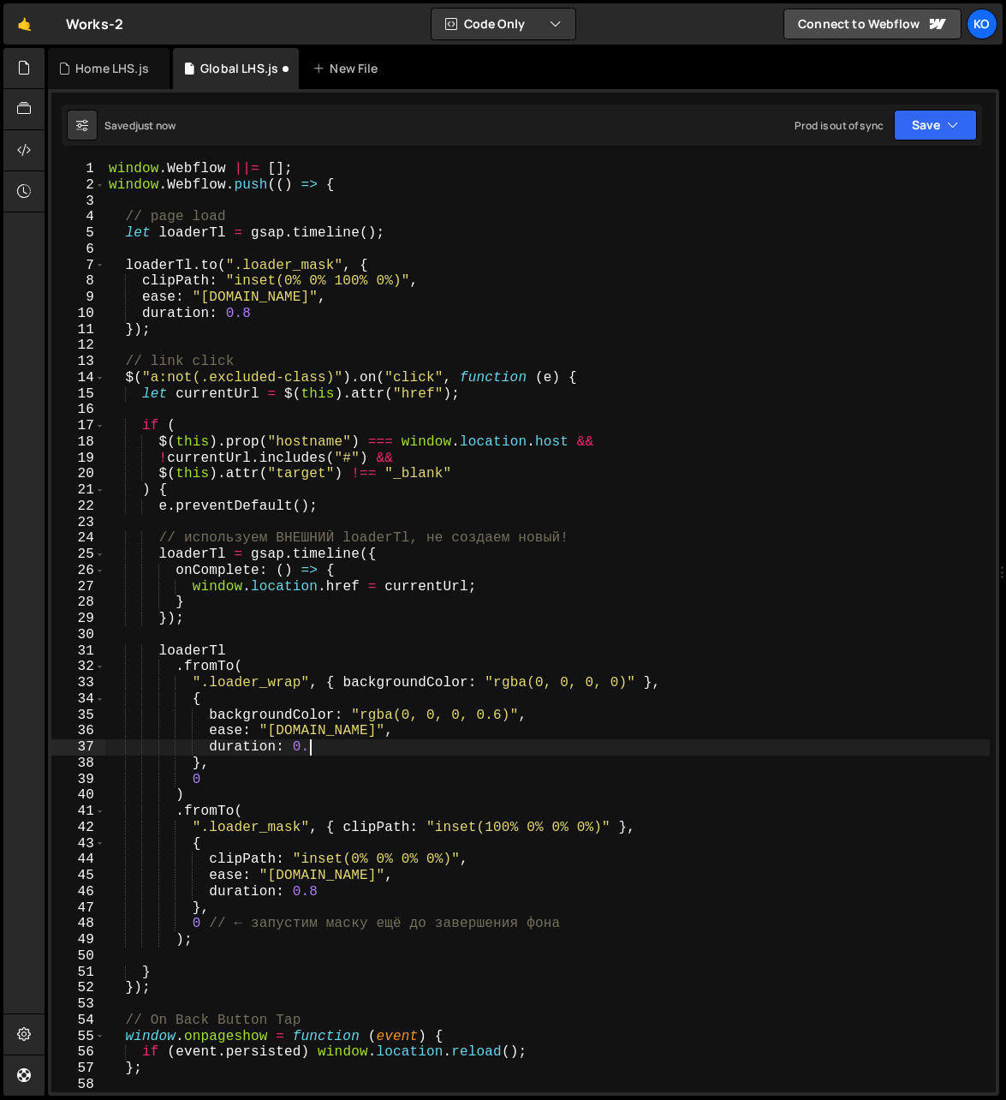
scroll to position [0, 12]
click at [331, 753] on div "window . Webflow ||= [ ] ; window . Webflow . push (( ) => { // page load let l…" at bounding box center [548, 643] width 886 height 964
click at [342, 737] on div "window . Webflow ||= [ ] ; window . Webflow . push (( ) => { // page load let l…" at bounding box center [548, 643] width 886 height 964
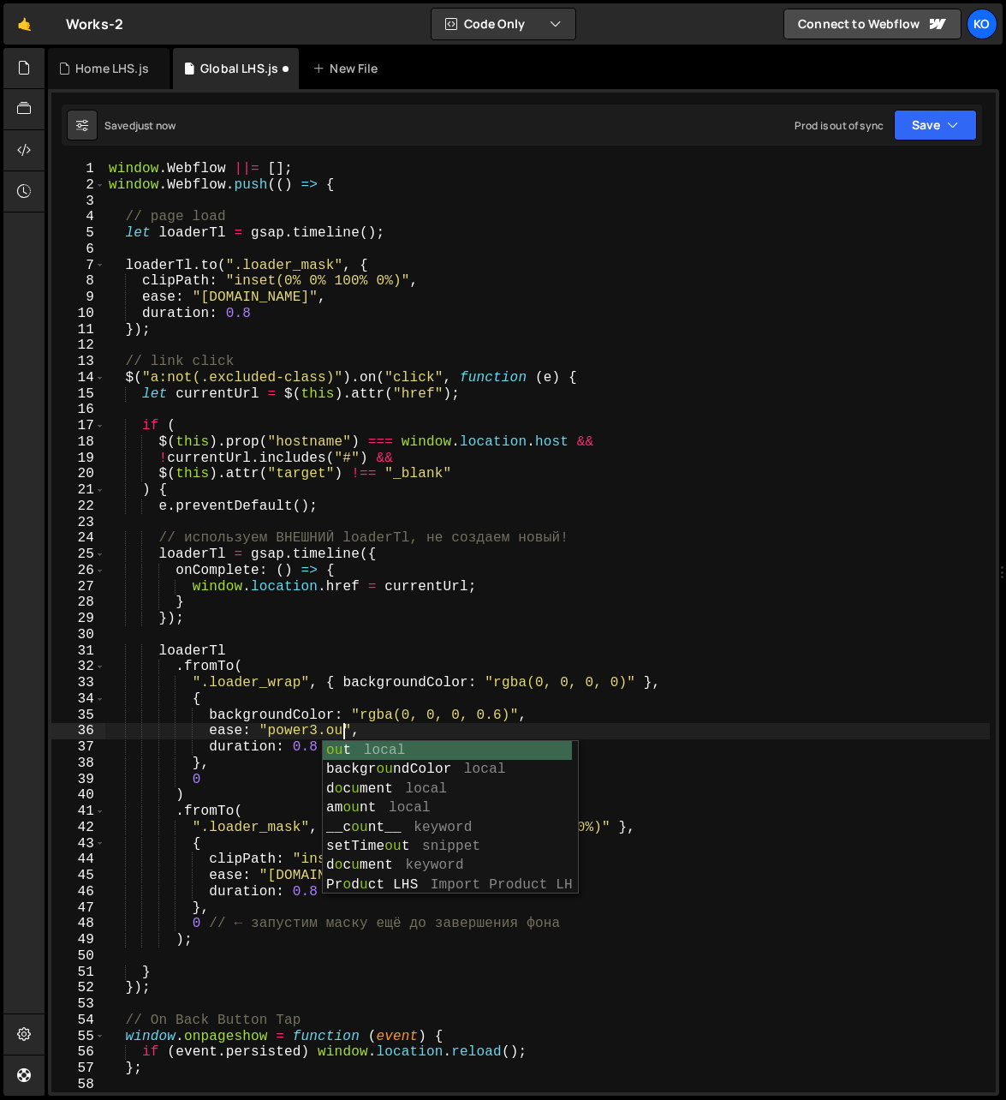
scroll to position [0, 15]
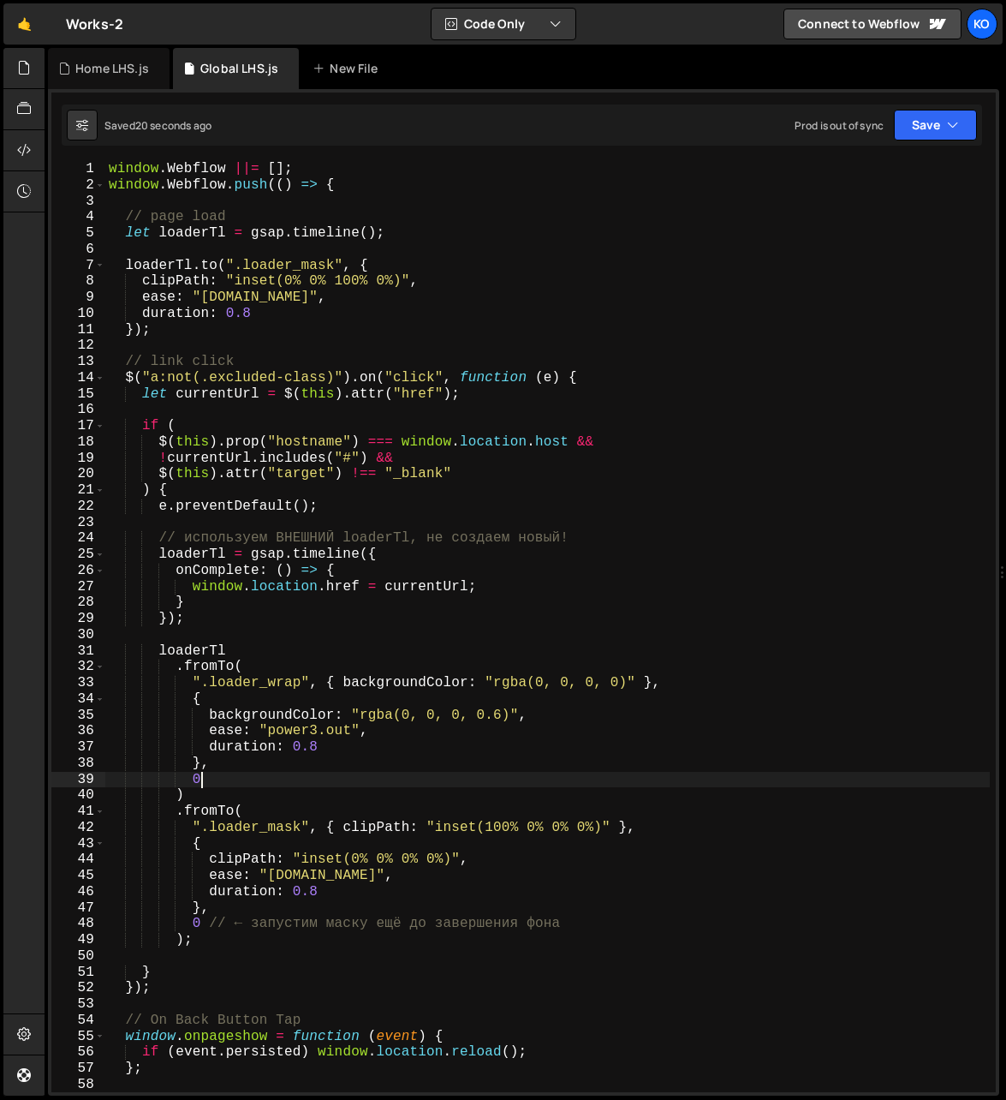
click at [230, 780] on div "window . Webflow ||= [ ] ; window . Webflow . push (( ) => { // page load let l…" at bounding box center [548, 643] width 886 height 964
click at [237, 785] on div "window . Webflow ||= [ ] ; window . Webflow . push (( ) => { // page load let l…" at bounding box center [548, 643] width 886 height 964
click at [343, 739] on div "window . Webflow ||= [ ] ; window . Webflow . push (( ) => { // page load let l…" at bounding box center [548, 643] width 886 height 964
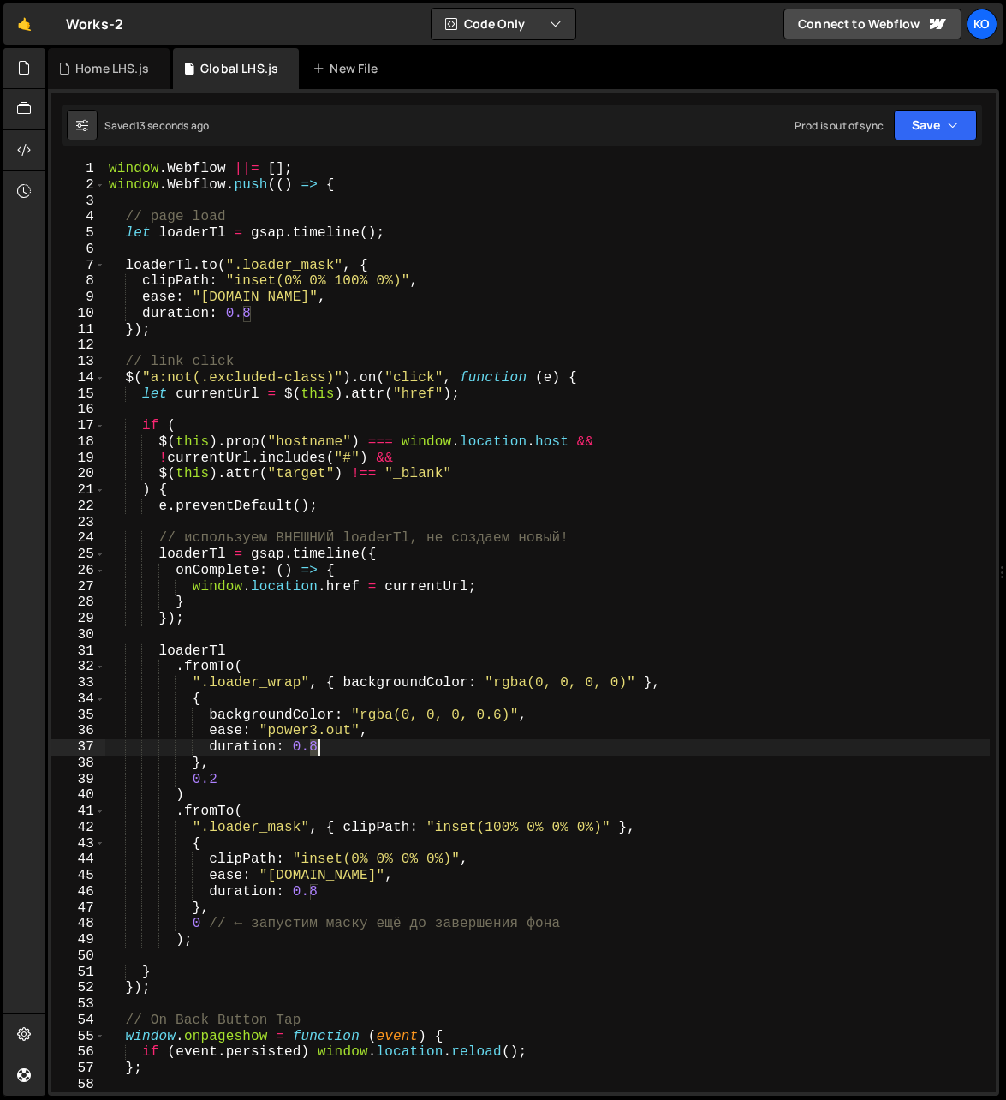
click at [343, 739] on div "window . Webflow ||= [ ] ; window . Webflow . push (( ) => { // page load let l…" at bounding box center [548, 643] width 886 height 964
click at [343, 731] on div "window . Webflow ||= [ ] ; window . Webflow . push (( ) => { // page load let l…" at bounding box center [548, 643] width 886 height 964
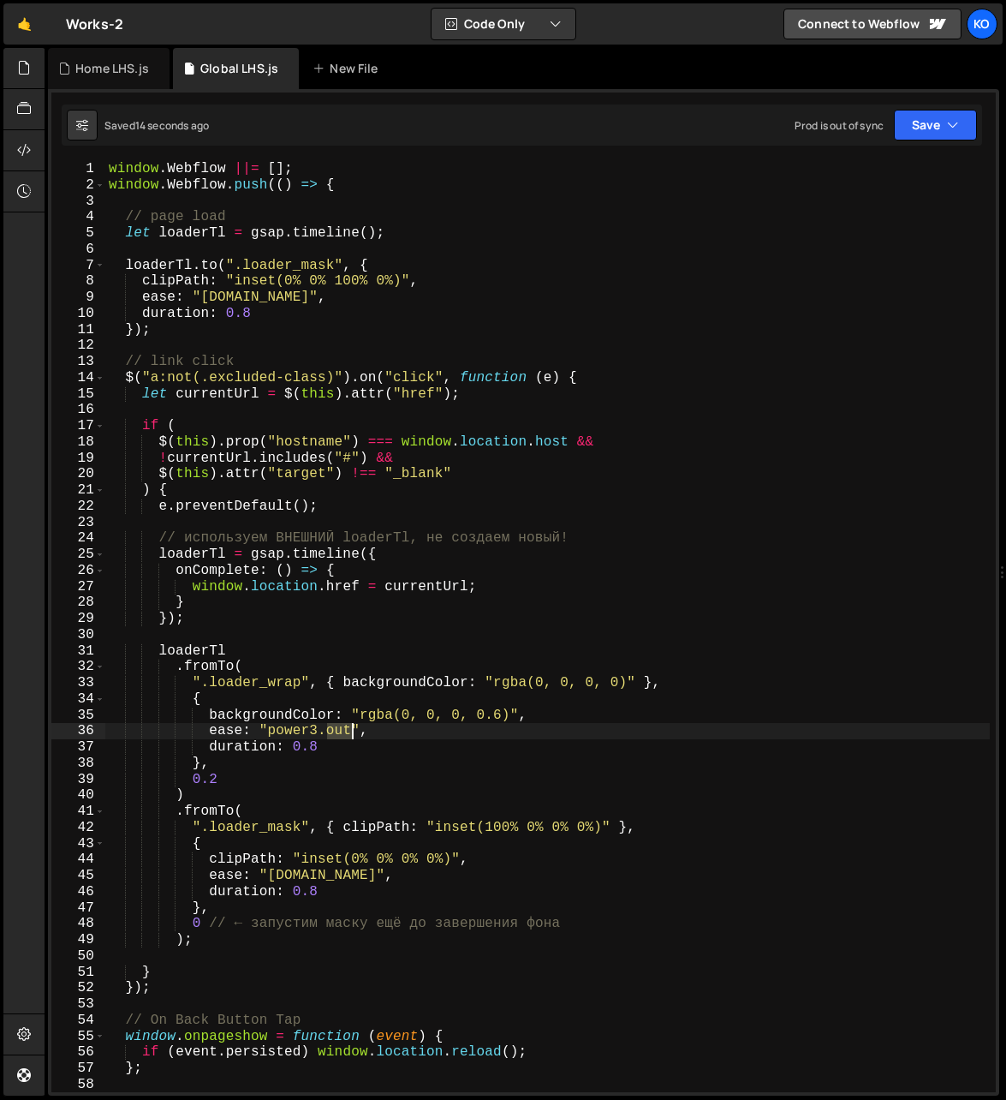
click at [343, 731] on div "window . Webflow ||= [ ] ; window . Webflow . push (( ) => { // page load let l…" at bounding box center [548, 643] width 886 height 964
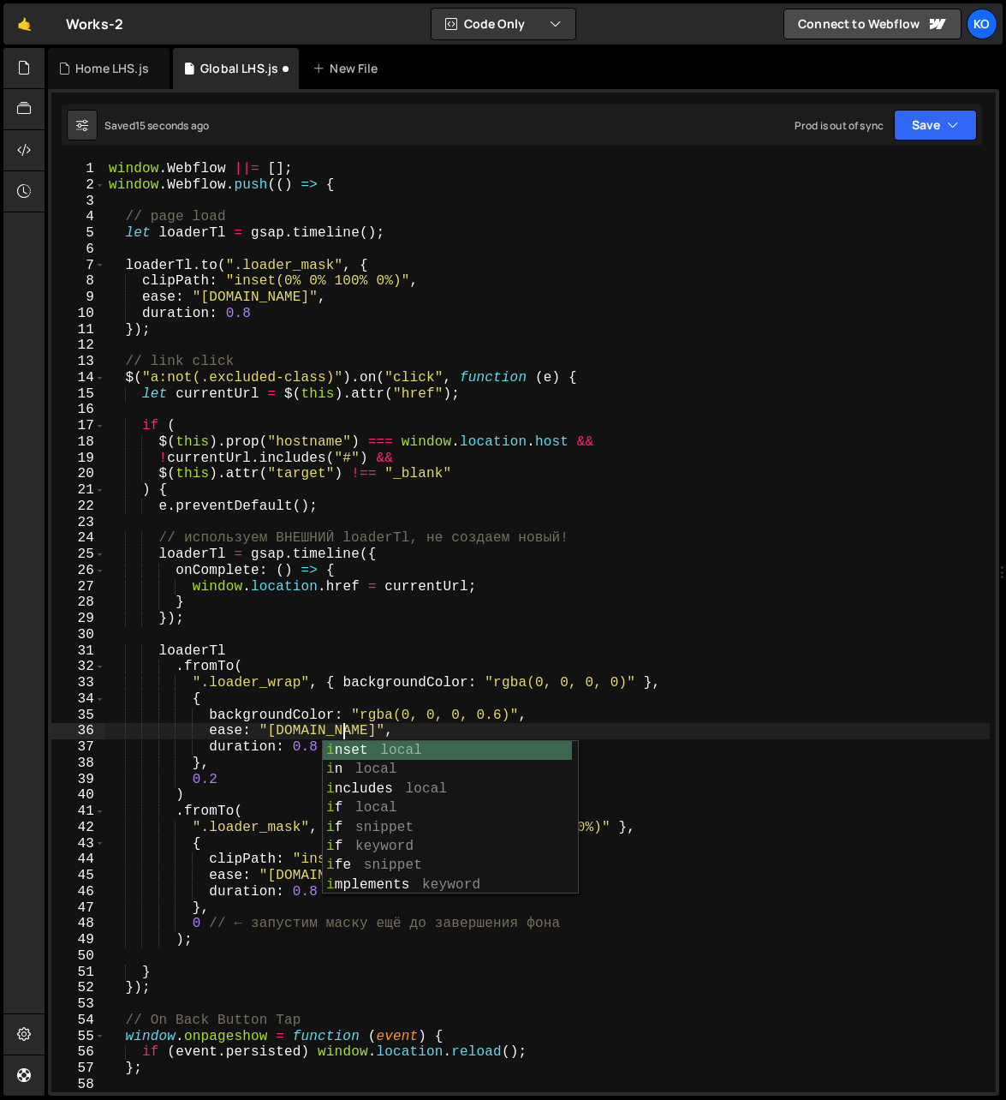
scroll to position [0, 14]
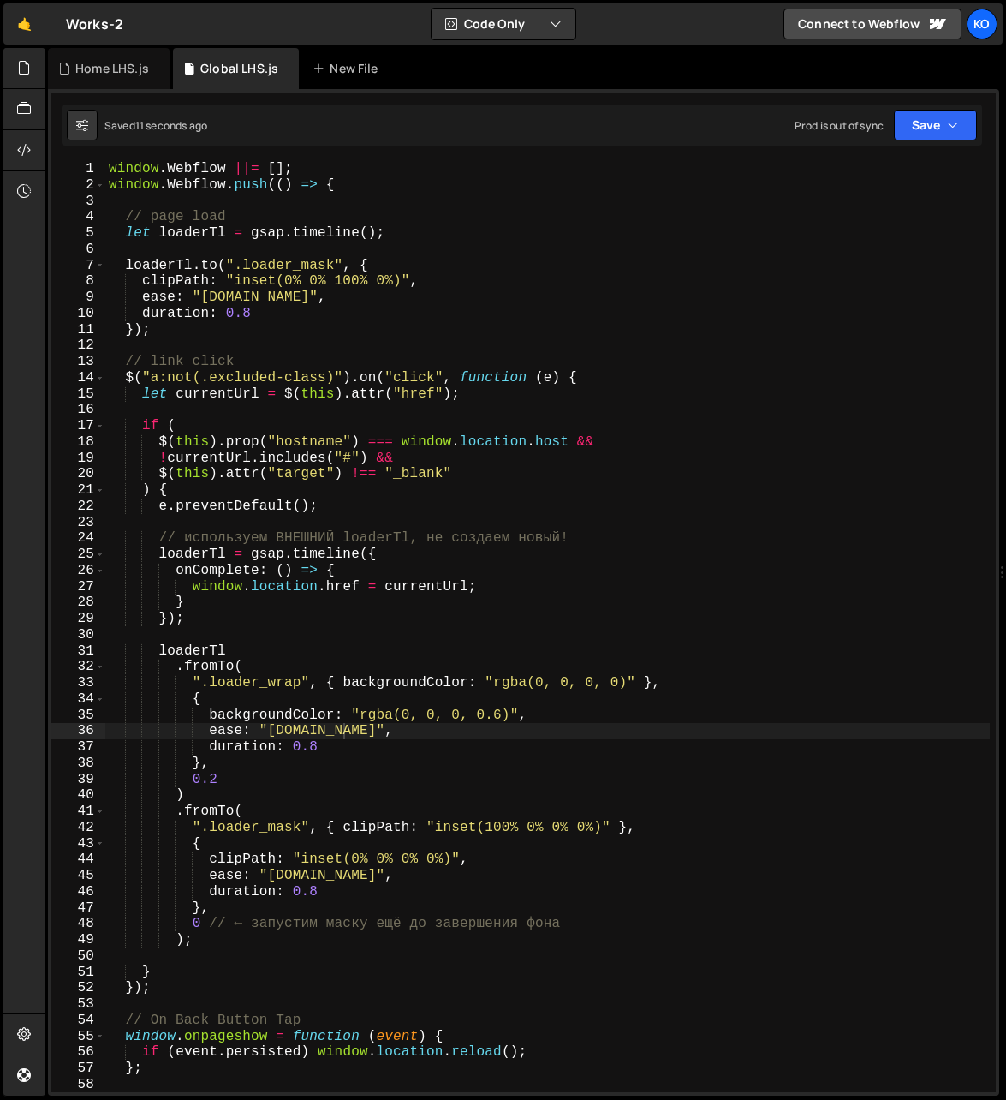
click at [227, 778] on div "window . Webflow ||= [ ] ; window . Webflow . push (( ) => { // page load let l…" at bounding box center [548, 643] width 886 height 964
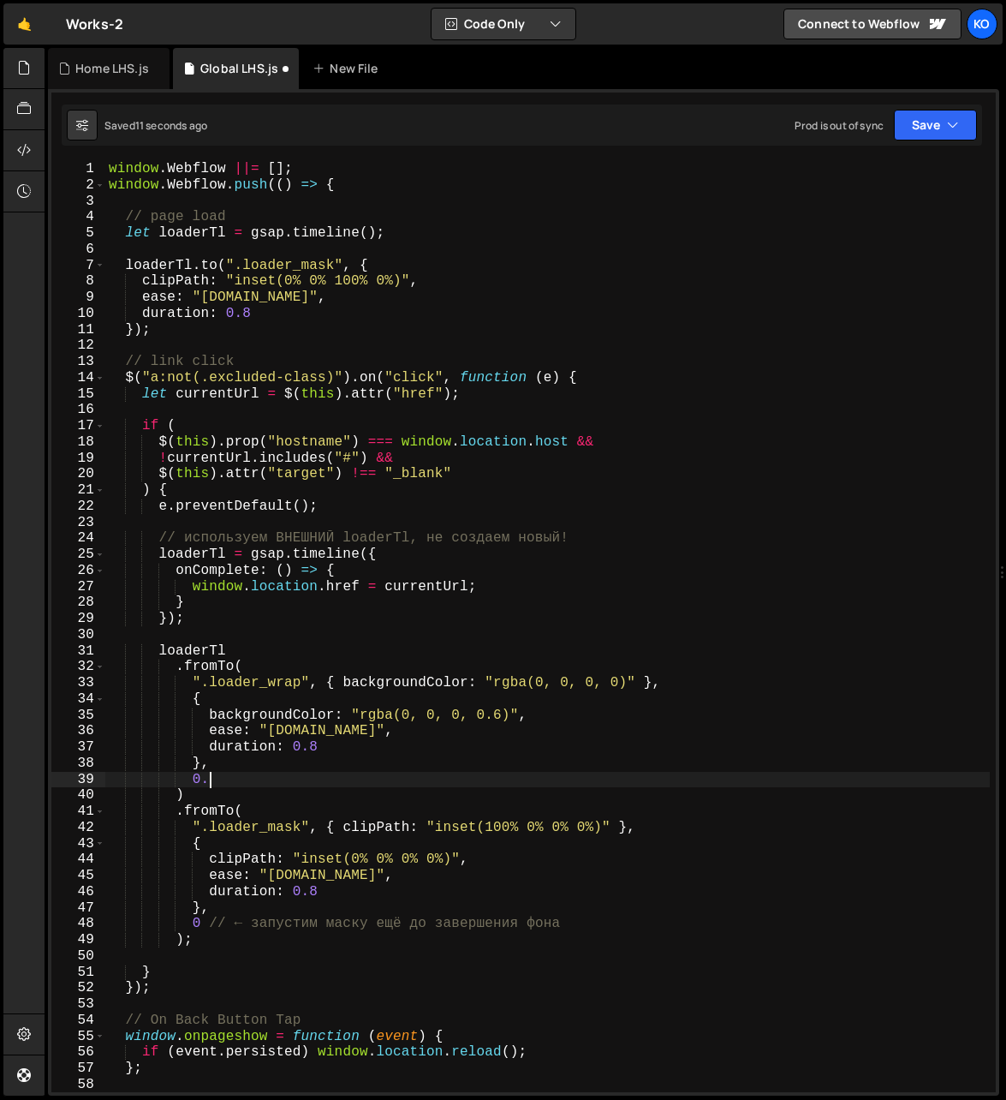
scroll to position [0, 4]
click at [273, 321] on div "window . Webflow ||= [ ] ; window . Webflow . push (( ) => { // page load let l…" at bounding box center [548, 643] width 886 height 964
type textarea "duration: 0.8"
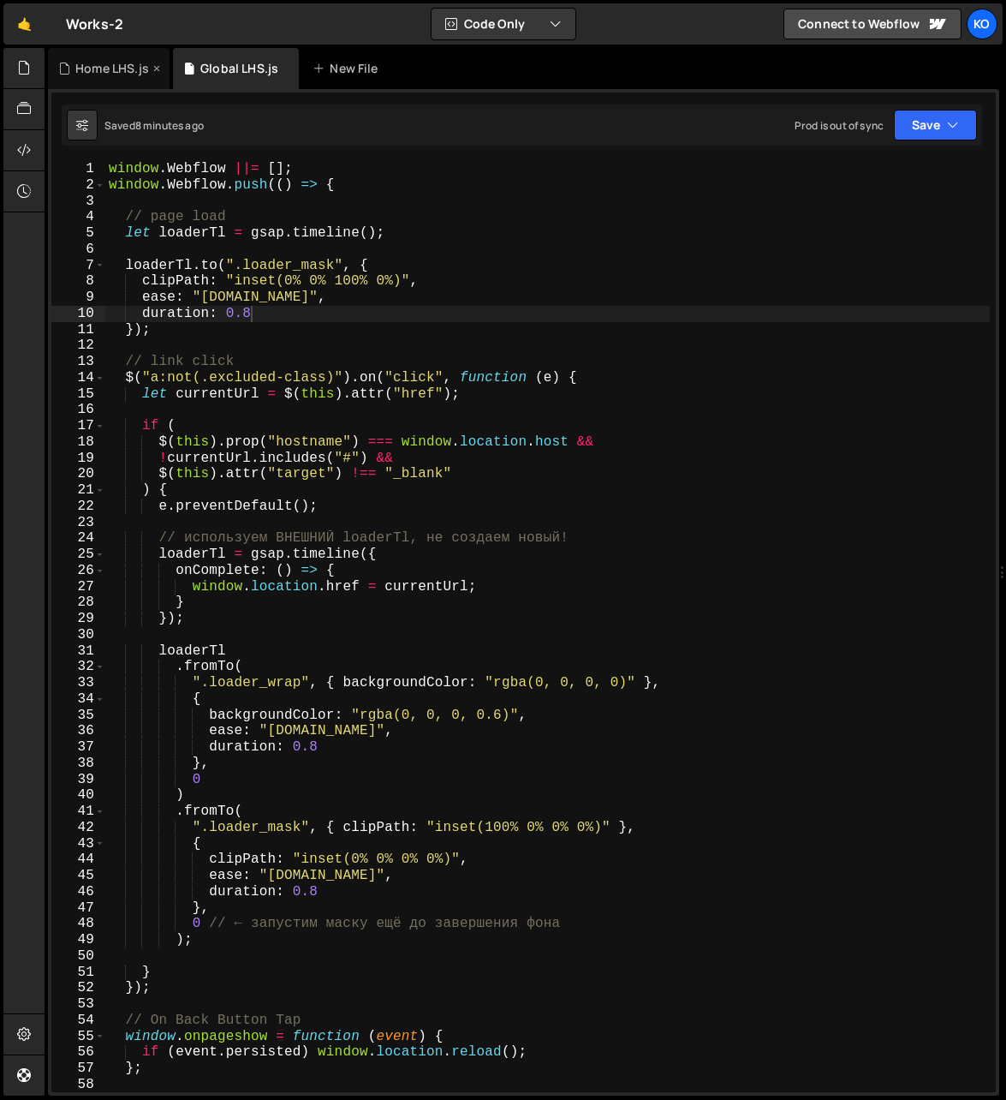
click at [102, 65] on div "Home LHS.js" at bounding box center [112, 68] width 74 height 17
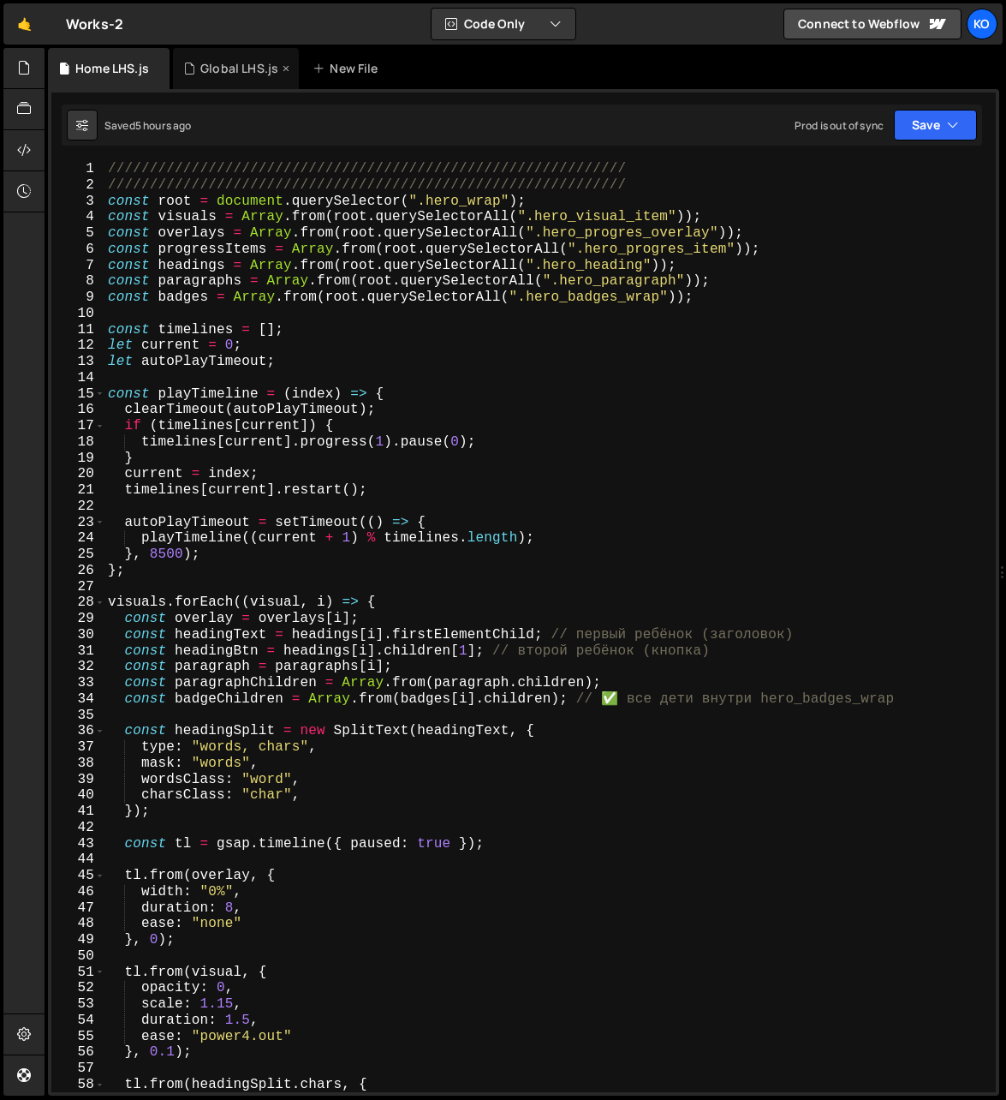
click at [218, 68] on div "Global LHS.js" at bounding box center [239, 68] width 78 height 17
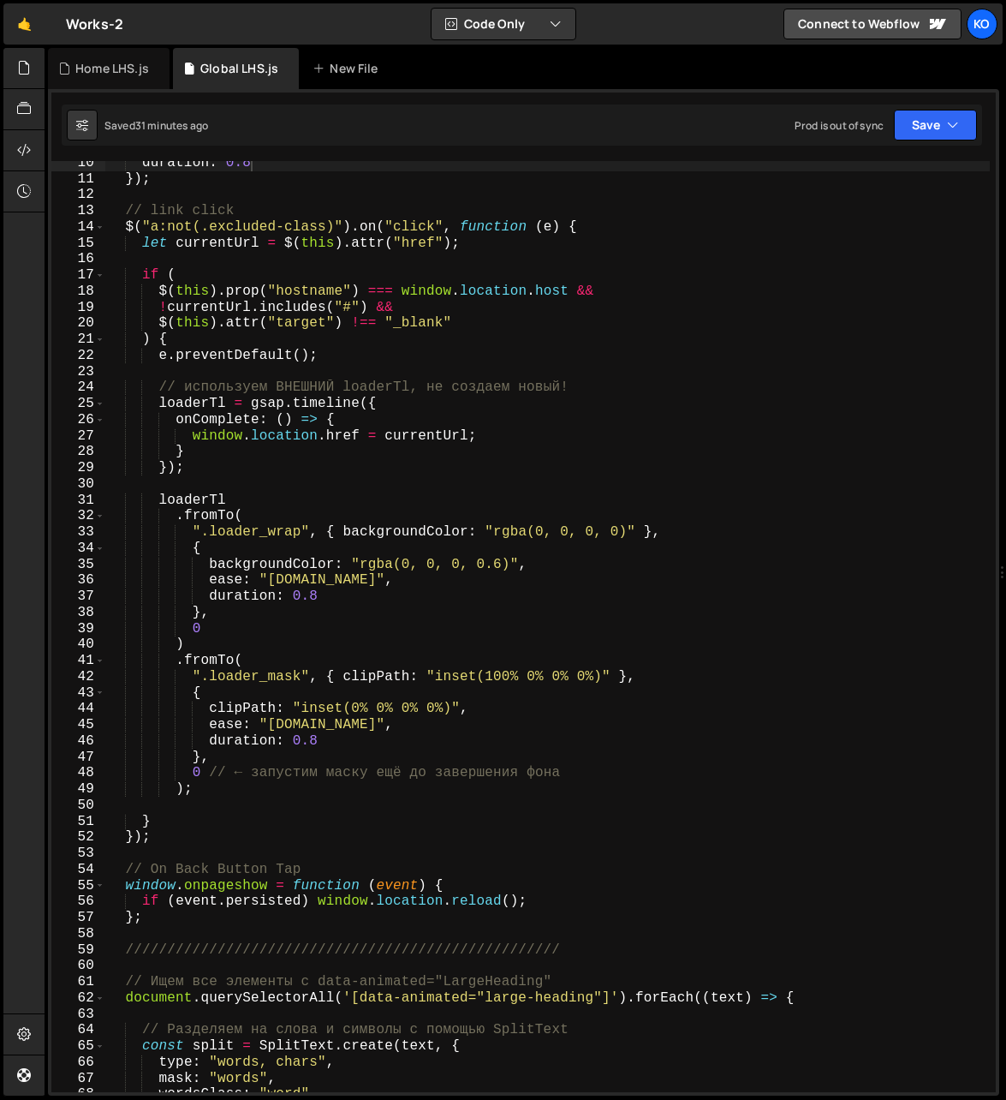
scroll to position [0, 0]
click at [176, 933] on div "duration : 0.8 }) ; // link click $ ( "a:not(.excluded-class)" ) . on ( "click"…" at bounding box center [548, 637] width 886 height 964
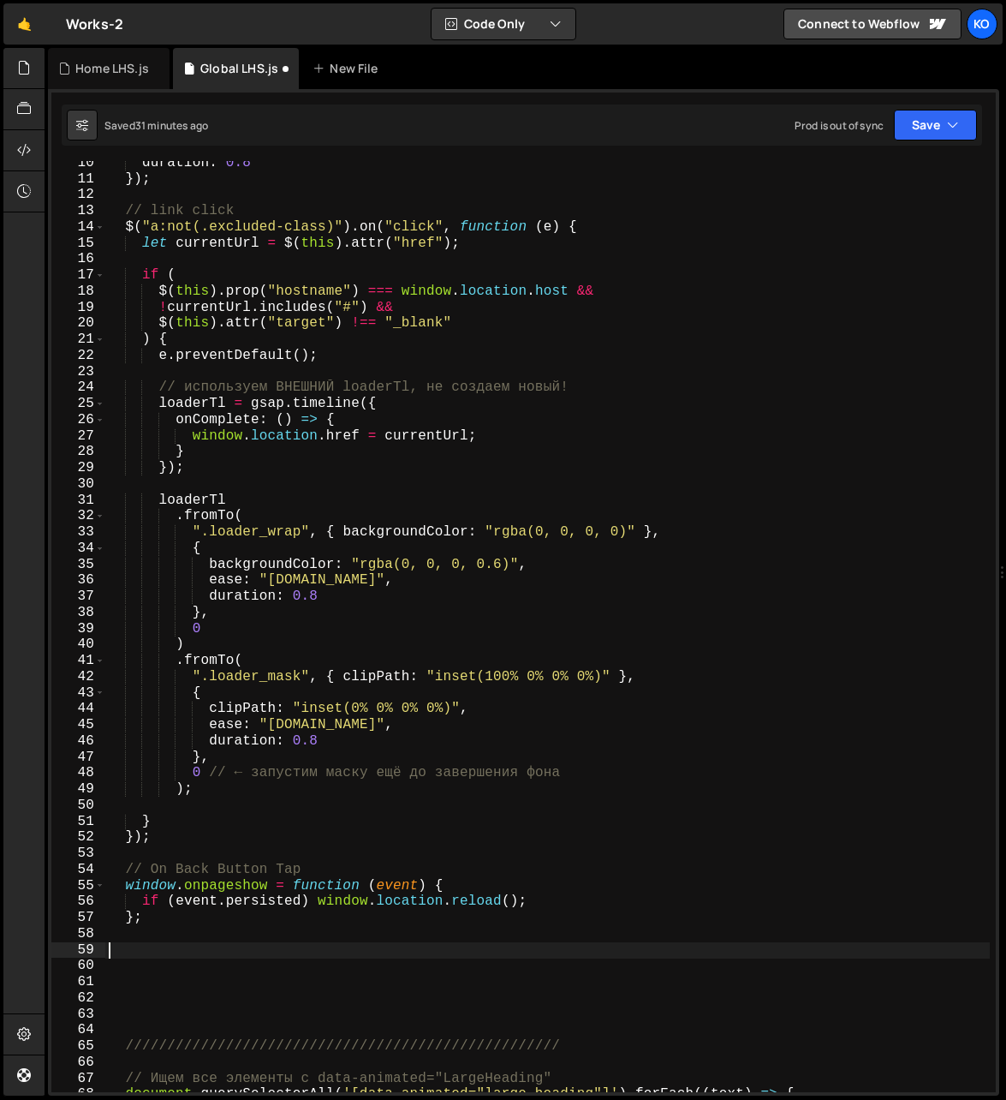
paste textarea "});"
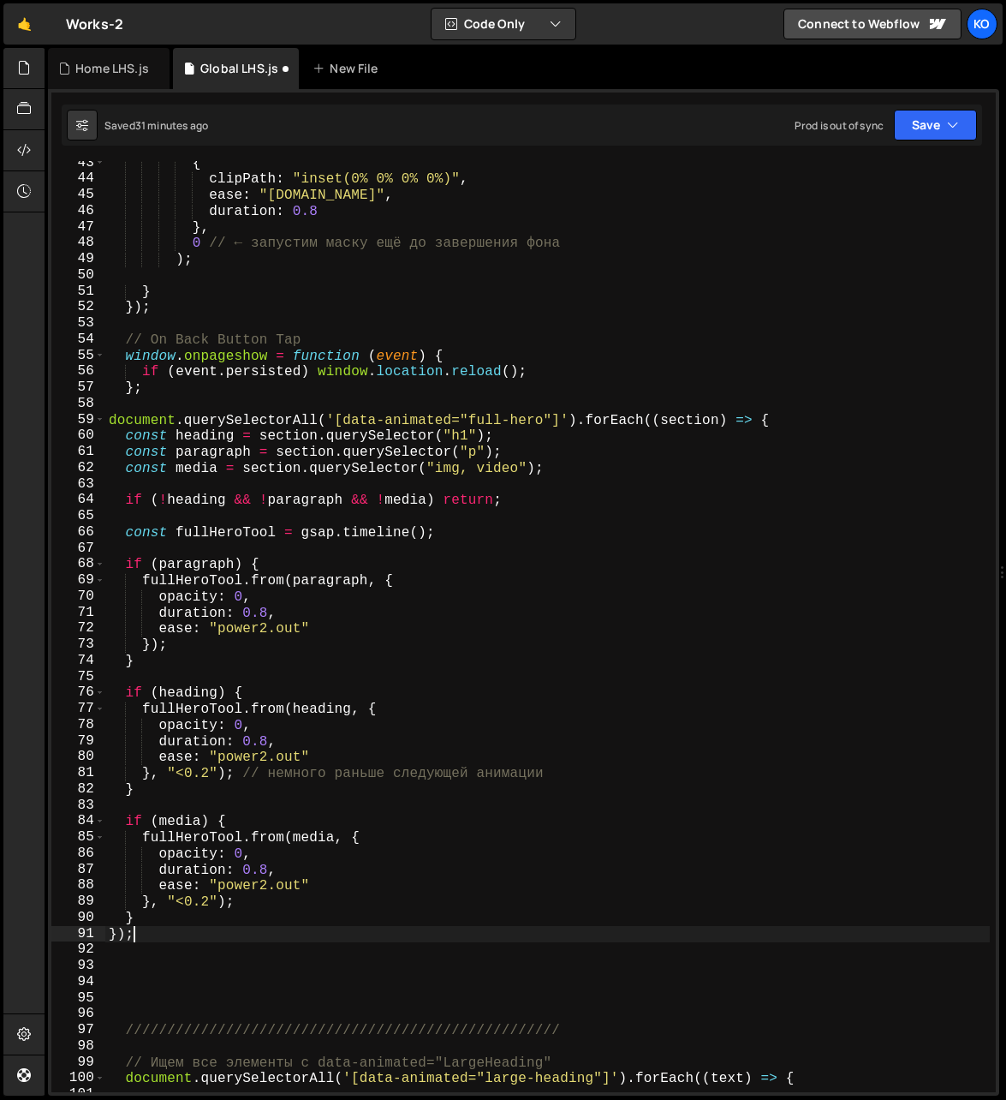
scroll to position [681, 0]
type textarea "duration: 0.8,"
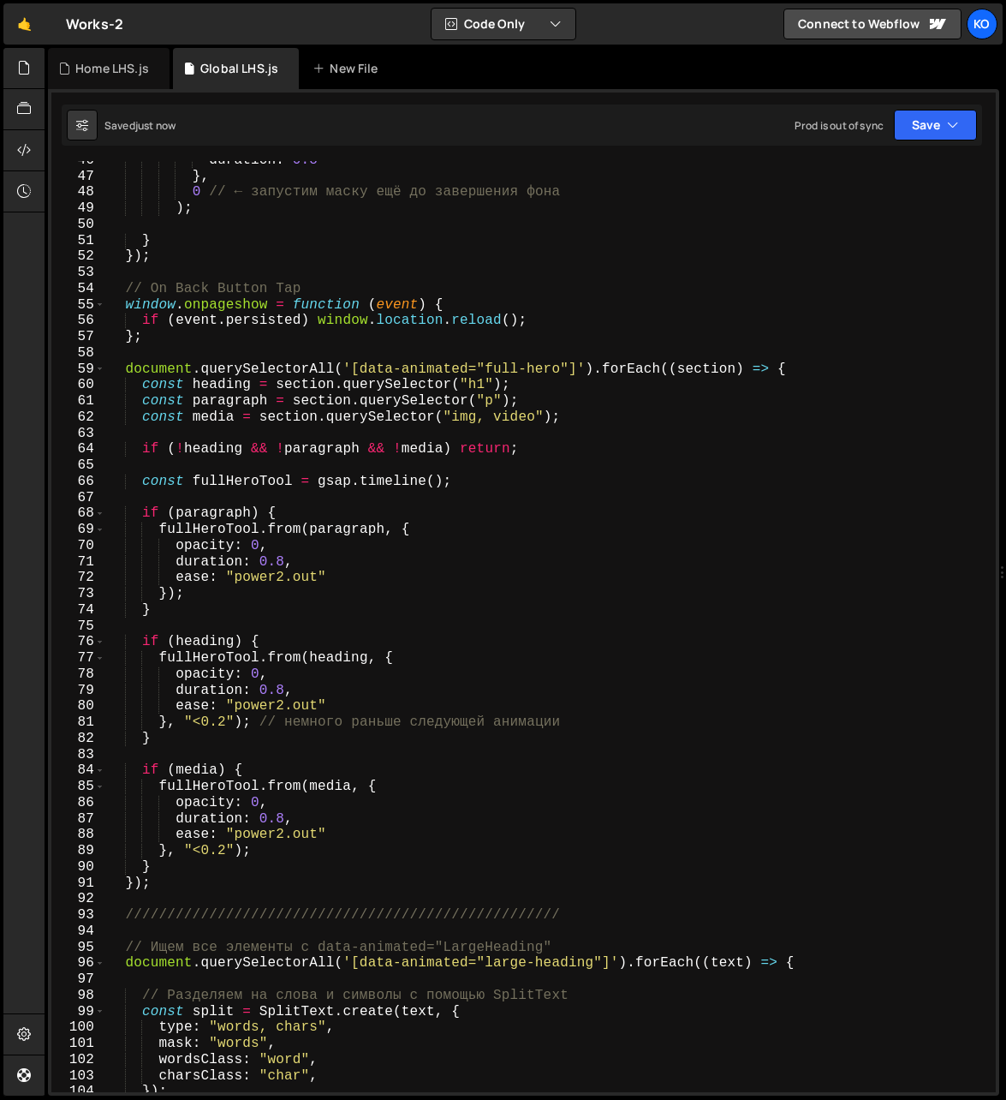
scroll to position [803, 0]
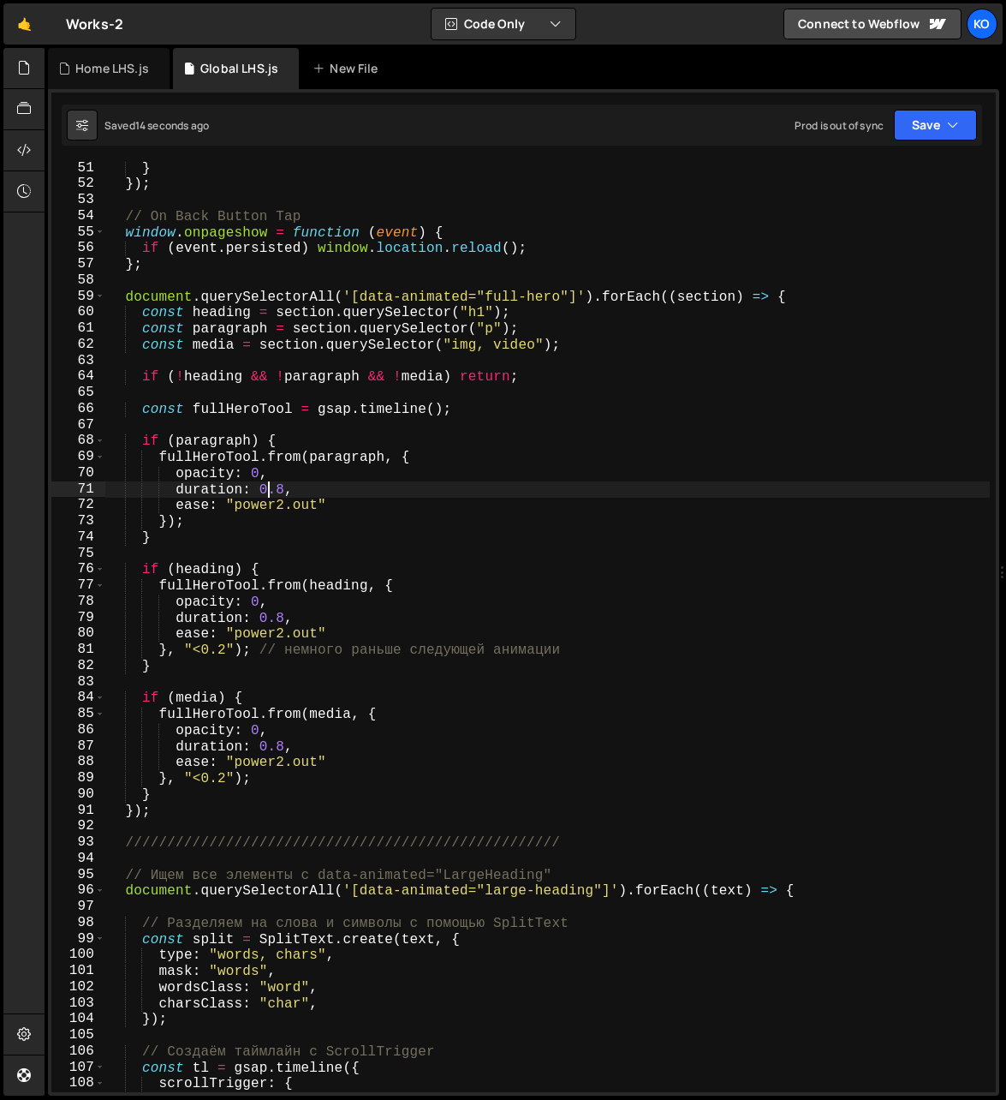
click at [264, 492] on div "} }) ; // On Back Button Tap window . onpageshow = function ( event ) { if ( ev…" at bounding box center [548, 642] width 886 height 964
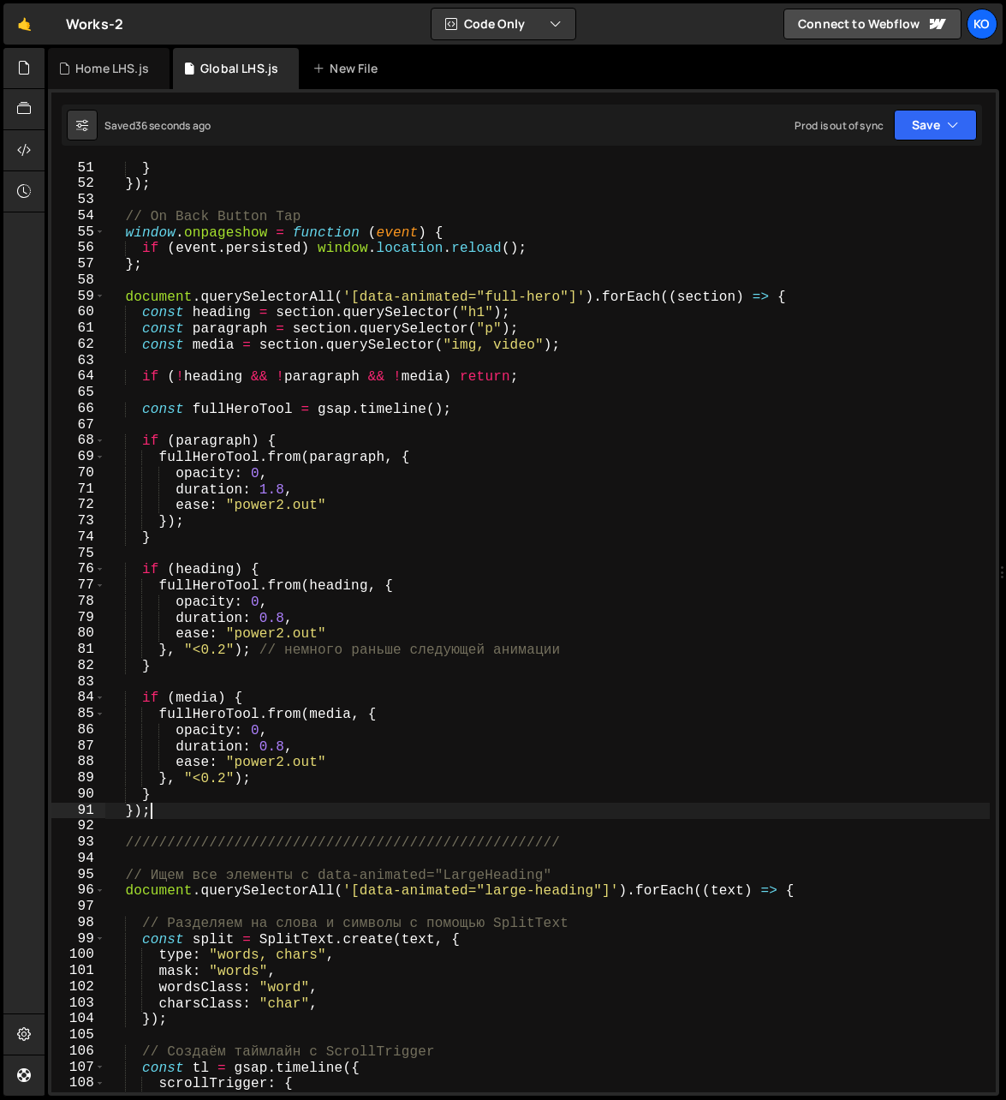
click at [174, 810] on div "} }) ; // On Back Button Tap window . onpageshow = function ( event ) { if ( ev…" at bounding box center [548, 642] width 886 height 964
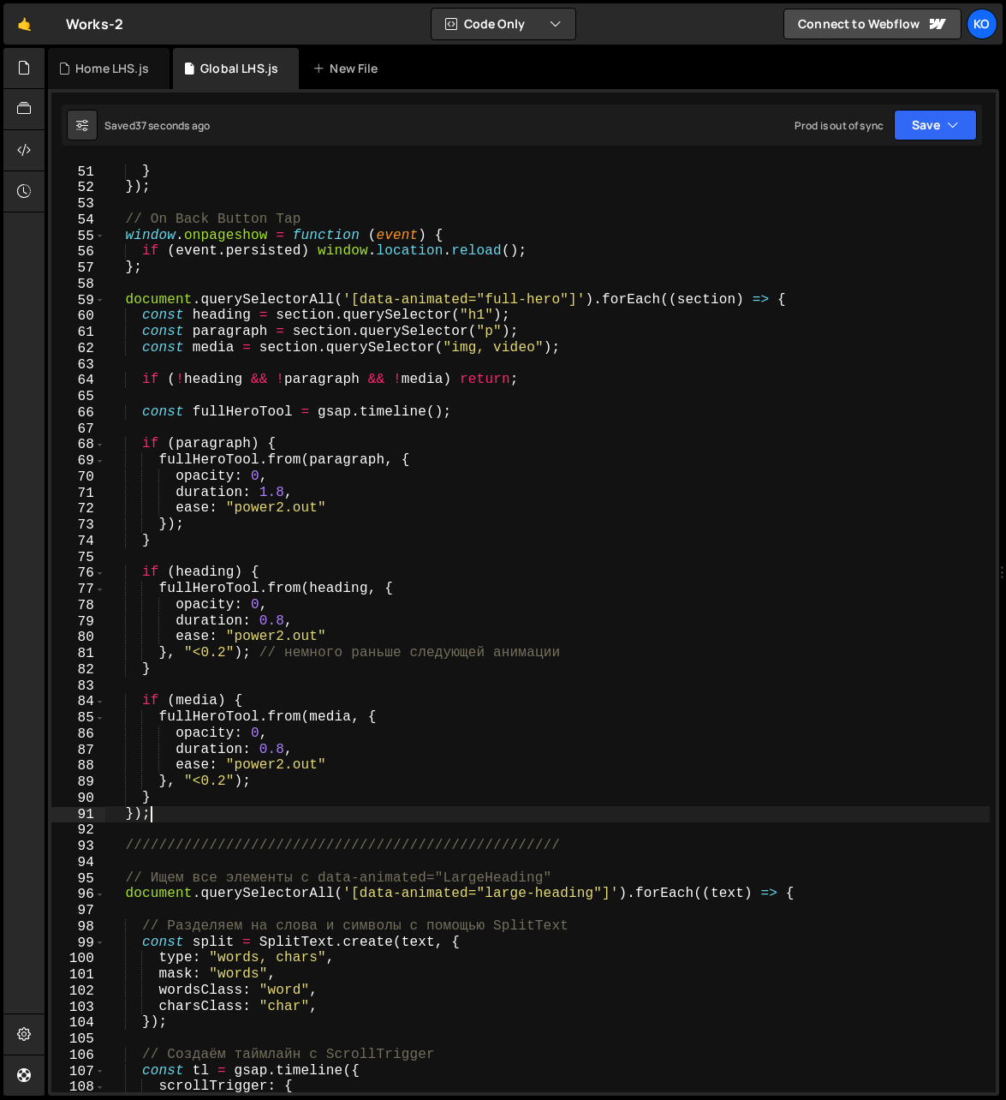
scroll to position [791, 0]
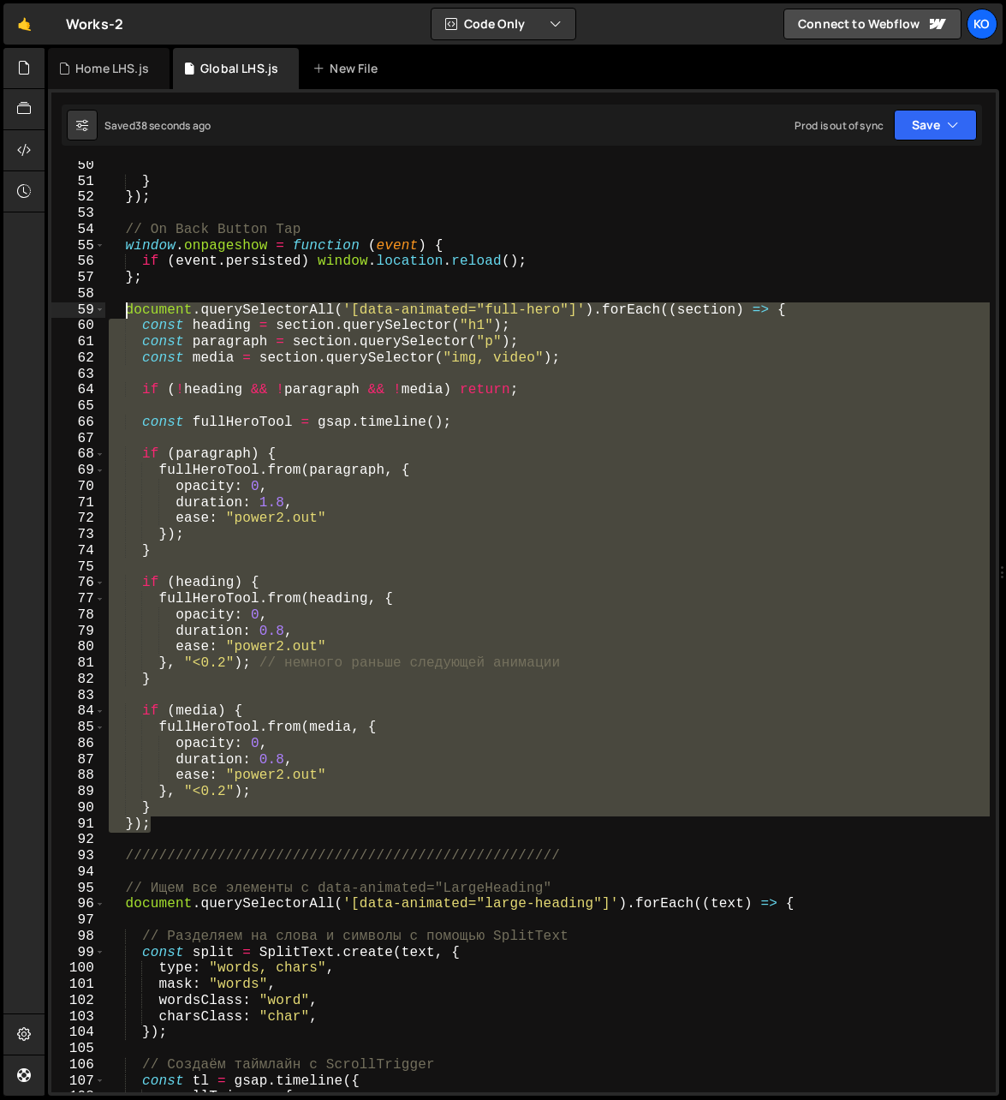
click at [127, 310] on div "} }) ; // On Back Button Tap window . onpageshow = function ( event ) { if ( ev…" at bounding box center [548, 640] width 886 height 964
paste textarea "}"
type textarea "});"
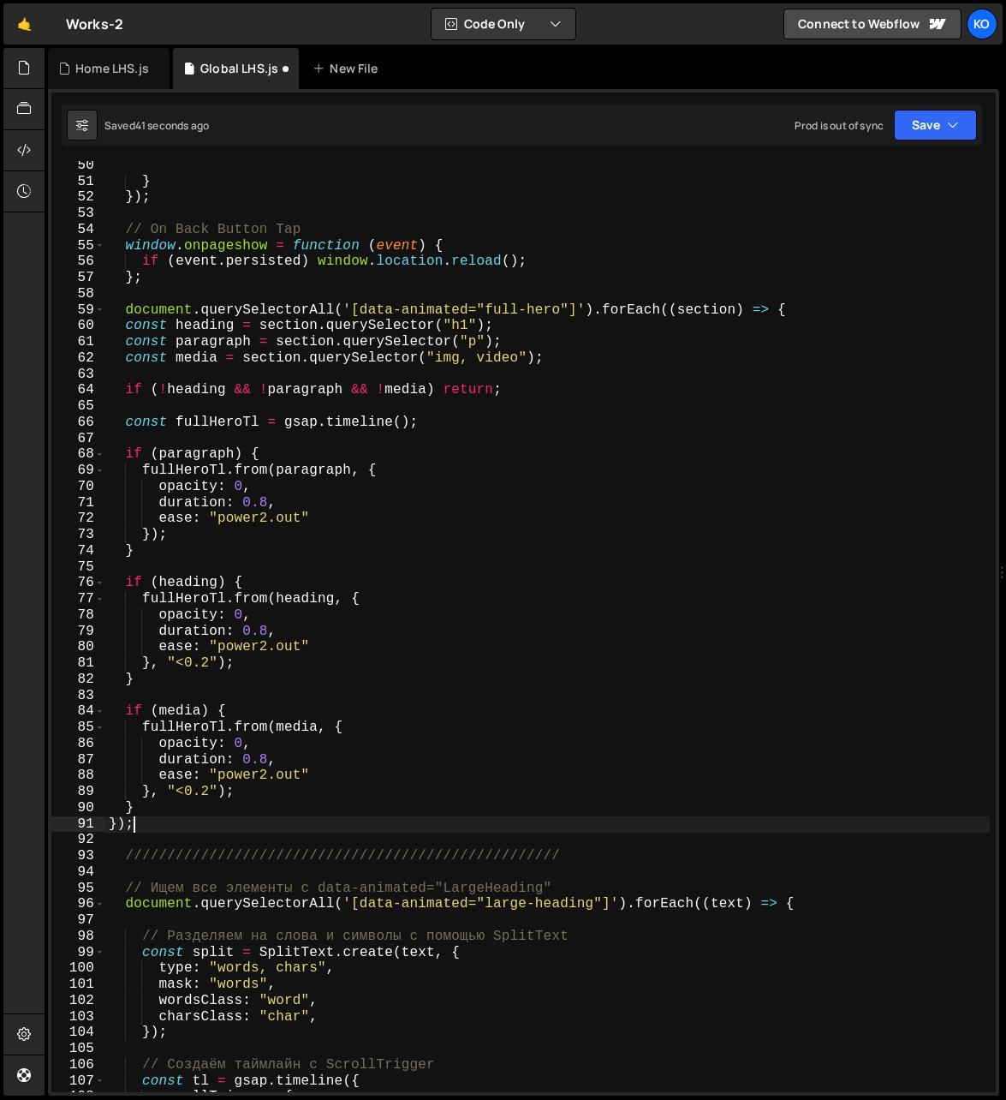
click at [214, 295] on div "} }) ; // On Back Button Tap window . onpageshow = function ( event ) { if ( ev…" at bounding box center [548, 640] width 886 height 964
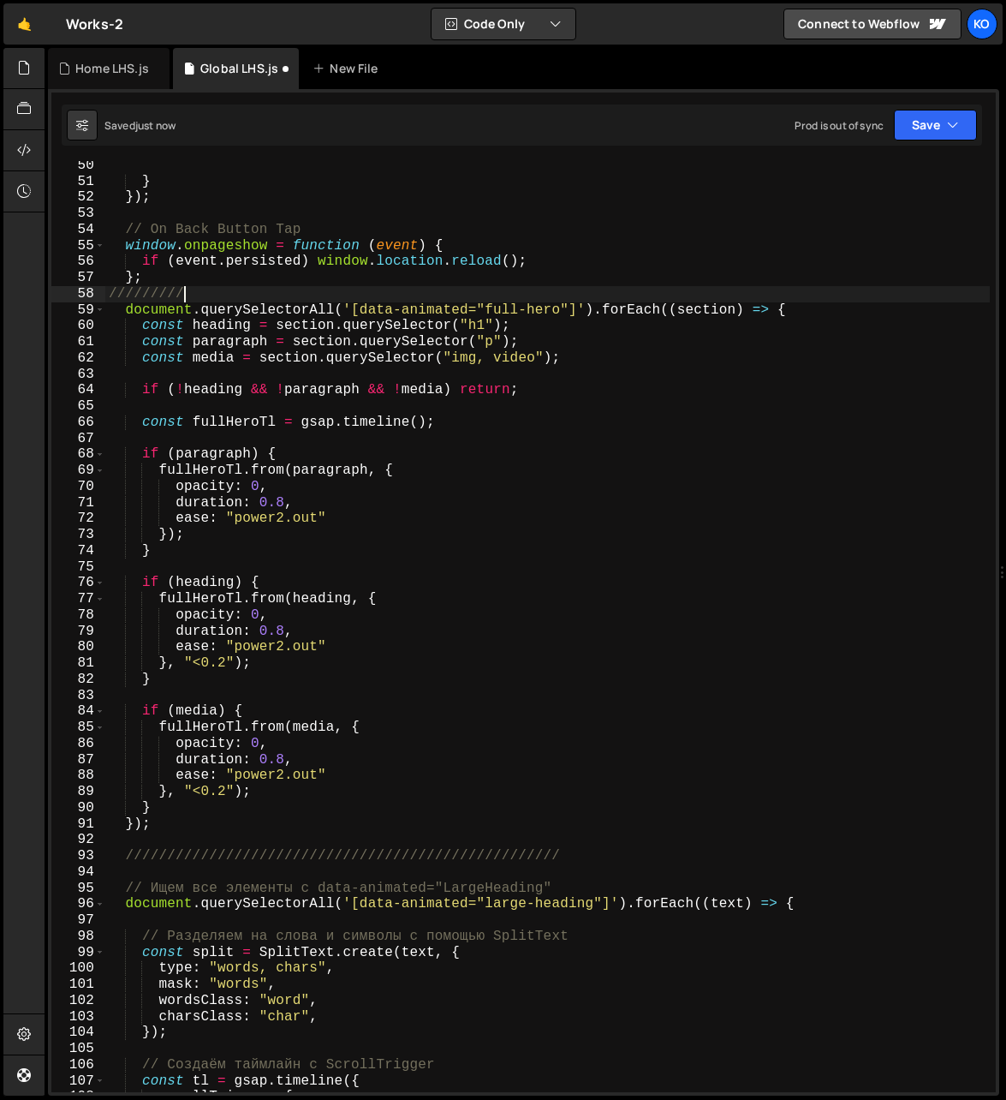
scroll to position [0, 4]
click at [176, 278] on div "} }) ; // On Back Button Tap window . onpageshow = function ( event ) { if ( ev…" at bounding box center [548, 640] width 886 height 964
type textarea "};"
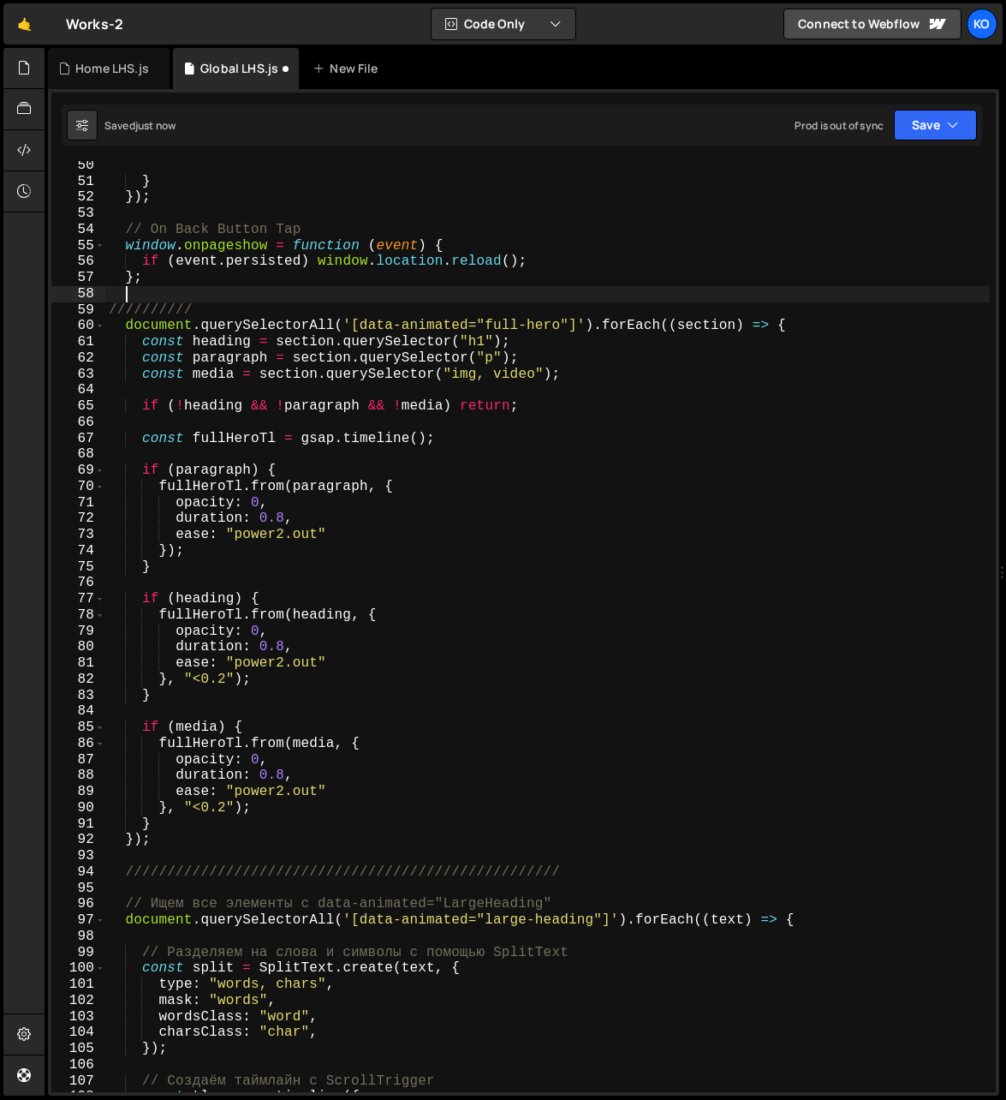
scroll to position [0, 0]
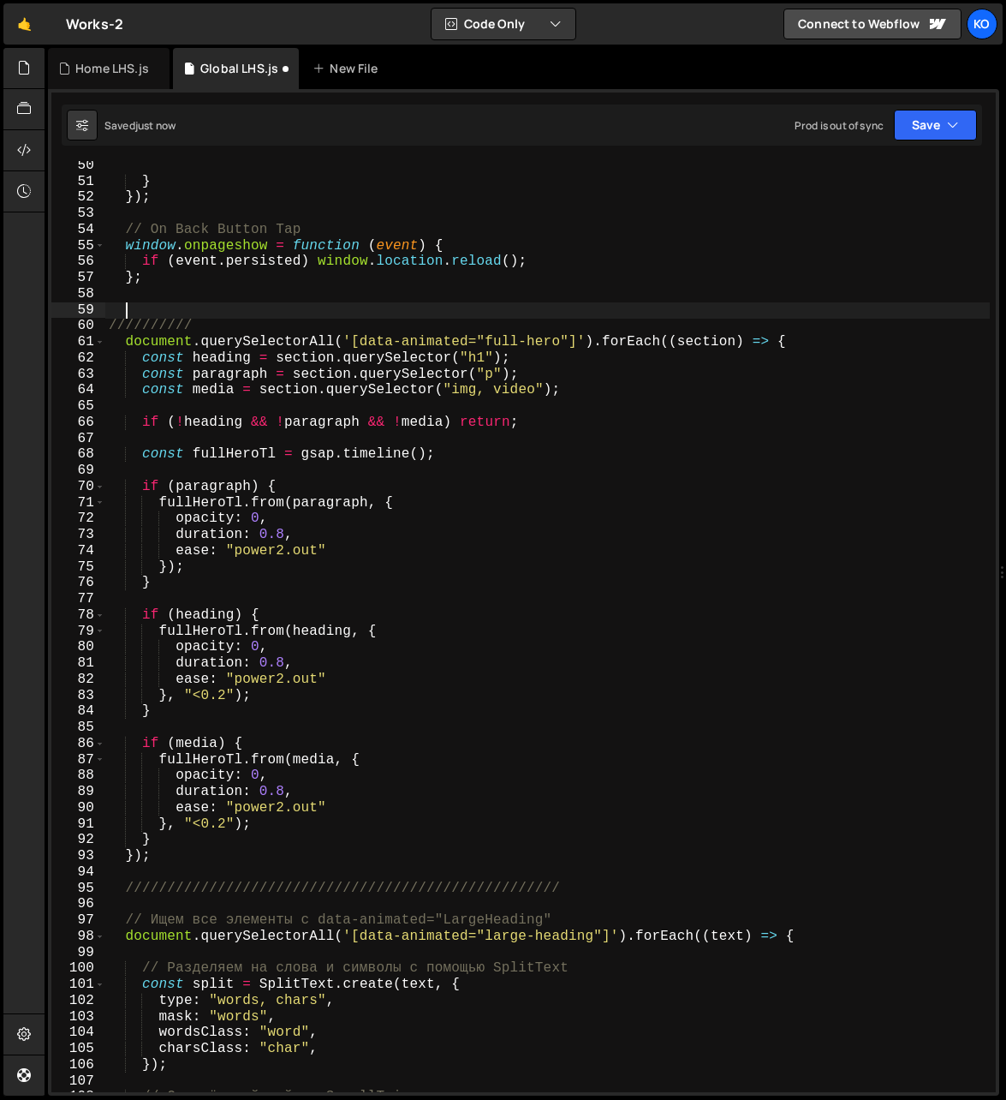
click at [165, 904] on div "} }) ; // On Back Button Tap window . onpageshow = function ( event ) { if ( ev…" at bounding box center [548, 640] width 886 height 964
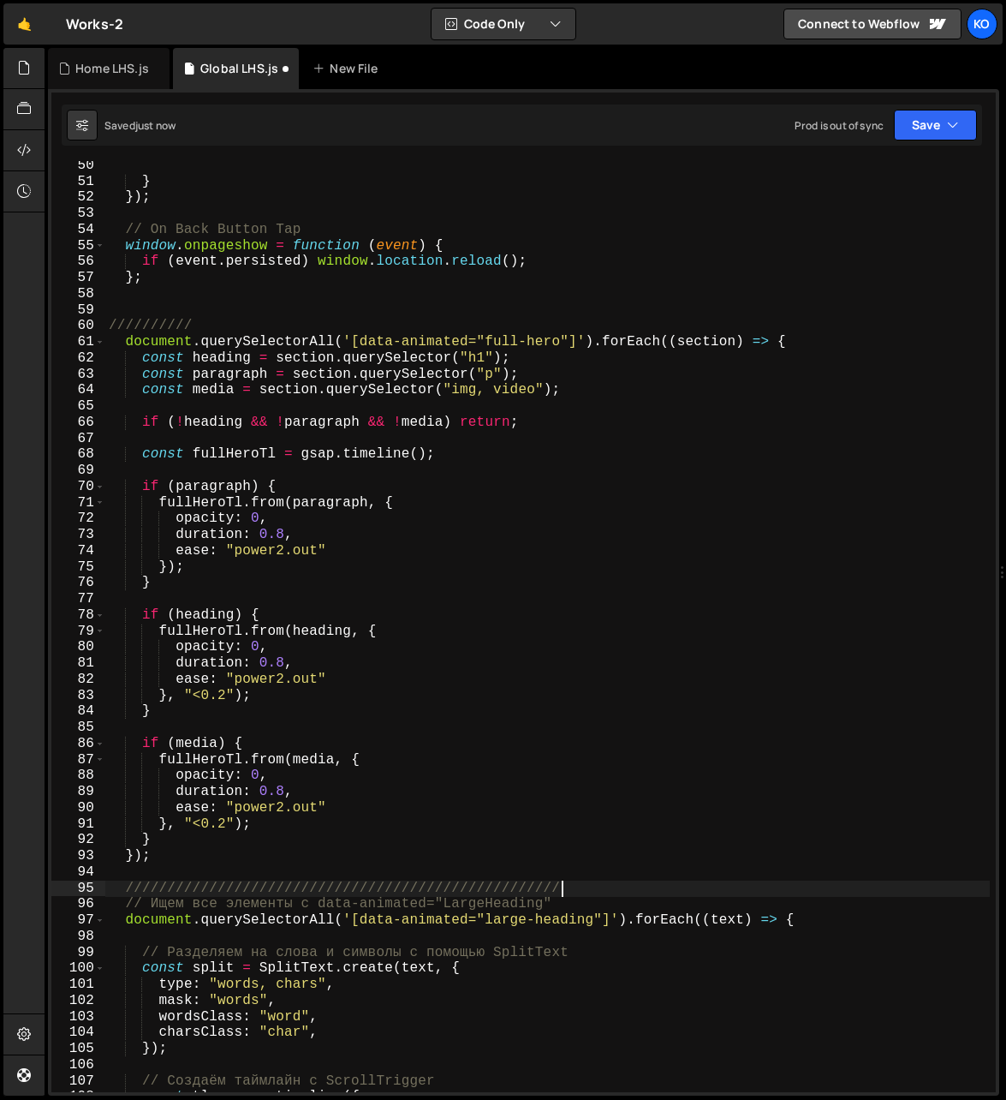
click at [179, 851] on div "} }) ; // On Back Button Tap window . onpageshow = function ( event ) { if ( ev…" at bounding box center [548, 640] width 886 height 964
type textarea "});"
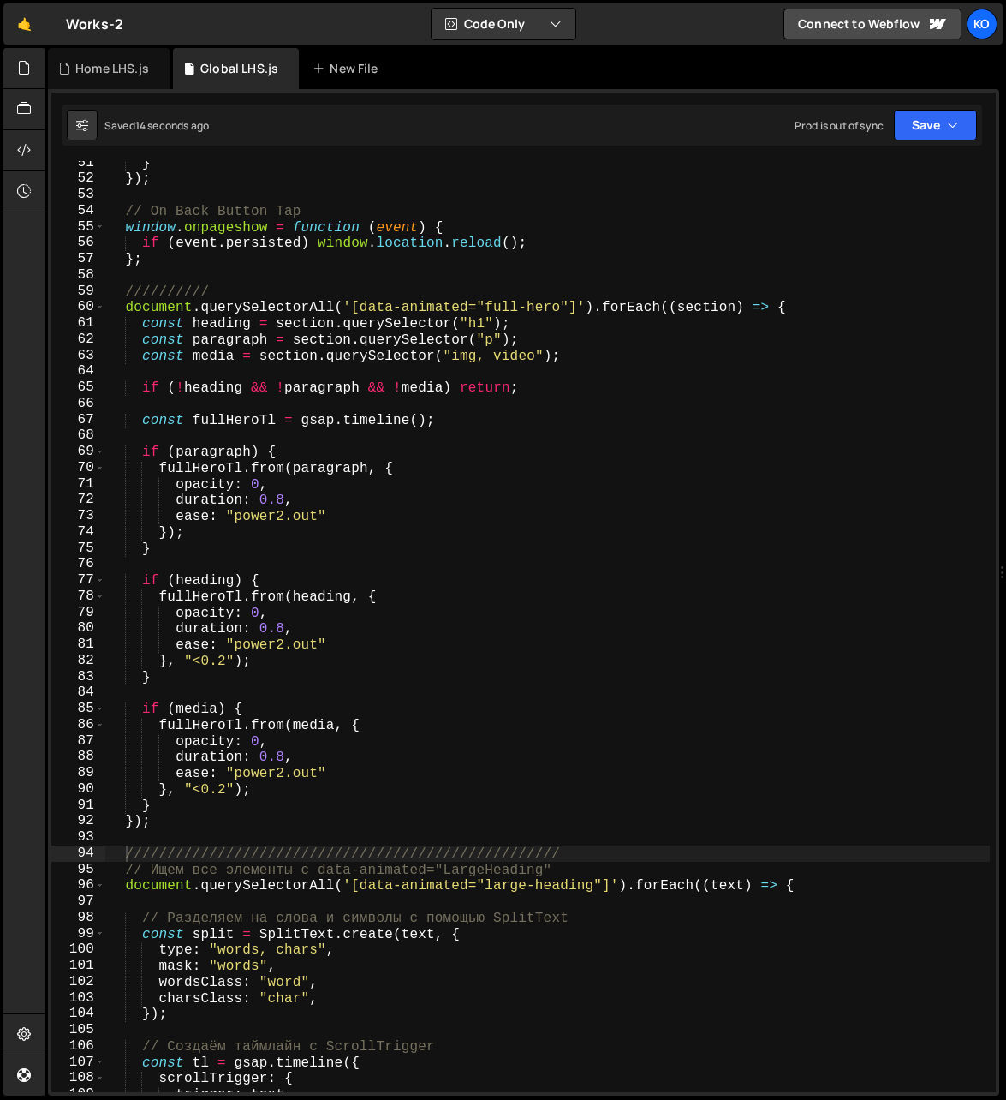
scroll to position [784, 0]
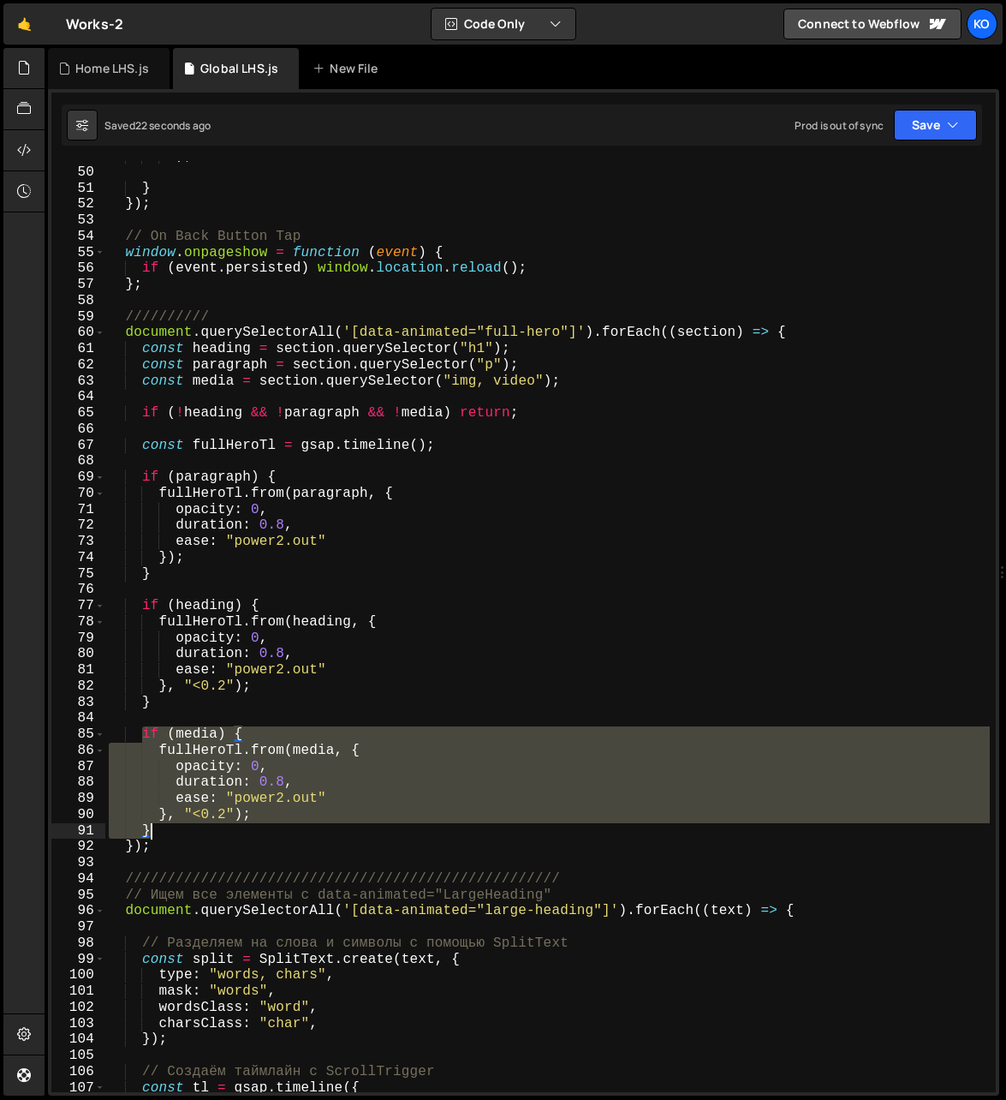
drag, startPoint x: 144, startPoint y: 736, endPoint x: 158, endPoint y: 828, distance: 93.5
click at [158, 828] on div ") ; } }) ; // On Back Button Tap window . onpageshow = function ( event ) { if …" at bounding box center [548, 630] width 886 height 964
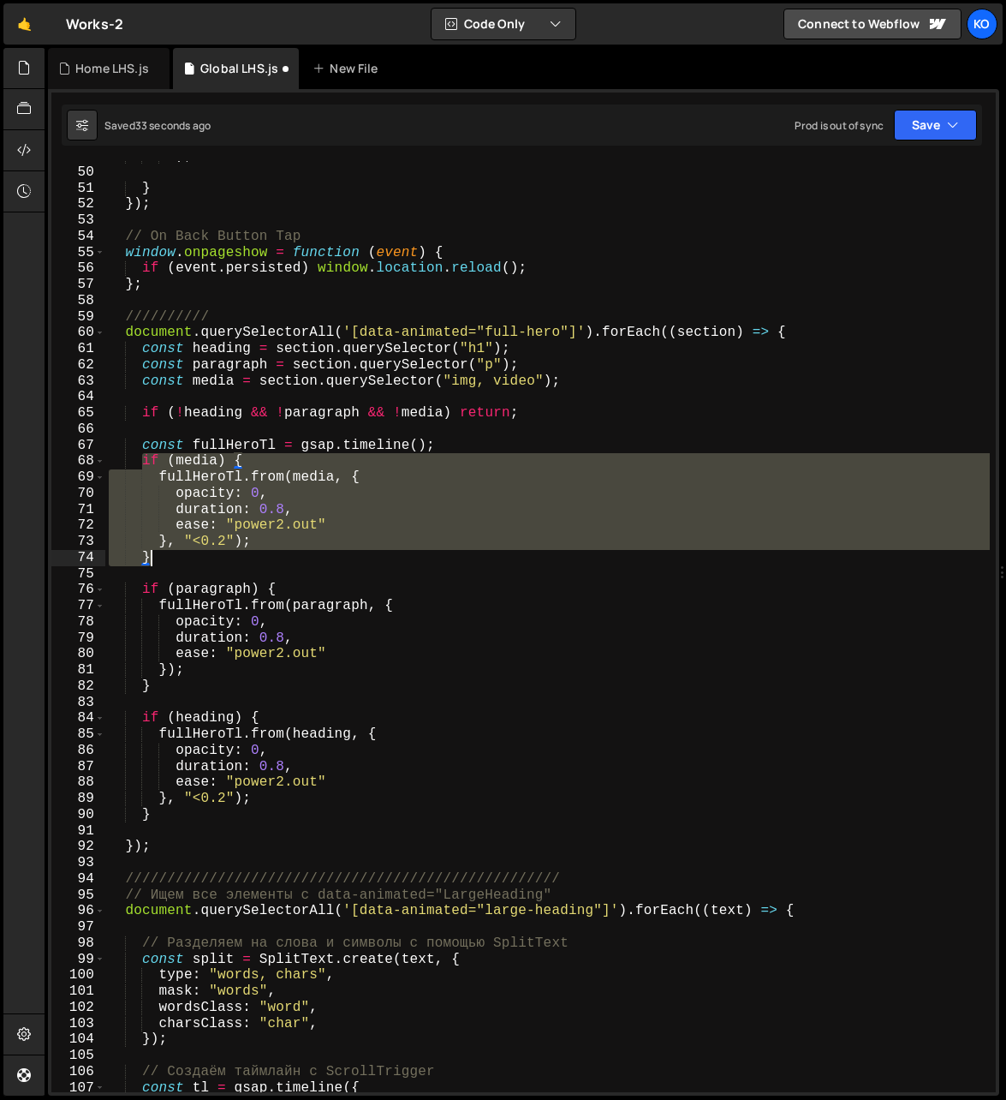
click at [164, 821] on div ") ; } }) ; // On Back Button Tap window . onpageshow = function ( event ) { if …" at bounding box center [548, 630] width 886 height 964
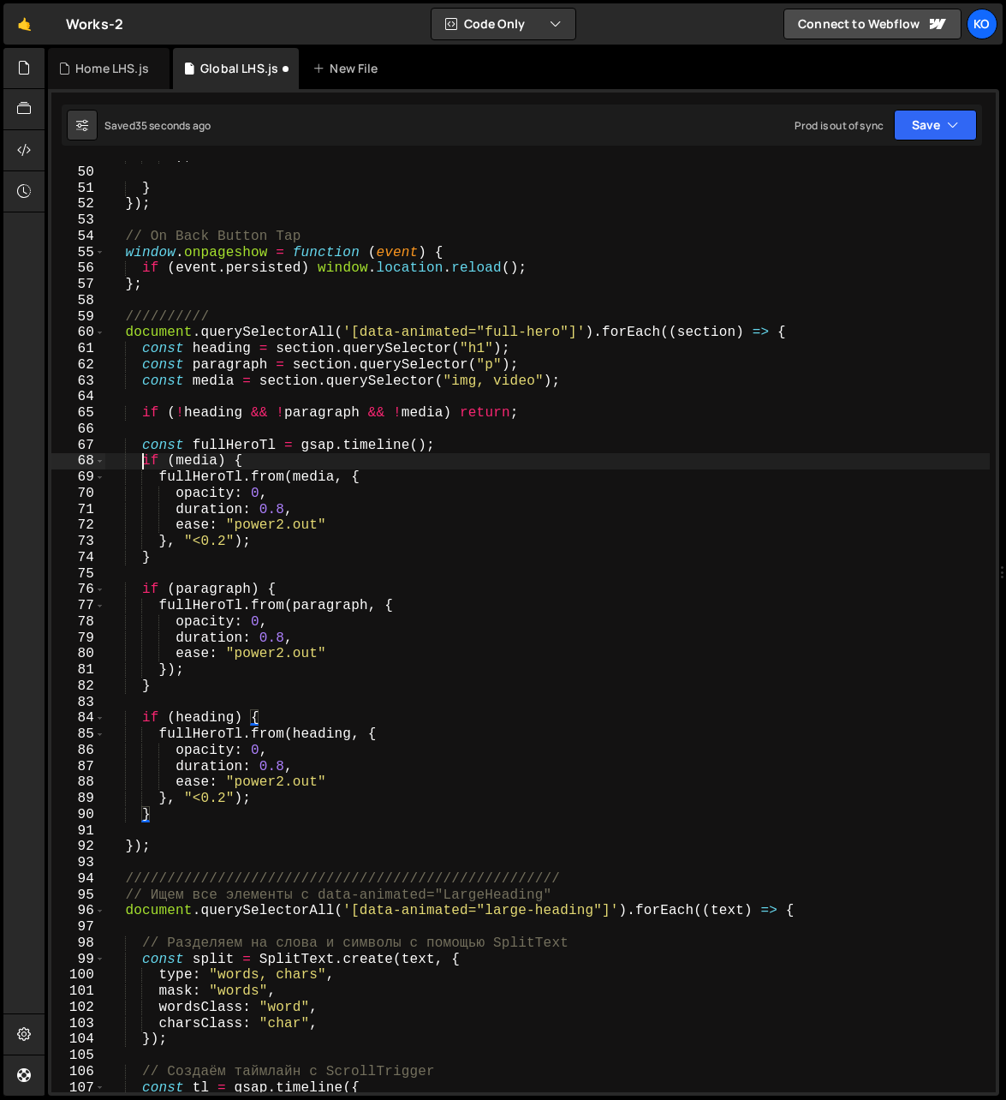
click at [140, 465] on div ") ; } }) ; // On Back Button Tap window . onpageshow = function ( event ) { if …" at bounding box center [548, 630] width 886 height 964
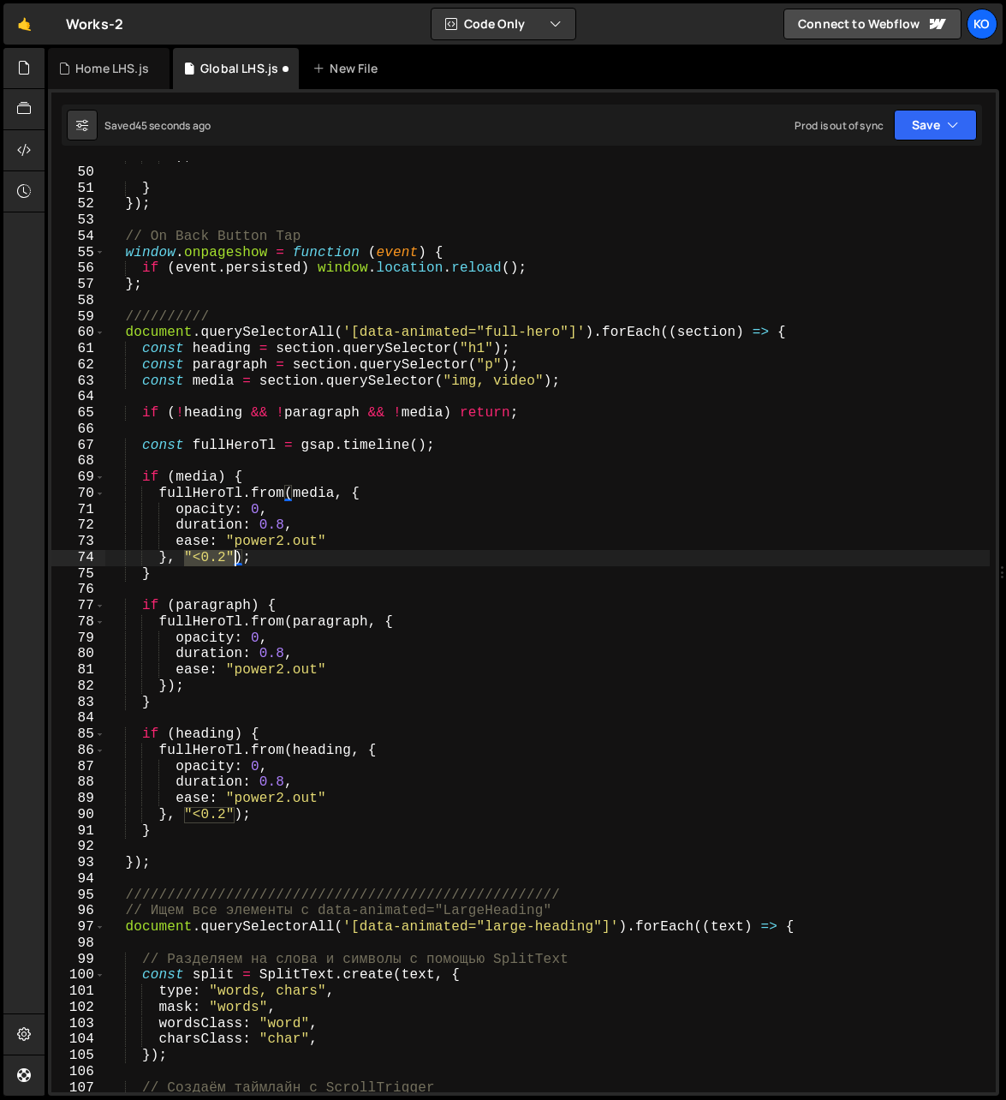
drag, startPoint x: 182, startPoint y: 559, endPoint x: 231, endPoint y: 561, distance: 48.9
click at [231, 561] on div ") ; } }) ; // On Back Button Tap window . onpageshow = function ( event ) { if …" at bounding box center [548, 630] width 886 height 964
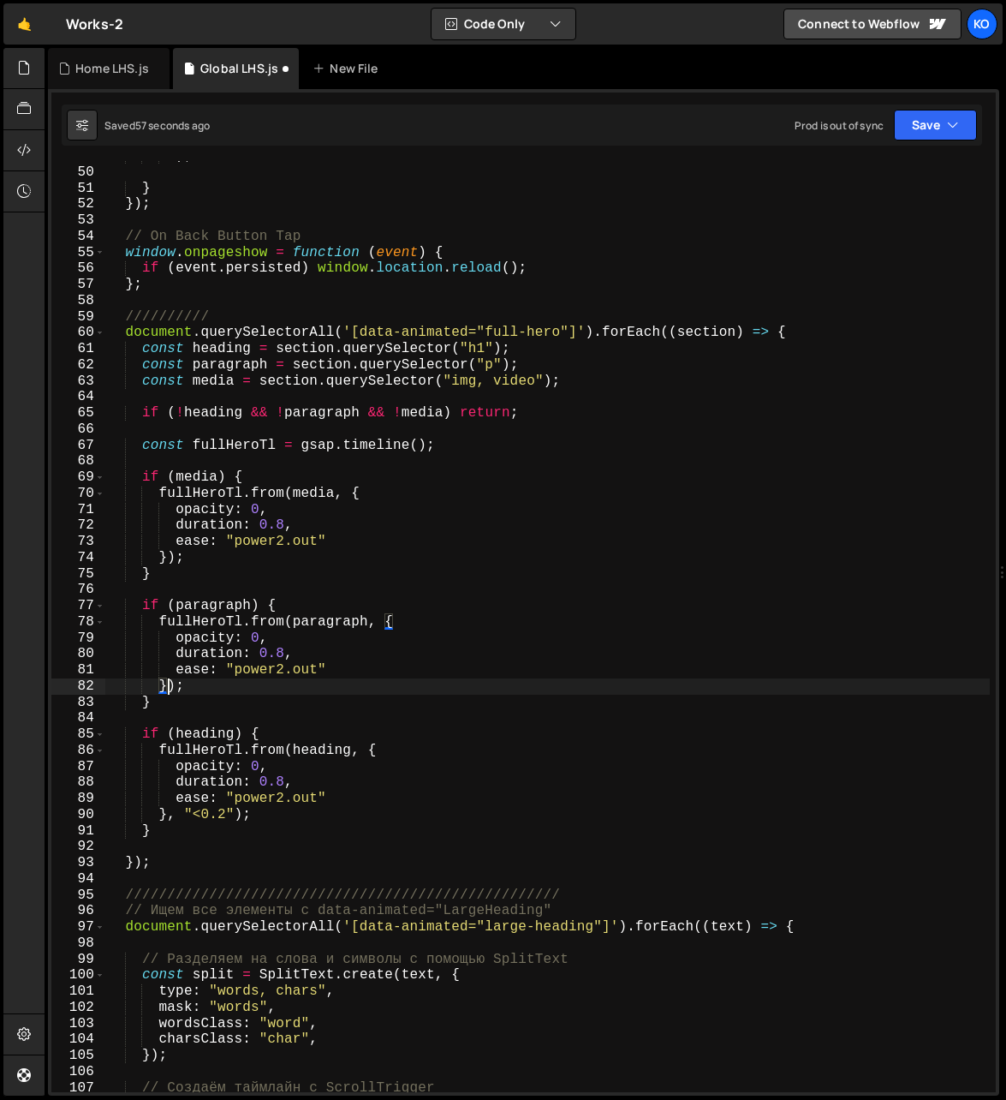
click at [168, 689] on div ") ; } }) ; // On Back Button Tap window . onpageshow = function ( event ) { if …" at bounding box center [548, 630] width 886 height 964
paste textarea ""<0.2""
click at [178, 690] on div ") ; } }) ; // On Back Button Tap window . onpageshow = function ( event ) { if …" at bounding box center [548, 630] width 886 height 964
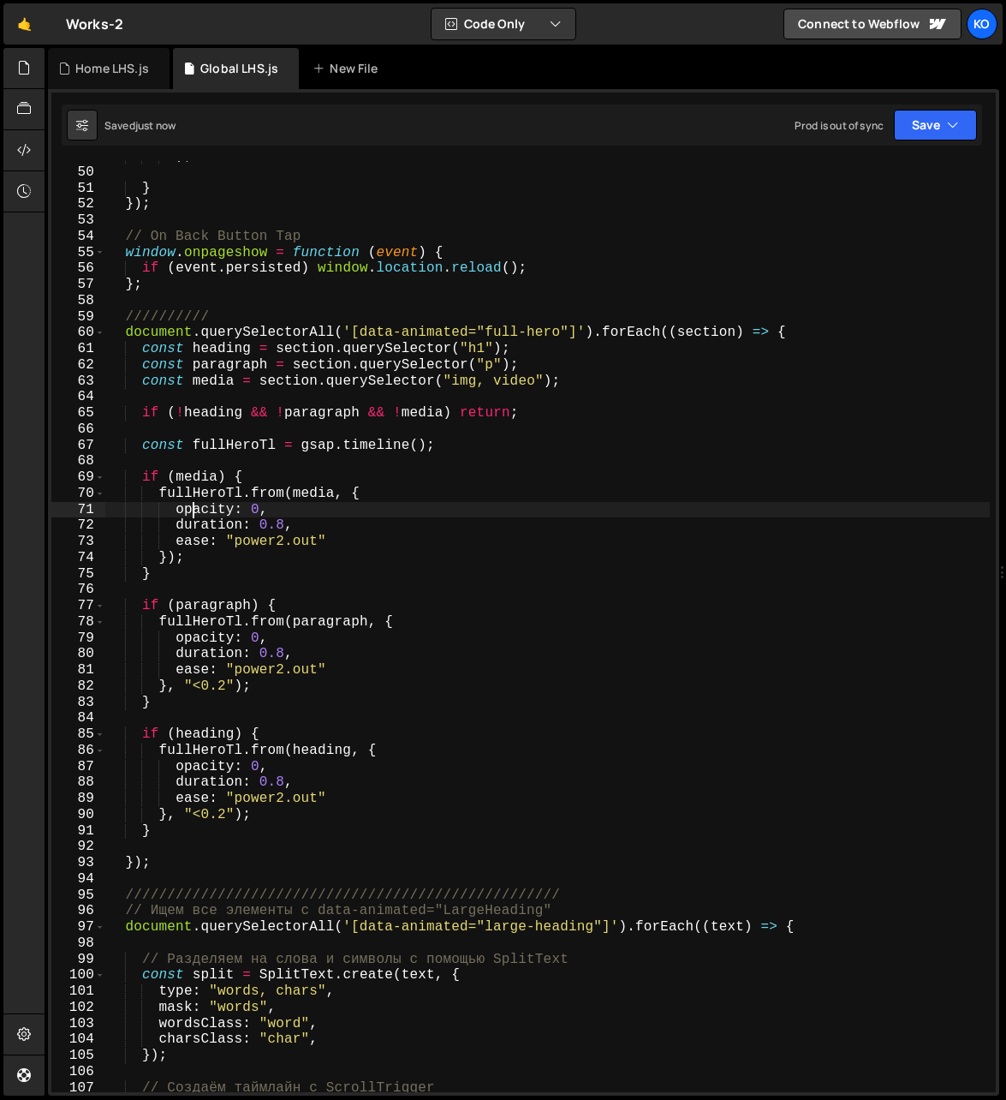
click at [196, 513] on div ") ; } }) ; // On Back Button Tap window . onpageshow = function ( event ) { if …" at bounding box center [548, 630] width 886 height 964
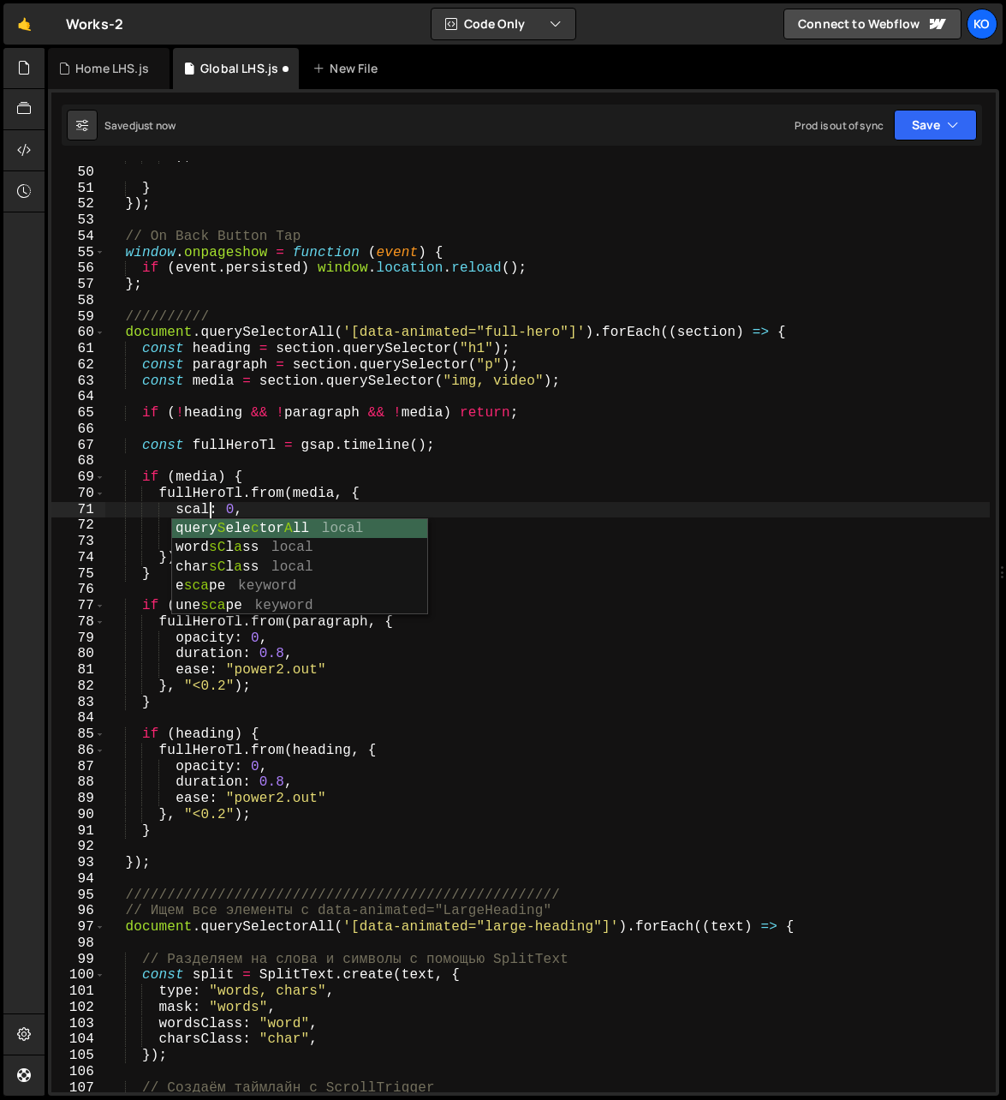
scroll to position [0, 7]
click at [241, 512] on div ") ; } }) ; // On Back Button Tap window . onpageshow = function ( event ) { if …" at bounding box center [548, 630] width 886 height 964
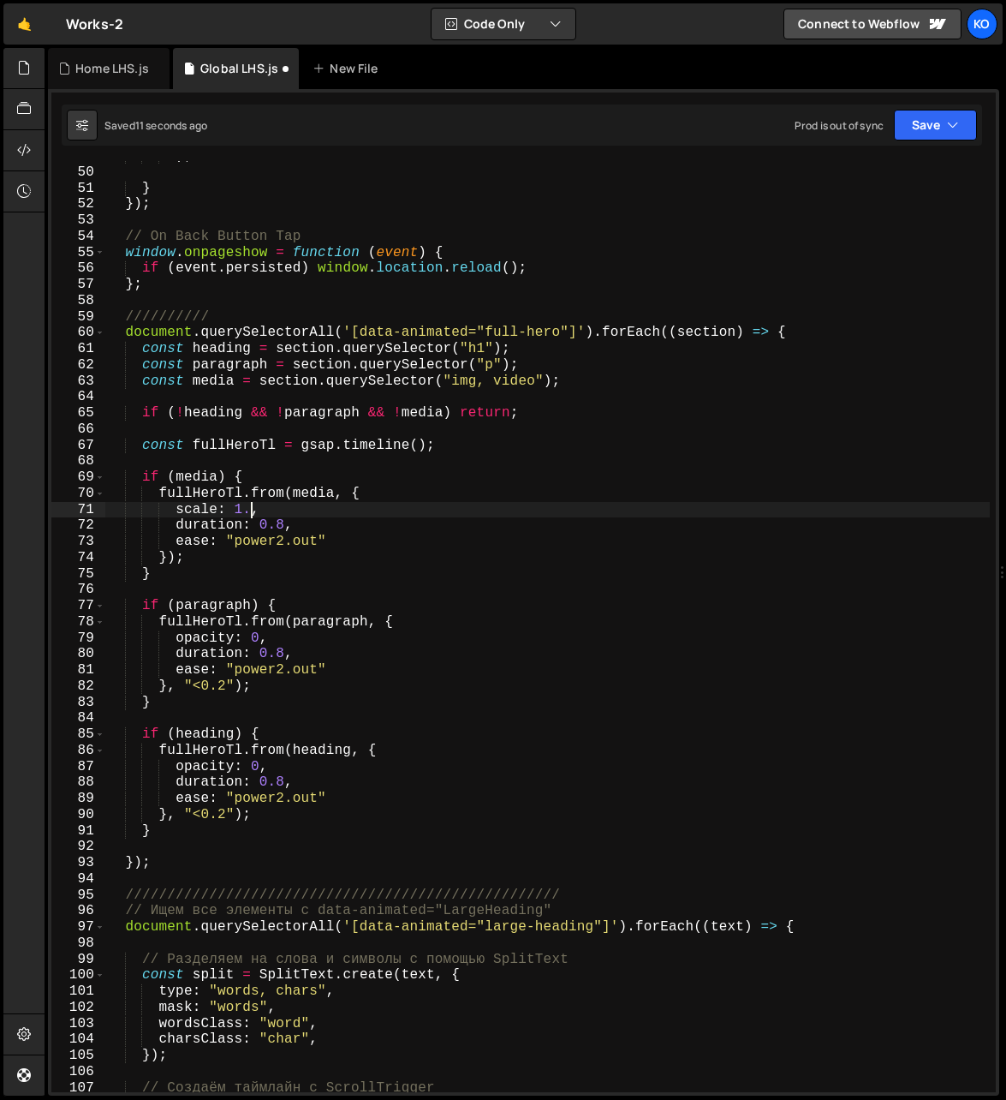
type textarea "scale: 1.5,"
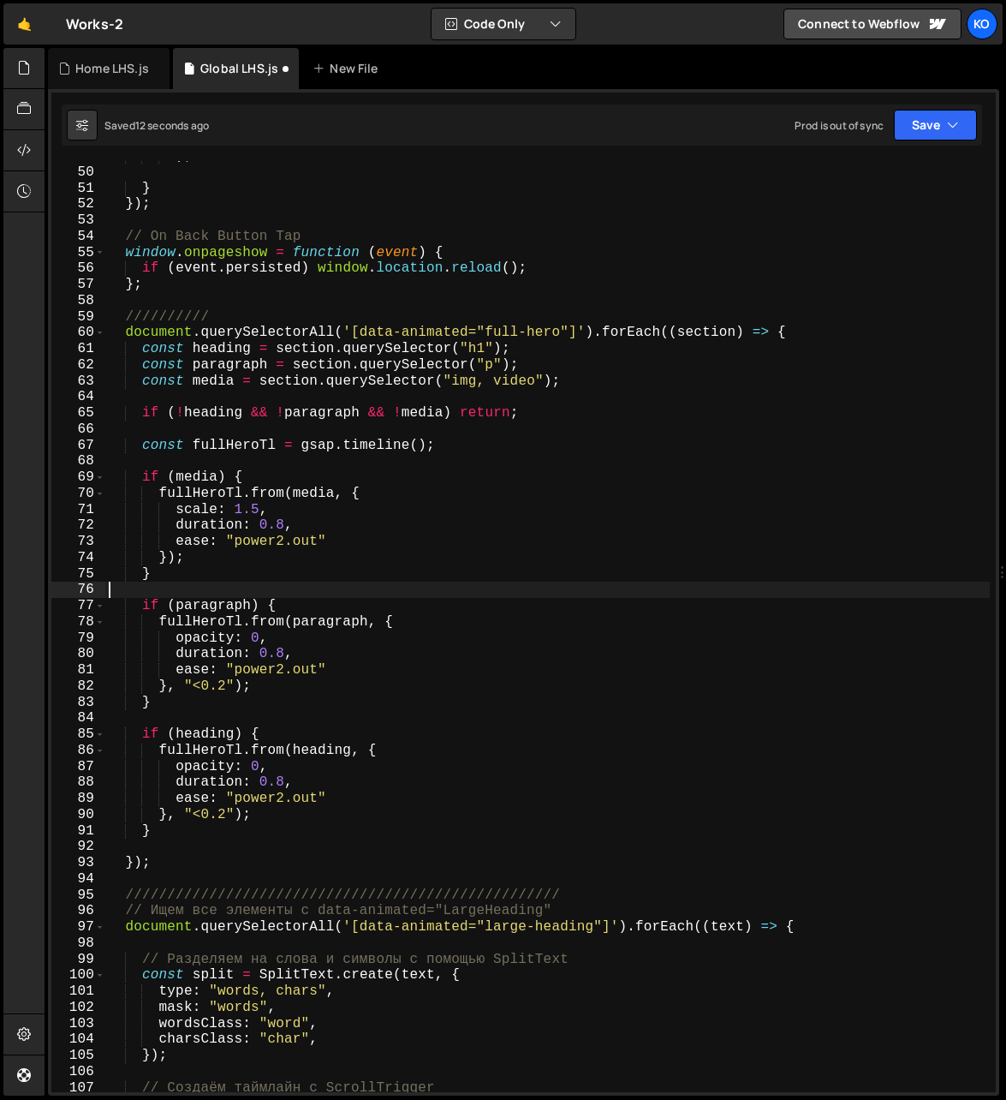
click at [258, 585] on div ") ; } }) ; // On Back Button Tap window . onpageshow = function ( event ) { if …" at bounding box center [548, 630] width 886 height 964
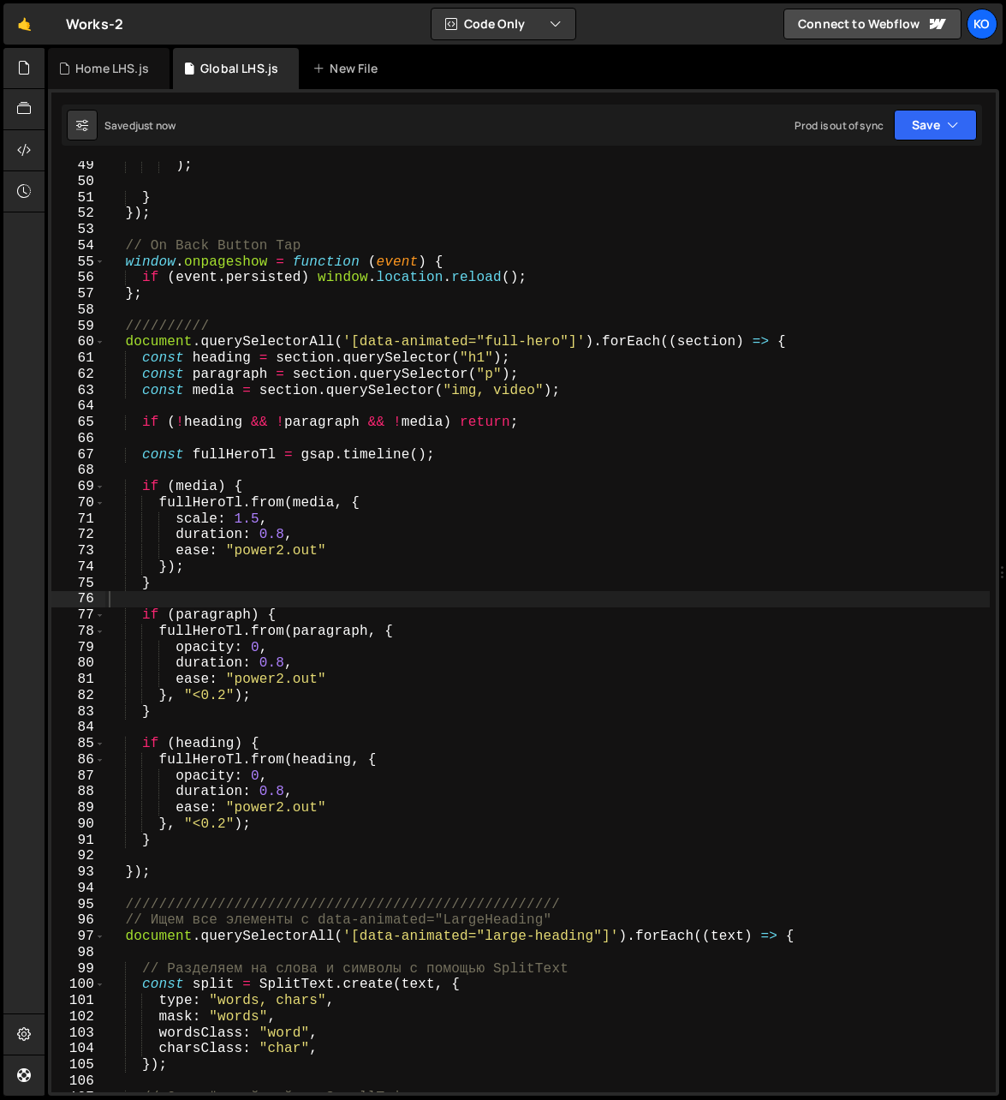
scroll to position [791, 0]
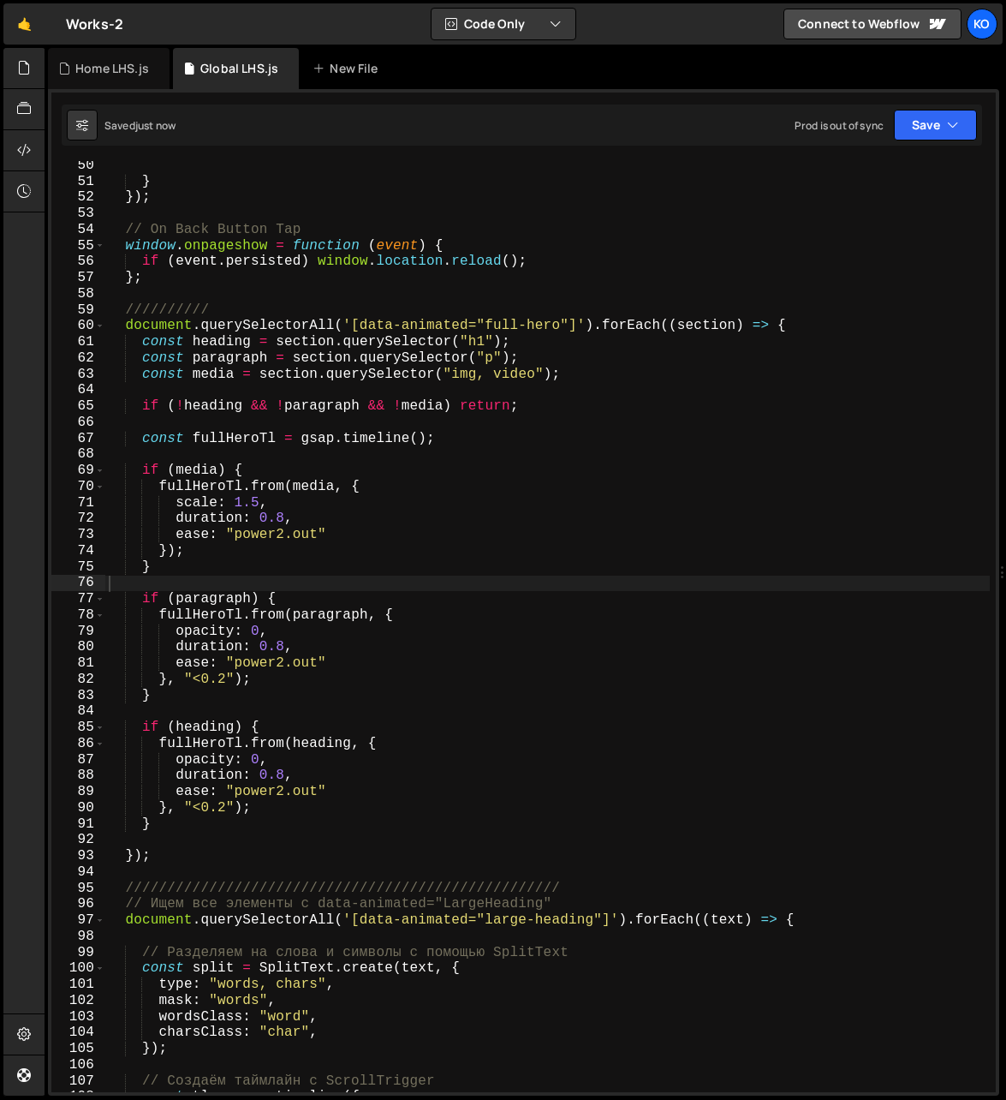
click at [348, 534] on div "} }) ; // On Back Button Tap window . onpageshow = function ( event ) { if ( ev…" at bounding box center [548, 640] width 886 height 964
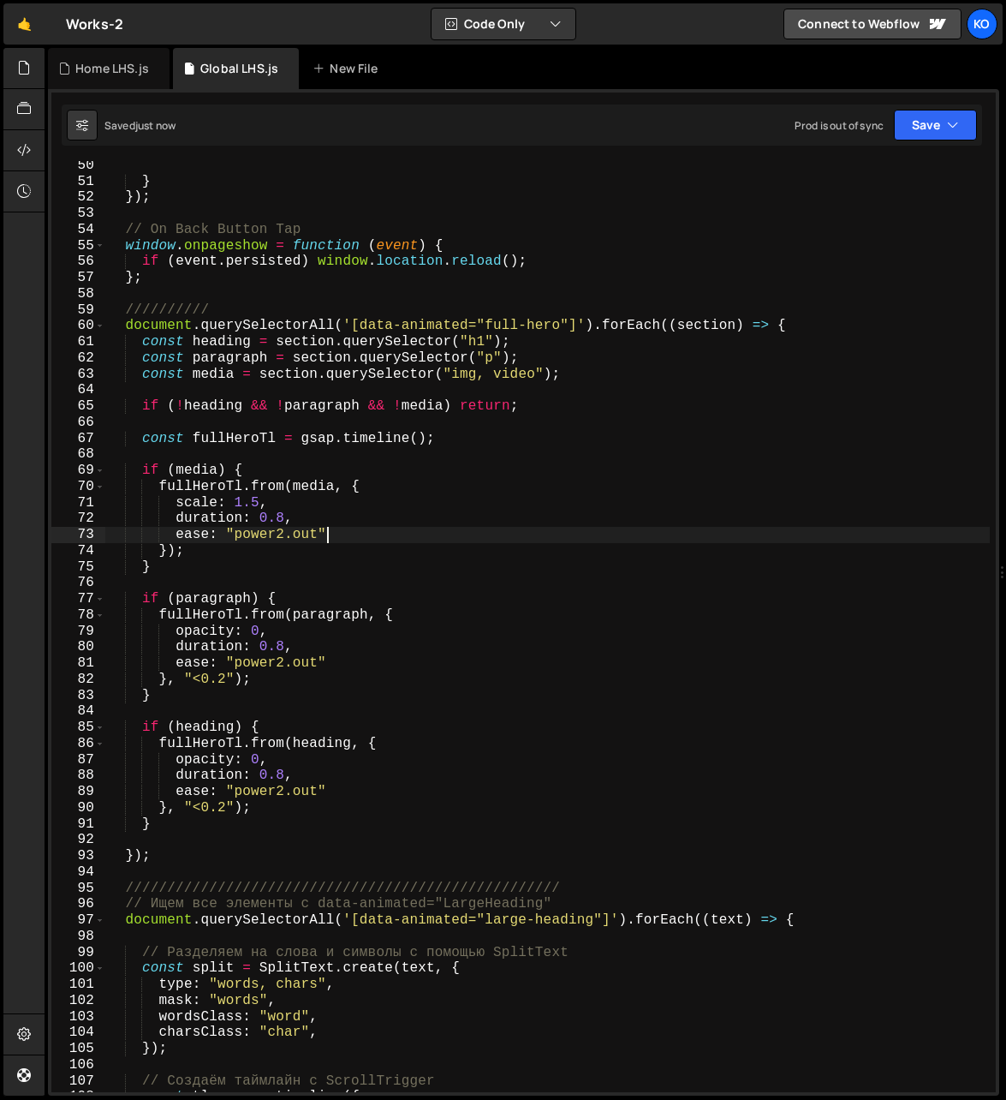
type textarea "ease: "power2.out","
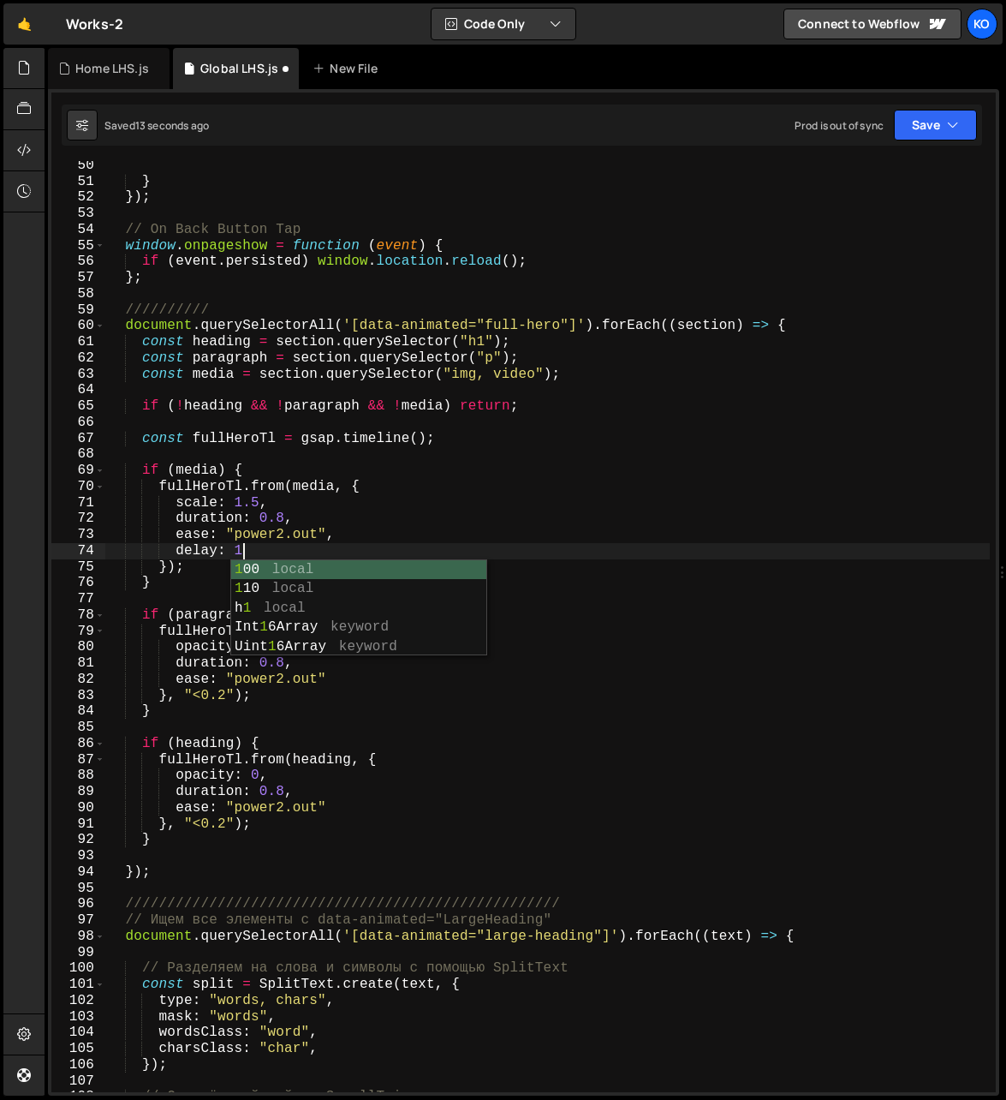
scroll to position [0, 7]
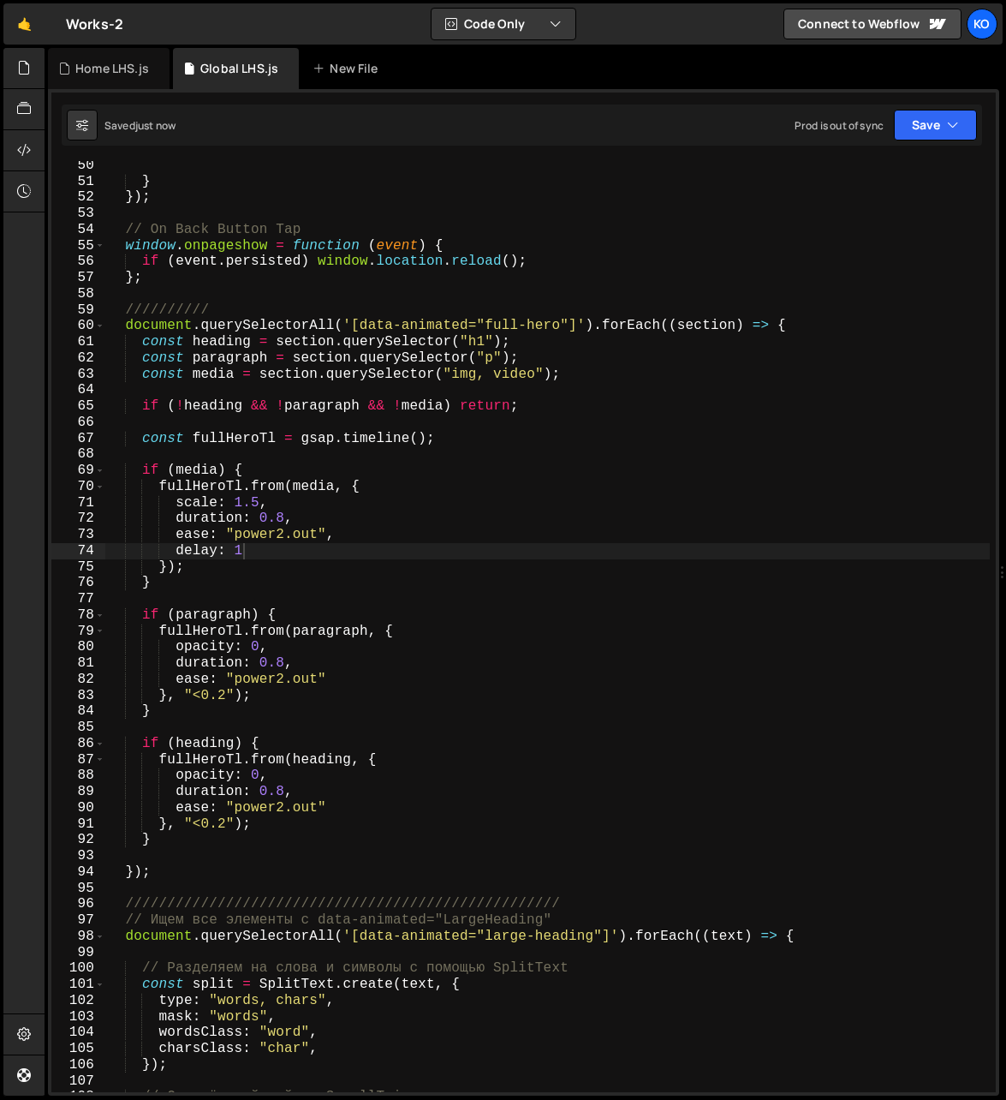
click at [253, 555] on div "} }) ; // On Back Button Tap window . onpageshow = function ( event ) { if ( ev…" at bounding box center [548, 640] width 886 height 964
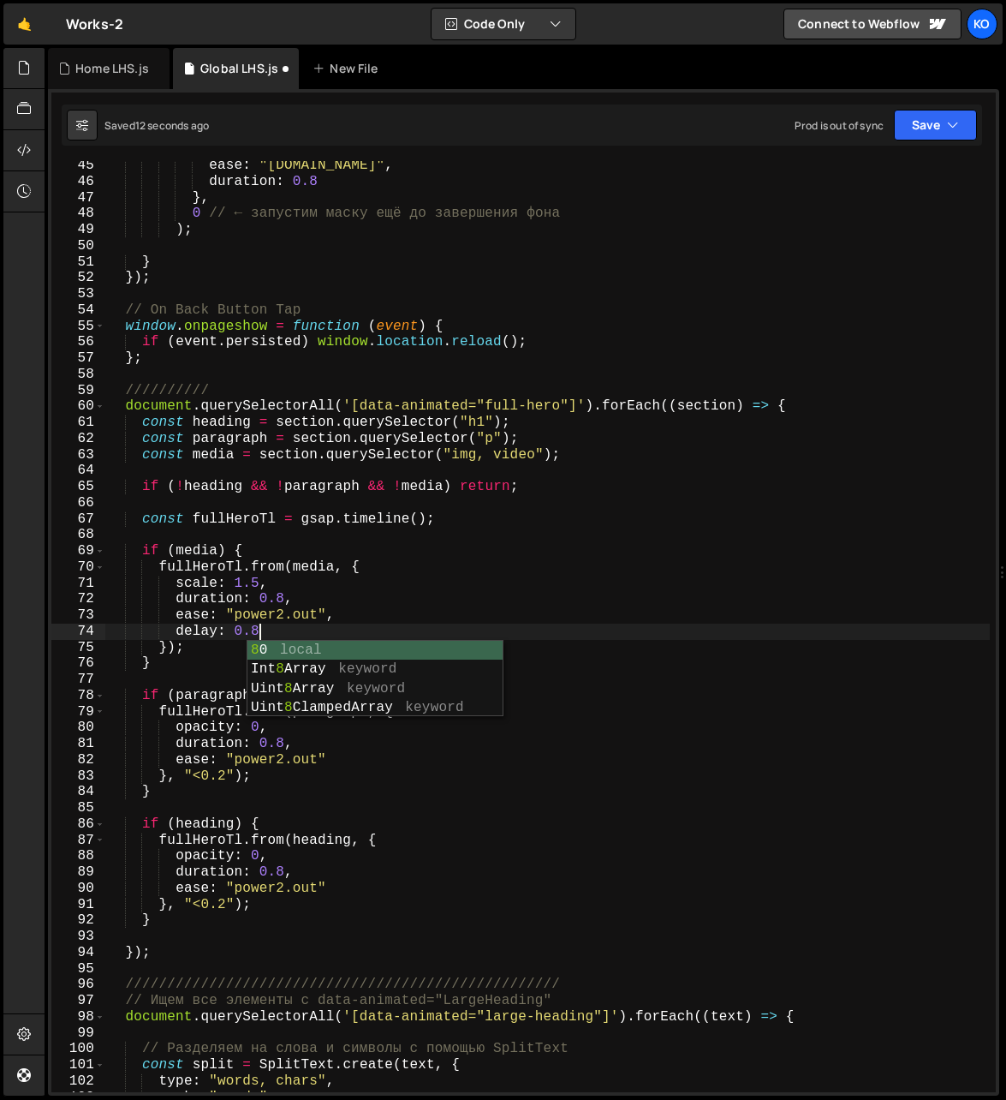
scroll to position [0, 9]
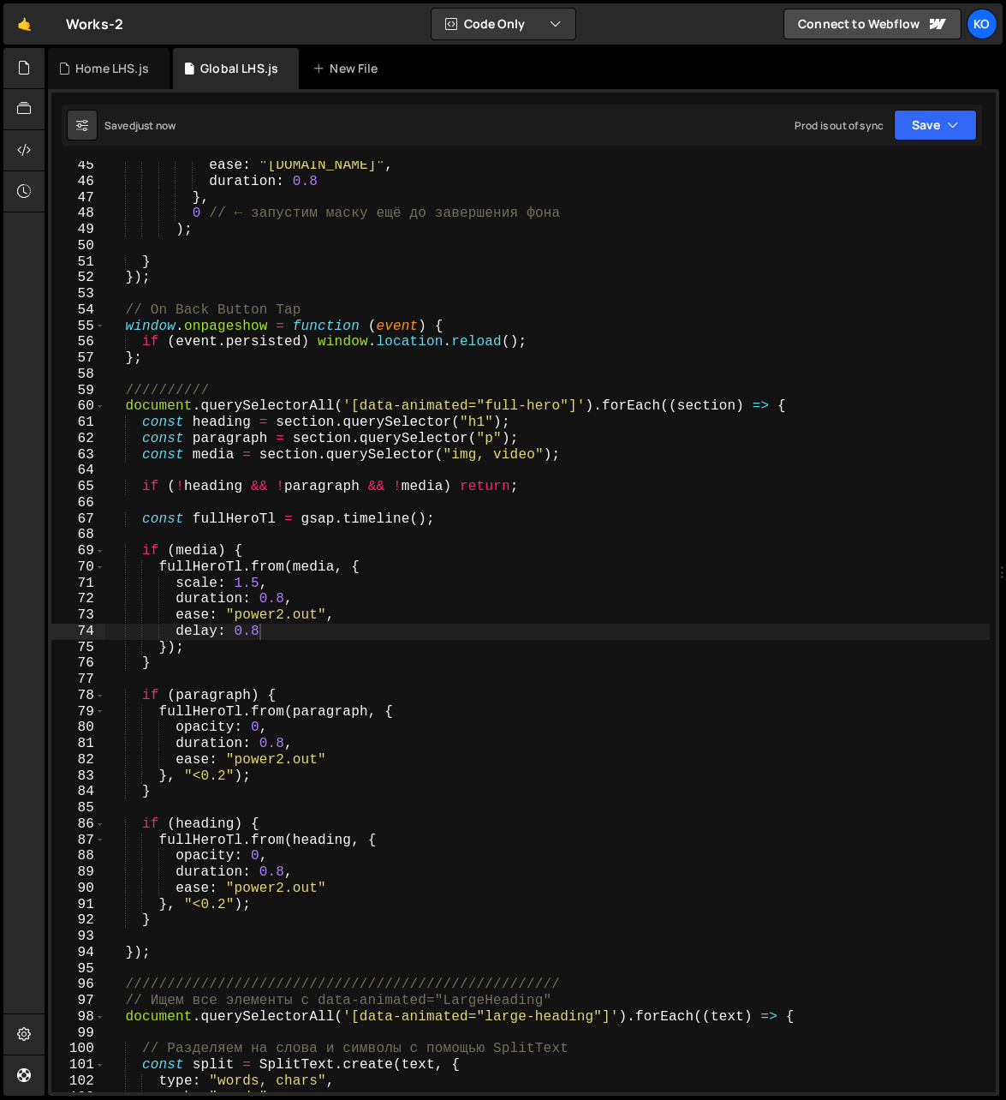
click at [273, 636] on div "ease : "[DOMAIN_NAME]" , duration : 0.8 } , 0 // ← запустим маску ещё до заверш…" at bounding box center [548, 640] width 886 height 964
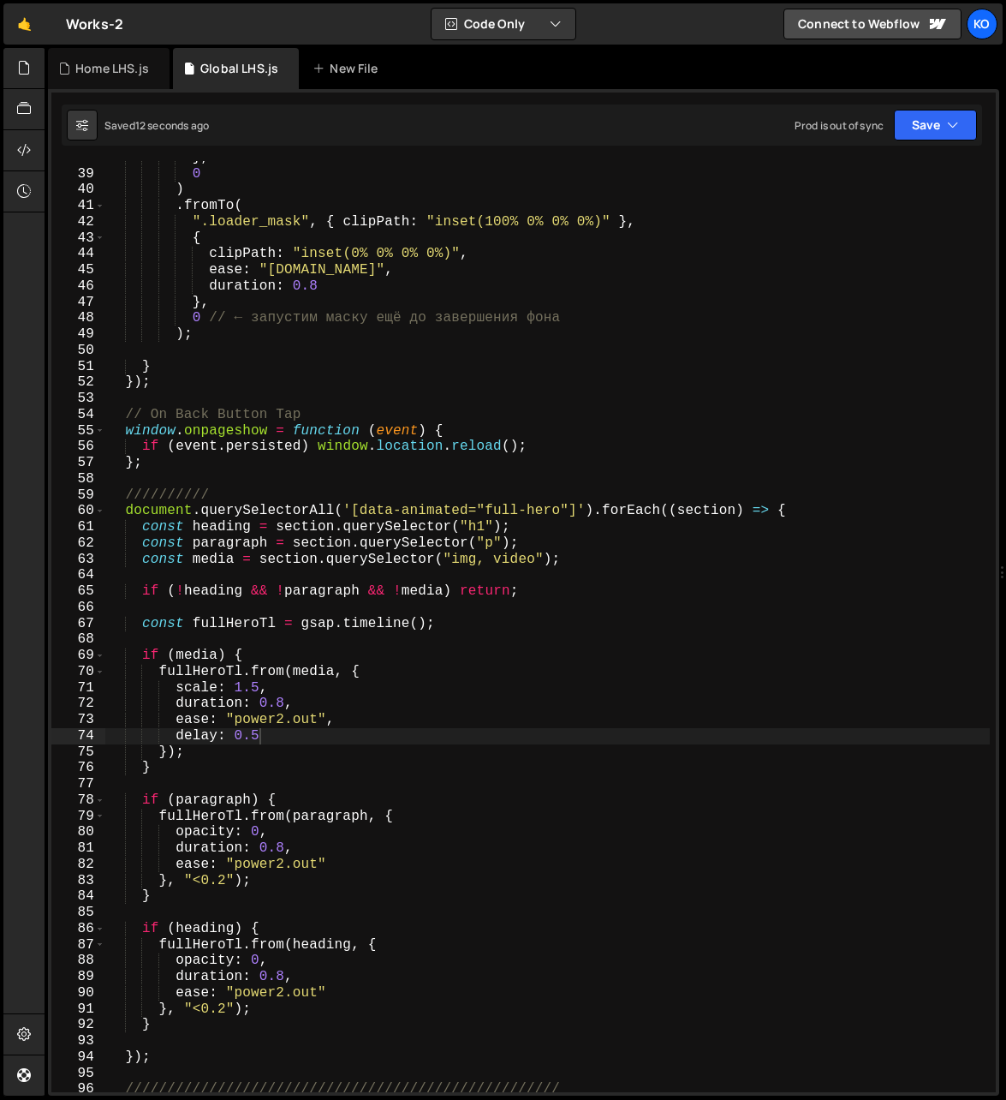
scroll to position [606, 0]
click at [279, 724] on div "} , 0 ) . fromTo ( ".loader_mask" , { clipPath : "inset(100% 0% 0% 0%)" } , { c…" at bounding box center [548, 632] width 886 height 964
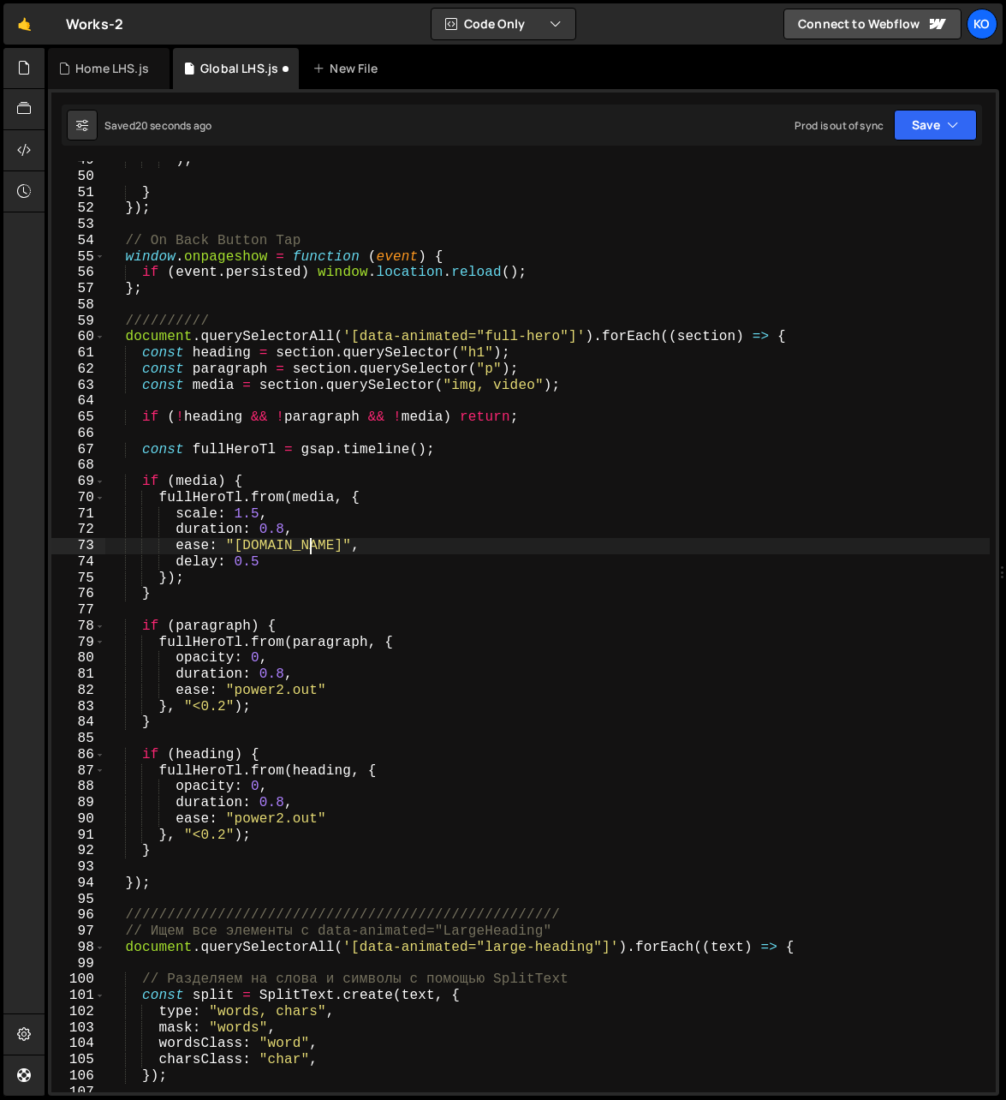
scroll to position [785, 0]
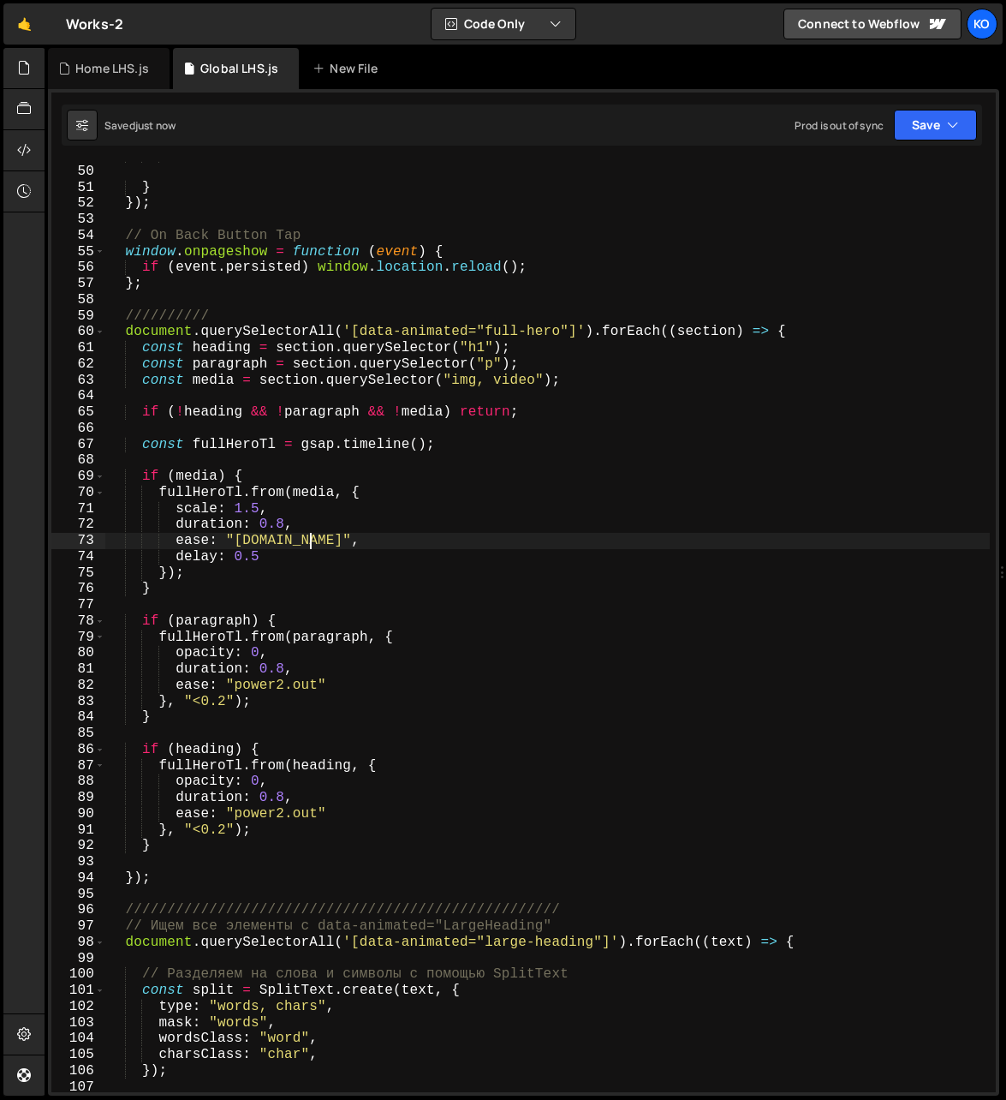
click at [261, 561] on div ") ; } }) ; // On Back Button Tap window . onpageshow = function ( event ) { if …" at bounding box center [548, 629] width 886 height 964
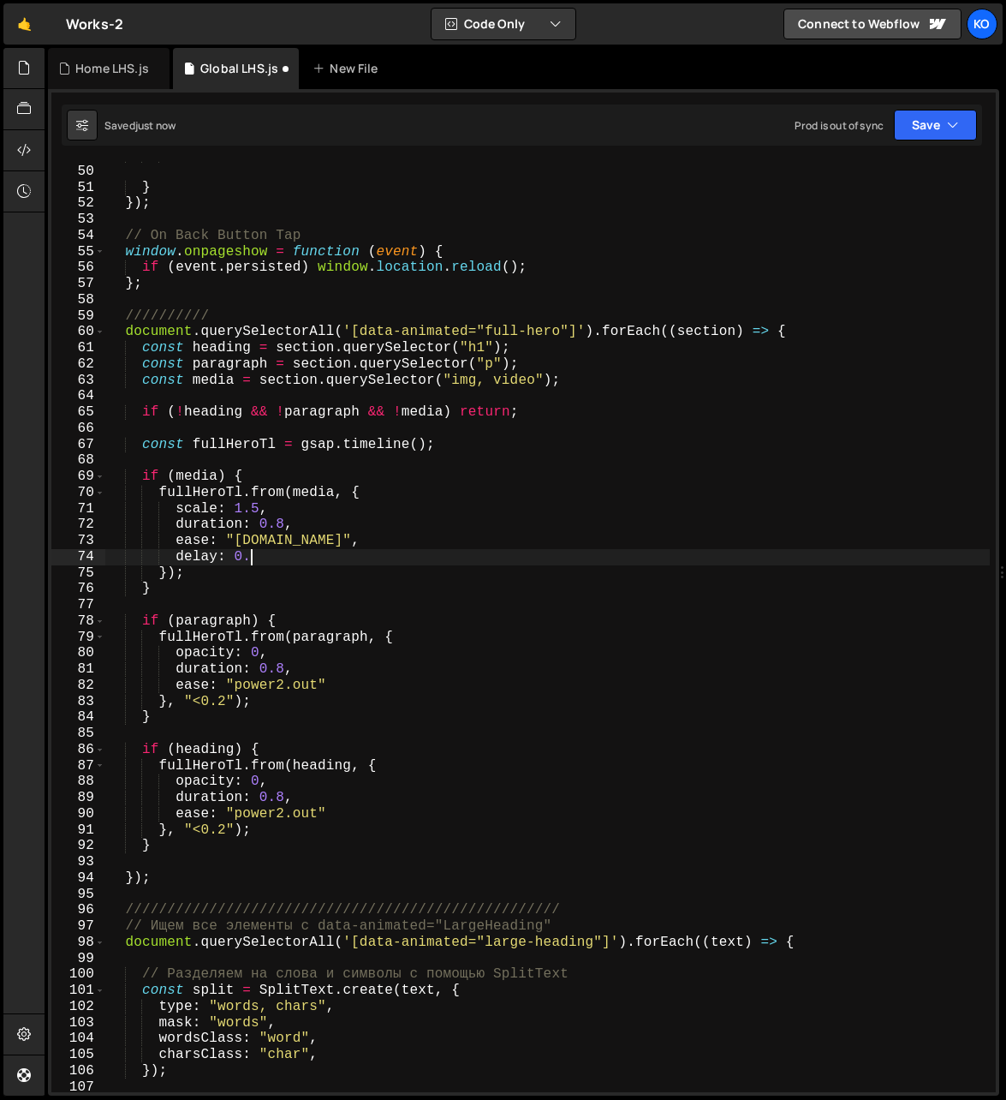
scroll to position [0, 9]
click at [307, 546] on div ") ; } }) ; // On Back Button Tap window . onpageshow = function ( event ) { if …" at bounding box center [548, 629] width 886 height 964
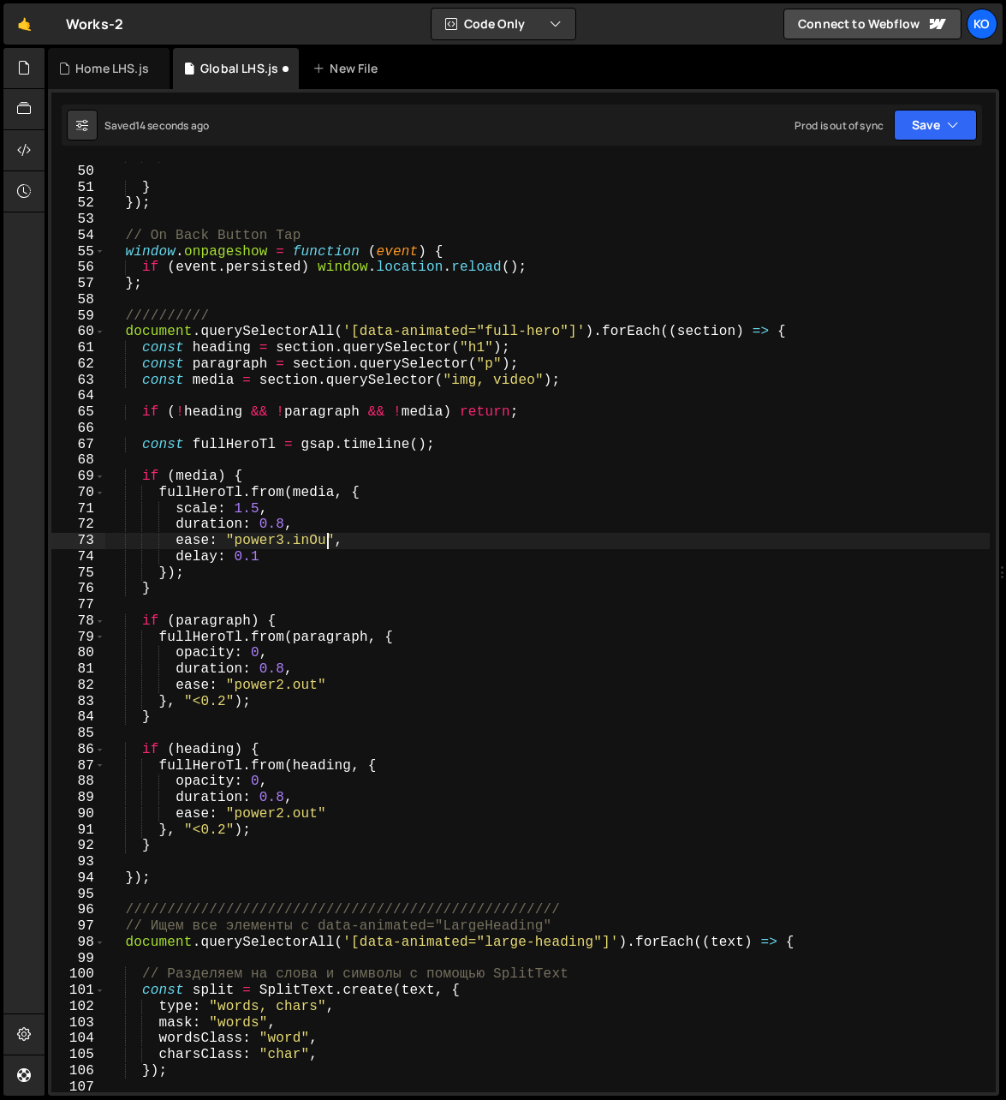
scroll to position [0, 14]
click at [265, 564] on div ") ; } }) ; // On Back Button Tap window . onpageshow = function ( event ) { if …" at bounding box center [548, 629] width 886 height 964
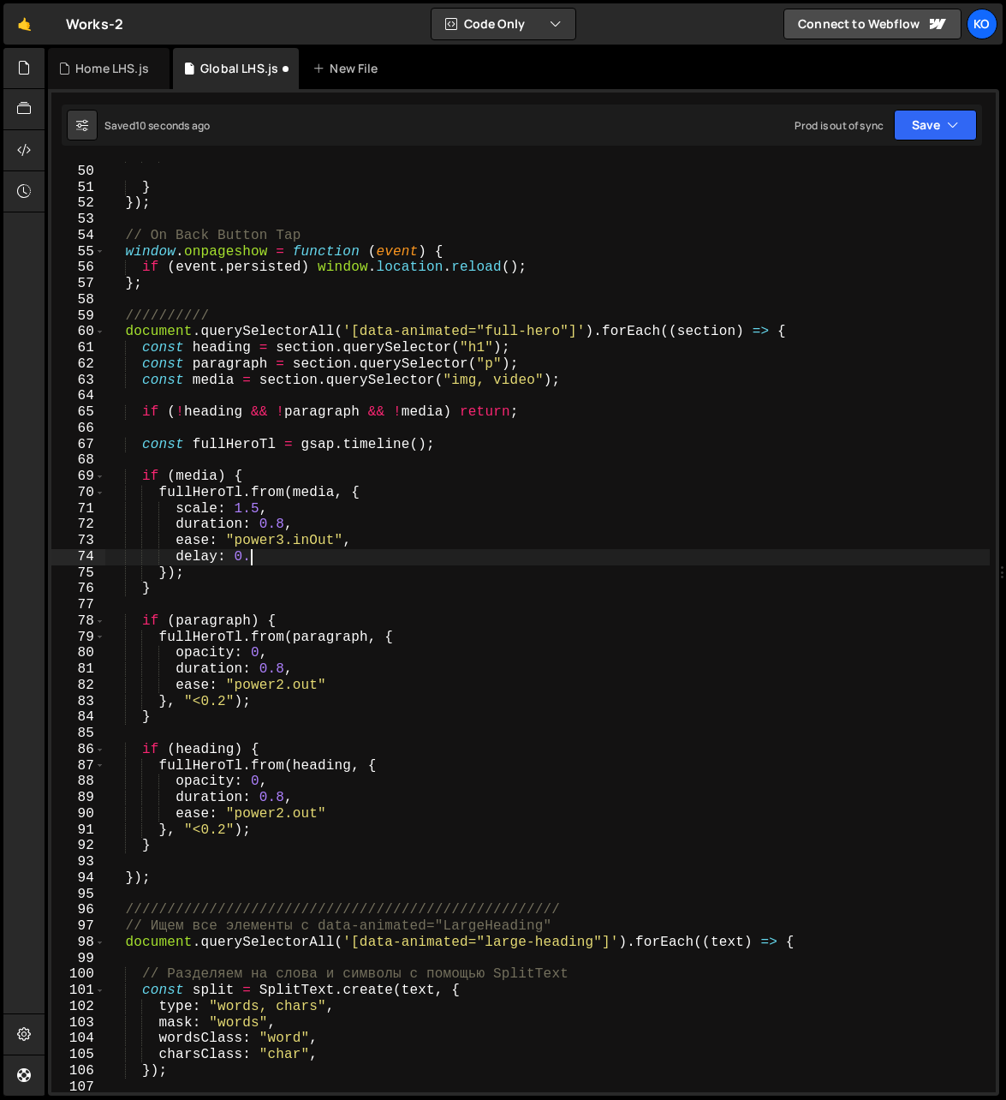
scroll to position [0, 7]
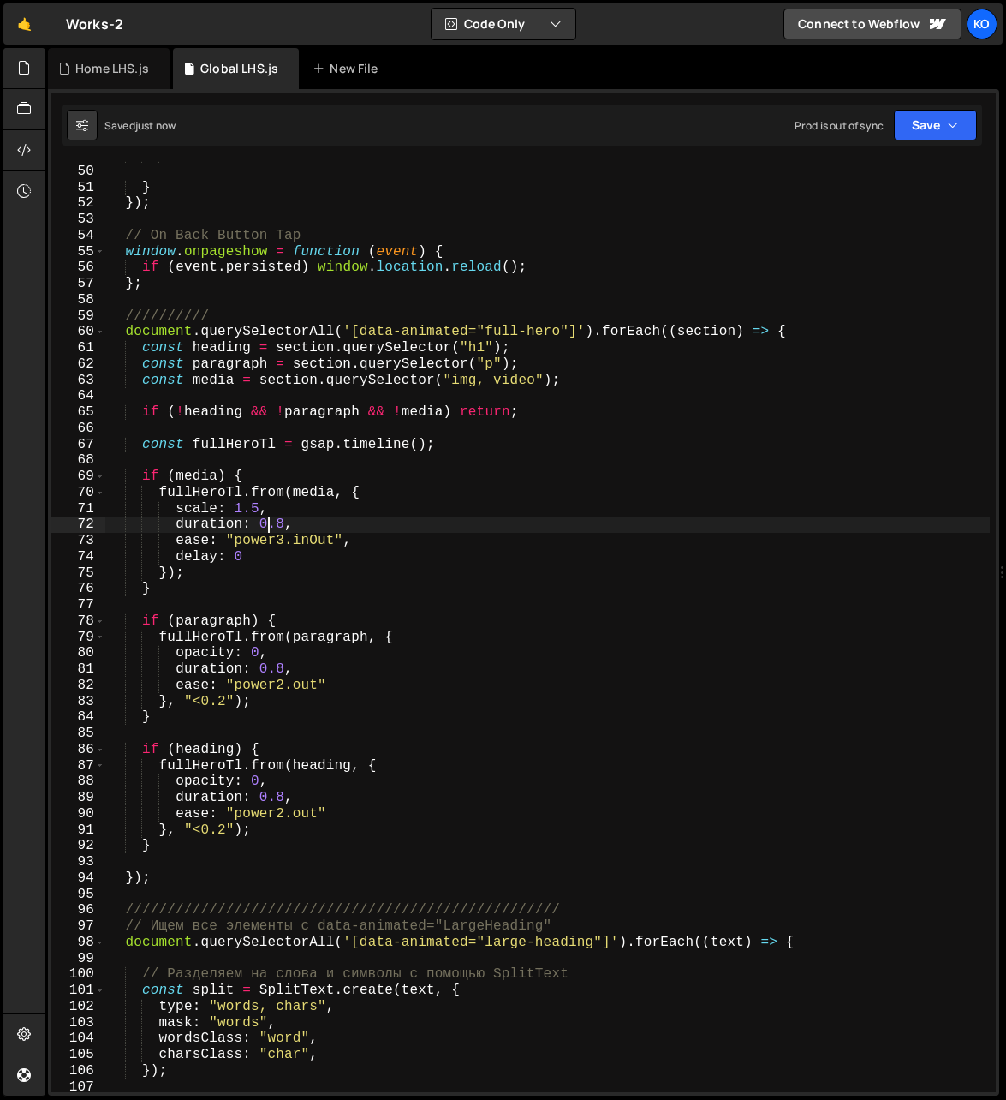
click at [266, 525] on div ") ; } }) ; // On Back Button Tap window . onpageshow = function ( event ) { if …" at bounding box center [548, 629] width 886 height 964
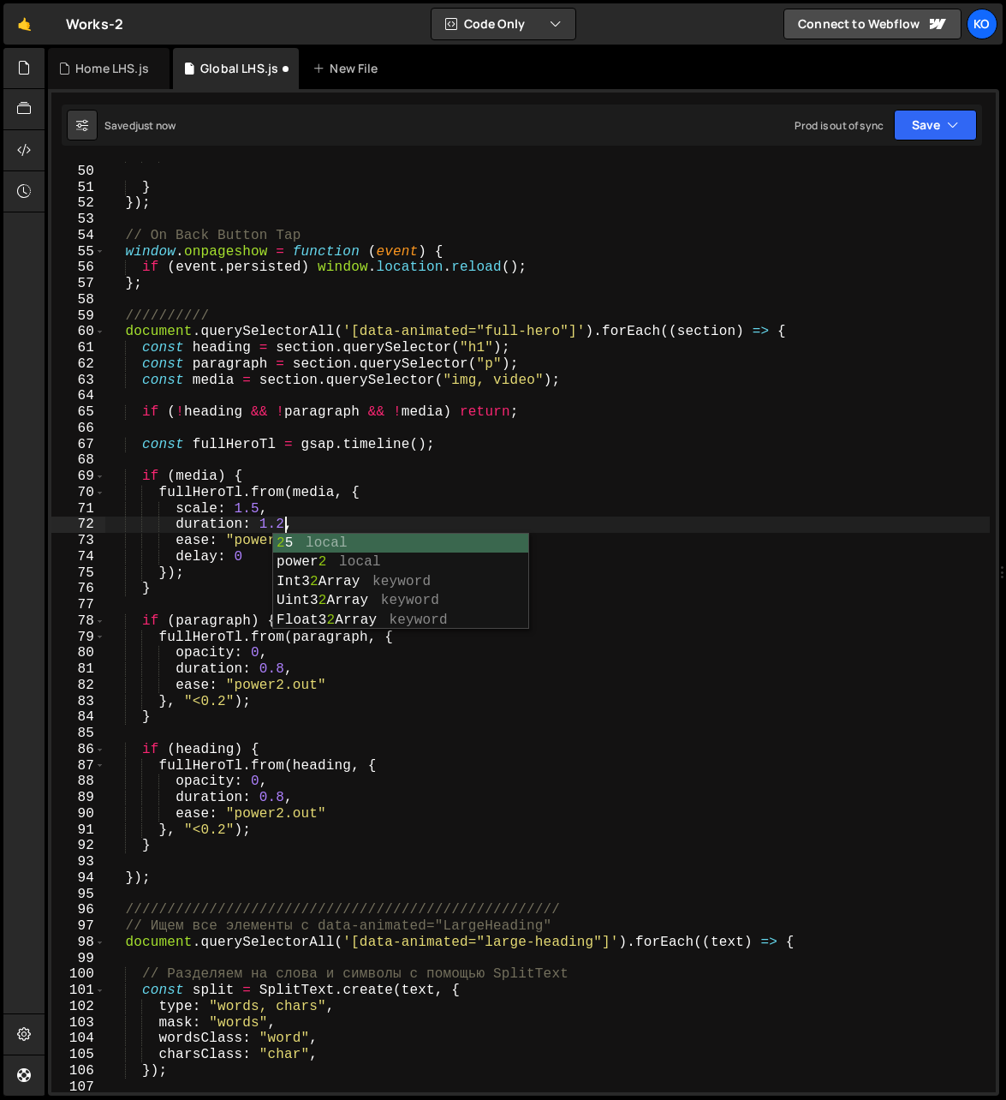
scroll to position [0, 10]
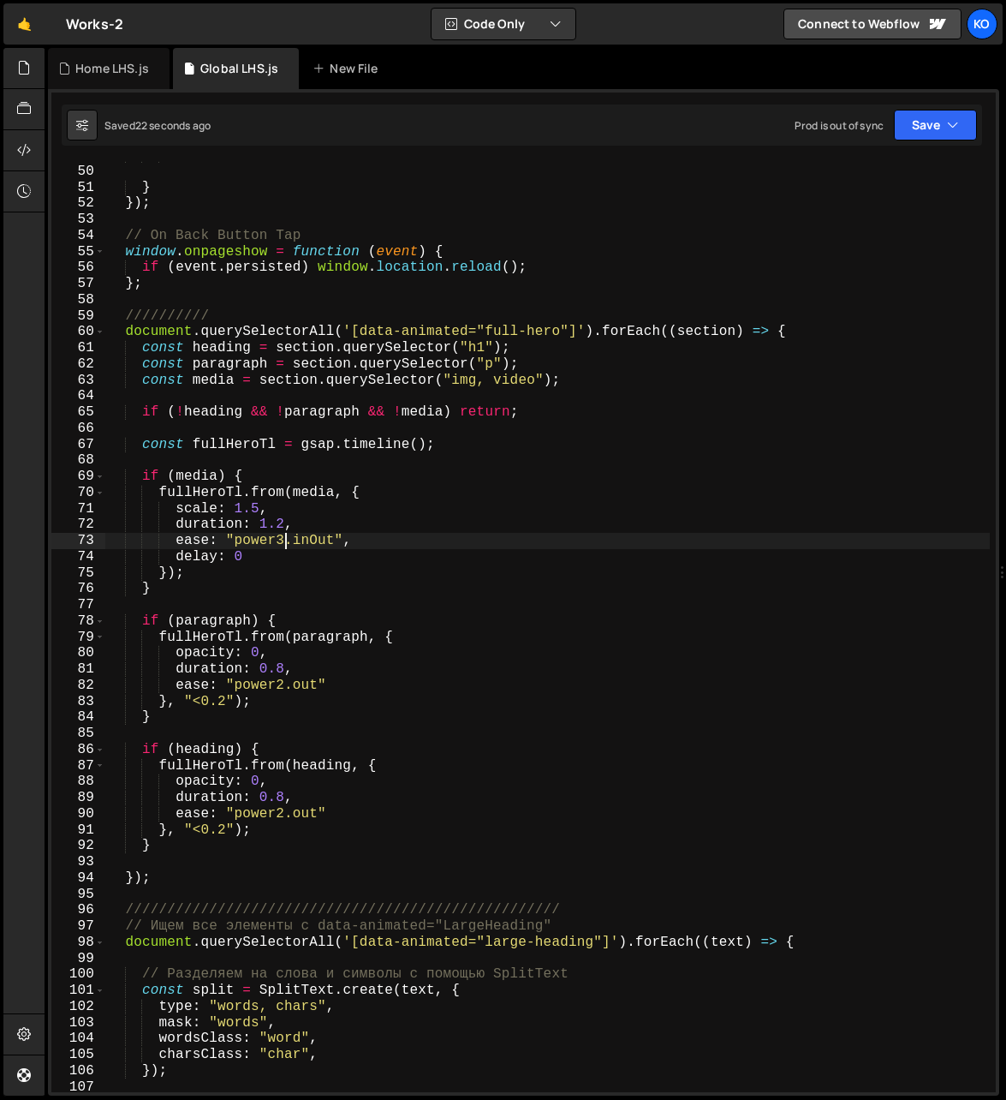
click at [283, 546] on div ") ; } }) ; // On Back Button Tap window . onpageshow = function ( event ) { if …" at bounding box center [548, 629] width 886 height 964
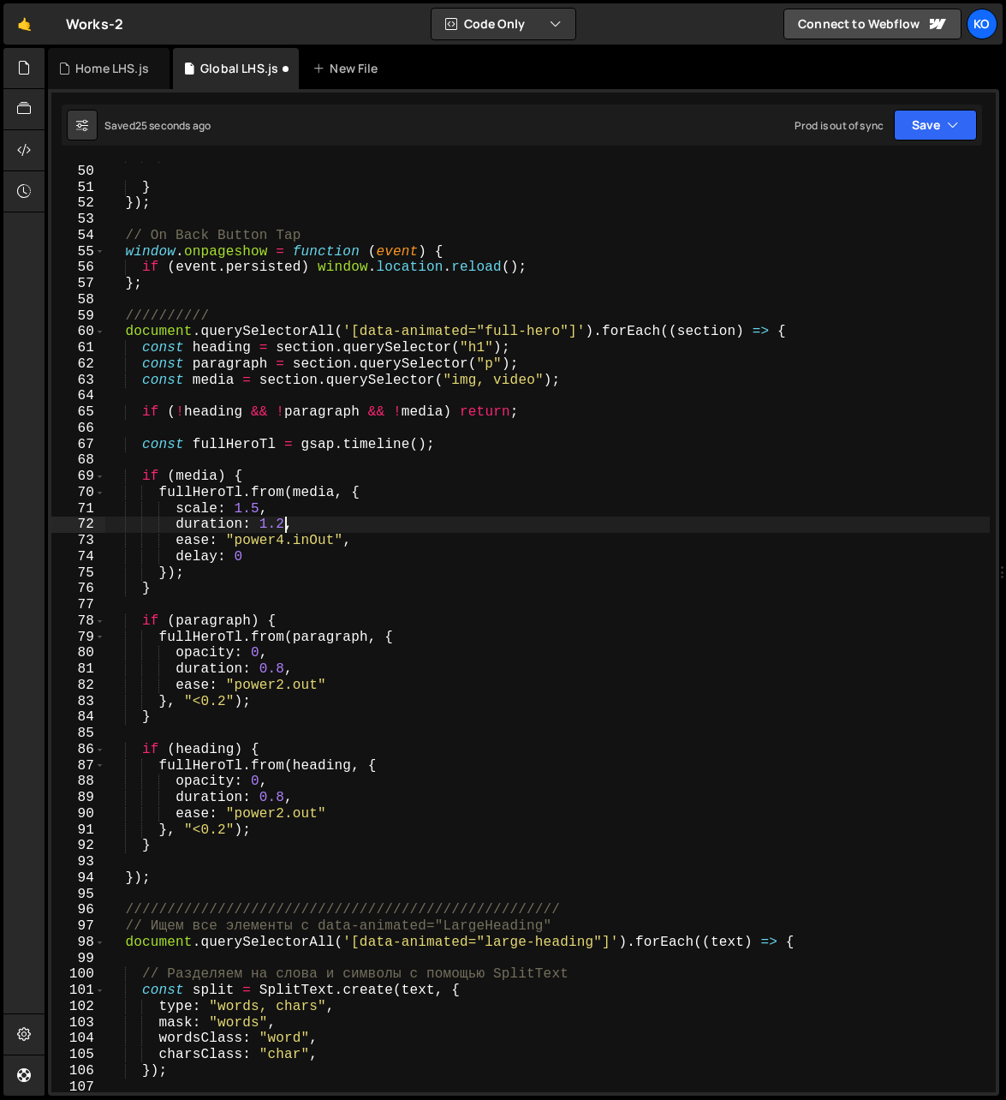
click at [284, 528] on div ") ; } }) ; // On Back Button Tap window . onpageshow = function ( event ) { if …" at bounding box center [548, 629] width 886 height 964
click at [282, 529] on div ") ; } }) ; // On Back Button Tap window . onpageshow = function ( event ) { if …" at bounding box center [548, 629] width 886 height 964
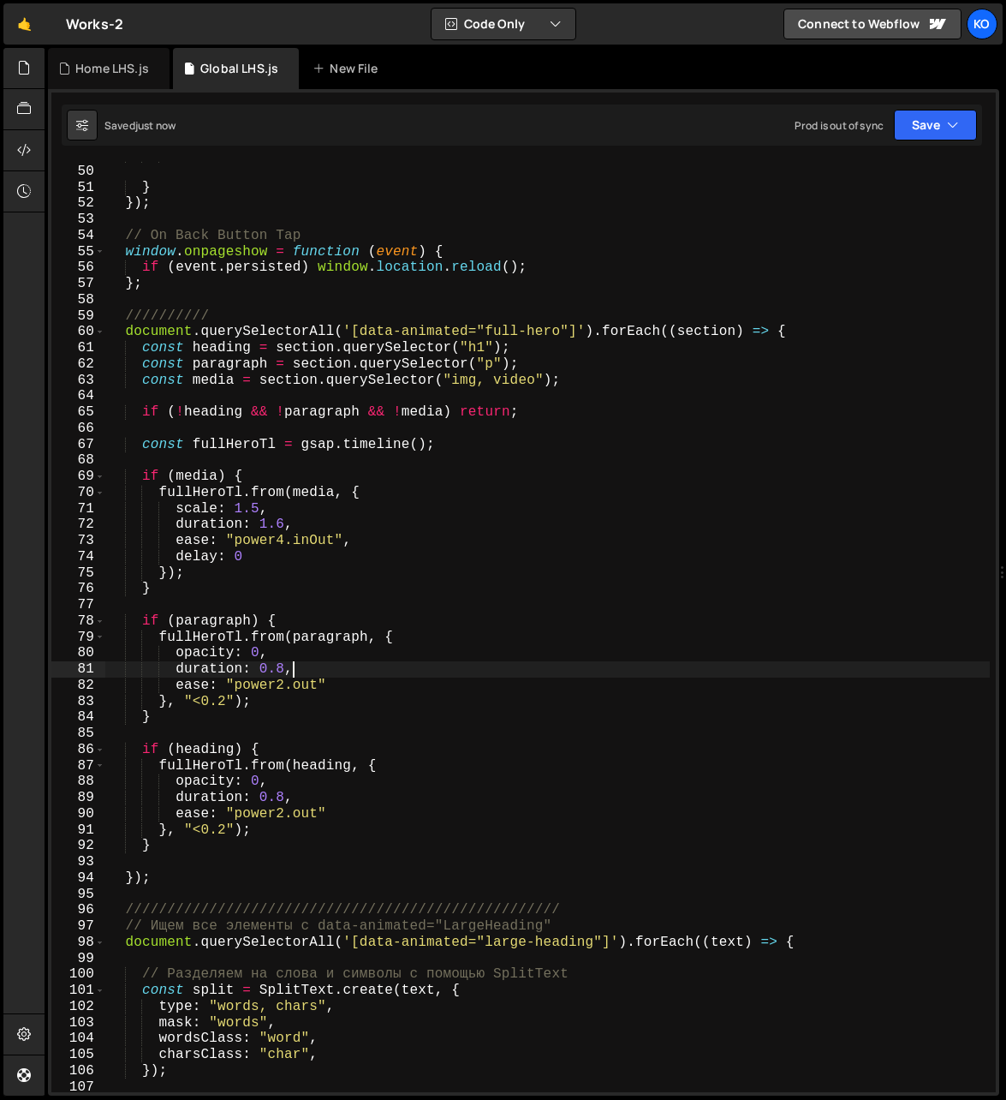
click at [295, 670] on div ") ; } }) ; // On Back Button Tap window . onpageshow = function ( event ) { if …" at bounding box center [548, 629] width 886 height 964
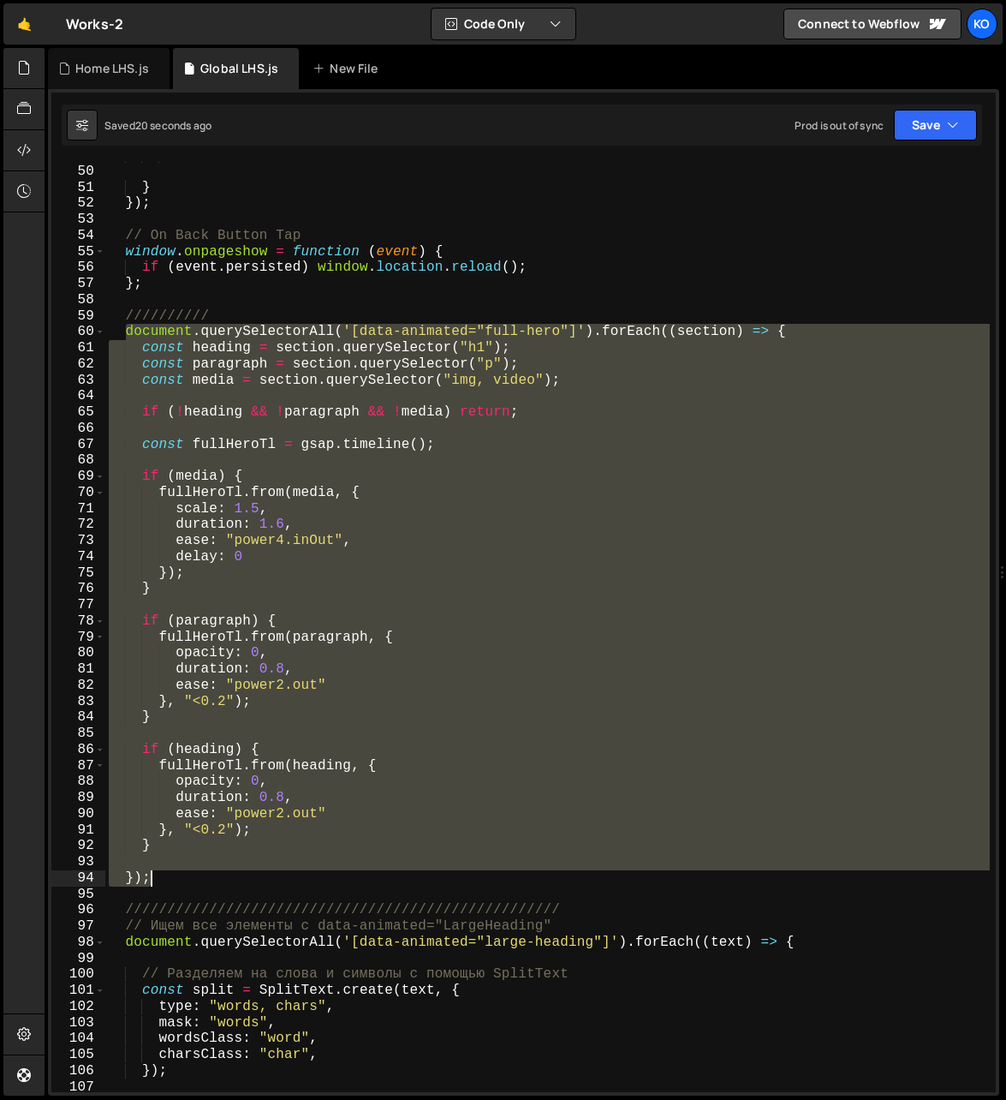
drag, startPoint x: 124, startPoint y: 335, endPoint x: 165, endPoint y: 874, distance: 540.3
click at [165, 874] on div ") ; } }) ; // On Back Button Tap window . onpageshow = function ( event ) { if …" at bounding box center [548, 629] width 886 height 964
click at [257, 828] on div ") ; } }) ; // On Back Button Tap window . onpageshow = function ( event ) { if …" at bounding box center [547, 626] width 885 height 931
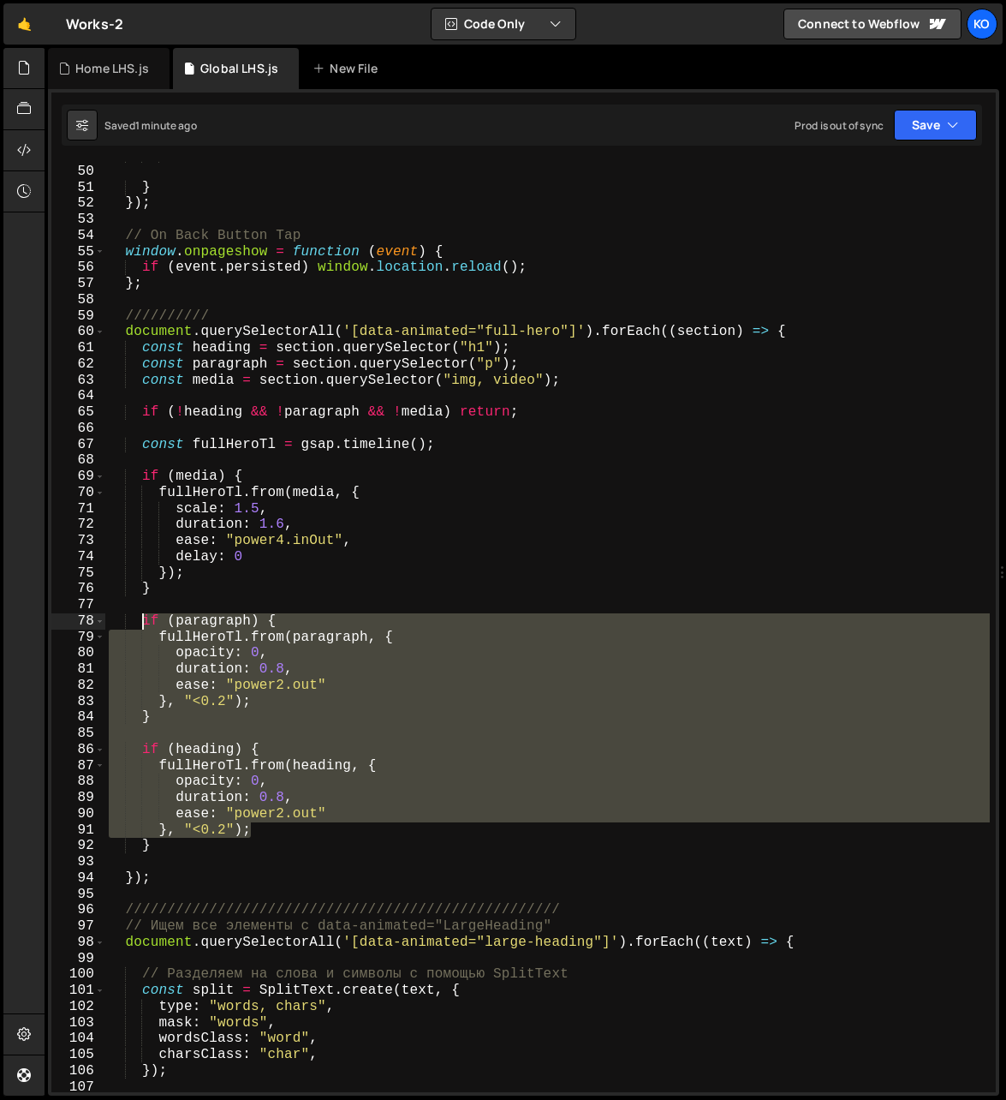
drag, startPoint x: 257, startPoint y: 828, endPoint x: 145, endPoint y: 622, distance: 234.9
click at [145, 622] on div ") ; } }) ; // On Back Button Tap window . onpageshow = function ( event ) { if …" at bounding box center [548, 629] width 886 height 964
paste textarea "}, "<0.2");"
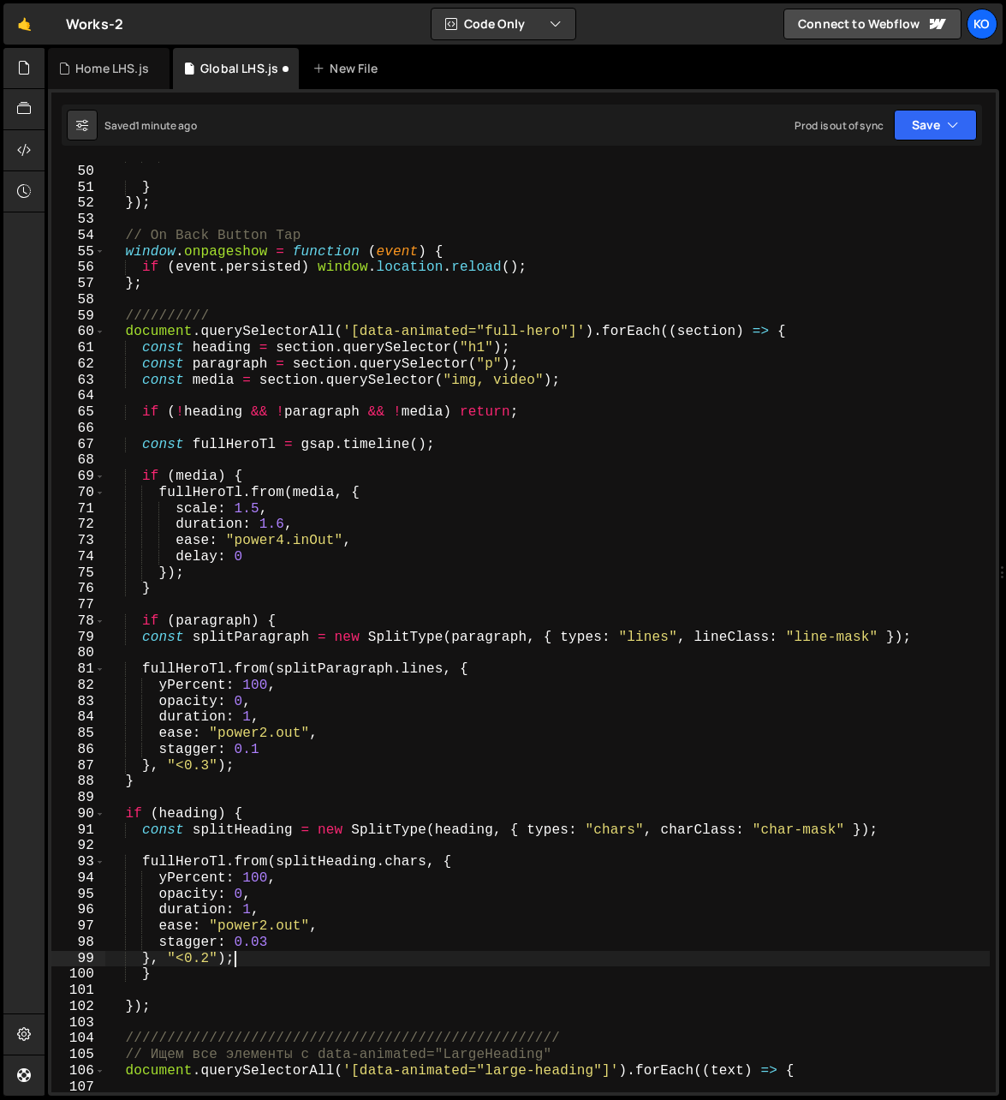
type textarea "ease: "power2.out","
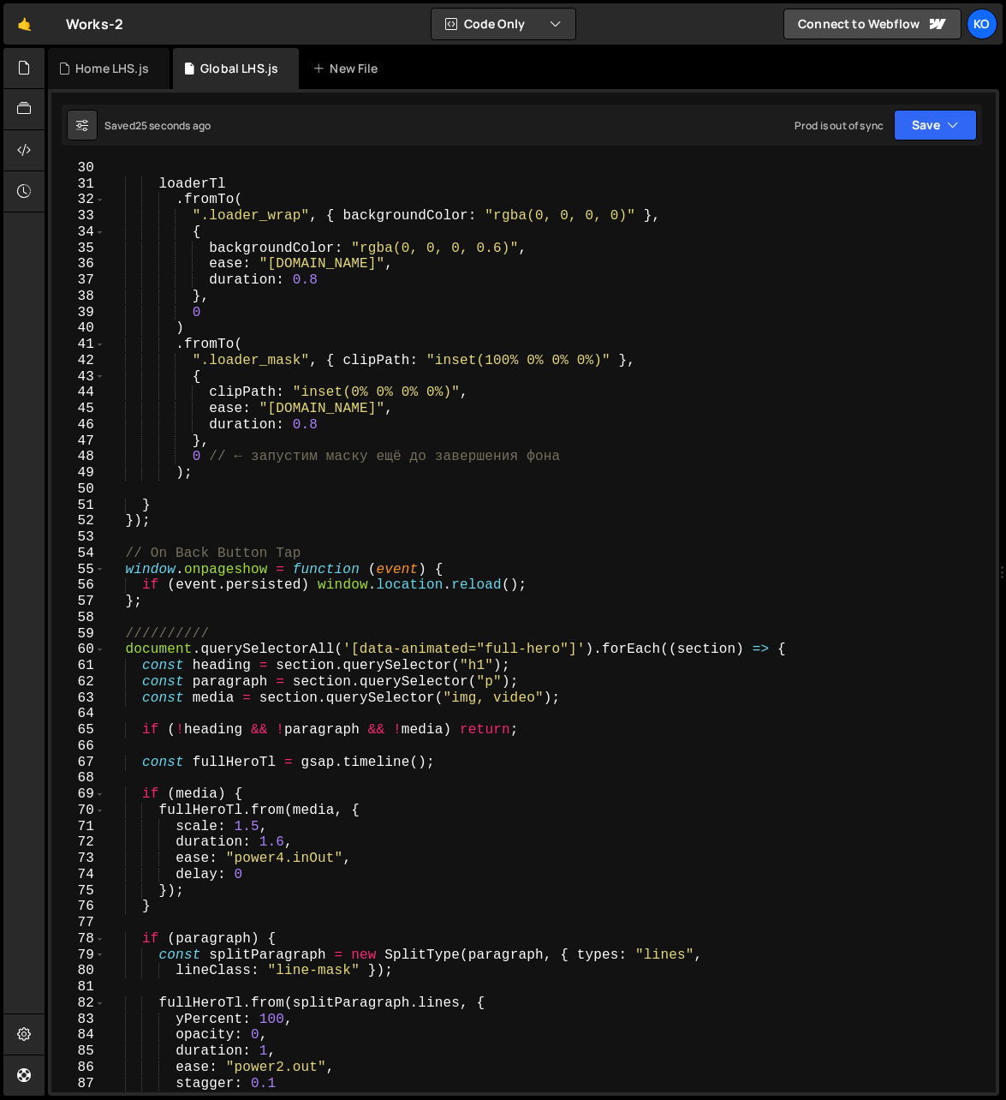
scroll to position [467, 0]
click at [89, 75] on div "Home LHS.js" at bounding box center [112, 68] width 74 height 17
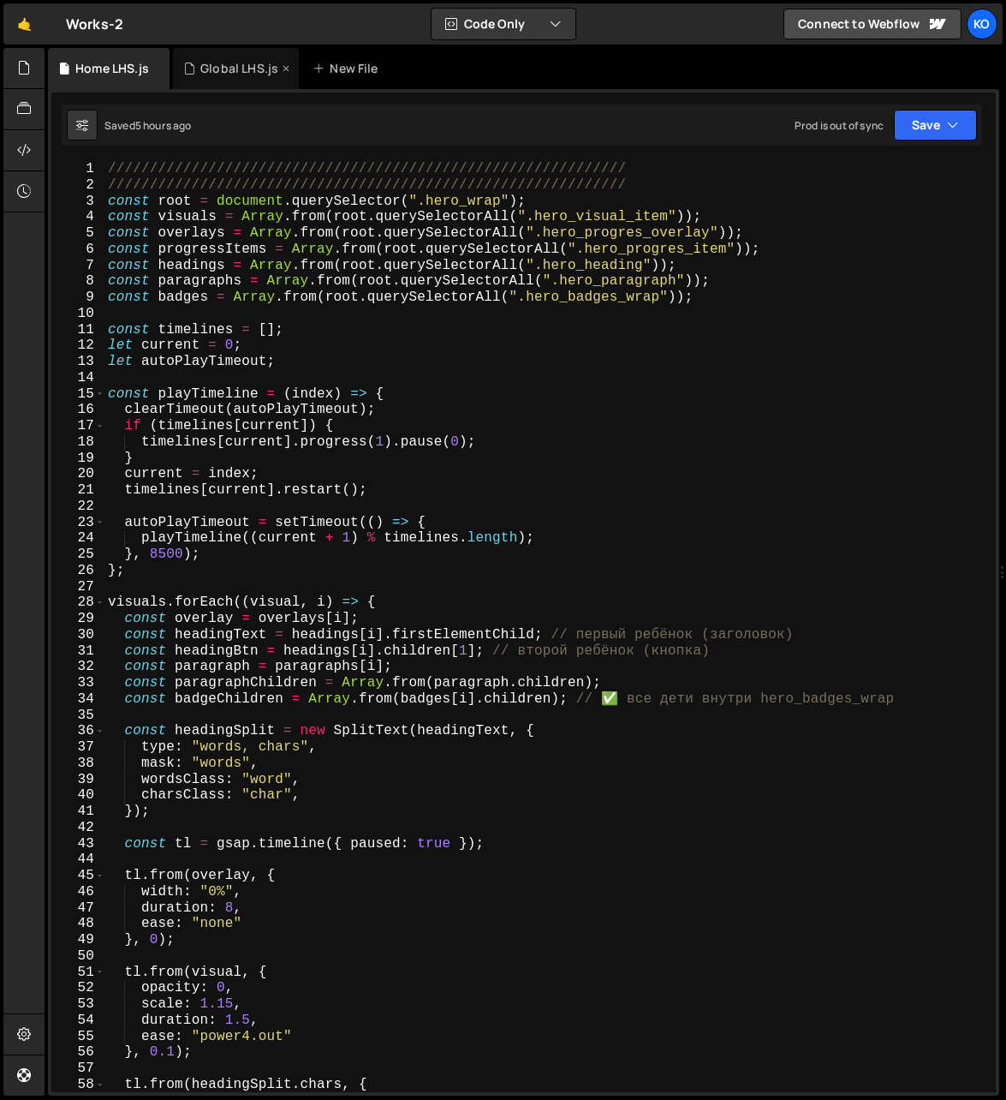
click at [216, 75] on div "Global LHS.js" at bounding box center [239, 68] width 78 height 17
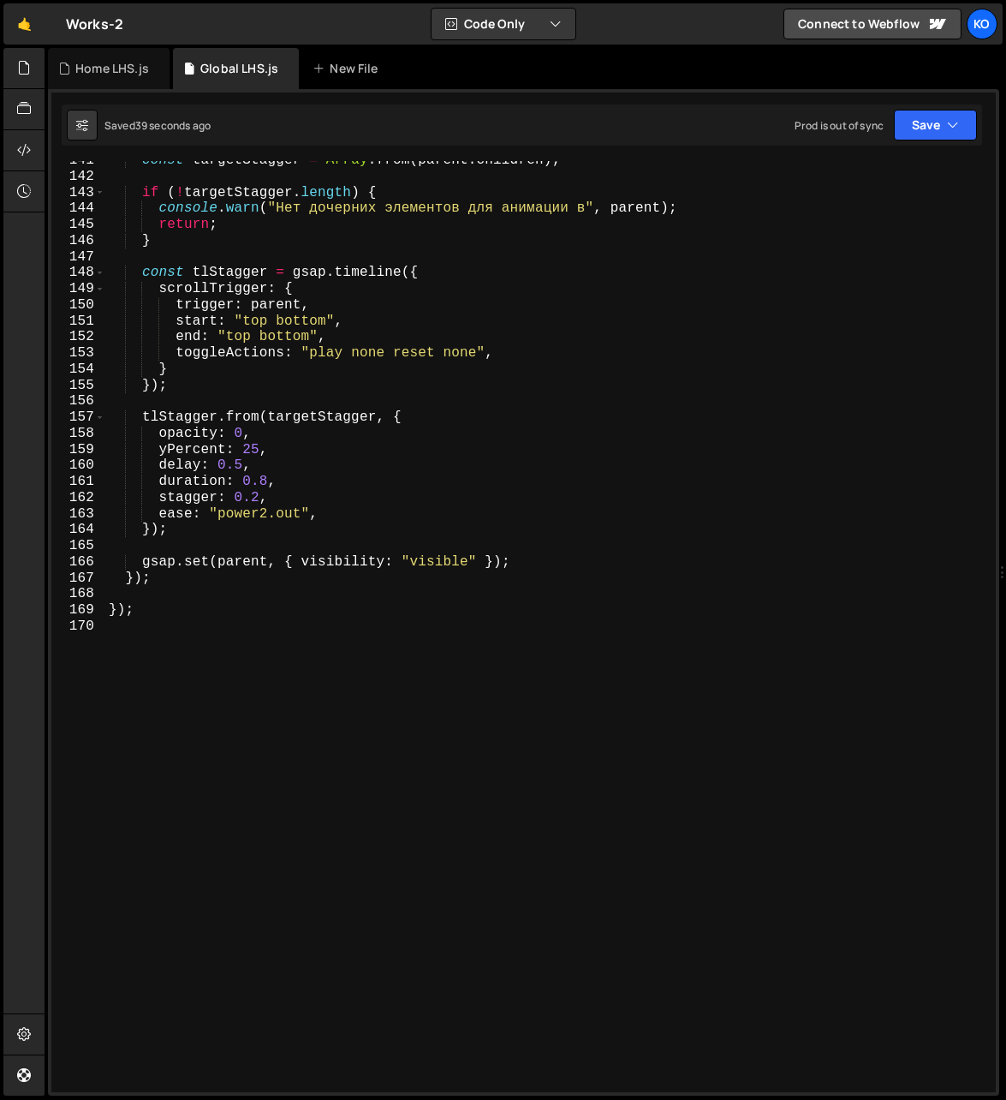
scroll to position [0, 0]
click at [409, 867] on div "const targetStagger = Array . from ( parent . children ) ; if ( ! targetStagger…" at bounding box center [548, 634] width 886 height 964
type textarea "});"
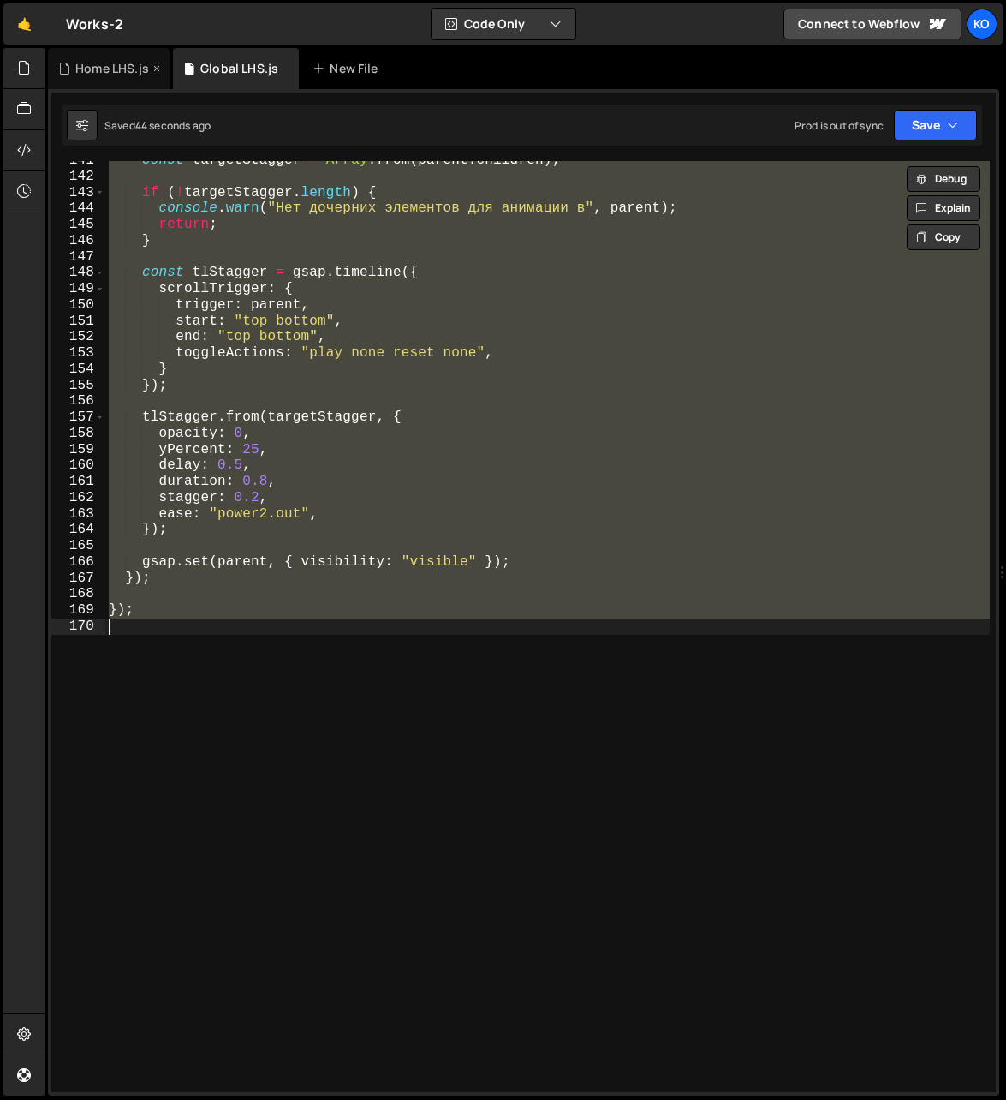
click at [98, 72] on div "Home LHS.js" at bounding box center [112, 68] width 74 height 17
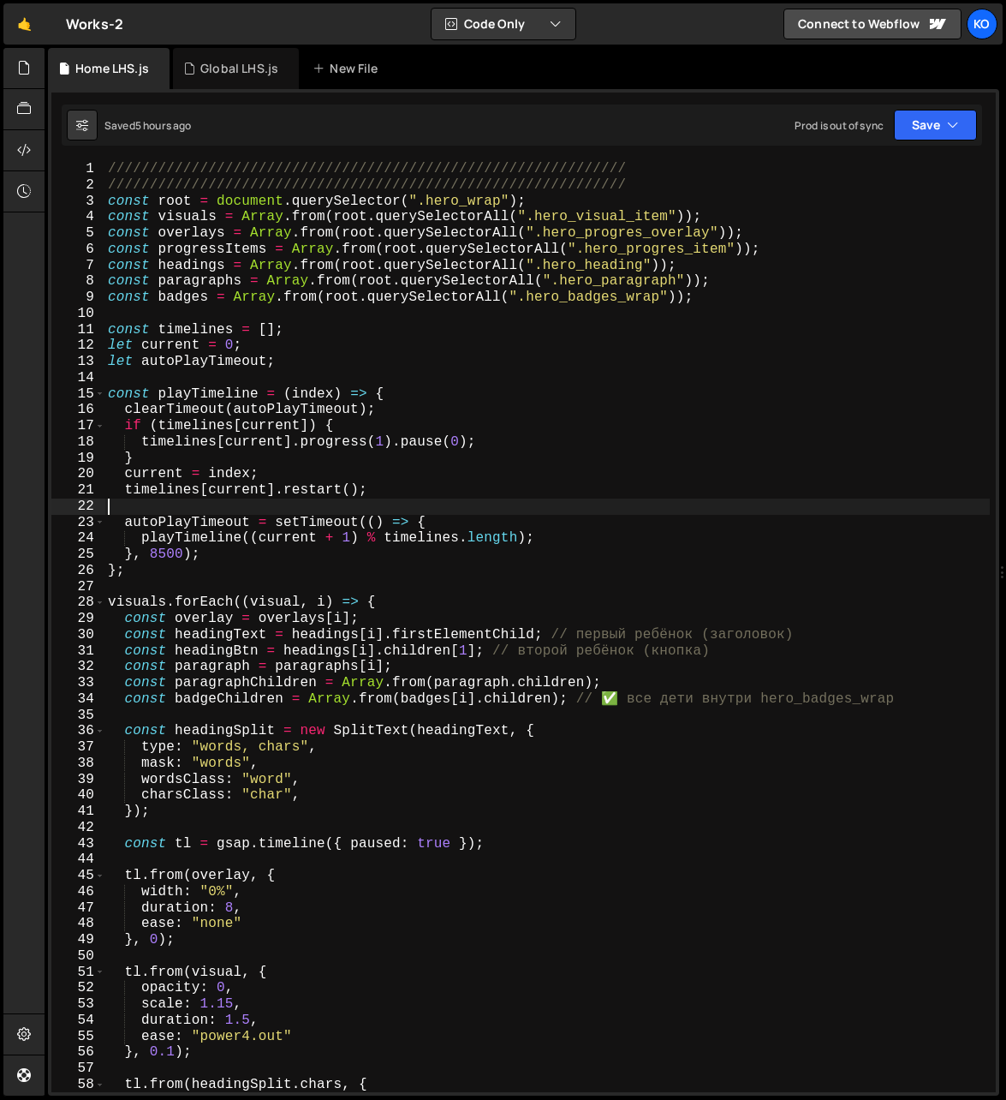
click at [248, 505] on div "////////////////////////////////////////////////////////////// ////////////////…" at bounding box center [547, 643] width 886 height 964
type textarea "});"
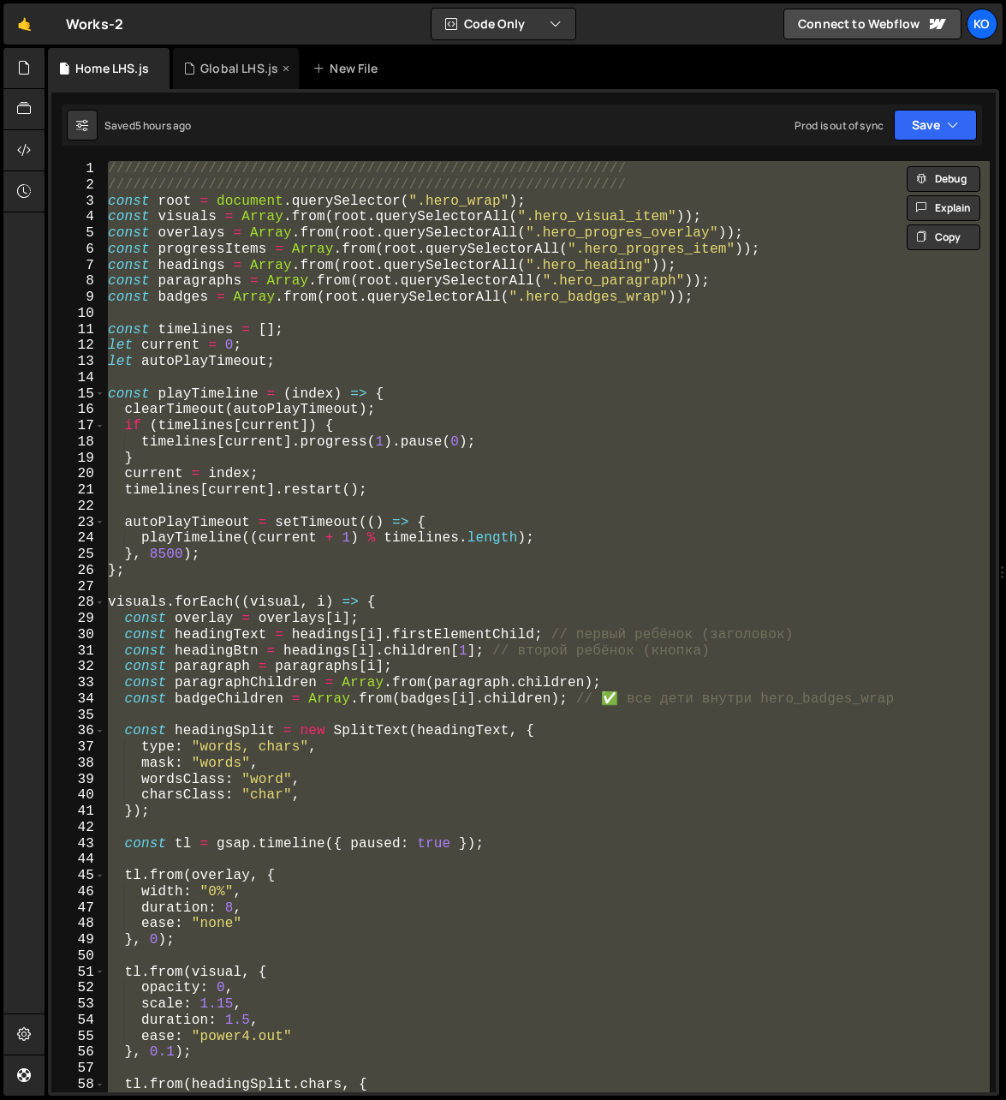
click at [225, 77] on div "Global LHS.js" at bounding box center [236, 68] width 126 height 41
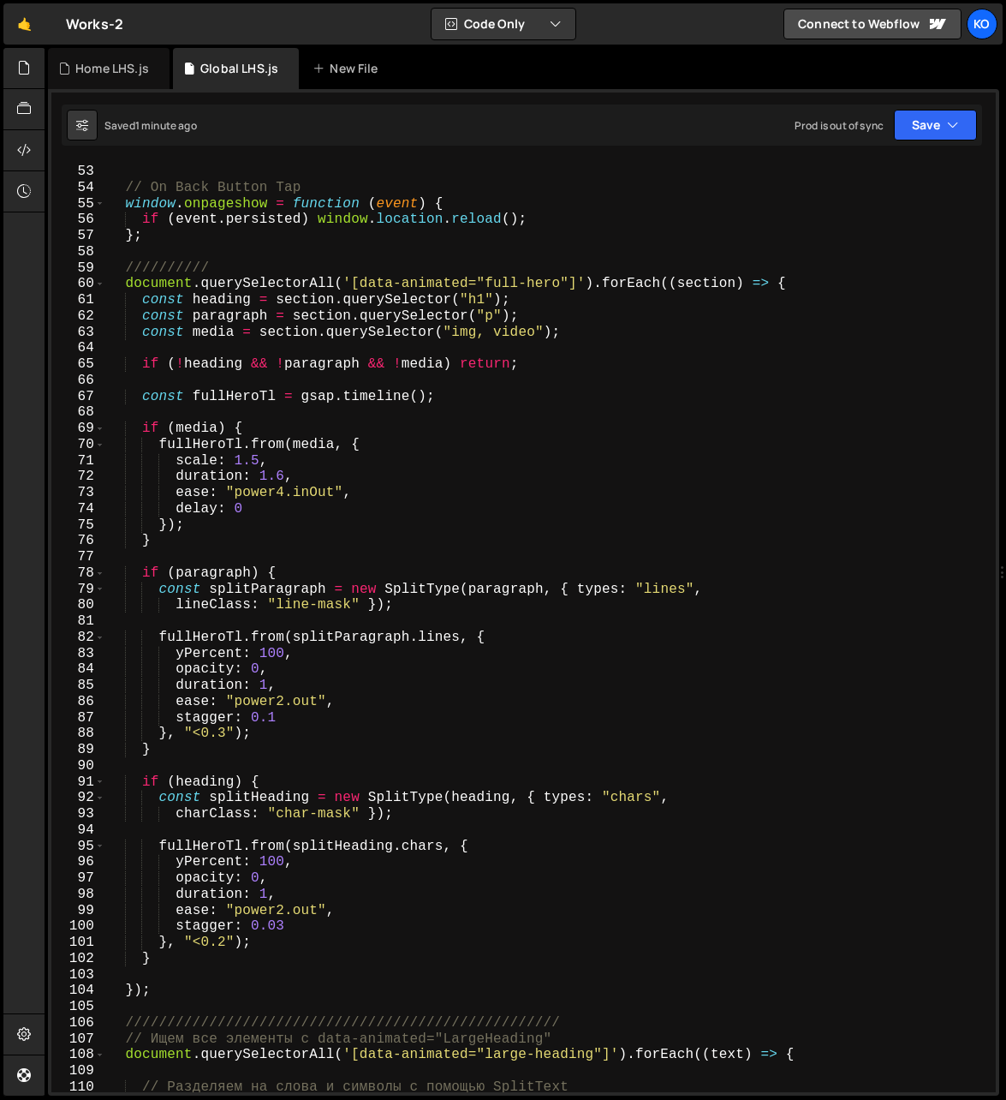
scroll to position [853, 0]
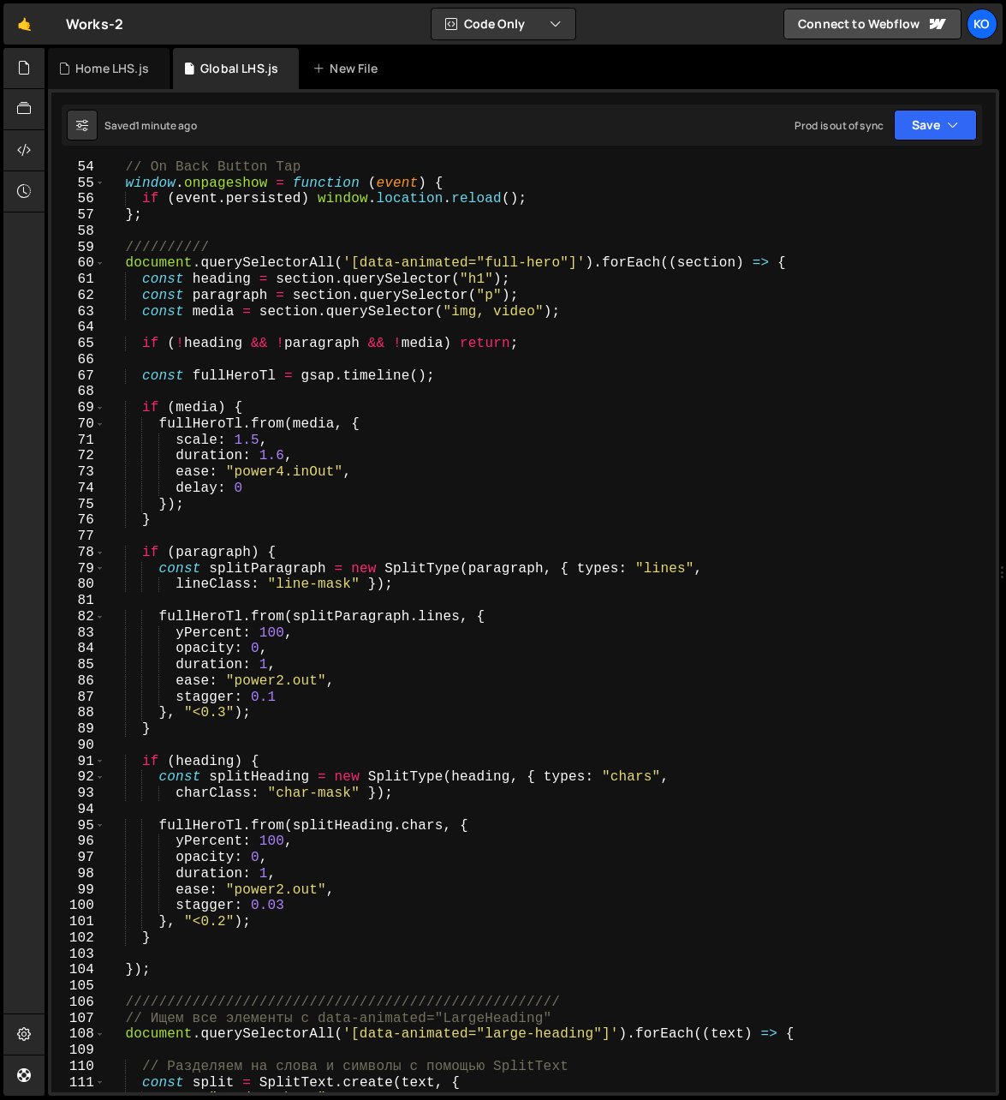
click at [127, 266] on div "// On Back Button Tap window . onpageshow = function ( event ) { if ( event . p…" at bounding box center [548, 641] width 886 height 964
click at [174, 966] on div "// On Back Button Tap window . onpageshow = function ( event ) { if ( event . p…" at bounding box center [548, 641] width 886 height 964
type textarea "});"
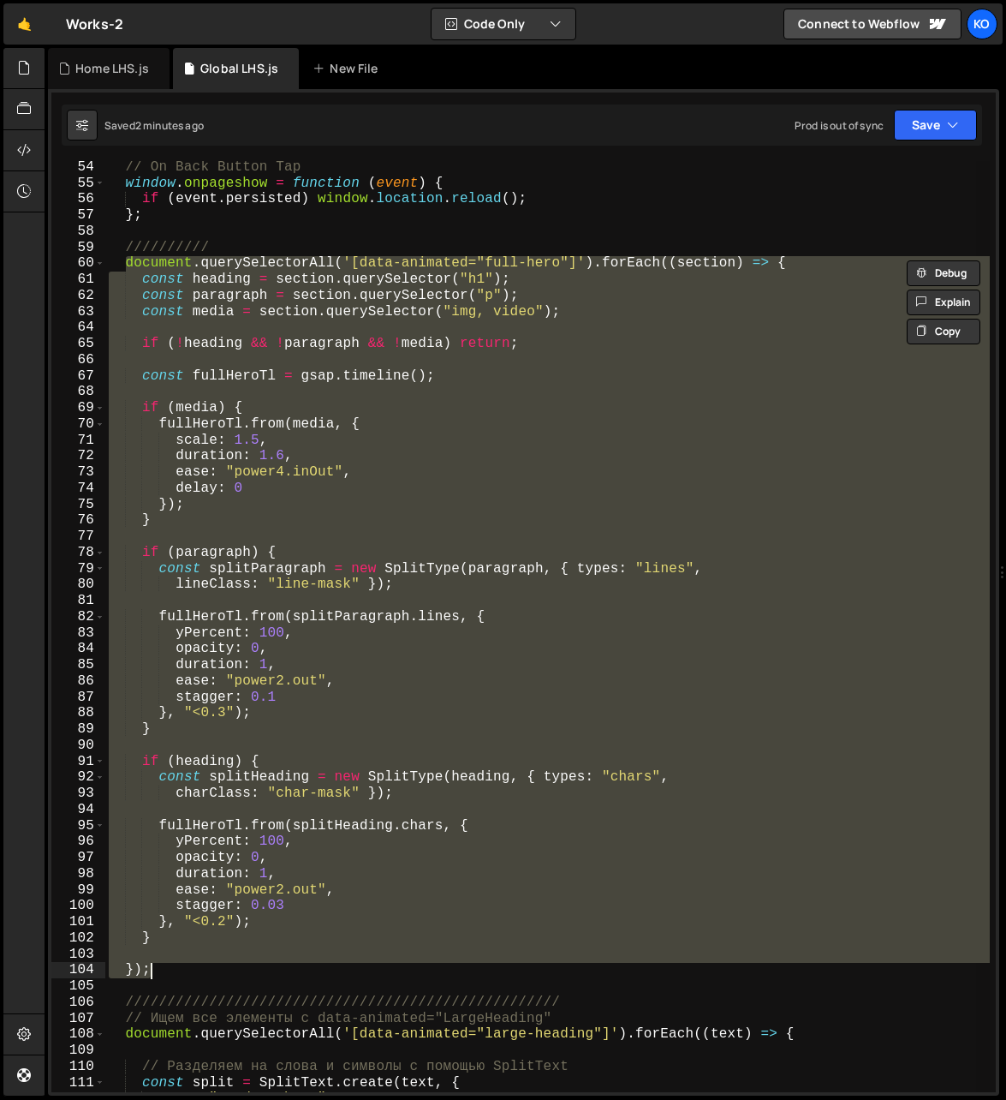
click at [223, 951] on div "// On Back Button Tap window . onpageshow = function ( event ) { if ( event . p…" at bounding box center [547, 626] width 885 height 931
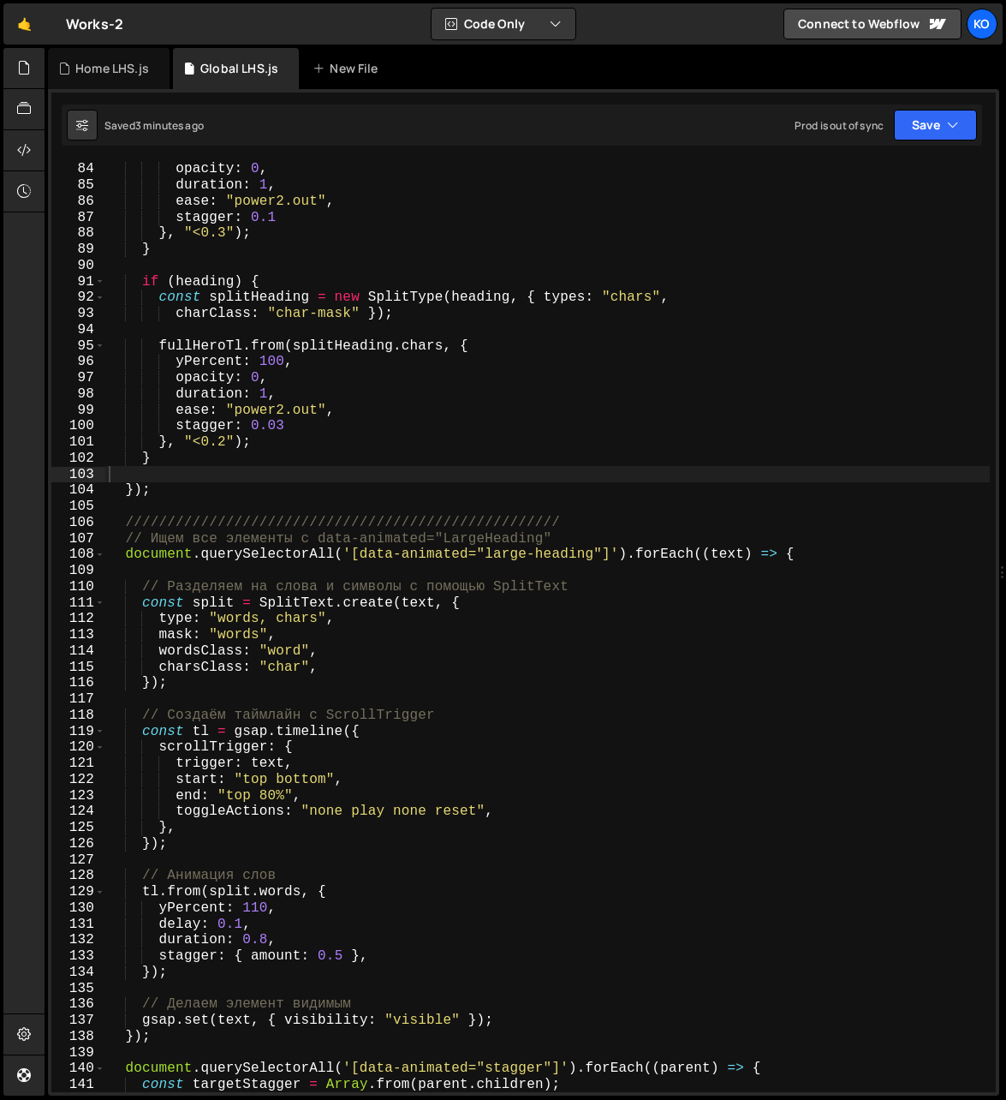
scroll to position [1333, 0]
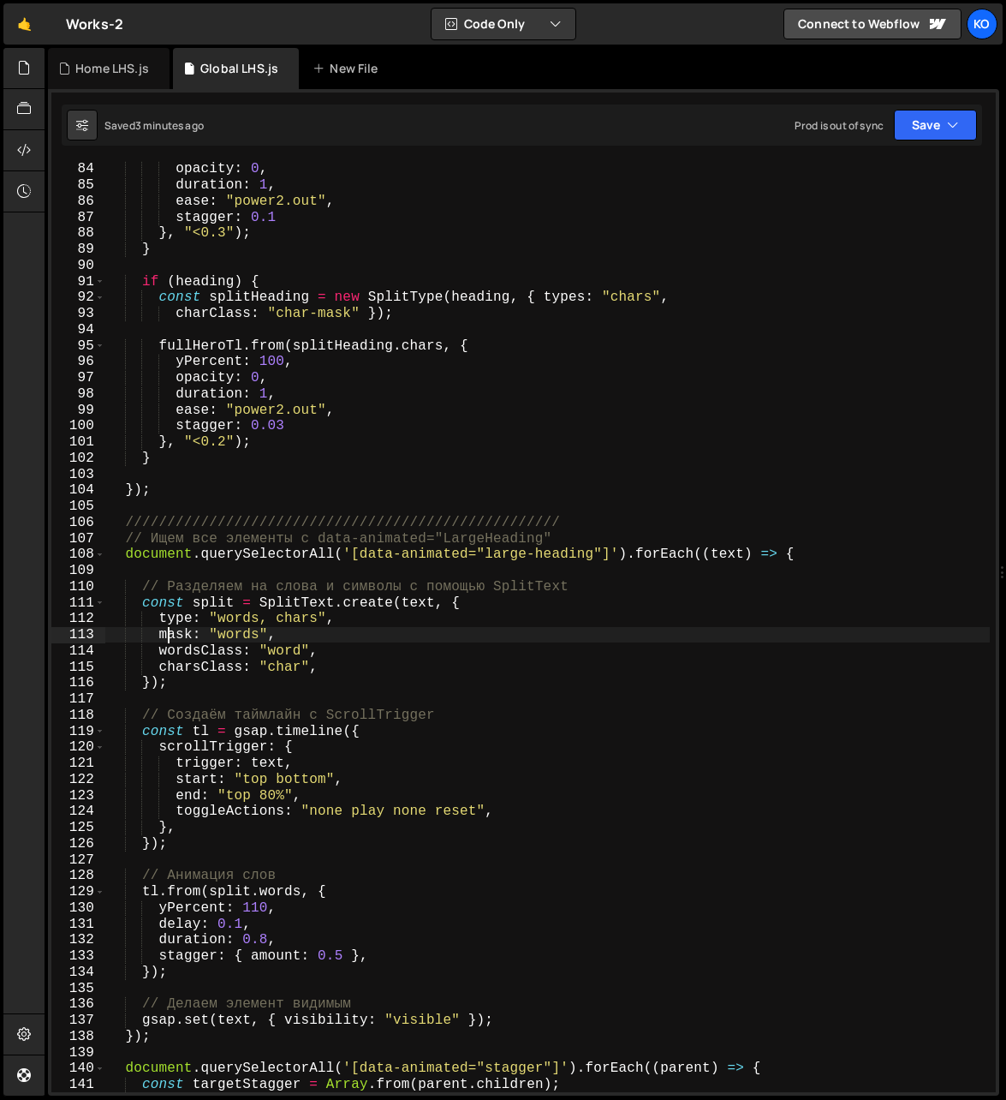
click at [171, 633] on div "yPercent : 100 , opacity : 0 , duration : 1 , ease : "power2.out" , stagger : 0…" at bounding box center [548, 627] width 886 height 964
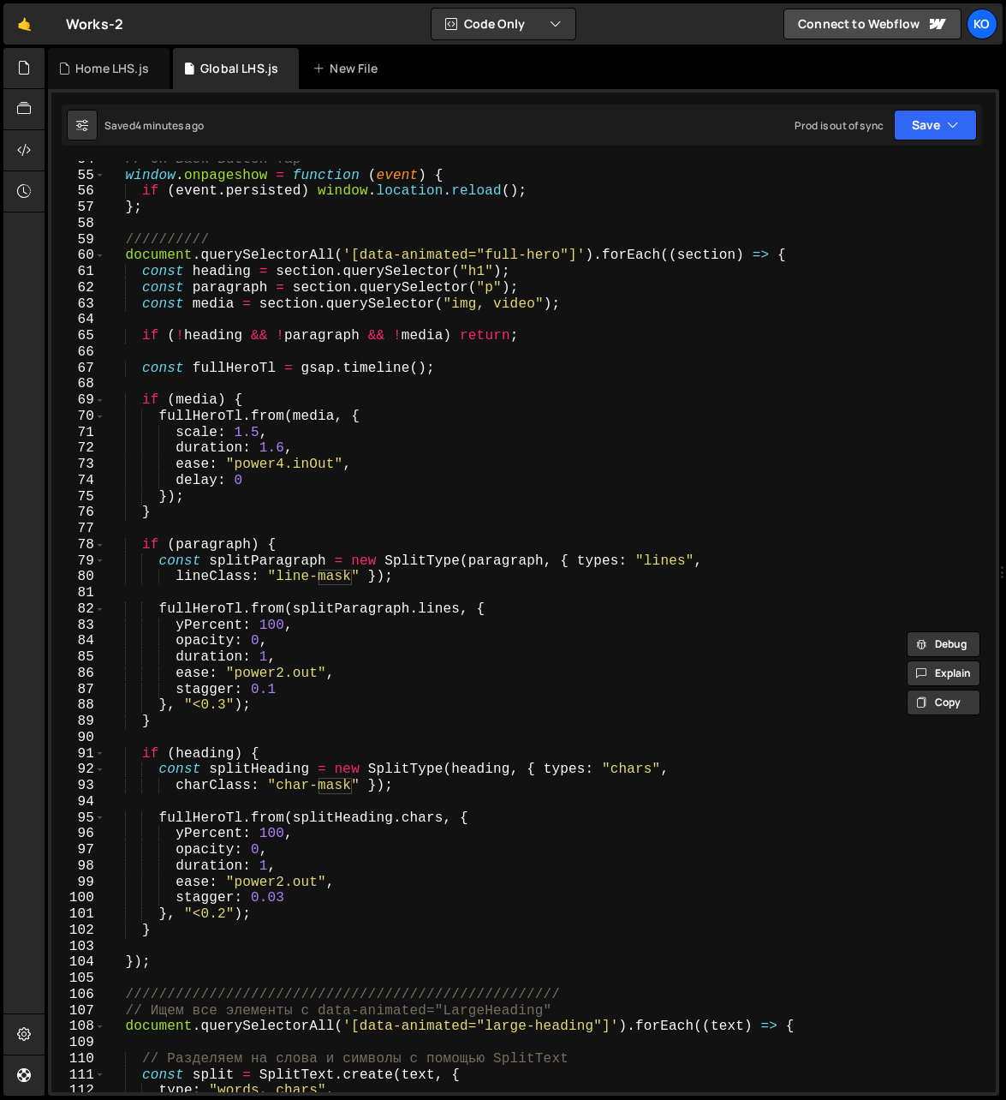
scroll to position [857, 0]
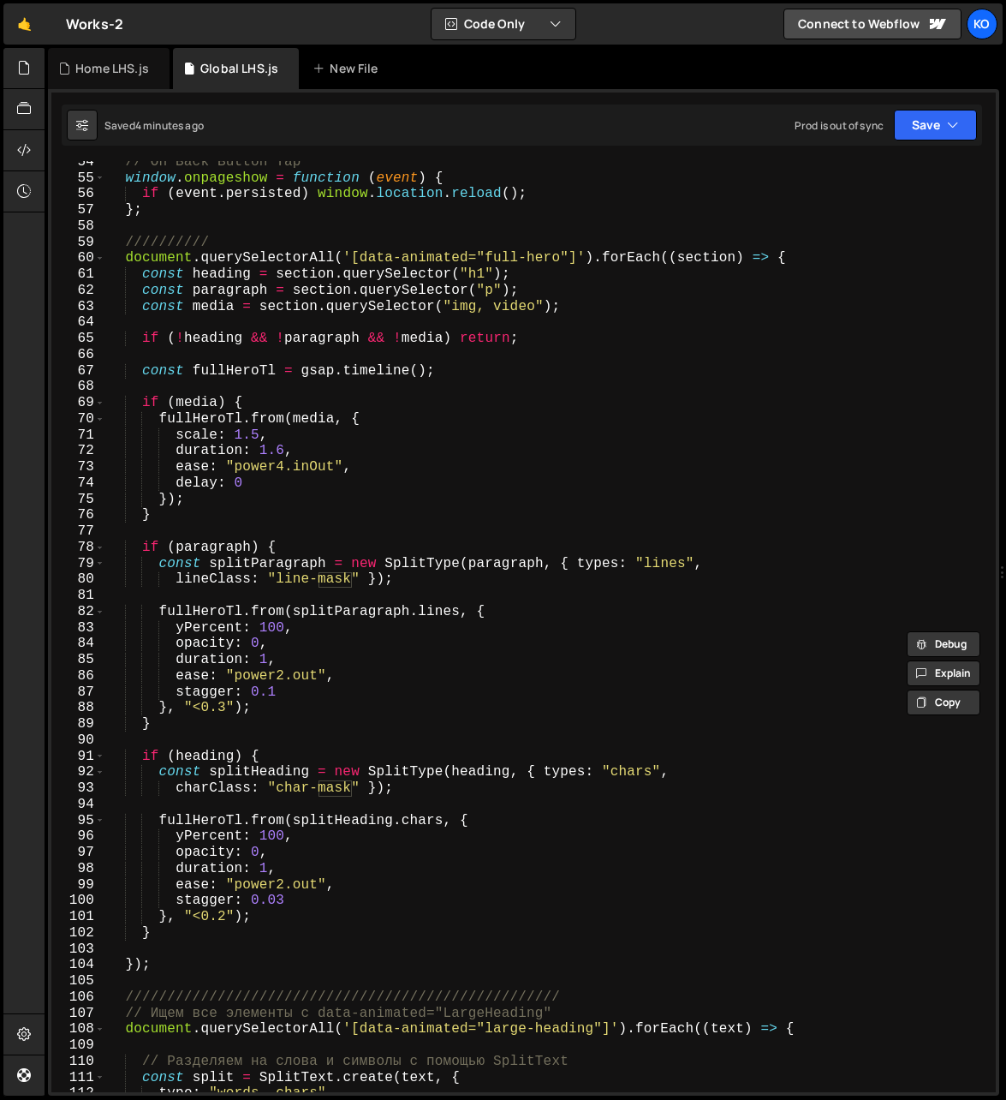
click at [123, 261] on div "// On Back Button Tap window . onpageshow = function ( event ) { if ( event . p…" at bounding box center [548, 636] width 886 height 964
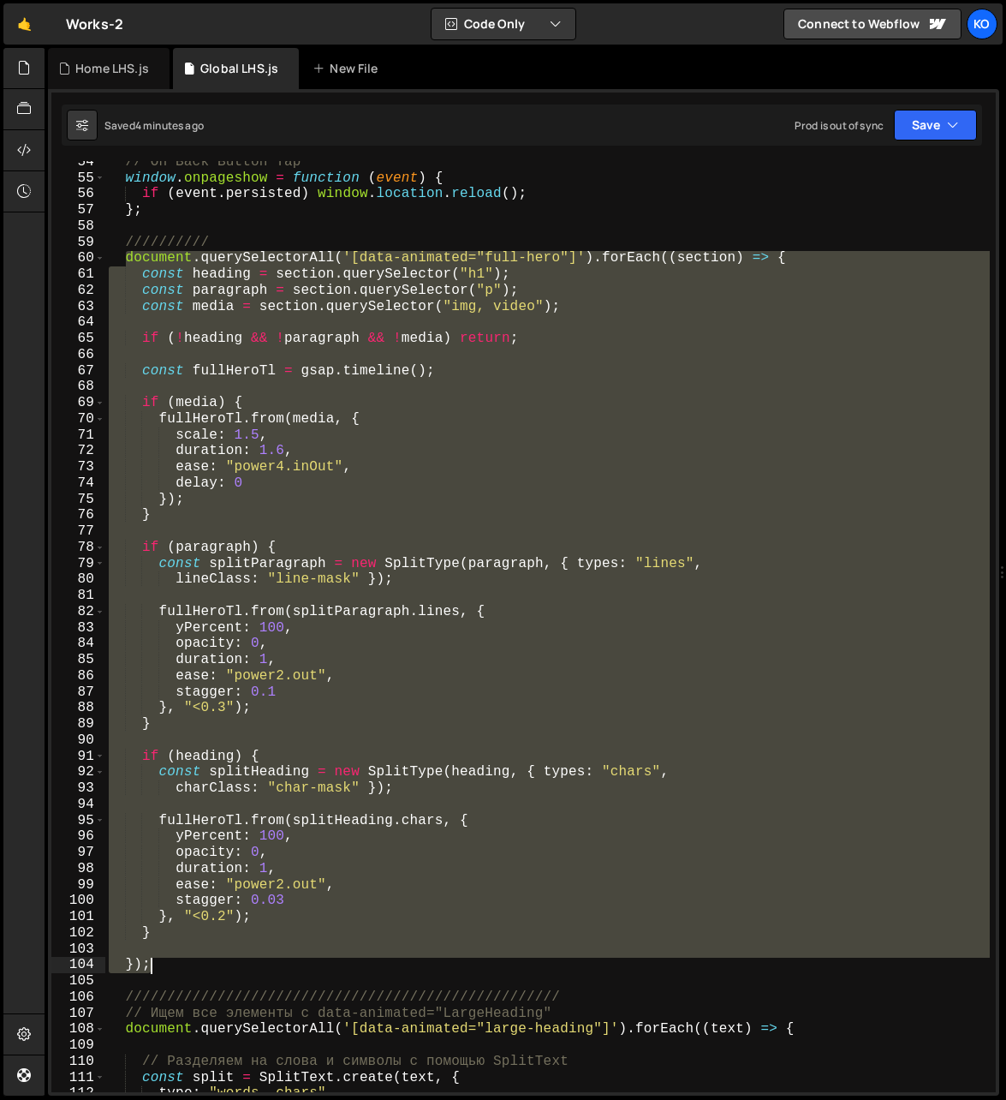
click at [180, 962] on div "// On Back Button Tap window . onpageshow = function ( event ) { if ( event . p…" at bounding box center [548, 636] width 886 height 964
type textarea "});"
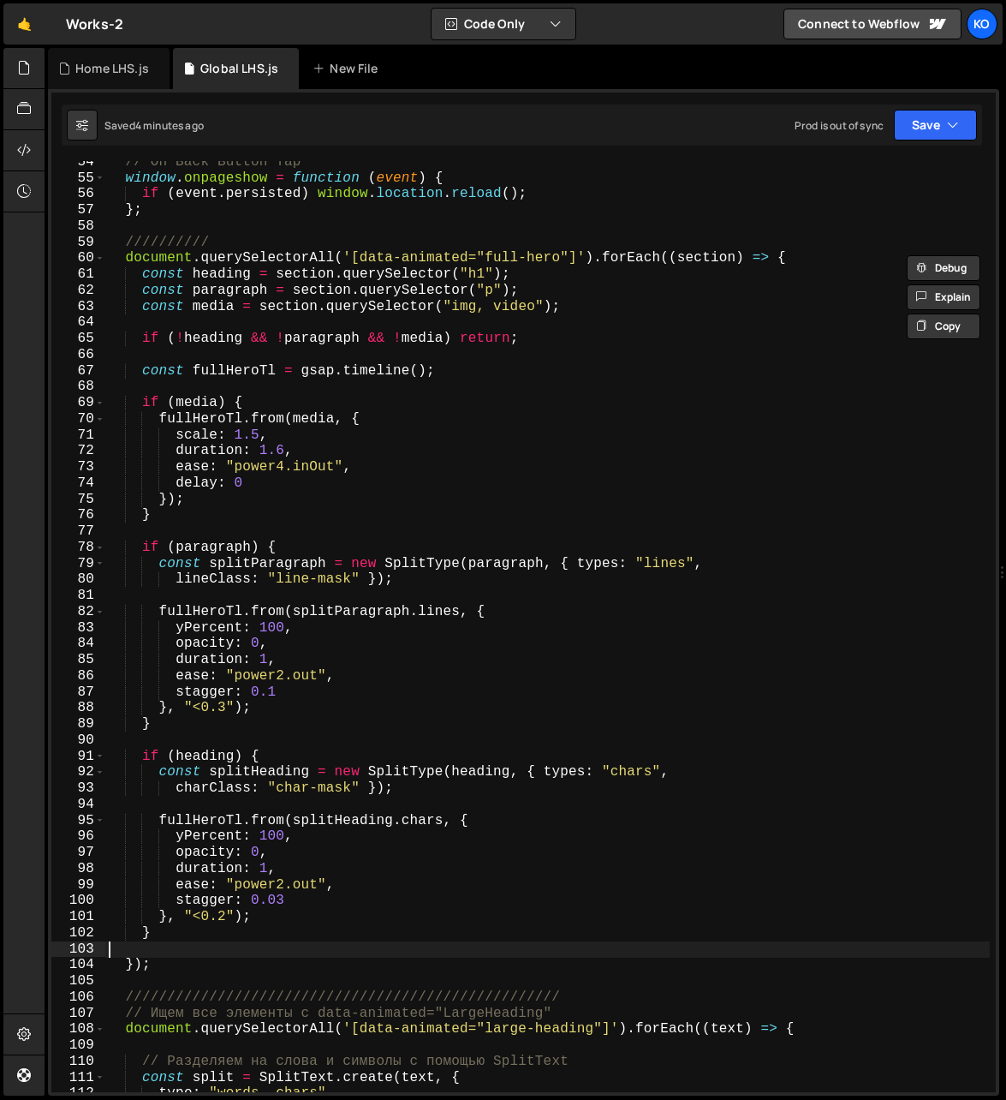
click at [163, 949] on div "// On Back Button Tap window . onpageshow = function ( event ) { if ( event . p…" at bounding box center [548, 636] width 886 height 964
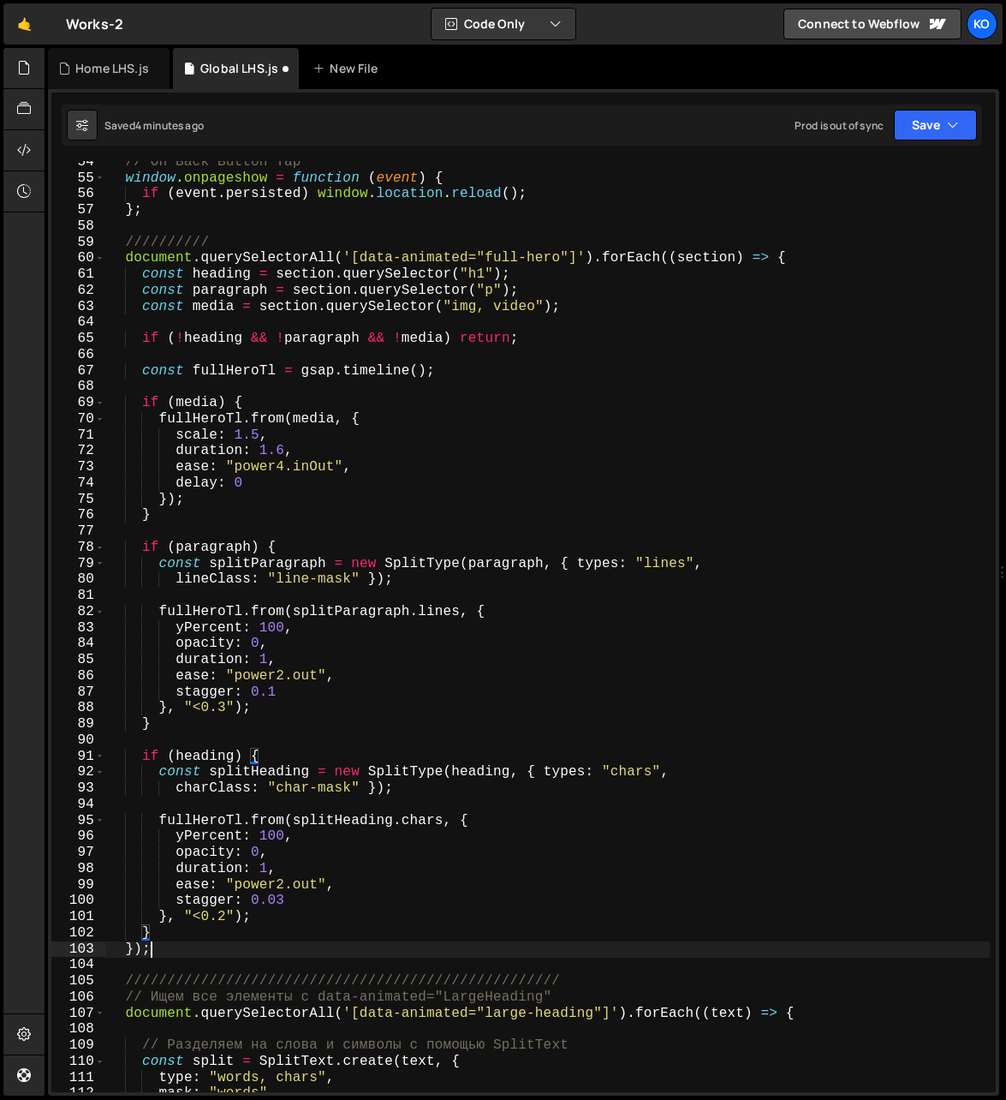
click at [177, 951] on div "// On Back Button Tap window . onpageshow = function ( event ) { if ( event . p…" at bounding box center [548, 636] width 886 height 964
click at [125, 263] on div "// On Back Button Tap window . onpageshow = function ( event ) { if ( event . p…" at bounding box center [548, 636] width 886 height 964
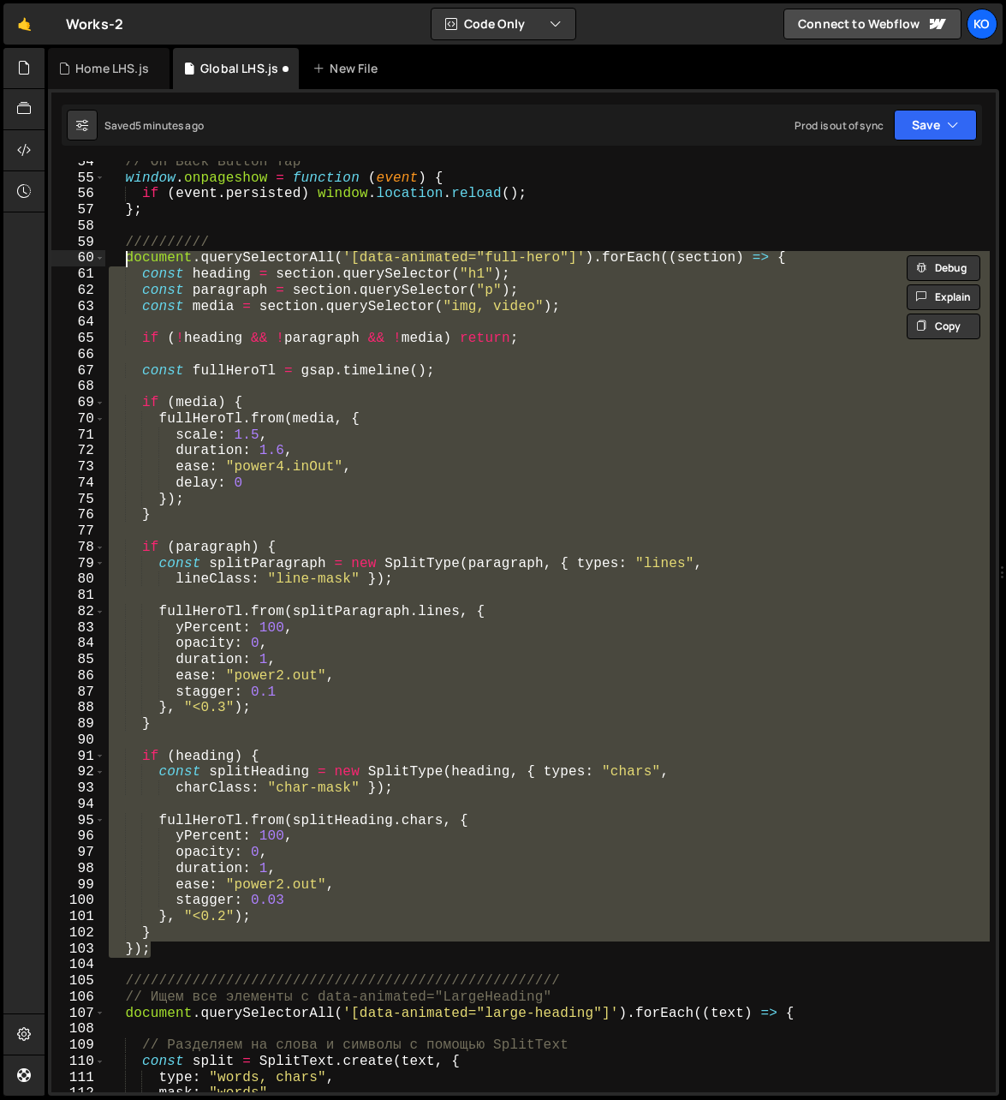
click at [266, 663] on div "// On Back Button Tap window . onpageshow = function ( event ) { if ( event . p…" at bounding box center [547, 626] width 885 height 931
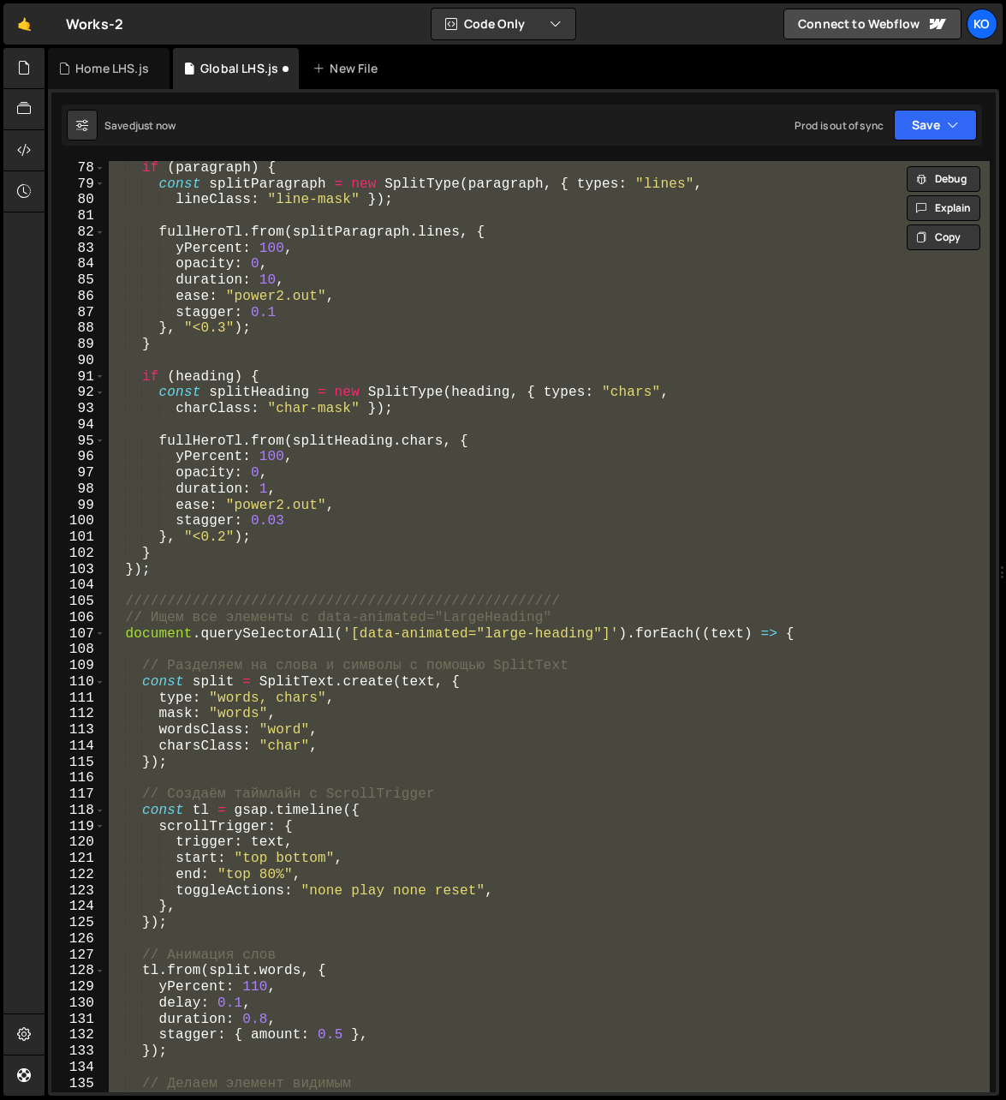
scroll to position [909, 0]
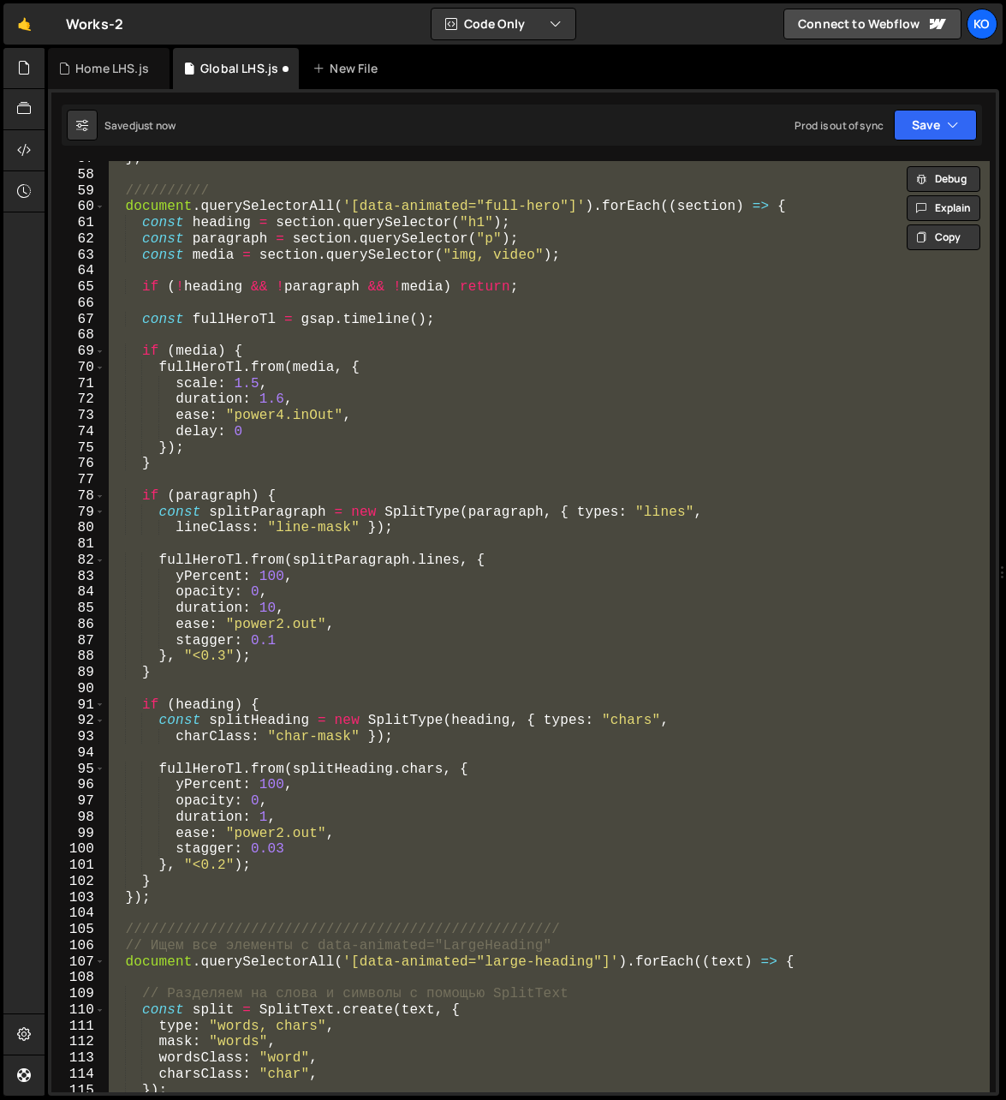
click at [287, 777] on div "} ; ////////// document . querySelectorAll ( '[data-animated="full-hero"]' ) . …" at bounding box center [547, 626] width 885 height 931
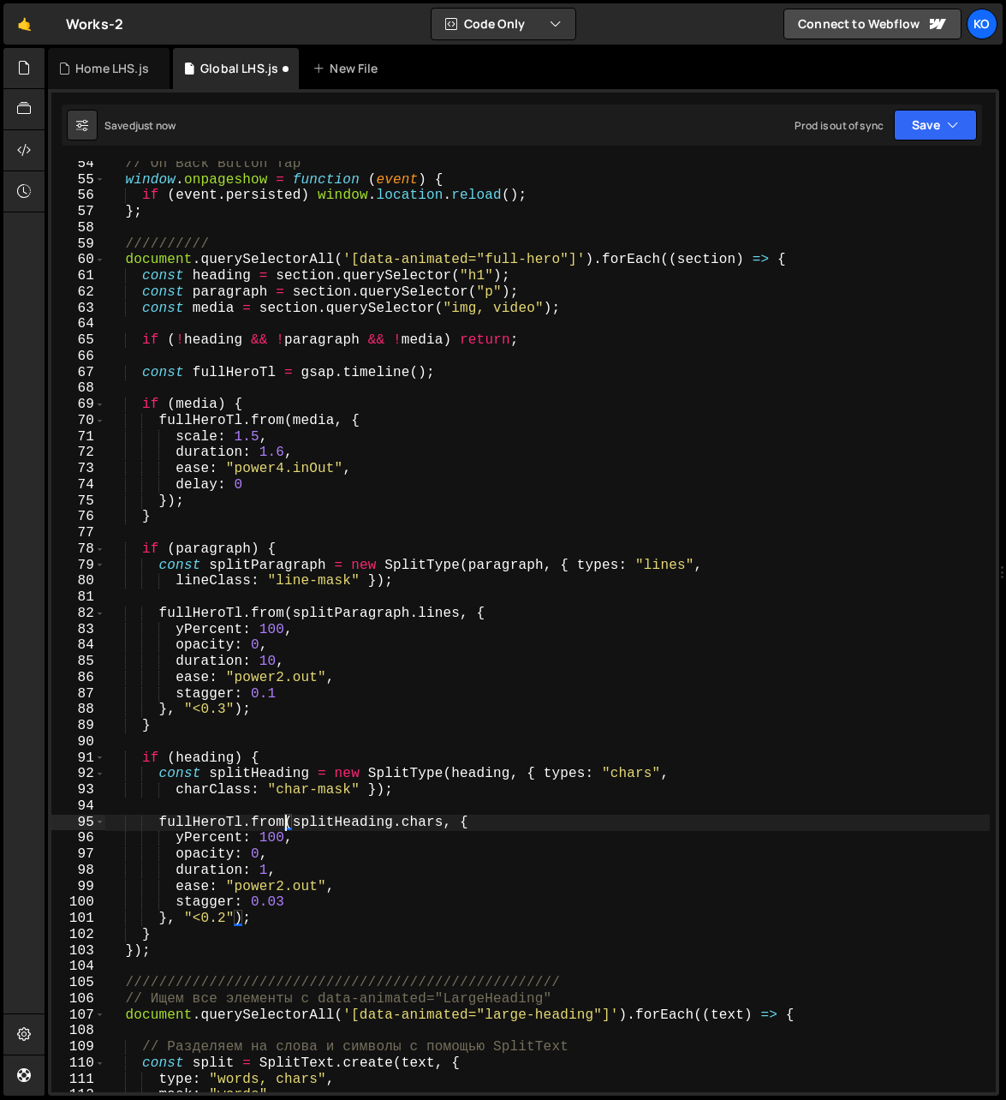
scroll to position [856, 0]
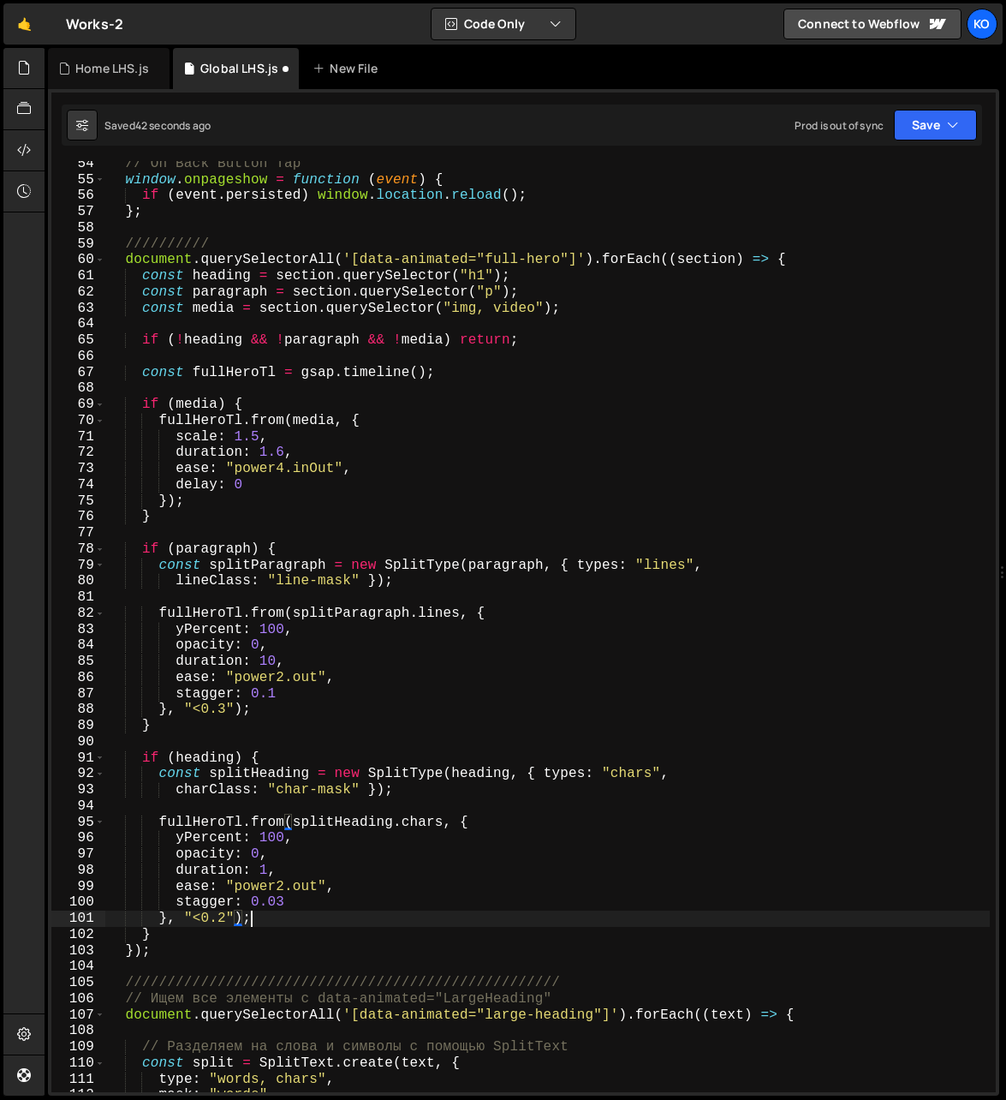
click at [263, 916] on div "// On Back Button Tap window . onpageshow = function ( event ) { if ( event . p…" at bounding box center [548, 638] width 886 height 964
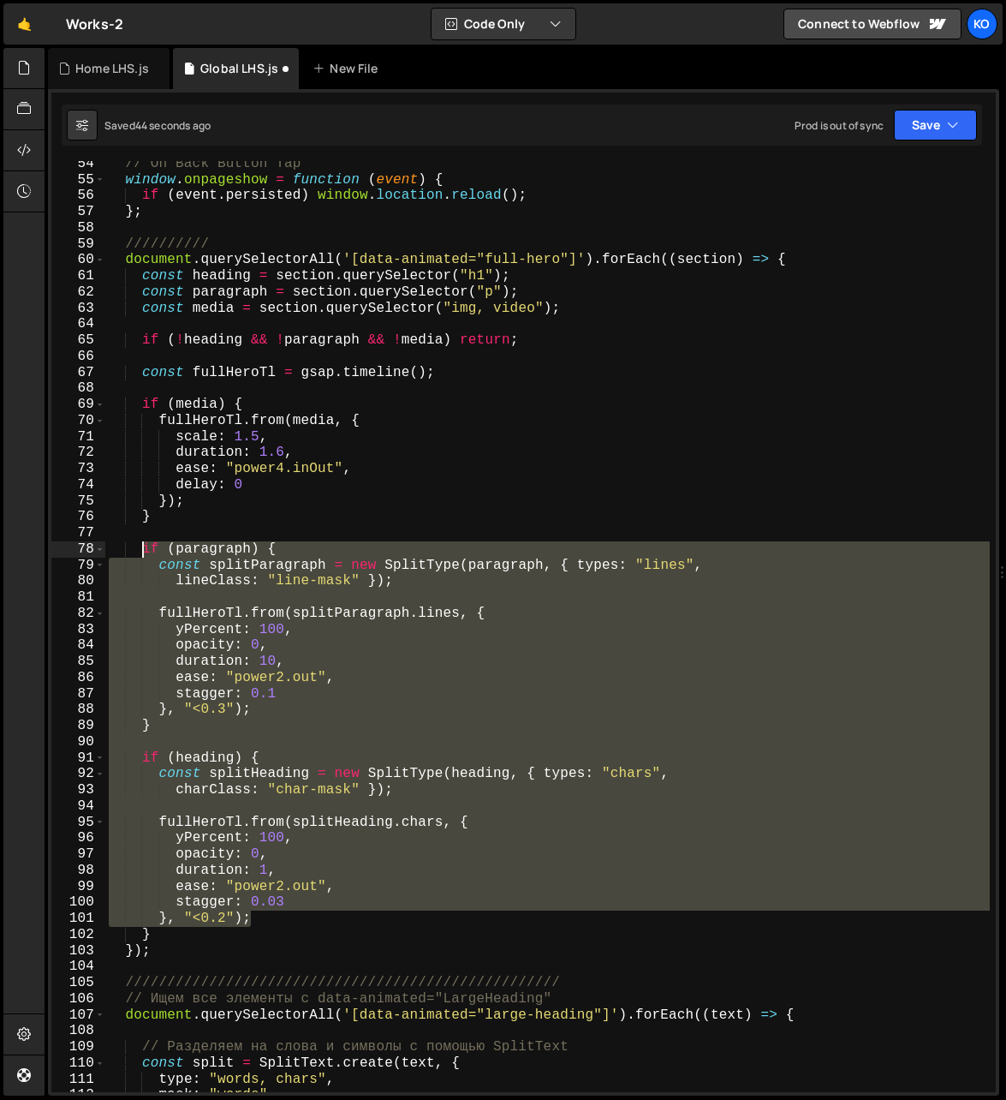
drag, startPoint x: 263, startPoint y: 916, endPoint x: 141, endPoint y: 553, distance: 382.2
click at [141, 553] on div "// On Back Button Tap window . onpageshow = function ( event ) { if ( event . p…" at bounding box center [548, 638] width 886 height 964
paste textarea "}, "<0.2");"
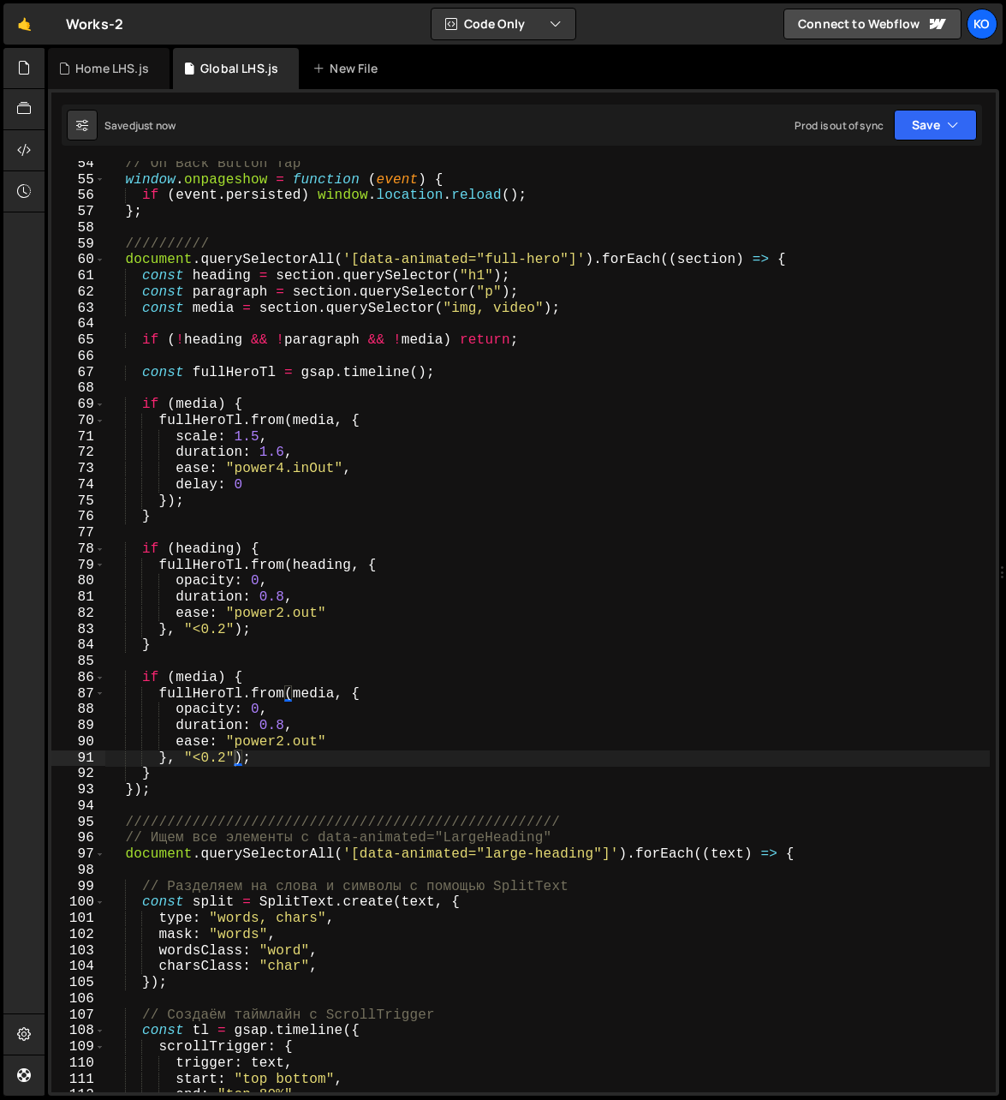
click at [265, 601] on div "// On Back Button Tap window . onpageshow = function ( event ) { if ( event . p…" at bounding box center [548, 638] width 886 height 964
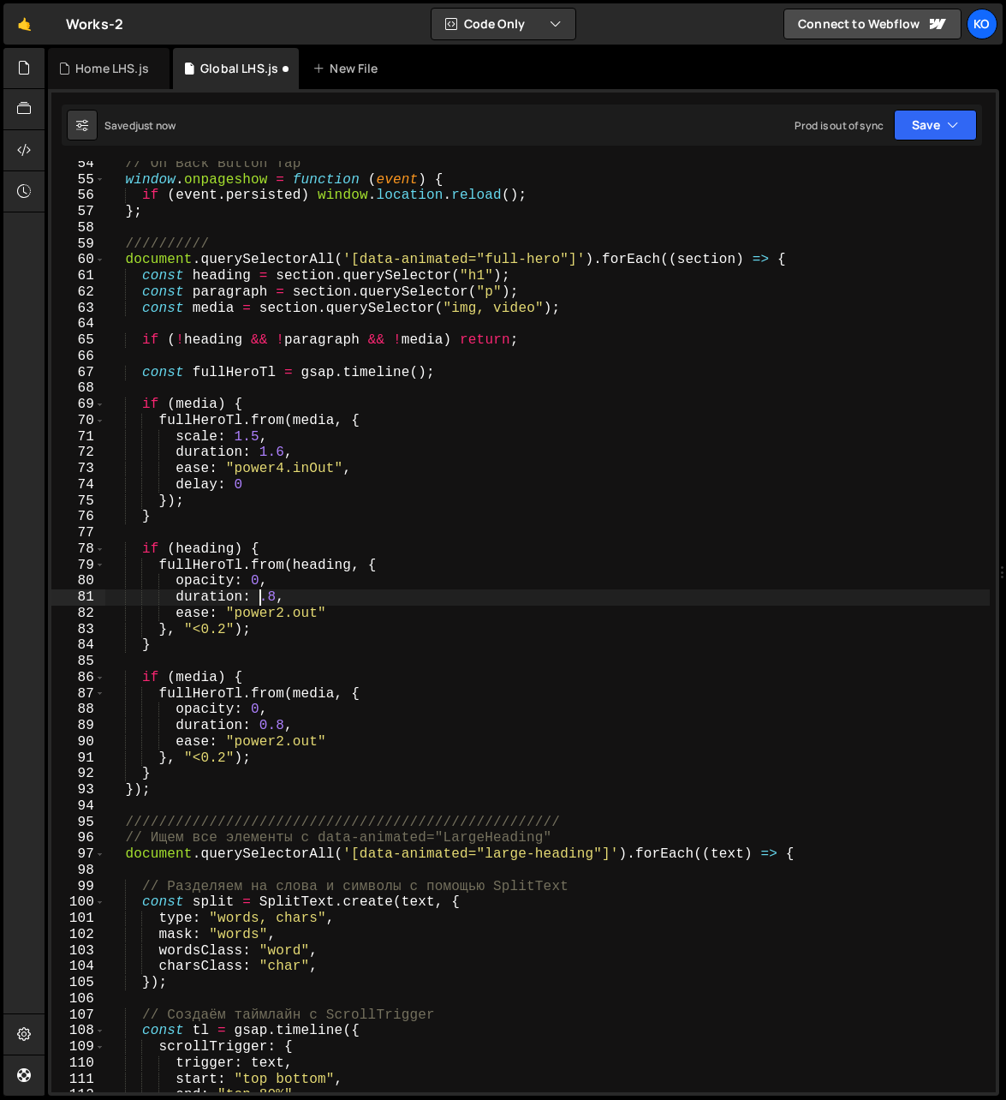
scroll to position [0, 9]
click at [269, 602] on div "// On Back Button Tap window . onpageshow = function ( event ) { if ( event . p…" at bounding box center [548, 638] width 886 height 964
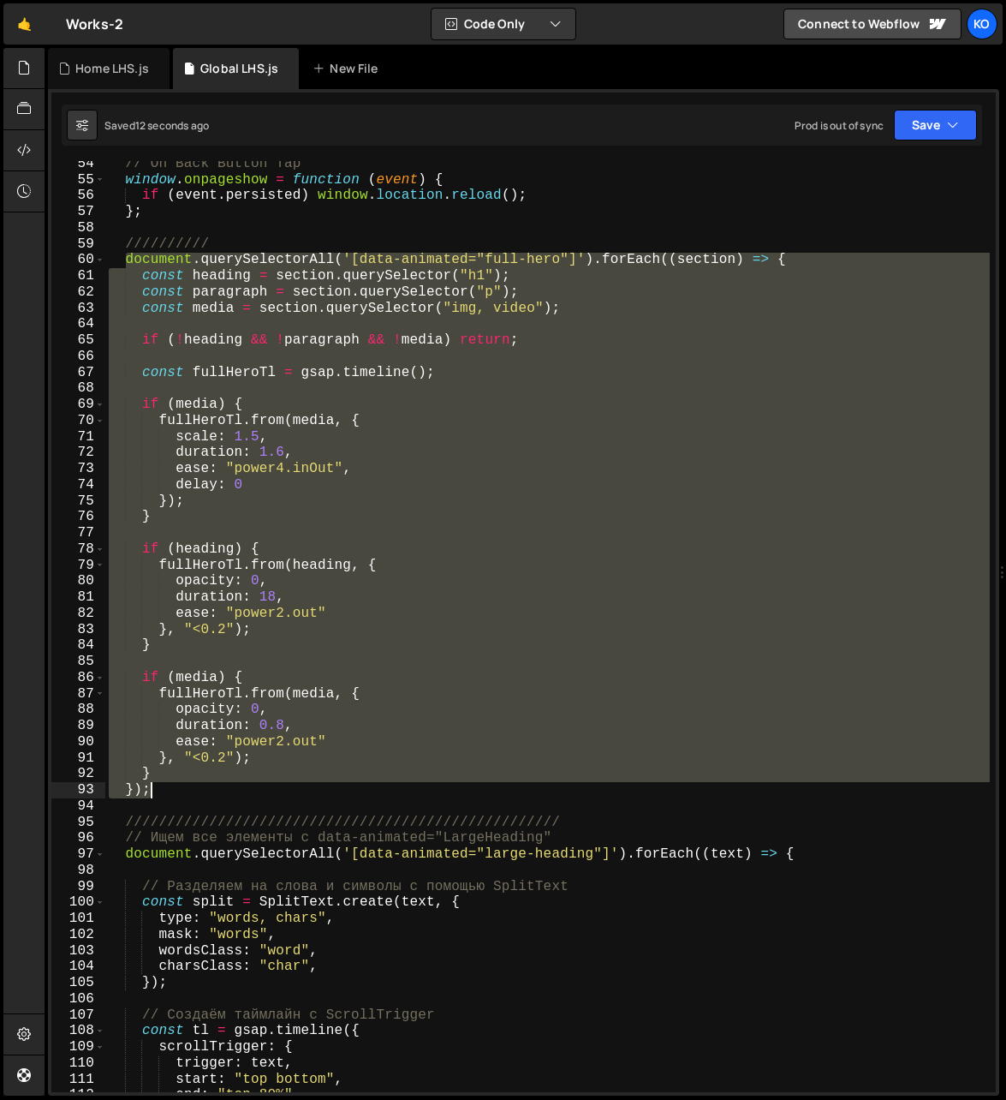
scroll to position [0, 1]
drag, startPoint x: 125, startPoint y: 262, endPoint x: 163, endPoint y: 785, distance: 524.7
click at [163, 785] on div "// On Back Button Tap window . onpageshow = function ( event ) { if ( event . p…" at bounding box center [548, 638] width 886 height 964
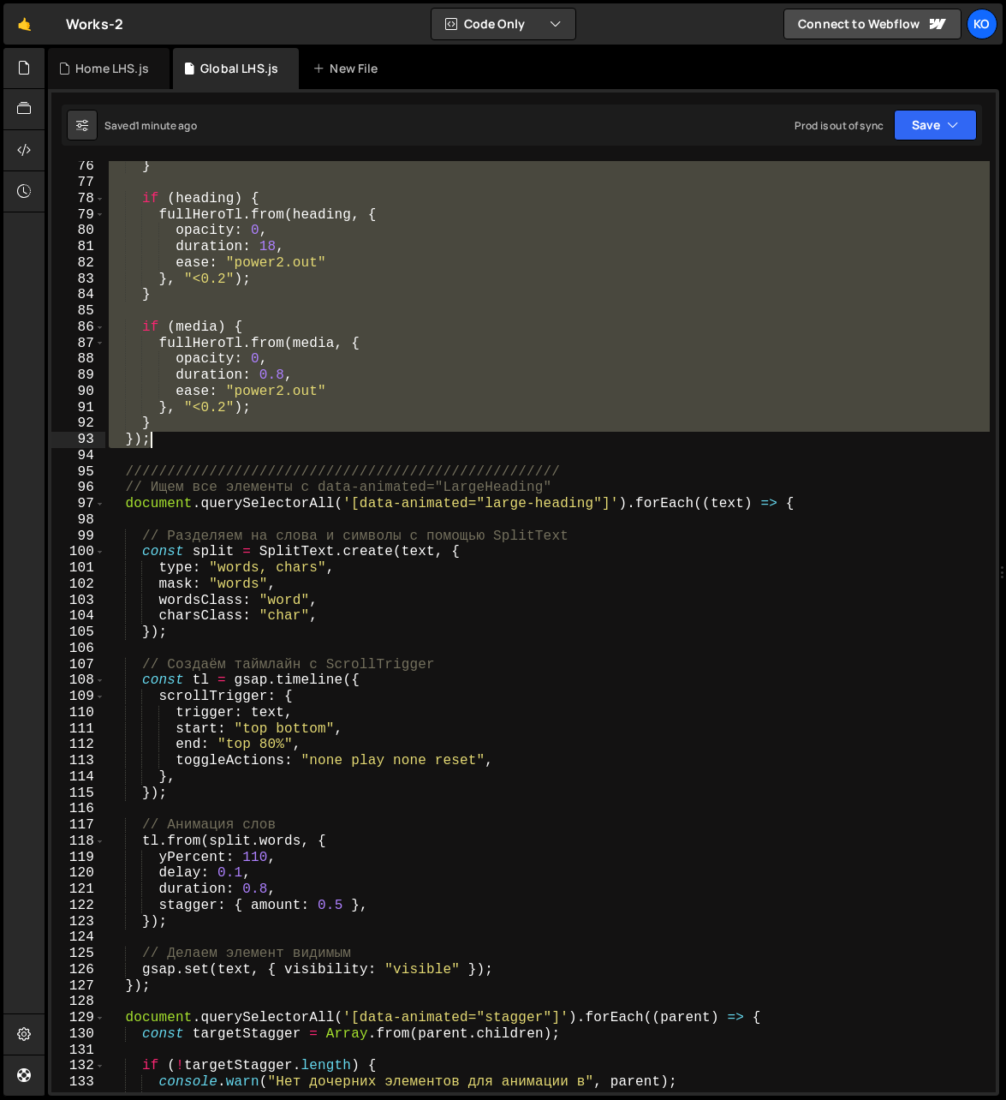
scroll to position [1266, 0]
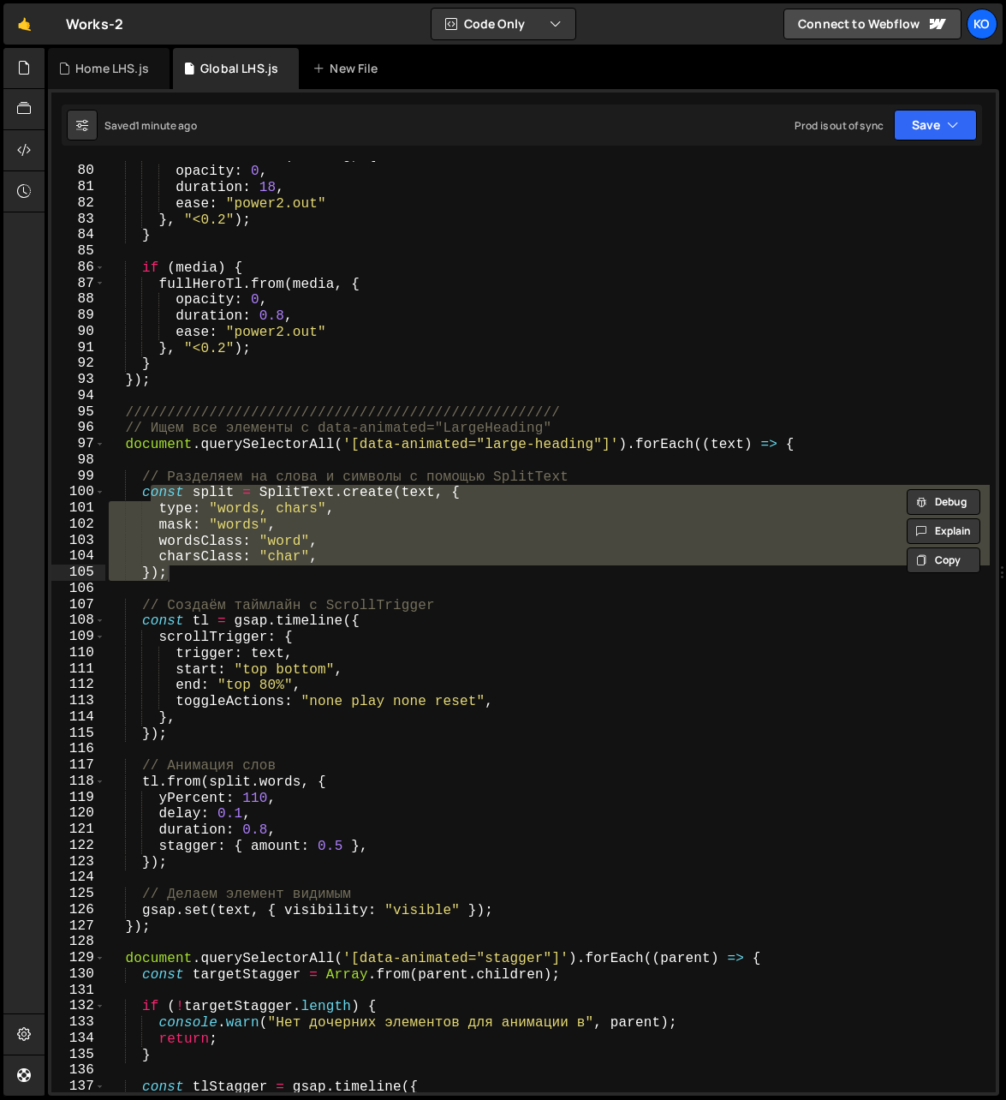
drag, startPoint x: 148, startPoint y: 495, endPoint x: 173, endPoint y: 575, distance: 83.4
click at [173, 575] on div "fullHeroTl . from ( heading , { opacity : 0 , duration : 18 , ease : "power2.ou…" at bounding box center [548, 629] width 886 height 964
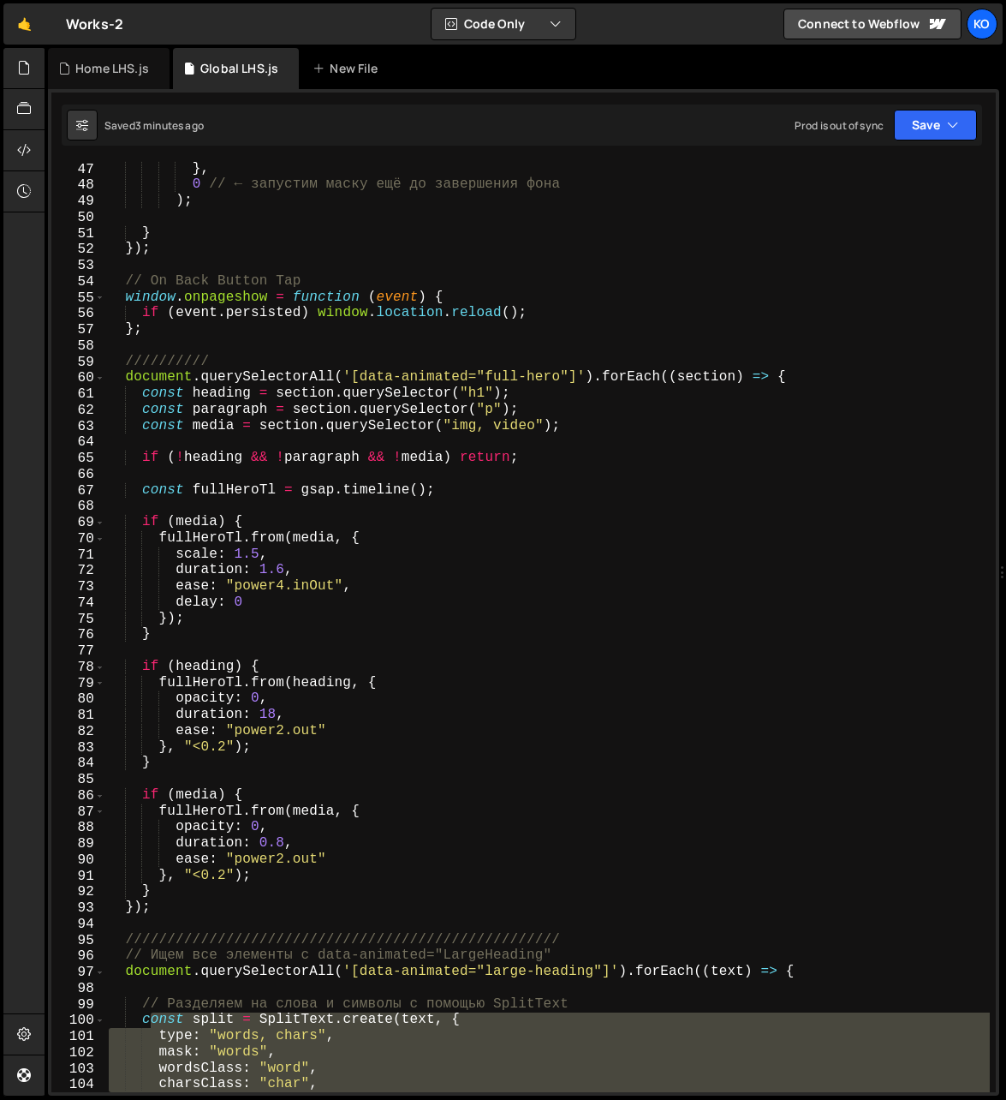
scroll to position [754, 0]
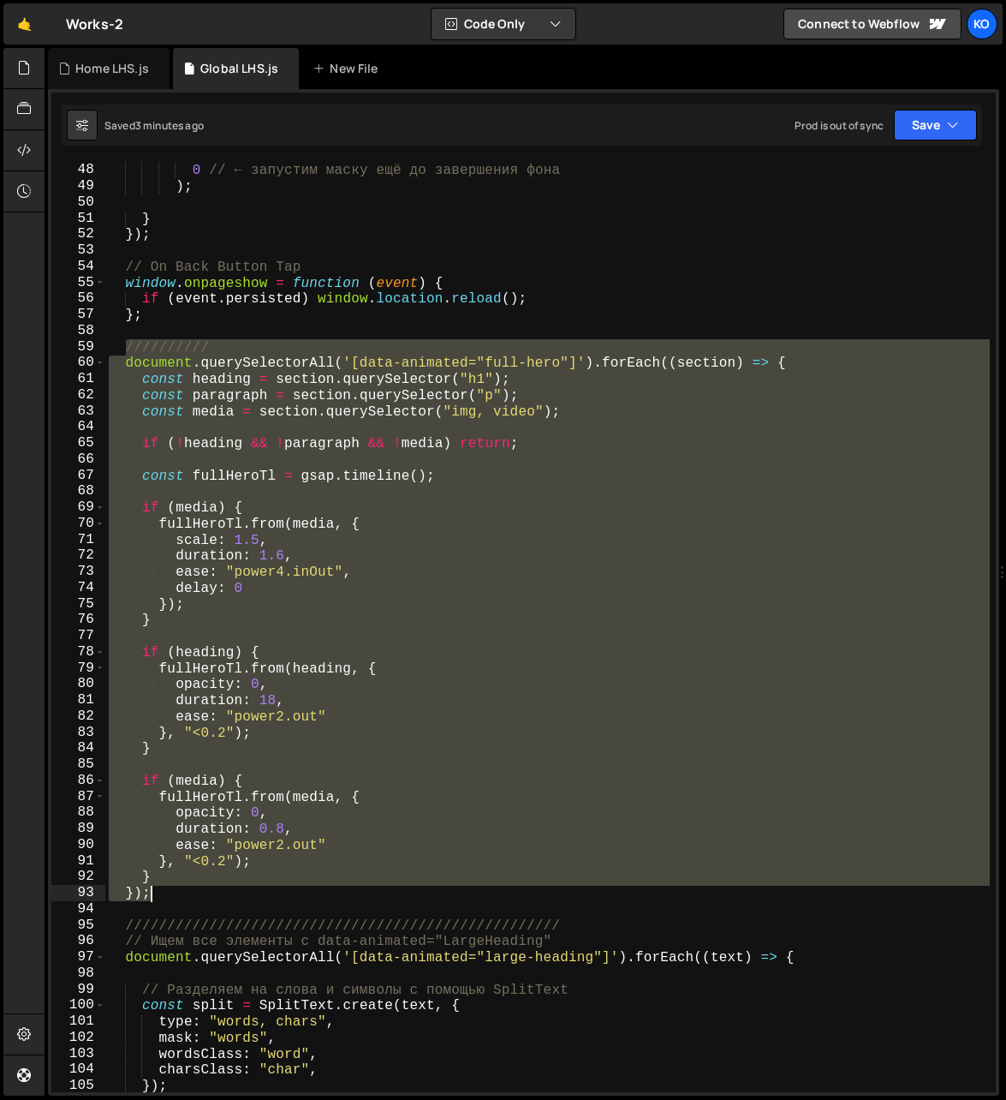
drag, startPoint x: 128, startPoint y: 350, endPoint x: 161, endPoint y: 898, distance: 548.3
click at [161, 898] on div "} , 0 // ← запустим маску ещё до завершения фона ) ; } }) ; // On Back Button T…" at bounding box center [548, 628] width 886 height 964
click at [177, 747] on div "} , 0 // ← запустим маску ещё до завершения фона ) ; } }) ; // On Back Button T…" at bounding box center [547, 626] width 885 height 931
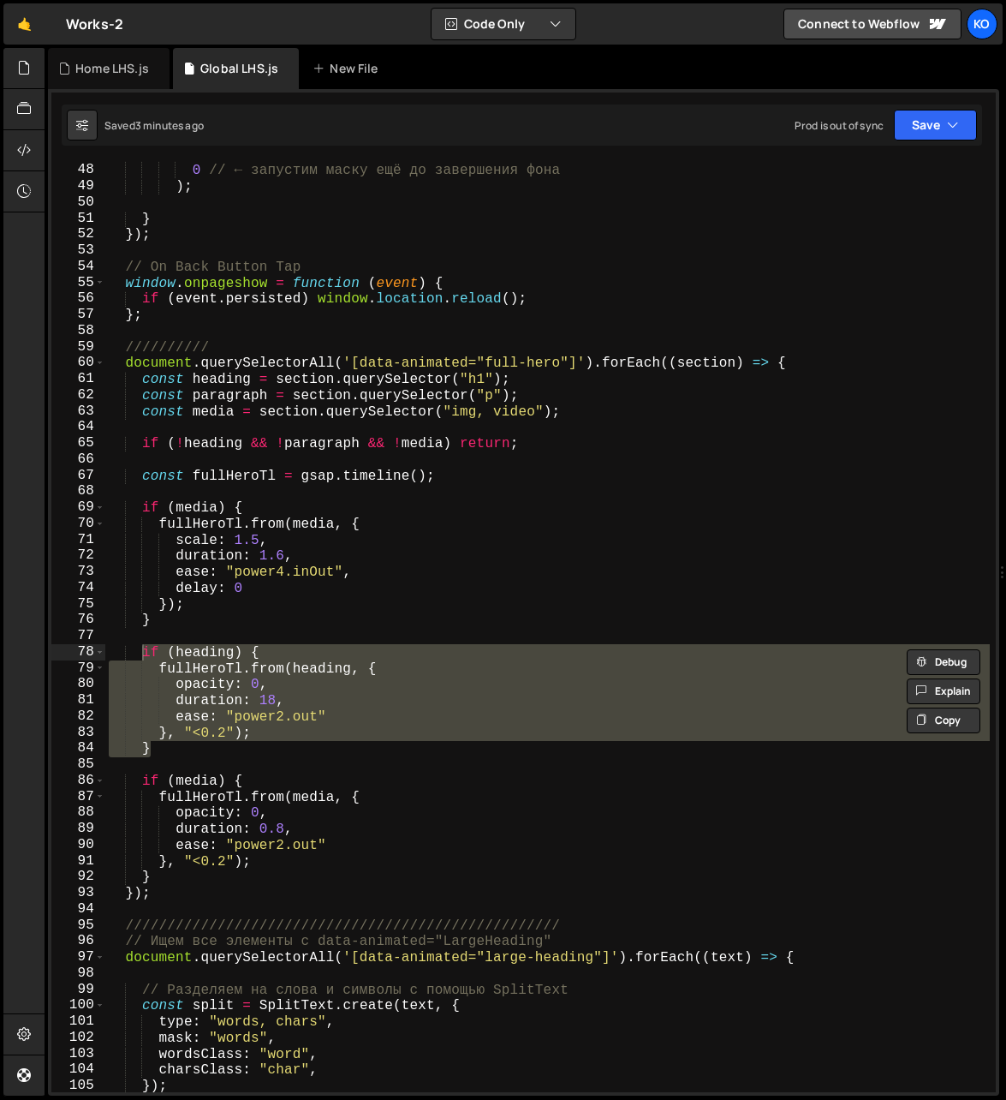
drag, startPoint x: 177, startPoint y: 747, endPoint x: 139, endPoint y: 654, distance: 100.2
click at [139, 654] on div "} , 0 // ← запустим маску ещё до завершения фона ) ; } }) ; // On Back Button T…" at bounding box center [548, 628] width 886 height 964
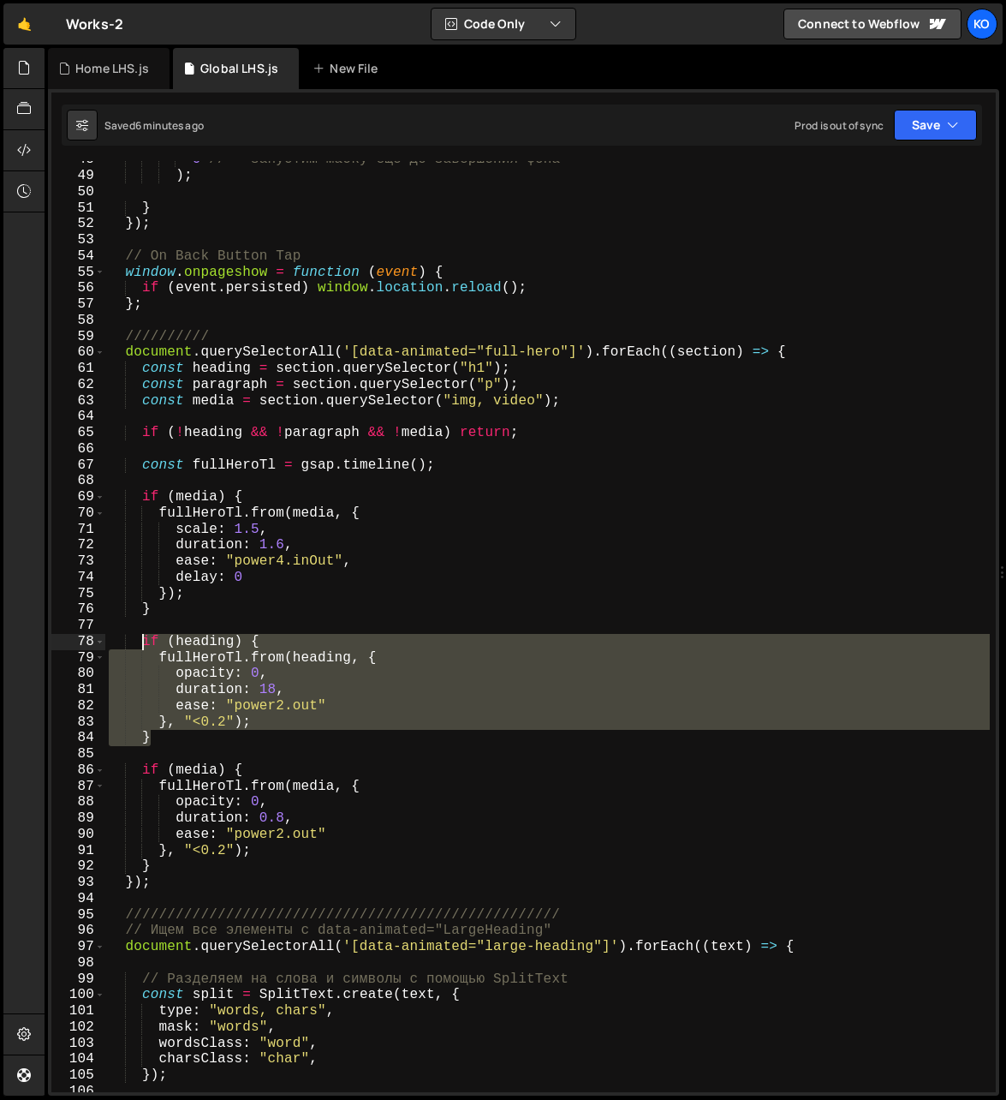
scroll to position [767, 0]
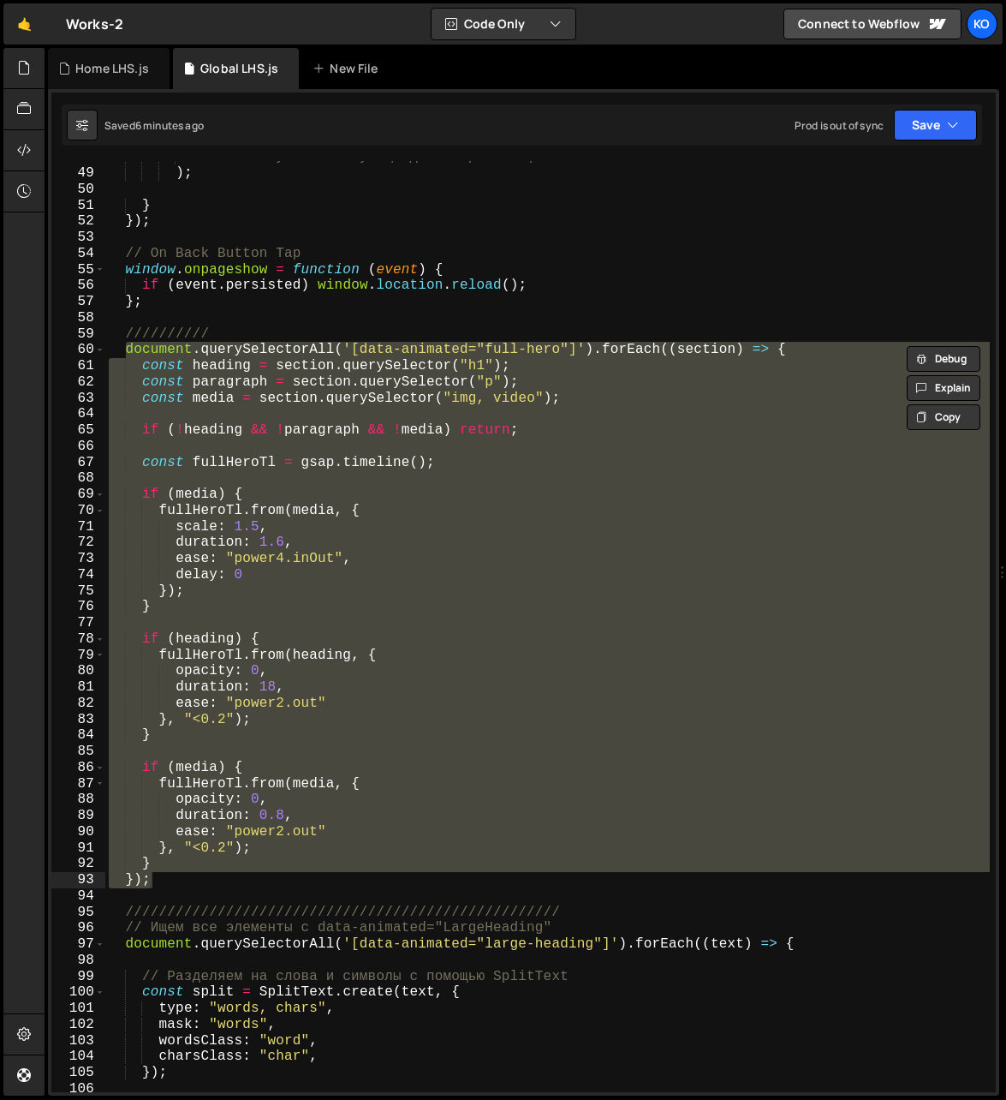
drag, startPoint x: 127, startPoint y: 350, endPoint x: 187, endPoint y: 877, distance: 530.1
click at [187, 877] on div "0 // ← запустим маску ещё до завершения фона ) ; } }) ; // On Back Button Tap w…" at bounding box center [548, 631] width 886 height 964
click at [708, 465] on div "0 // ← запустим маску ещё до завершения фона ) ; } }) ; // On Back Button Tap w…" at bounding box center [548, 631] width 886 height 964
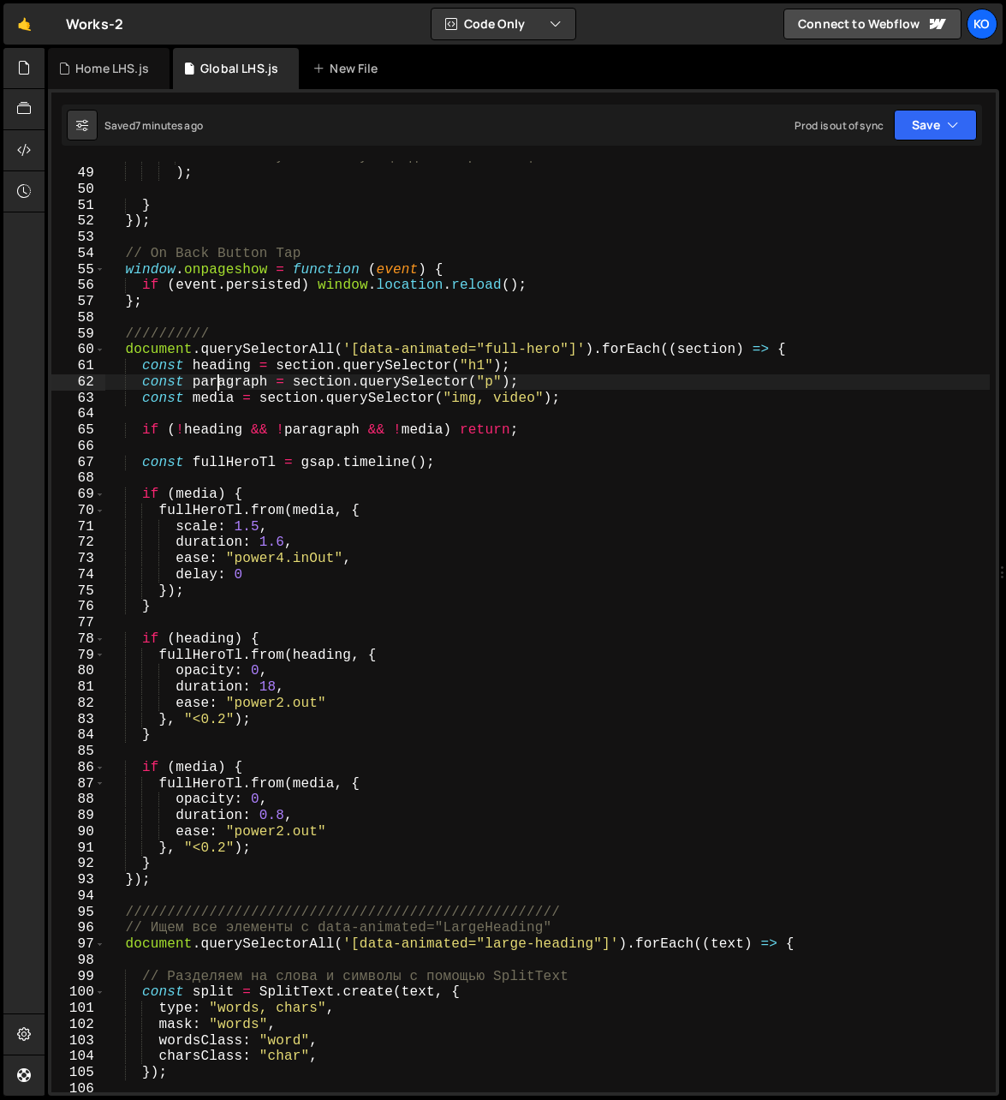
click at [214, 385] on div "0 // ← запустим маску ещё до завершения фона ) ; } }) ; // On Back Button Tap w…" at bounding box center [548, 631] width 886 height 964
click at [191, 769] on div "0 // ← запустим маску ещё до завершения фона ) ; } }) ; // On Back Button Tap w…" at bounding box center [548, 631] width 886 height 964
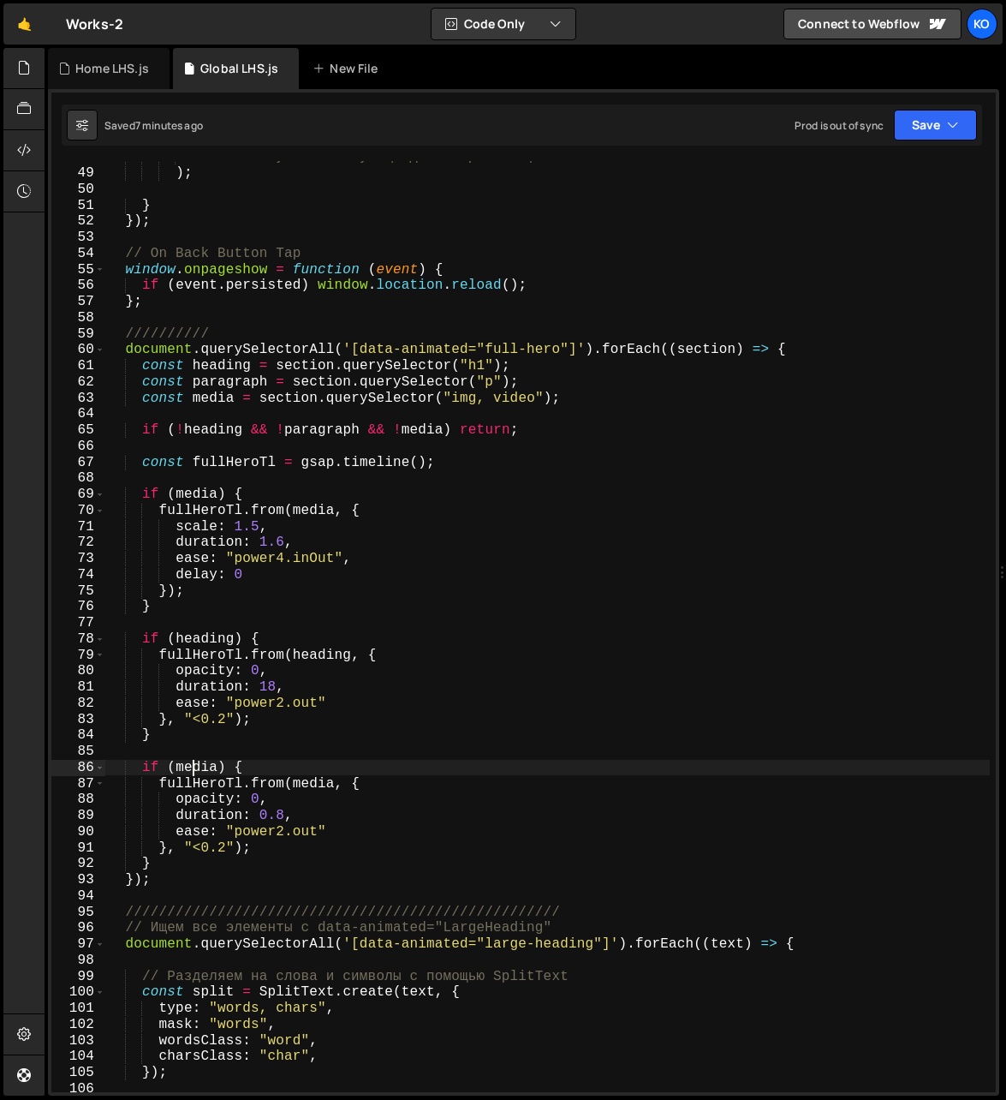
click at [191, 769] on div "0 // ← запустим маску ещё до завершения фона ) ; } }) ; // On Back Button Tap w…" at bounding box center [548, 631] width 886 height 964
paste textarea "paragraph"
click at [188, 880] on div "0 // ← запустим маску ещё до завершения фона ) ; } }) ; // On Back Button Tap w…" at bounding box center [548, 631] width 886 height 964
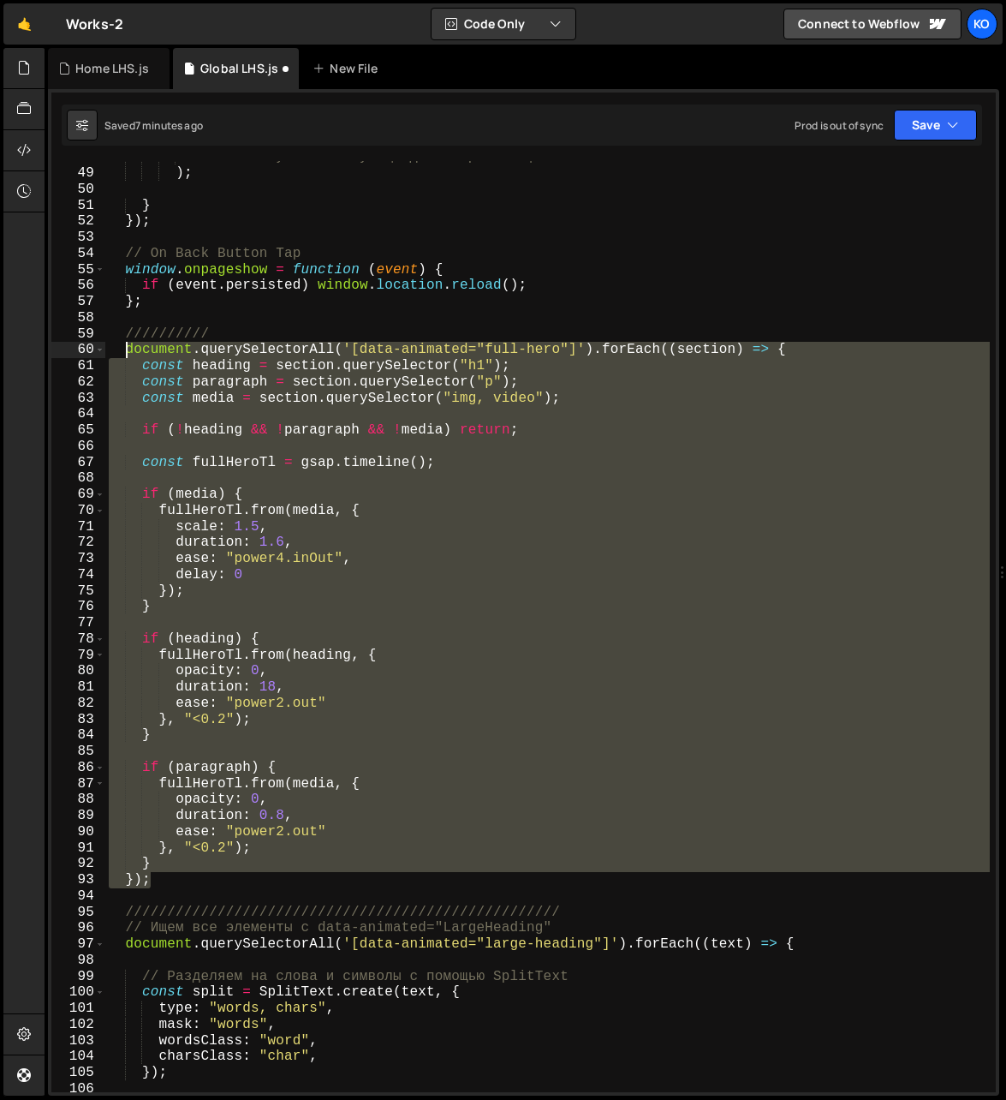
type textarea "document.querySelectorAll('[data-animated="full-hero"]').forEach((section) => {…"
drag, startPoint x: 188, startPoint y: 880, endPoint x: 127, endPoint y: 350, distance: 532.8
click at [127, 350] on div "0 // ← запустим маску ещё до завершения фона ) ; } }) ; // On Back Button Tap w…" at bounding box center [548, 631] width 886 height 964
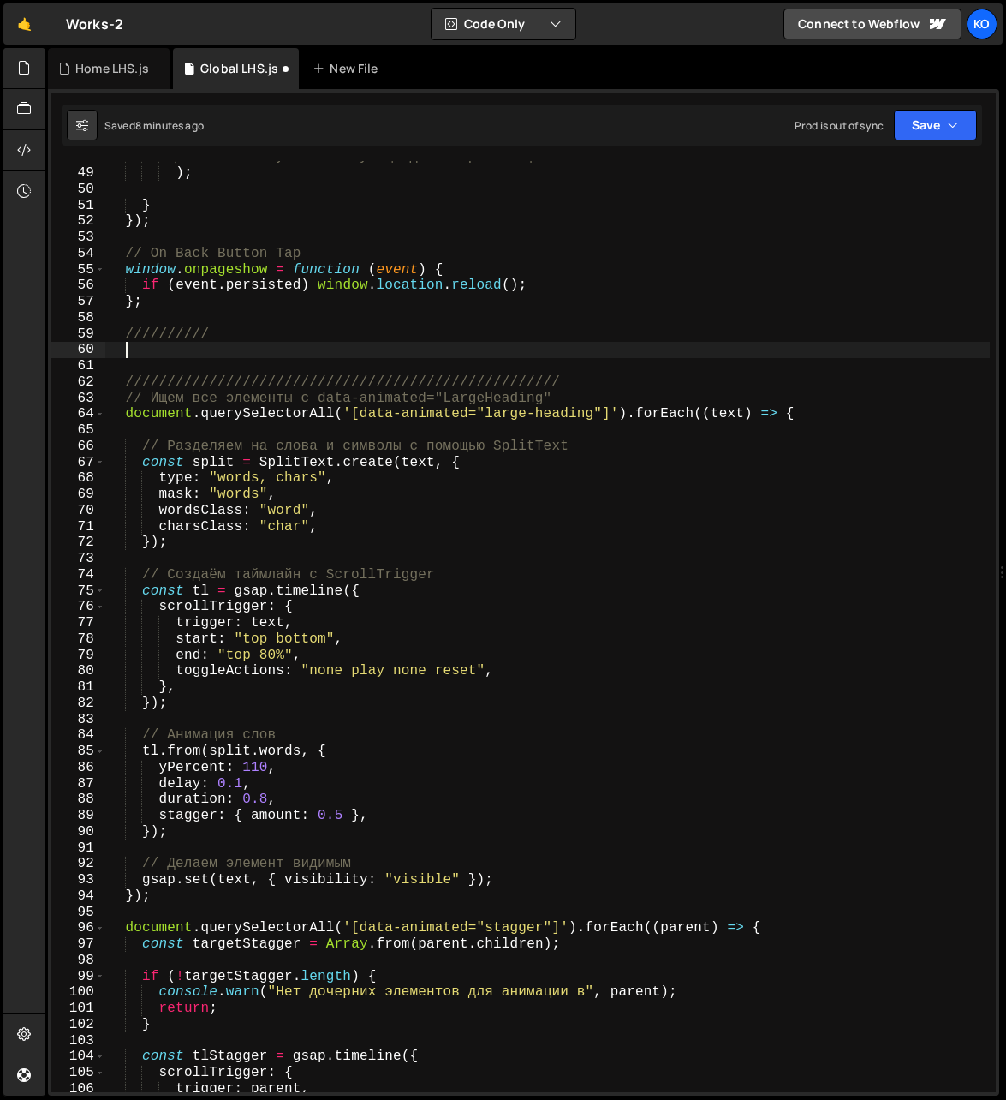
paste textarea
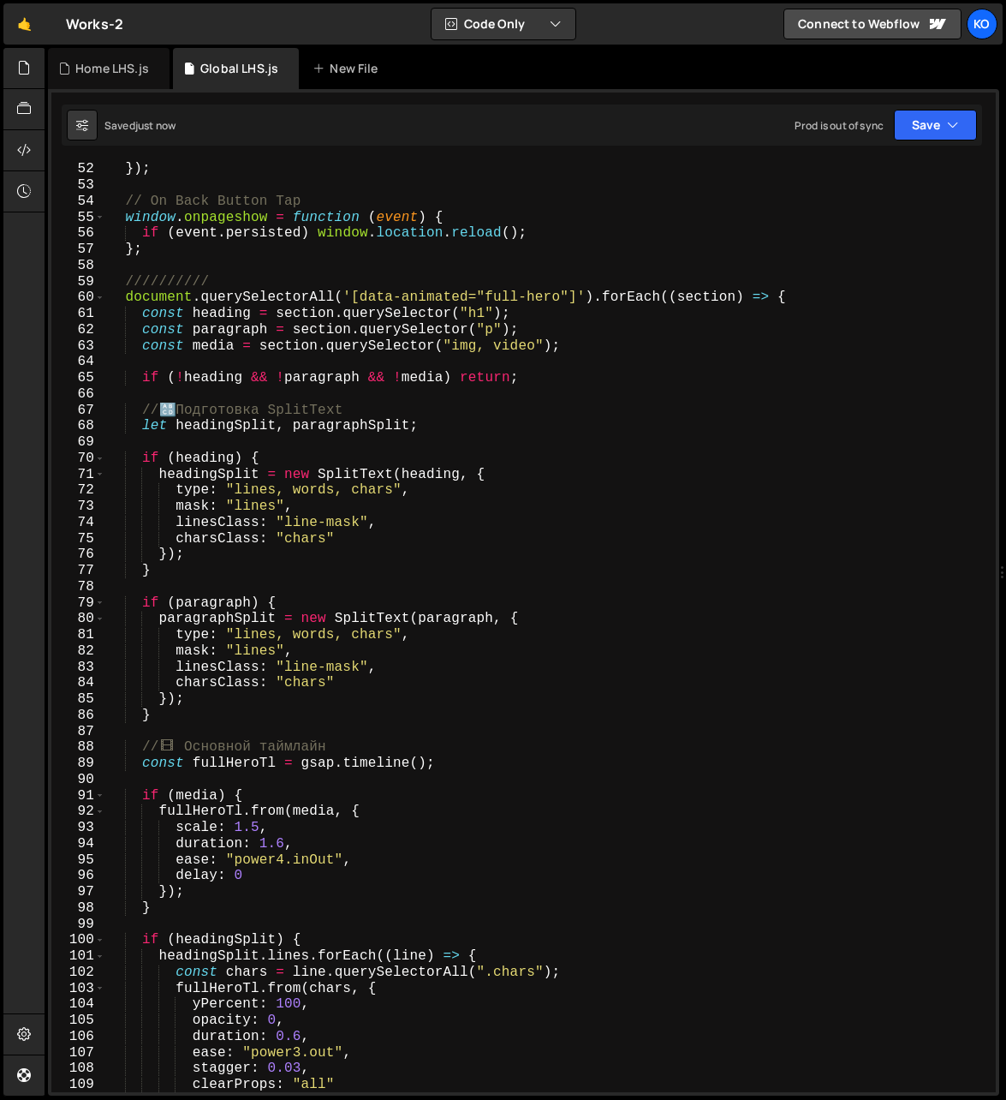
scroll to position [820, 0]
drag, startPoint x: 294, startPoint y: 633, endPoint x: 393, endPoint y: 638, distance: 99.5
click at [393, 638] on div "}) ; // On Back Button Tap window . onpageshow = function ( event ) { if ( even…" at bounding box center [548, 642] width 886 height 964
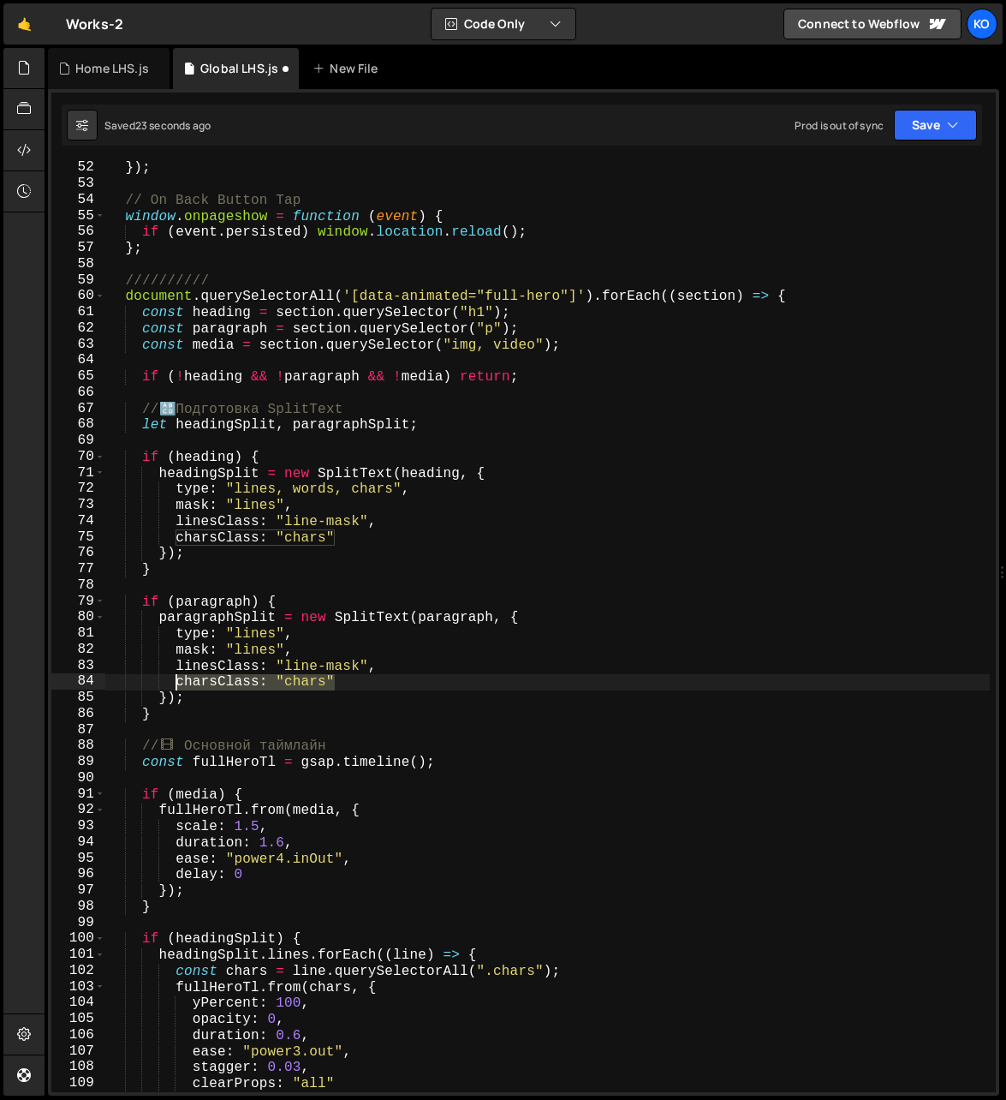
drag, startPoint x: 342, startPoint y: 681, endPoint x: 179, endPoint y: 683, distance: 162.7
click at [179, 683] on div "}) ; // On Back Button Tap window . onpageshow = function ( event ) { if ( even…" at bounding box center [548, 642] width 886 height 964
type textarea "charsClass: "chars""
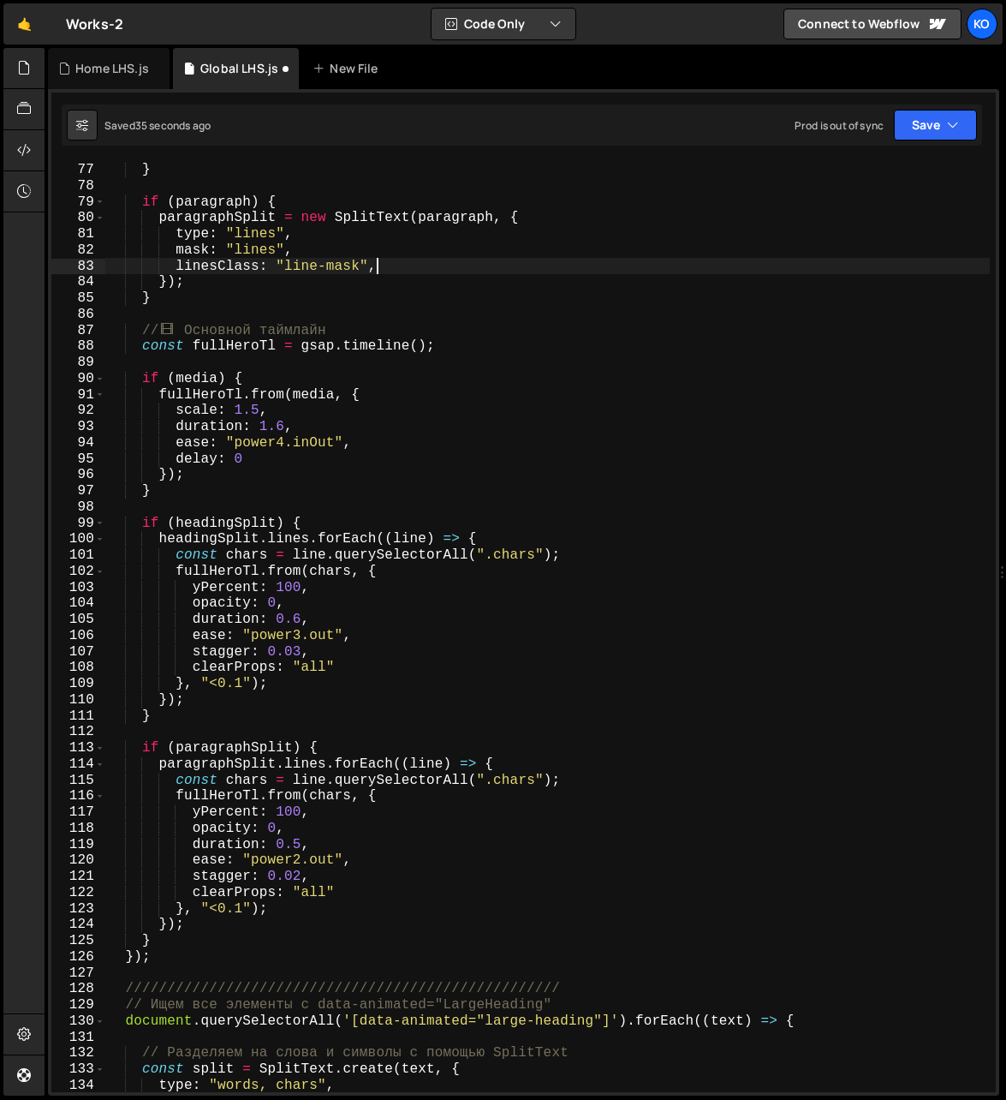
scroll to position [1219, 0]
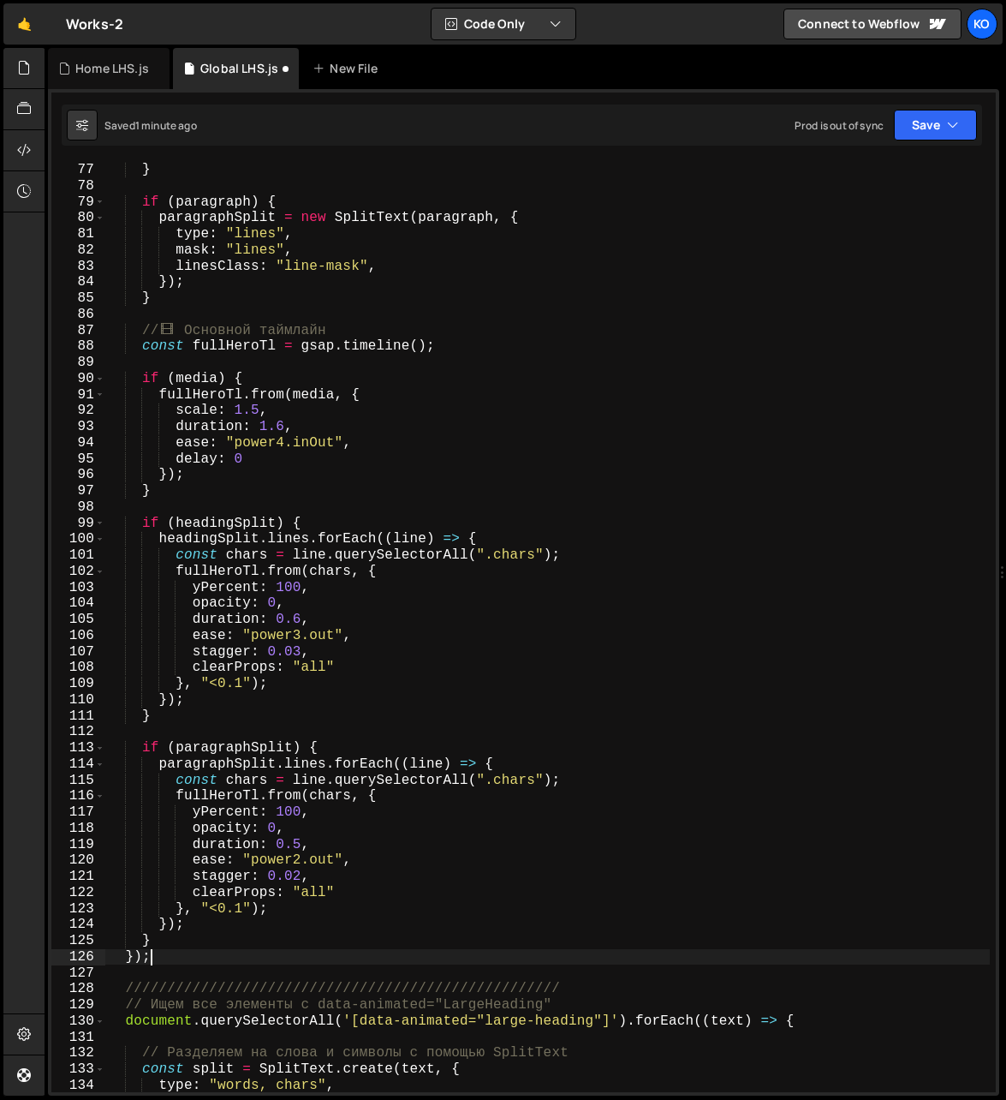
click at [191, 963] on div "}) ; } if ( paragraph ) { paragraphSplit = new SplitText ( paragraph , { type :…" at bounding box center [548, 628] width 886 height 964
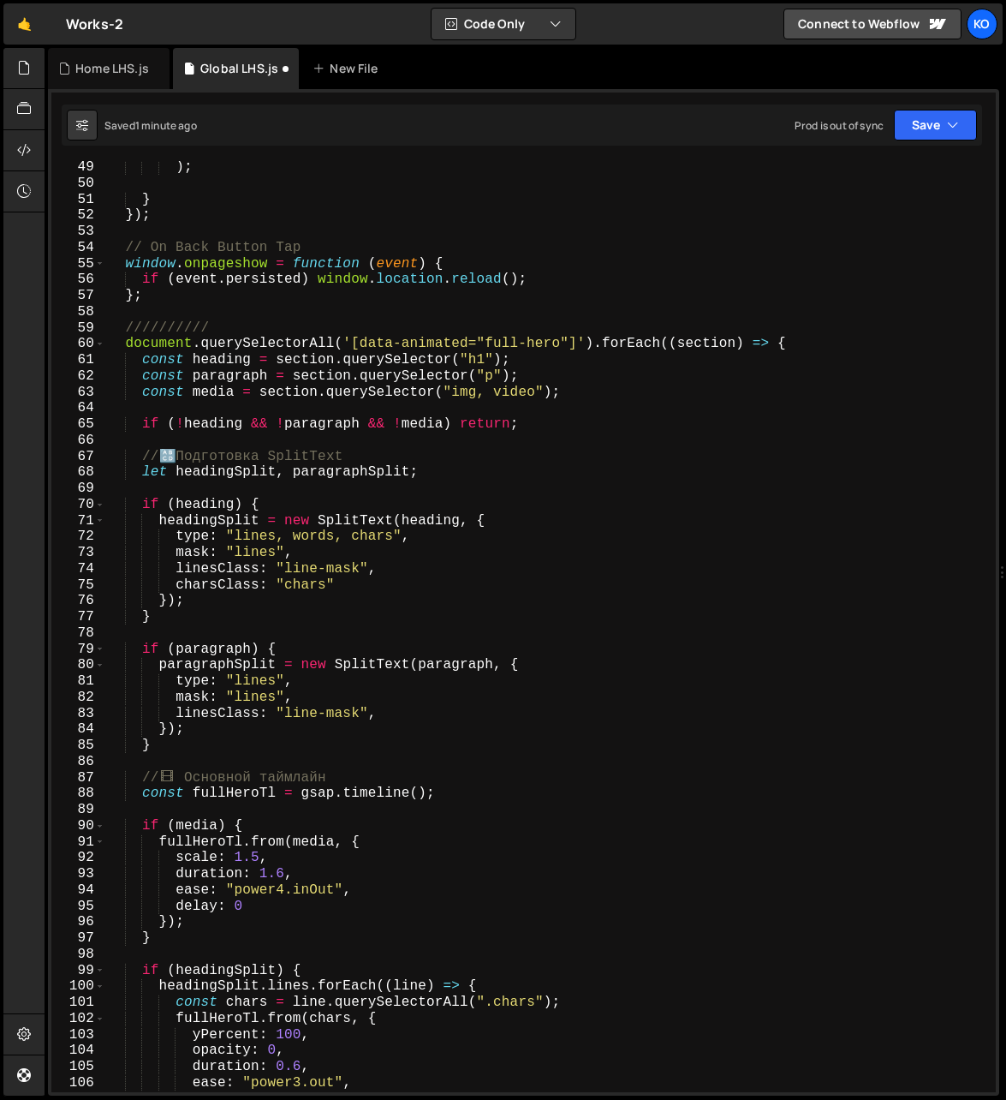
scroll to position [752, 0]
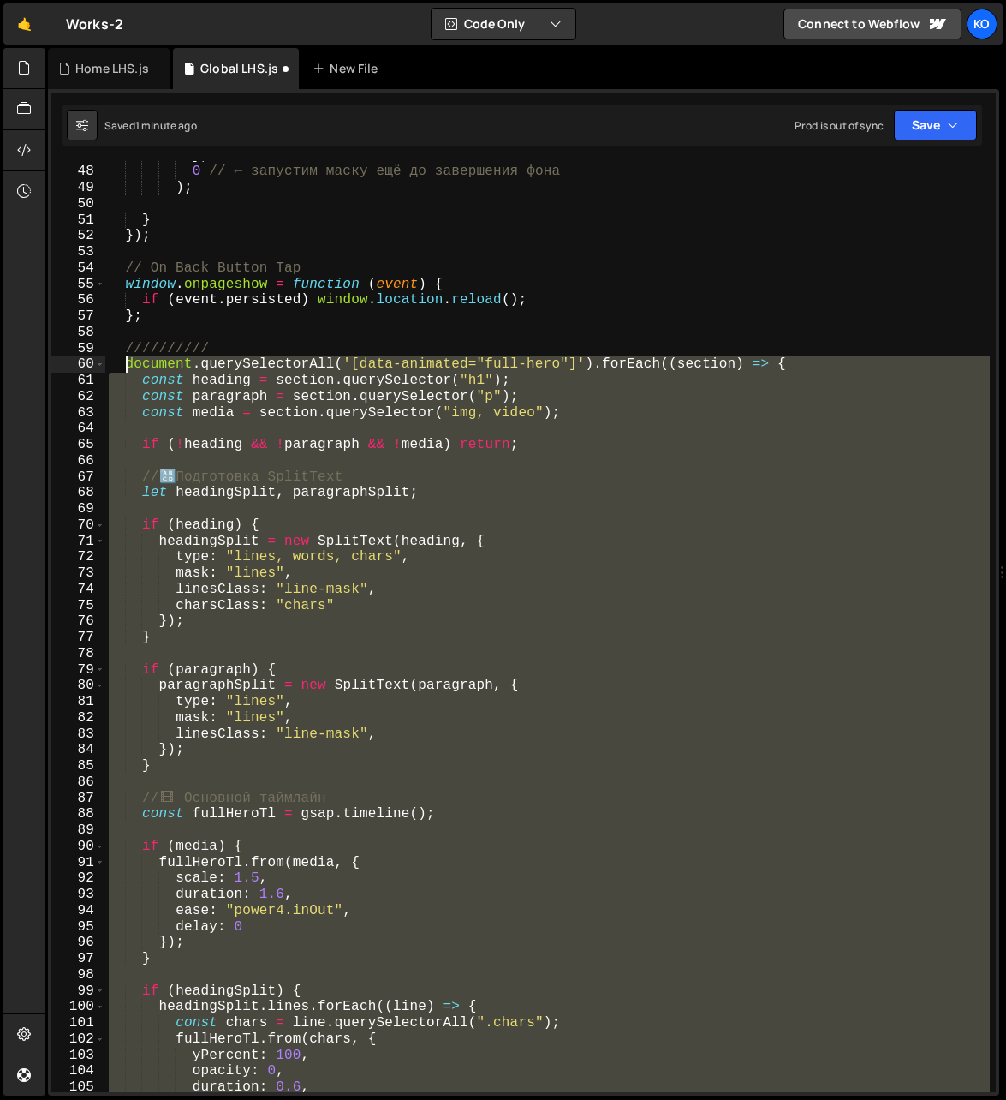
click at [124, 368] on div "} , 0 // ← запустим маску ещё до завершения фона ) ; } }) ; // On Back Button T…" at bounding box center [548, 629] width 886 height 964
type textarea "document.querySelectorAll('[data-animated="full-hero"]').forEach((section) => {…"
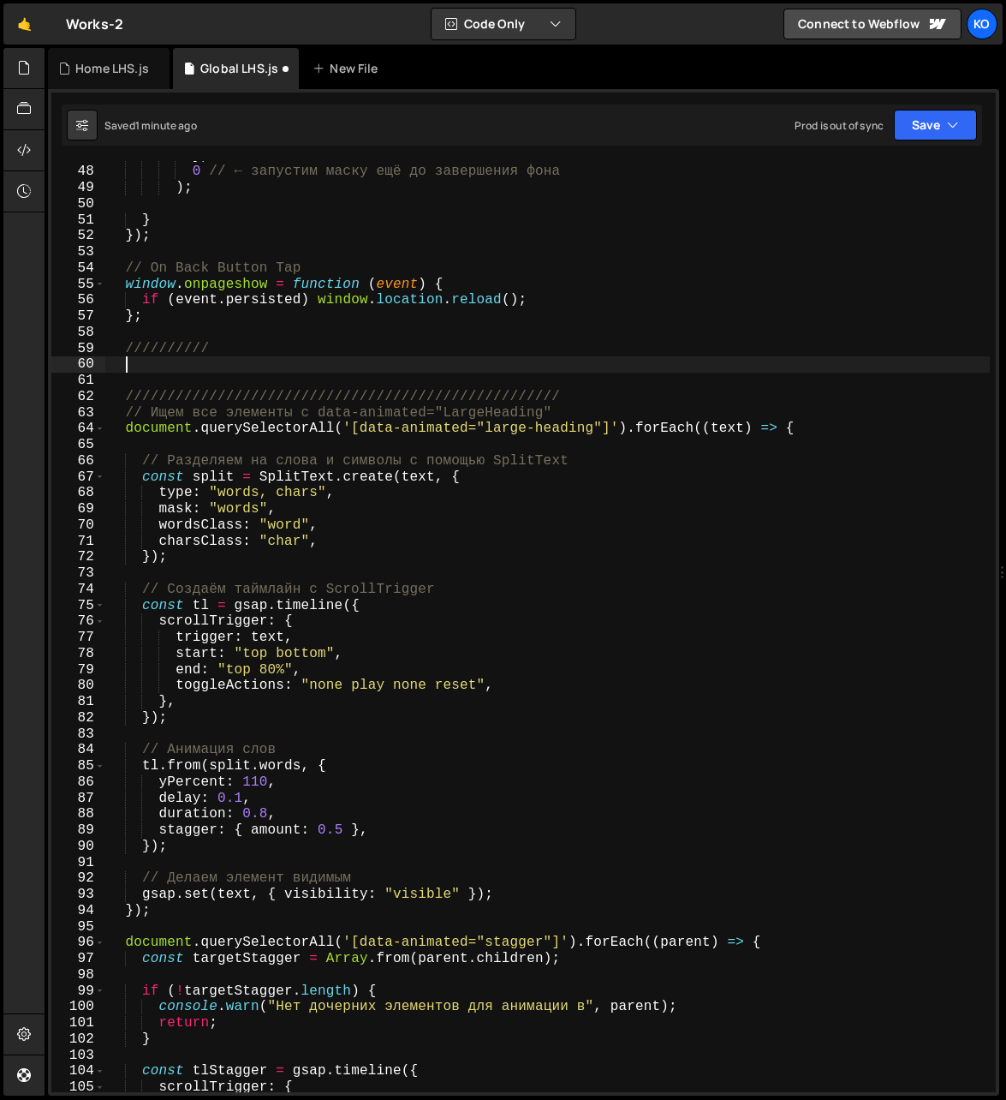
paste textarea
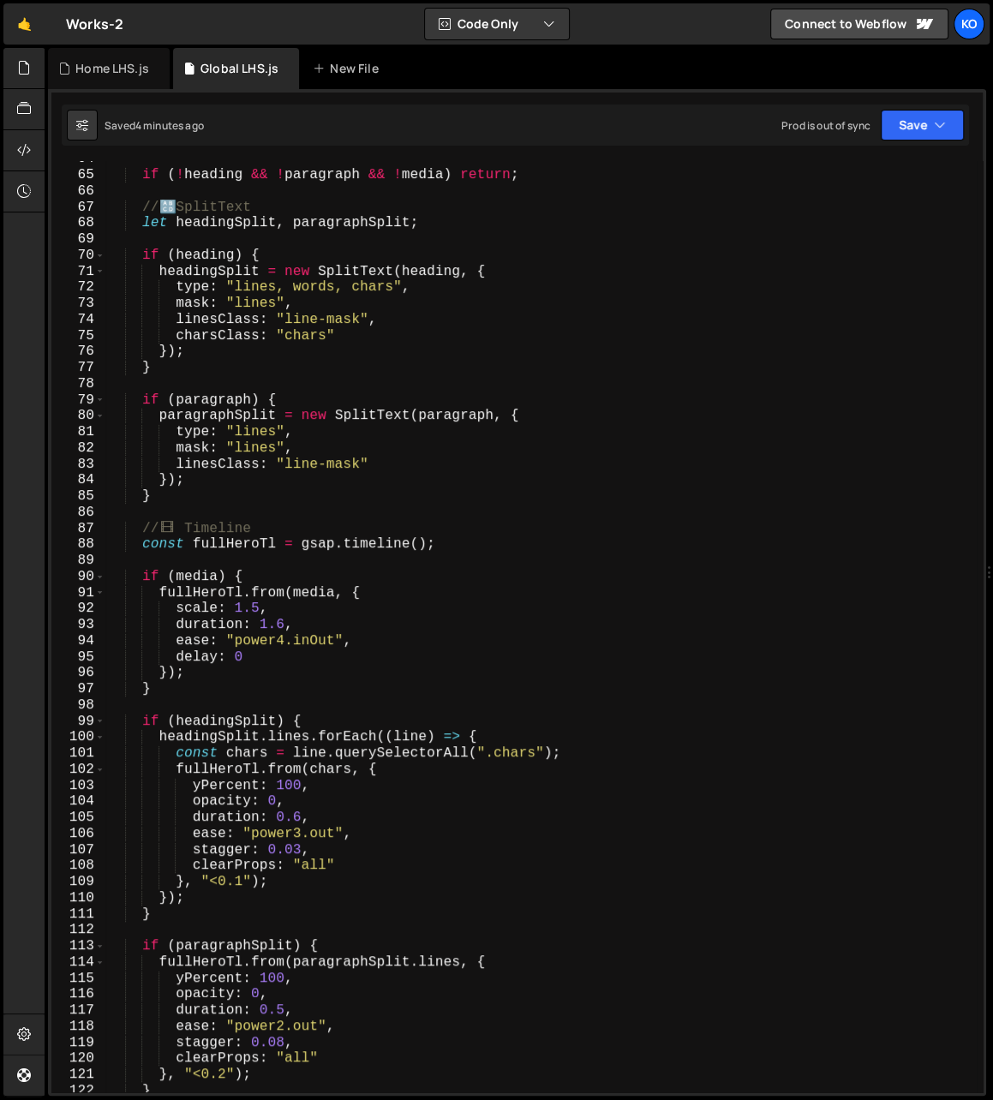
scroll to position [1032, 0]
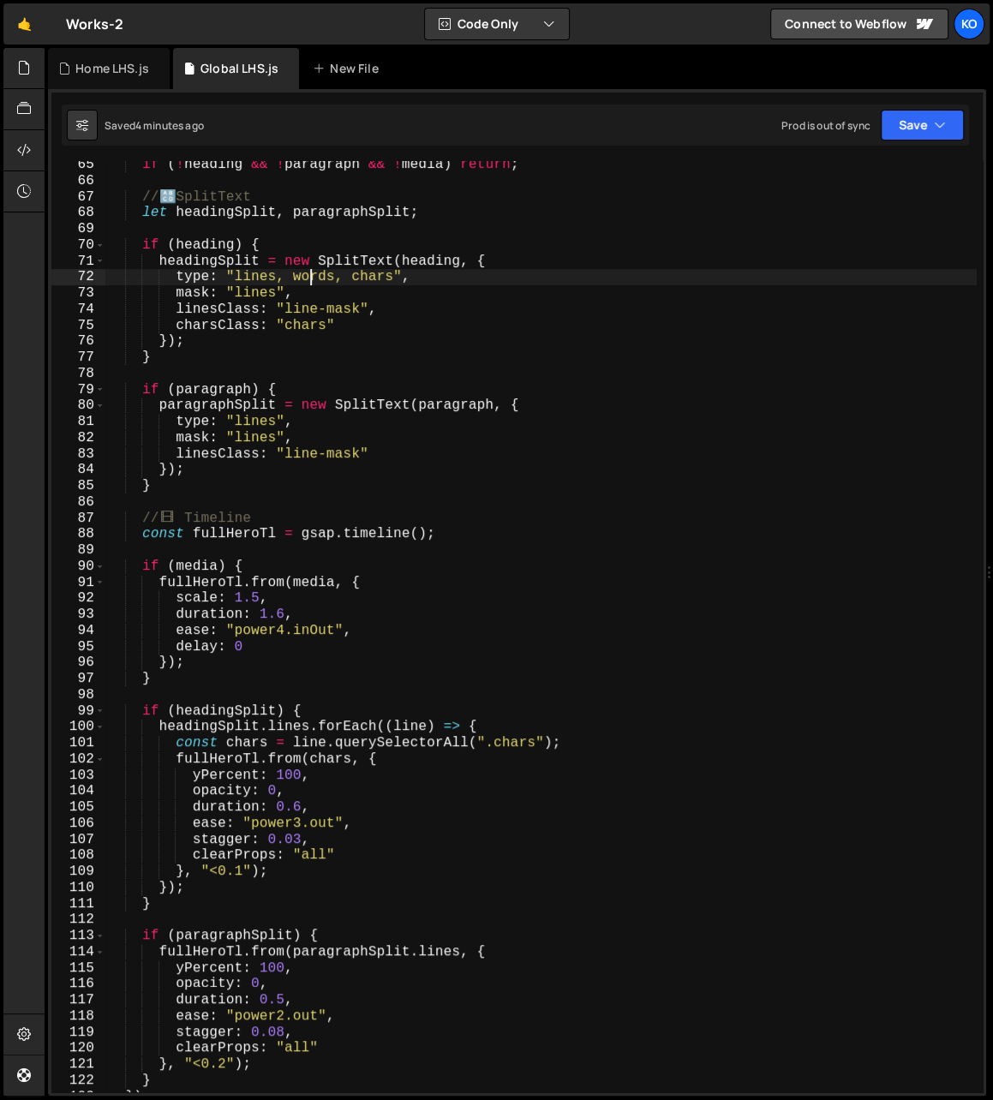
click at [312, 278] on div "if ( ! heading && ! paragraph && ! media ) return ; // 🔠 SplitText let headingS…" at bounding box center [540, 639] width 871 height 964
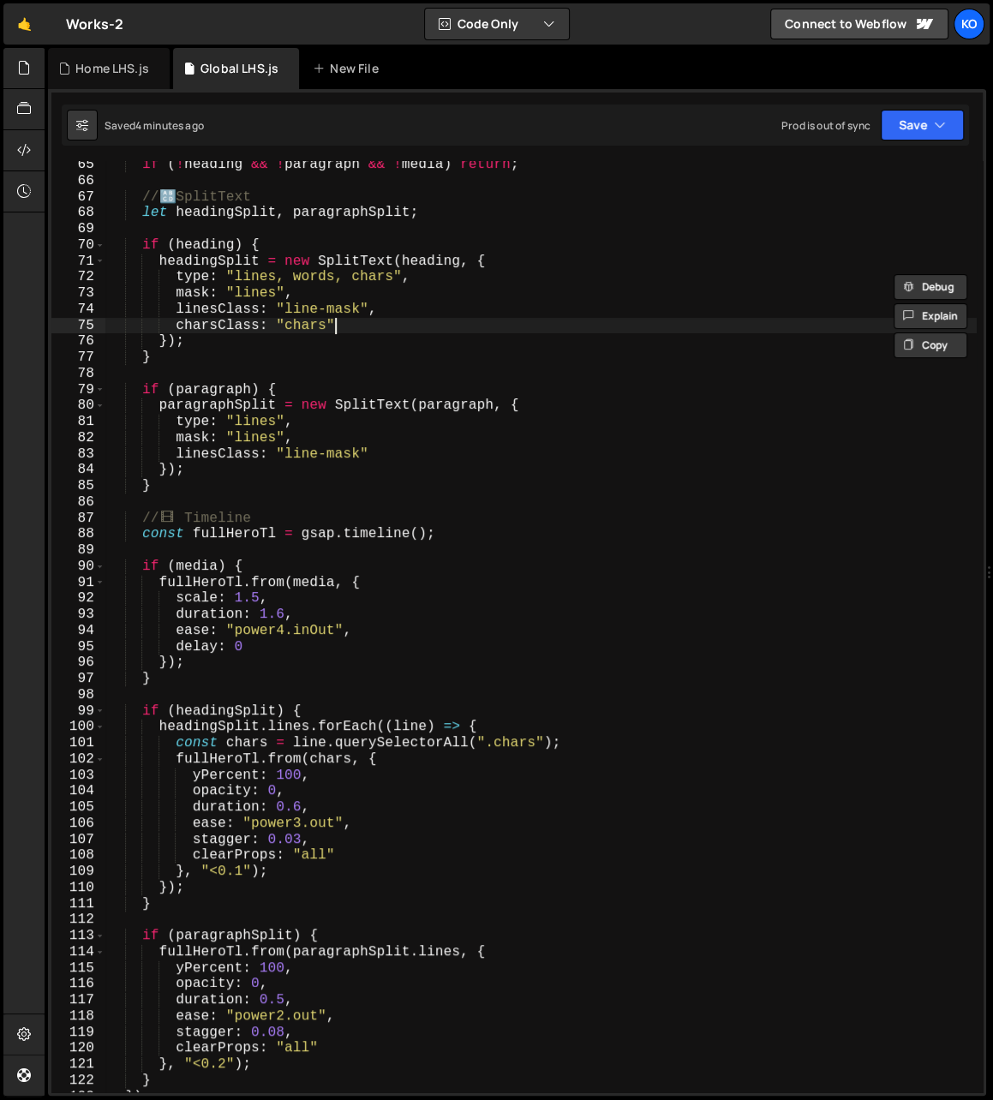
click at [348, 325] on div "if ( ! heading && ! paragraph && ! media ) return ; // 🔠 SplitText let headingS…" at bounding box center [540, 639] width 871 height 964
type textarea "charsClass: "chars","
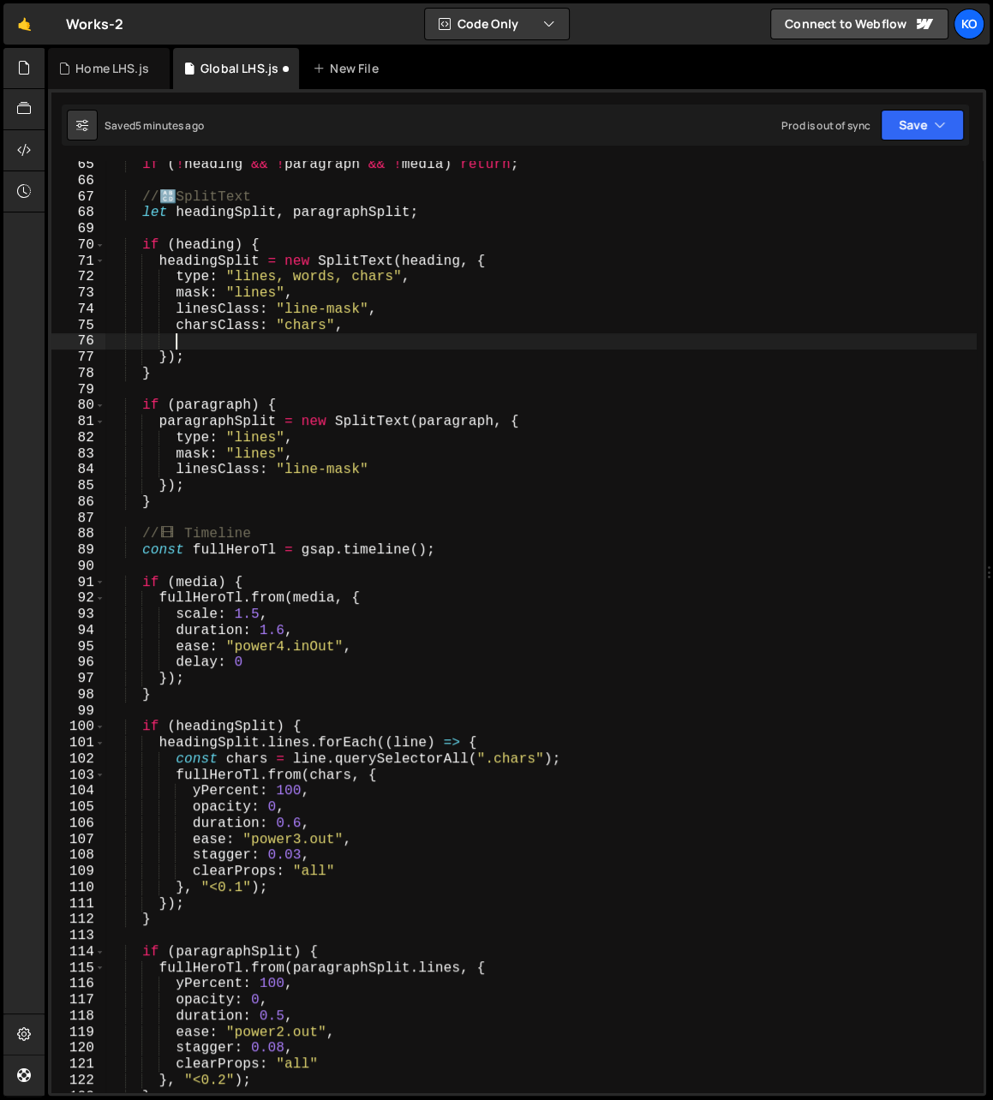
paste textarea "words"
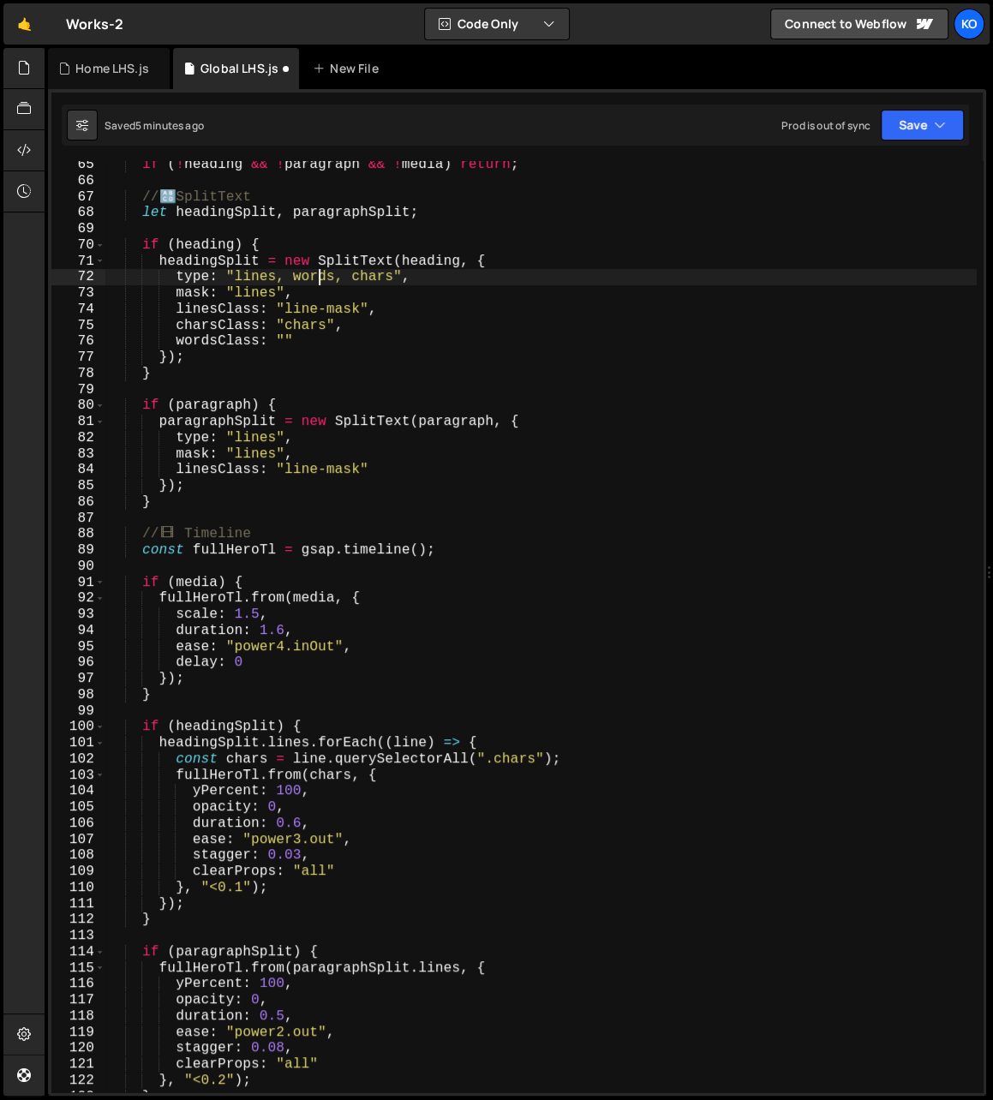
click at [320, 276] on div "if ( ! heading && ! paragraph && ! media ) return ; // 🔠 SplitText let headingS…" at bounding box center [540, 639] width 871 height 964
click at [286, 343] on div "if ( ! heading && ! paragraph && ! media ) return ; // 🔠 SplitText let headingS…" at bounding box center [540, 639] width 871 height 964
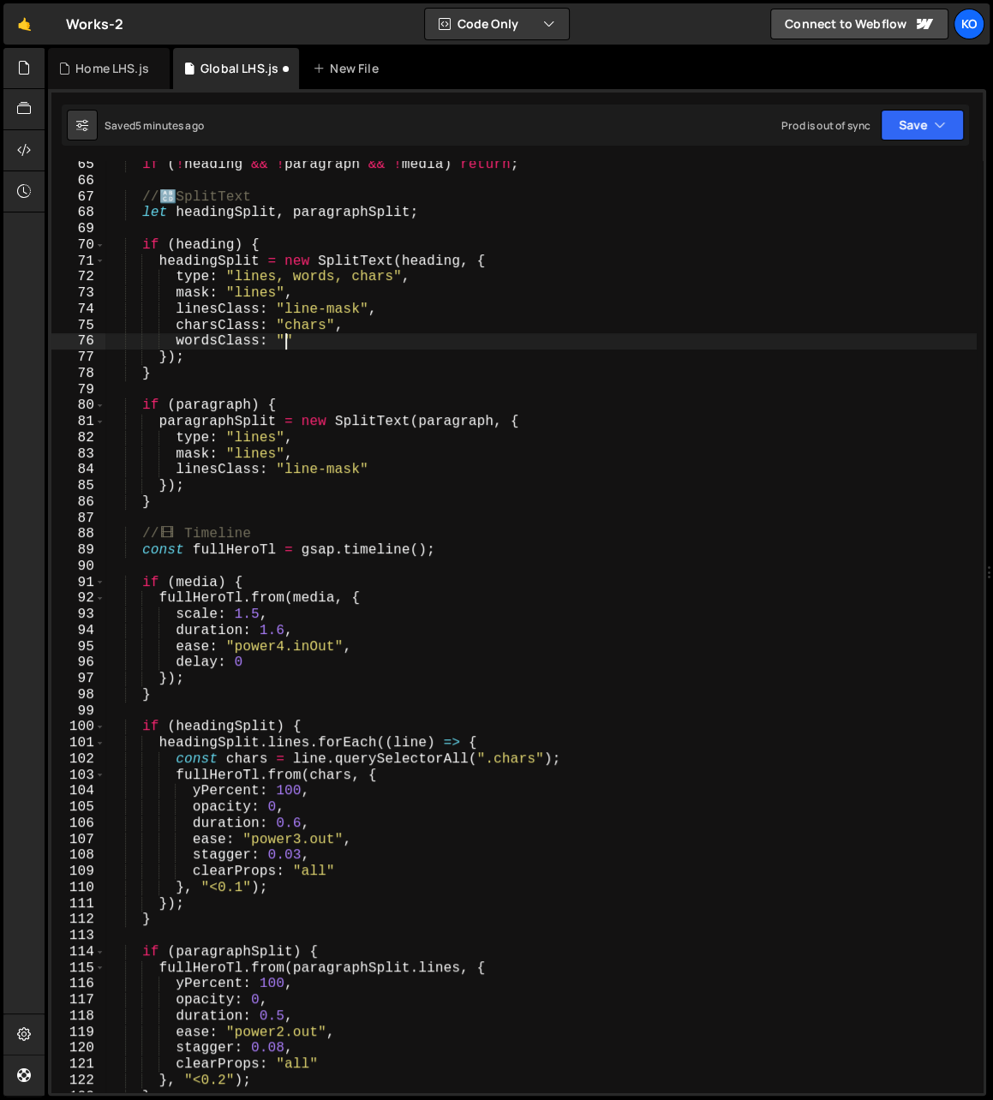
paste textarea "words"
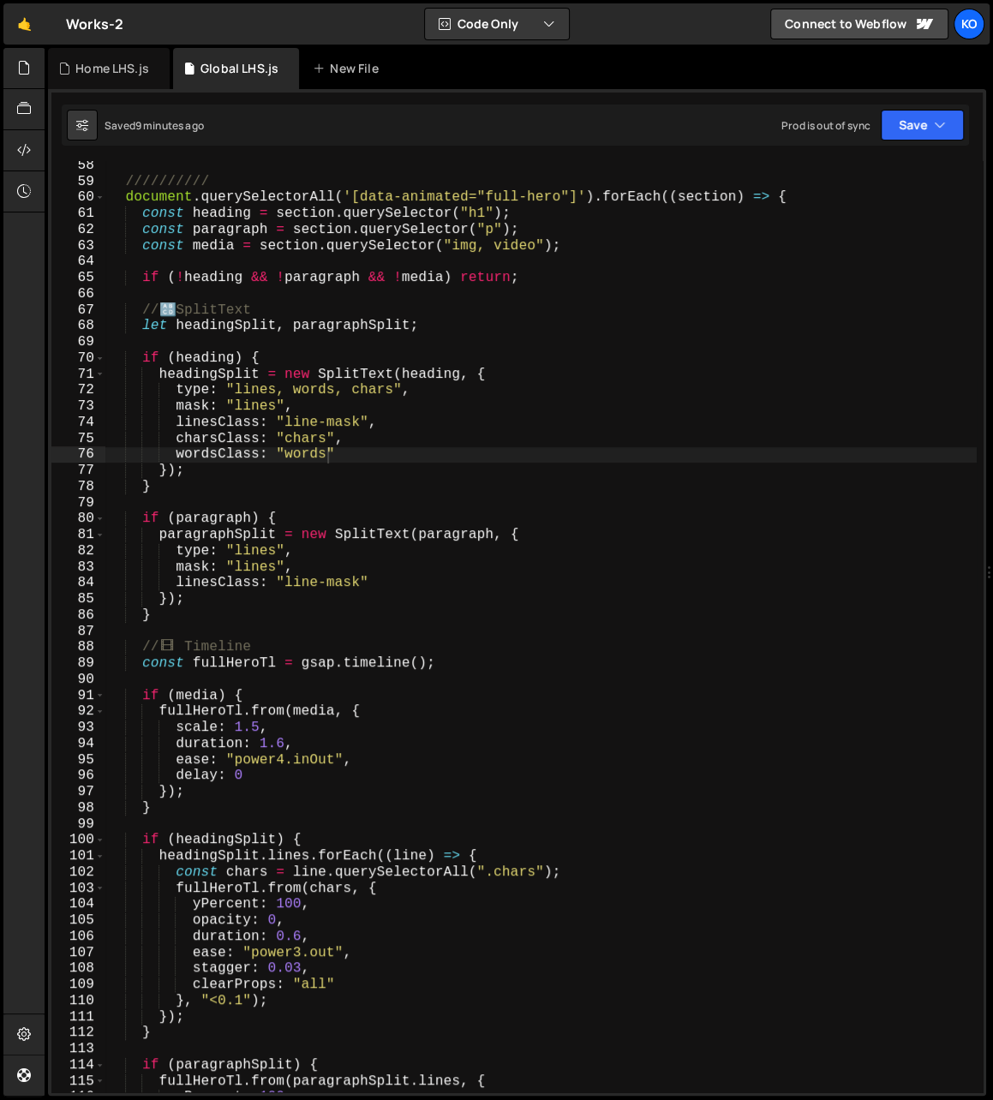
scroll to position [914, 0]
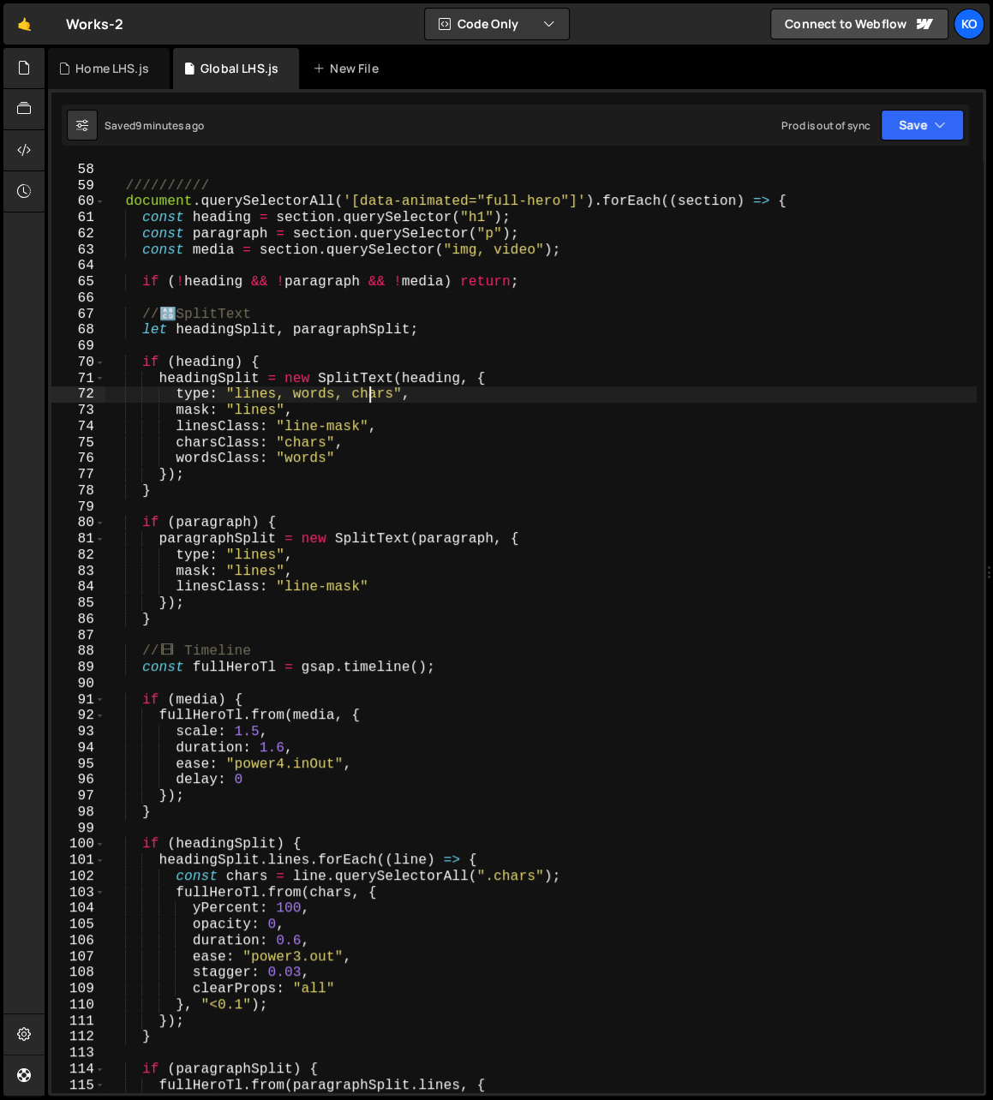
click at [368, 396] on div "} ; ////////// document . querySelectorAll ( '[data-animated="full-hero"]' ) . …" at bounding box center [540, 628] width 871 height 964
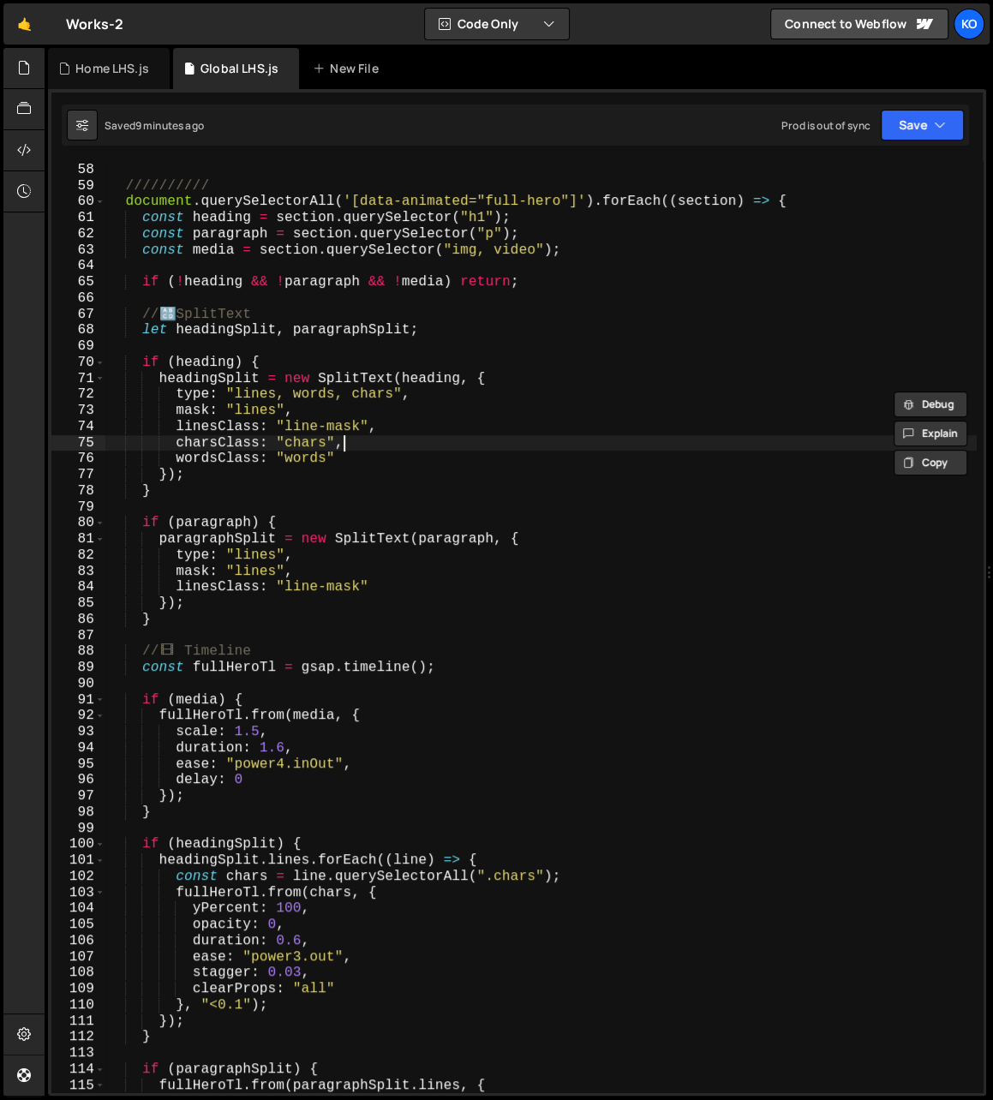
click at [354, 450] on div "} ; ////////// document . querySelectorAll ( '[data-animated="full-hero"]' ) . …" at bounding box center [540, 628] width 871 height 964
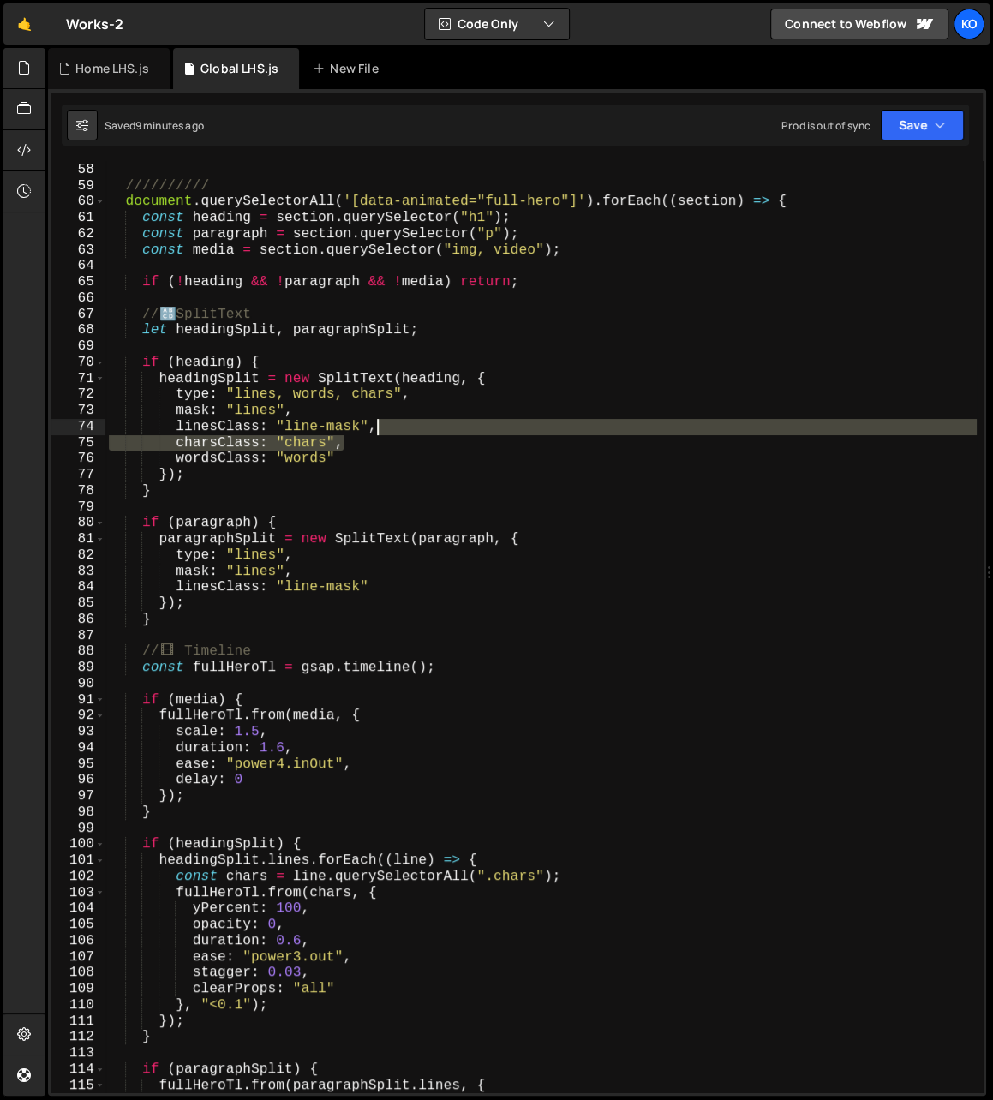
click at [391, 427] on div "} ; ////////// document . querySelectorAll ( '[data-animated="full-hero"]' ) . …" at bounding box center [540, 628] width 871 height 964
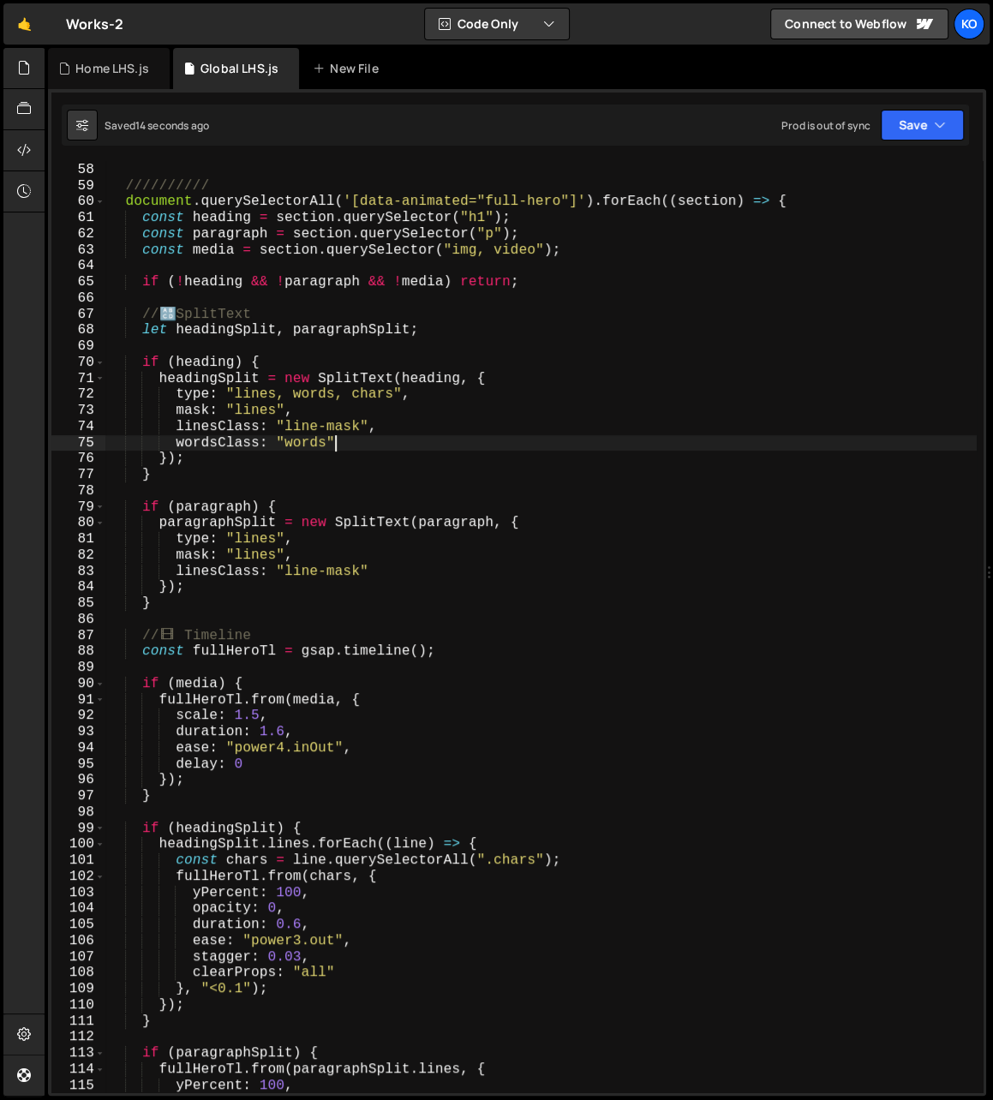
click at [341, 444] on div "} ; ////////// document . querySelectorAll ( '[data-animated="full-hero"]' ) . …" at bounding box center [540, 628] width 871 height 964
click at [394, 427] on div "} ; ////////// document . querySelectorAll ( '[data-animated="full-hero"]' ) . …" at bounding box center [540, 628] width 871 height 964
click at [254, 409] on div "} ; ////////// document . querySelectorAll ( '[data-animated="full-hero"]' ) . …" at bounding box center [540, 628] width 871 height 964
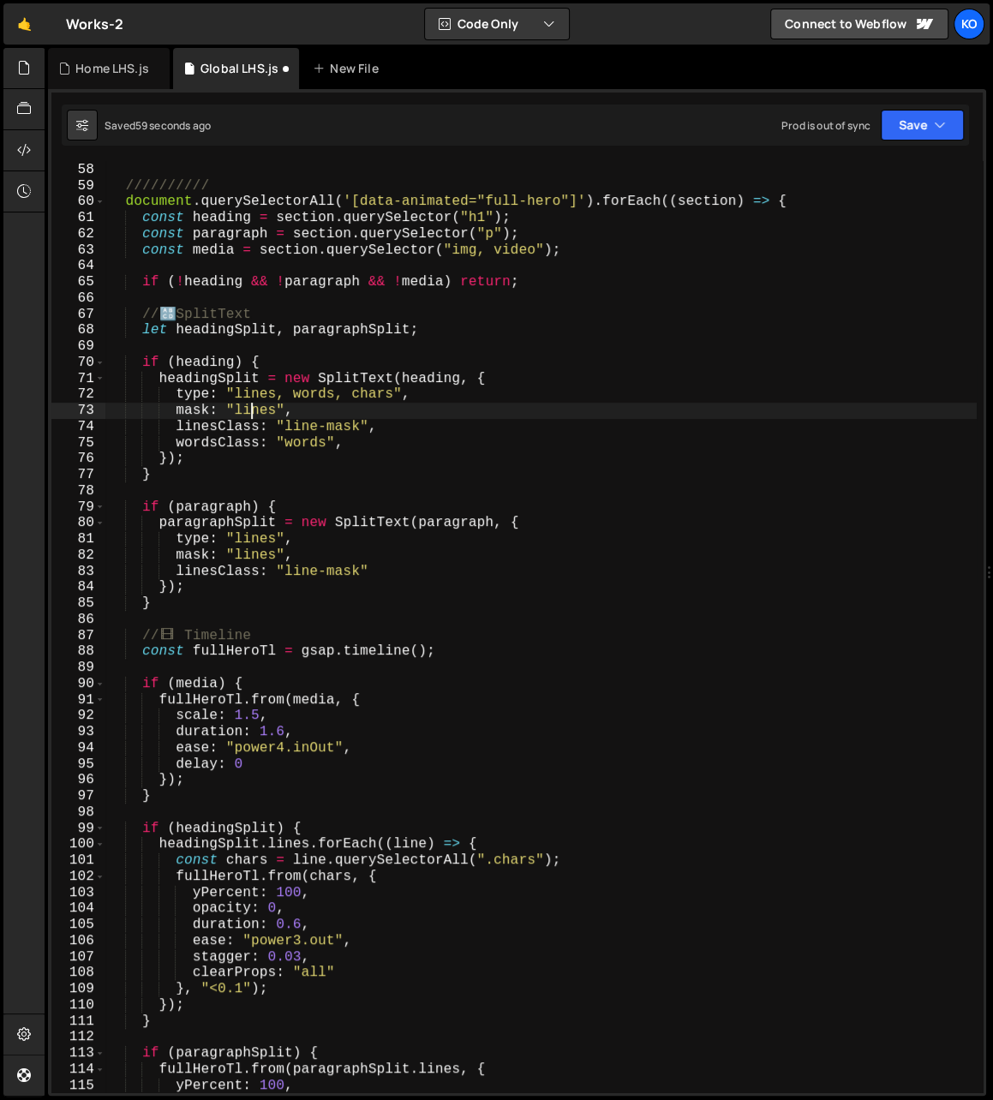
scroll to position [0, 10]
click at [254, 409] on div "} ; ////////// document . querySelectorAll ( '[data-animated="full-hero"]' ) . …" at bounding box center [540, 628] width 871 height 964
paste textarea "word"
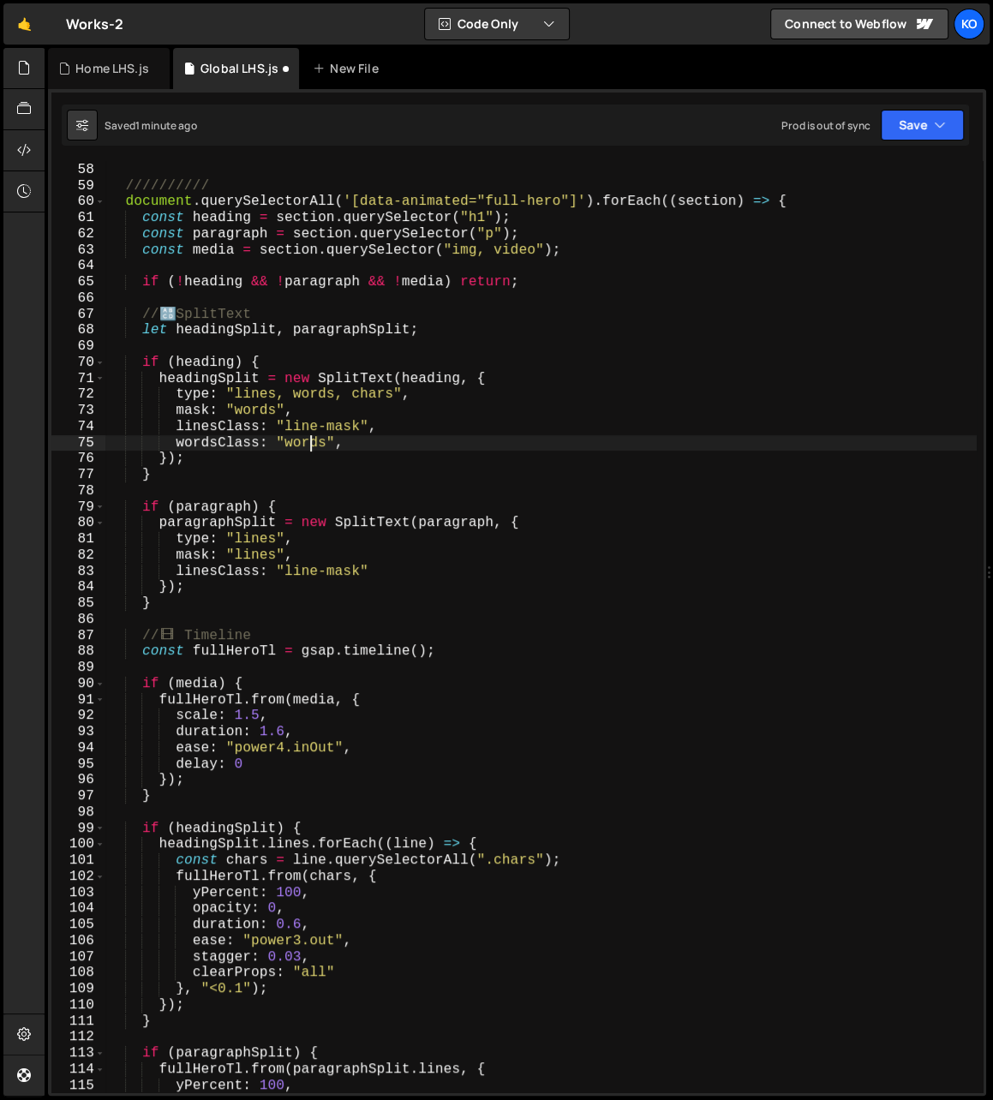
click at [307, 444] on div "} ; ////////// document . querySelectorAll ( '[data-animated="full-hero"]' ) . …" at bounding box center [540, 628] width 871 height 964
paste textarea "char"
drag, startPoint x: 176, startPoint y: 446, endPoint x: 257, endPoint y: 445, distance: 81.4
click at [257, 445] on div "} ; ////////// document . querySelectorAll ( '[data-animated="full-hero"]' ) . …" at bounding box center [540, 628] width 871 height 964
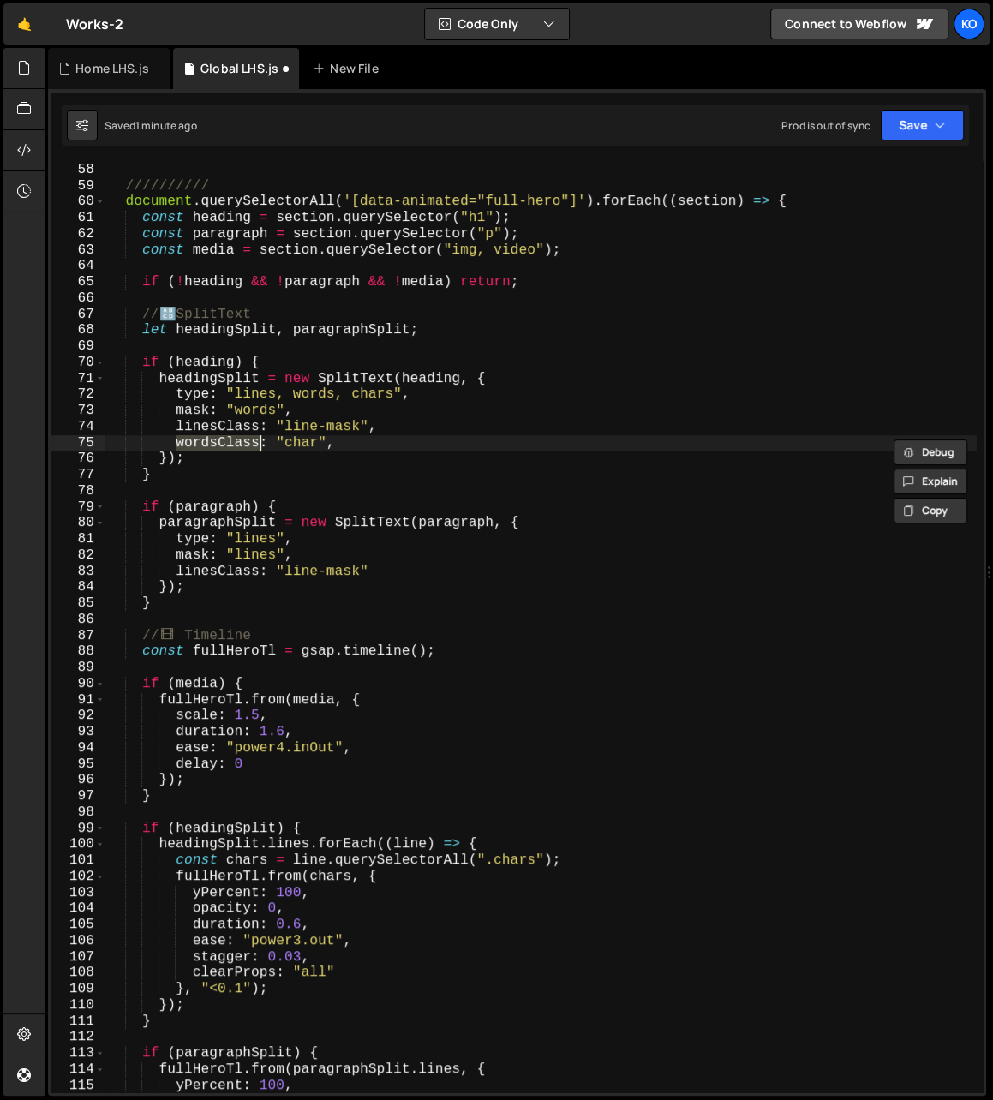
paste textarea "char"
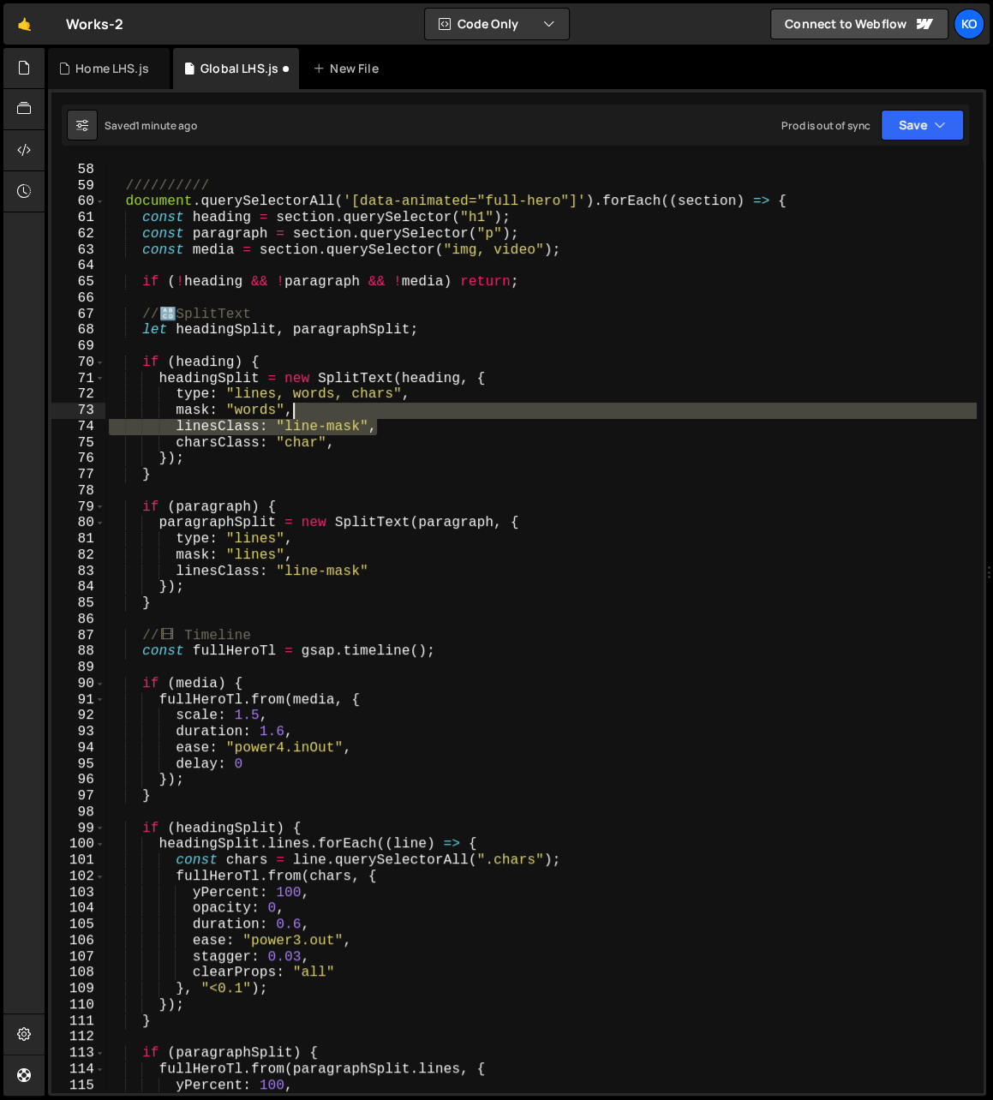
drag, startPoint x: 379, startPoint y: 427, endPoint x: 351, endPoint y: 411, distance: 31.4
click at [351, 411] on div "} ; ////////// document . querySelectorAll ( '[data-animated="full-hero"]' ) . …" at bounding box center [540, 628] width 871 height 964
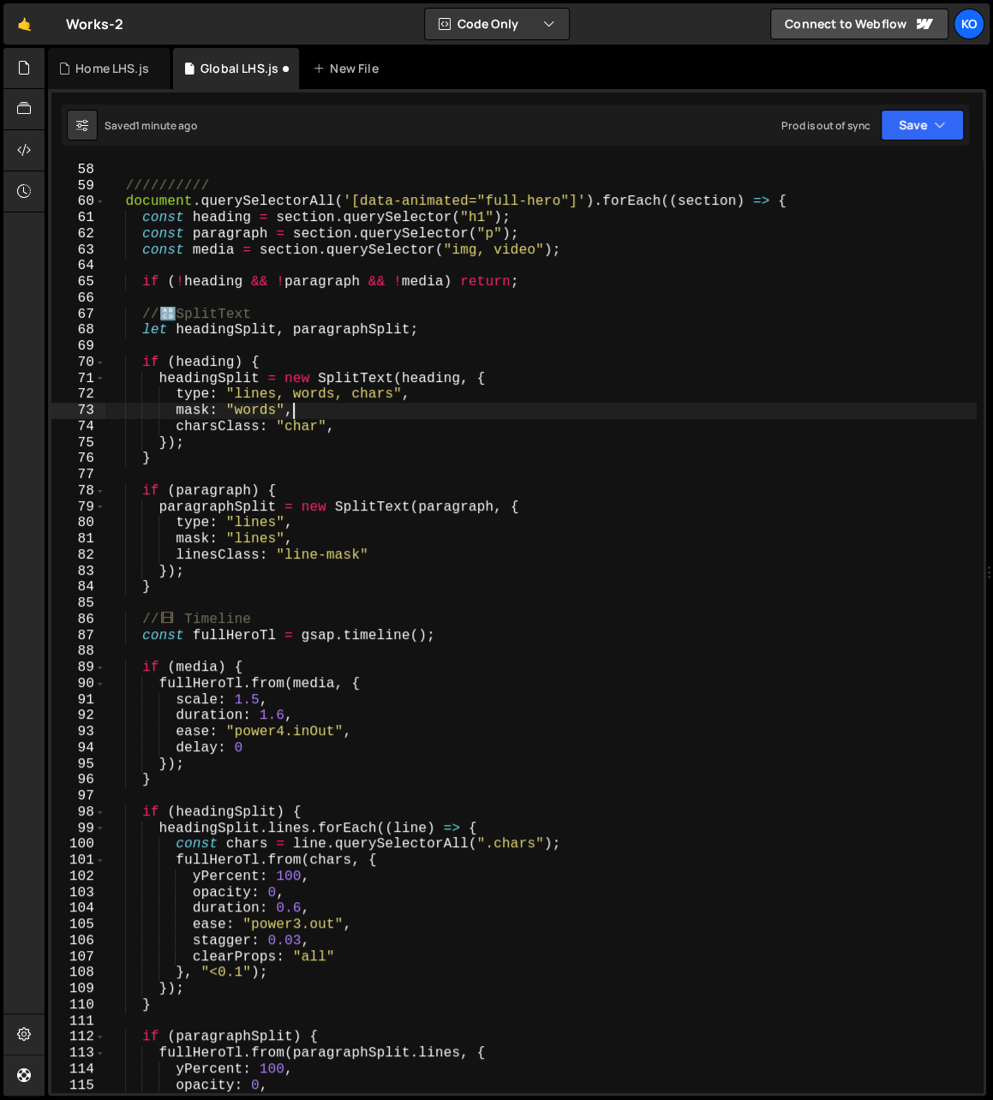
click at [254, 399] on div "} ; ////////// document . querySelectorAll ( '[data-animated="full-hero"]' ) . …" at bounding box center [540, 628] width 871 height 964
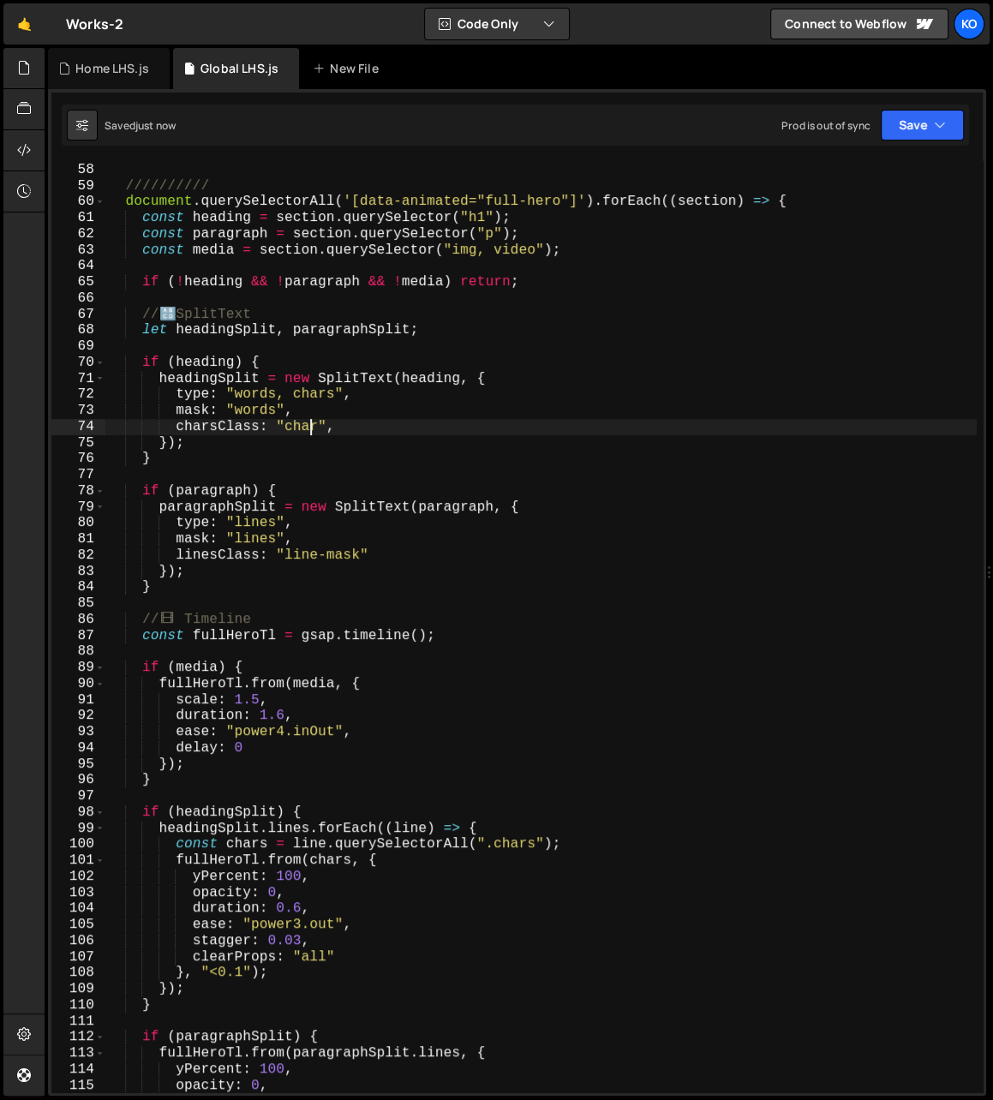
click at [307, 426] on div "} ; ////////// document . querySelectorAll ( '[data-animated="full-hero"]' ) . …" at bounding box center [540, 628] width 871 height 964
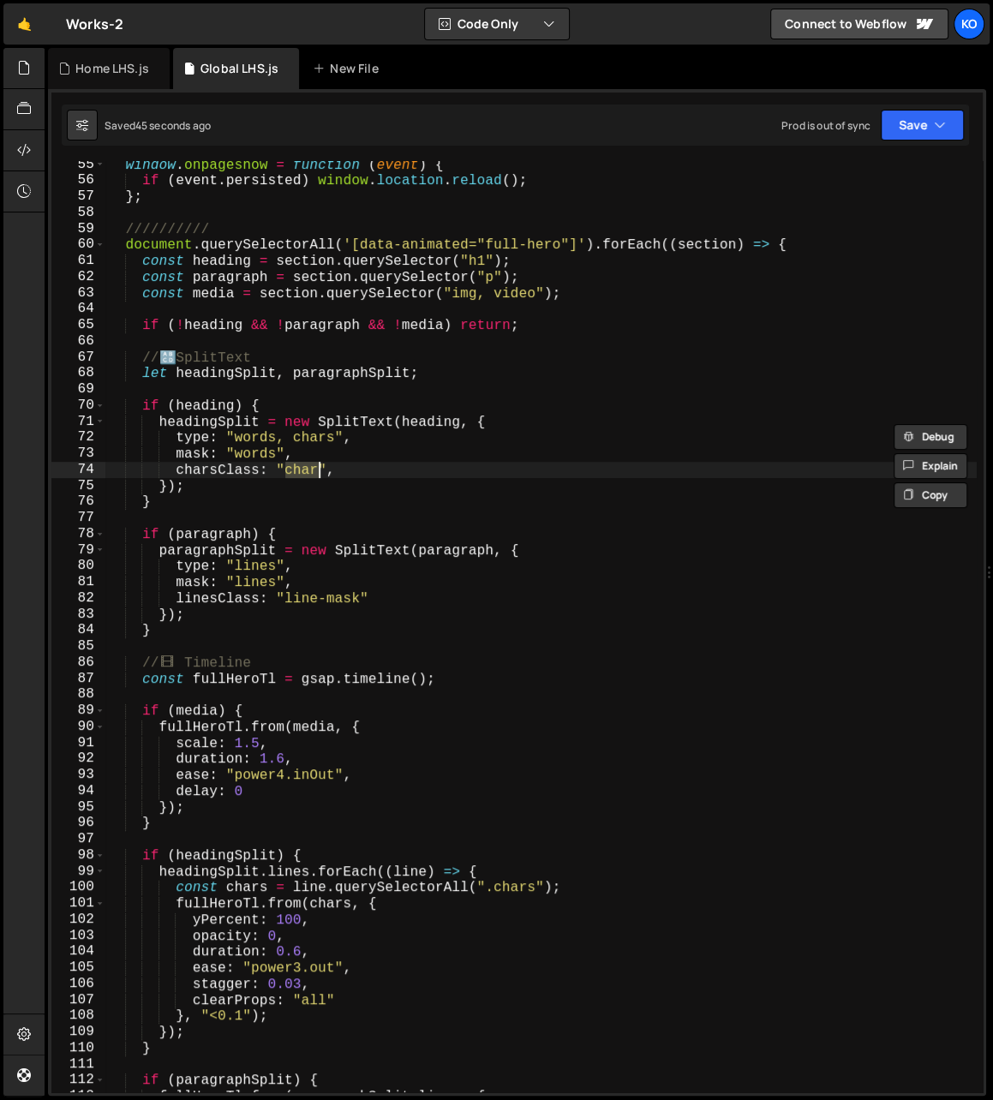
scroll to position [819, 0]
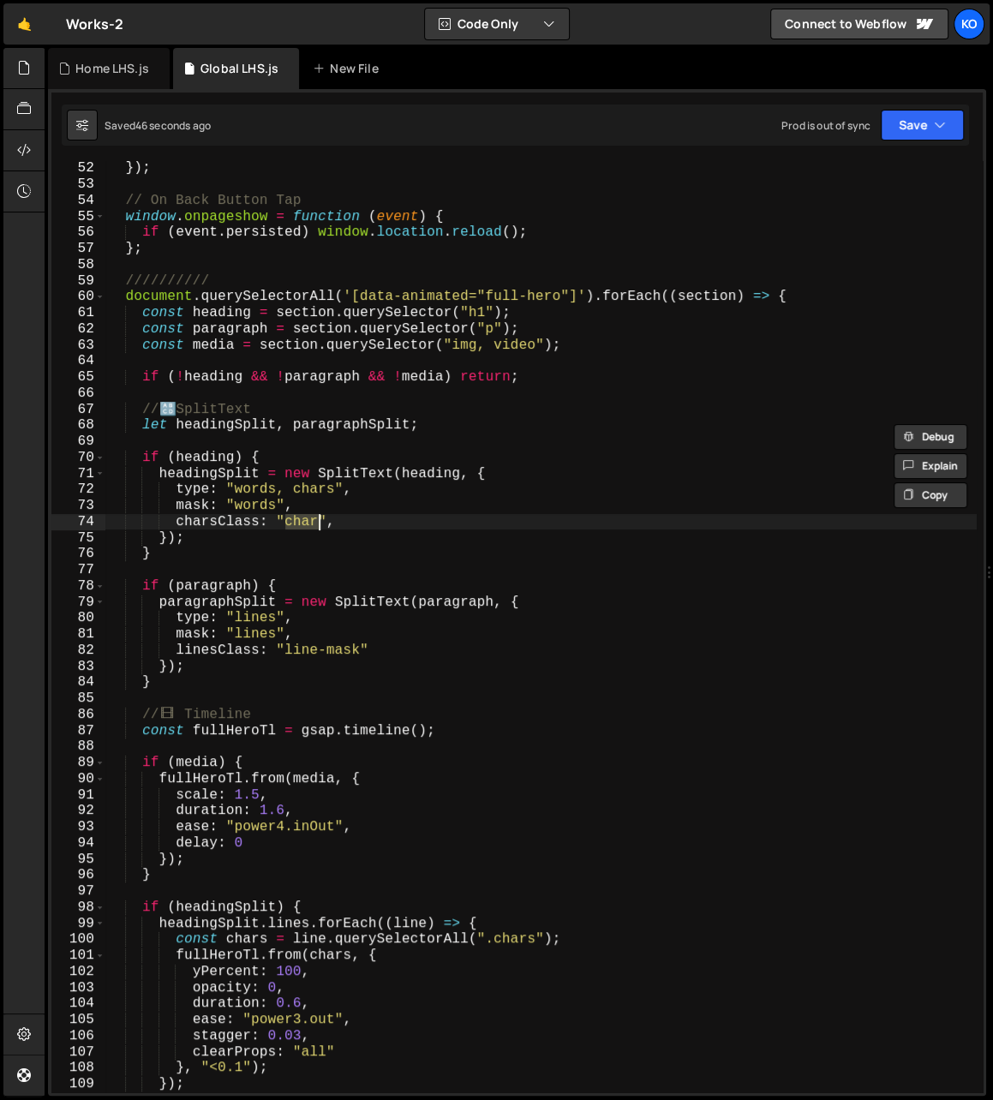
click at [124, 299] on div "}) ; // On Back Button Tap window . onpageshow = function ( event ) { if ( even…" at bounding box center [540, 642] width 871 height 964
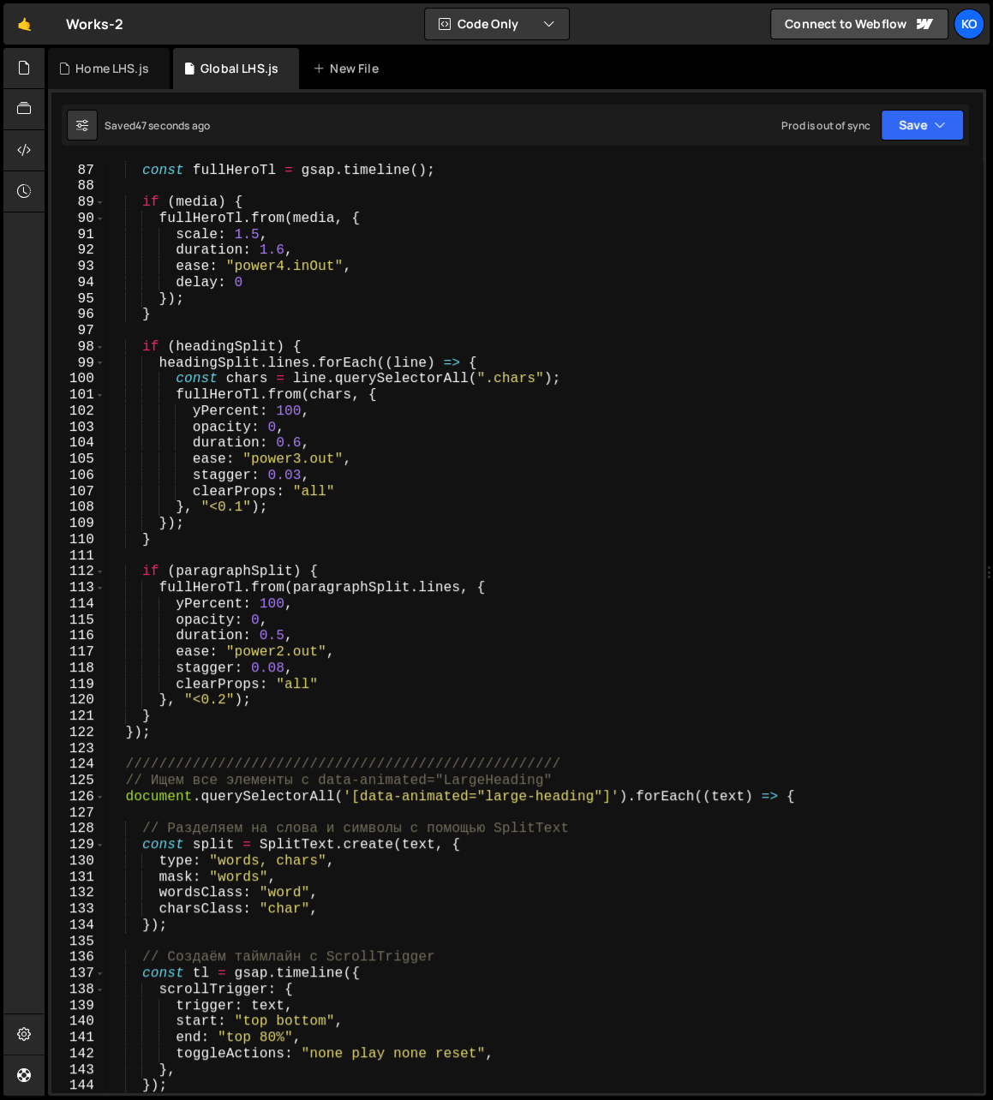
scroll to position [1379, 0]
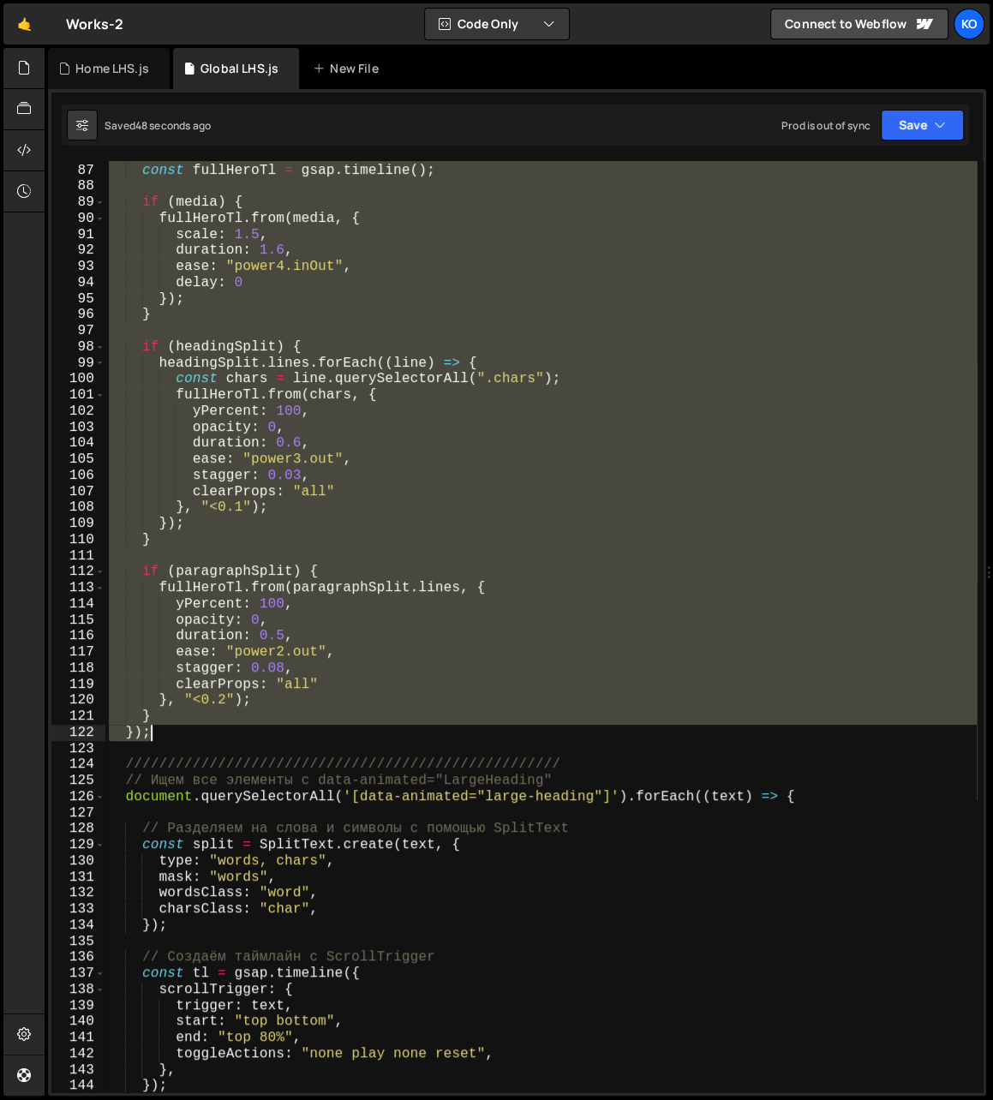
click at [168, 727] on div "// 🎞 ️ Timeline const fullHeroTl = gsap . timeline ( ) ; if ( media ) { fullHer…" at bounding box center [540, 628] width 871 height 964
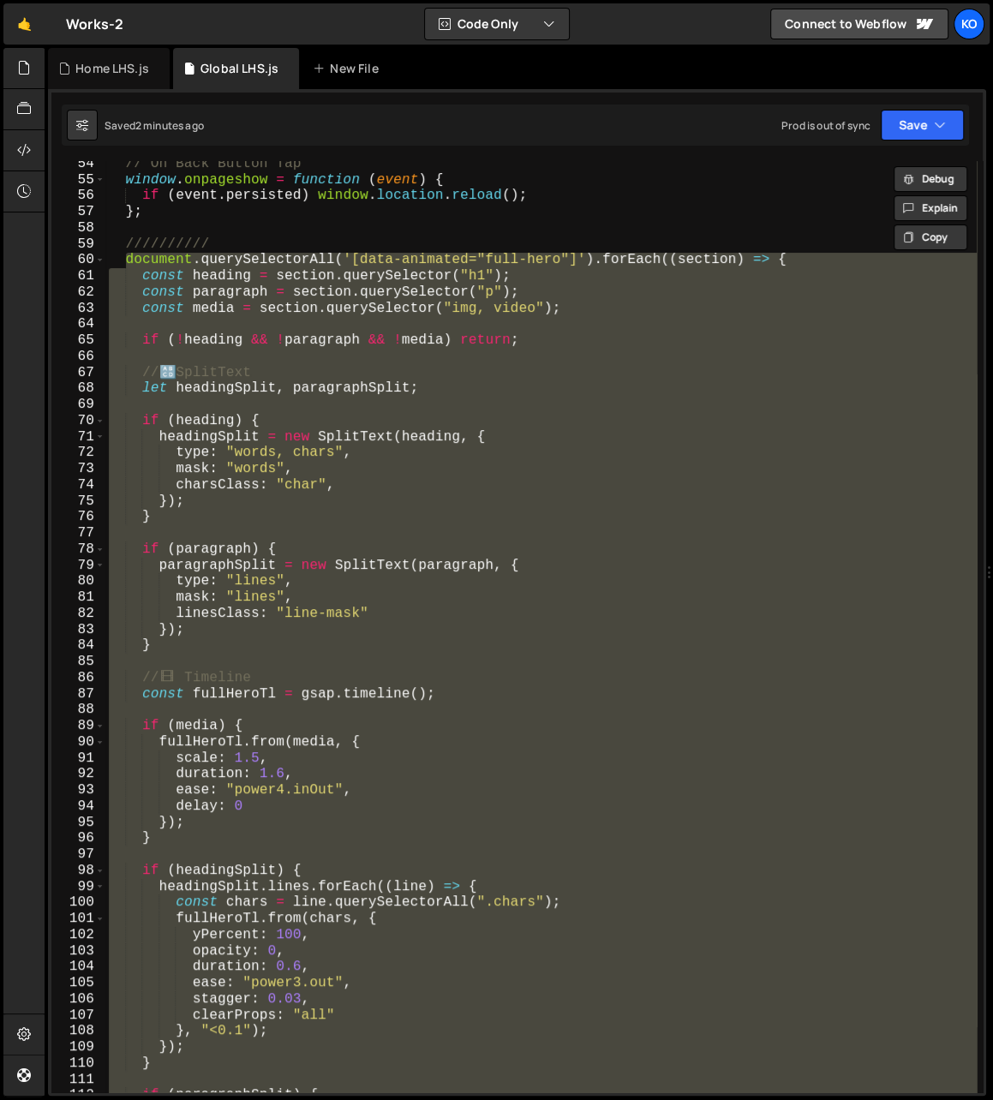
scroll to position [844, 0]
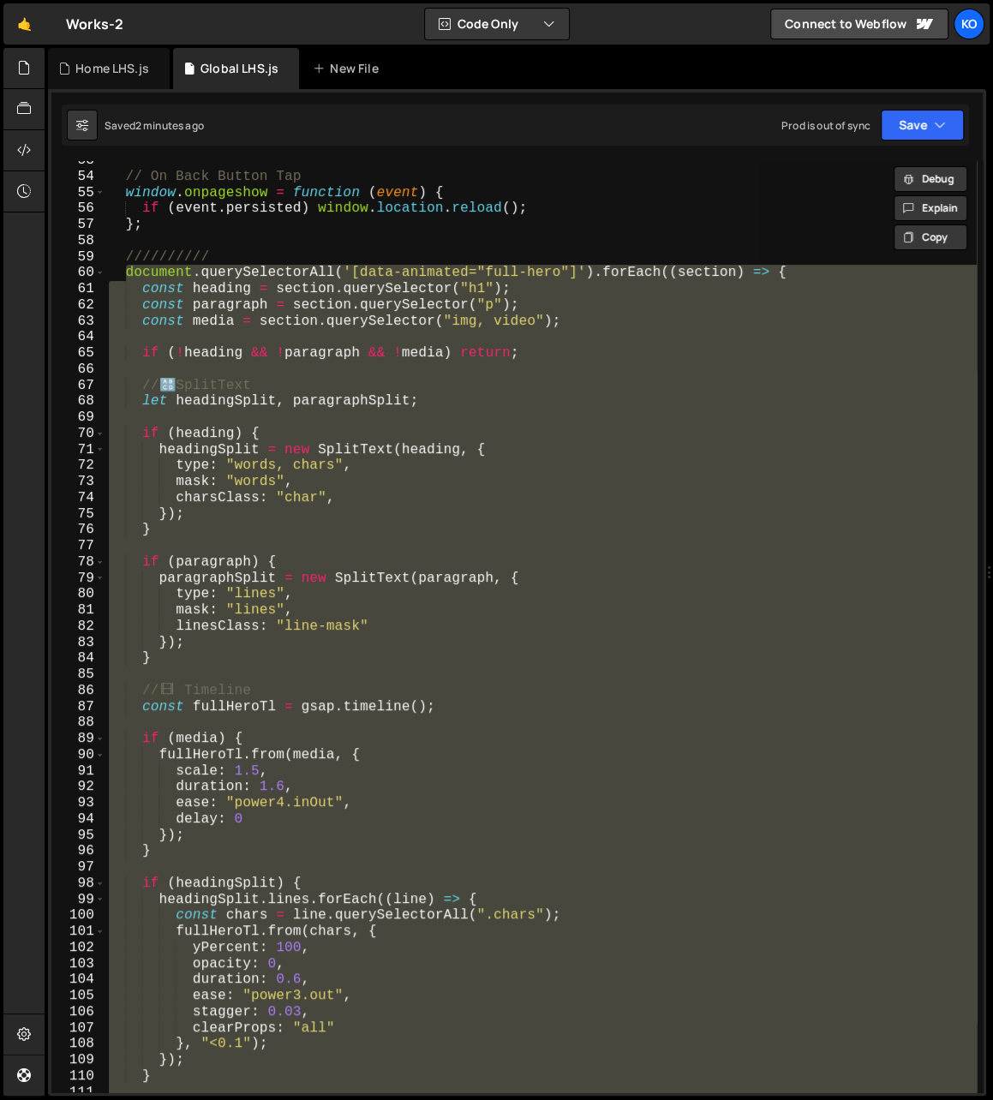
click at [209, 467] on div "// On Back Button Tap window . onpageshow = function ( event ) { if ( event . p…" at bounding box center [540, 626] width 871 height 931
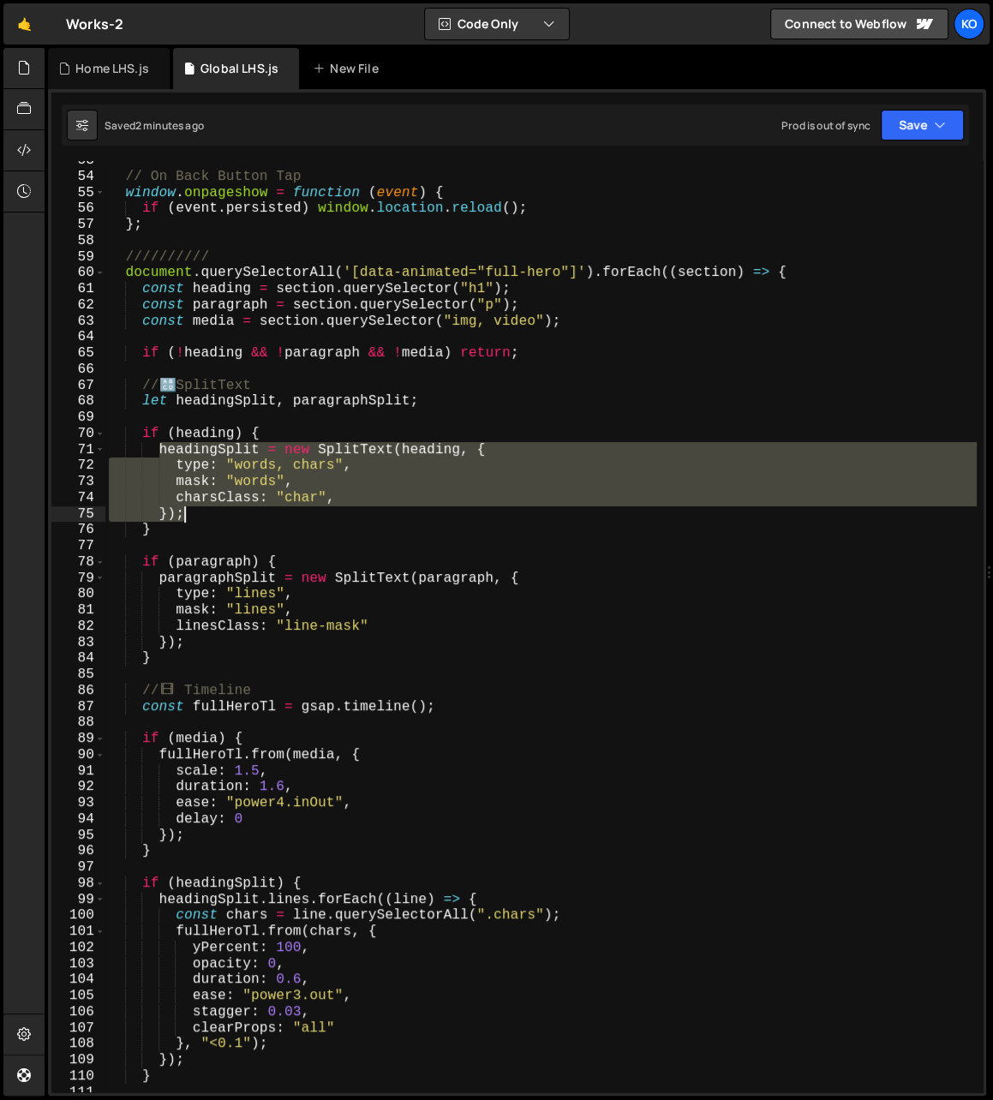
drag, startPoint x: 159, startPoint y: 449, endPoint x: 201, endPoint y: 510, distance: 74.6
click at [201, 510] on div "// On Back Button Tap window . onpageshow = function ( event ) { if ( event . p…" at bounding box center [540, 634] width 871 height 964
paste textarea
drag, startPoint x: 206, startPoint y: 515, endPoint x: 155, endPoint y: 449, distance: 83.1
click at [155, 449] on div "// On Back Button Tap window . onpageshow = function ( event ) { if ( event . p…" at bounding box center [540, 634] width 871 height 964
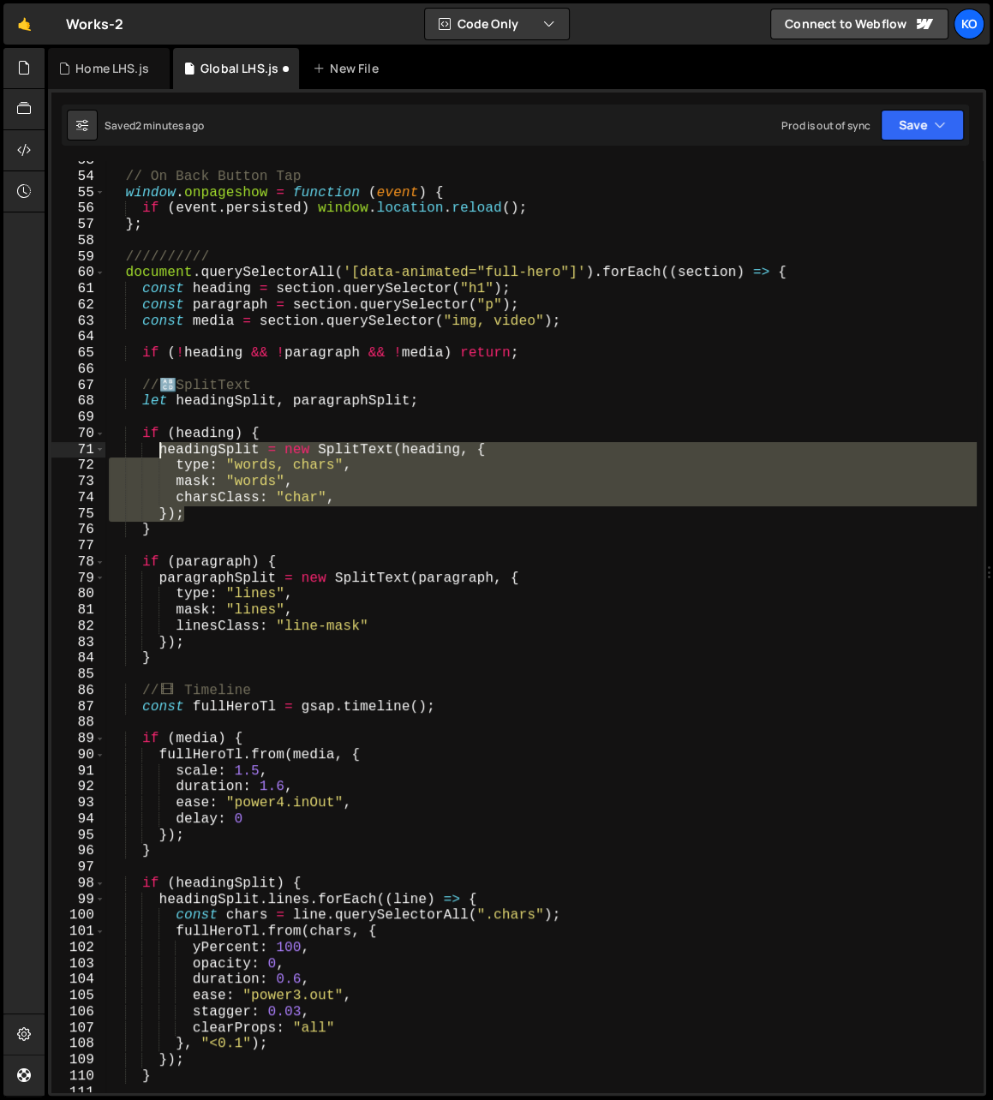
paste textarea "});"
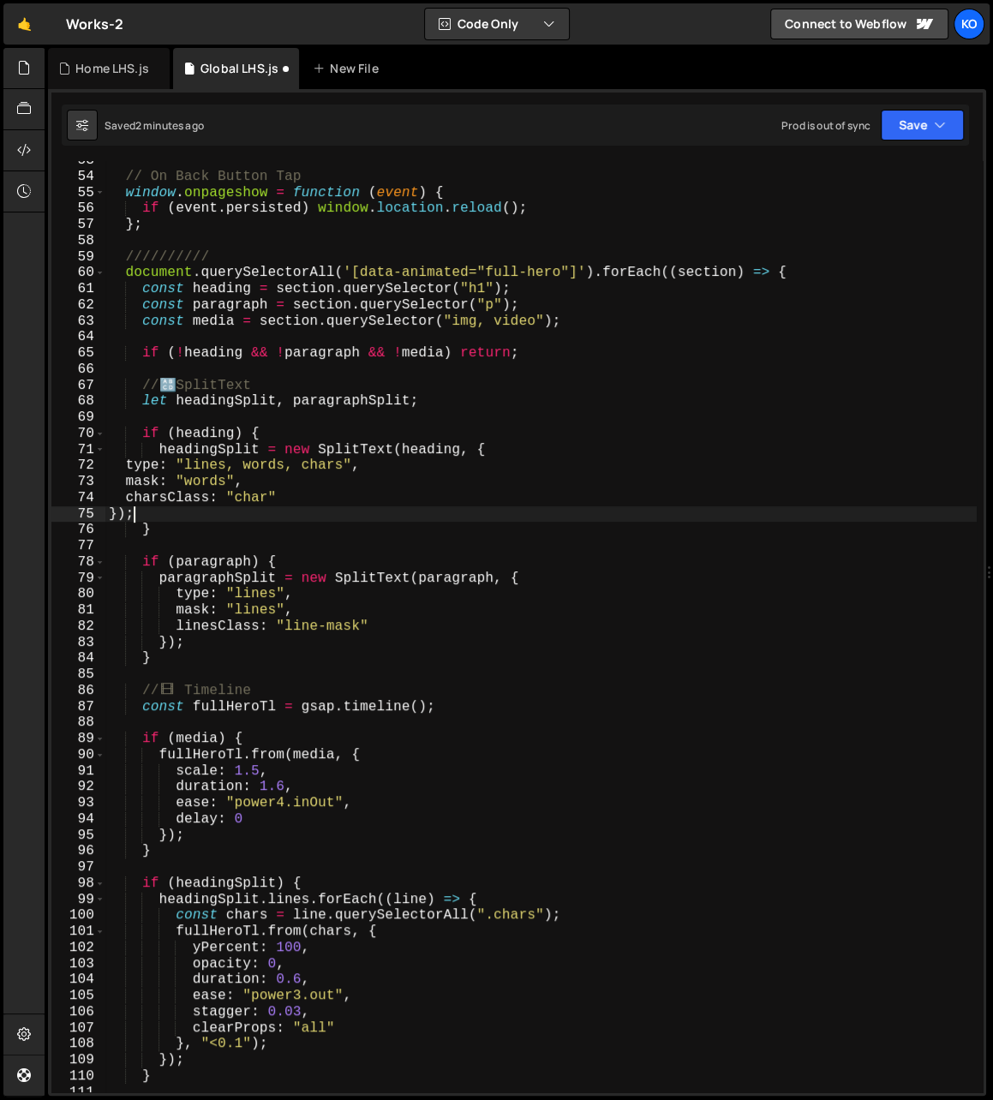
scroll to position [0, 0]
click at [251, 466] on div "// On Back Button Tap window . onpageshow = function ( event ) { if ( event . p…" at bounding box center [540, 634] width 871 height 964
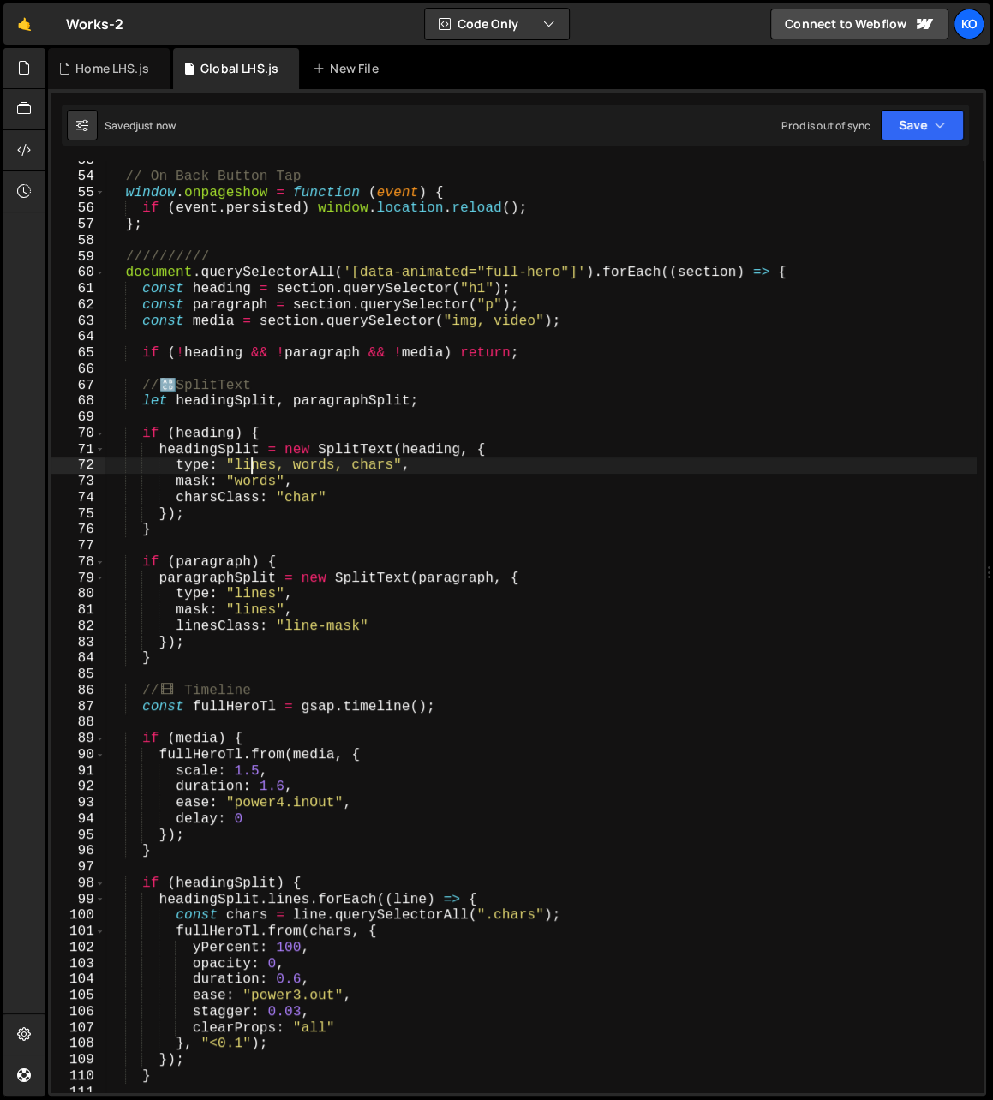
click at [251, 466] on div "// On Back Button Tap window . onpageshow = function ( event ) { if ( event . p…" at bounding box center [540, 634] width 871 height 964
click at [519, 912] on div "// On Back Button Tap window . onpageshow = function ( event ) { if ( event . p…" at bounding box center [540, 634] width 871 height 964
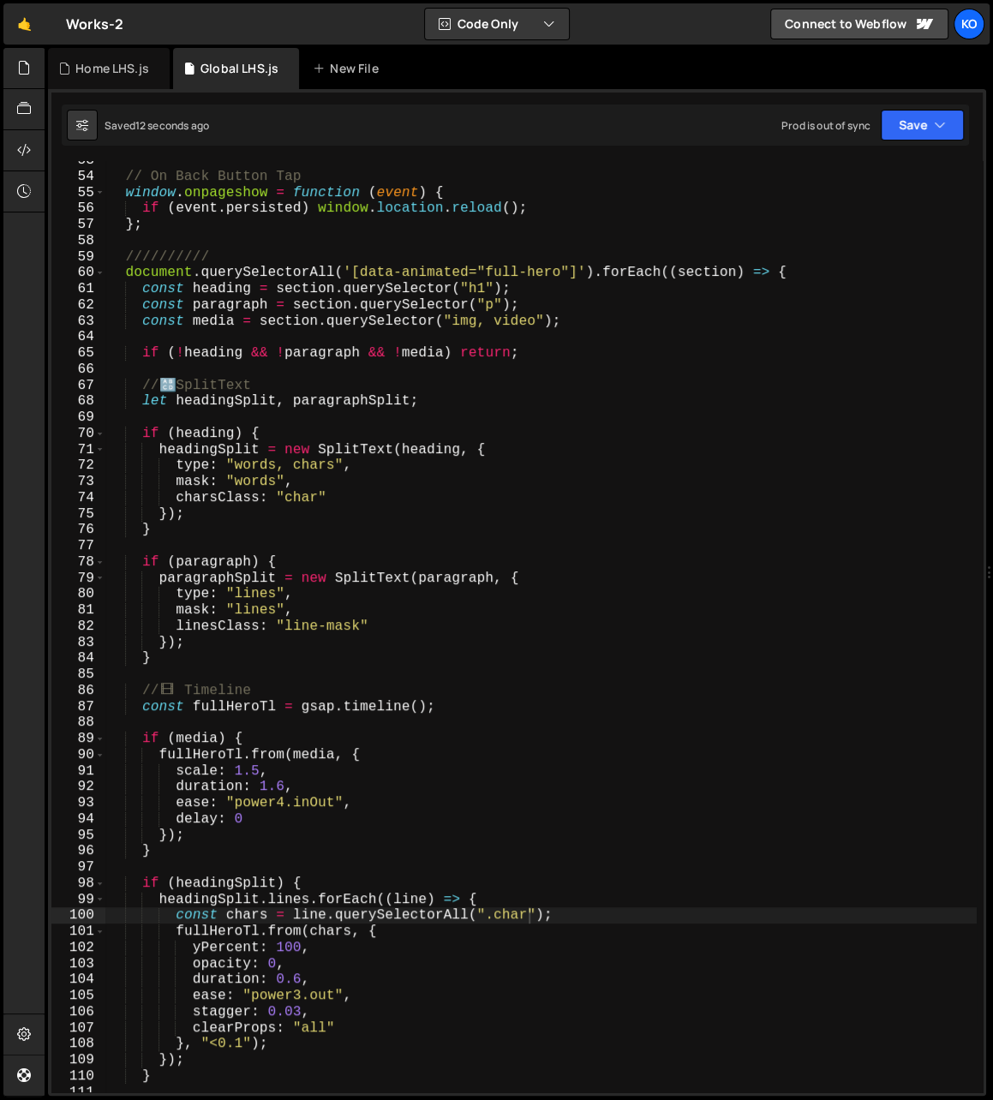
click at [282, 978] on div "// On Back Button Tap window . onpageshow = function ( event ) { if ( event . p…" at bounding box center [540, 634] width 871 height 964
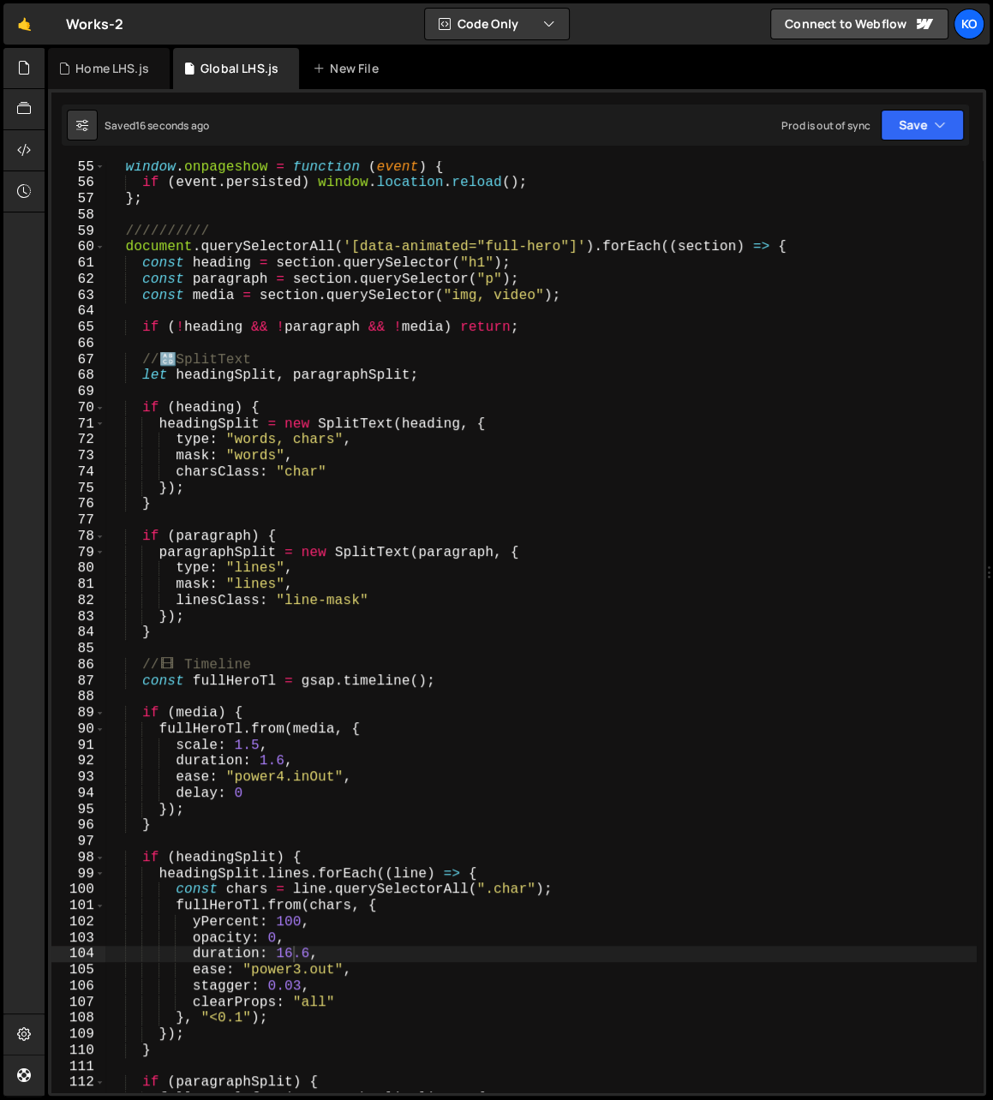
scroll to position [871, 0]
click at [124, 245] on div "window . onpageshow = function ( event ) { if ( event . persisted ) window . lo…" at bounding box center [540, 639] width 871 height 964
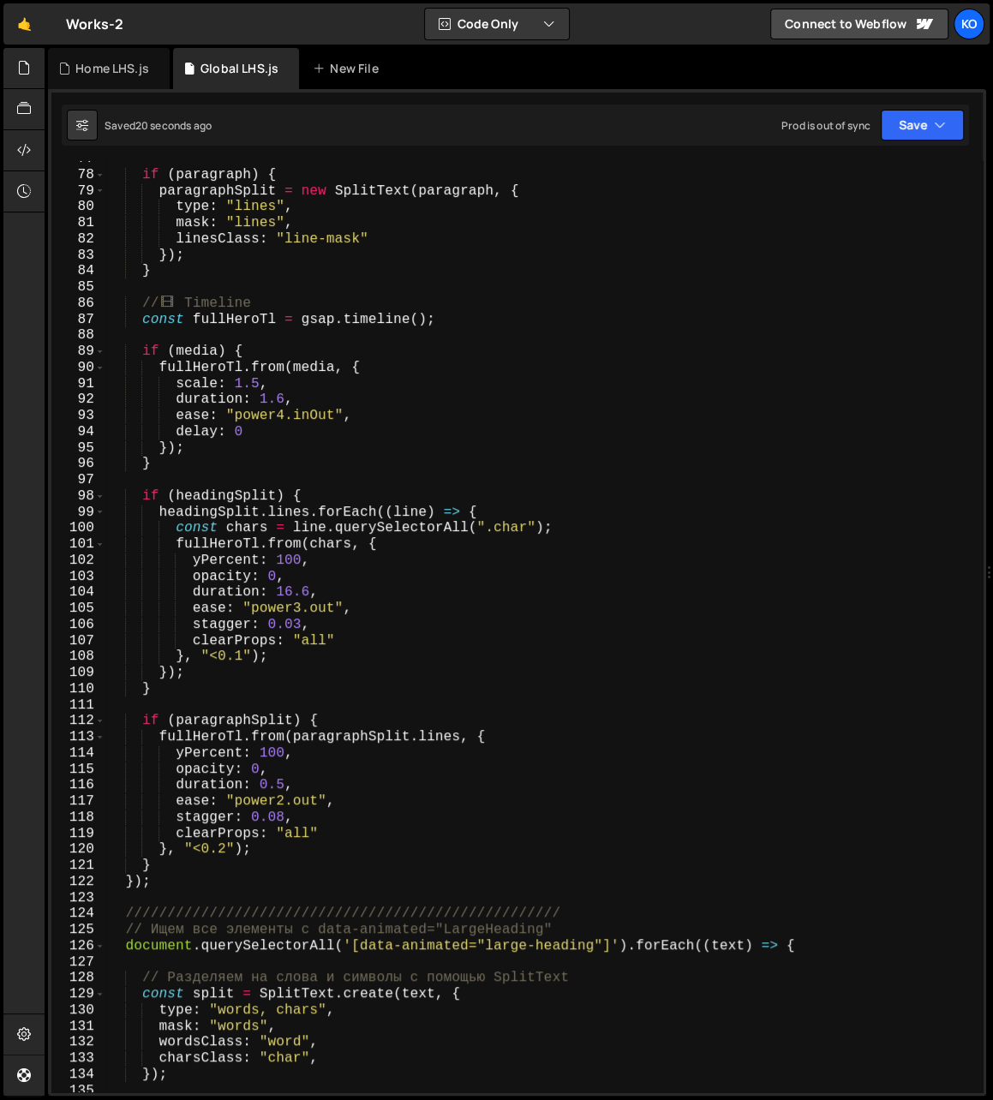
scroll to position [1274, 0]
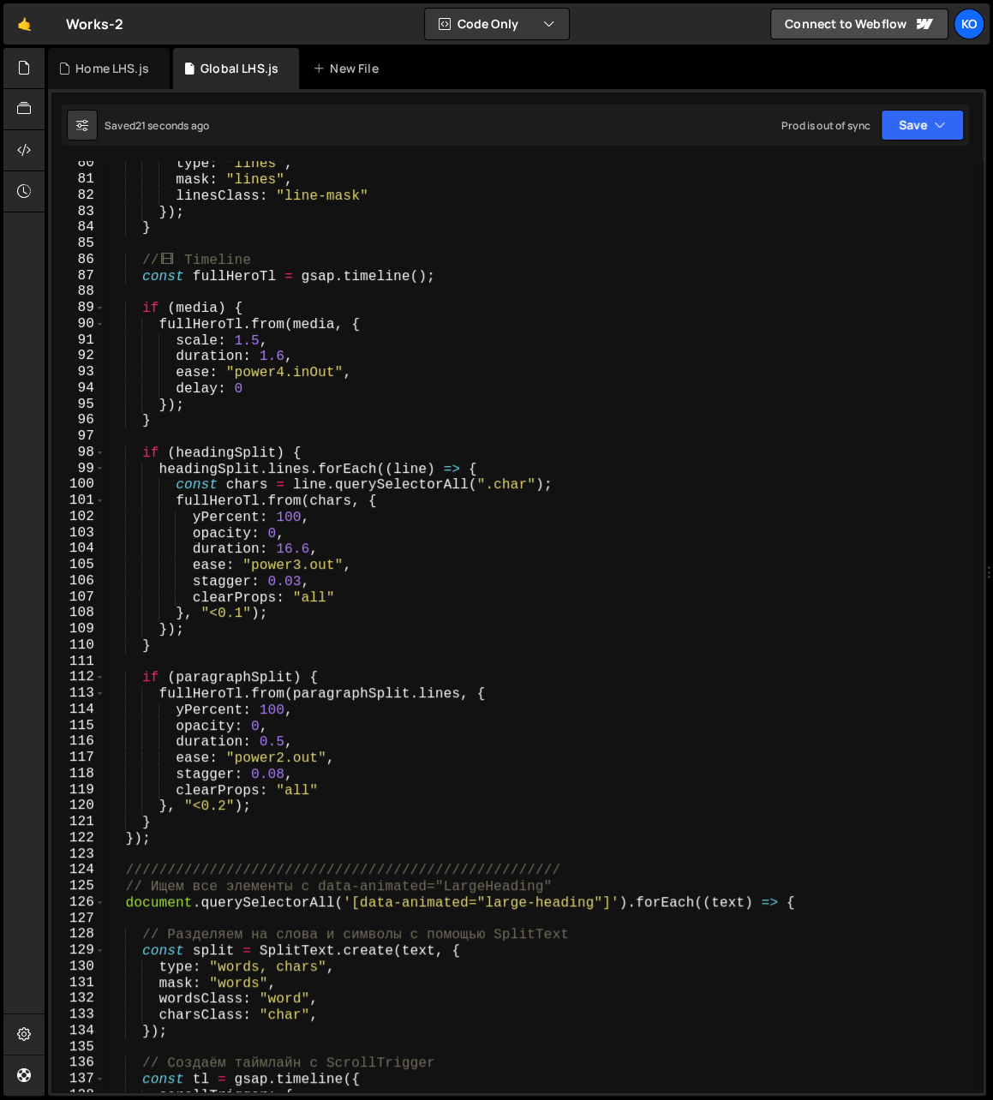
click at [174, 843] on div "type : "lines" , mask : "lines" , linesClass : "line-mask" }) ; } // 🎞 ️ Timeli…" at bounding box center [540, 638] width 871 height 964
type textarea "} });"
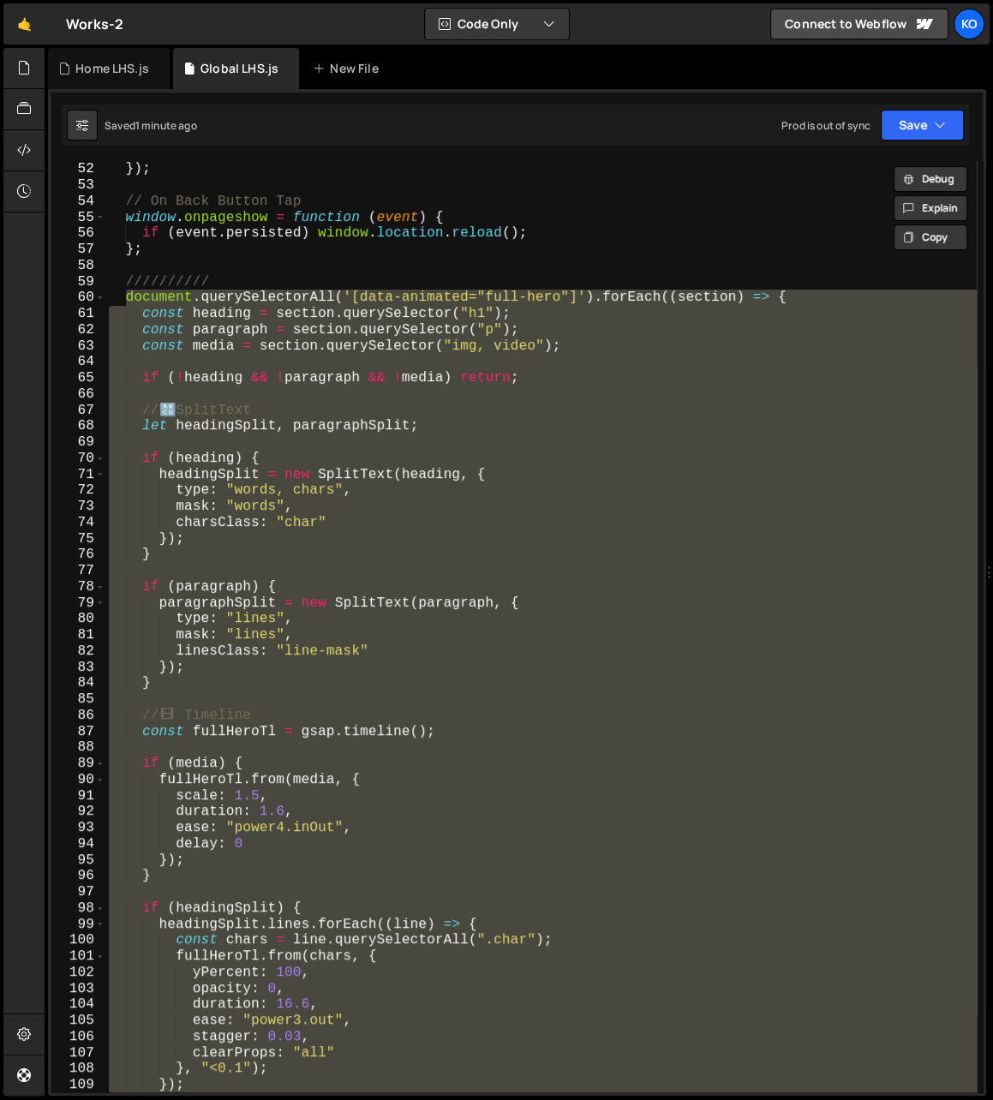
scroll to position [782, 0]
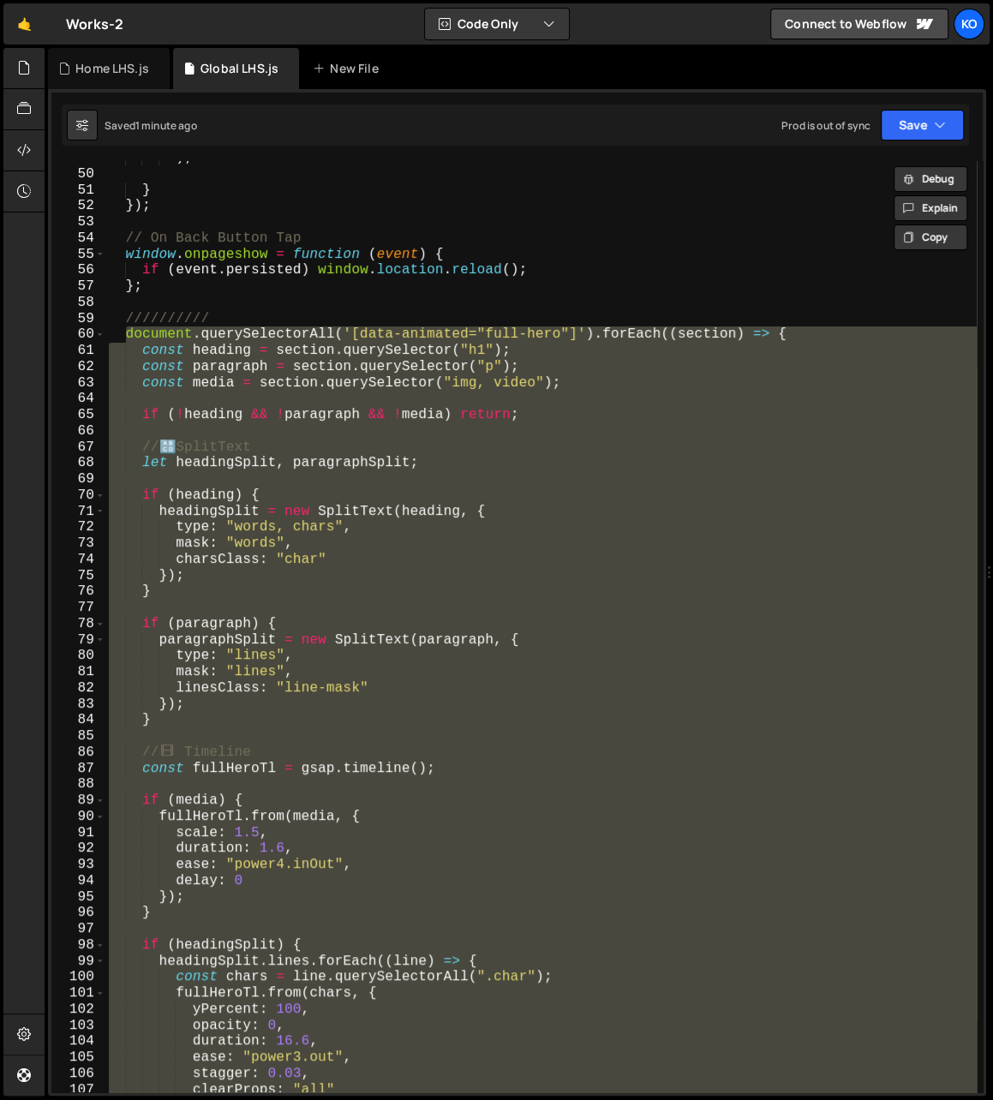
paste textarea
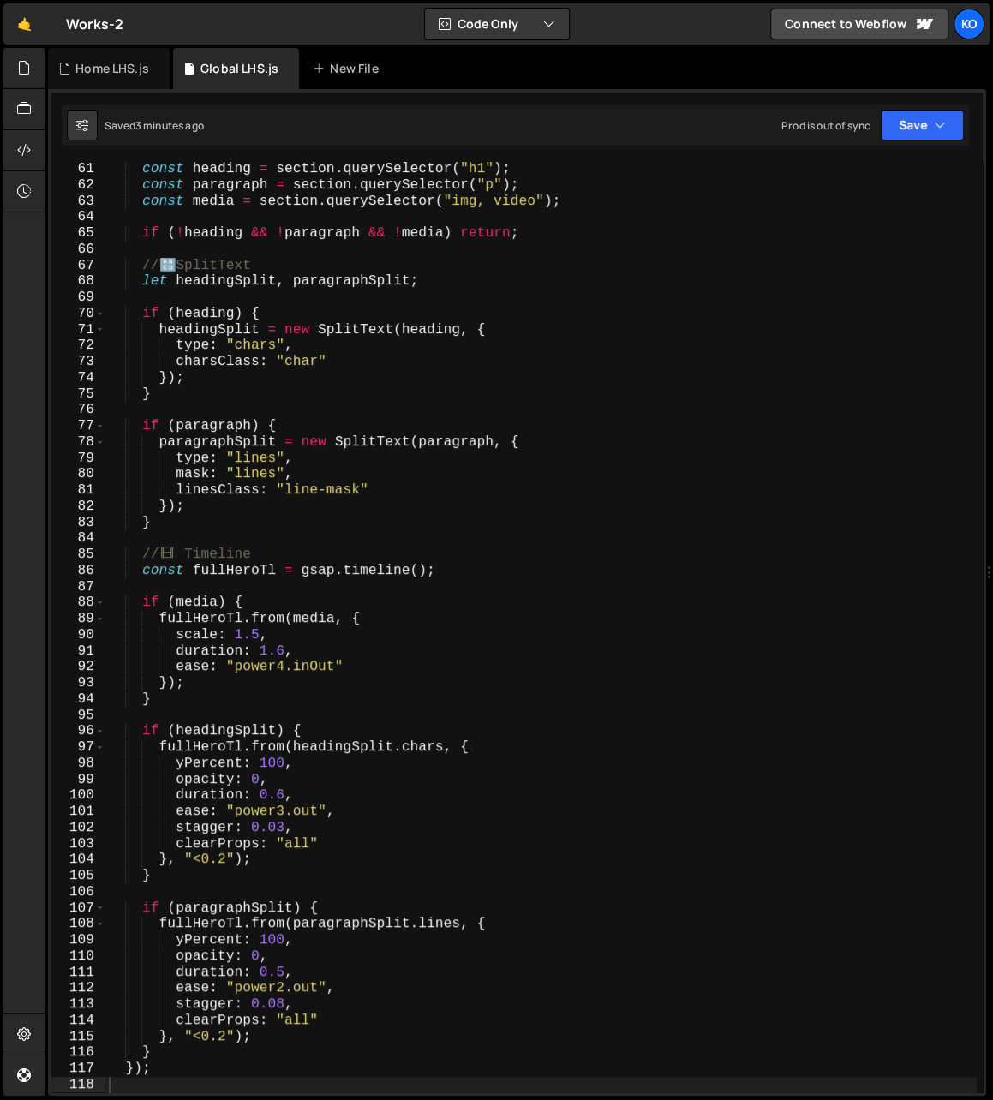
click at [297, 347] on div "const heading = section . querySelector ( "h1" ) ; const paragraph = section . …" at bounding box center [540, 643] width 871 height 964
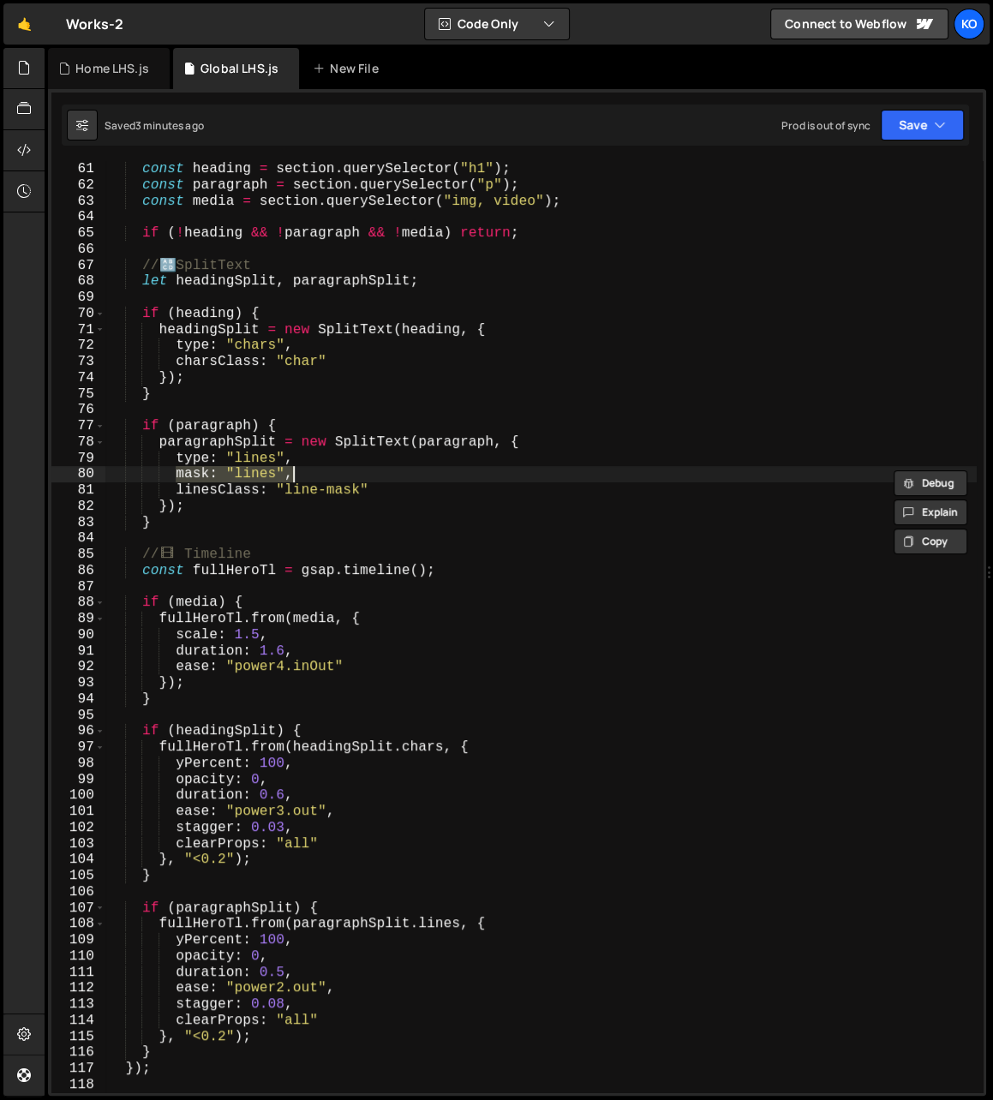
drag, startPoint x: 176, startPoint y: 478, endPoint x: 305, endPoint y: 479, distance: 129.3
click at [305, 479] on div "const heading = section . querySelector ( "h1" ) ; const paragraph = section . …" at bounding box center [540, 643] width 871 height 964
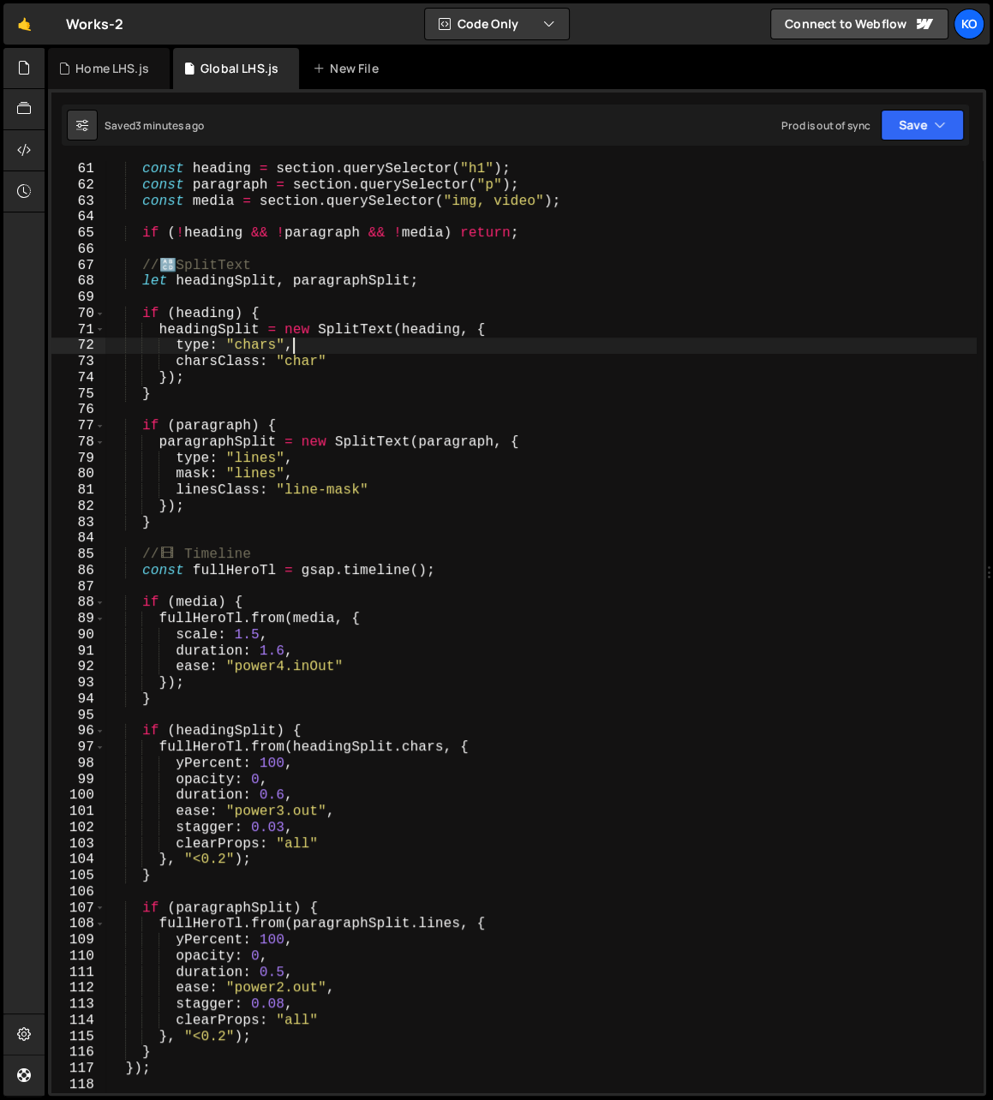
click at [315, 345] on div "const heading = section . querySelector ( "h1" ) ; const paragraph = section . …" at bounding box center [540, 643] width 871 height 964
type textarea "type: "chars","
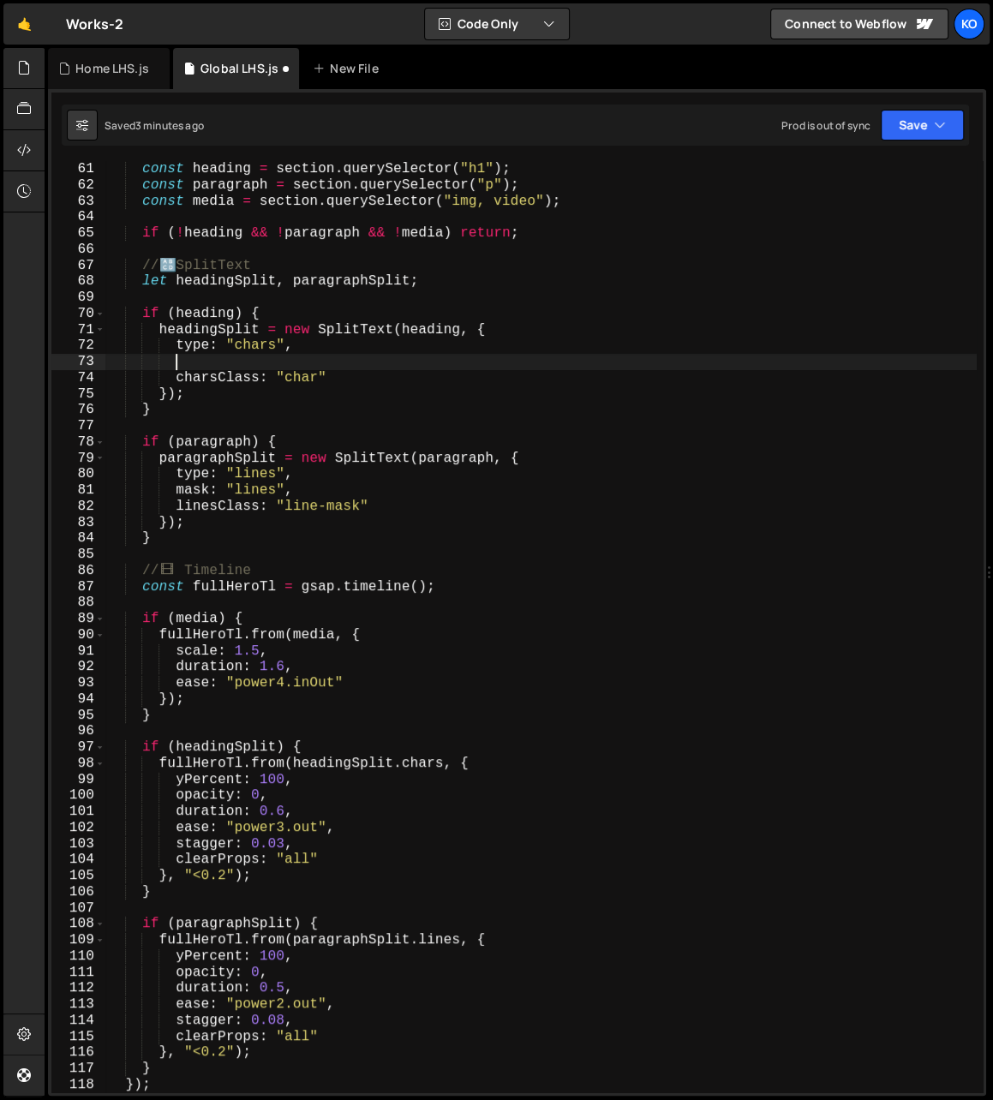
paste textarea "mask: "lines","
click at [251, 474] on div "const heading = section . querySelector ( "h1" ) ; const paragraph = section . …" at bounding box center [540, 643] width 871 height 964
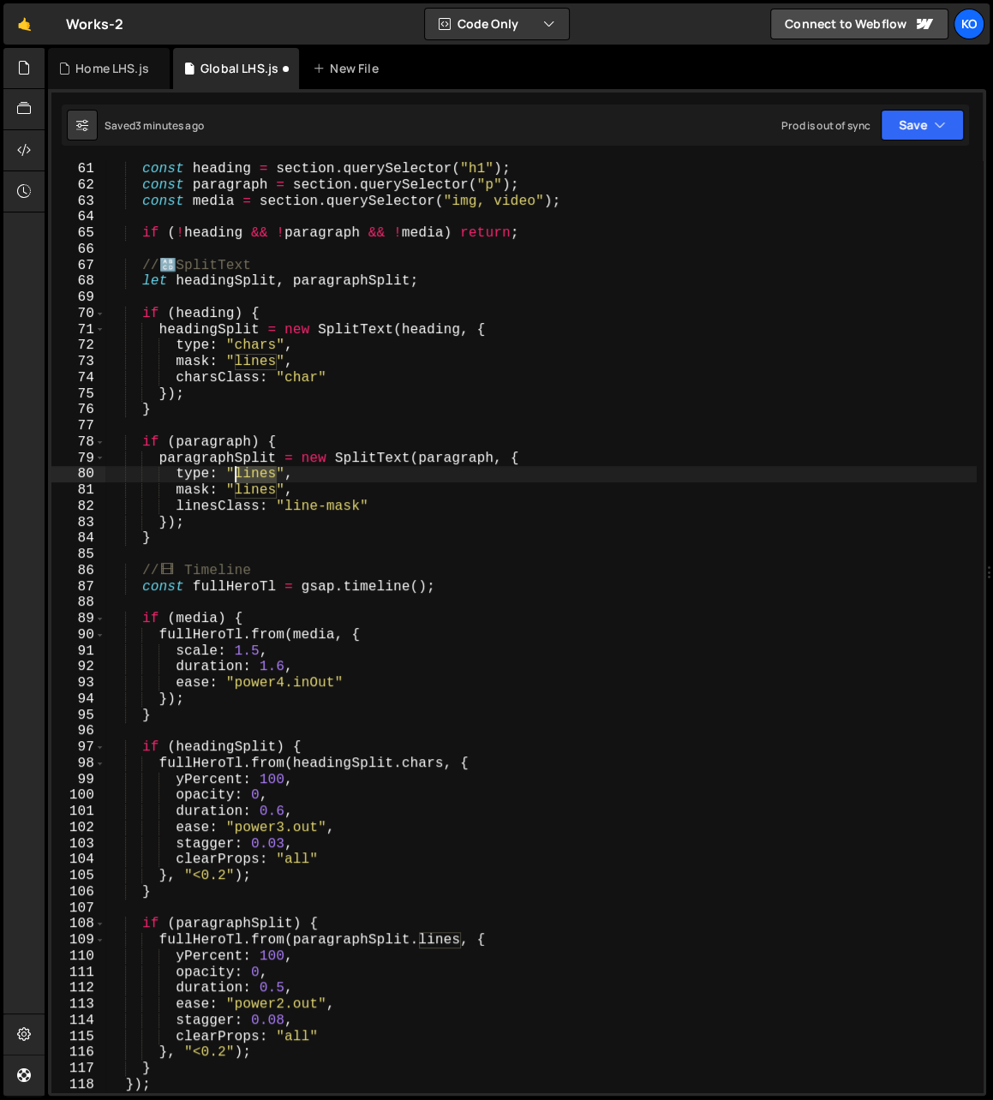
click at [251, 474] on div "const heading = section . querySelector ( "h1" ) ; const paragraph = section . …" at bounding box center [540, 643] width 871 height 964
click at [233, 346] on div "const heading = section . querySelector ( "h1" ) ; const paragraph = section . …" at bounding box center [540, 643] width 871 height 964
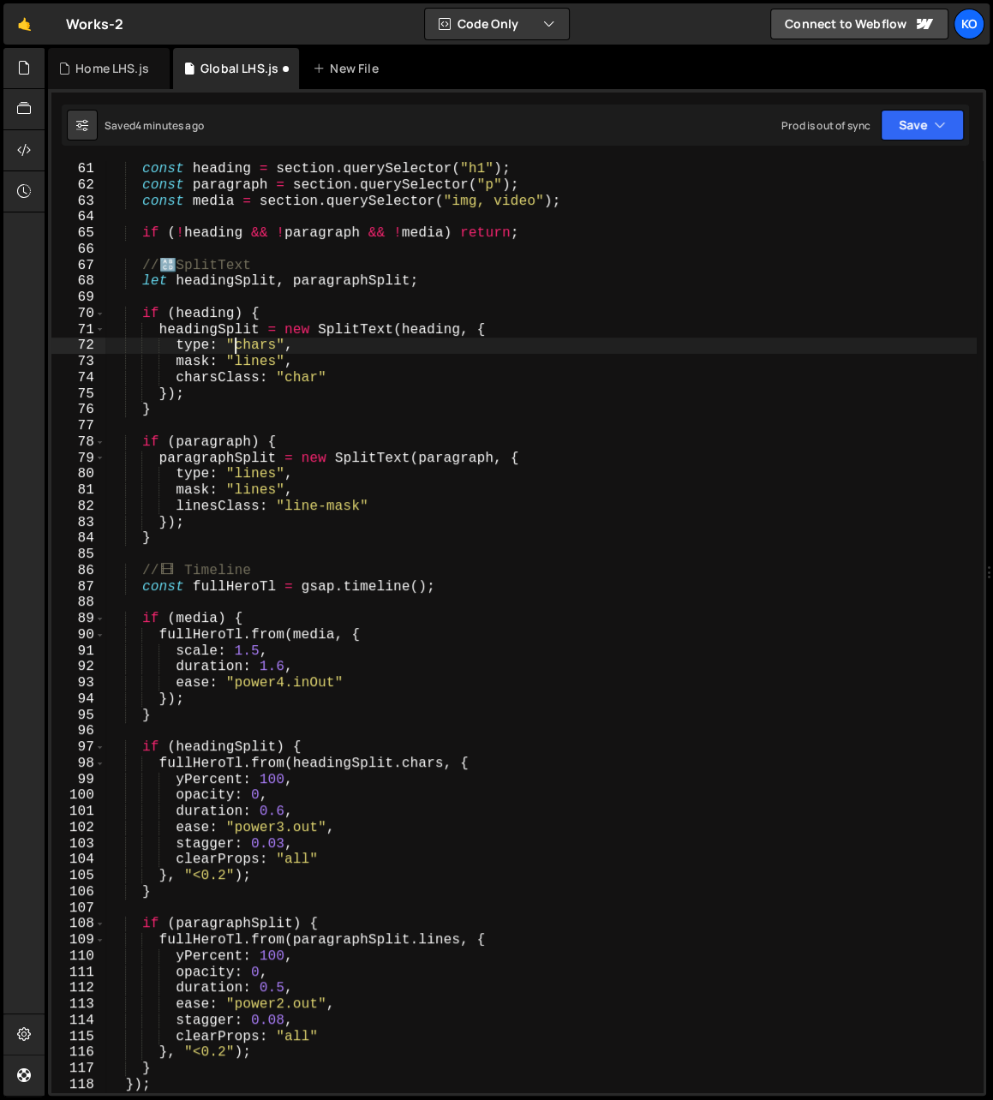
paste textarea "lines"
click at [258, 361] on div "const heading = section . querySelector ( "h1" ) ; const paragraph = section . …" at bounding box center [540, 643] width 871 height 964
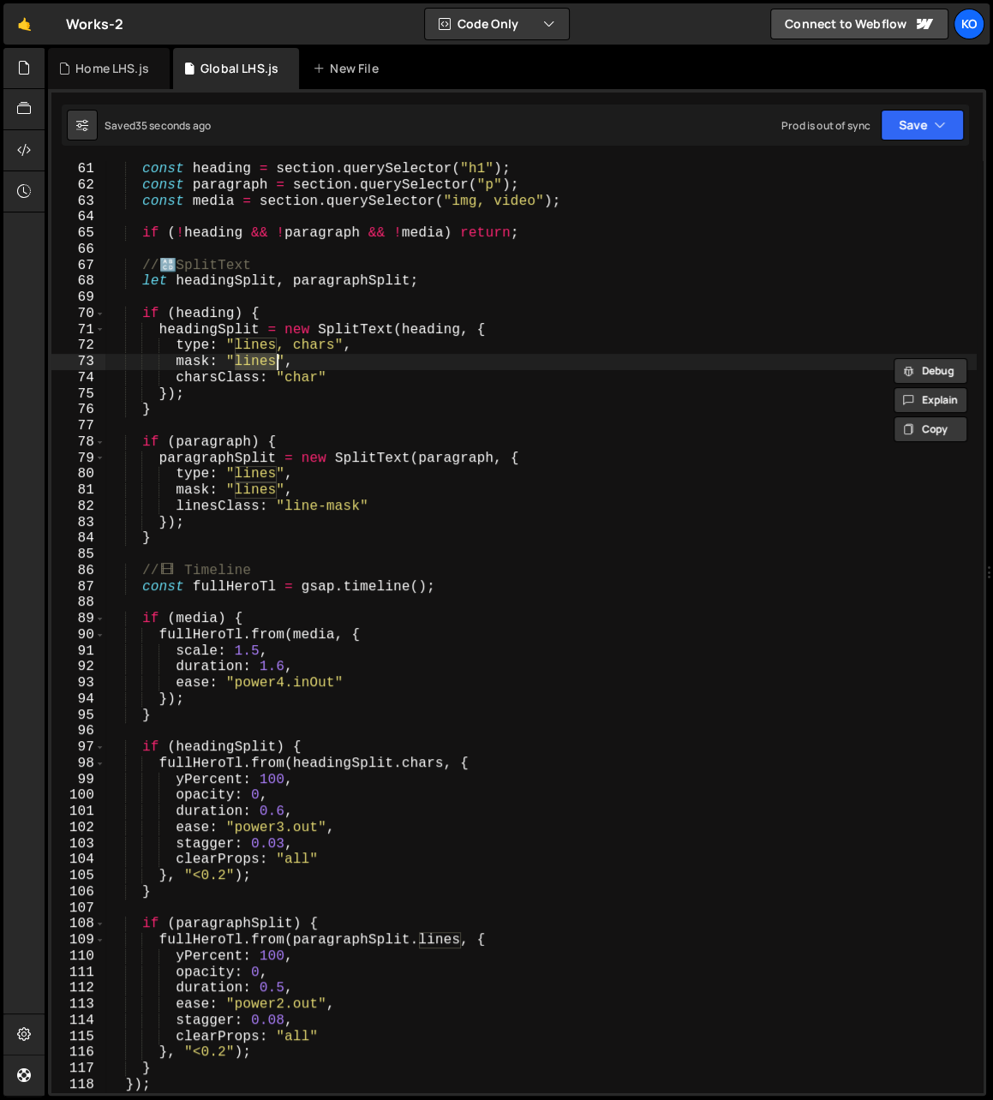
click at [342, 378] on div "const heading = section . querySelector ( "h1" ) ; const paragraph = section . …" at bounding box center [540, 643] width 871 height 964
type textarea "charsClass: "char""
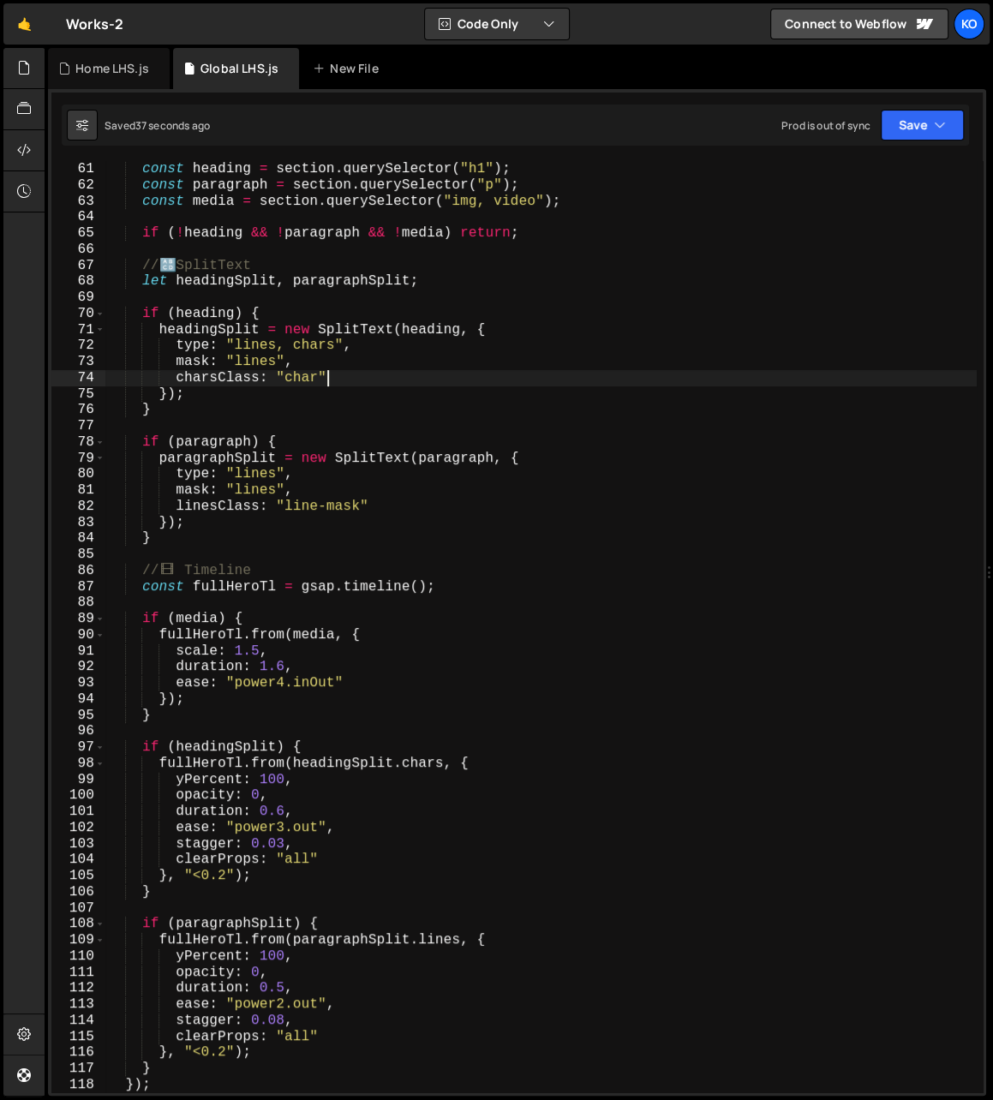
scroll to position [0, 3]
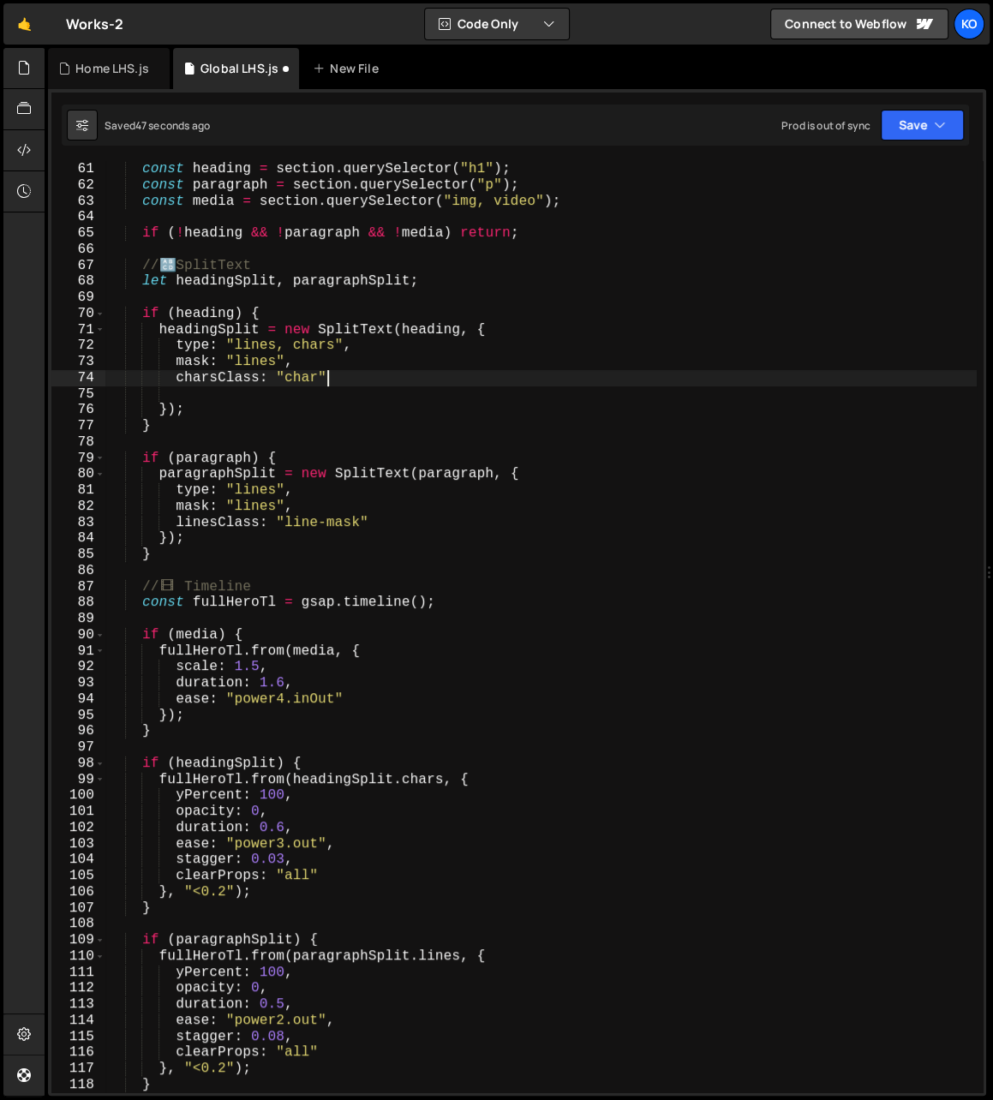
click at [349, 381] on div "const heading = section . querySelector ( "h1" ) ; const paragraph = section . …" at bounding box center [540, 643] width 871 height 964
click at [317, 363] on div "const heading = section . querySelector ( "h1" ) ; const paragraph = section . …" at bounding box center [540, 643] width 871 height 964
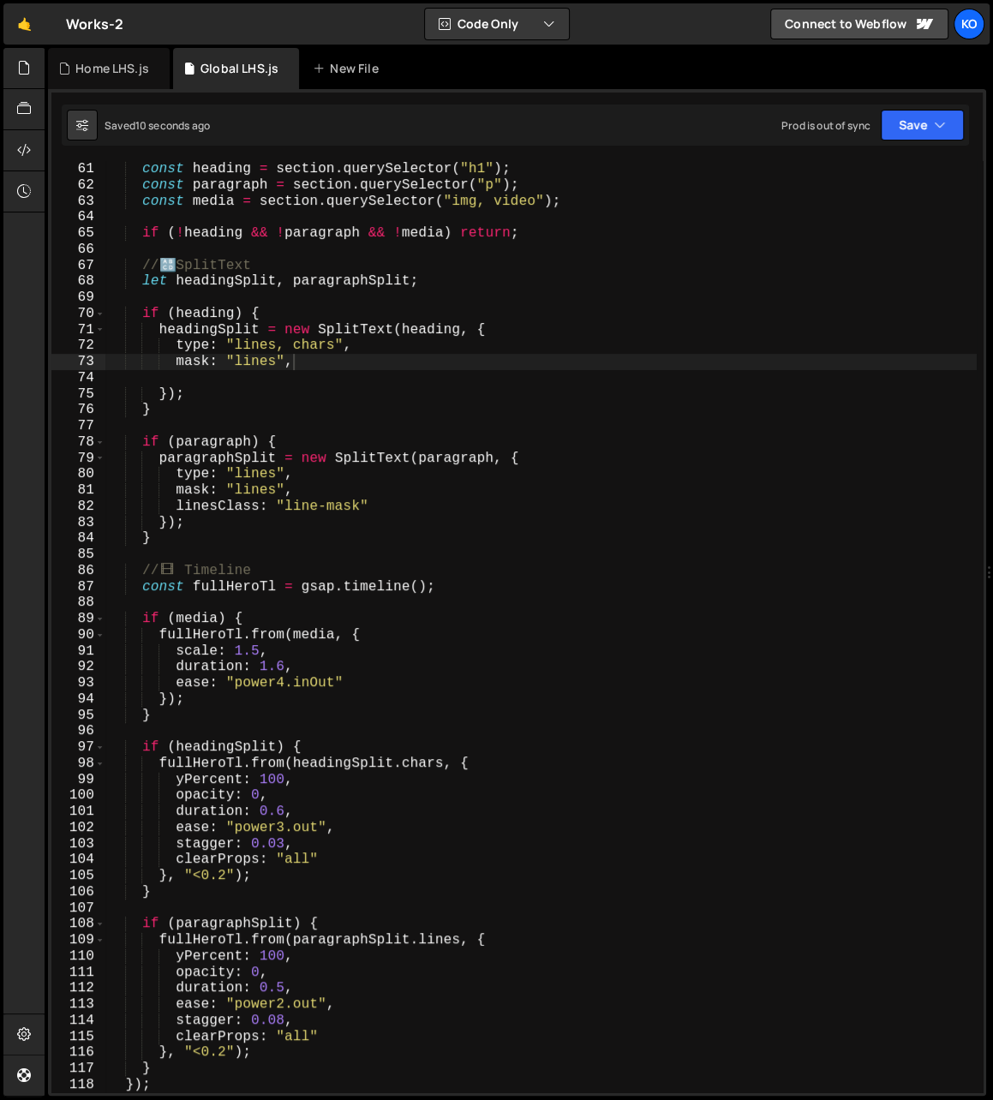
click at [254, 361] on div "const heading = section . querySelector ( "h1" ) ; const paragraph = section . …" at bounding box center [540, 643] width 871 height 964
click at [421, 766] on div "const heading = section . querySelector ( "h1" ) ; const paragraph = section . …" at bounding box center [540, 643] width 871 height 964
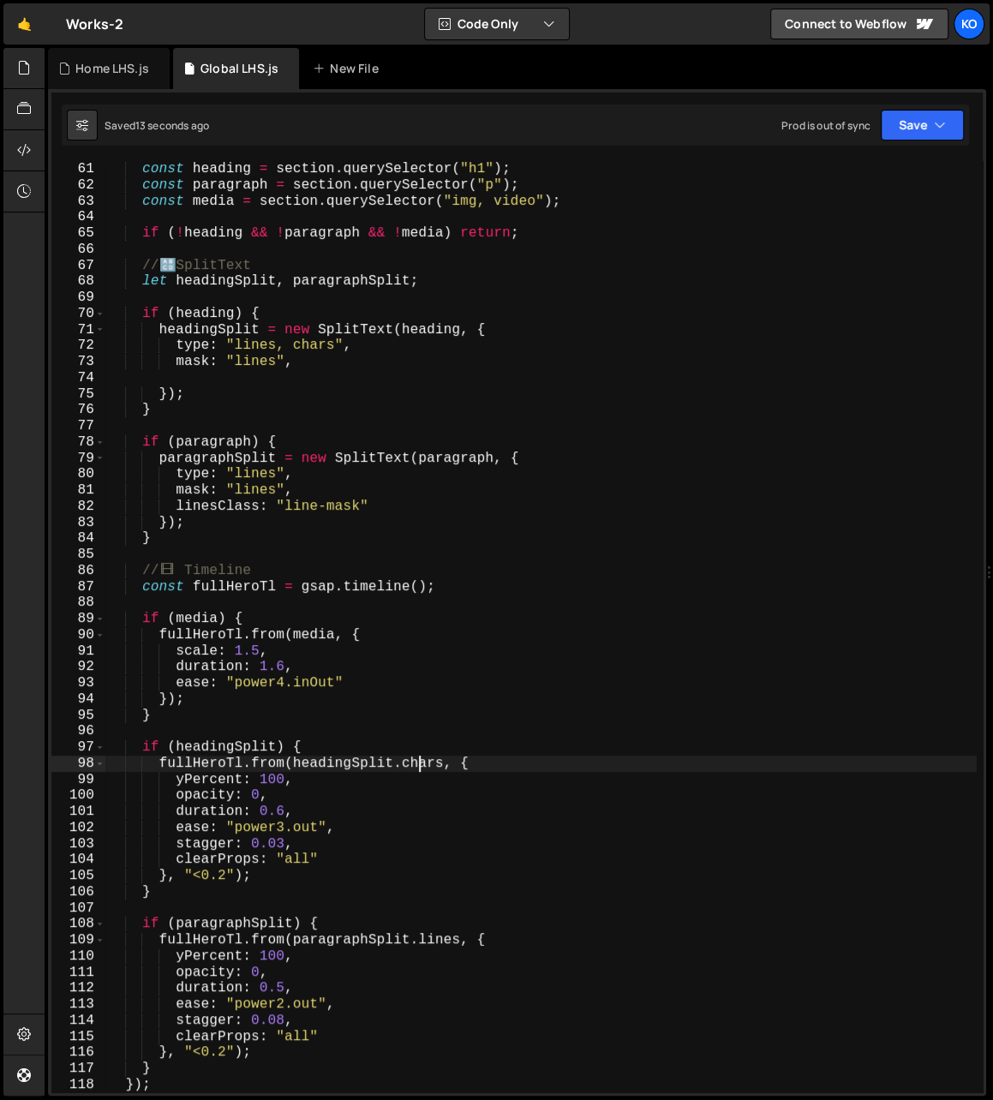
click at [421, 766] on div "const heading = section . querySelector ( "h1" ) ; const paragraph = section . …" at bounding box center [540, 643] width 871 height 964
paste textarea "line"
click at [316, 348] on div "const heading = section . querySelector ( "h1" ) ; const paragraph = section . …" at bounding box center [540, 643] width 871 height 964
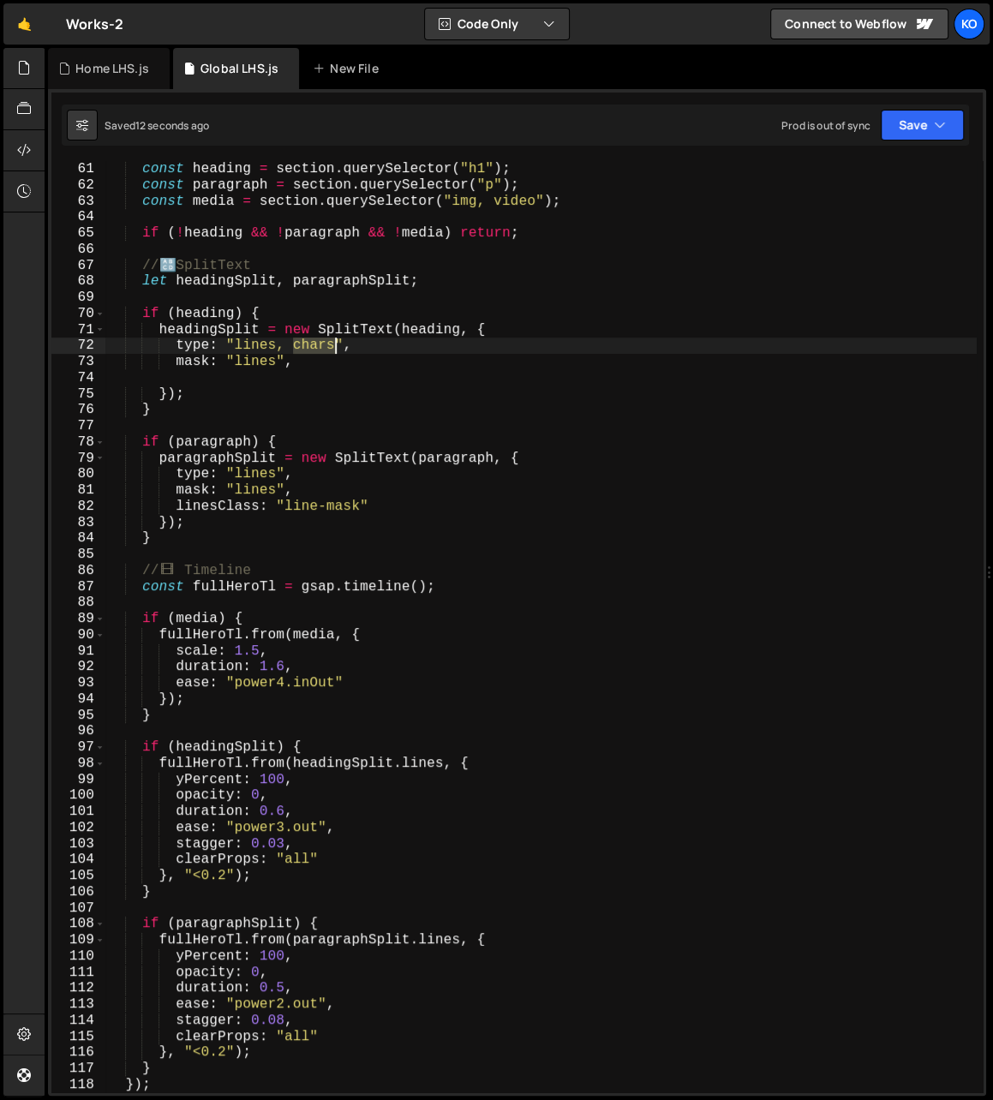
click at [316, 348] on div "const heading = section . querySelector ( "h1" ) ; const paragraph = section . …" at bounding box center [540, 643] width 871 height 964
click at [250, 346] on div "const heading = section . querySelector ( "h1" ) ; const paragraph = section . …" at bounding box center [540, 643] width 871 height 964
click at [253, 363] on div "wor d s local wor d s Class local" at bounding box center [359, 393] width 256 height 77
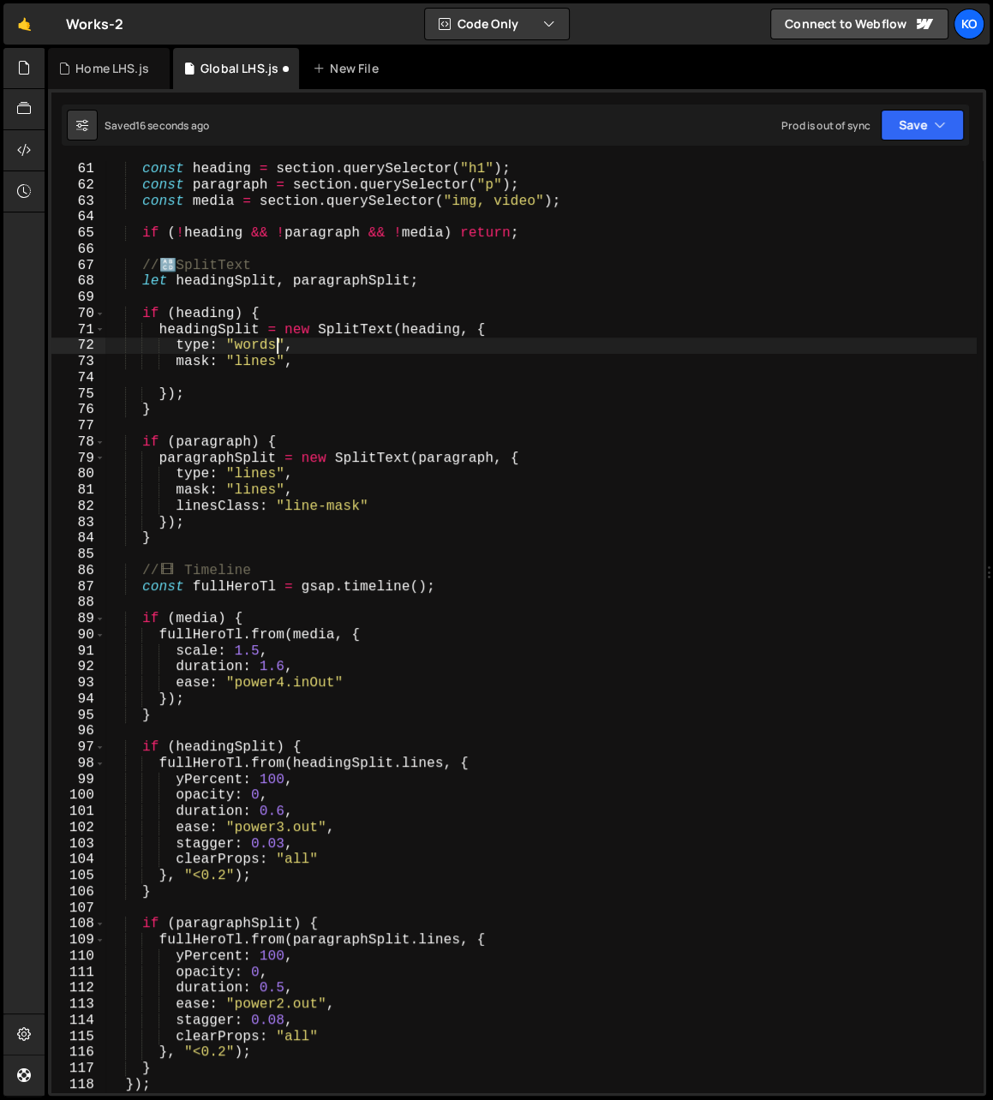
click at [254, 349] on div "const heading = section . querySelector ( "h1" ) ; const paragraph = section . …" at bounding box center [540, 643] width 871 height 964
click at [426, 764] on div "const heading = section . querySelector ( "h1" ) ; const paragraph = section . …" at bounding box center [540, 643] width 871 height 964
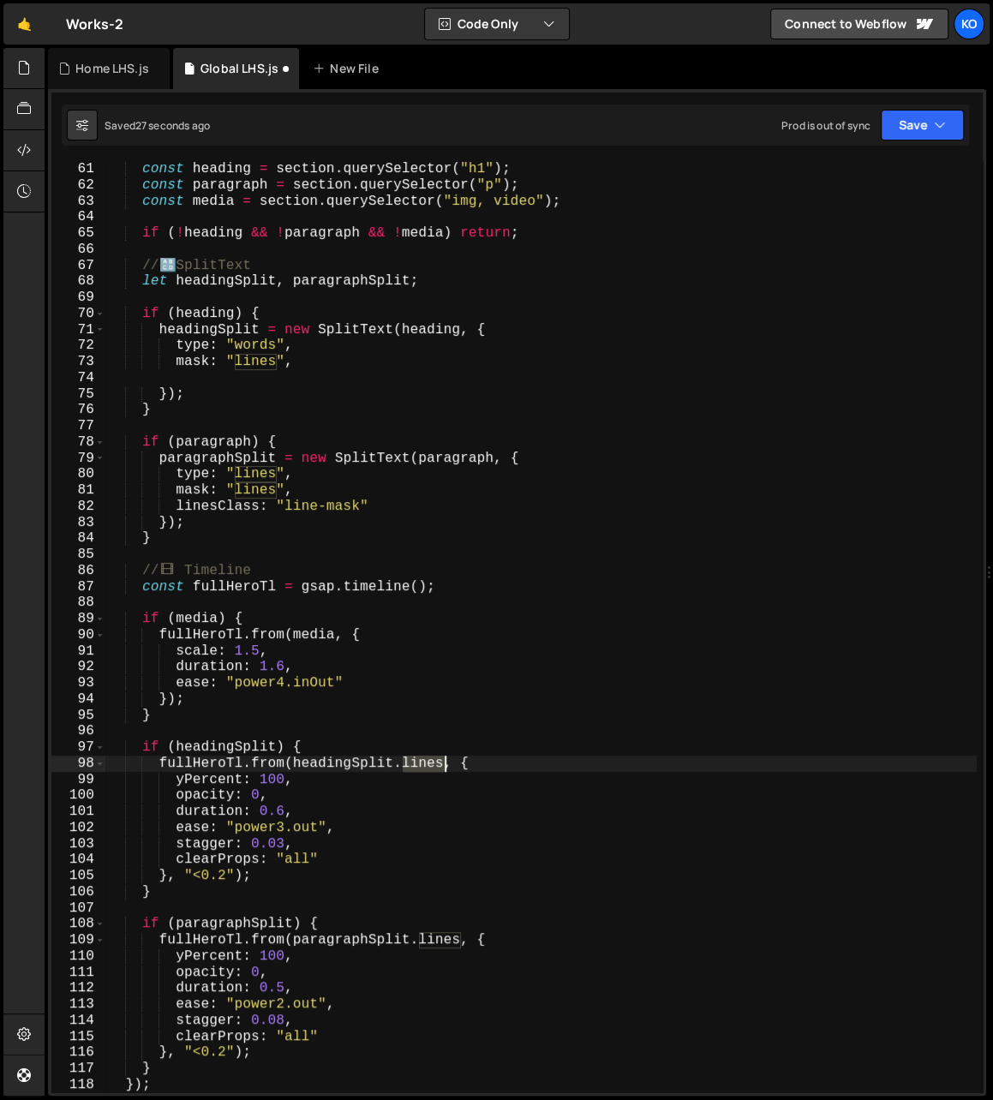
click at [426, 764] on div "const heading = section . querySelector ( "h1" ) ; const paragraph = section . …" at bounding box center [540, 643] width 871 height 964
paste textarea "word"
click at [259, 362] on div "const heading = section . querySelector ( "h1" ) ; const paragraph = section . …" at bounding box center [540, 643] width 871 height 964
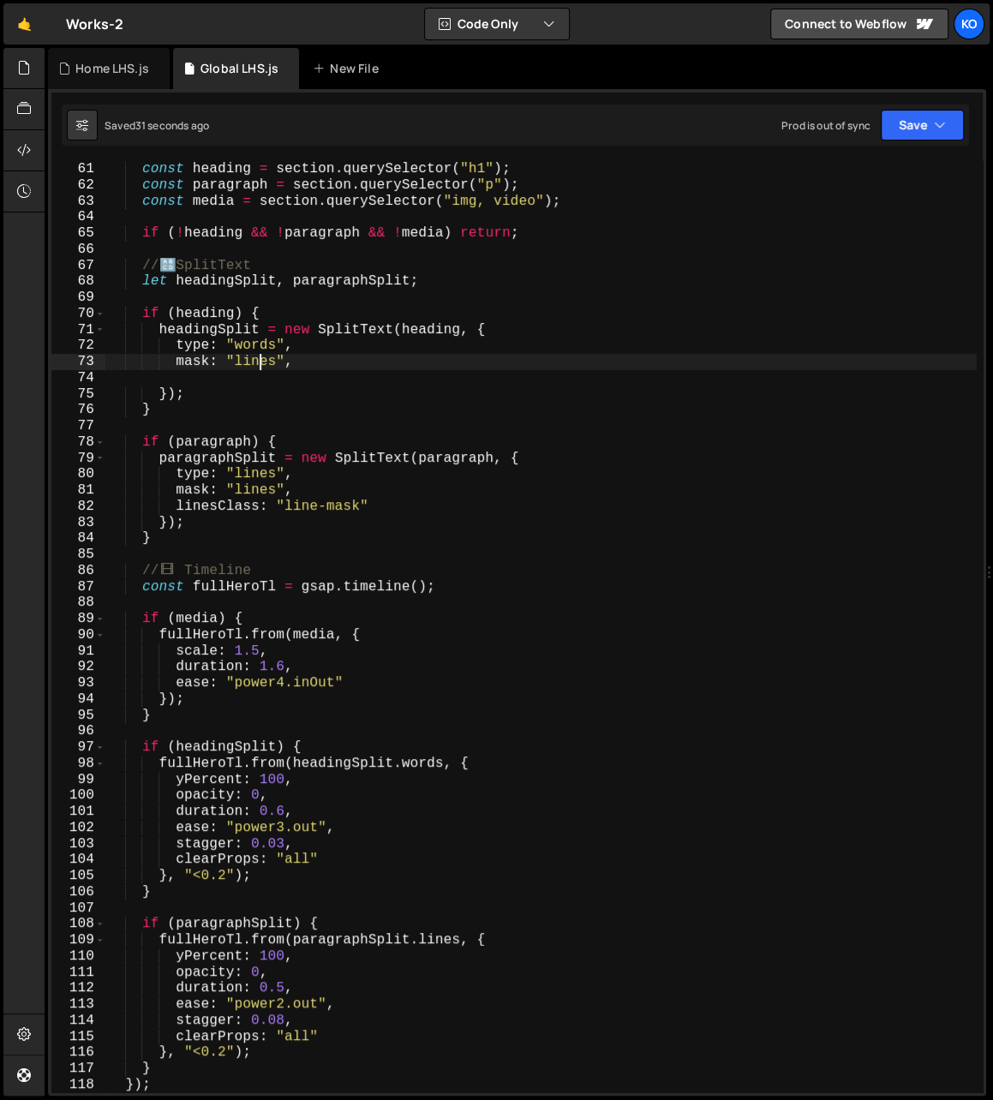
click at [259, 362] on div "const heading = section . querySelector ( "h1" ) ; const paragraph = section . …" at bounding box center [540, 643] width 871 height 964
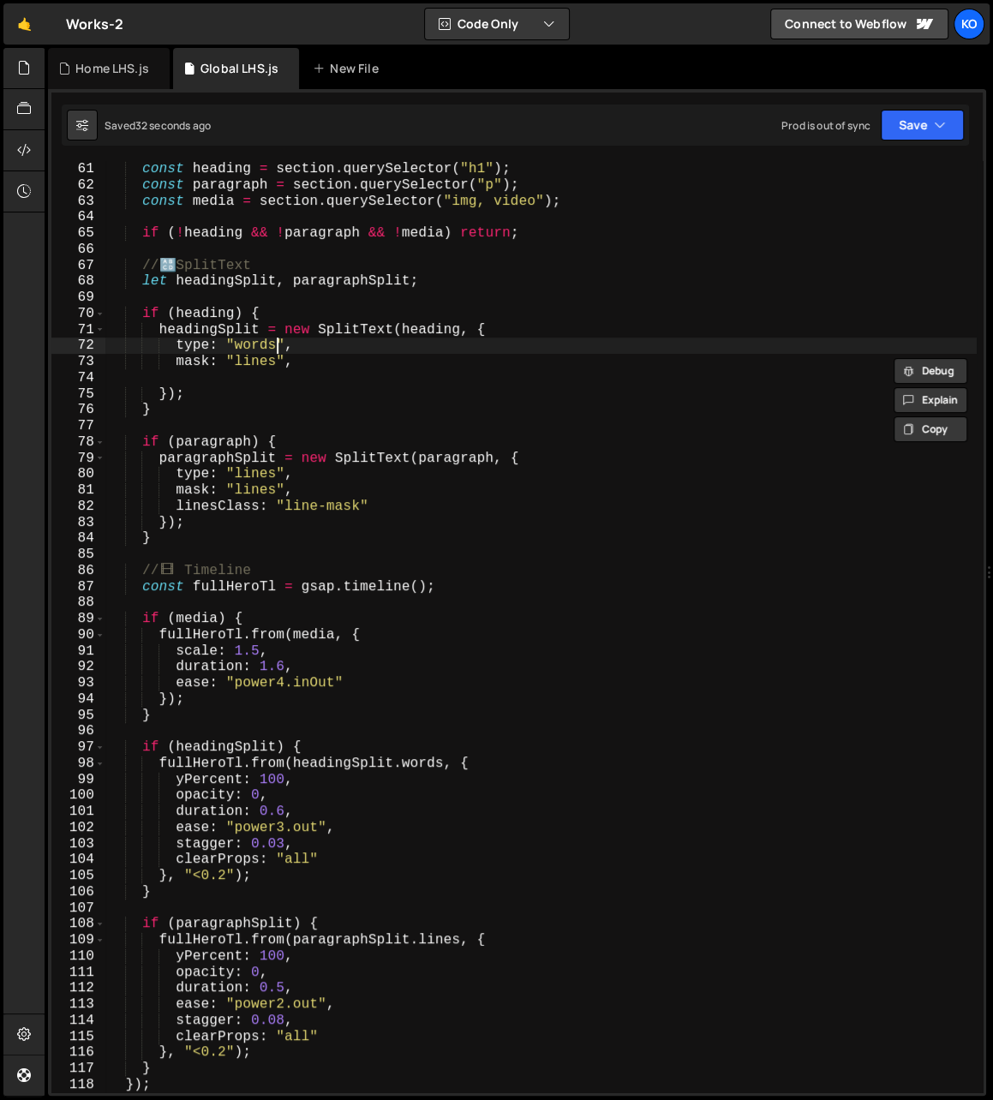
click at [277, 343] on div "const heading = section . querySelector ( "h1" ) ; const paragraph = section . …" at bounding box center [540, 643] width 871 height 964
paste textarea "lines"
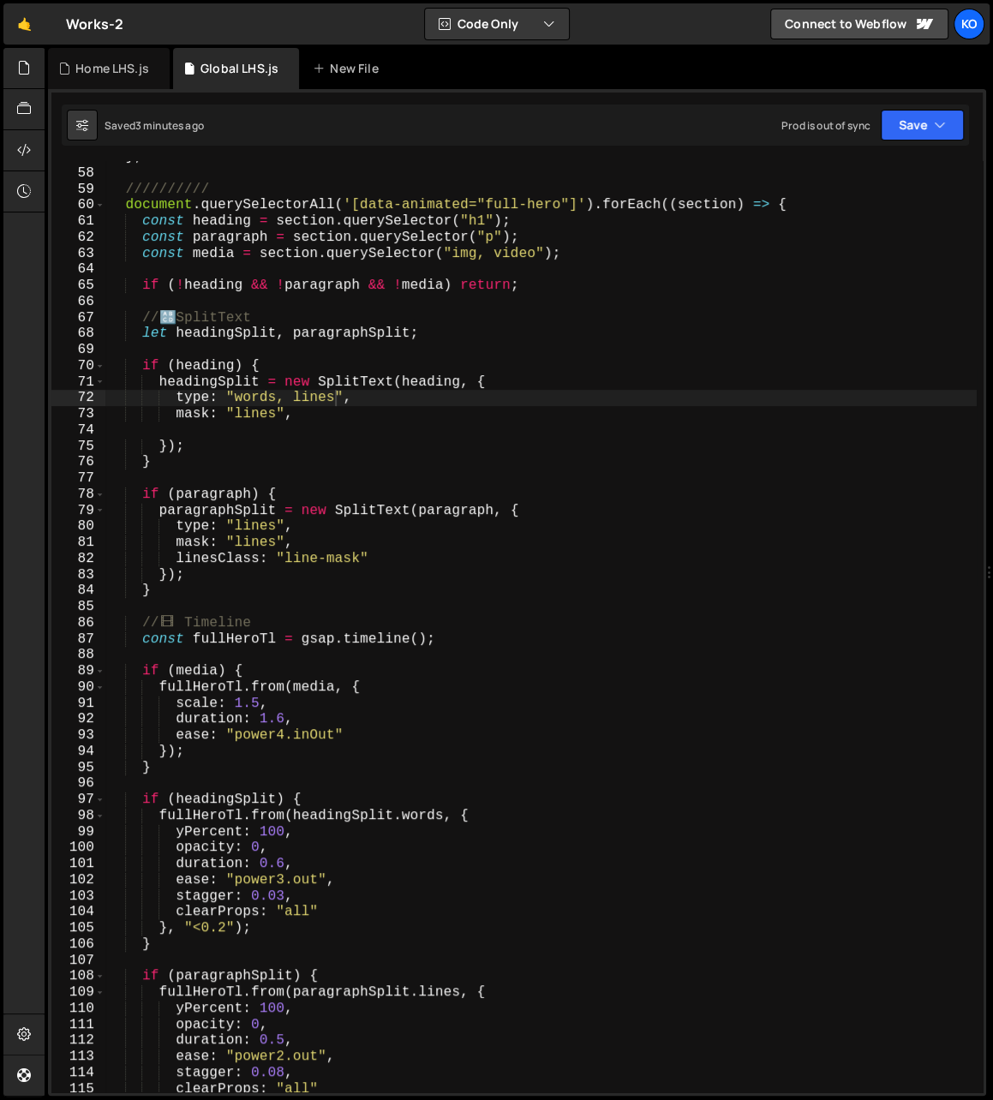
scroll to position [788, 0]
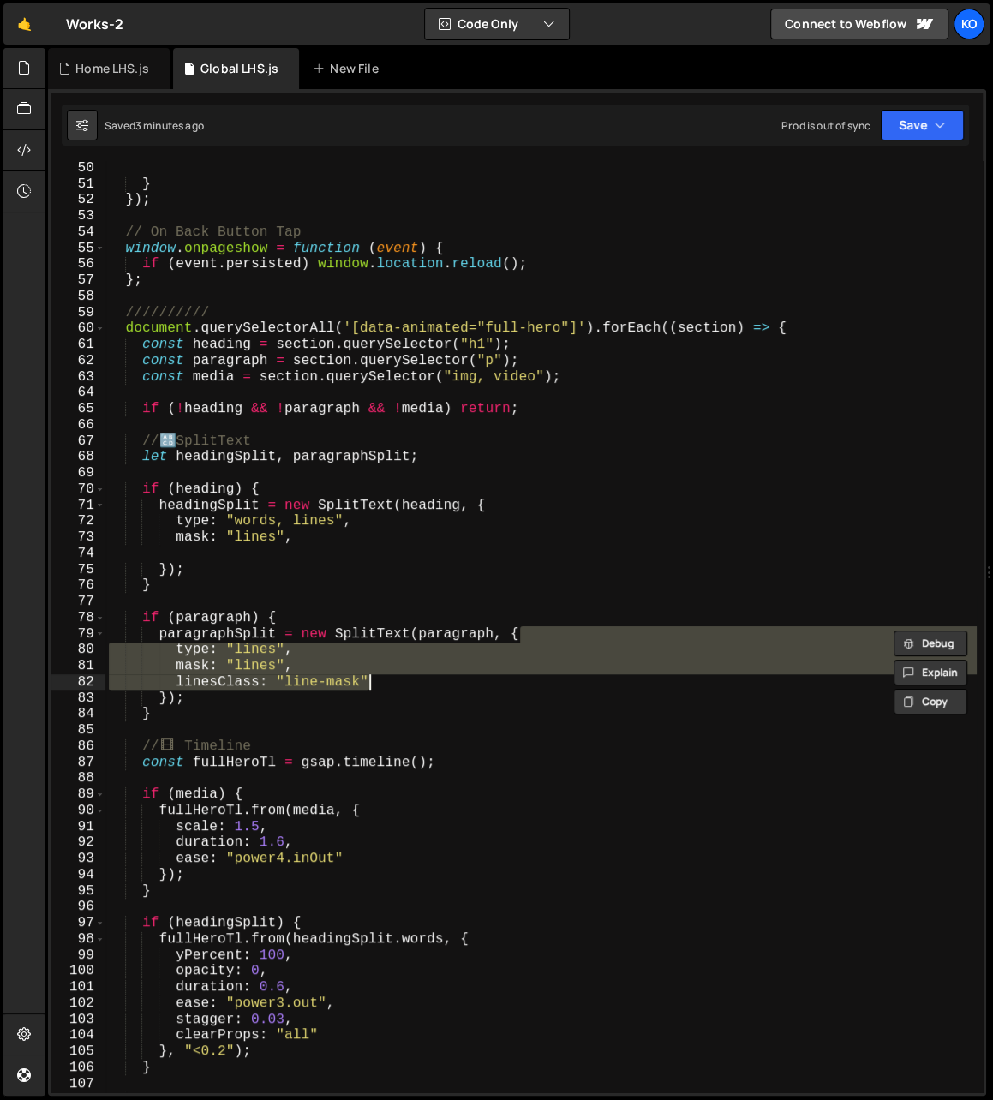
drag, startPoint x: 537, startPoint y: 630, endPoint x: 400, endPoint y: 684, distance: 147.3
click at [400, 684] on div "} }) ; // On Back Button Tap window . onpageshow = function ( event ) { if ( ev…" at bounding box center [540, 642] width 871 height 964
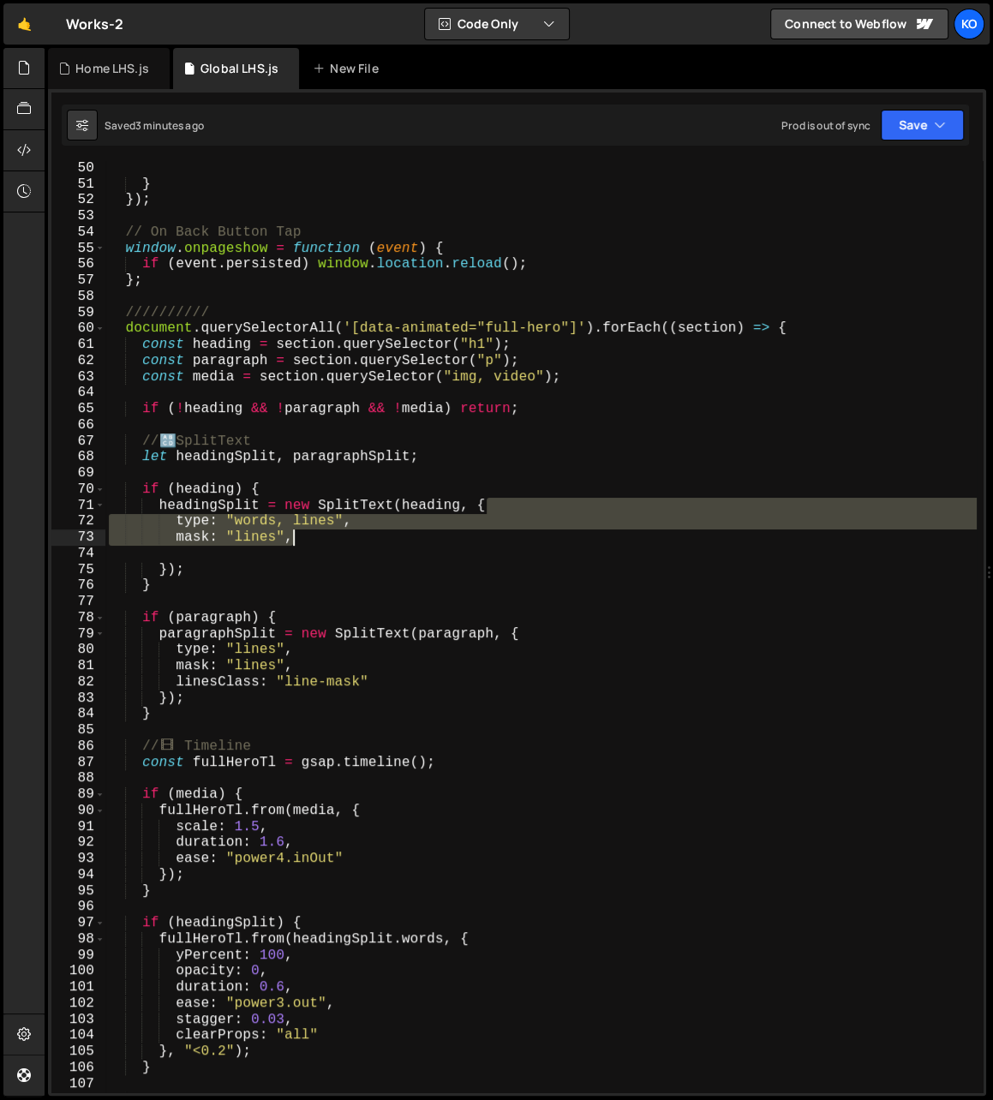
drag, startPoint x: 497, startPoint y: 504, endPoint x: 491, endPoint y: 539, distance: 34.8
click at [491, 539] on div "} }) ; // On Back Button Tap window . onpageshow = function ( event ) { if ( ev…" at bounding box center [540, 642] width 871 height 964
paste textarea "linesClass: "line-mask""
type textarea "linesClass: "line-mask""
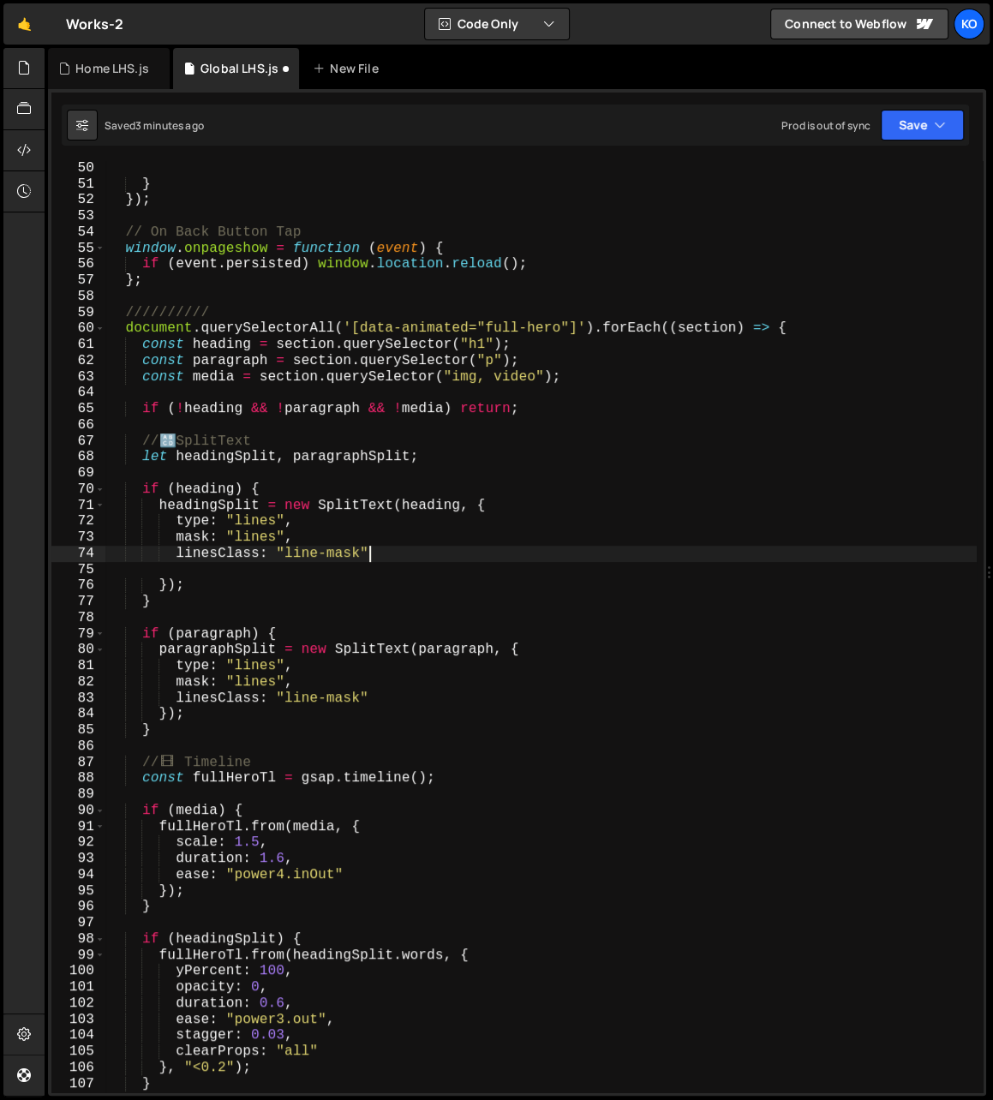
click at [407, 568] on div "} }) ; // On Back Button Tap window . onpageshow = function ( event ) { if ( ev…" at bounding box center [540, 642] width 871 height 964
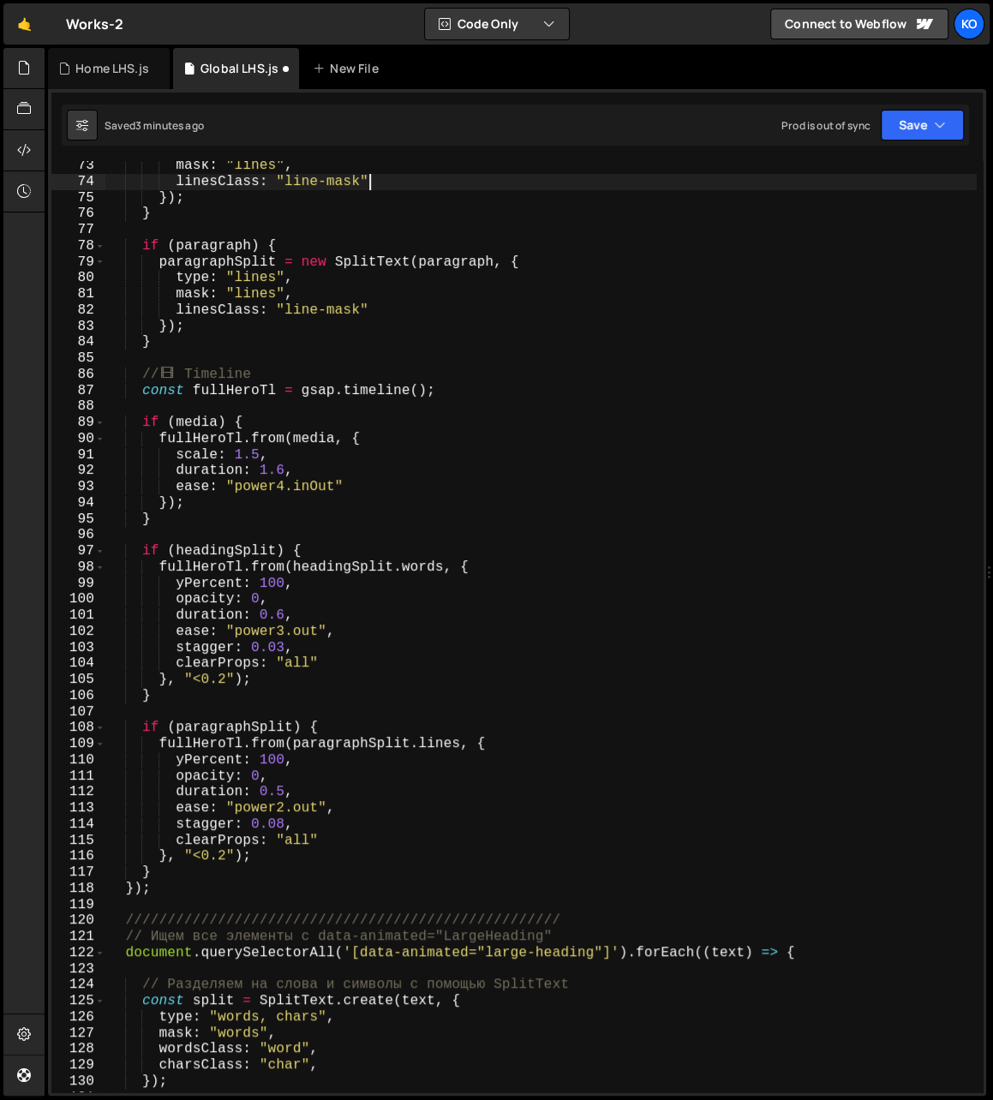
scroll to position [1161, 0]
click at [443, 741] on div "mask : "lines" , linesClass : "line-mask" }) ; } if ( paragraph ) { paragraphSp…" at bounding box center [540, 639] width 871 height 964
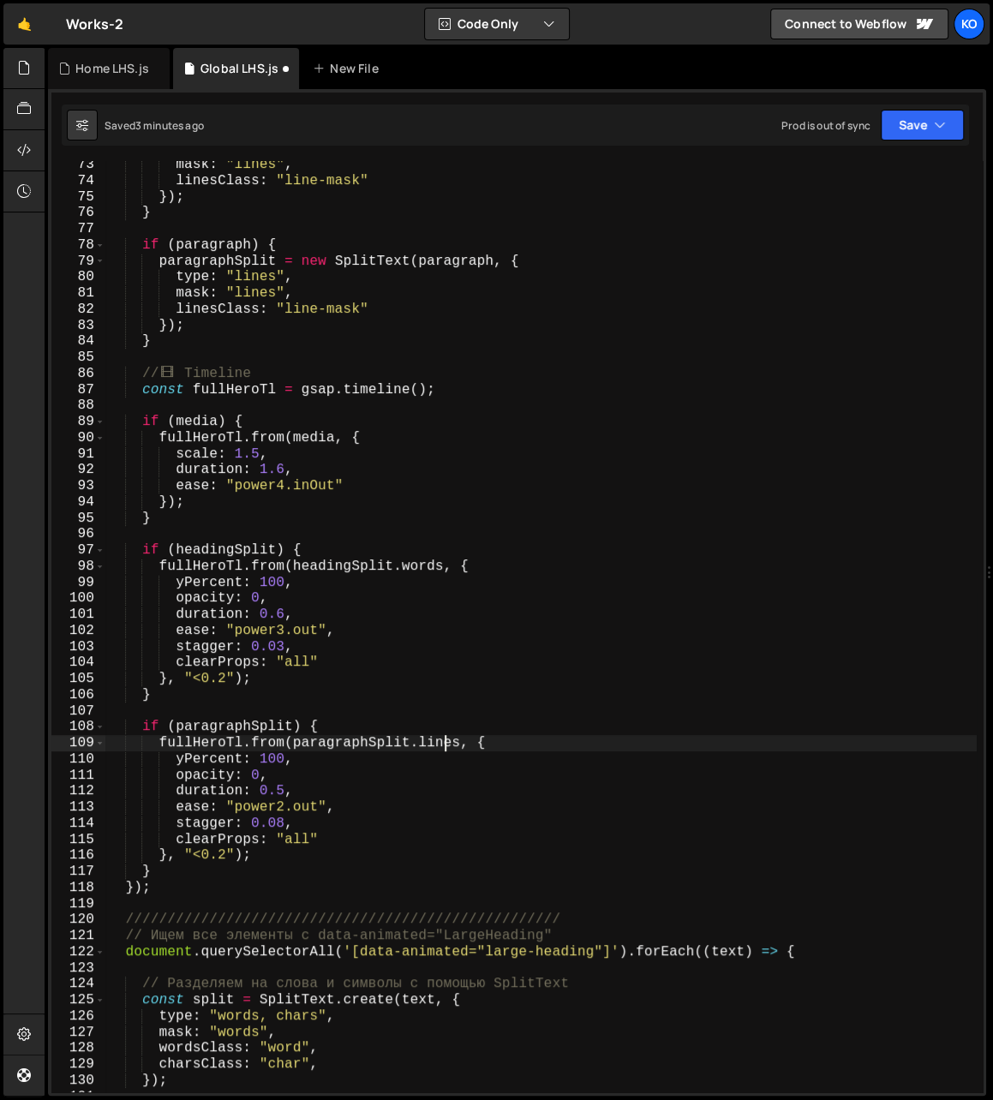
click at [443, 741] on div "mask : "lines" , linesClass : "line-mask" }) ; } if ( paragraph ) { paragraphSp…" at bounding box center [540, 639] width 871 height 964
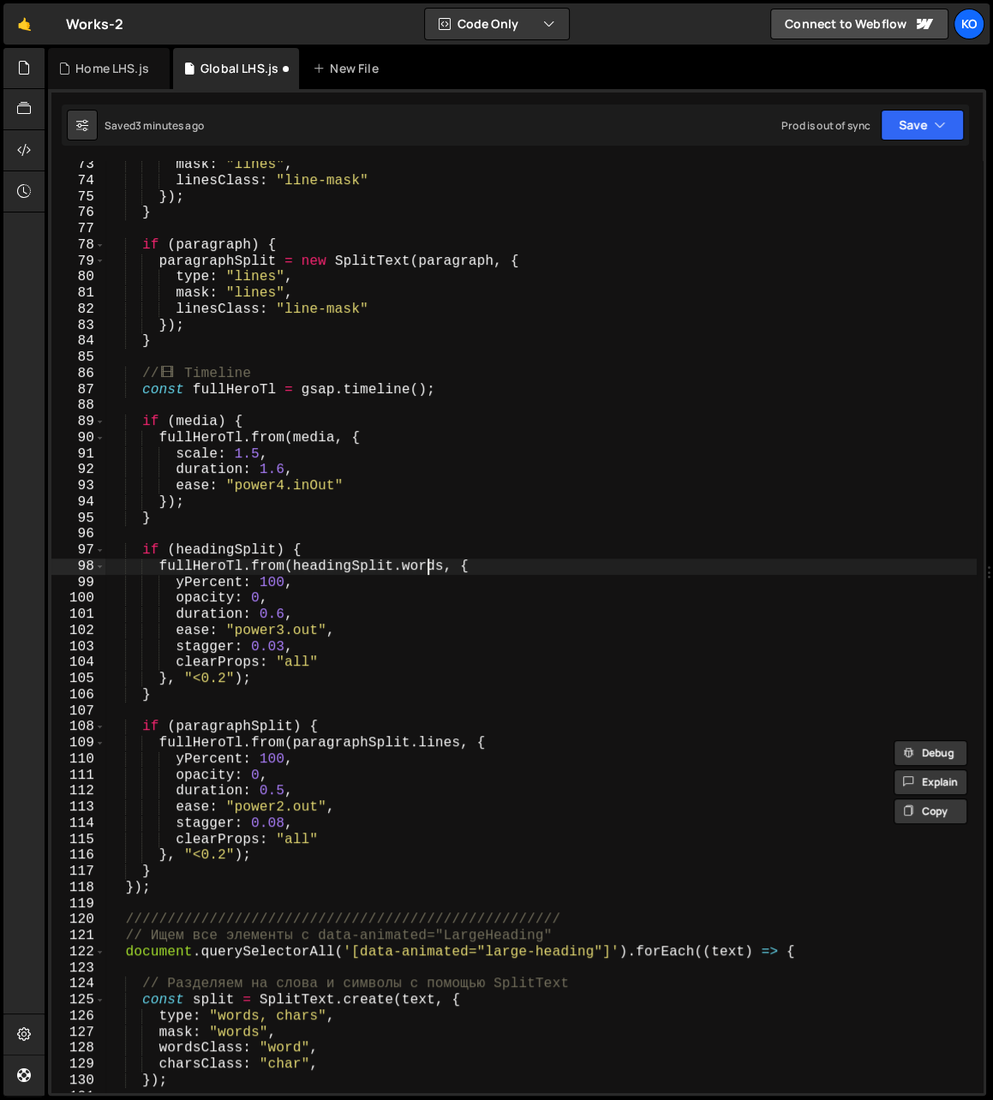
click at [426, 572] on div "mask : "lines" , linesClass : "line-mask" }) ; } if ( paragraph ) { paragraphSp…" at bounding box center [540, 639] width 871 height 964
paste textarea "line"
click at [207, 684] on div "mask : "lines" , linesClass : "line-mask" }) ; } if ( paragraph ) { paragraphSp…" at bounding box center [540, 639] width 871 height 964
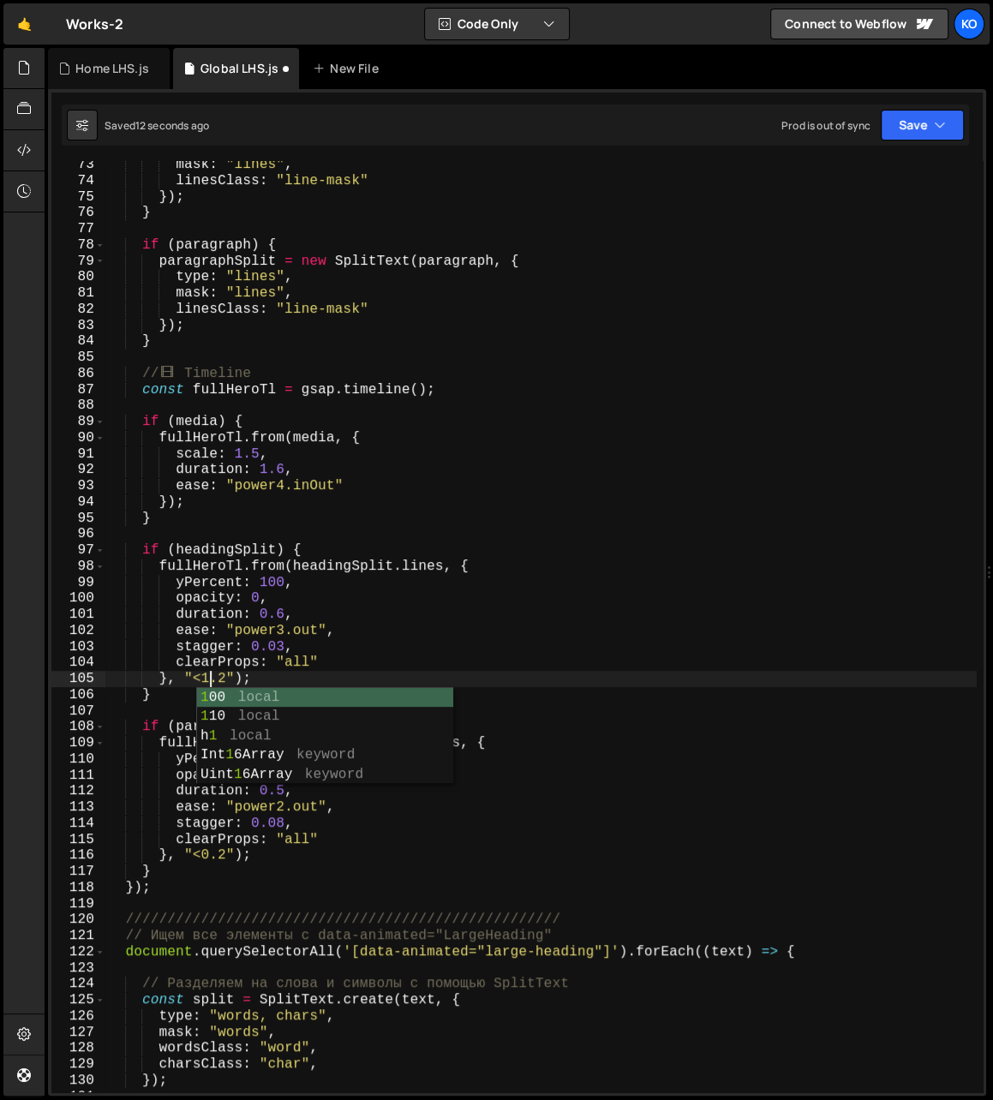
scroll to position [0, 6]
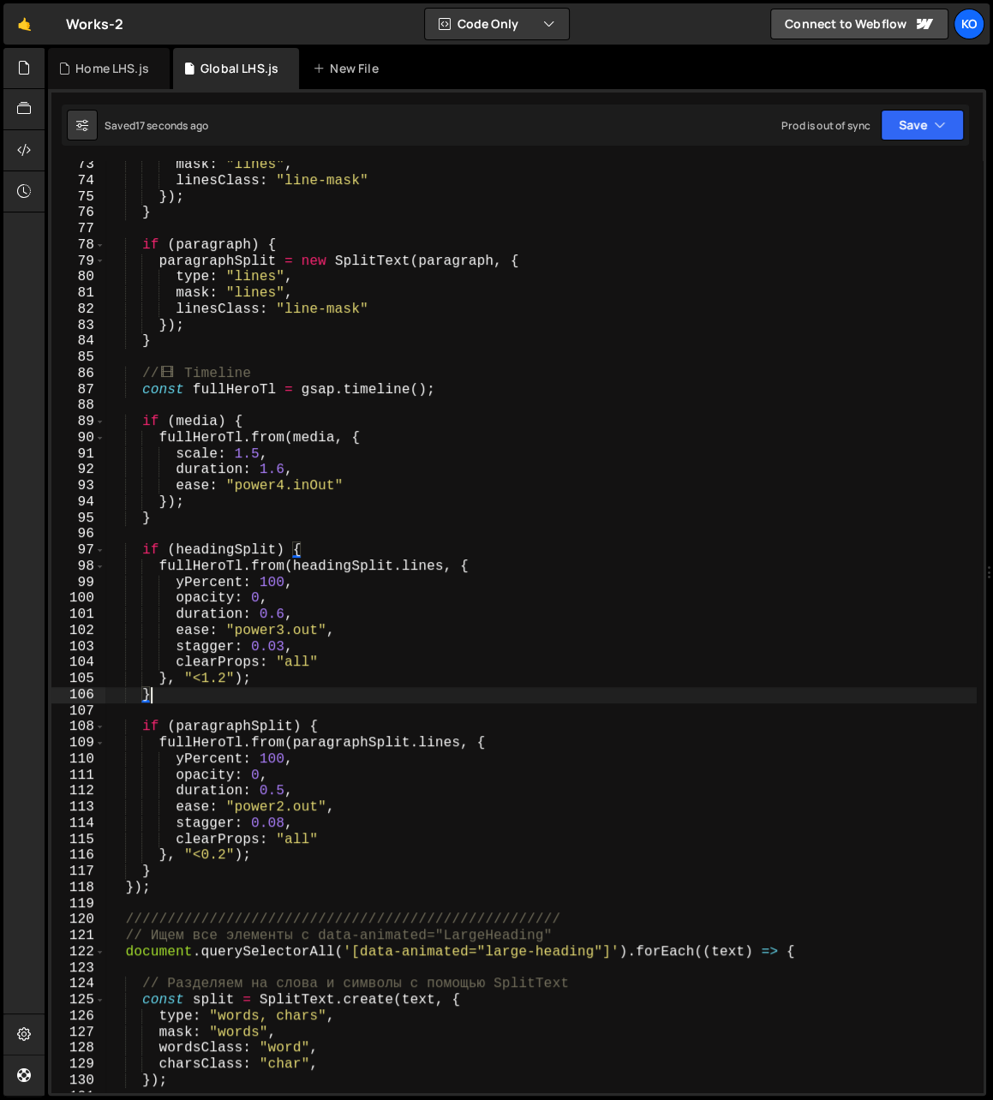
click at [208, 691] on div "mask : "lines" , linesClass : "line-mask" }) ; } if ( paragraph ) { paragraphSp…" at bounding box center [540, 639] width 871 height 964
click at [208, 682] on div "mask : "lines" , linesClass : "line-mask" }) ; } if ( paragraph ) { paragraphSp…" at bounding box center [540, 639] width 871 height 964
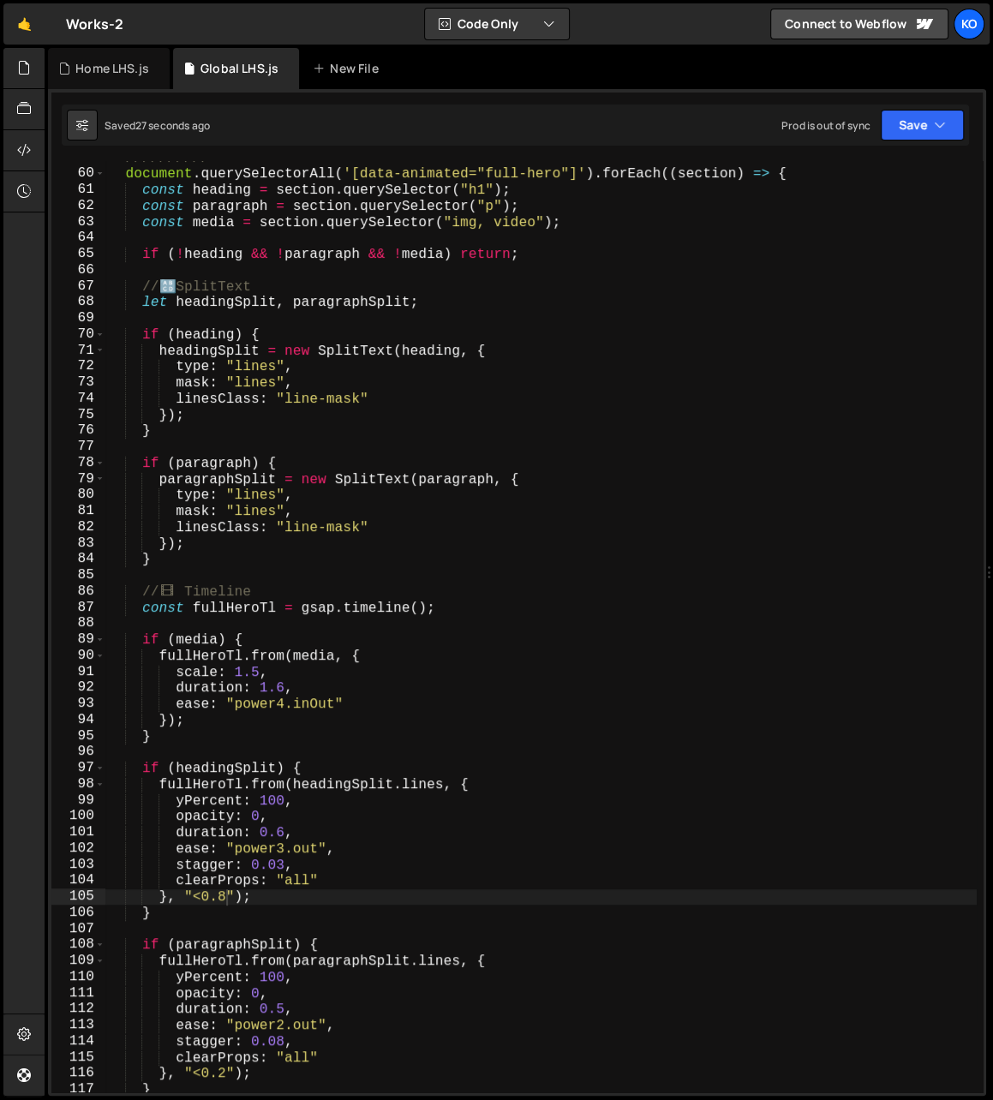
scroll to position [920, 0]
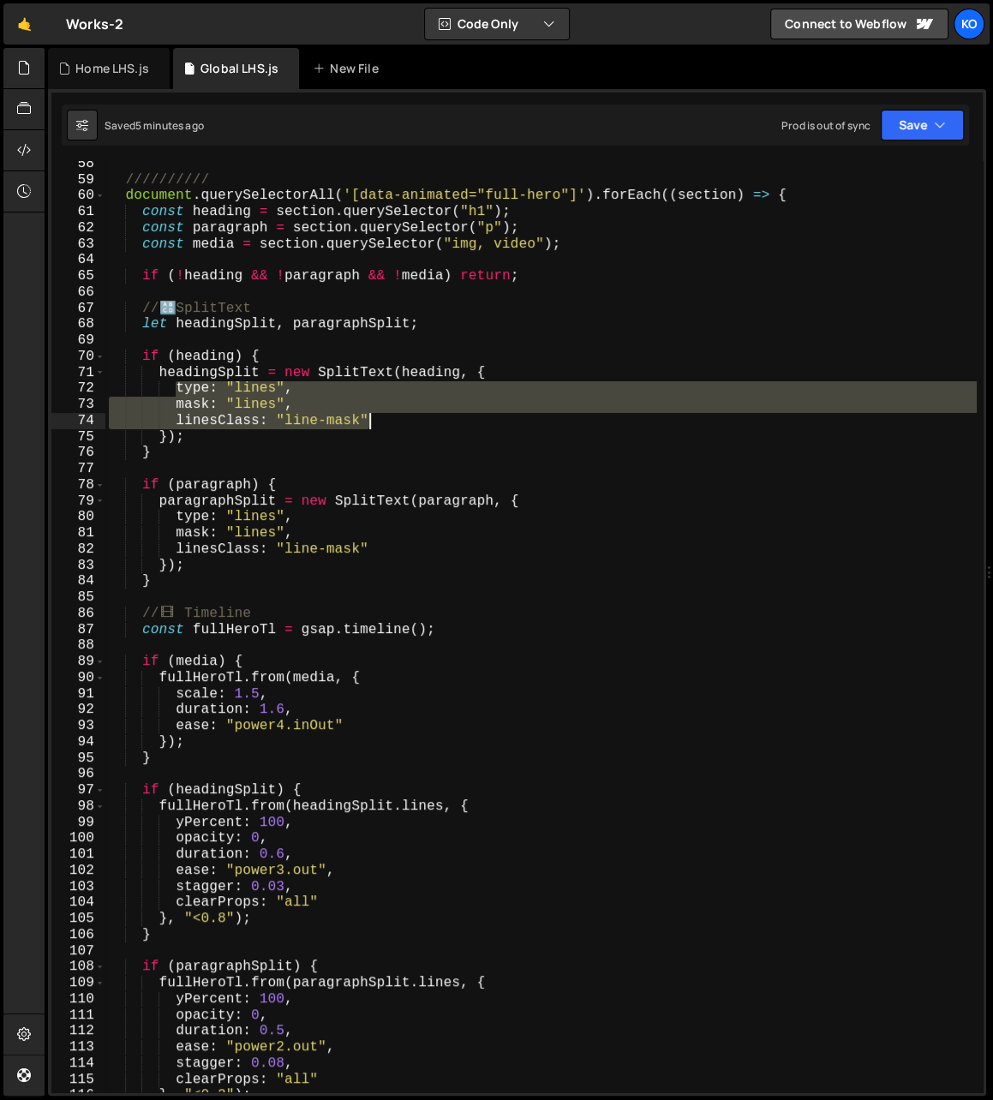
drag, startPoint x: 179, startPoint y: 389, endPoint x: 395, endPoint y: 417, distance: 217.7
click at [395, 417] on div "////////// document . querySelectorAll ( '[data-animated="full-hero"]' ) . forE…" at bounding box center [540, 638] width 871 height 964
paste textarea "charsClass: "char","
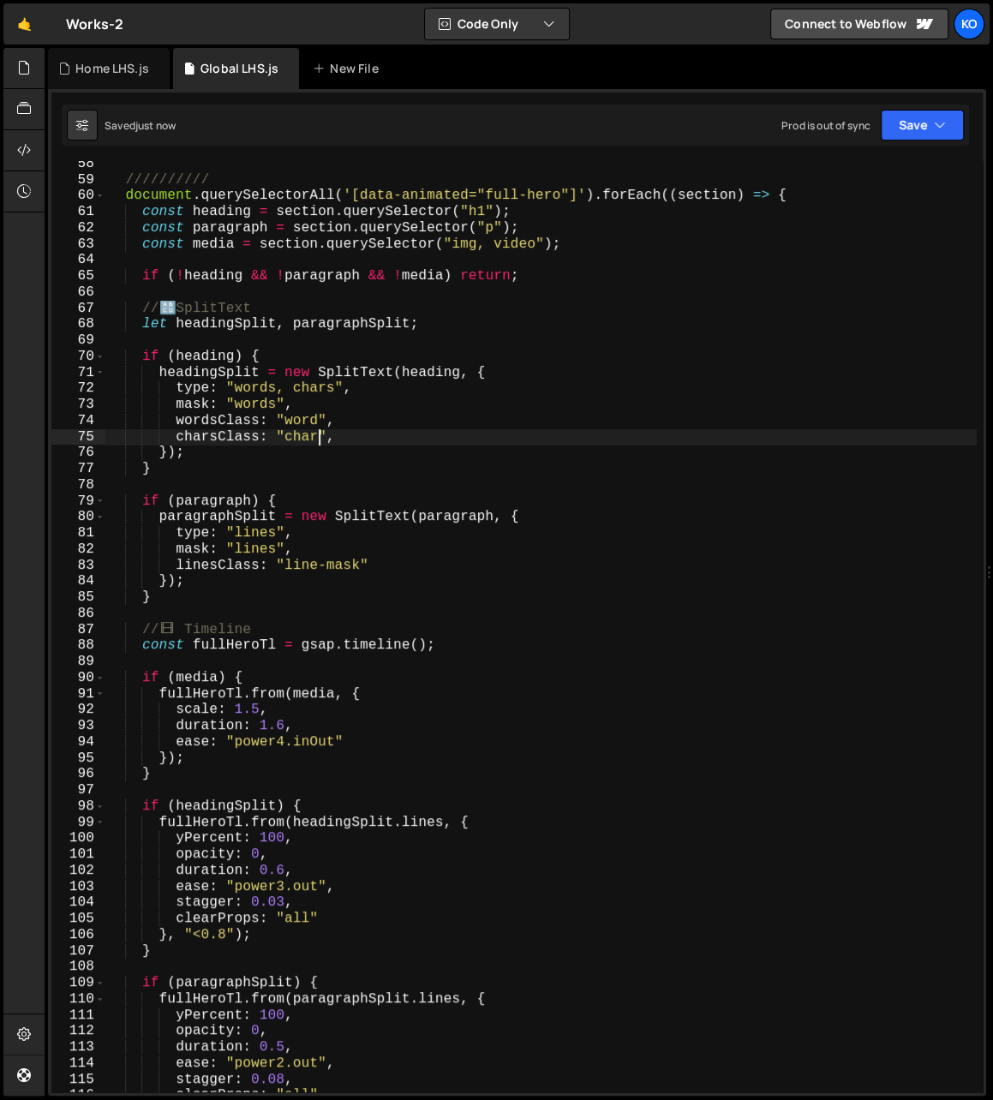
click at [304, 442] on div "////////// document . querySelectorAll ( '[data-animated="full-hero"]' ) . forE…" at bounding box center [540, 638] width 871 height 964
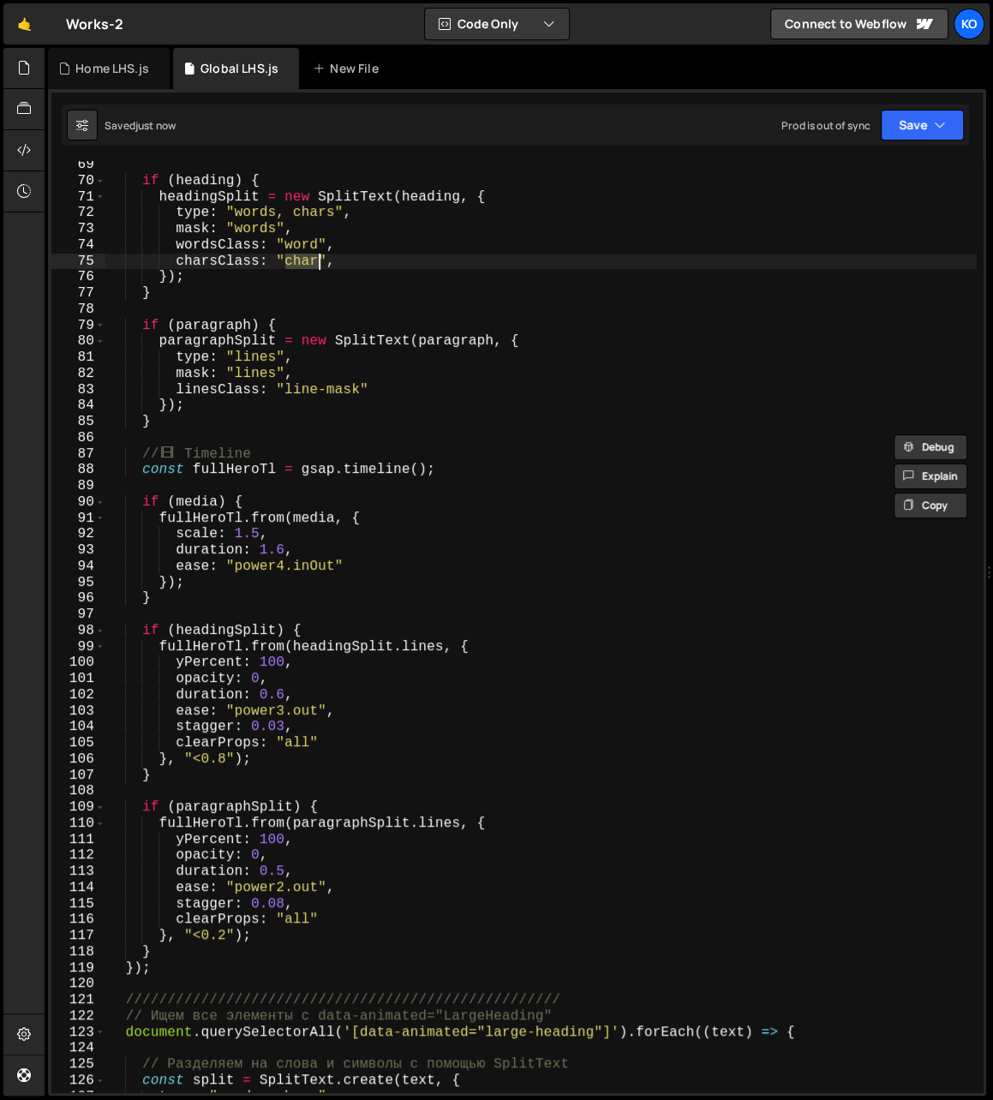
scroll to position [1096, 0]
click at [427, 645] on div "if ( heading ) { headingSplit = new SplitText ( heading , { type : "words, char…" at bounding box center [540, 639] width 871 height 964
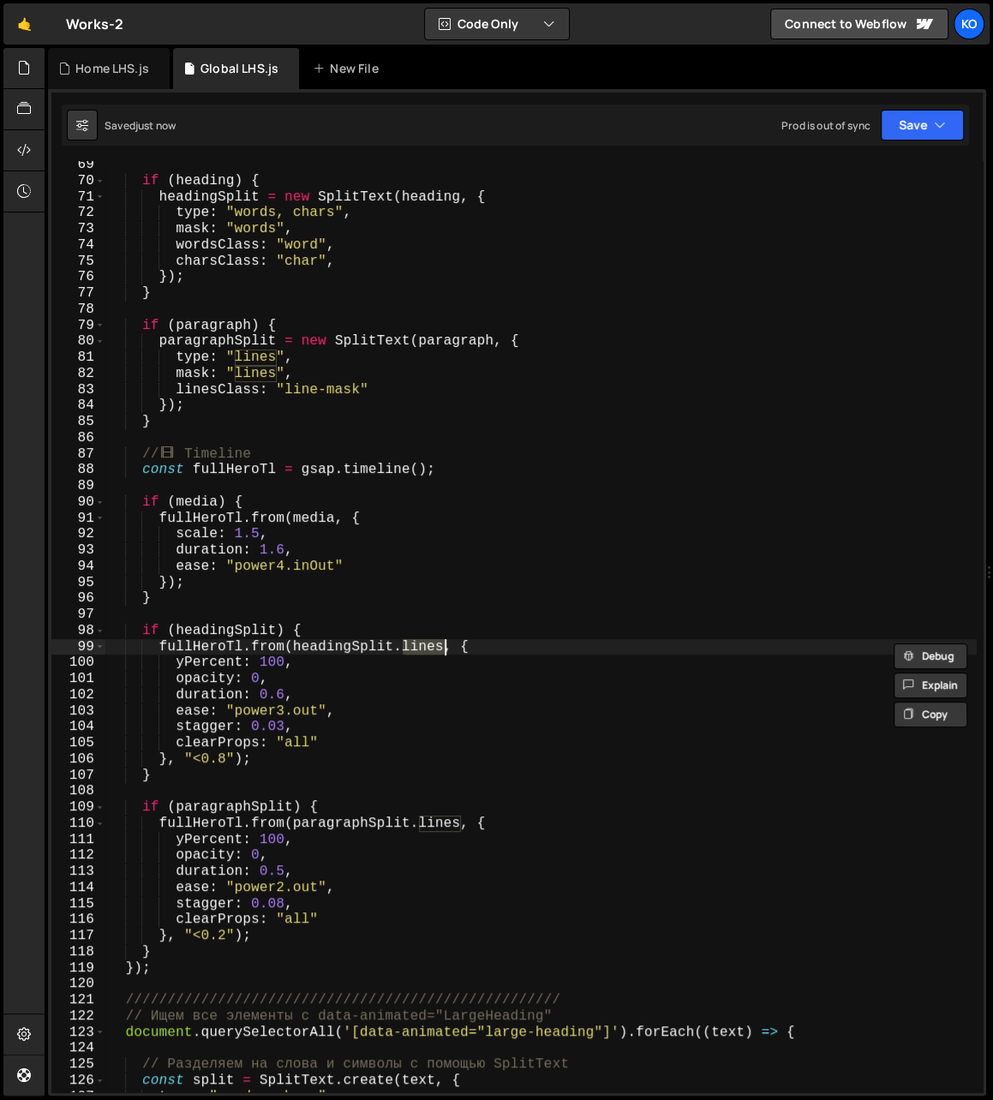
paste textarea "char"
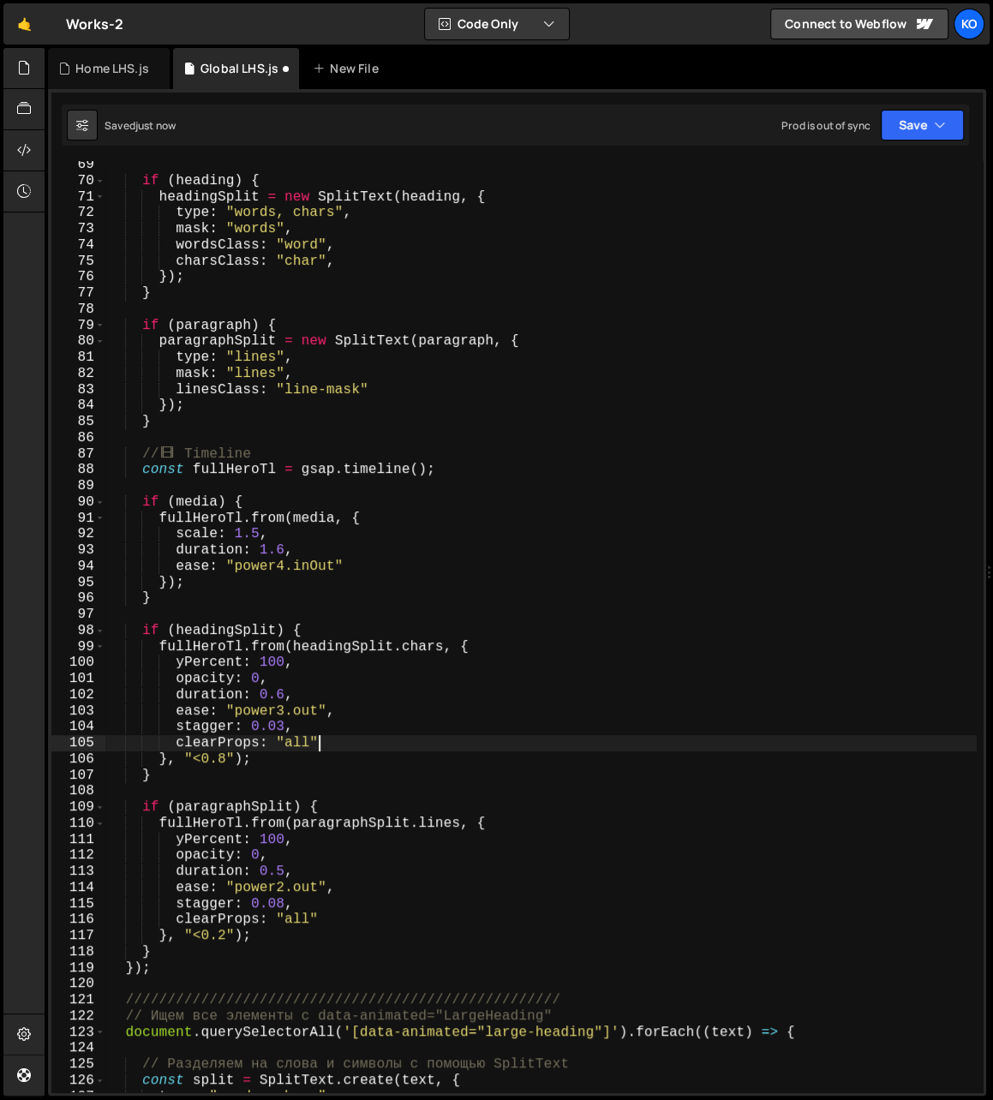
click at [377, 737] on div "if ( heading ) { headingSplit = new SplitText ( heading , { type : "words, char…" at bounding box center [540, 639] width 871 height 964
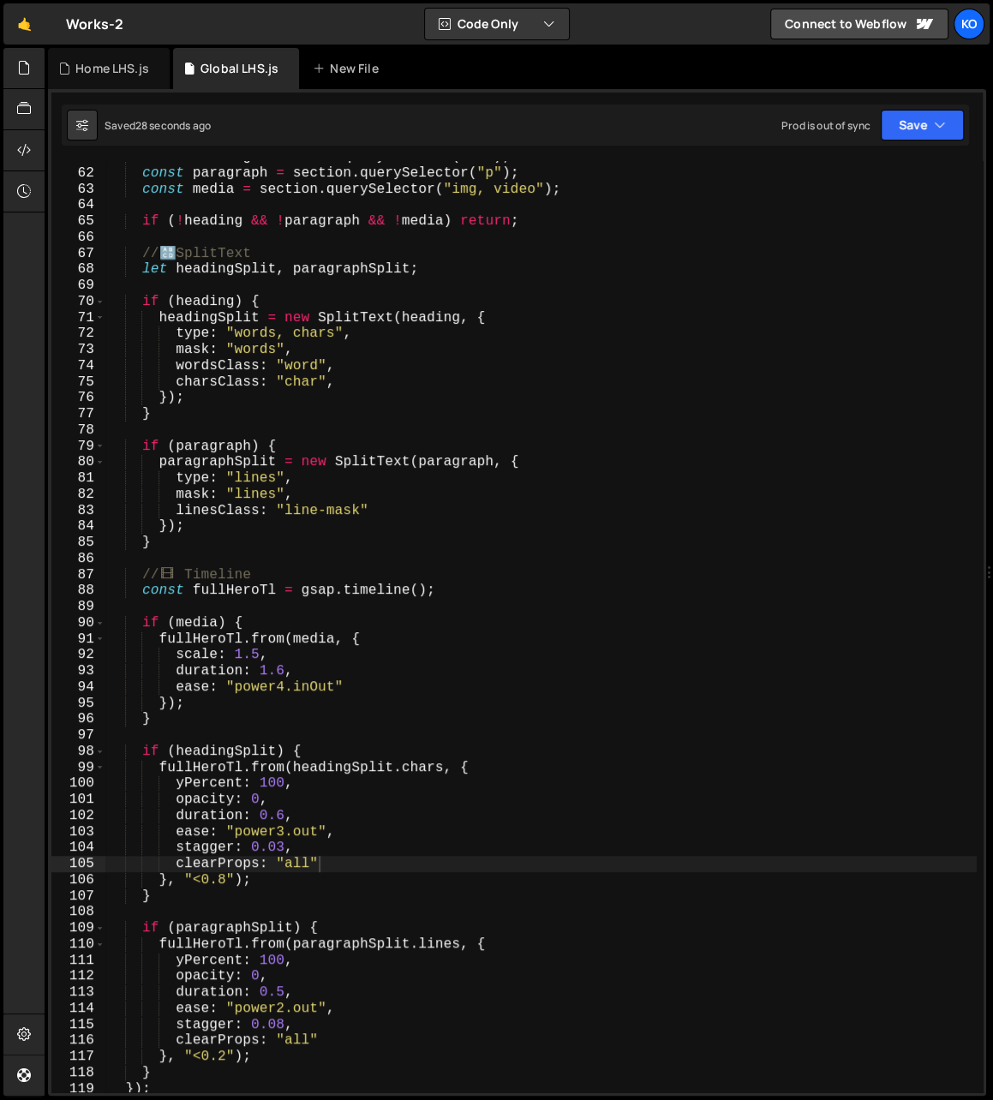
scroll to position [975, 0]
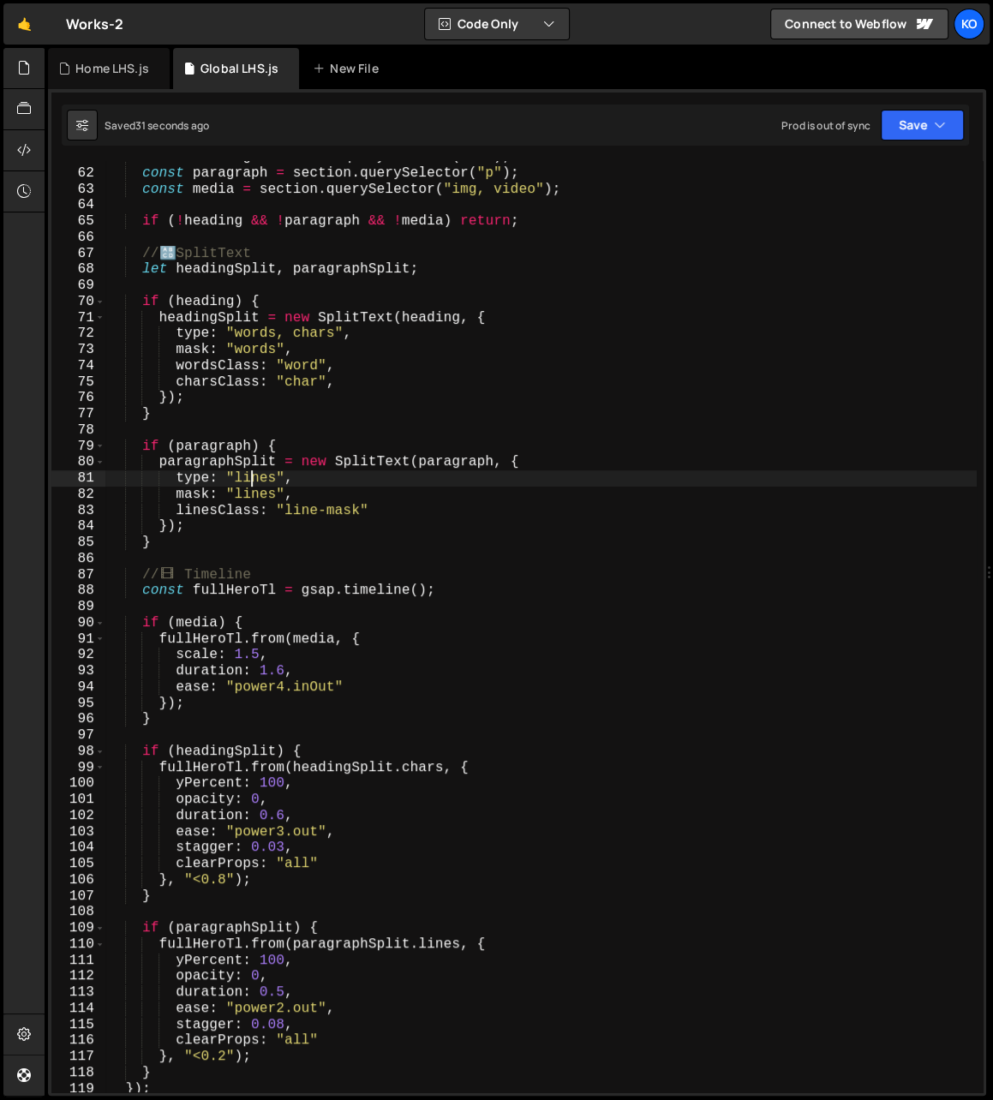
click at [254, 480] on div "const heading = section . querySelector ( "h1" ) ; const paragraph = section . …" at bounding box center [540, 631] width 871 height 964
click at [231, 337] on div "const heading = section . querySelector ( "h1" ) ; const paragraph = section . …" at bounding box center [540, 631] width 871 height 964
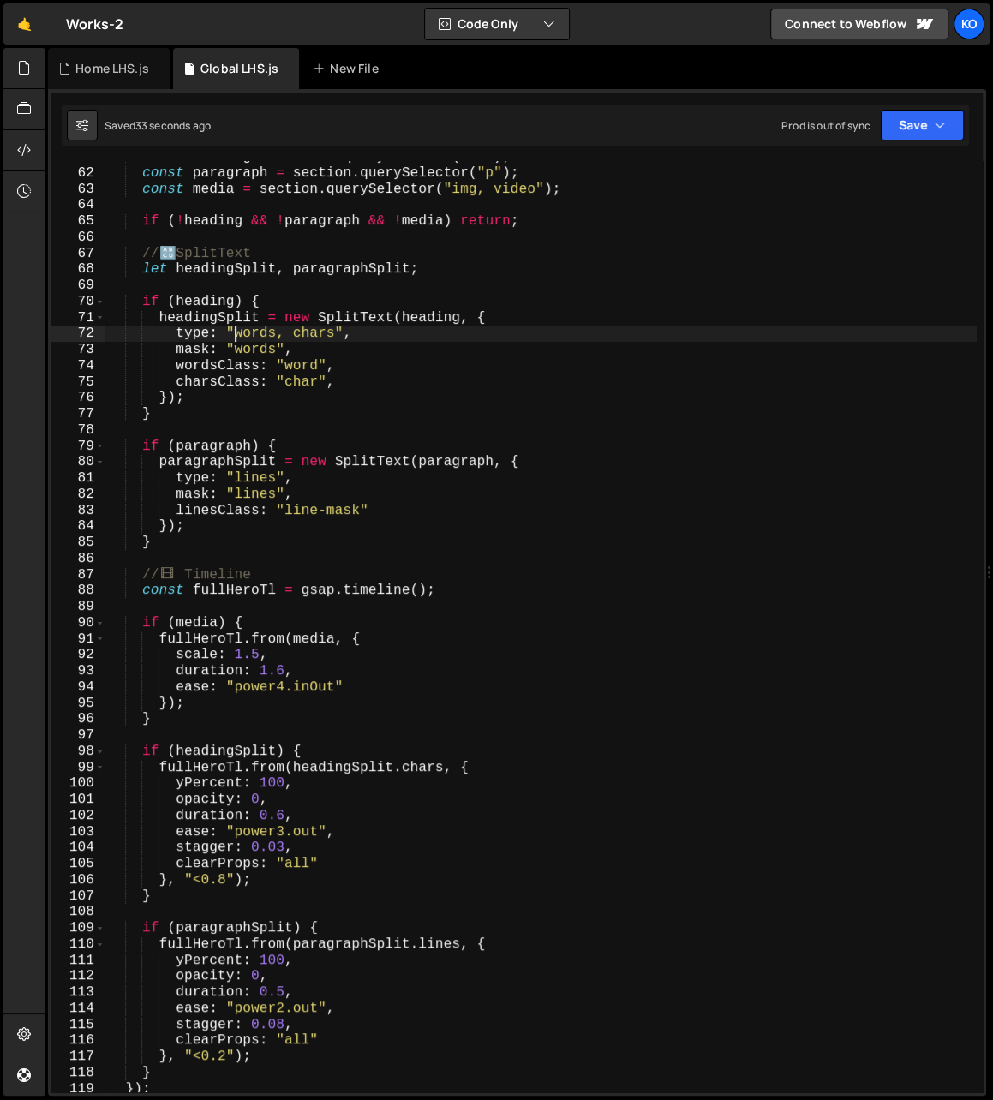
paste textarea "lines"
click at [254, 353] on div "const heading = section . querySelector ( "h1" ) ; const paragraph = section . …" at bounding box center [540, 631] width 871 height 964
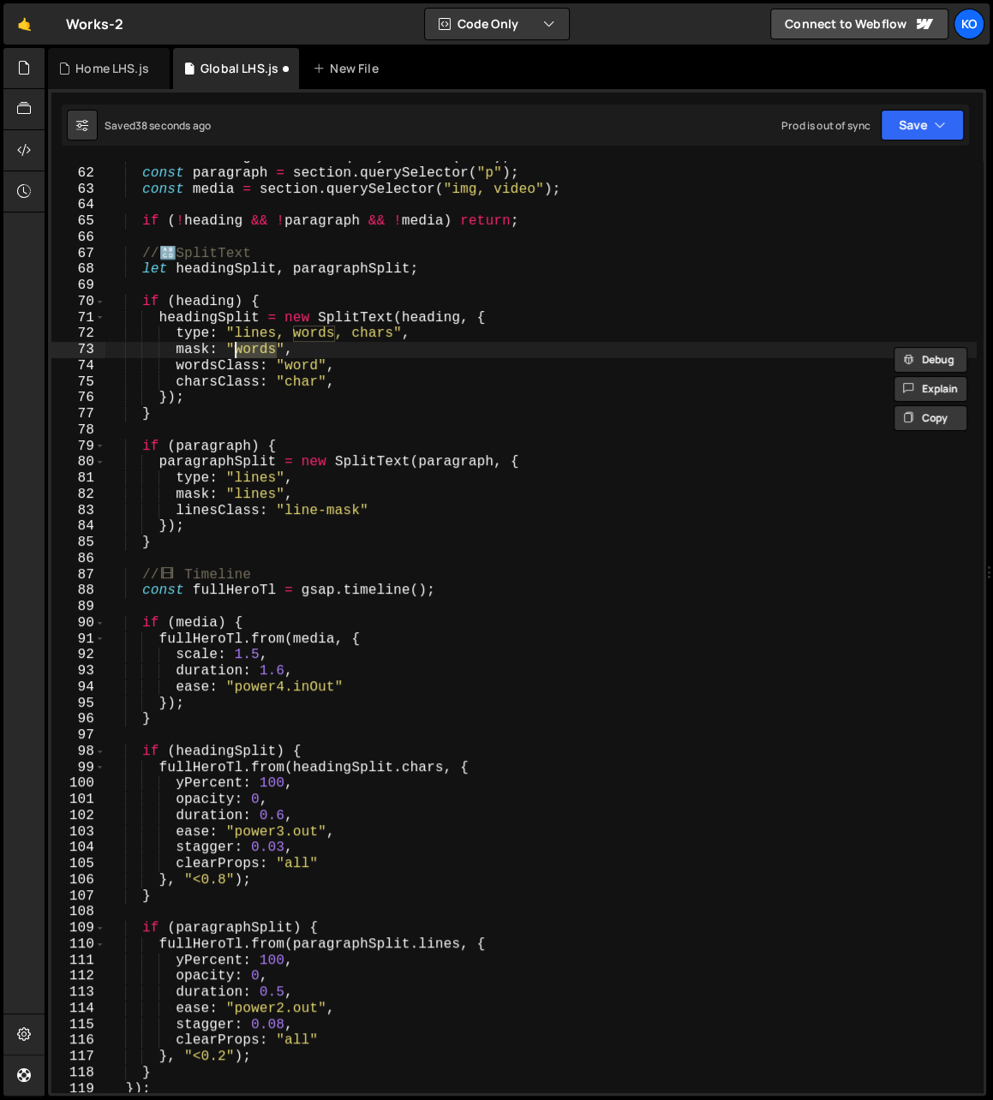
paste textarea "line"
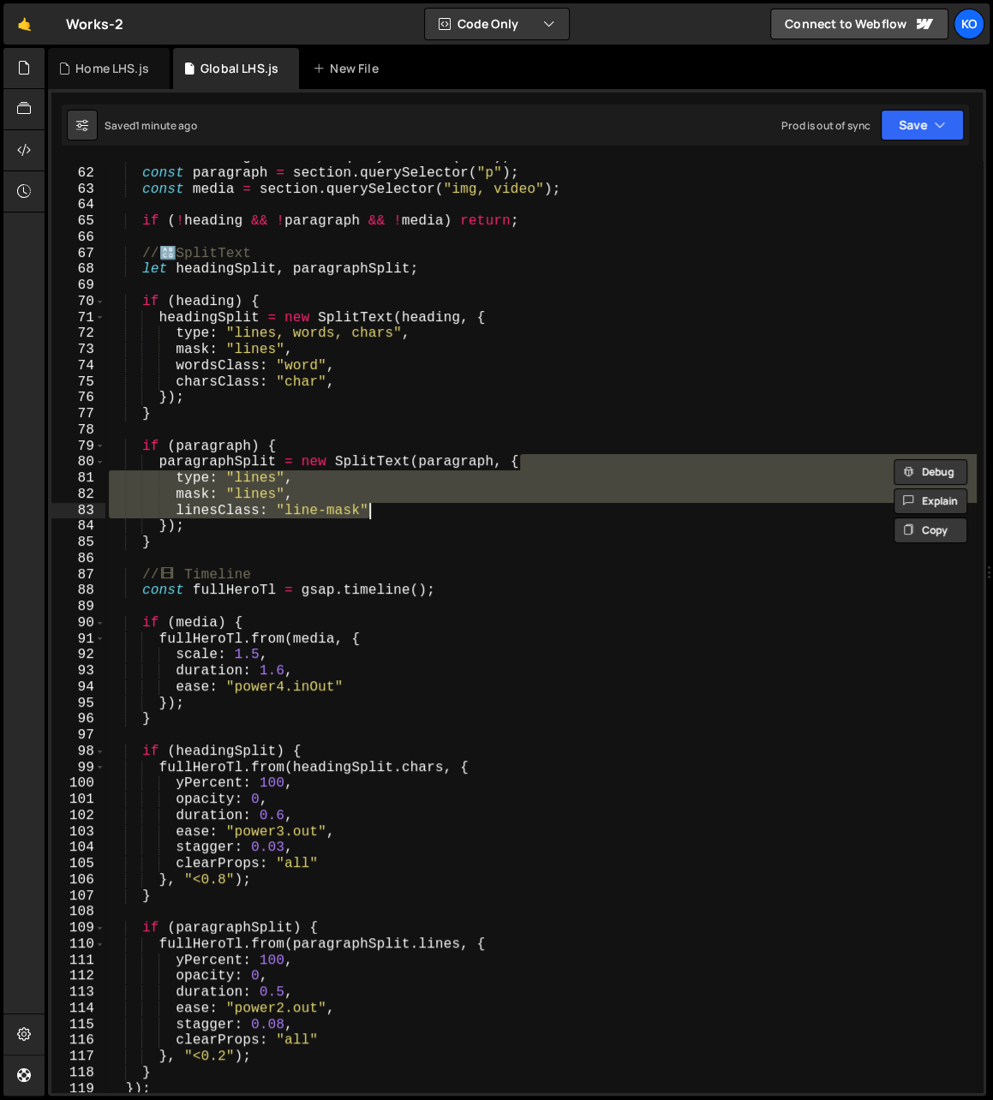
drag, startPoint x: 529, startPoint y: 457, endPoint x: 524, endPoint y: 508, distance: 51.6
click at [524, 508] on div "const heading = section . querySelector ( "h1" ) ; const paragraph = section . …" at bounding box center [540, 631] width 871 height 964
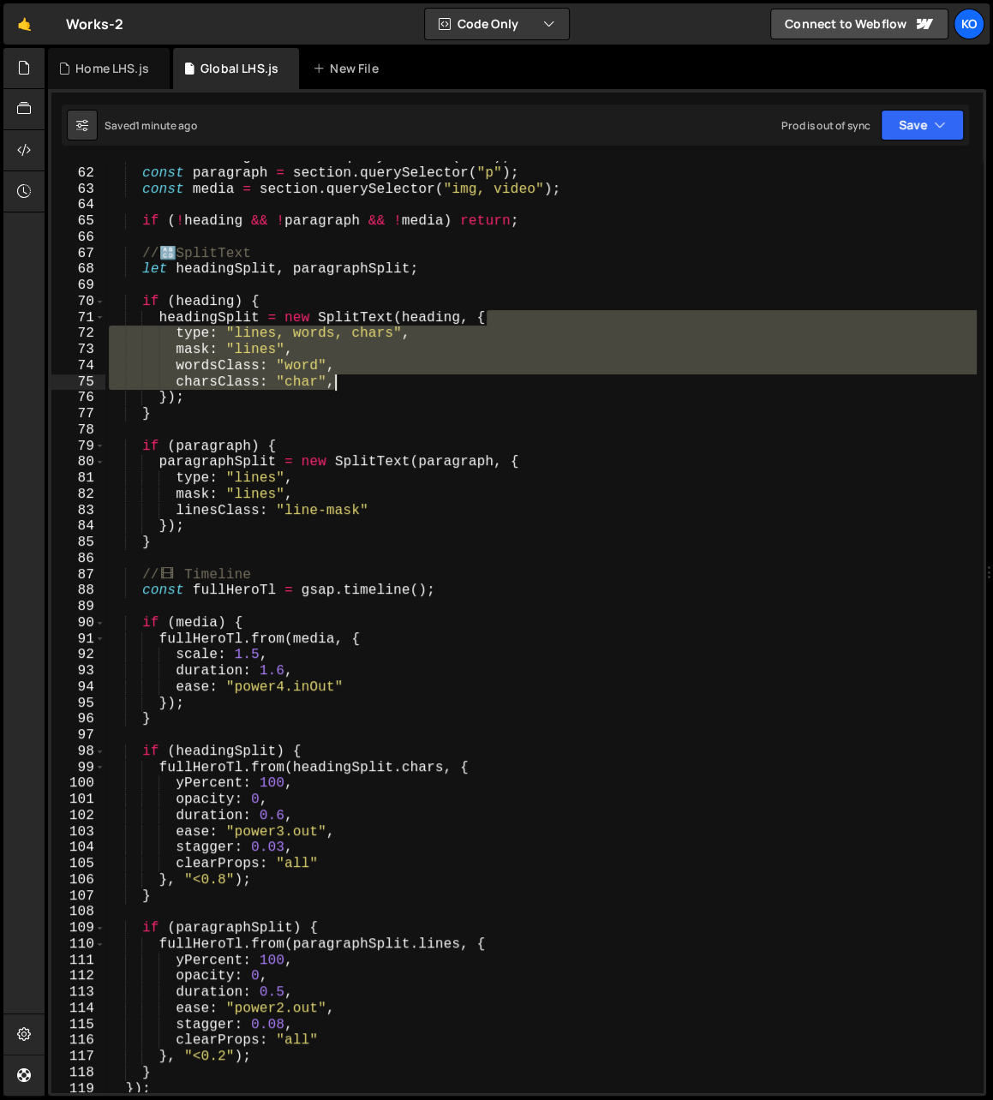
paste textarea
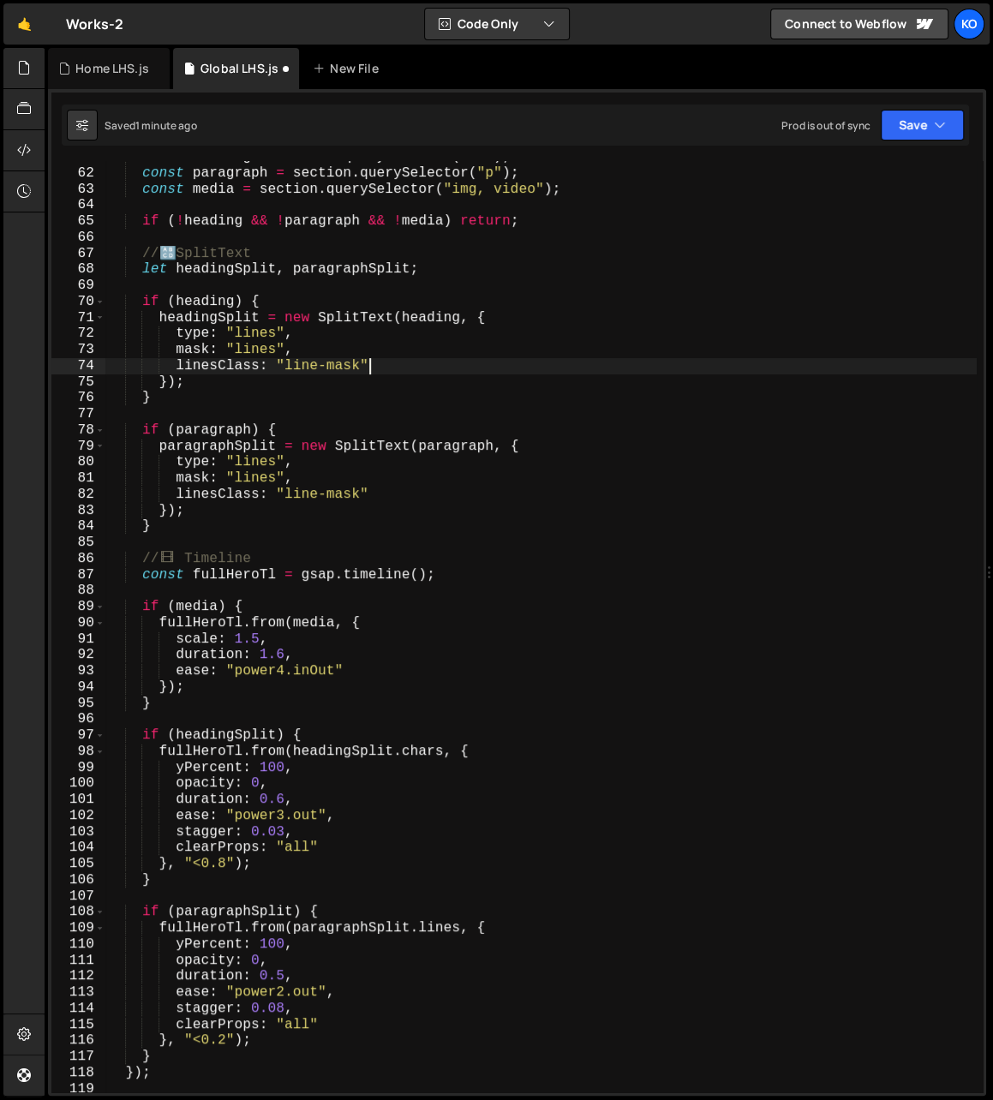
drag, startPoint x: 495, startPoint y: 319, endPoint x: 495, endPoint y: 378, distance: 59.1
click at [495, 378] on div "const heading = section . querySelector ( "h1" ) ; const paragraph = section . …" at bounding box center [540, 631] width 871 height 964
click at [436, 931] on div "const heading = section . querySelector ( "h1" ) ; const paragraph = section . …" at bounding box center [540, 631] width 871 height 964
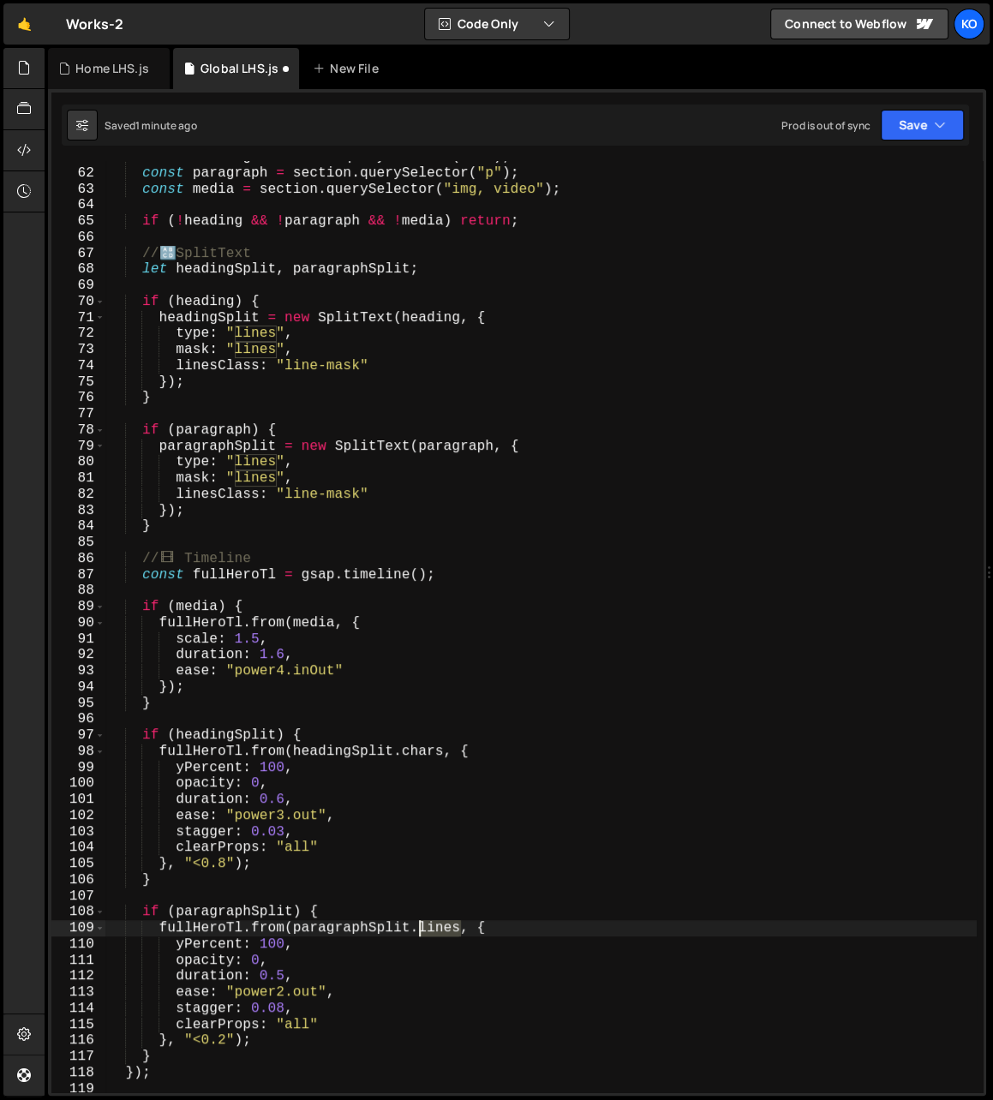
click at [436, 931] on div "const heading = section . querySelector ( "h1" ) ; const paragraph = section . …" at bounding box center [540, 631] width 871 height 964
click at [424, 752] on div "const heading = section . querySelector ( "h1" ) ; const paragraph = section . …" at bounding box center [540, 631] width 871 height 964
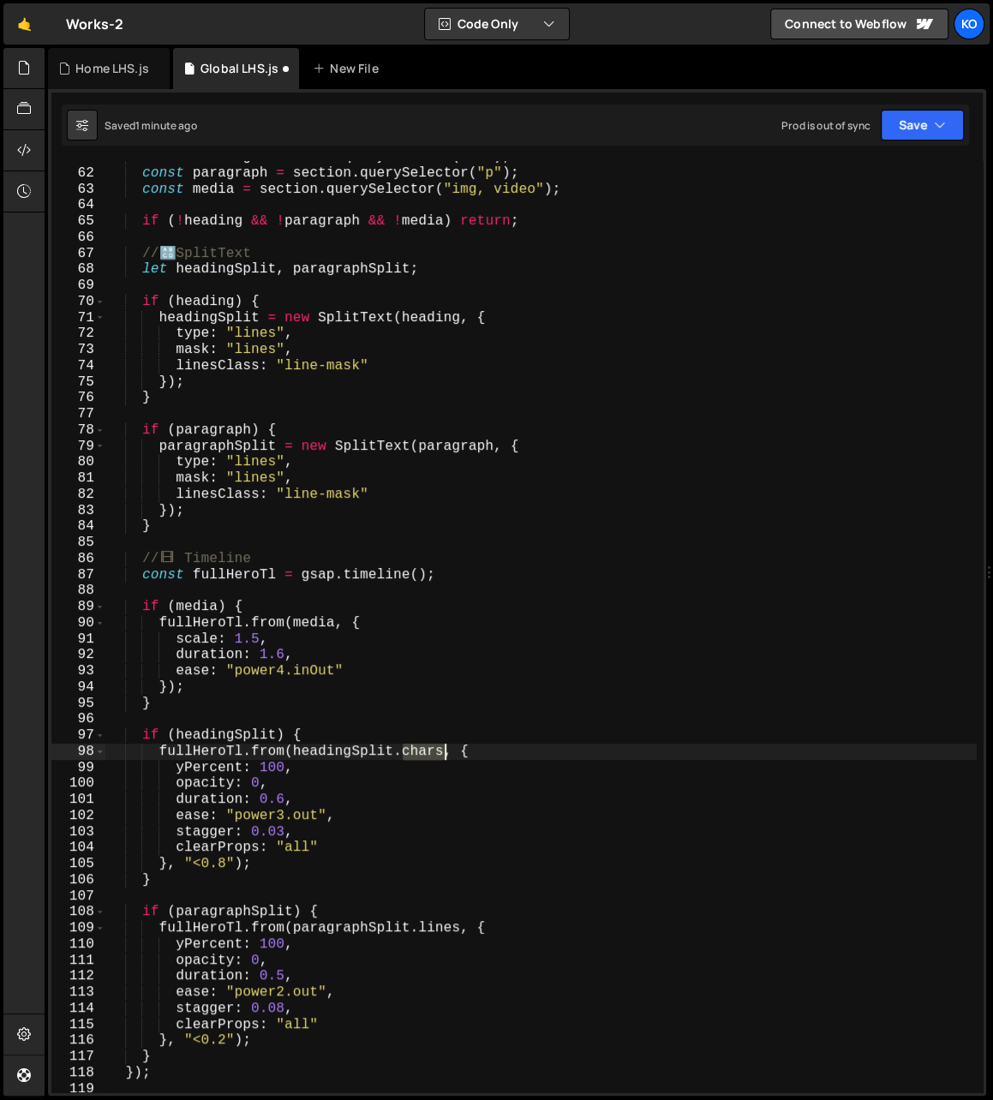
click at [424, 752] on div "const heading = section . querySelector ( "h1" ) ; const paragraph = section . …" at bounding box center [540, 631] width 871 height 964
paste textarea "line"
click at [262, 770] on div "const heading = section . querySelector ( "h1" ) ; const paragraph = section . …" at bounding box center [540, 631] width 871 height 964
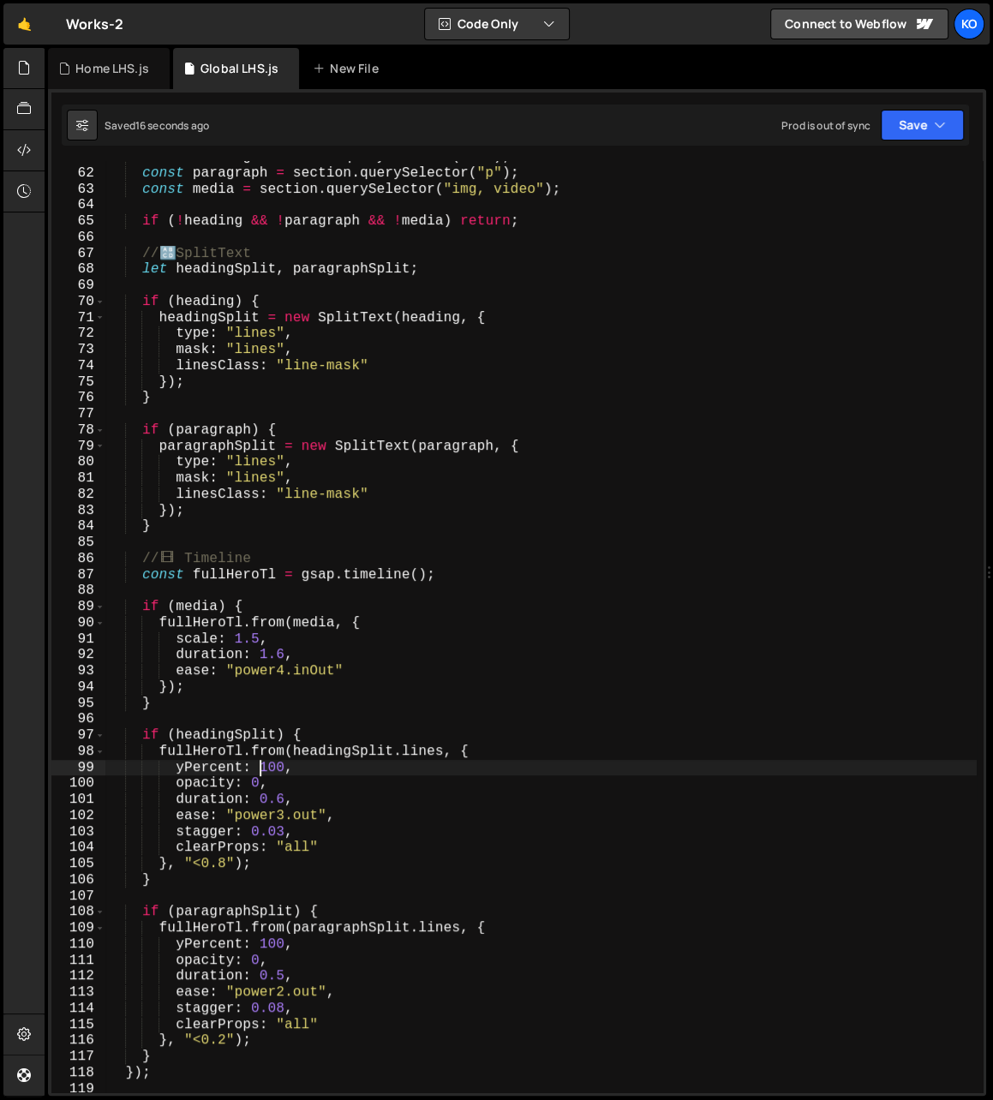
scroll to position [0, 9]
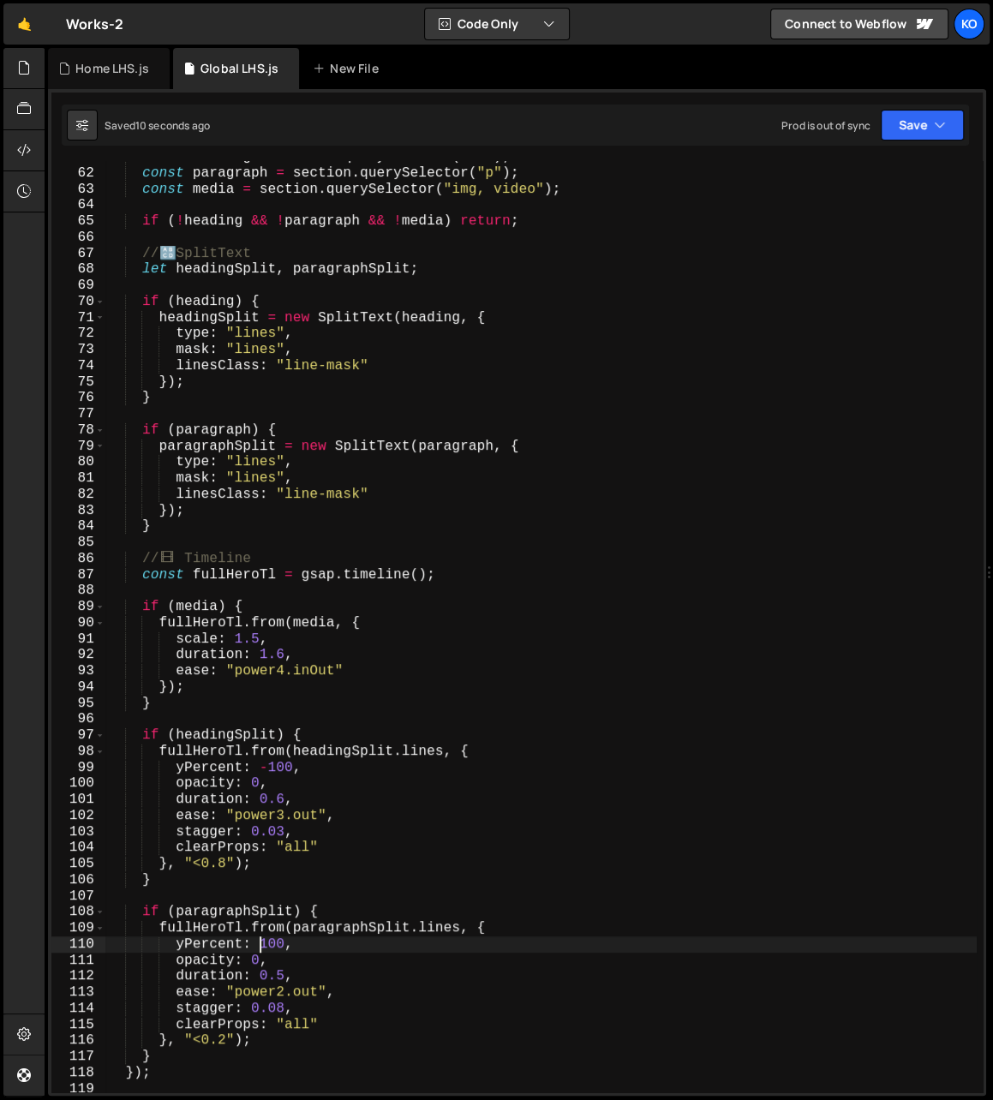
click at [260, 948] on div "const heading = section . querySelector ( "h1" ) ; const paragraph = section . …" at bounding box center [540, 631] width 871 height 964
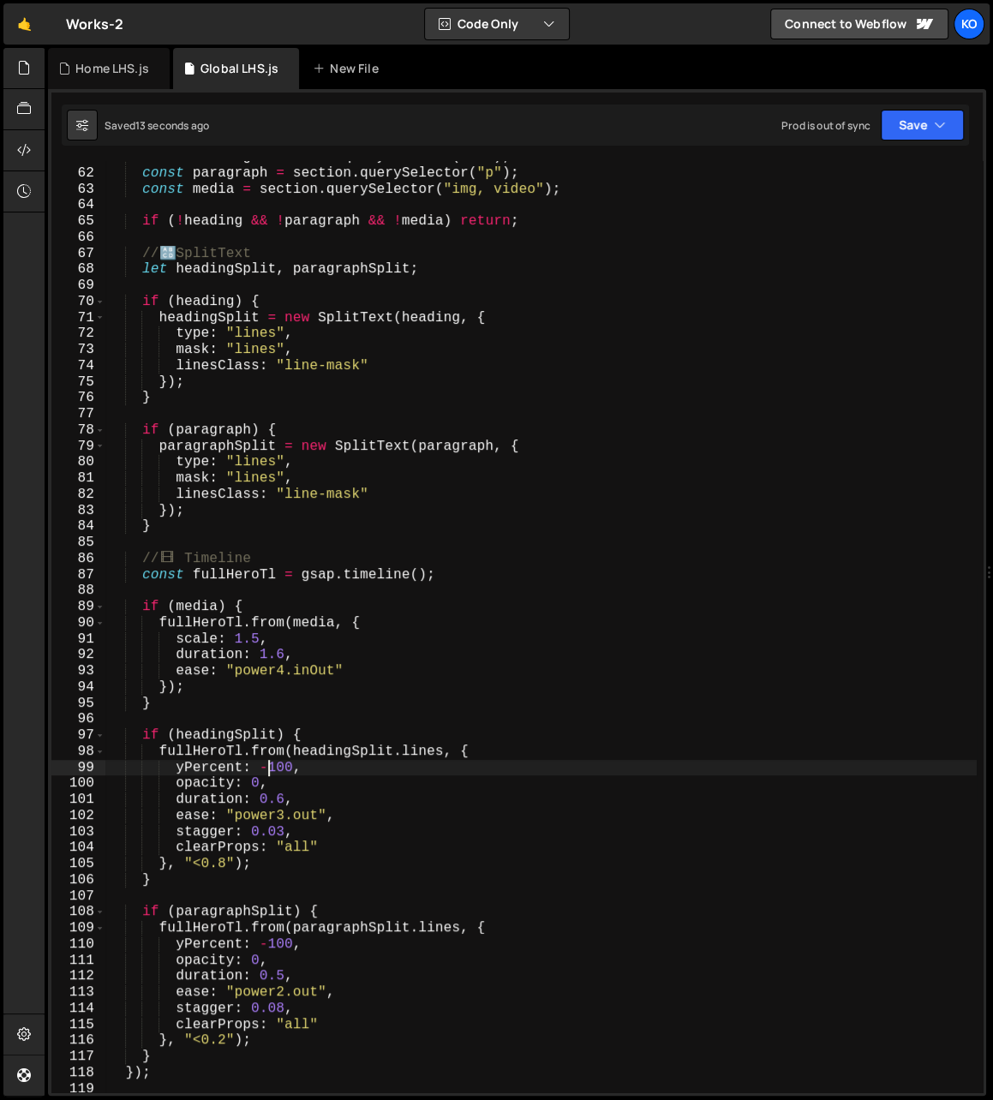
click at [268, 772] on div "const heading = section . querySelector ( "h1" ) ; const paragraph = section . …" at bounding box center [540, 631] width 871 height 964
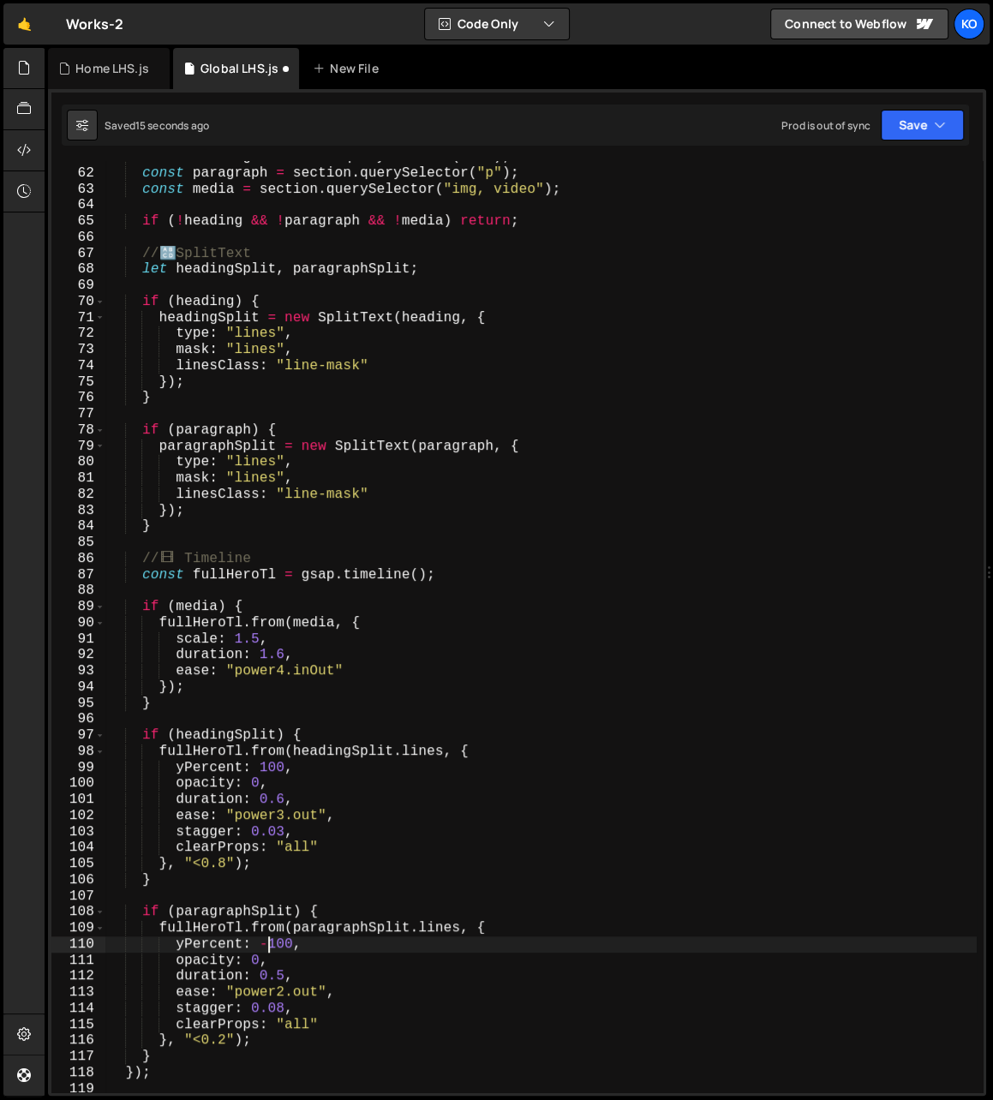
click at [270, 952] on div "const heading = section . querySelector ( "h1" ) ; const paragraph = section . …" at bounding box center [540, 631] width 871 height 964
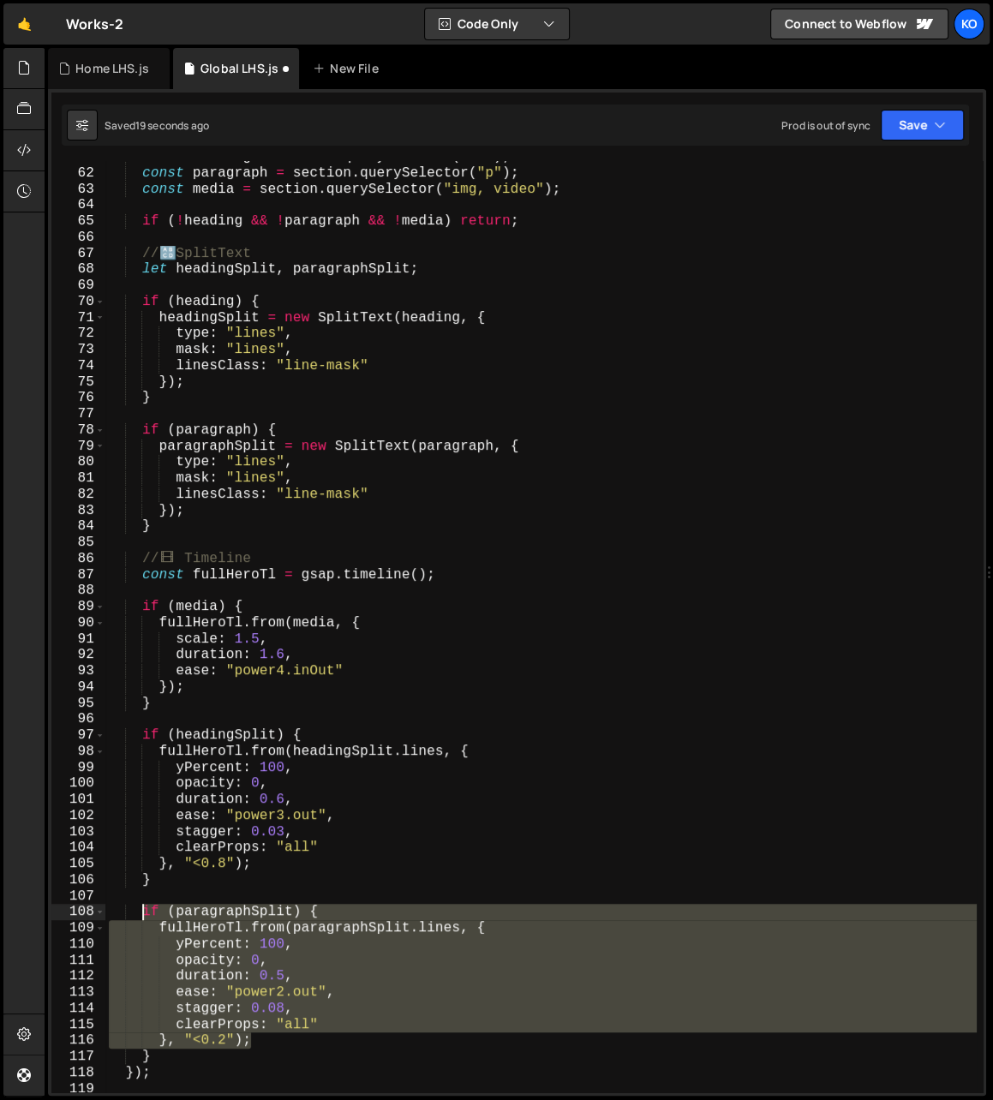
drag, startPoint x: 272, startPoint y: 1046, endPoint x: 146, endPoint y: 910, distance: 184.8
click at [146, 910] on div "const heading = section . querySelector ( "h1" ) ; const paragraph = section . …" at bounding box center [540, 631] width 871 height 964
click at [178, 1057] on div "const heading = section . querySelector ( "h1" ) ; const paragraph = section . …" at bounding box center [540, 631] width 871 height 964
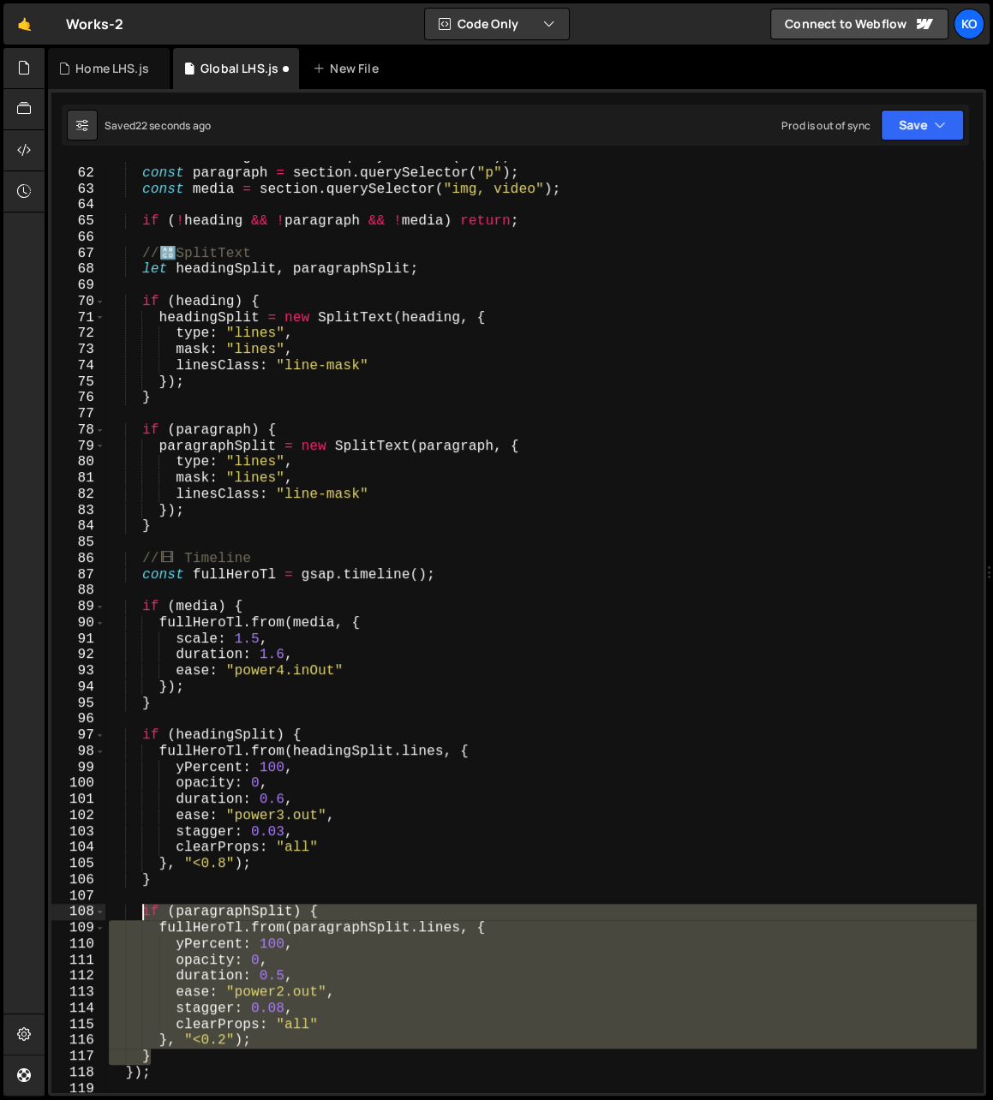
drag, startPoint x: 178, startPoint y: 1057, endPoint x: 140, endPoint y: 912, distance: 149.8
click at [140, 912] on div "const heading = section . querySelector ( "h1" ) ; const paragraph = section . …" at bounding box center [540, 631] width 871 height 964
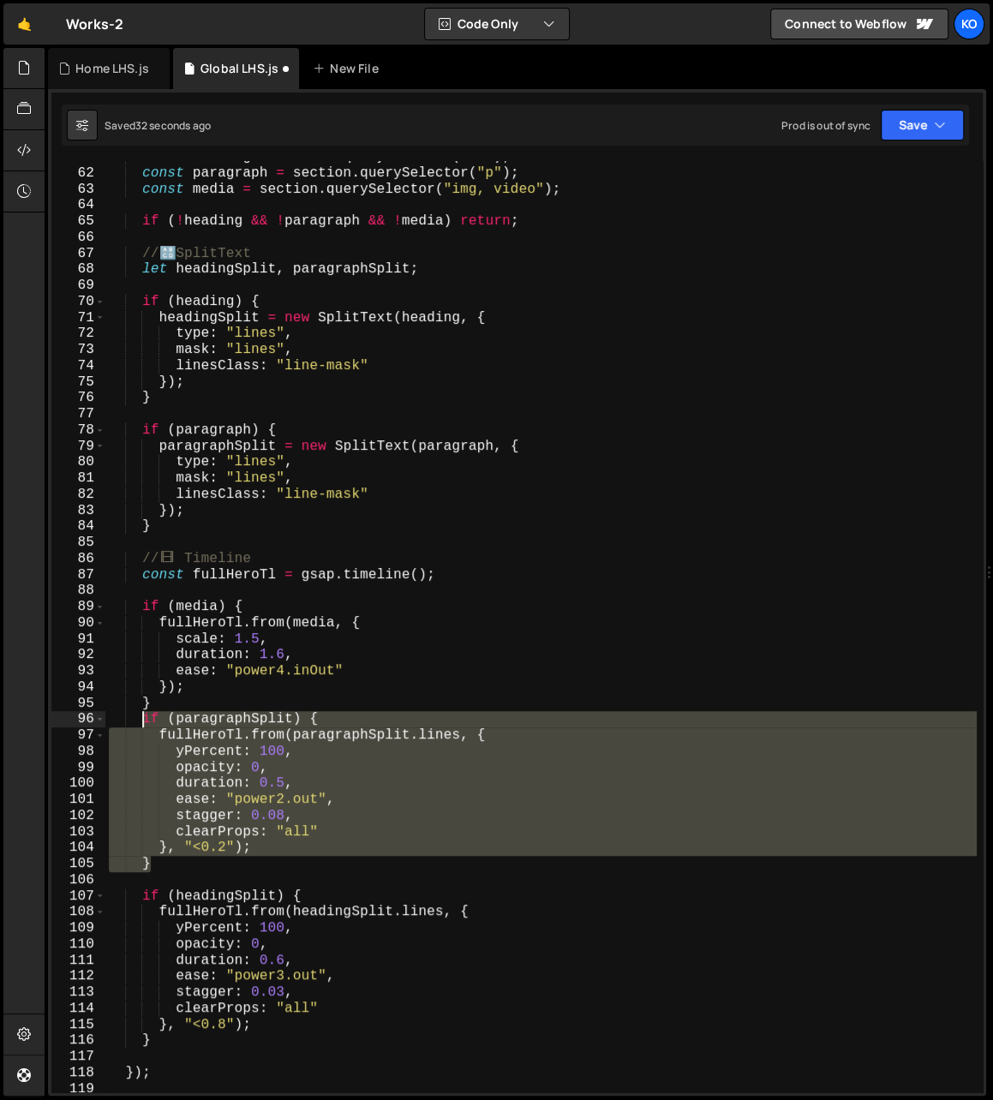
click at [145, 725] on div "const heading = section . querySelector ( "h1" ) ; const paragraph = section . …" at bounding box center [540, 631] width 871 height 964
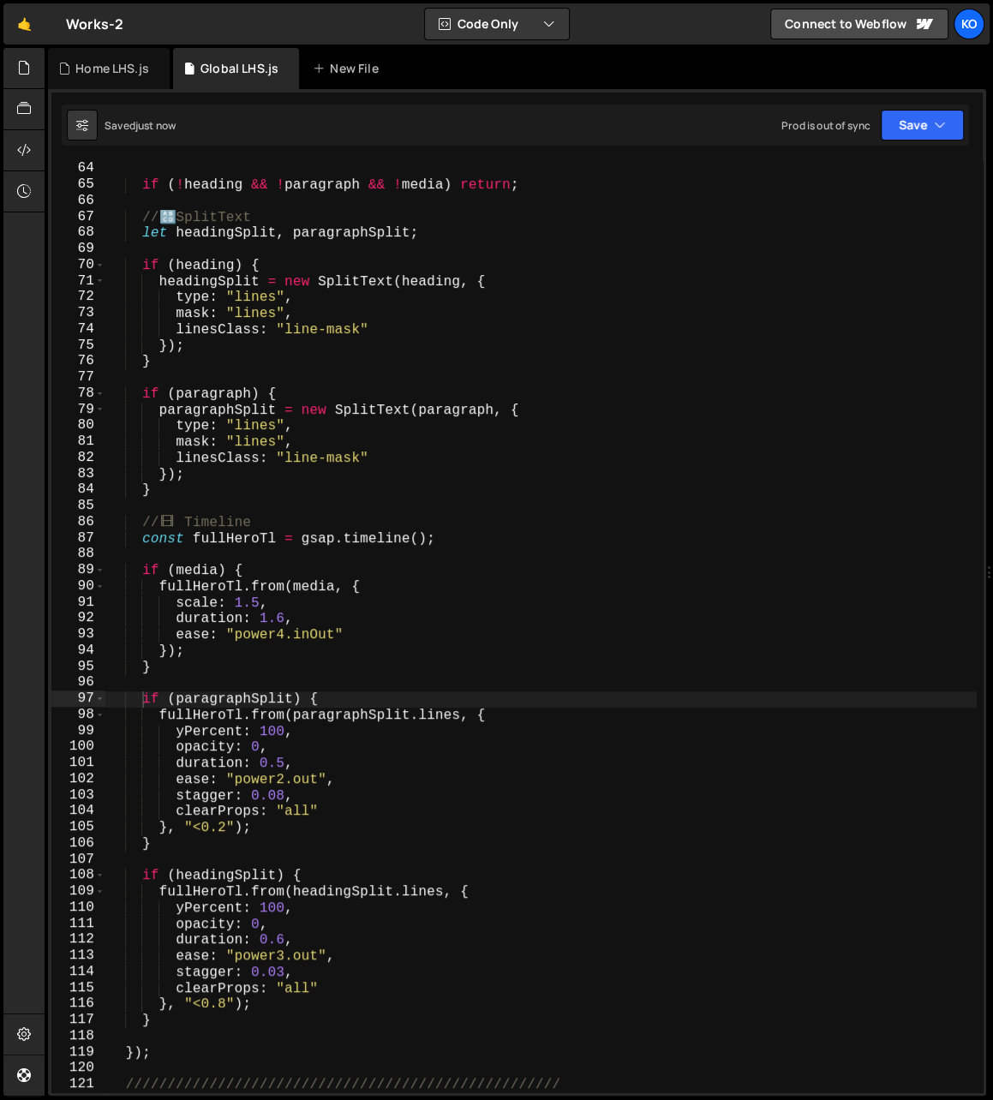
scroll to position [1017, 0]
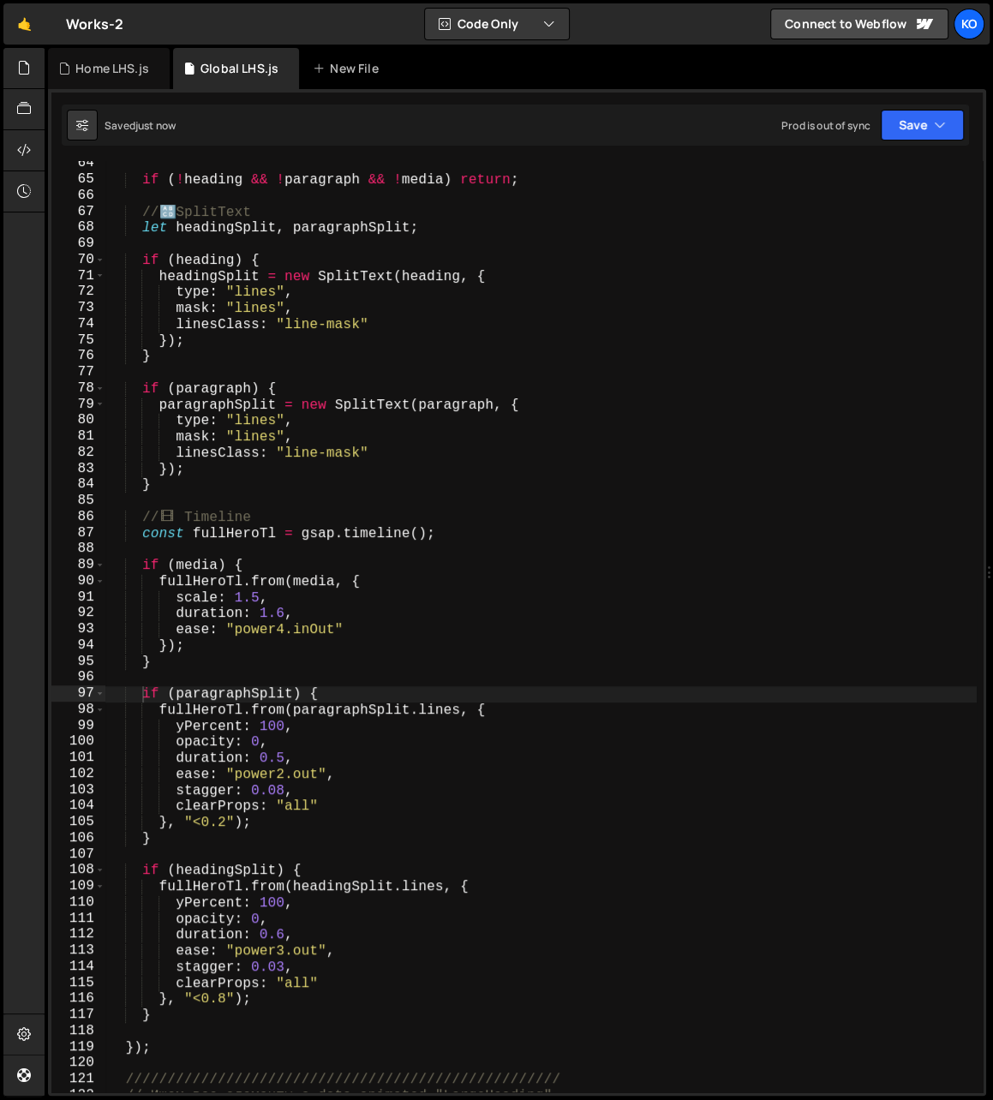
click at [223, 828] on div "if ( ! heading && ! paragraph && ! media ) return ; // 🔠 SplitText let headingS…" at bounding box center [540, 638] width 871 height 964
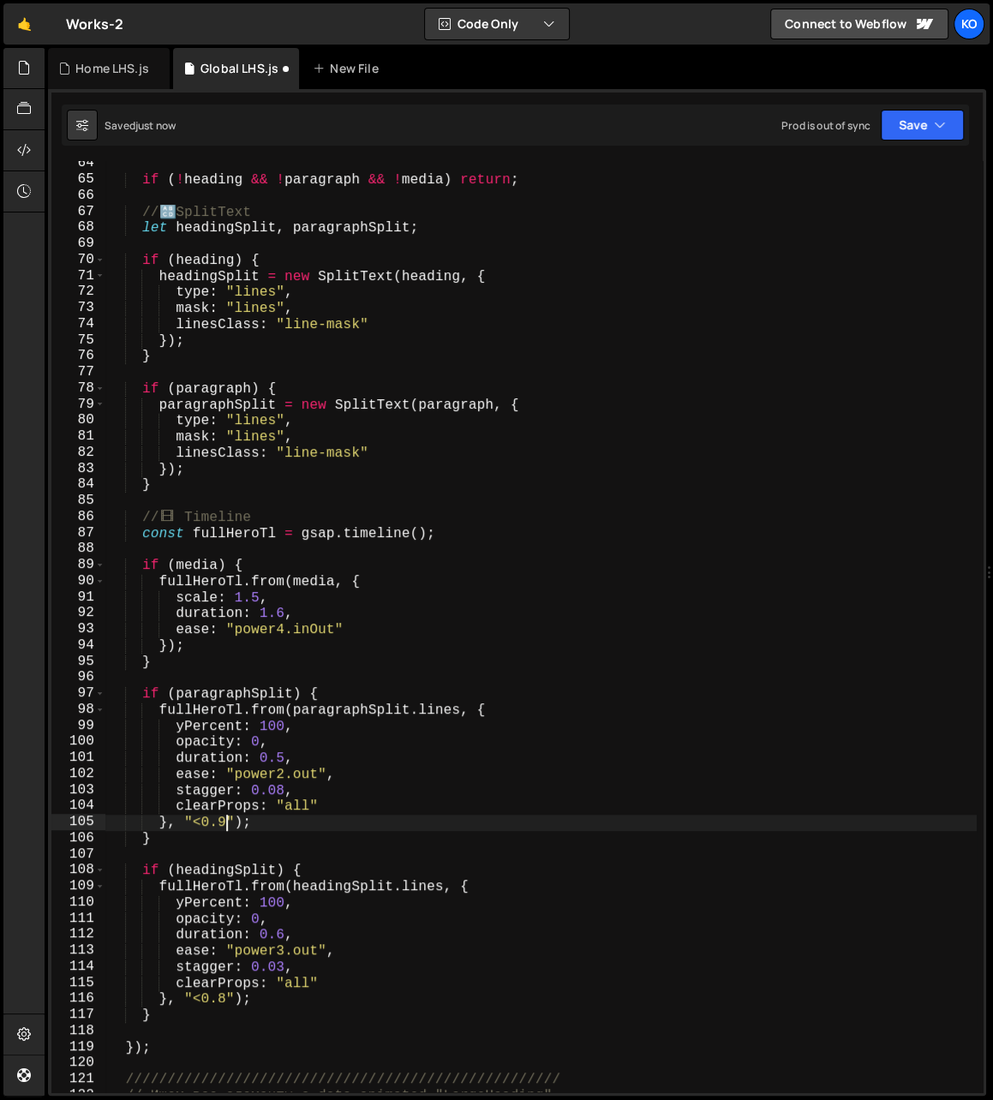
scroll to position [0, 6]
click at [224, 1005] on div "if ( ! heading && ! paragraph && ! media ) return ; // 🔠 SplitText let headingS…" at bounding box center [540, 638] width 871 height 964
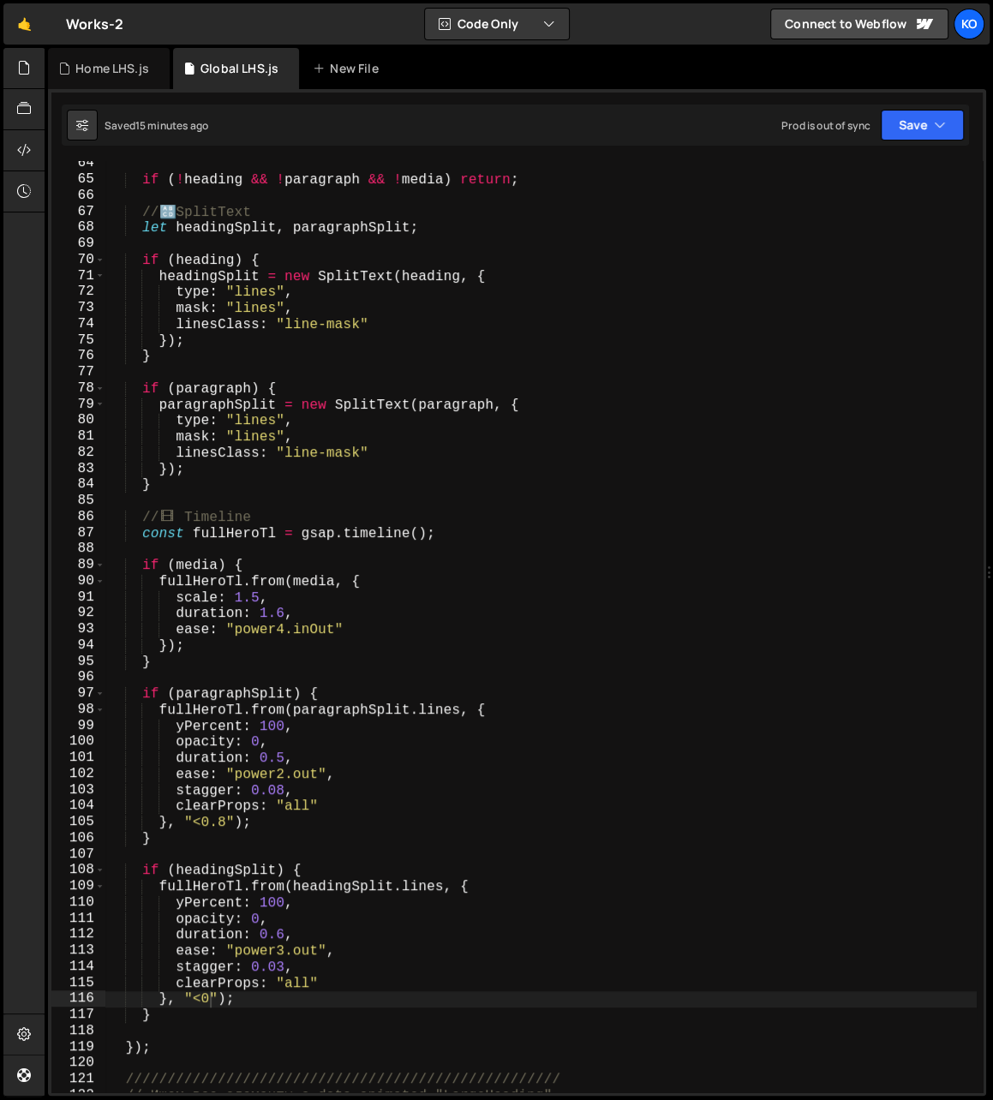
click at [261, 730] on div "if ( ! heading && ! paragraph && ! media ) return ; // 🔠 SplitText let headingS…" at bounding box center [540, 638] width 871 height 964
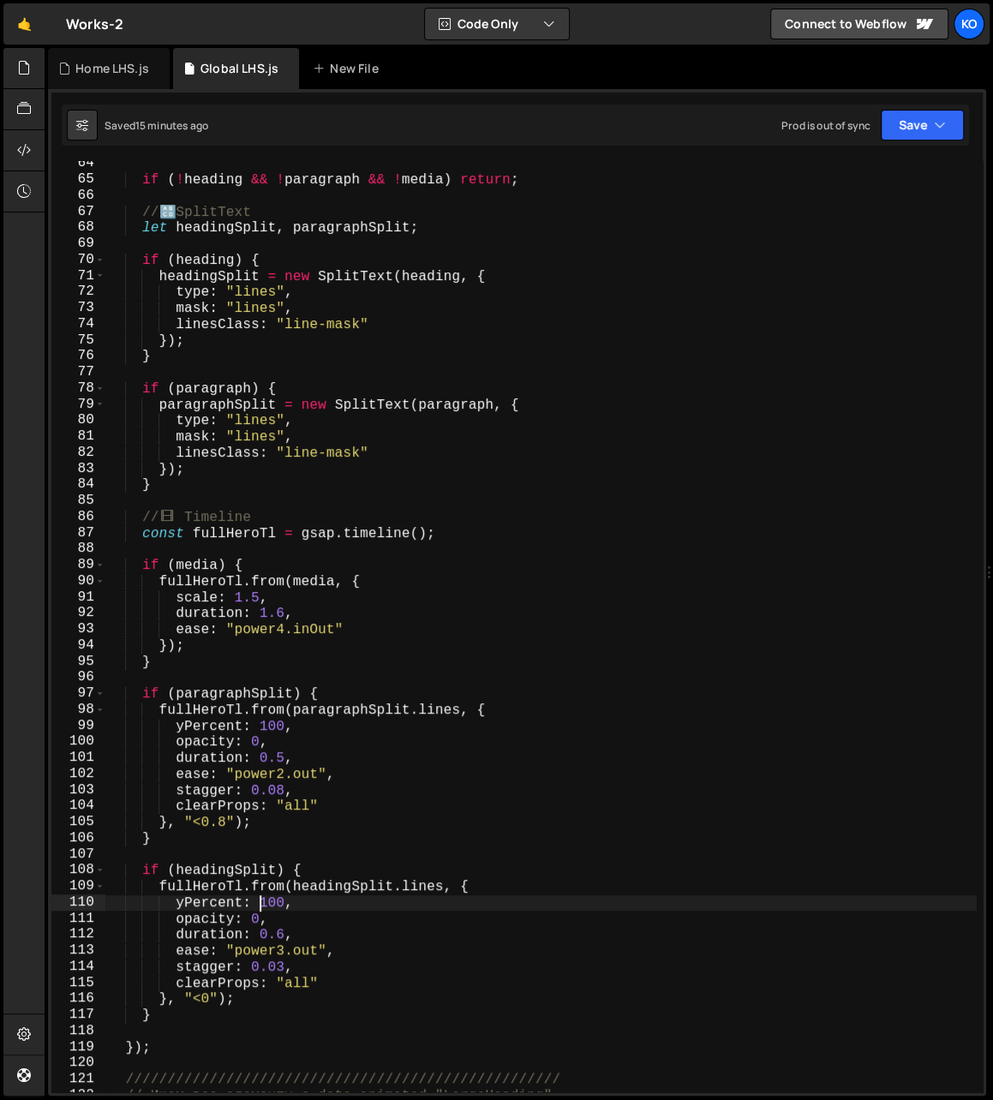
click at [263, 905] on div "if ( ! heading && ! paragraph && ! media ) return ; // 🔠 SplitText let headingS…" at bounding box center [540, 638] width 871 height 964
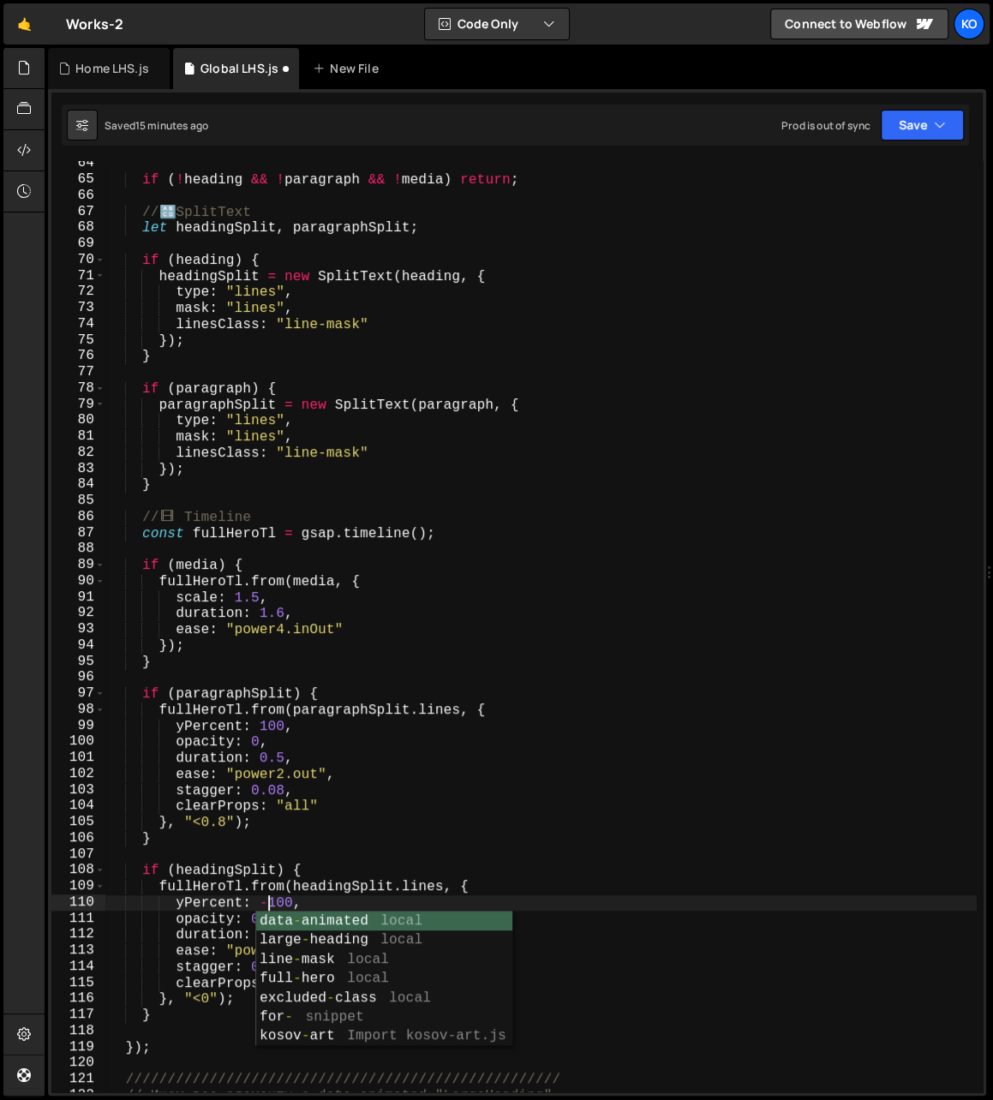
click at [260, 730] on div "if ( ! heading && ! paragraph && ! media ) return ; // 🔠 SplitText let headingS…" at bounding box center [540, 638] width 871 height 964
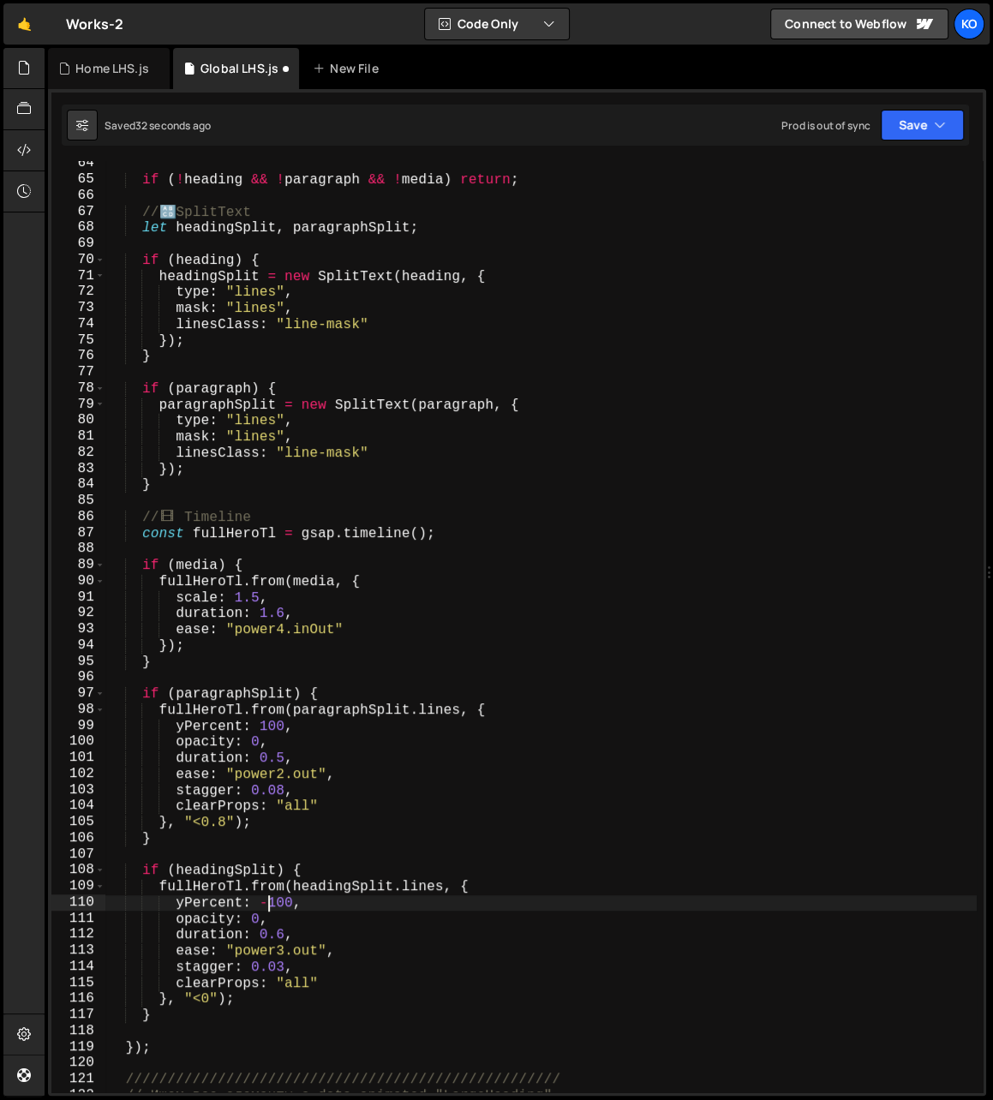
click at [267, 909] on div "if ( ! heading && ! paragraph && ! media ) return ; // 🔠 SplitText let headingS…" at bounding box center [540, 638] width 871 height 964
type textarea "yPercent: 100,"
